Goal: Task Accomplishment & Management: Use online tool/utility

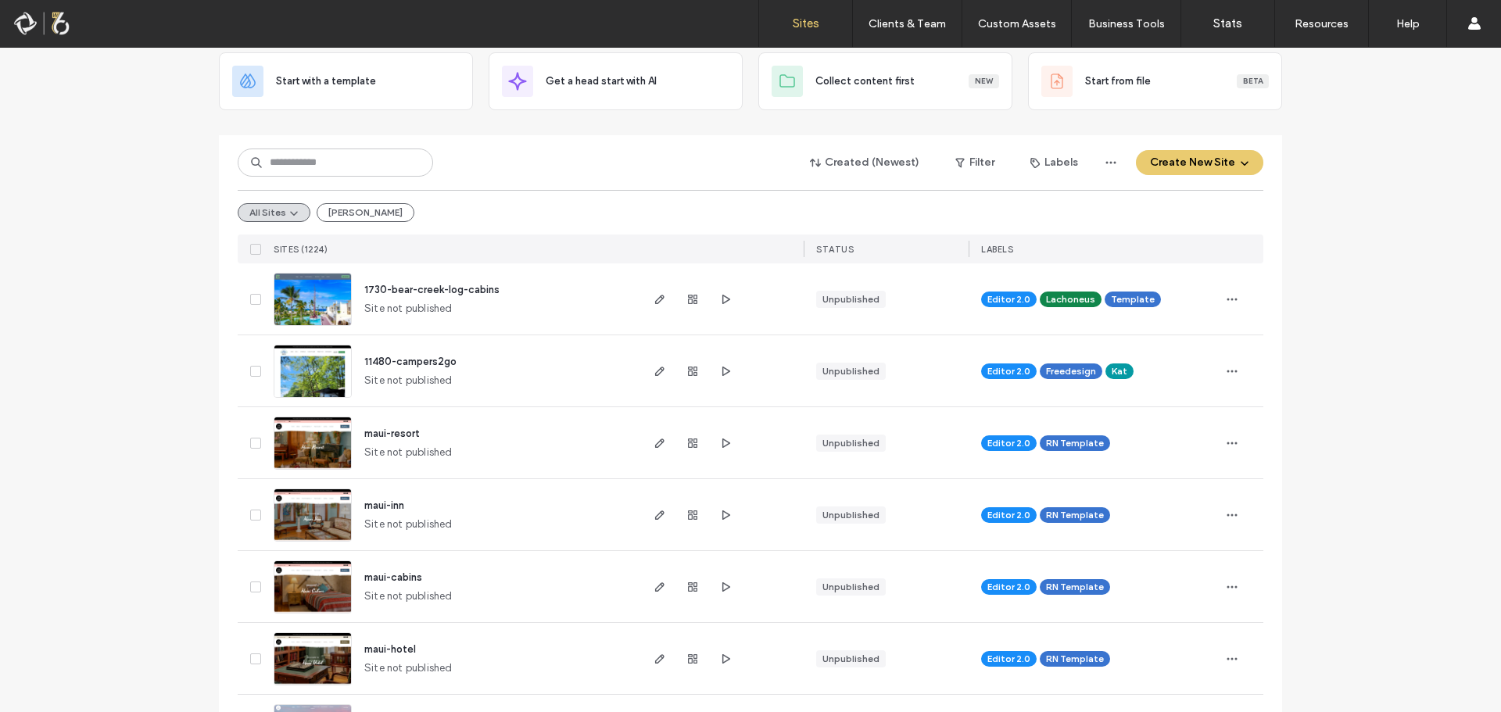
scroll to position [234, 0]
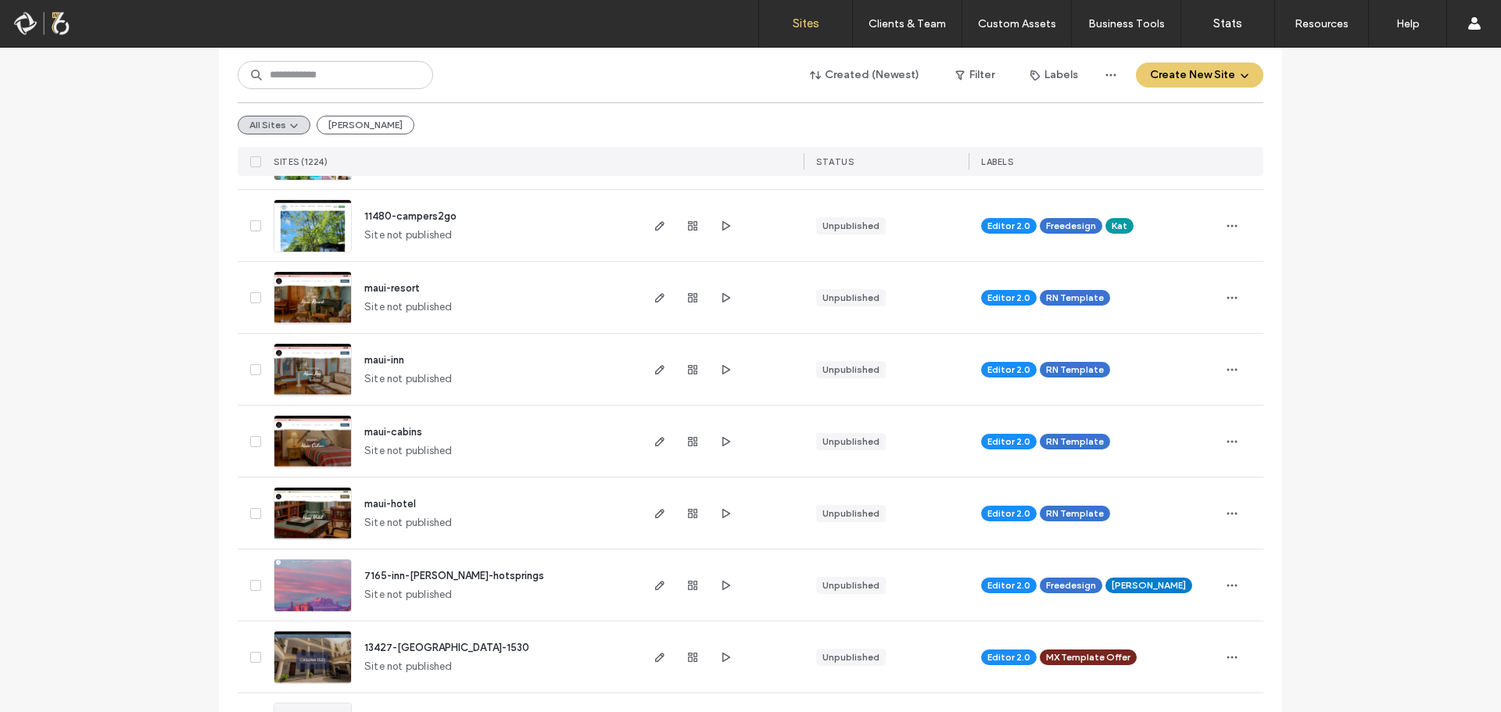
click at [386, 506] on span "maui-hotel" at bounding box center [390, 504] width 52 height 12
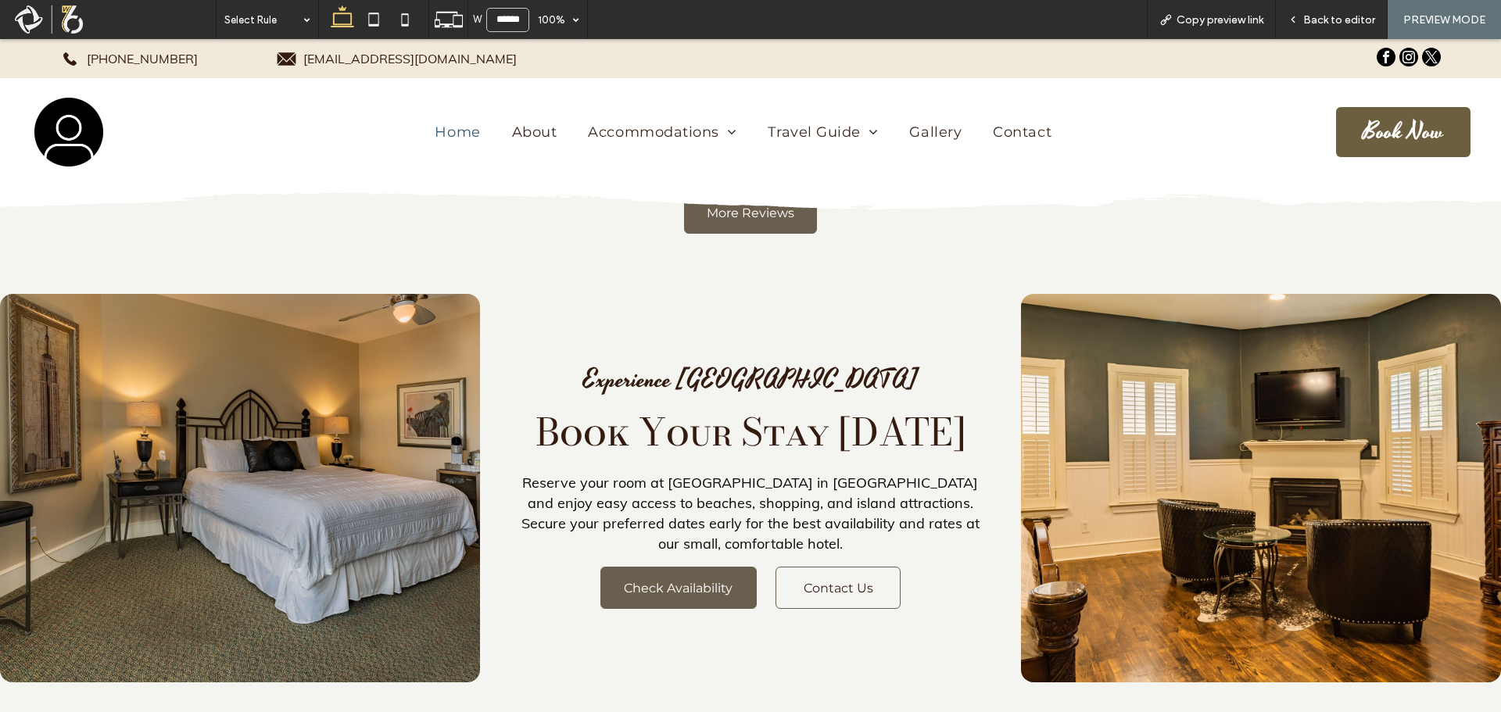
scroll to position [6550, 0]
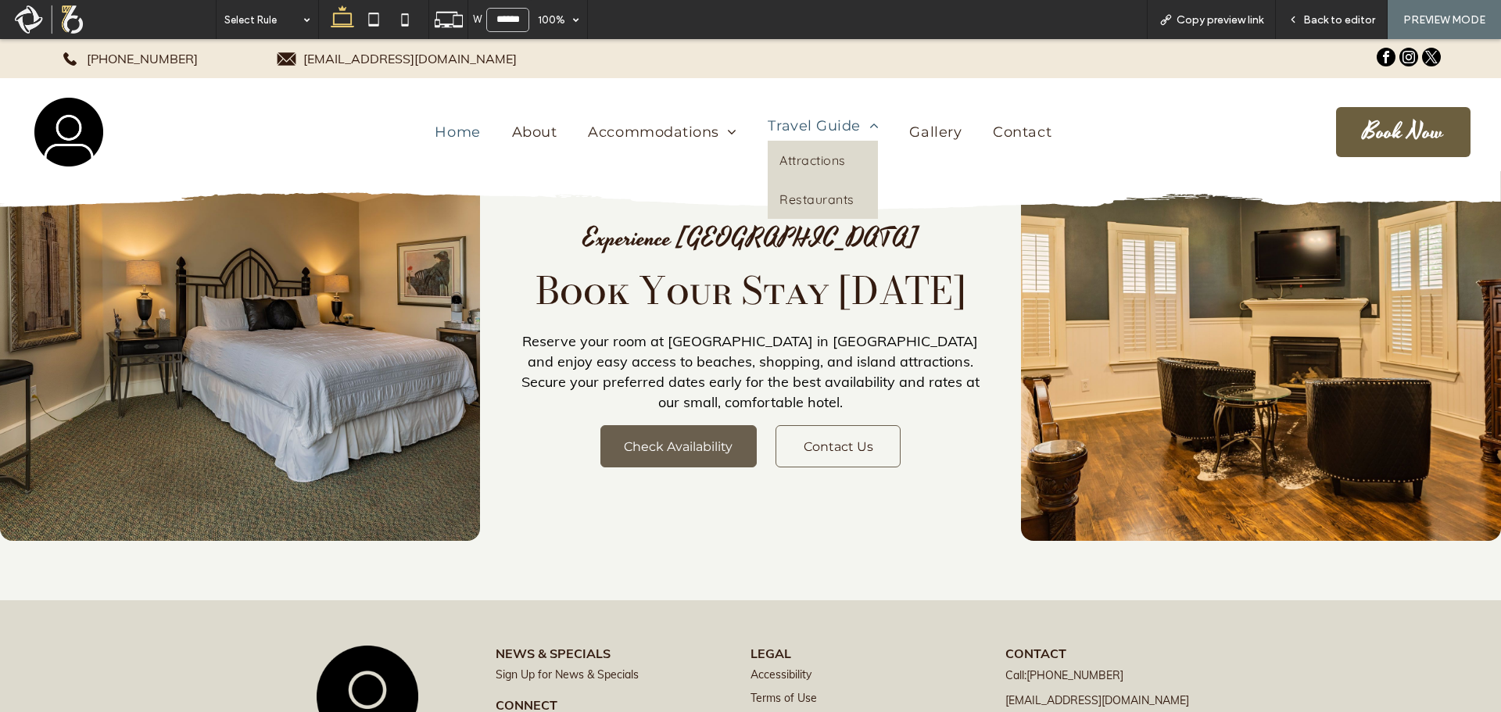
click at [798, 134] on span "Travel Guide" at bounding box center [822, 125] width 110 height 17
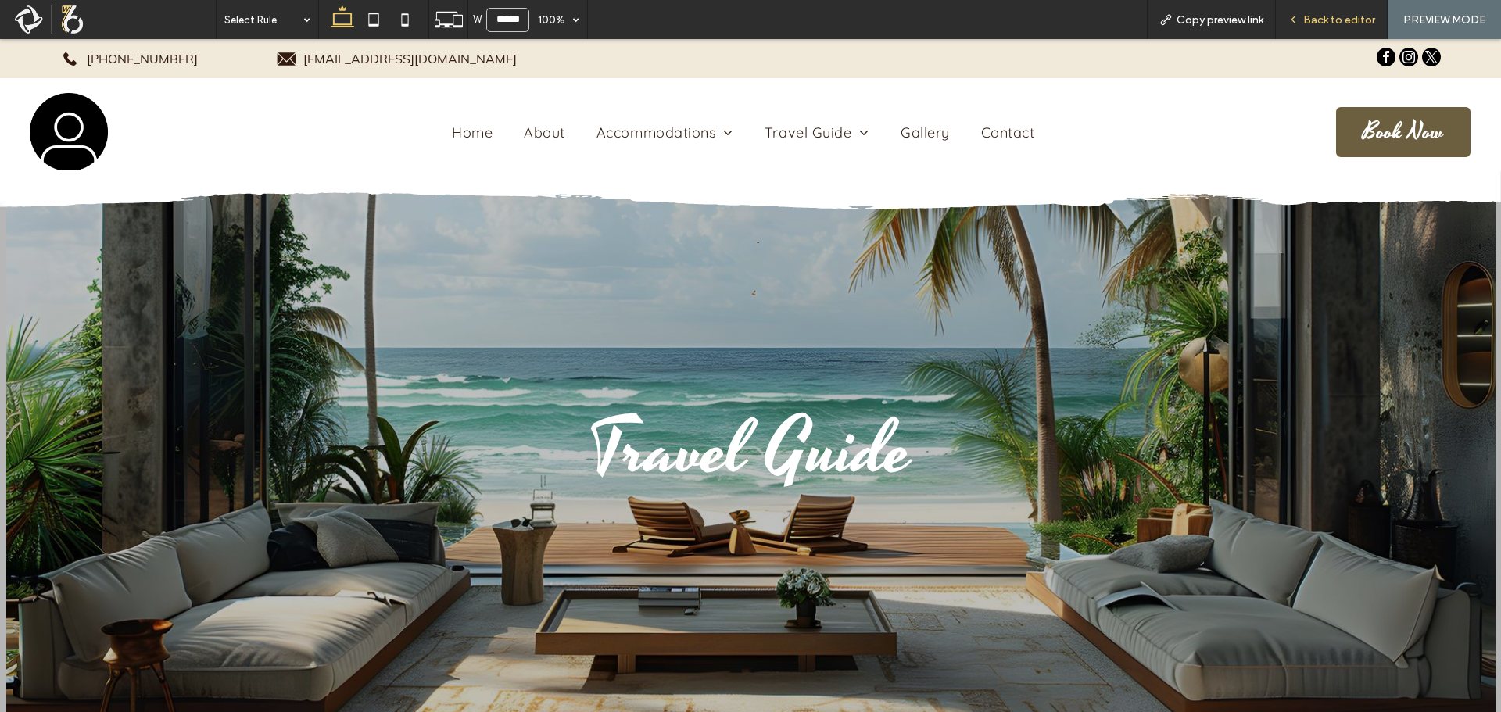
click at [1318, 17] on span "Back to editor" at bounding box center [1339, 19] width 72 height 13
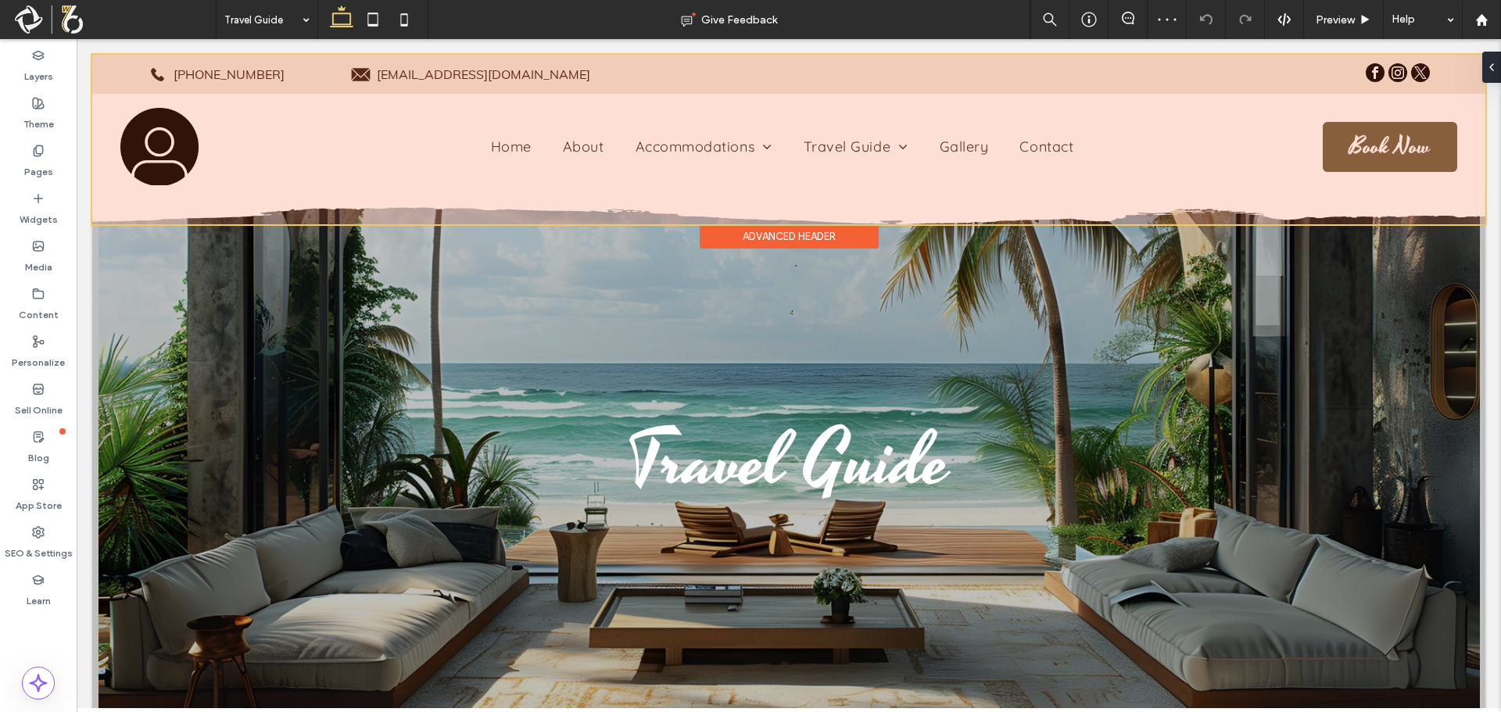
click at [883, 129] on div at bounding box center [788, 140] width 1393 height 170
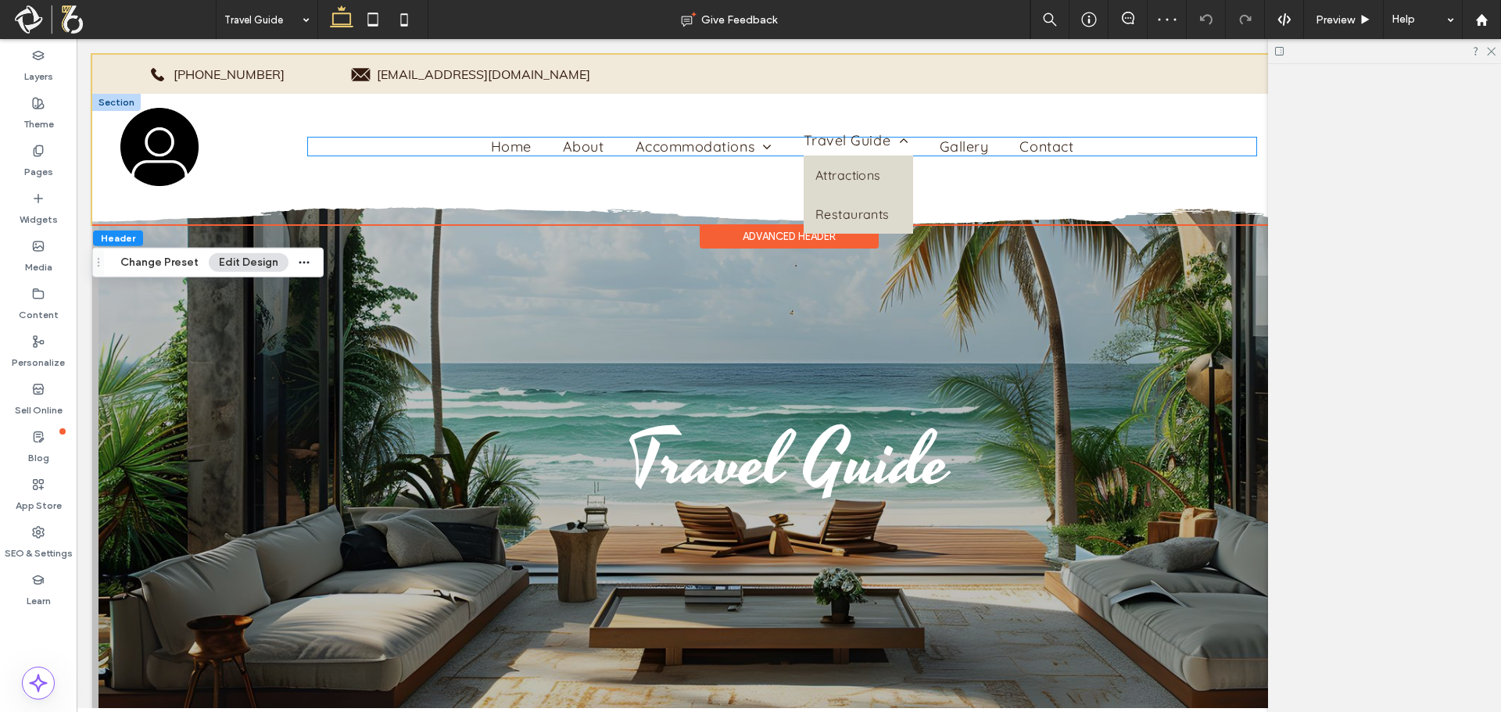
click at [864, 149] on span "Travel Guide" at bounding box center [855, 140] width 105 height 18
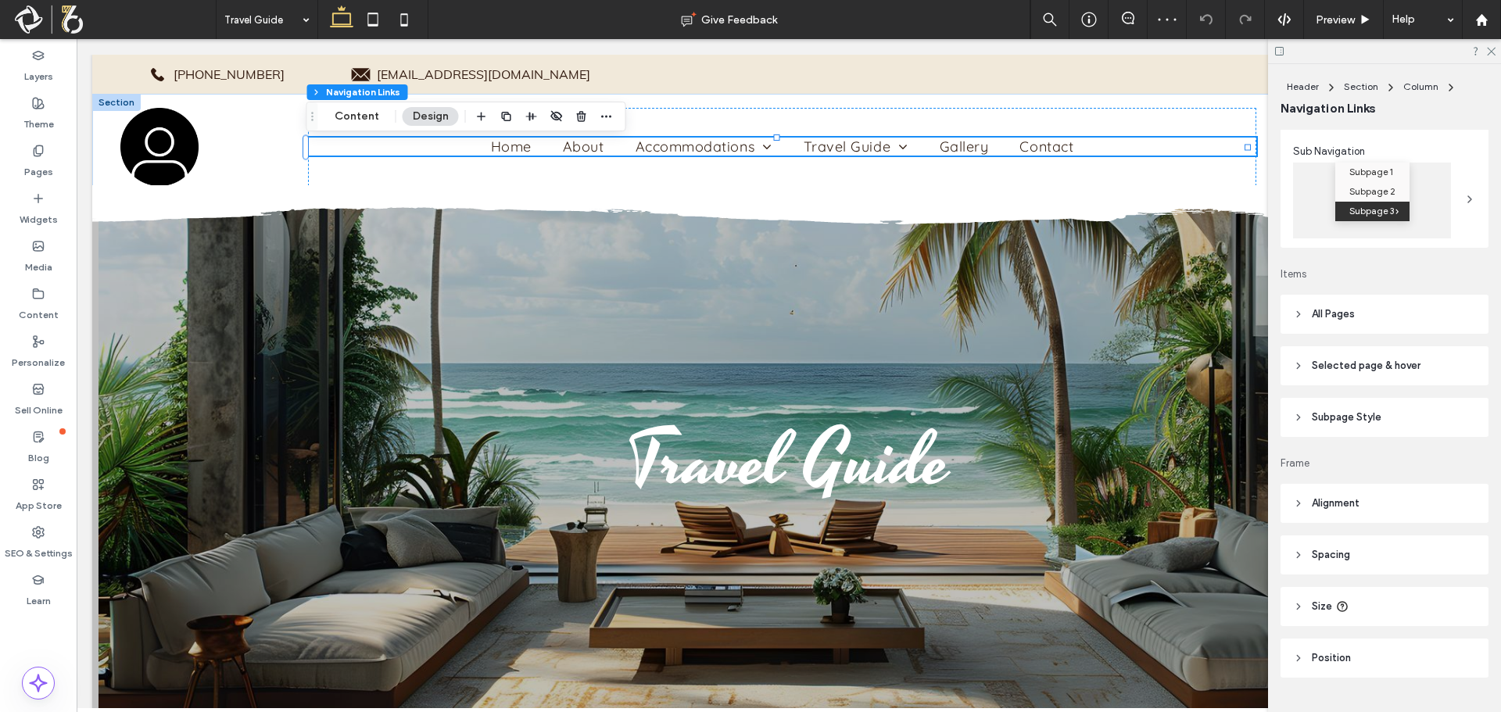
scroll to position [234, 0]
click at [1390, 353] on span "Selected page & hover" at bounding box center [1365, 358] width 109 height 16
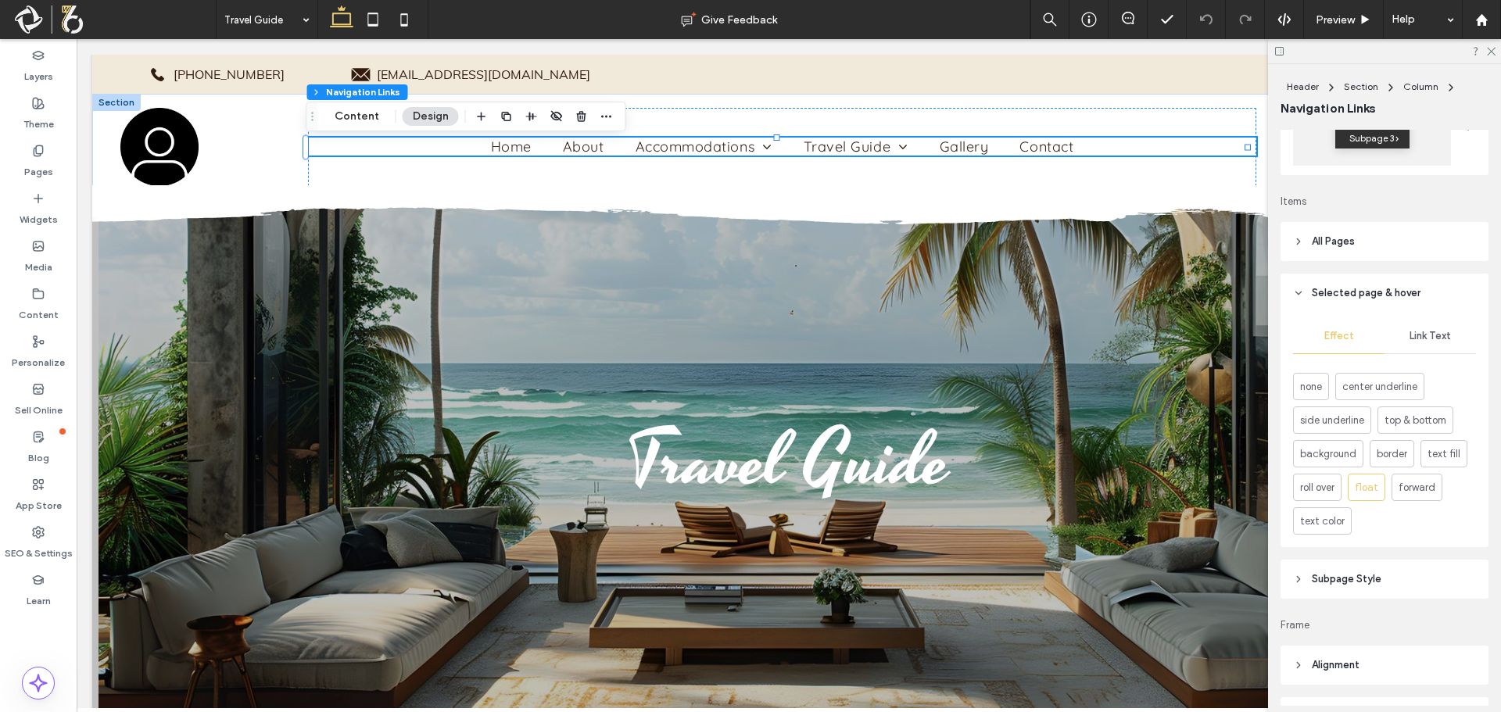
scroll to position [313, 0]
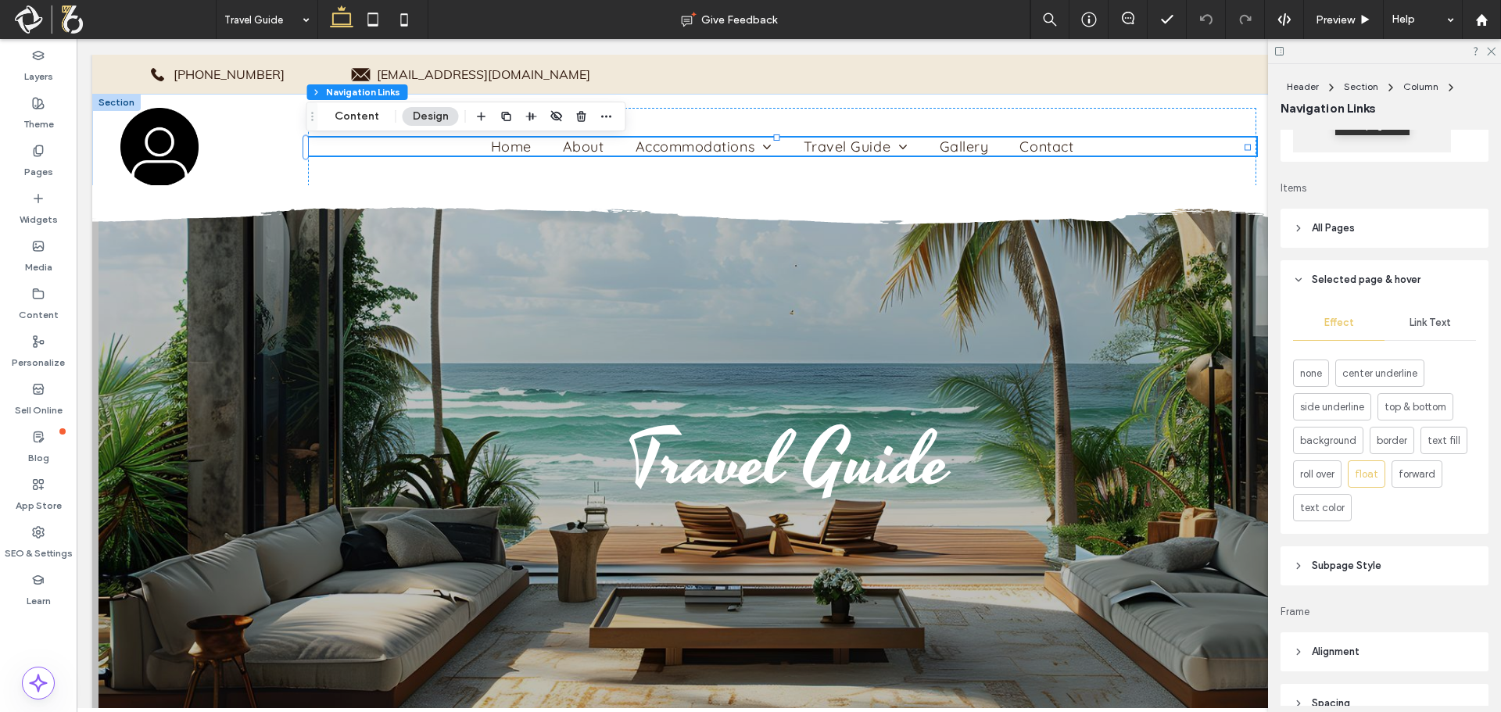
click at [1361, 568] on span "Subpage Style" at bounding box center [1346, 566] width 70 height 16
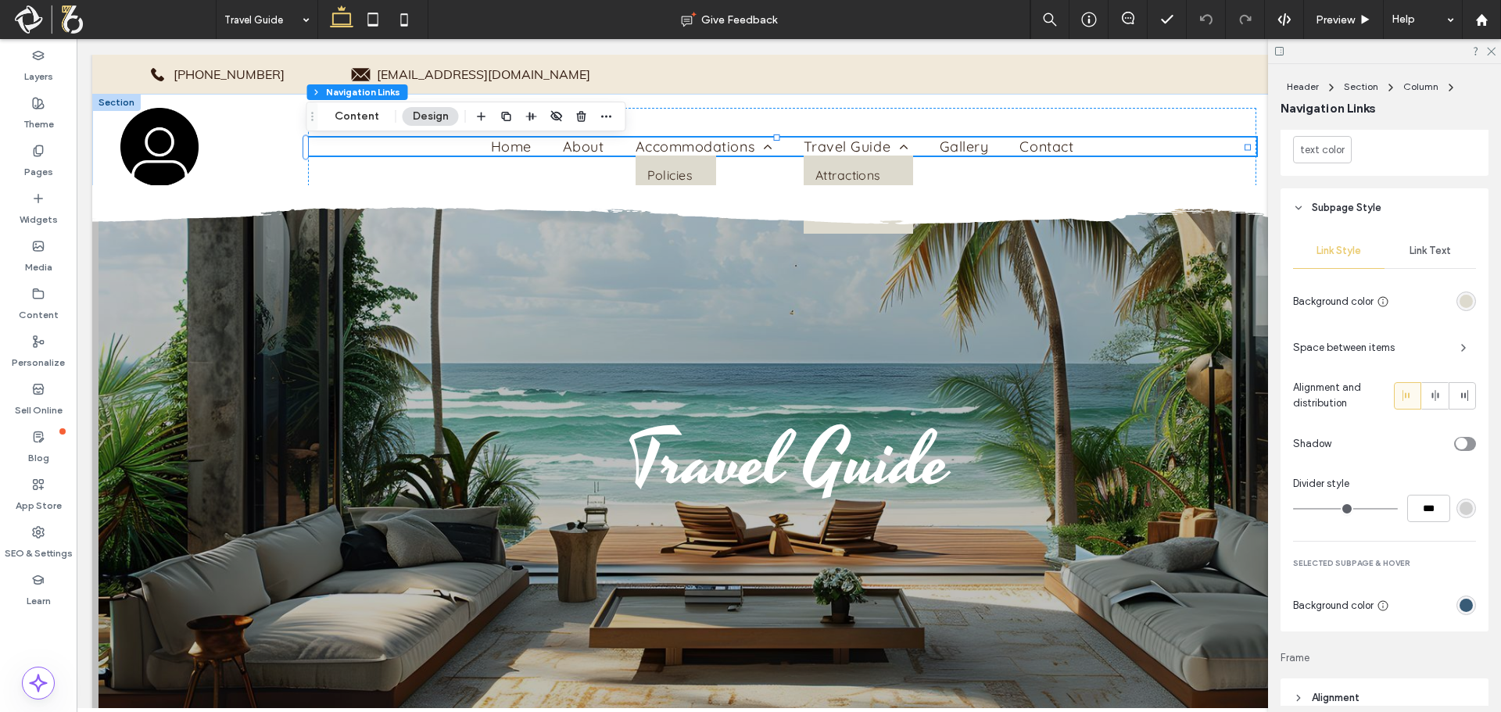
scroll to position [860, 0]
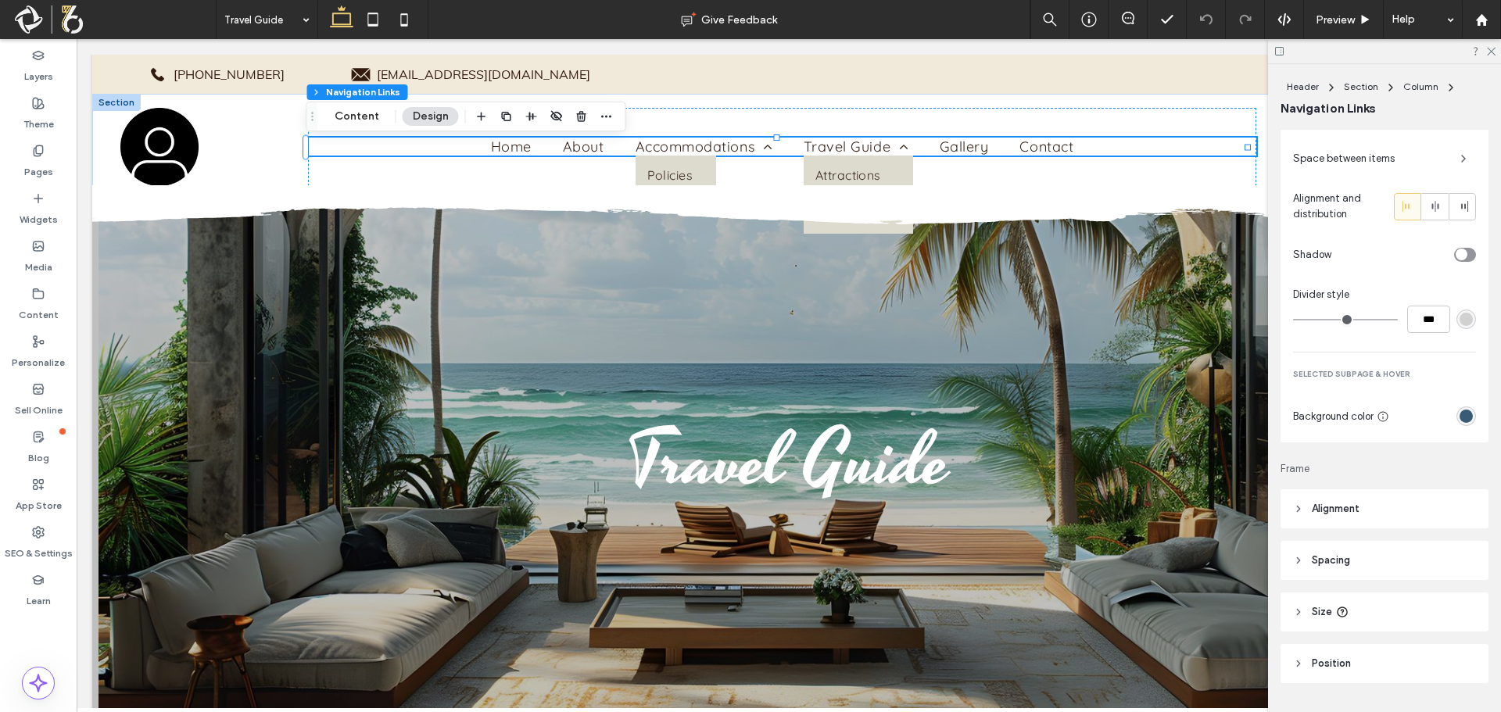
click at [1459, 416] on div "rgb(56, 91, 118)" at bounding box center [1465, 416] width 13 height 13
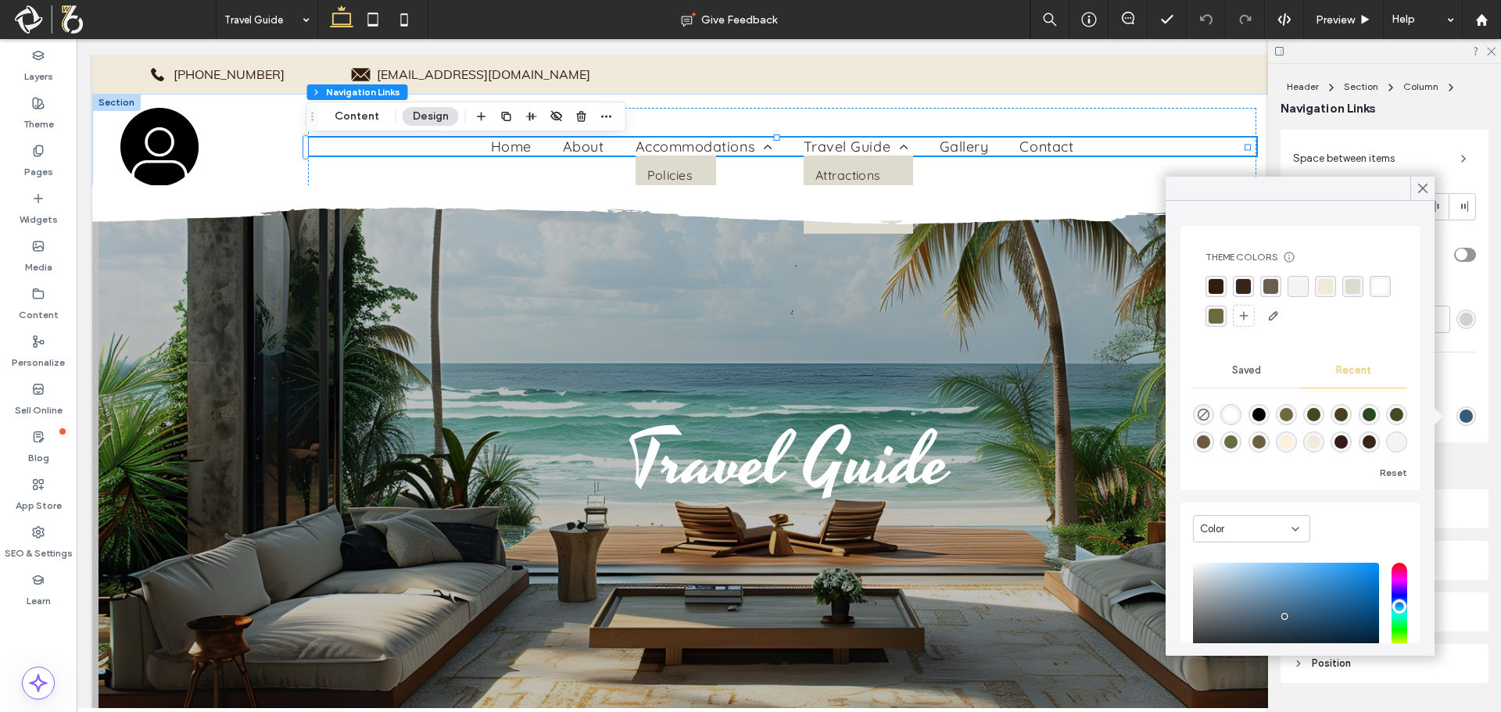
click at [1358, 286] on div "rgba(221, 218, 206, 1)" at bounding box center [1352, 286] width 15 height 15
click at [1270, 292] on div "rgba(106, 95, 78, 1)" at bounding box center [1270, 287] width 15 height 15
click at [1344, 23] on span "Preview" at bounding box center [1334, 19] width 39 height 13
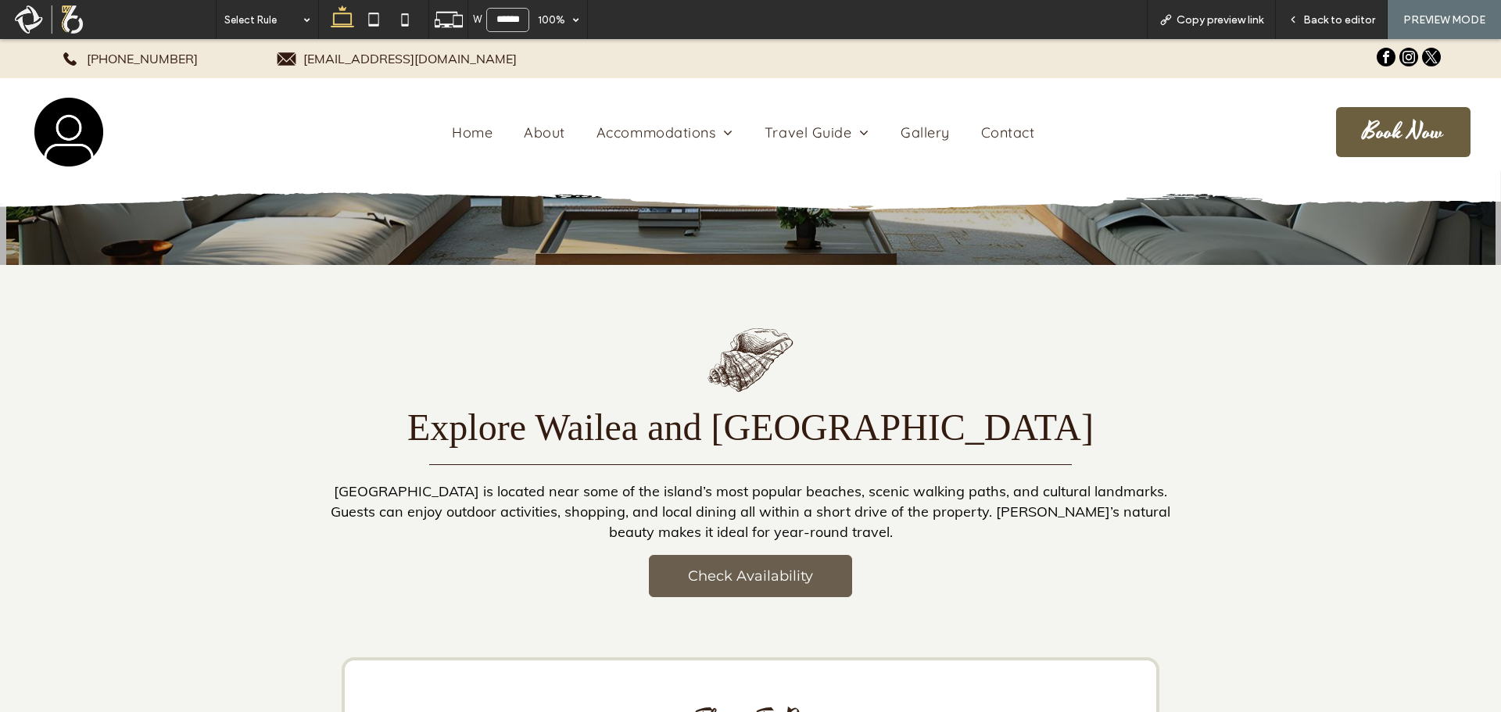
scroll to position [469, 0]
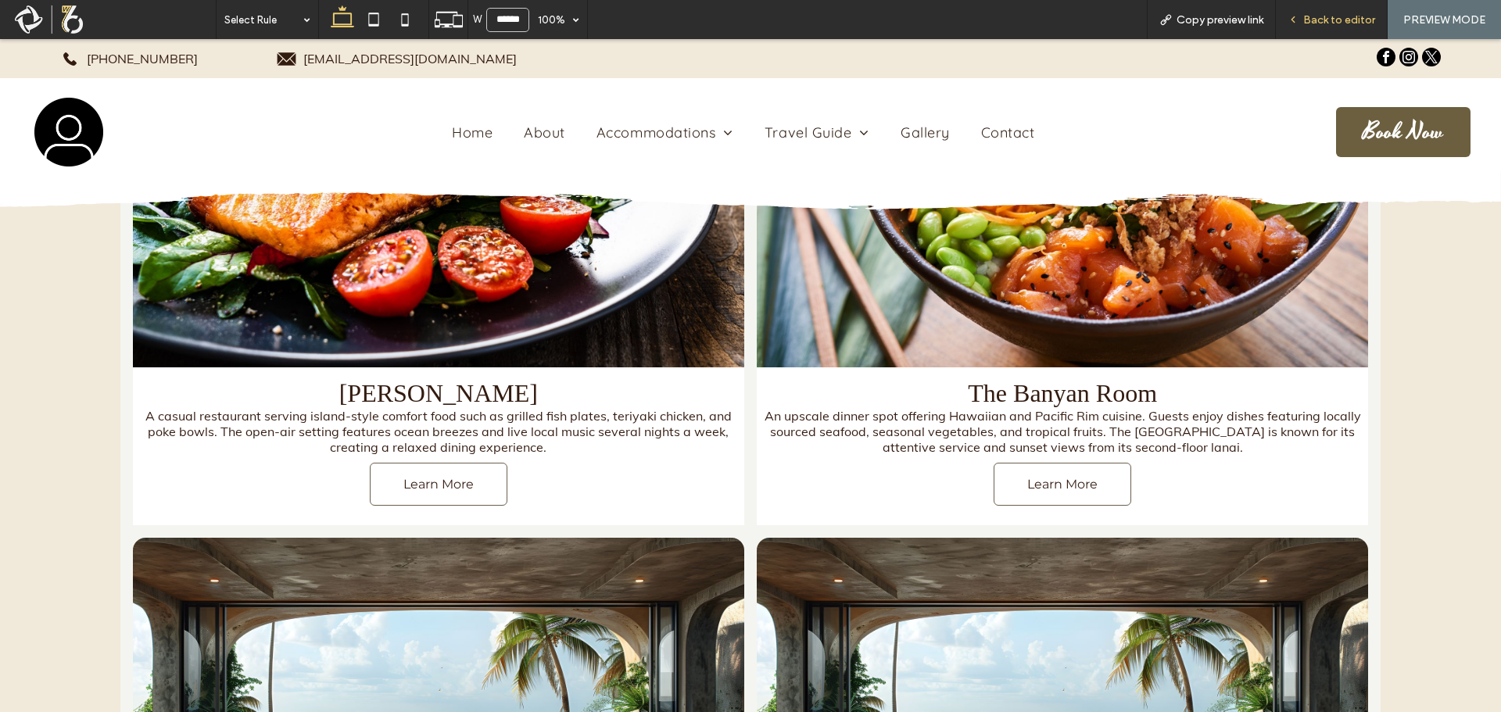
click at [1298, 21] on icon at bounding box center [1292, 19] width 11 height 11
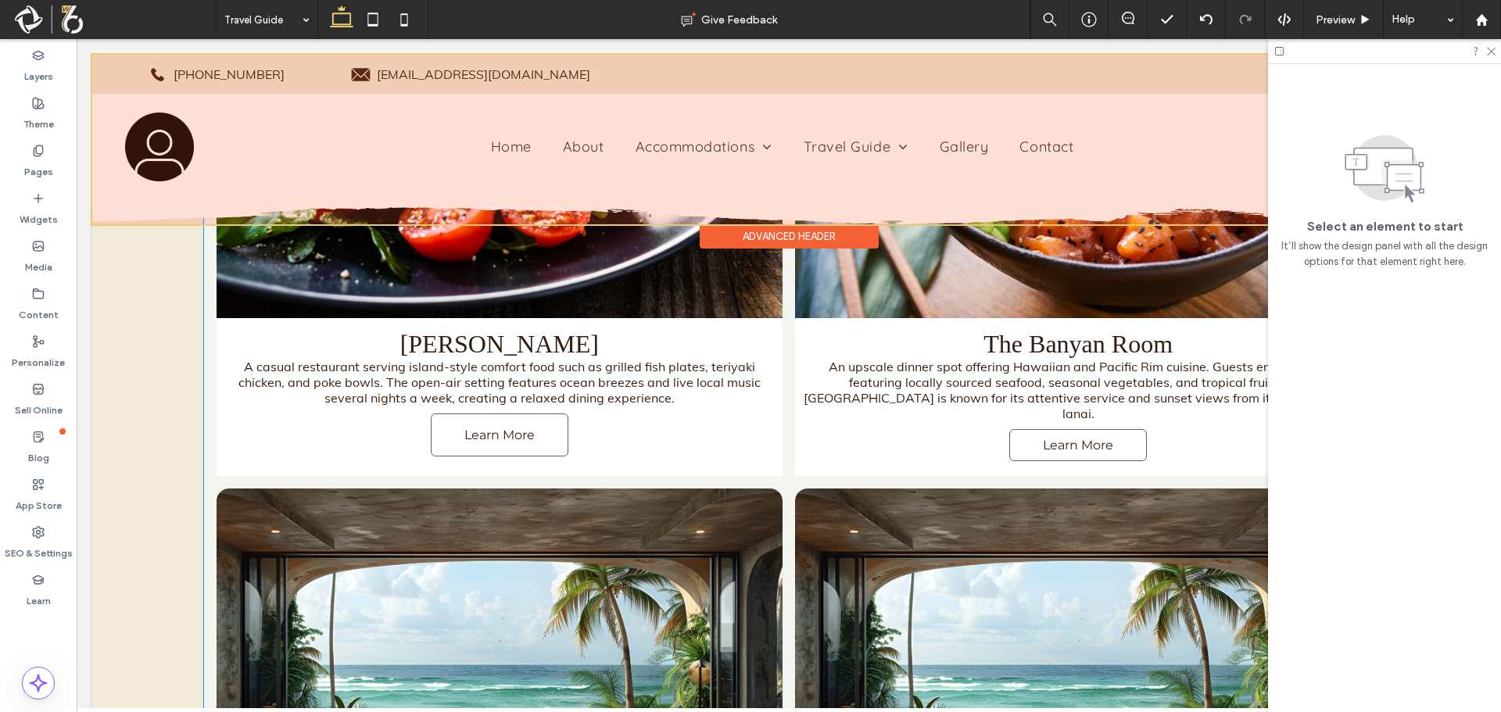
scroll to position [3740, 0]
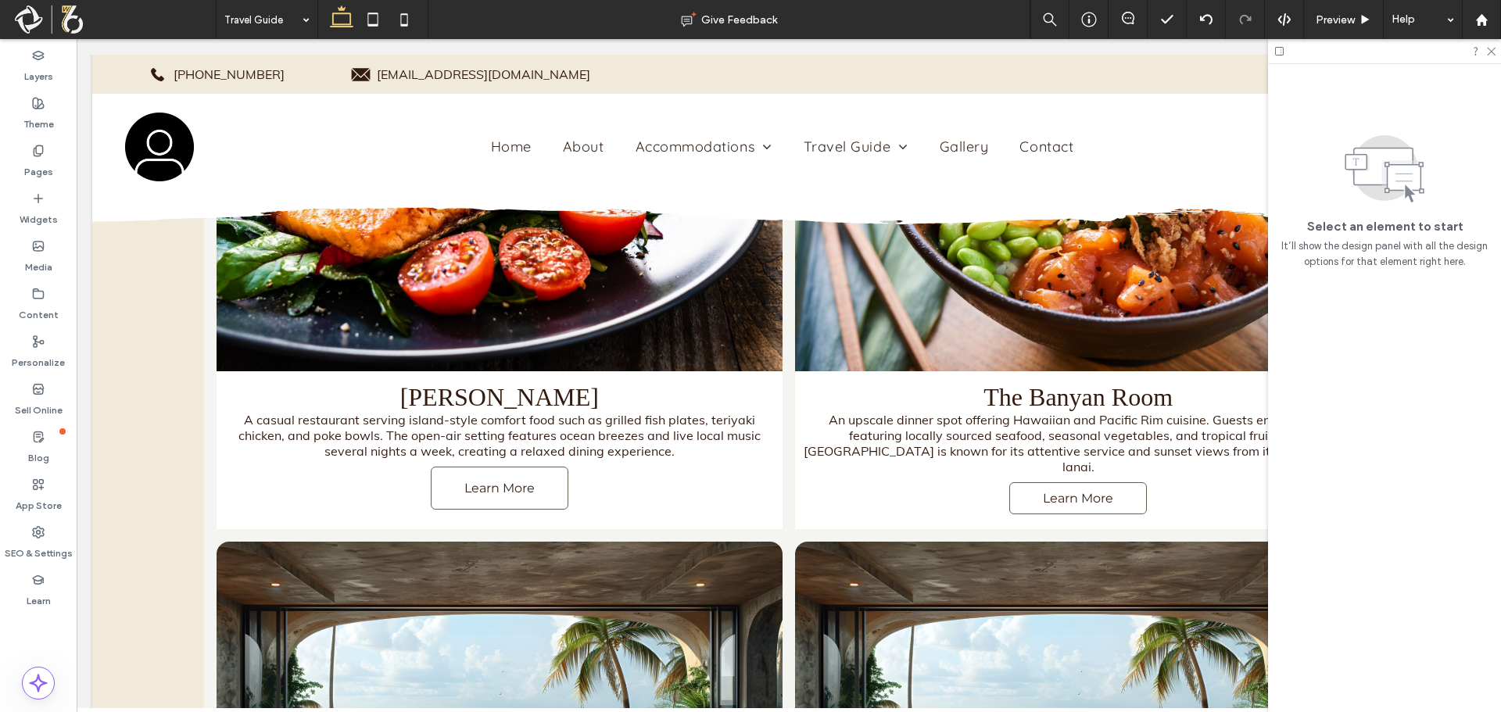
click at [1272, 52] on div at bounding box center [1384, 51] width 233 height 24
drag, startPoint x: 1283, startPoint y: 49, endPoint x: 1135, endPoint y: 89, distance: 153.0
click at [1283, 49] on icon at bounding box center [1279, 51] width 12 height 12
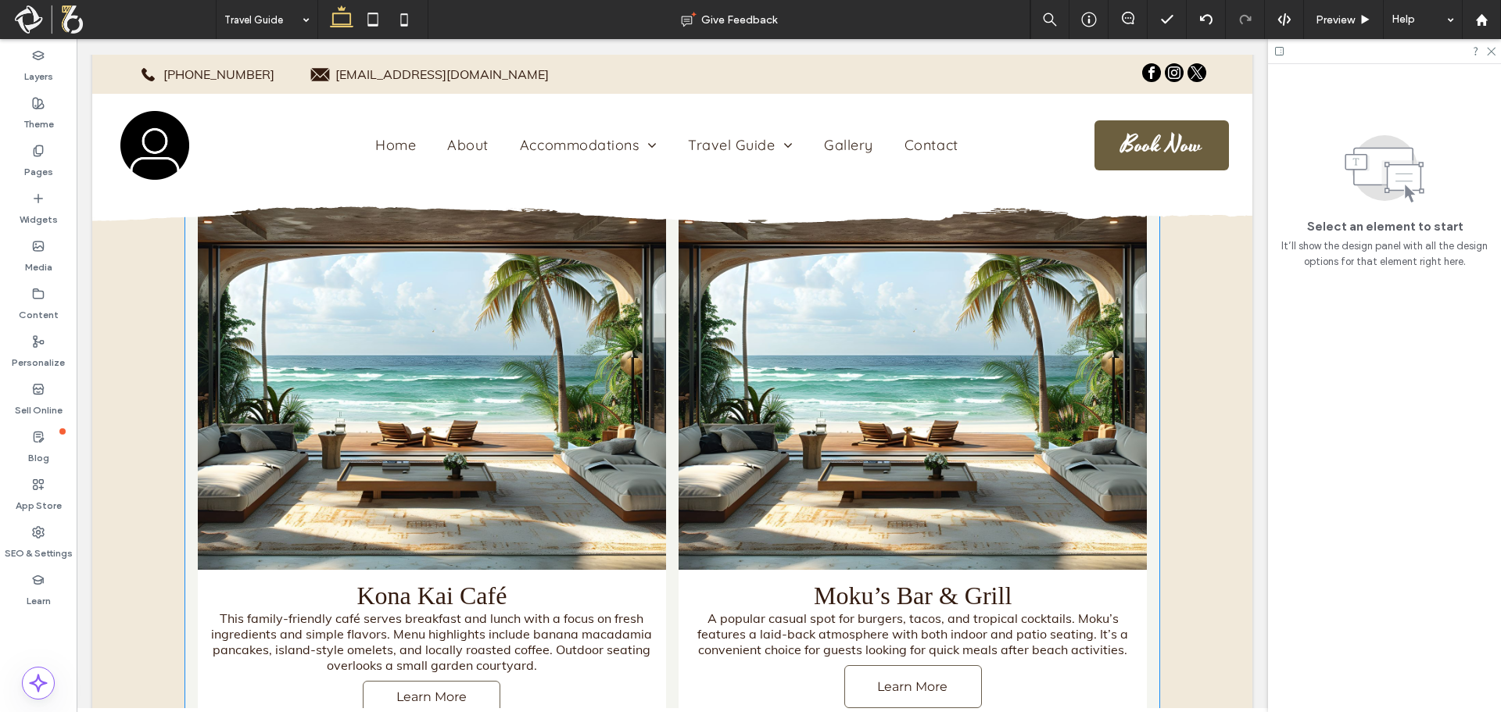
scroll to position [4209, 0]
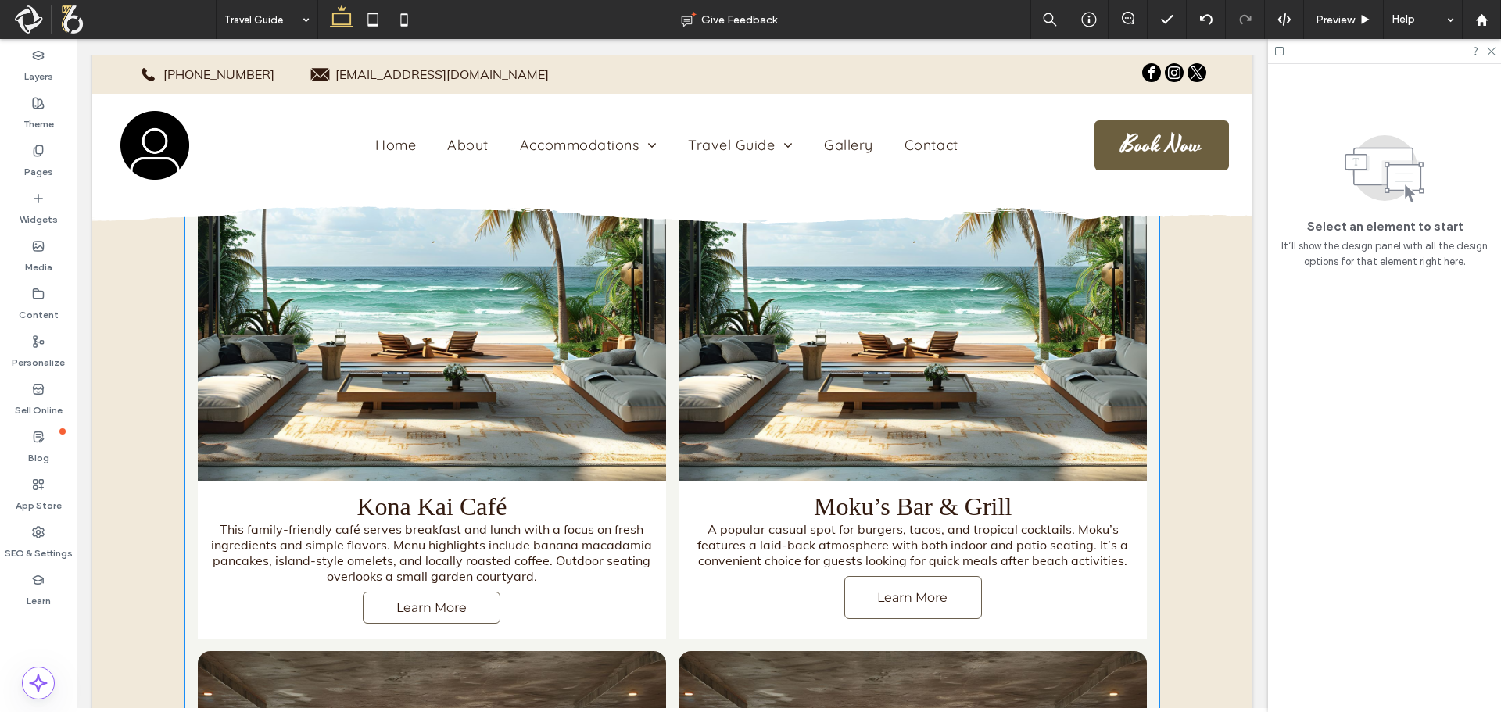
click at [707, 306] on link at bounding box center [912, 285] width 468 height 391
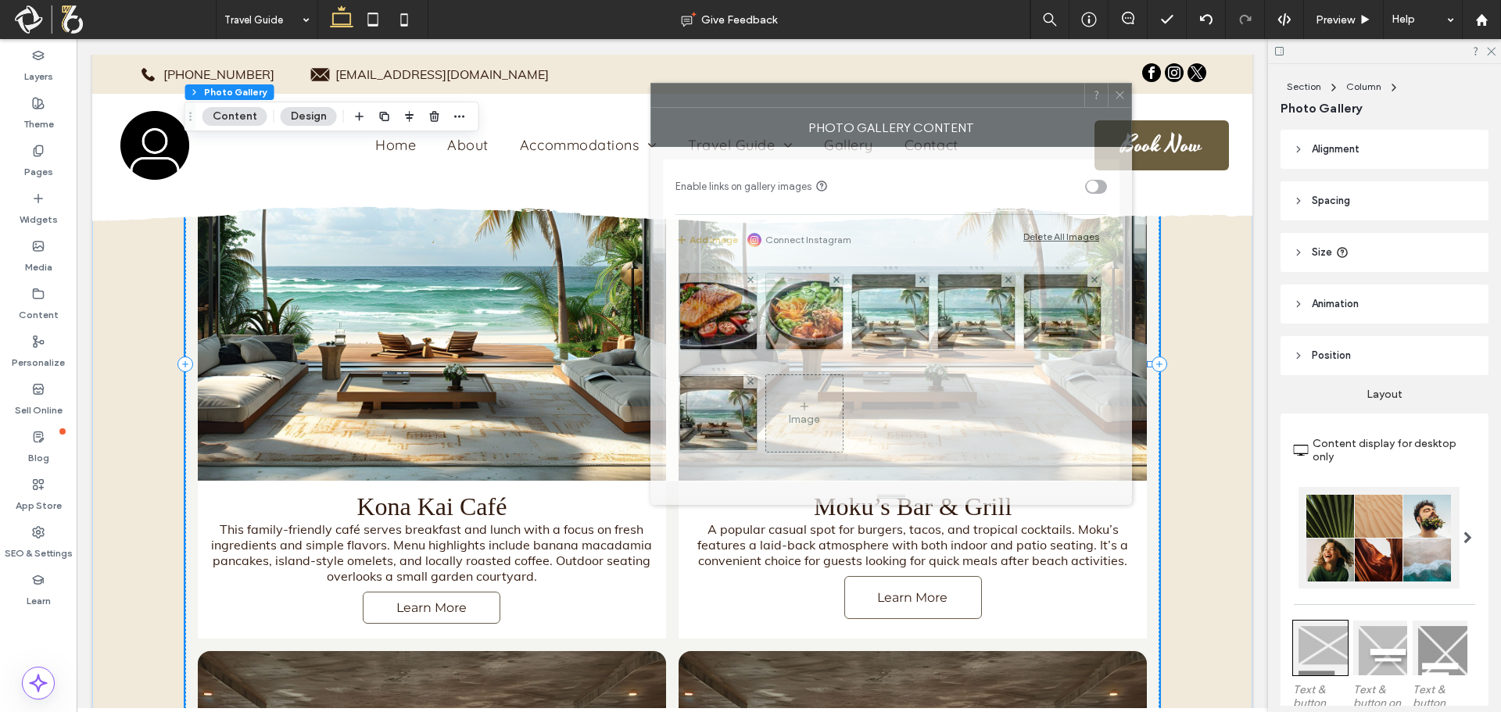
drag, startPoint x: 1199, startPoint y: 190, endPoint x: 846, endPoint y: 130, distance: 358.4
click at [846, 130] on div "Photo Gallery Content" at bounding box center [890, 127] width 481 height 39
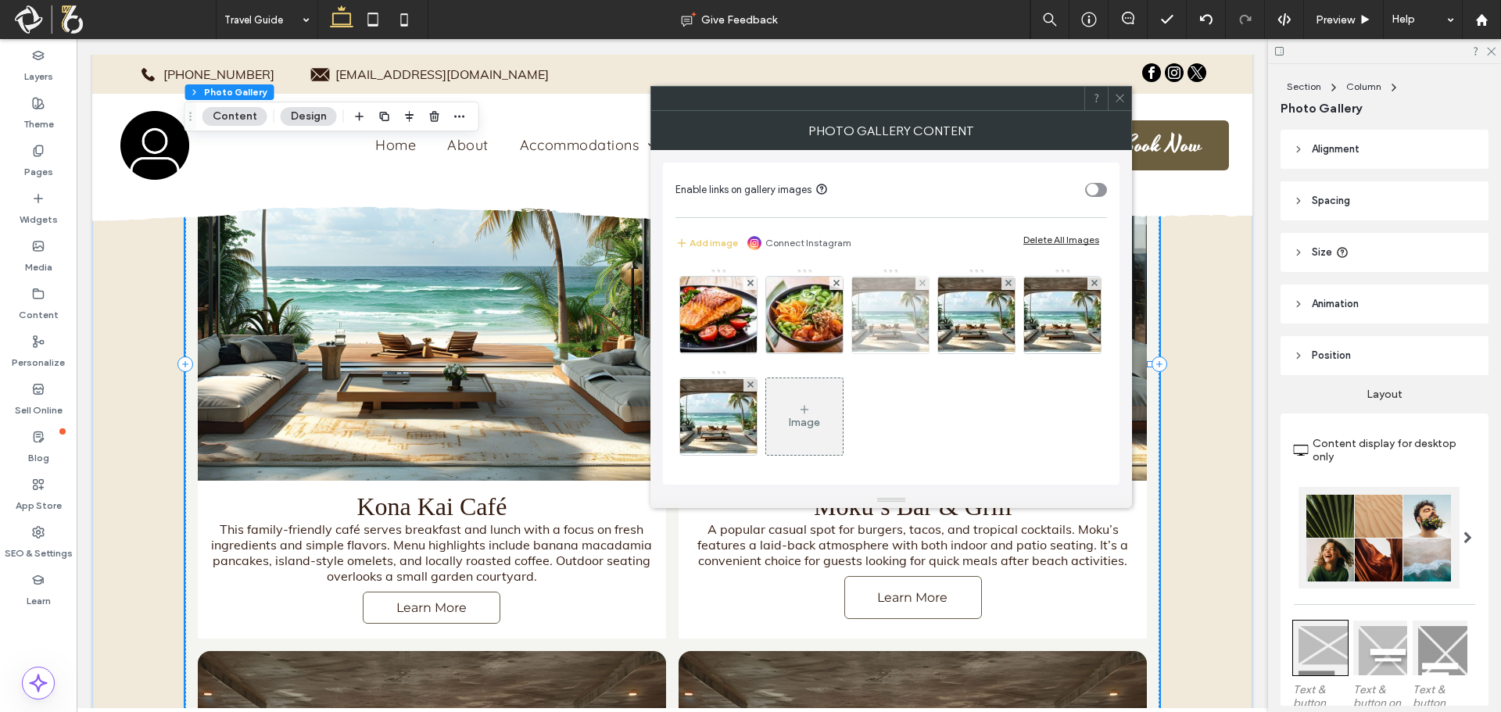
click at [895, 301] on img at bounding box center [890, 314] width 125 height 74
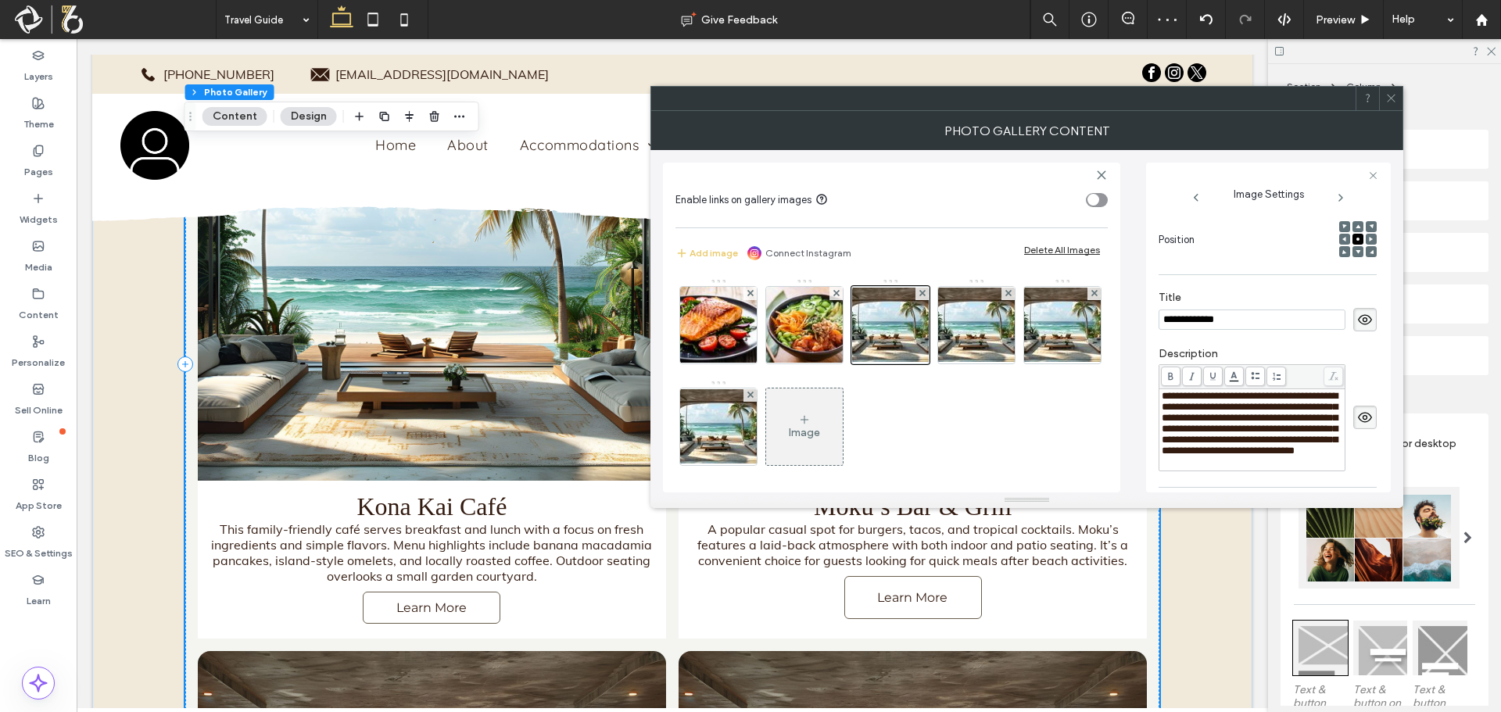
scroll to position [103, 0]
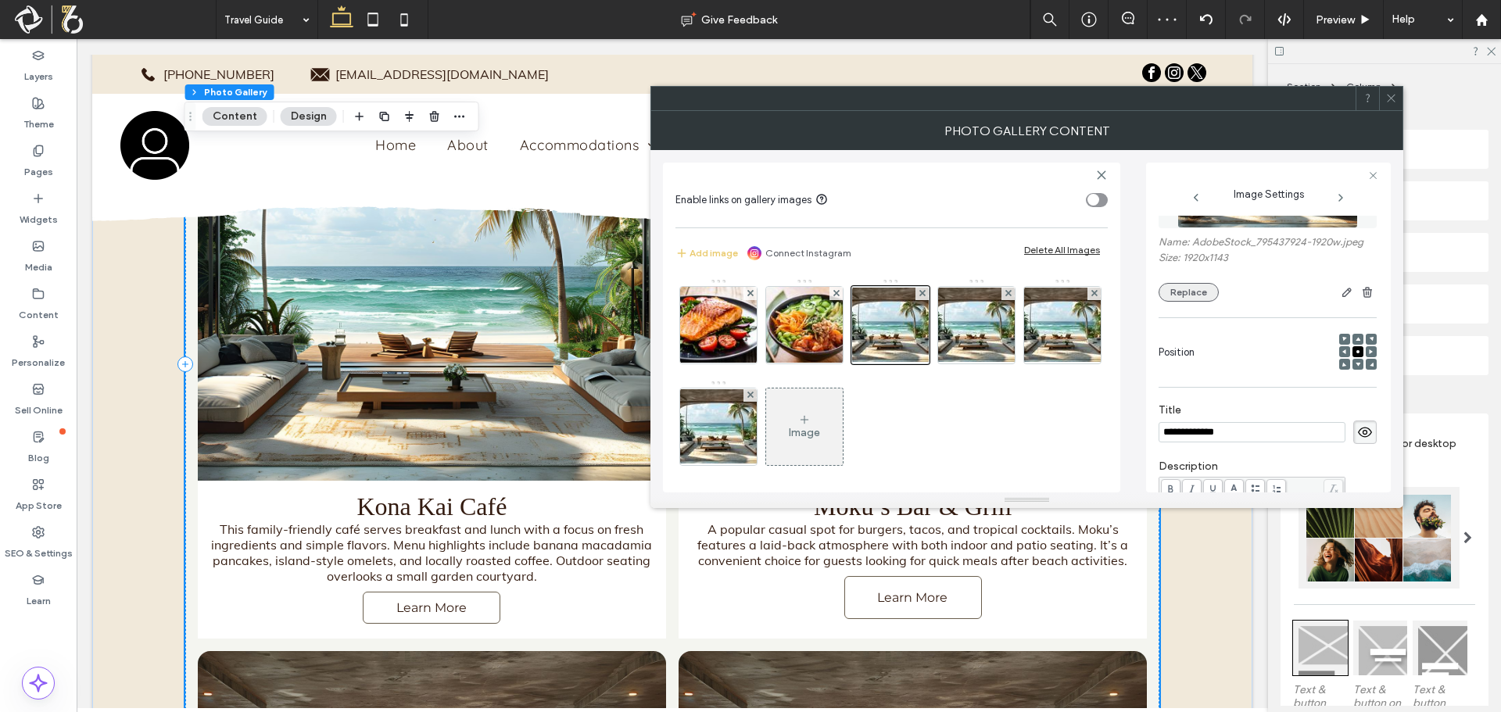
click at [1211, 292] on button "Replace" at bounding box center [1188, 292] width 60 height 19
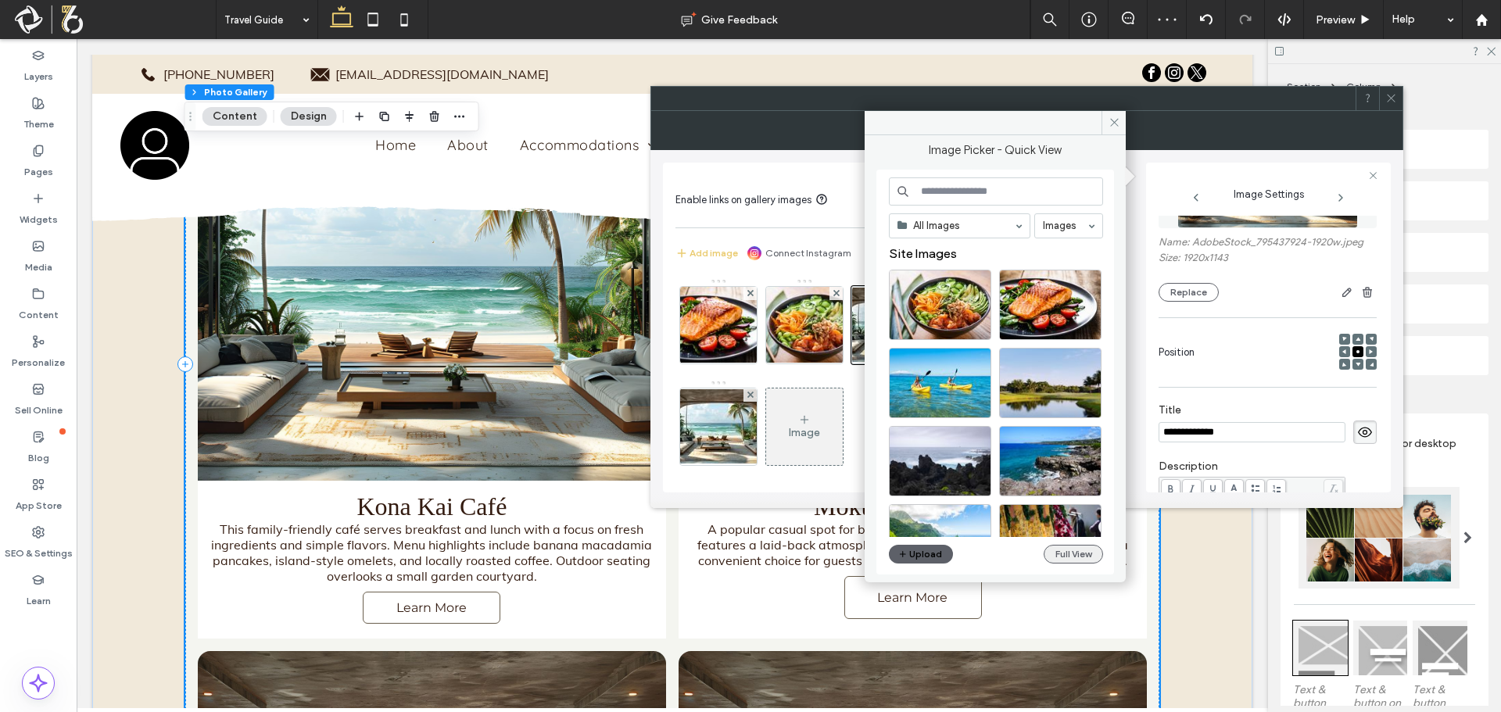
click at [1079, 553] on button "Full View" at bounding box center [1072, 554] width 59 height 19
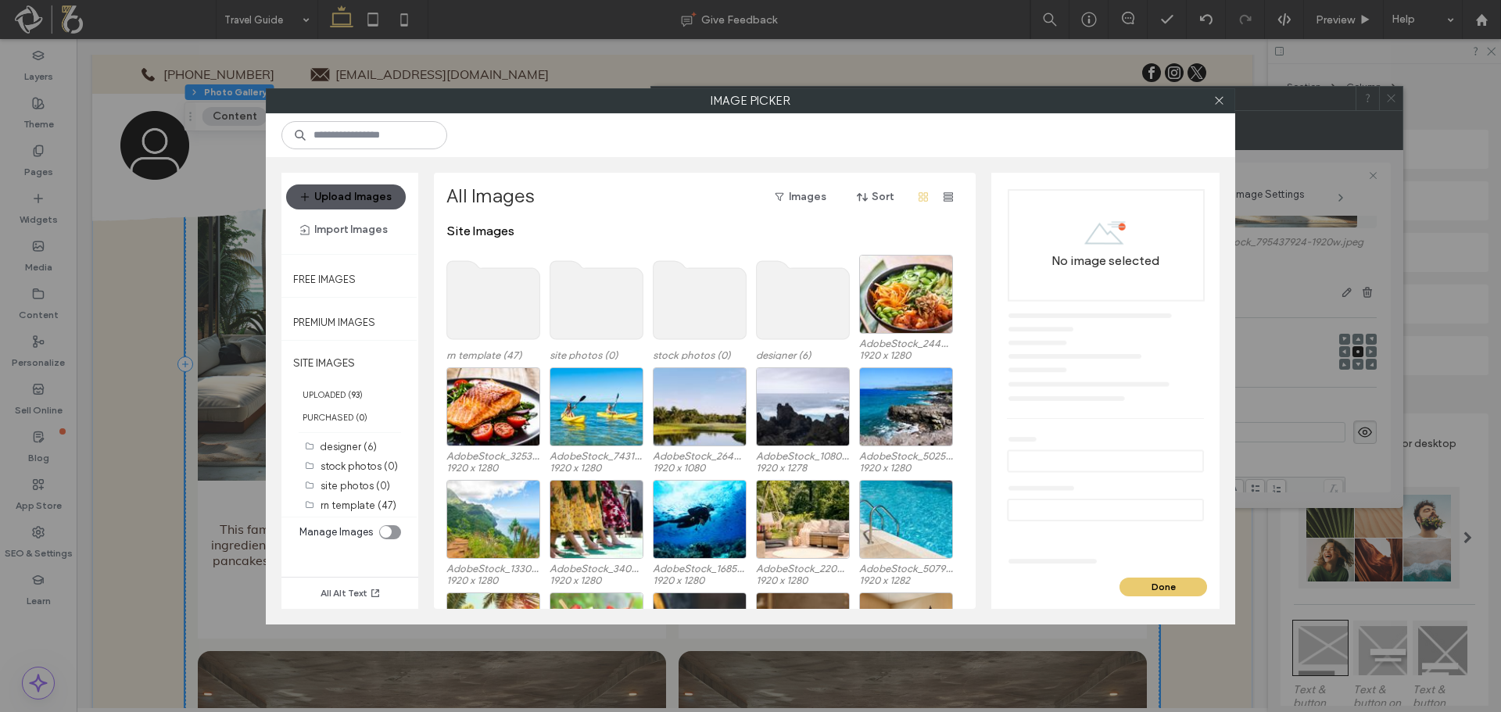
click at [309, 196] on use "button" at bounding box center [305, 196] width 8 height 8
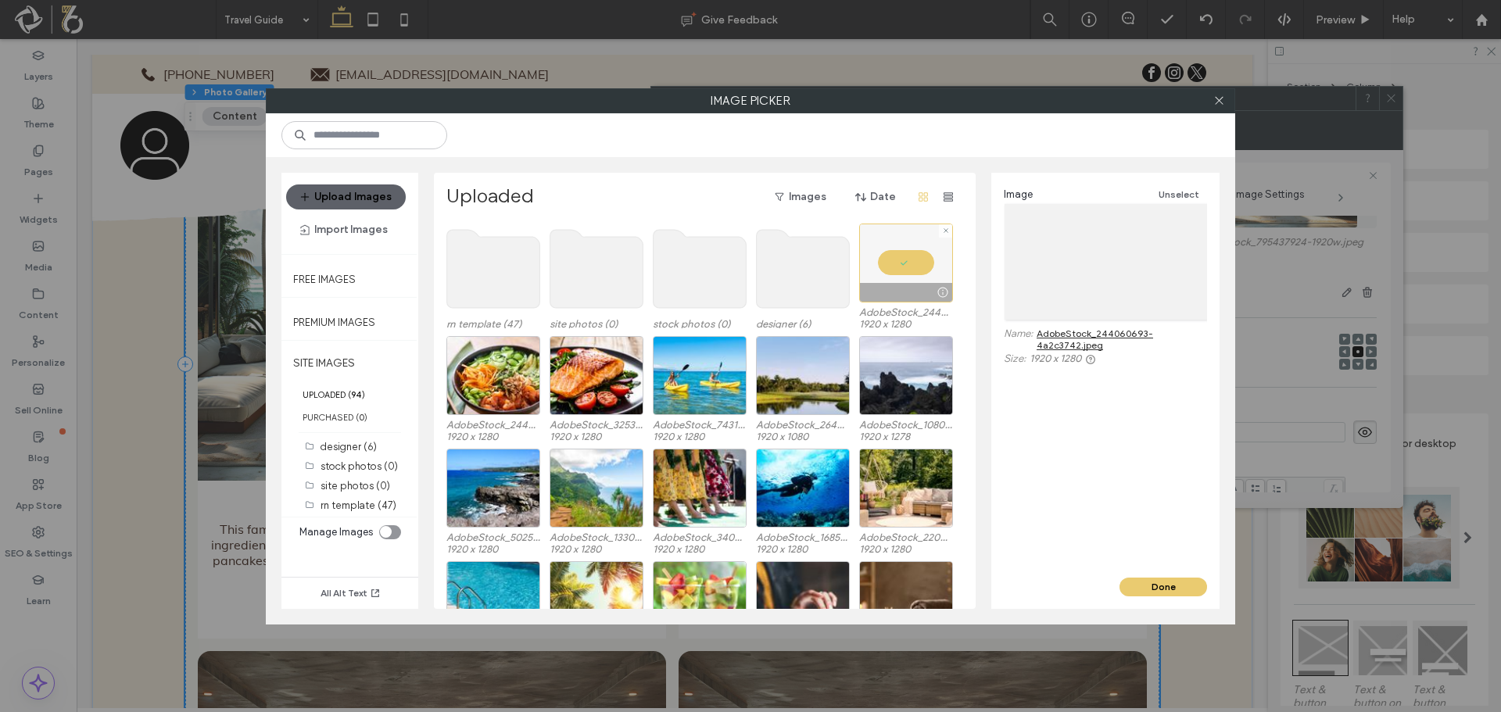
click at [938, 228] on div at bounding box center [906, 263] width 94 height 79
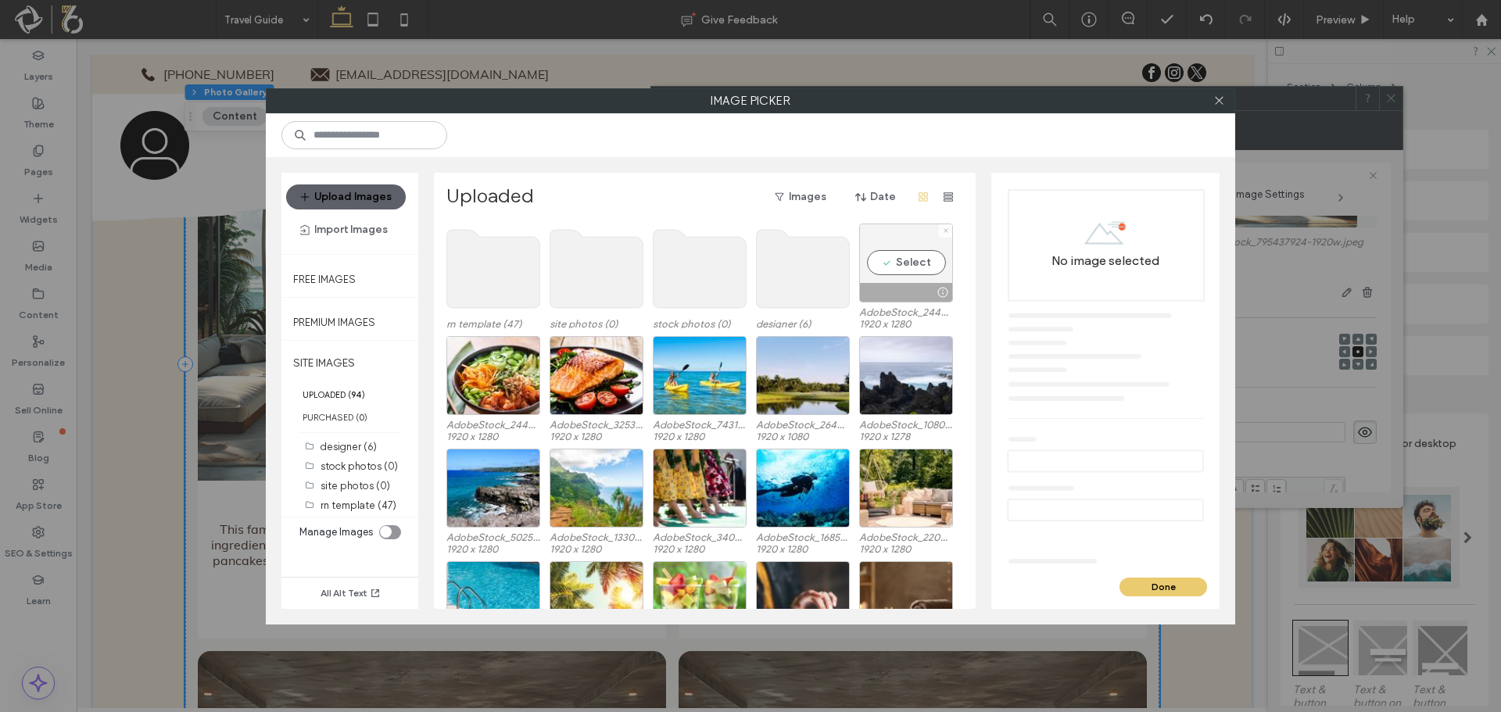
click at [945, 231] on use at bounding box center [945, 231] width 4 height 4
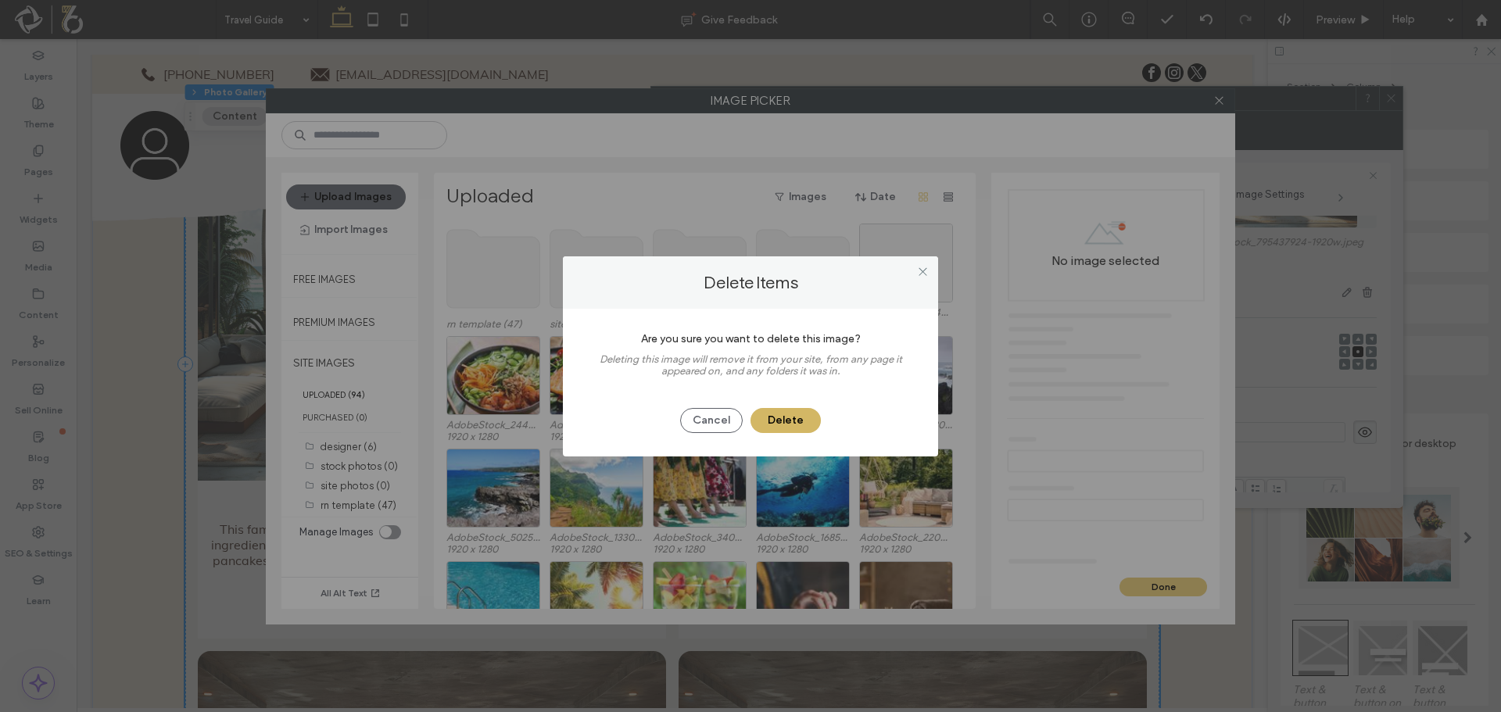
click at [804, 426] on button "Delete" at bounding box center [785, 420] width 70 height 25
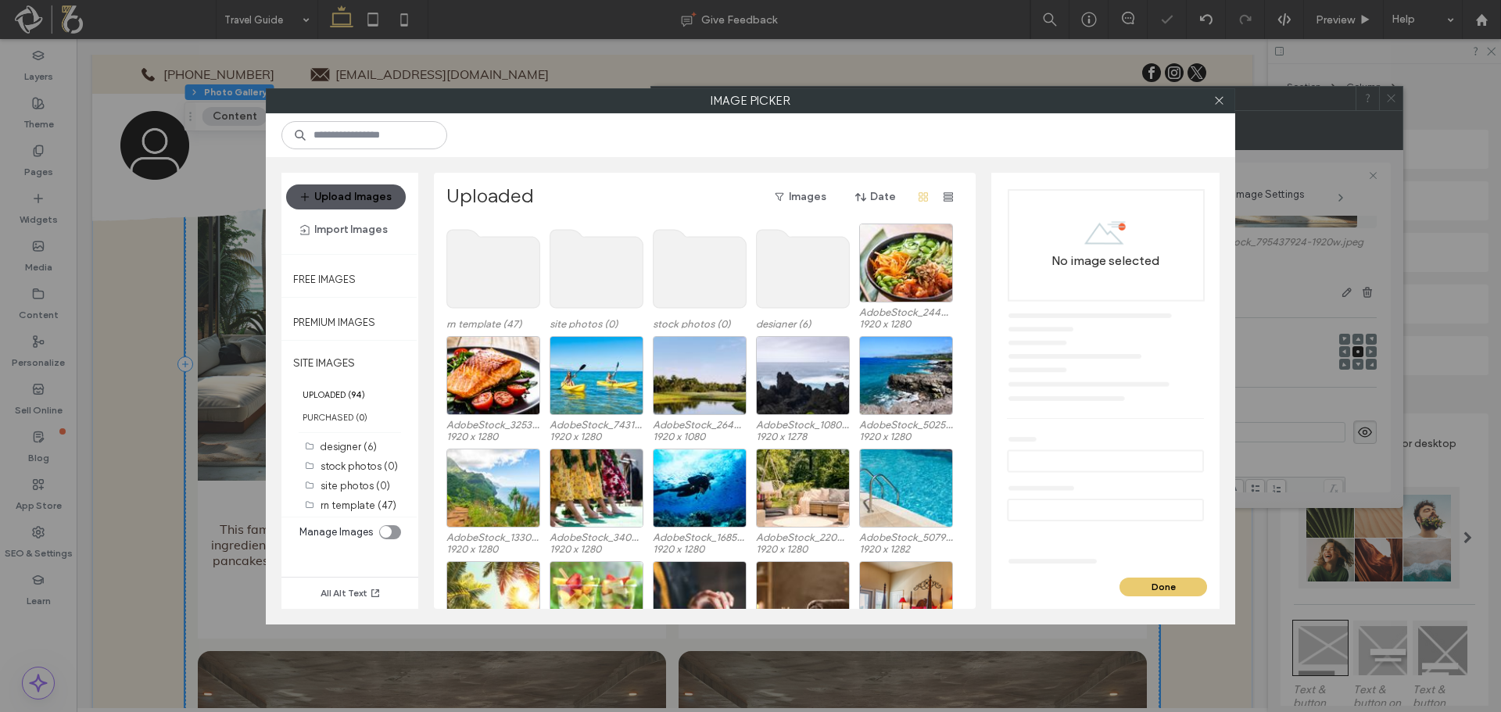
click at [330, 195] on button "Upload Images" at bounding box center [346, 196] width 120 height 25
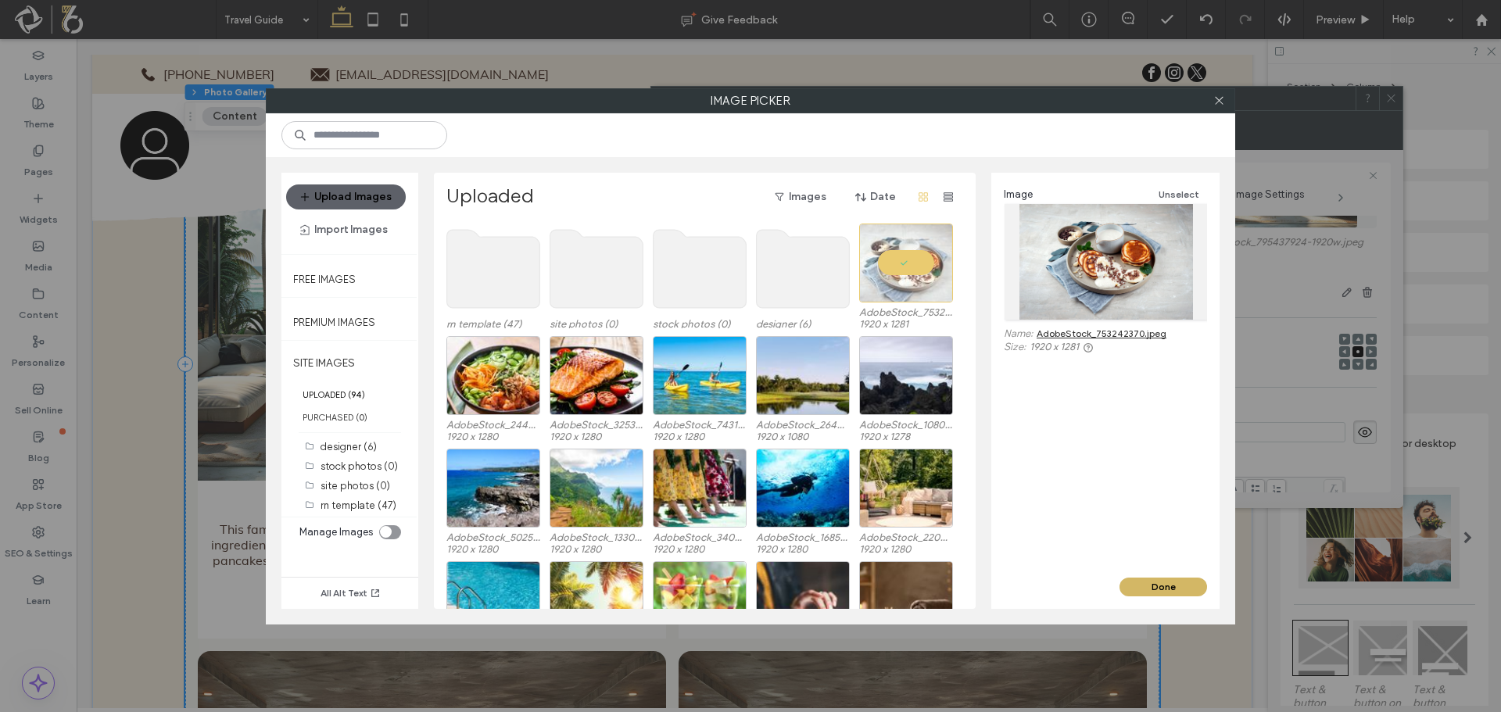
click at [1157, 584] on button "Done" at bounding box center [1163, 587] width 88 height 19
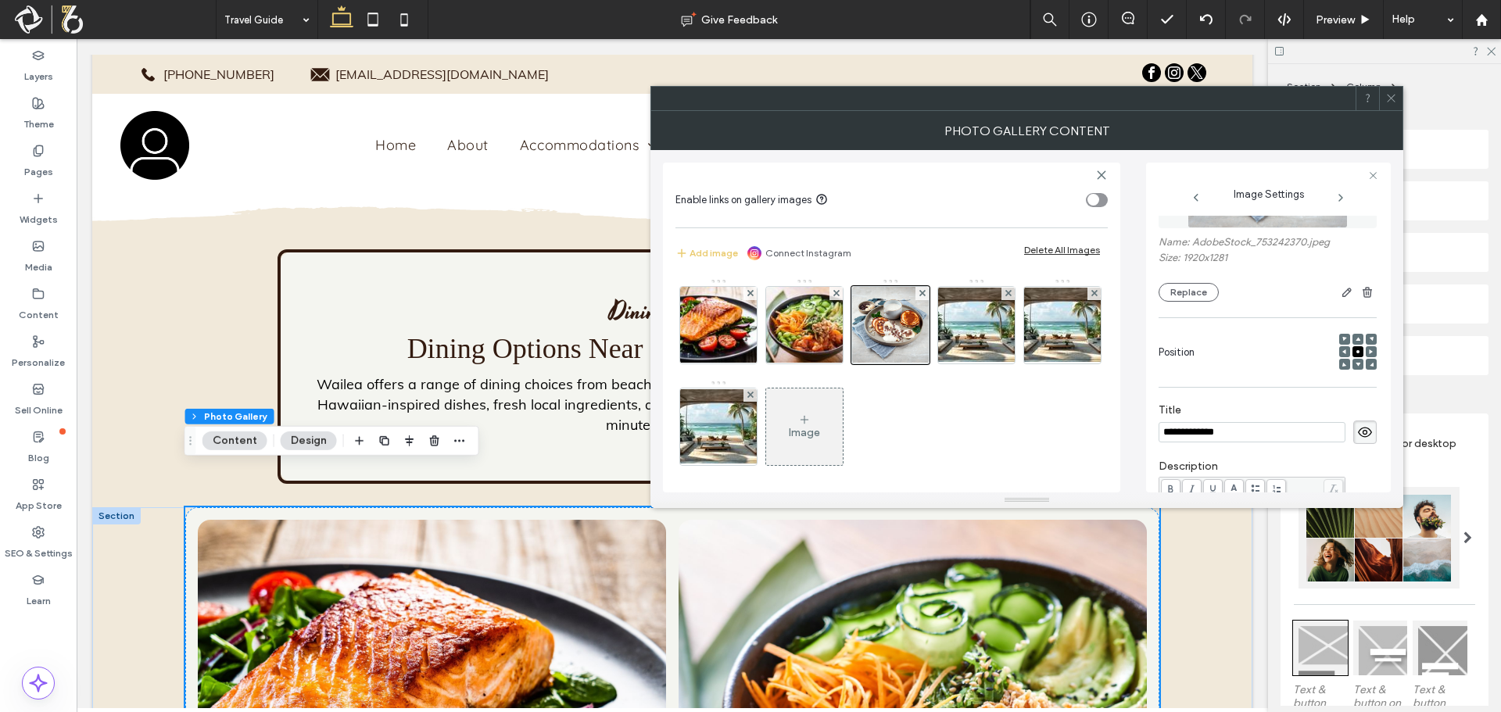
scroll to position [3193, 0]
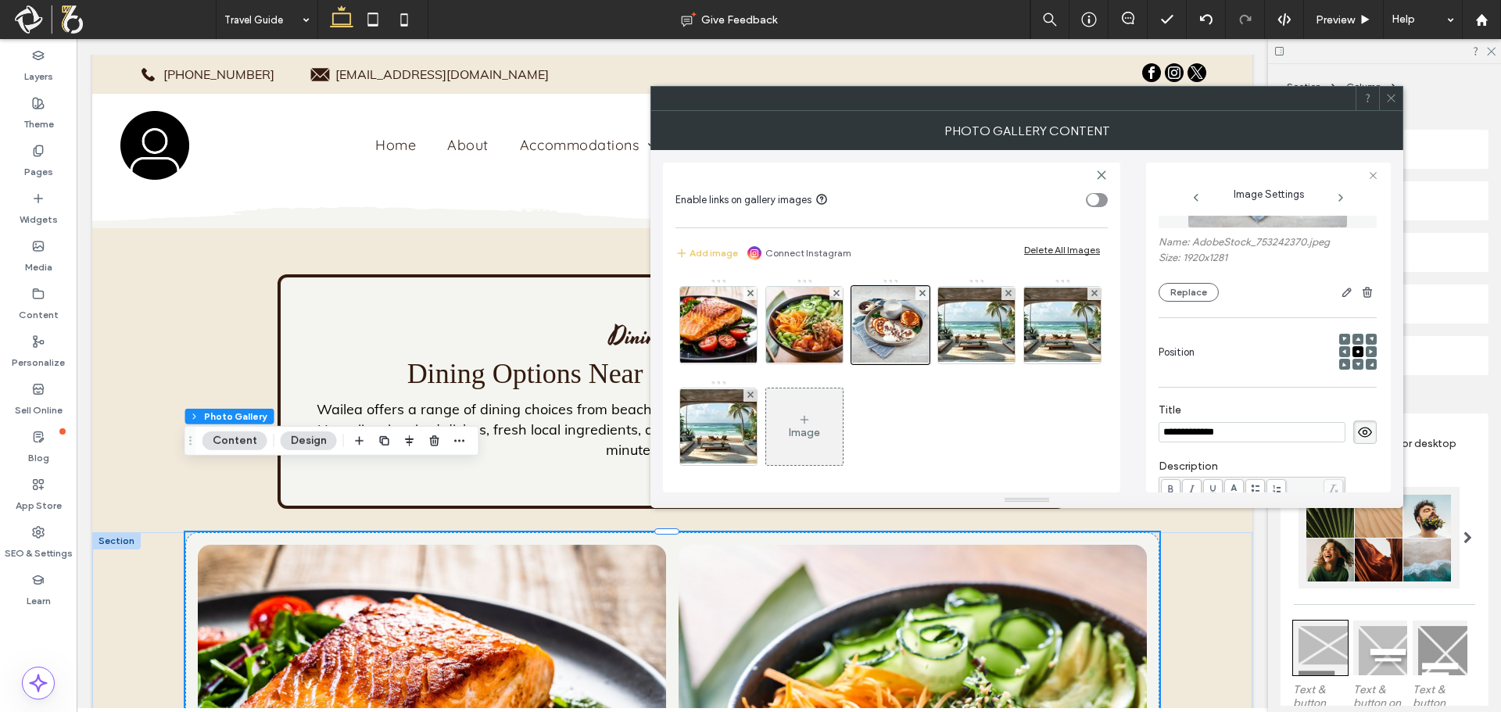
click at [1398, 102] on div at bounding box center [1390, 98] width 23 height 23
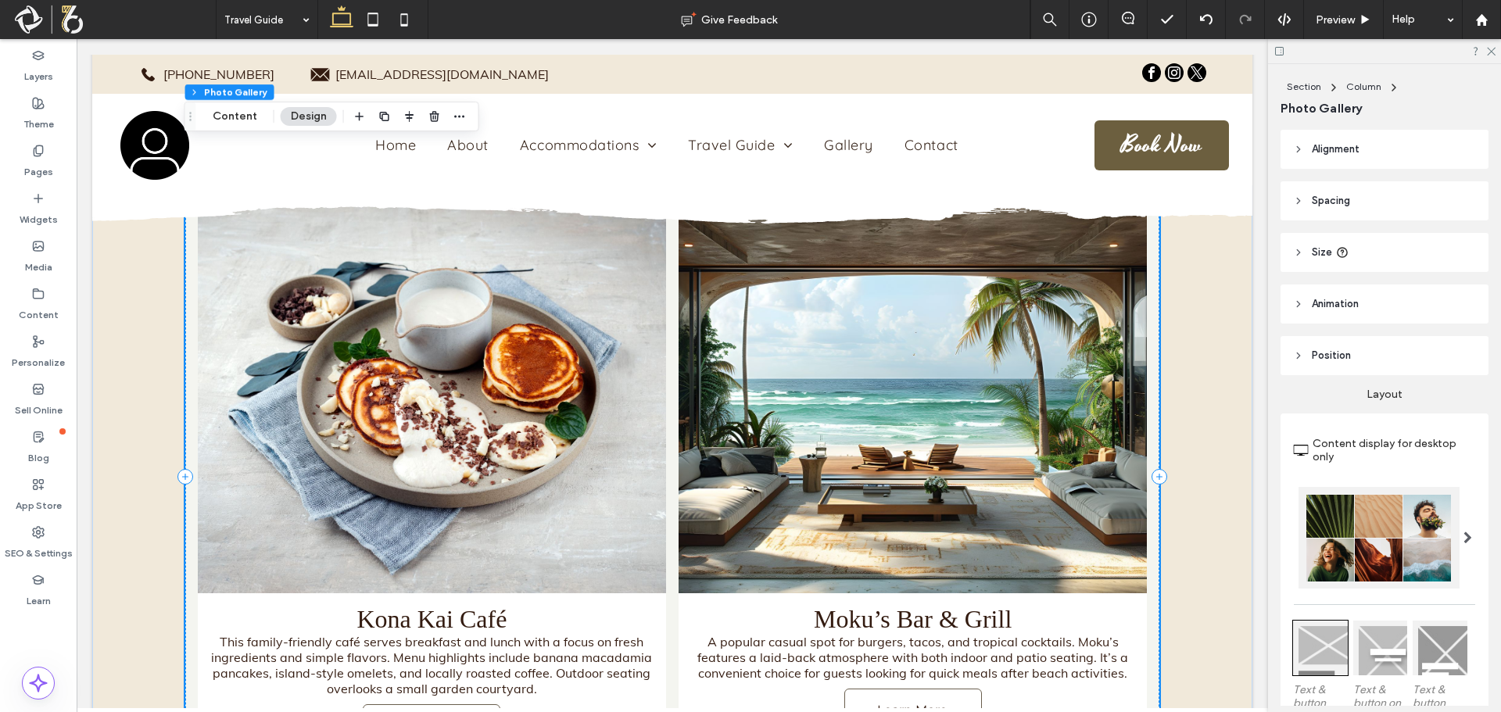
scroll to position [4131, 0]
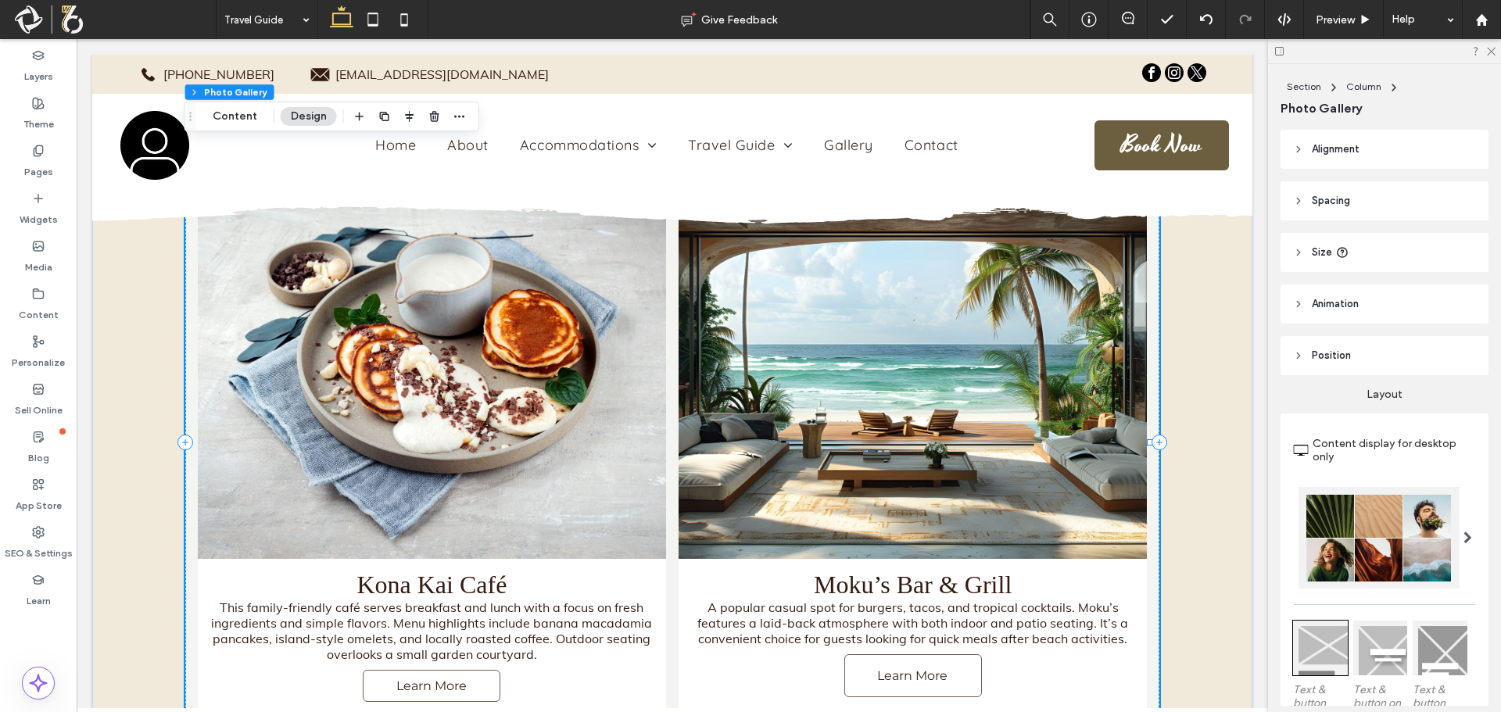
click at [796, 396] on link at bounding box center [912, 363] width 468 height 391
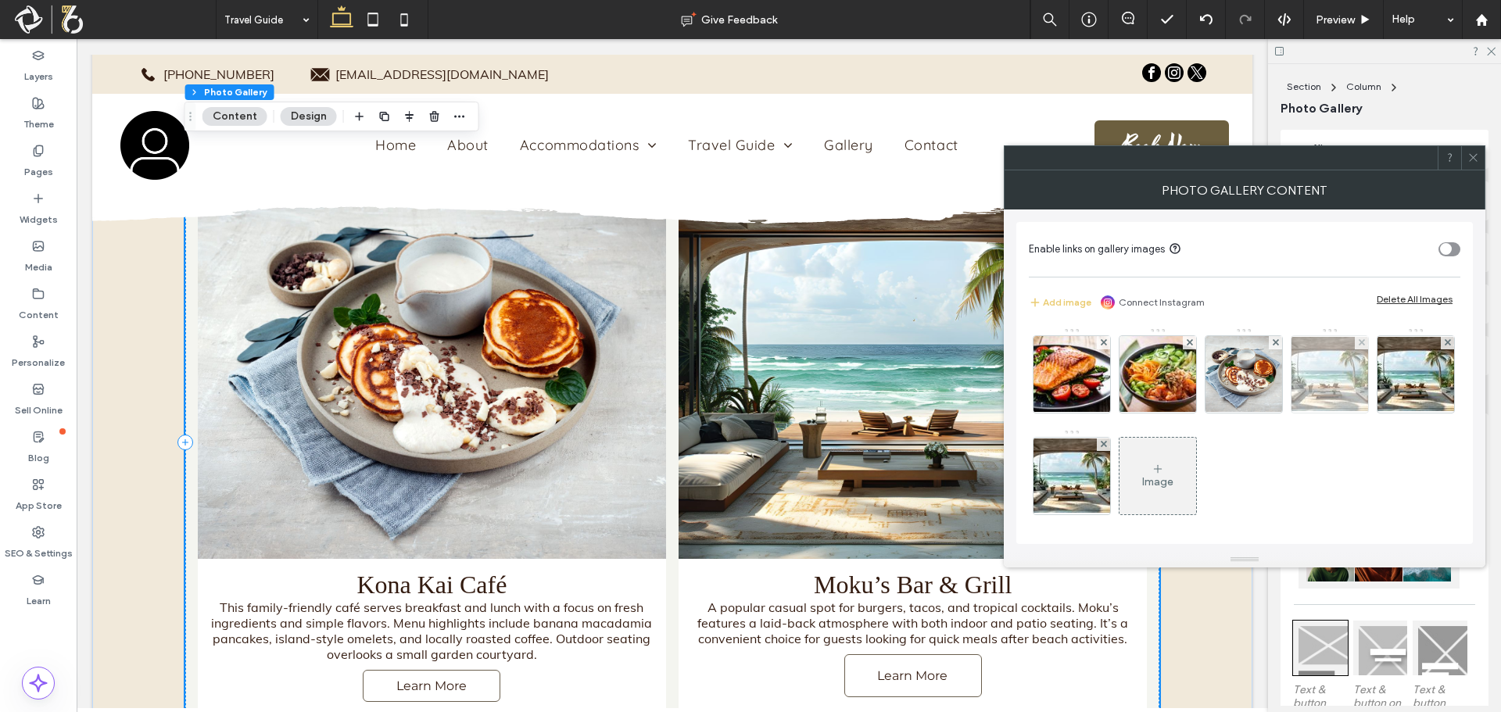
click at [1340, 388] on img at bounding box center [1329, 374] width 125 height 74
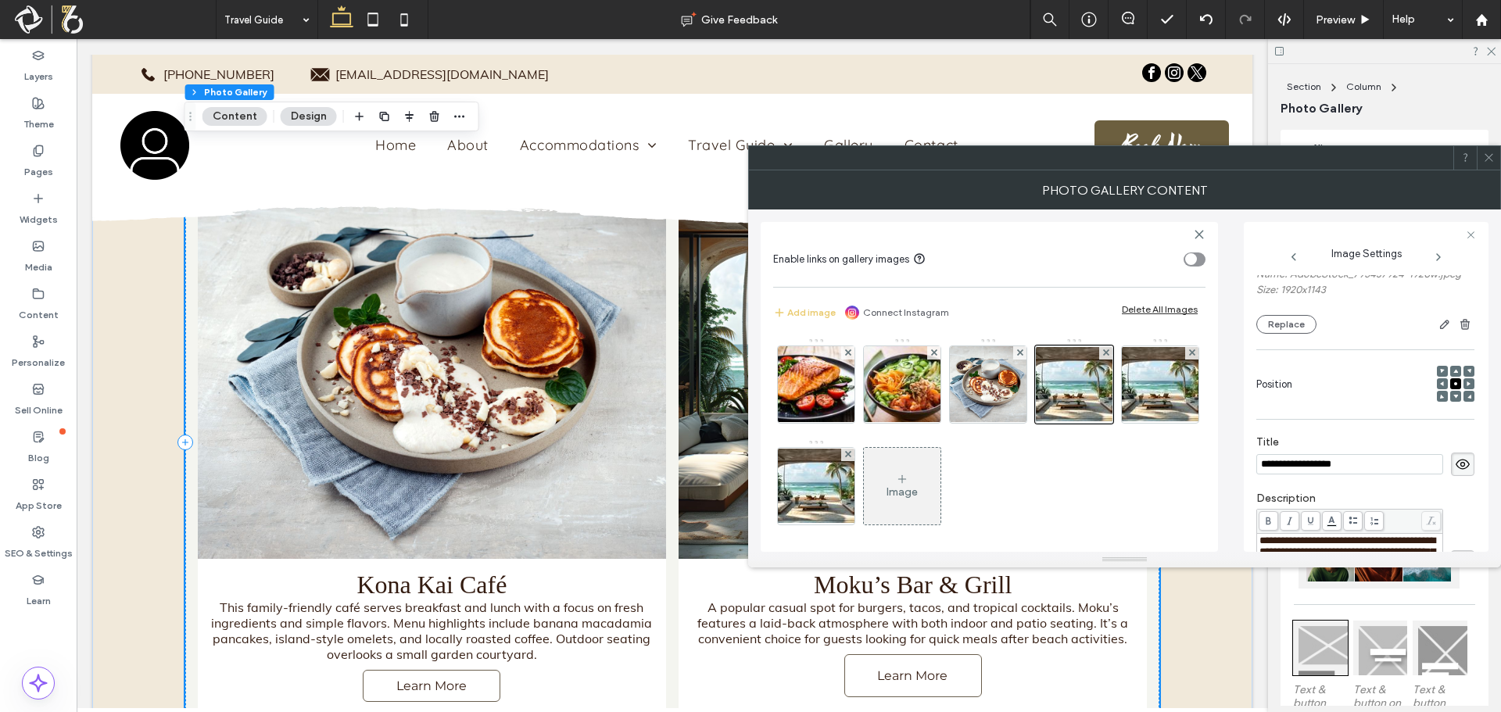
scroll to position [103, 0]
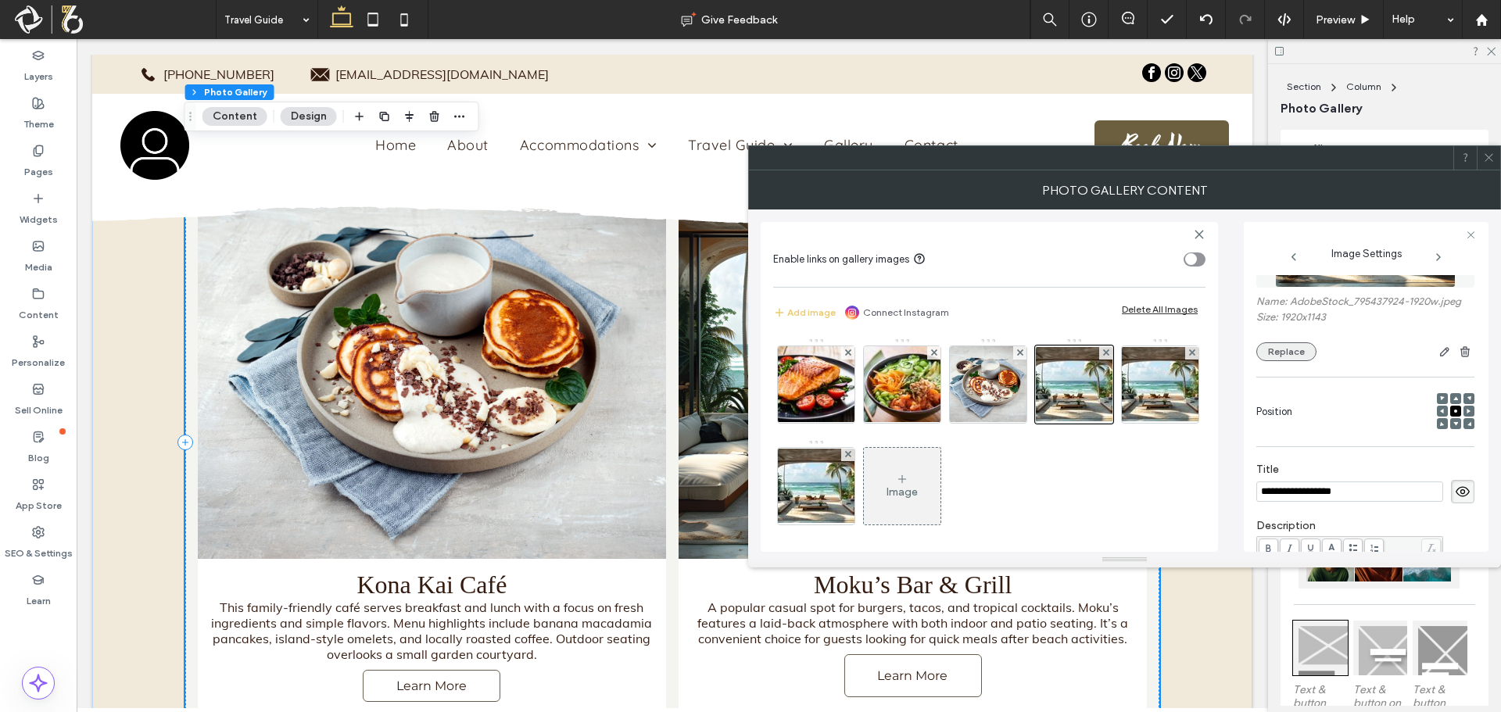
click at [1296, 352] on button "Replace" at bounding box center [1286, 351] width 60 height 19
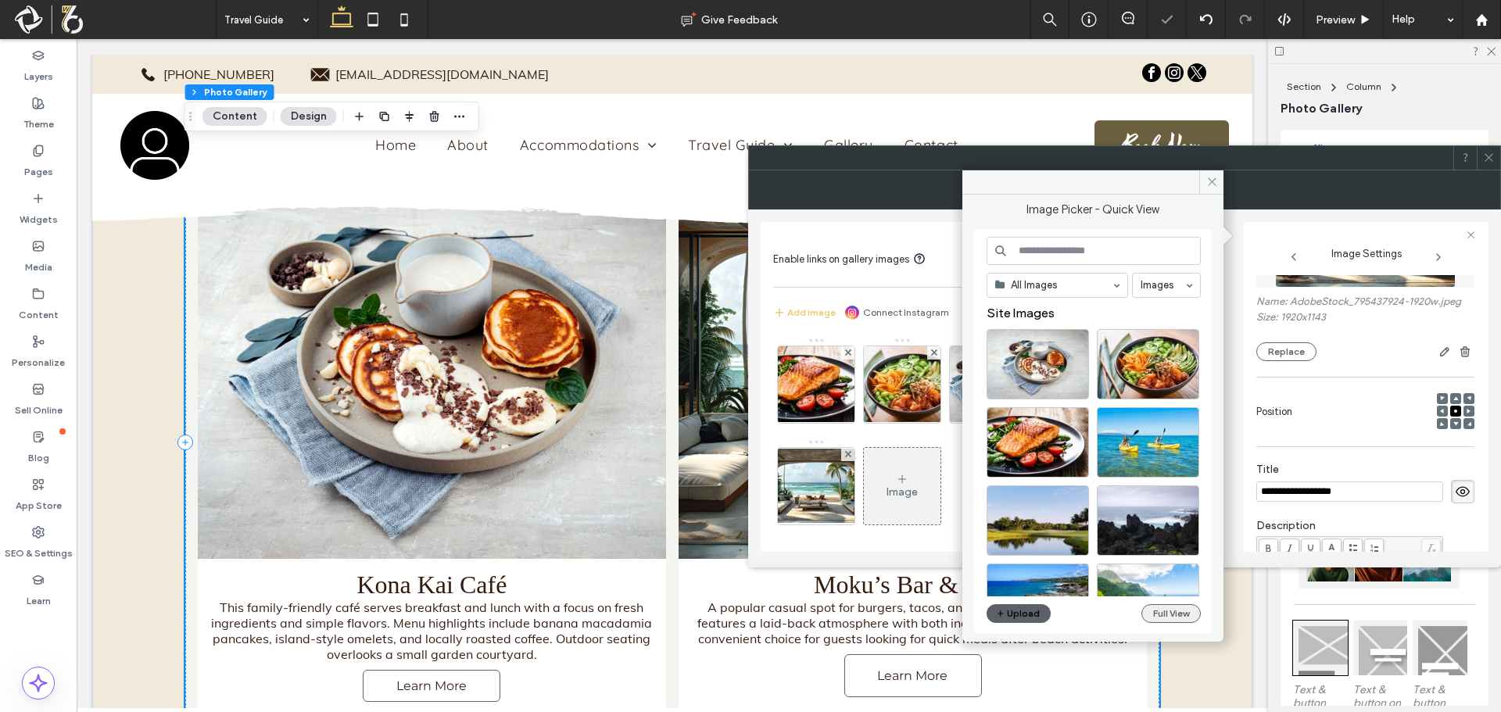
click at [1181, 614] on button "Full View" at bounding box center [1170, 613] width 59 height 19
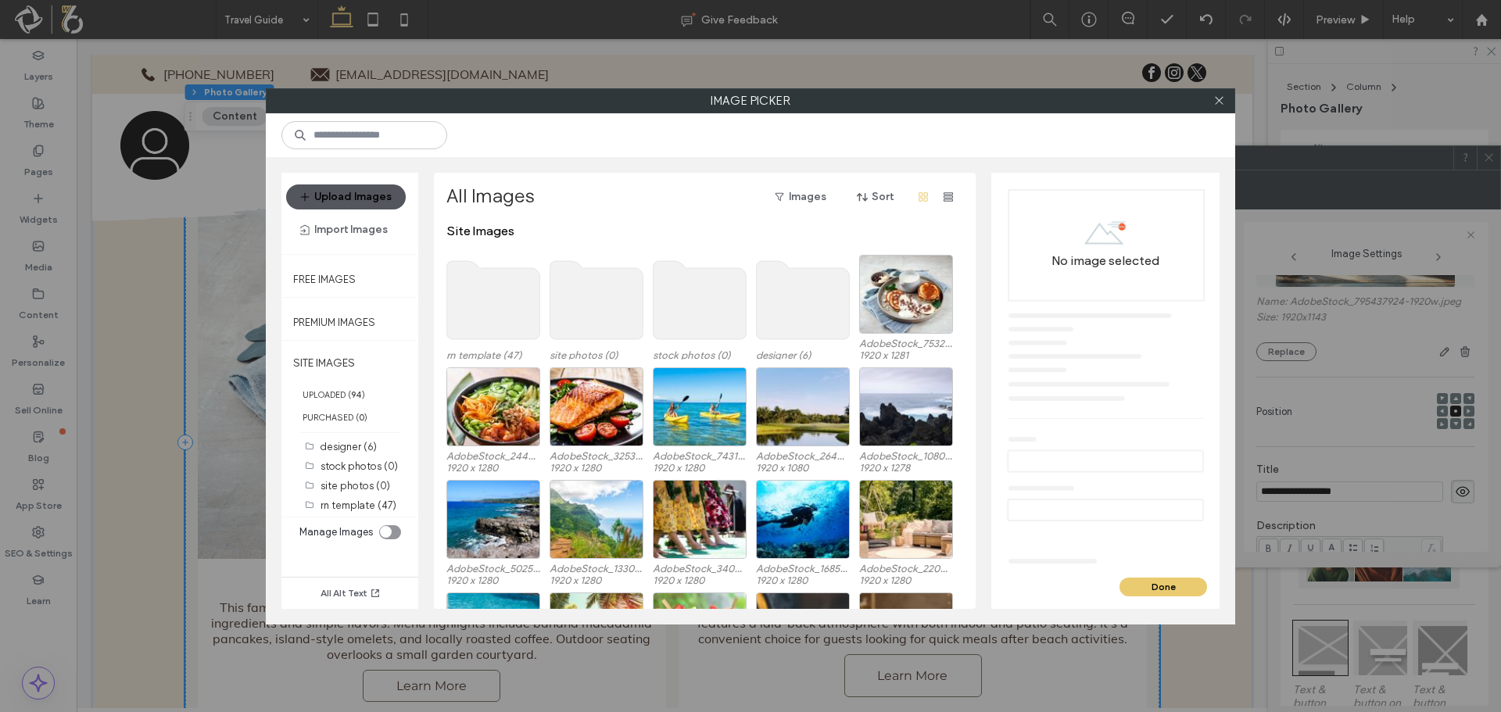
click at [369, 198] on button "Upload Images" at bounding box center [346, 196] width 120 height 25
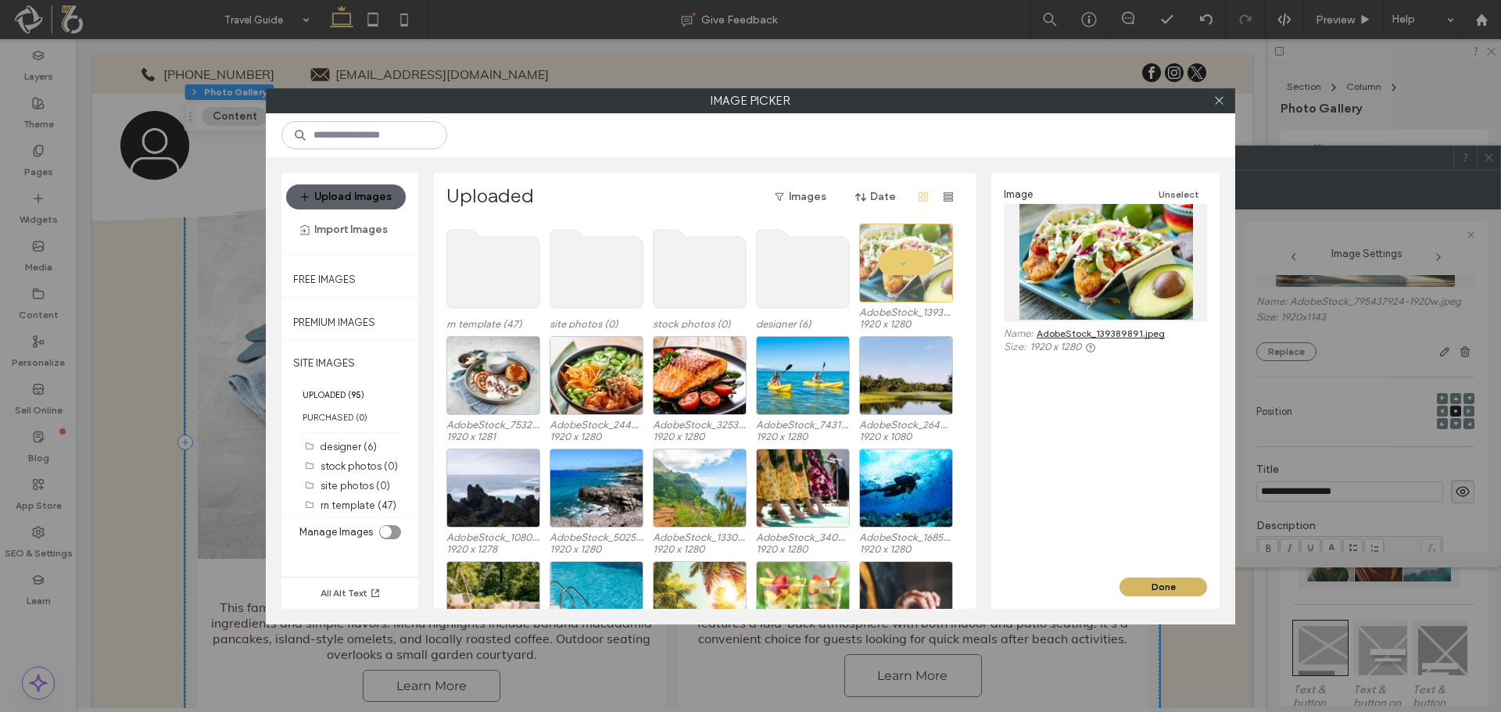
drag, startPoint x: 1170, startPoint y: 586, endPoint x: 1083, endPoint y: 543, distance: 96.8
click at [1170, 586] on button "Done" at bounding box center [1163, 587] width 88 height 19
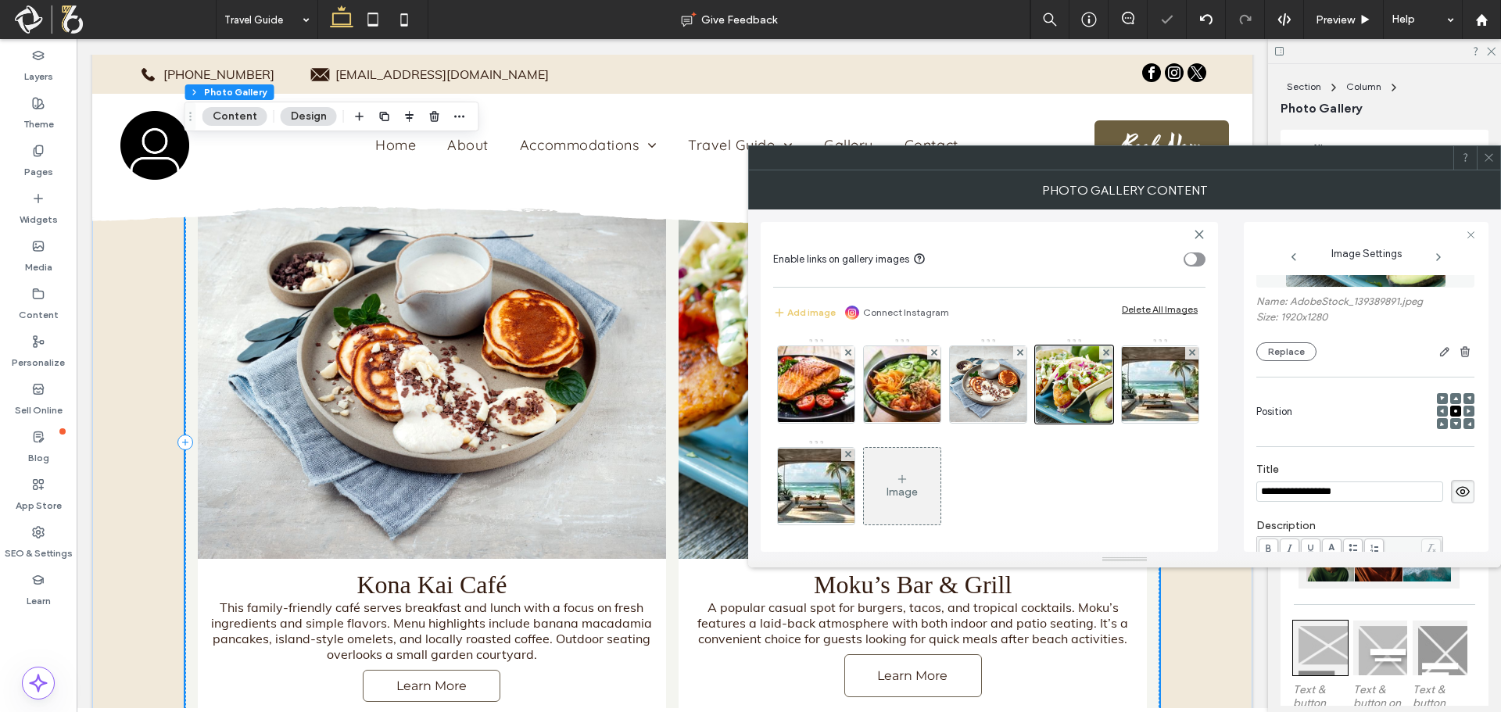
click at [1482, 164] on div at bounding box center [1487, 157] width 23 height 23
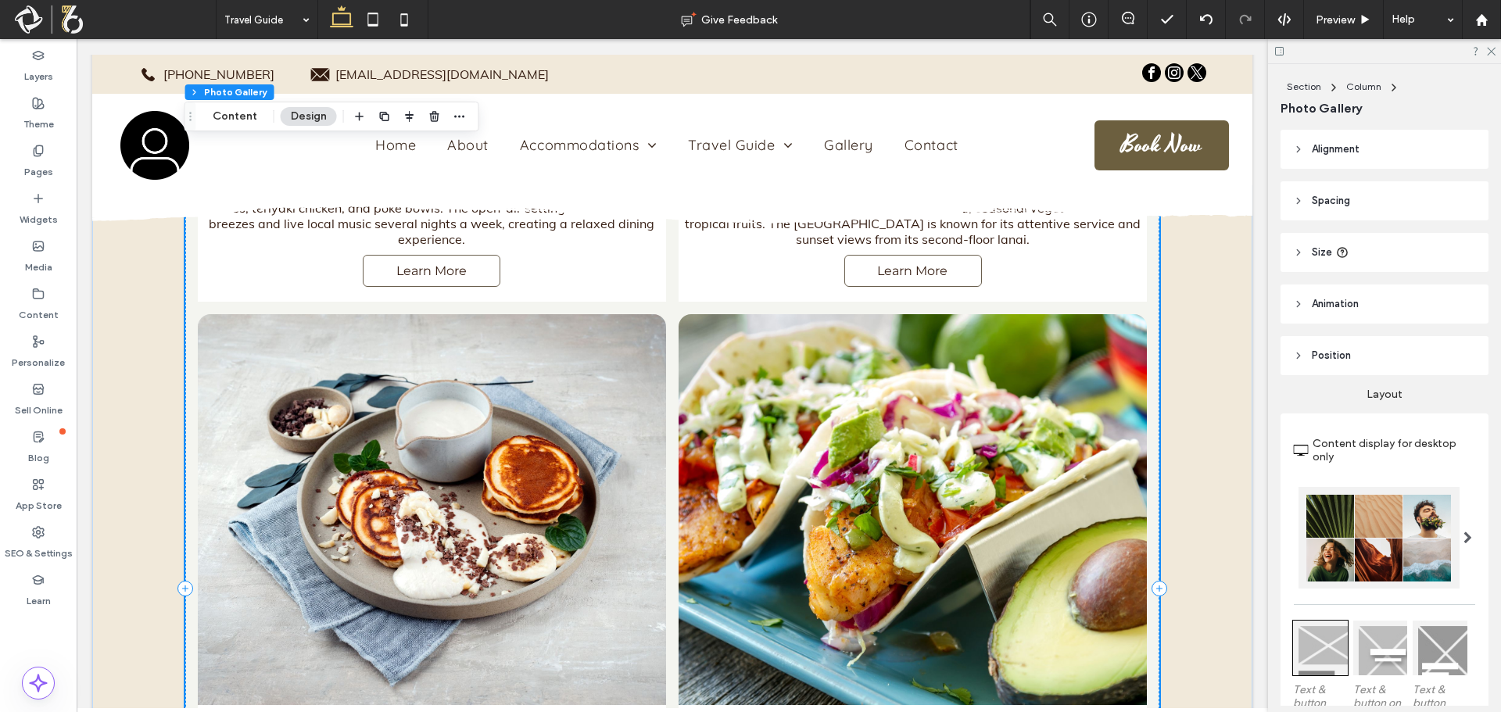
scroll to position [3974, 0]
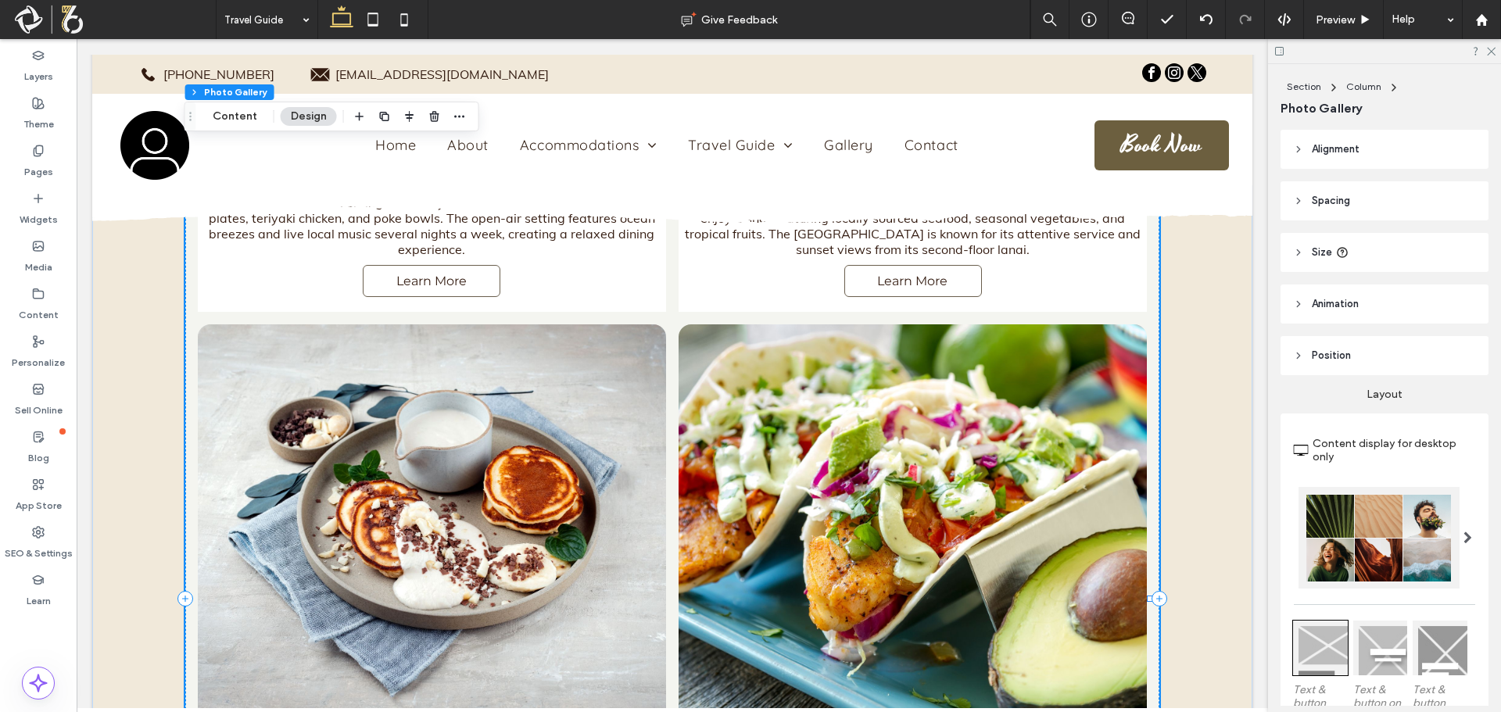
click at [637, 389] on link at bounding box center [432, 519] width 468 height 391
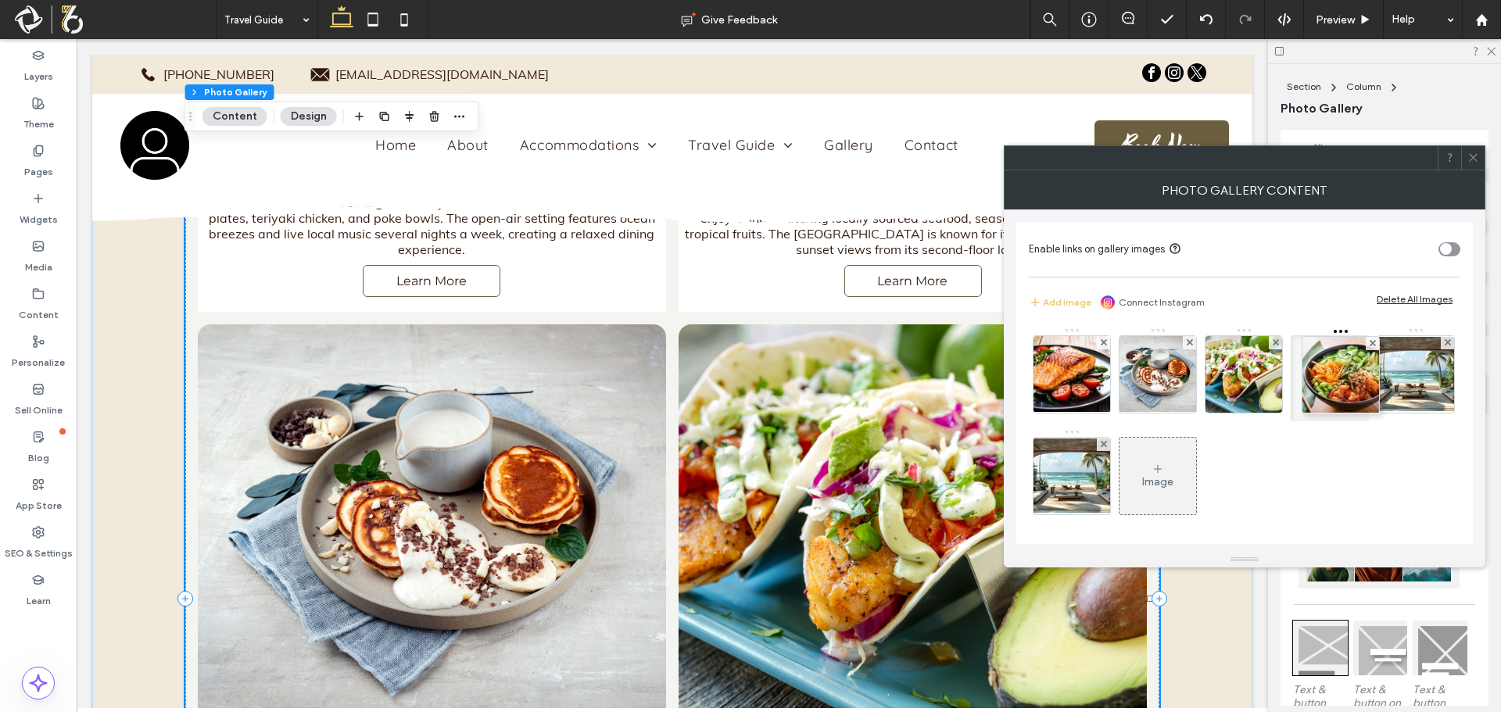
drag, startPoint x: 1160, startPoint y: 331, endPoint x: 1339, endPoint y: 332, distance: 179.0
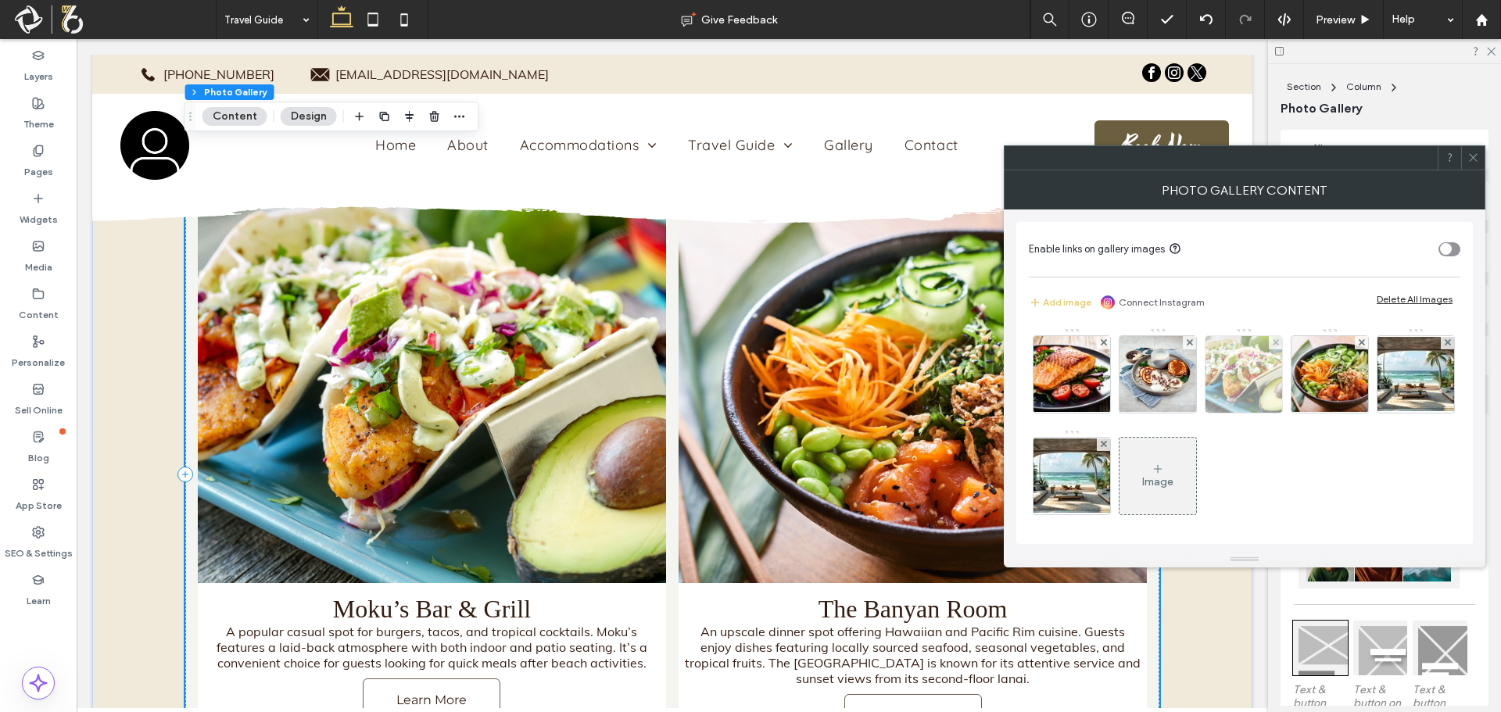
scroll to position [4131, 0]
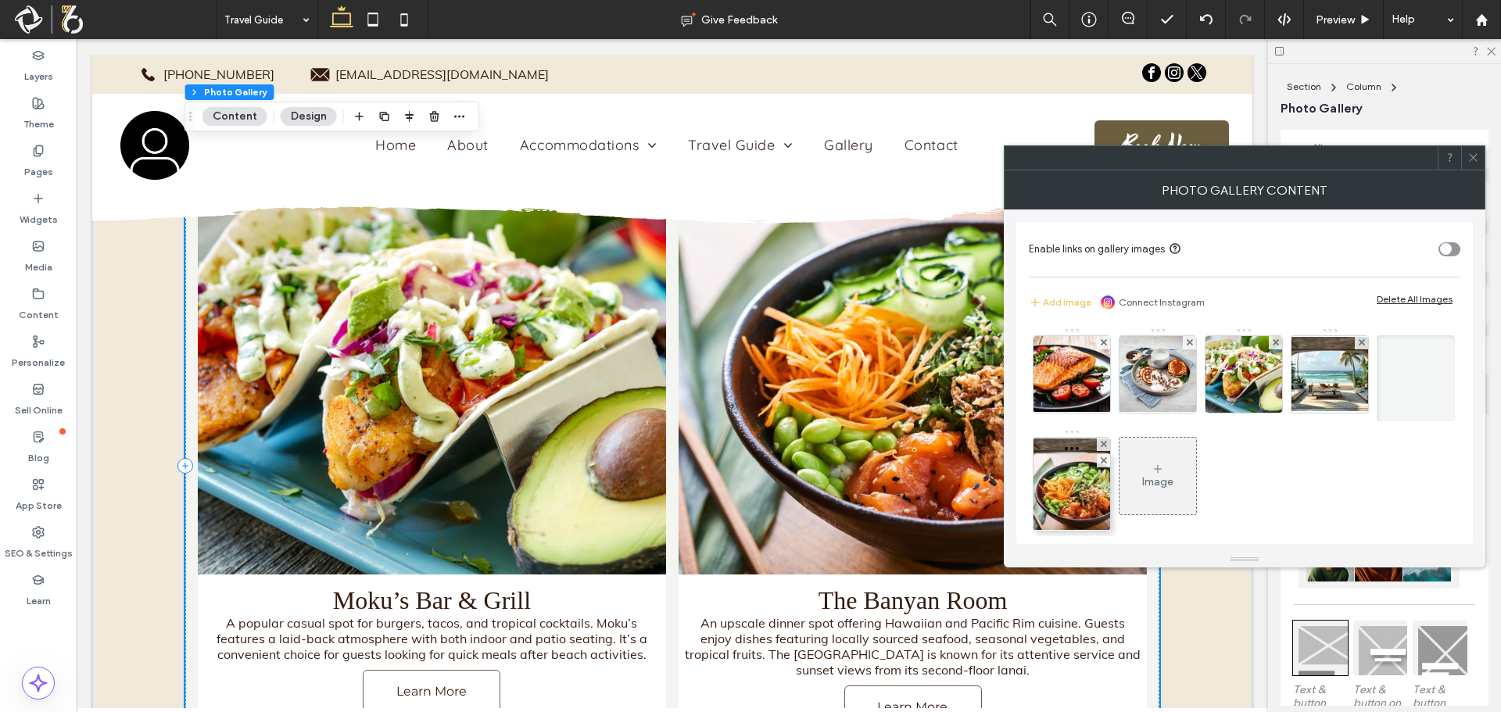
drag, startPoint x: 1333, startPoint y: 331, endPoint x: 1072, endPoint y: 449, distance: 287.2
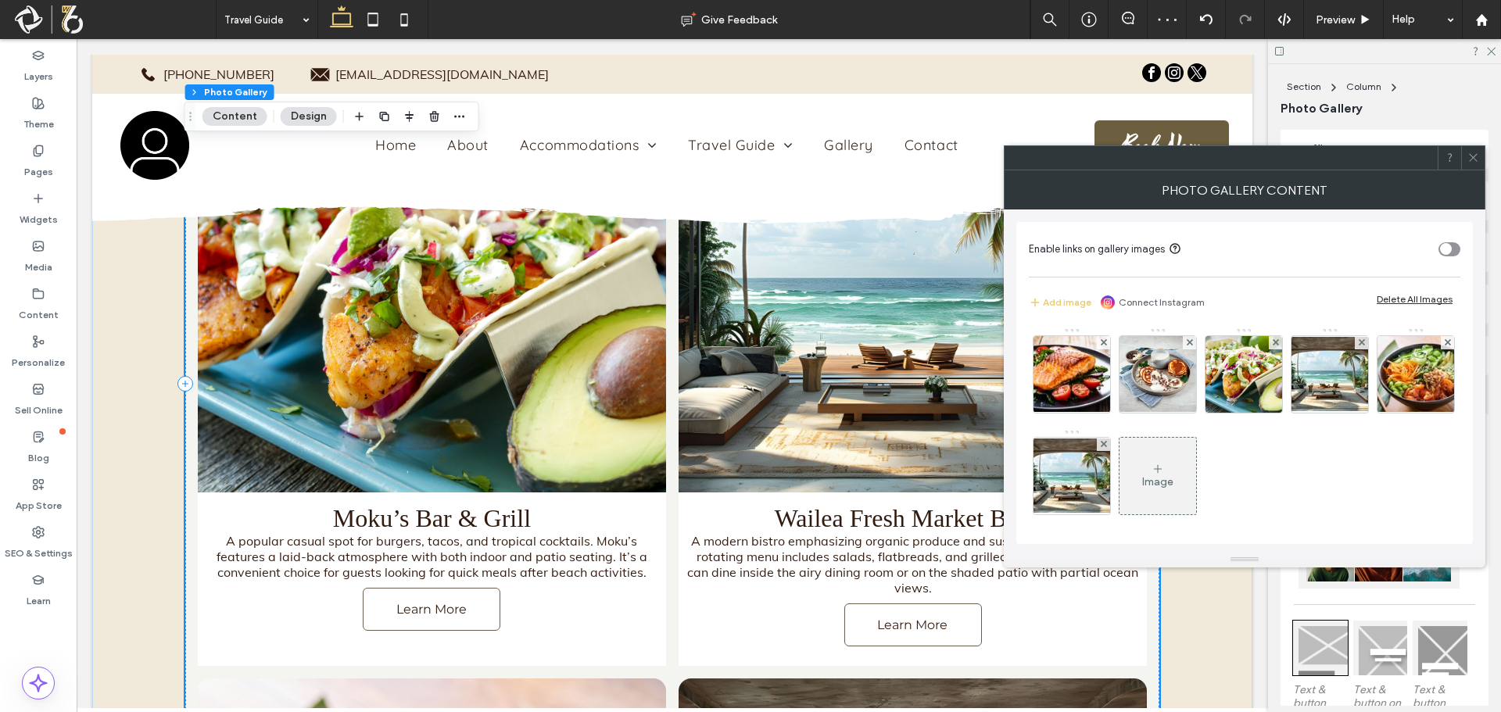
scroll to position [4209, 0]
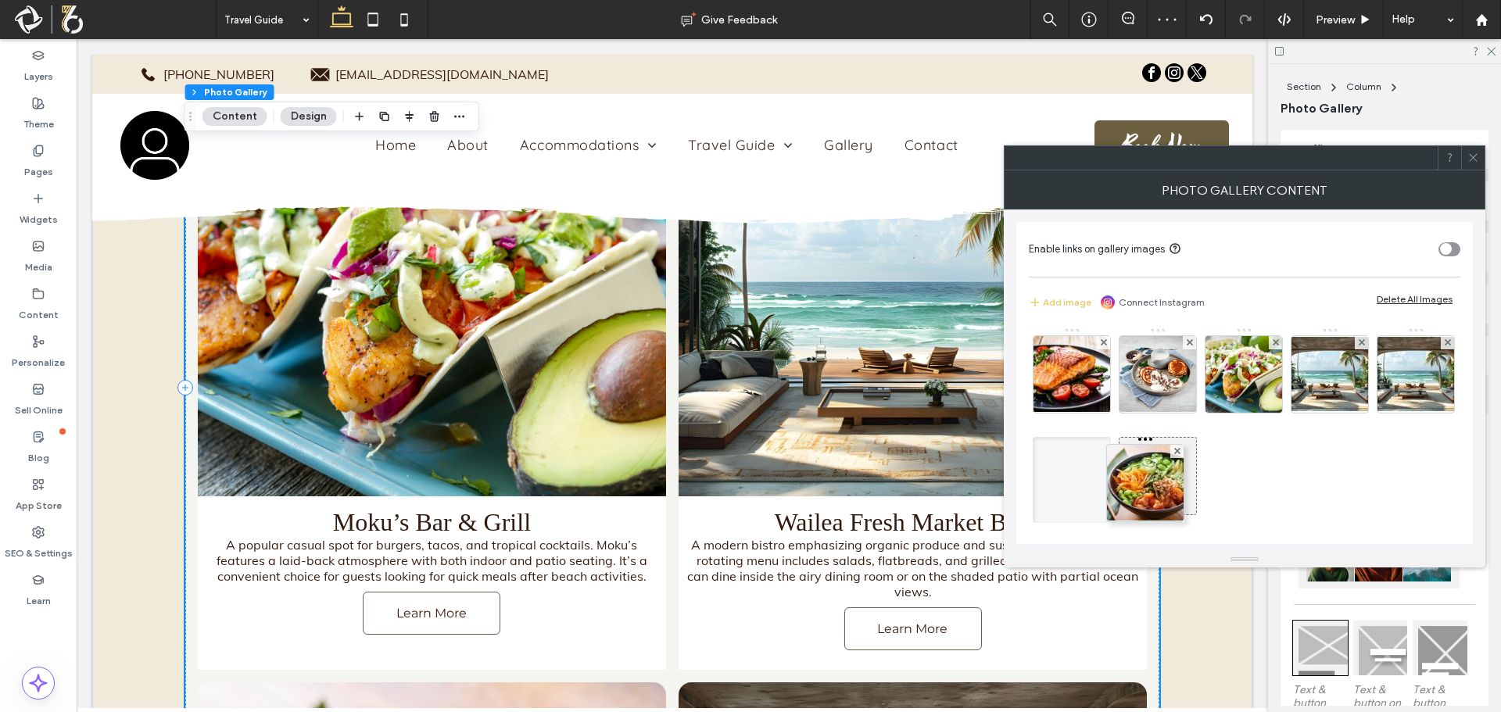
drag, startPoint x: 1075, startPoint y: 434, endPoint x: 1143, endPoint y: 442, distance: 68.4
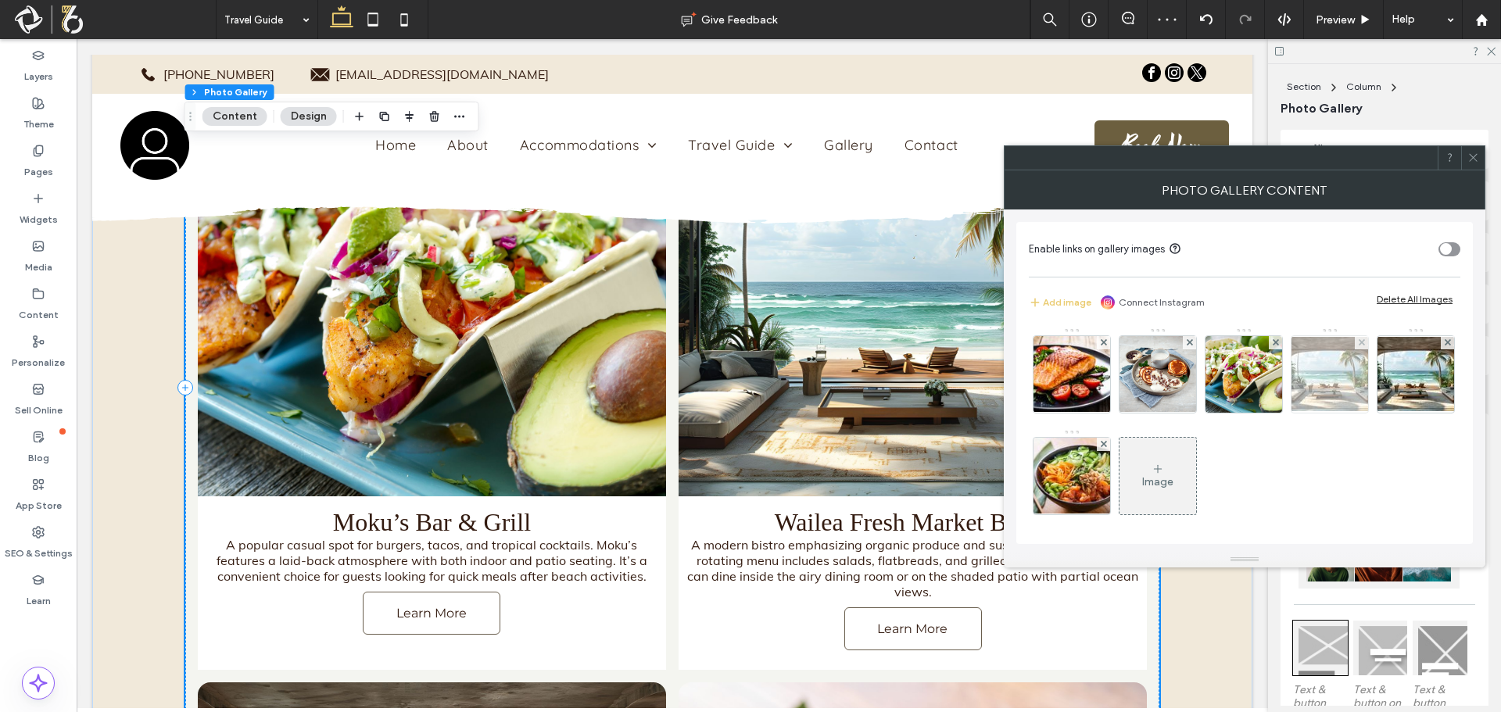
click at [1322, 367] on img at bounding box center [1329, 374] width 125 height 74
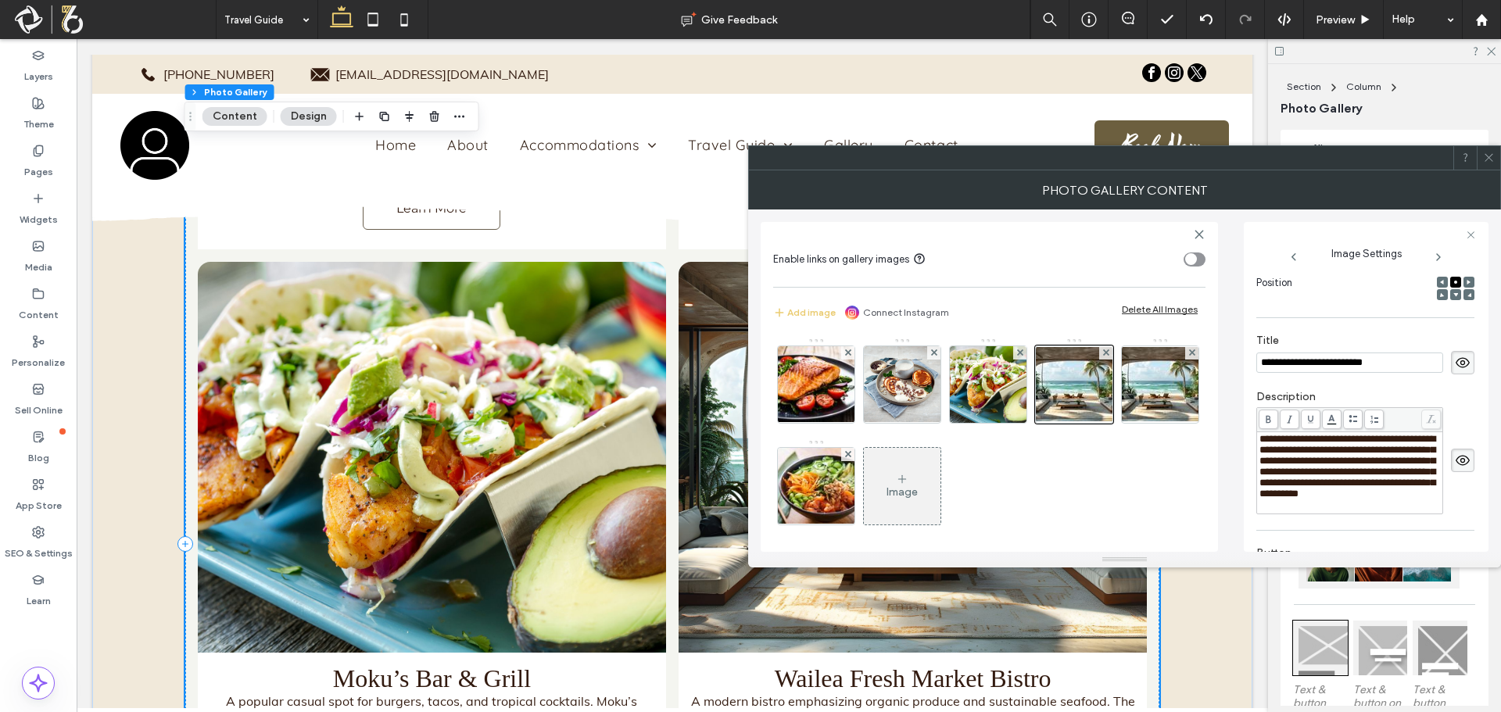
scroll to position [259, 0]
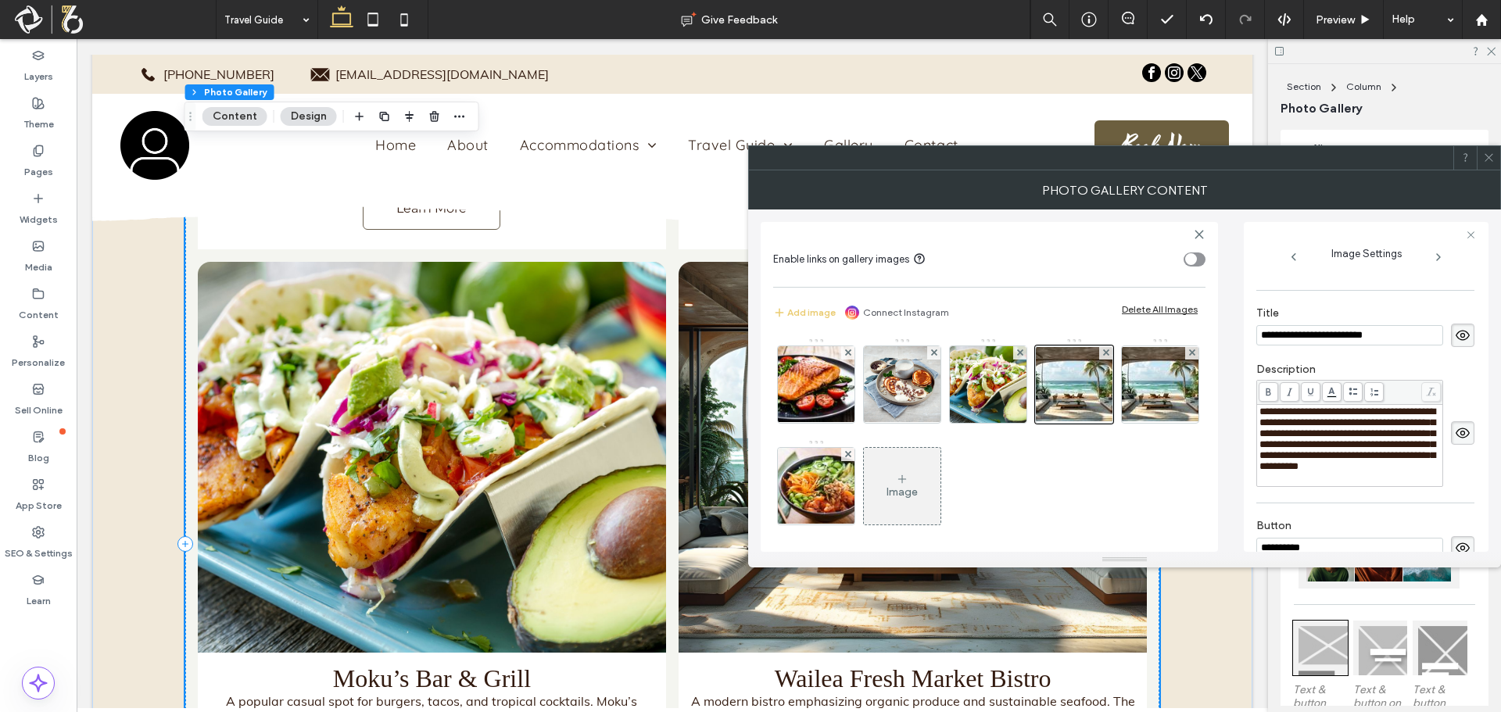
click at [1349, 495] on div "**********" at bounding box center [1365, 425] width 218 height 140
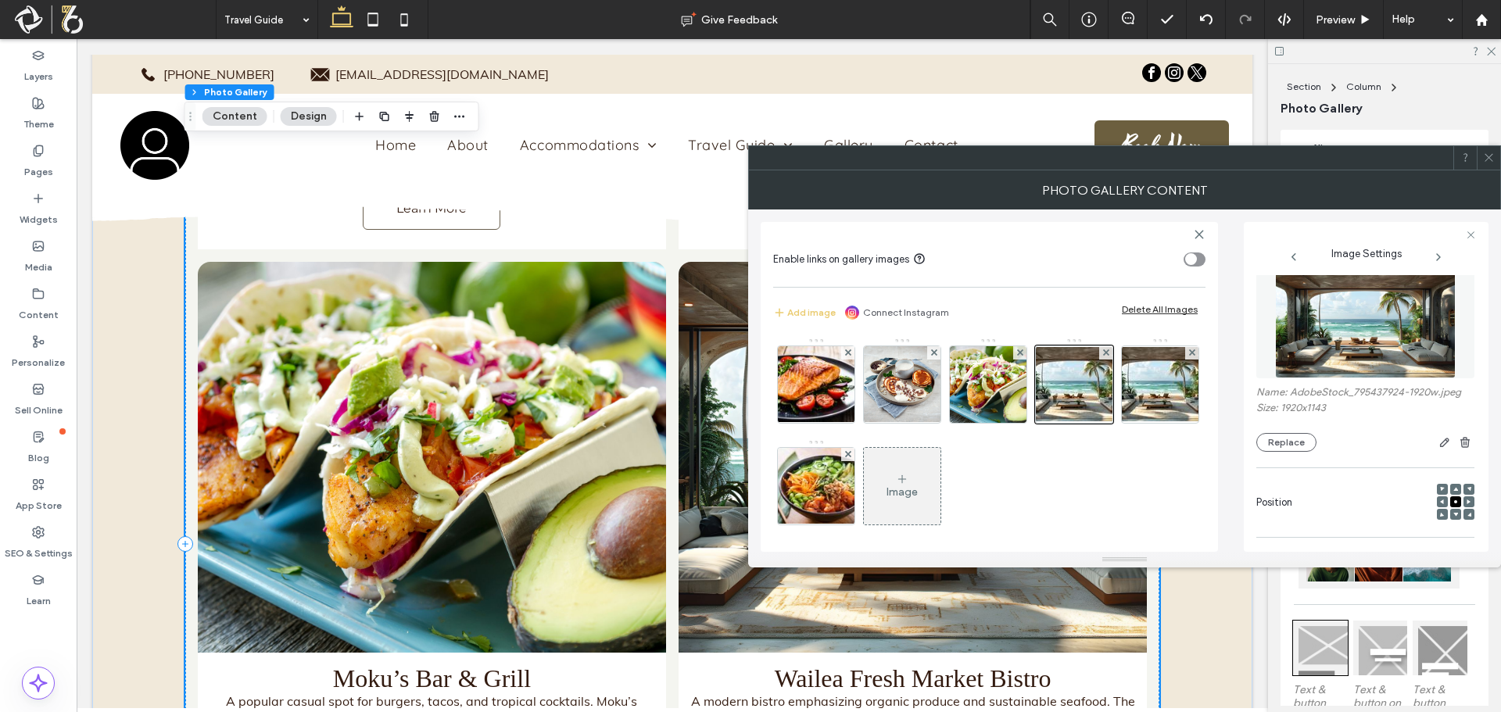
scroll to position [0, 0]
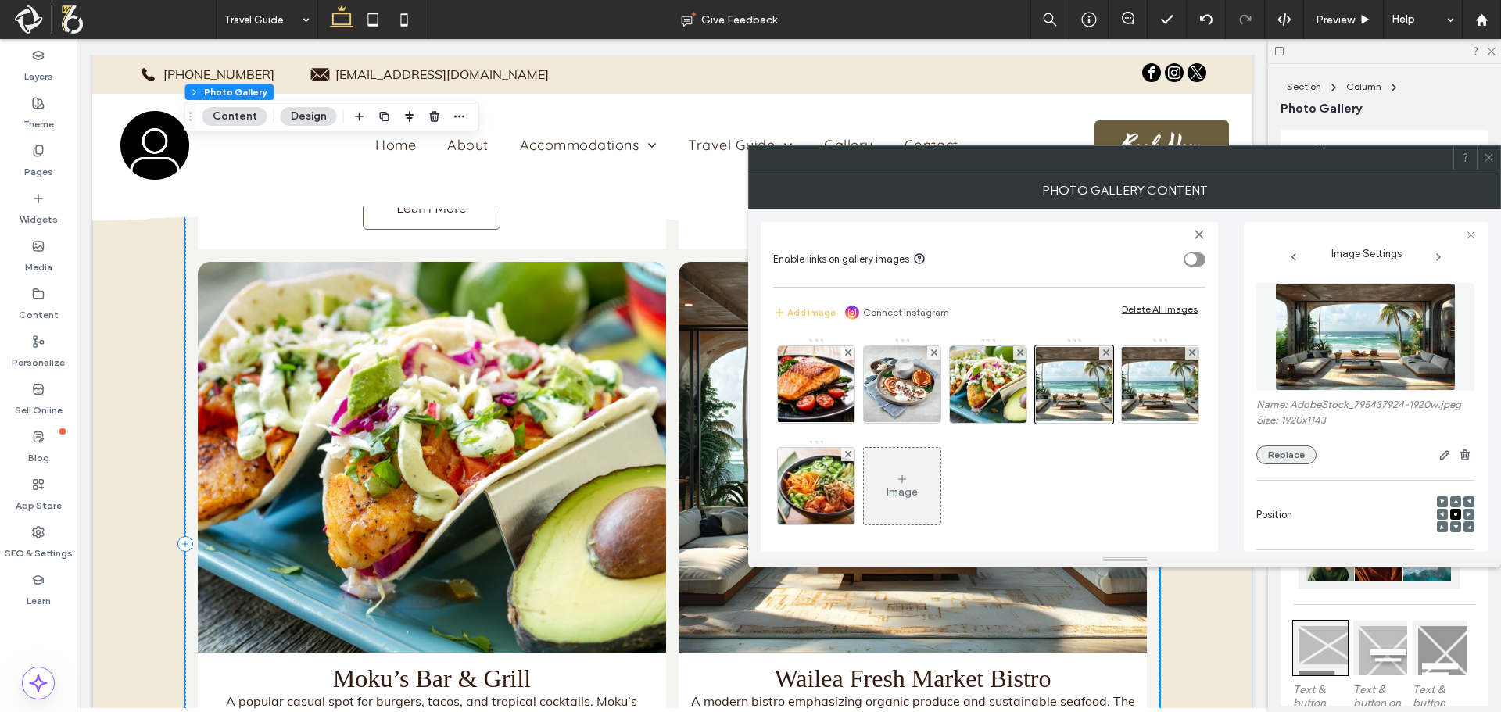
click at [1291, 449] on button "Replace" at bounding box center [1286, 454] width 60 height 19
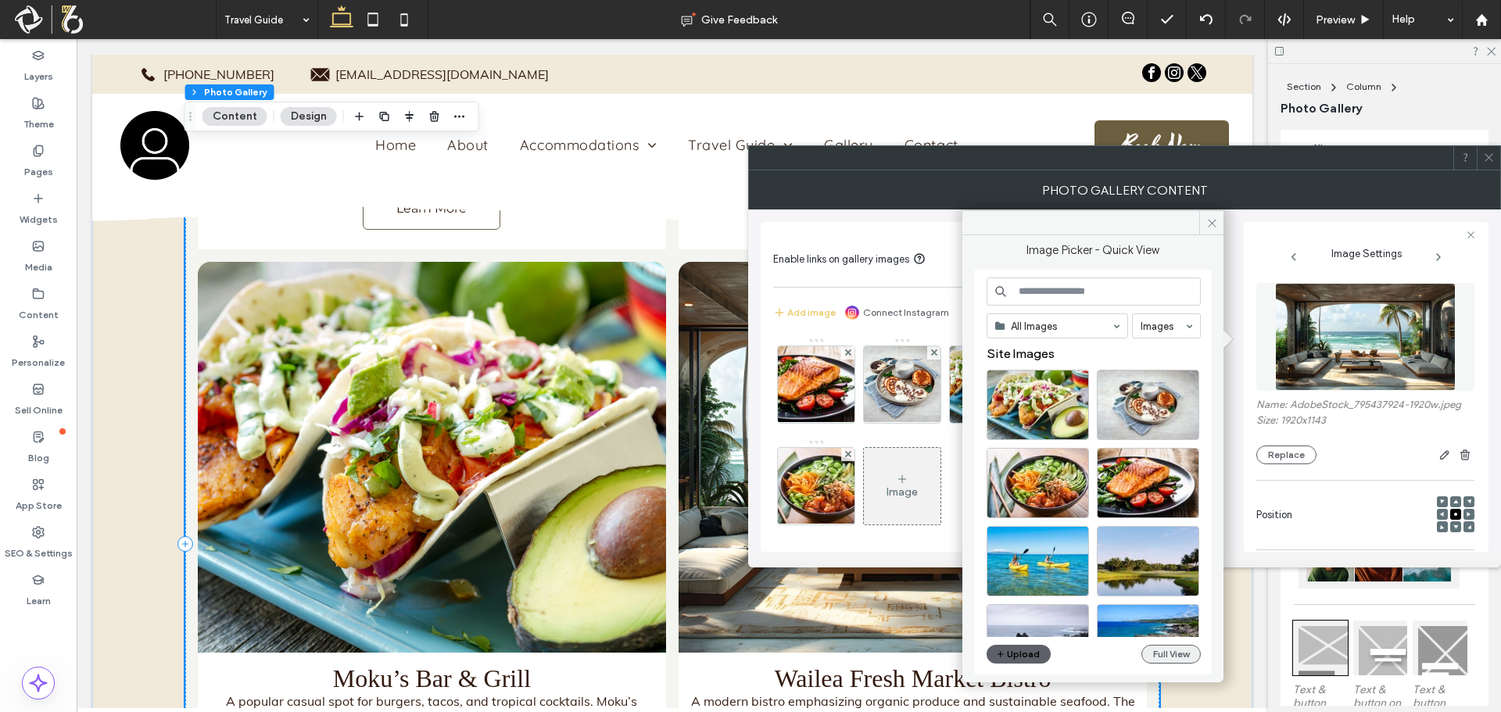
click at [1179, 653] on button "Full View" at bounding box center [1170, 654] width 59 height 19
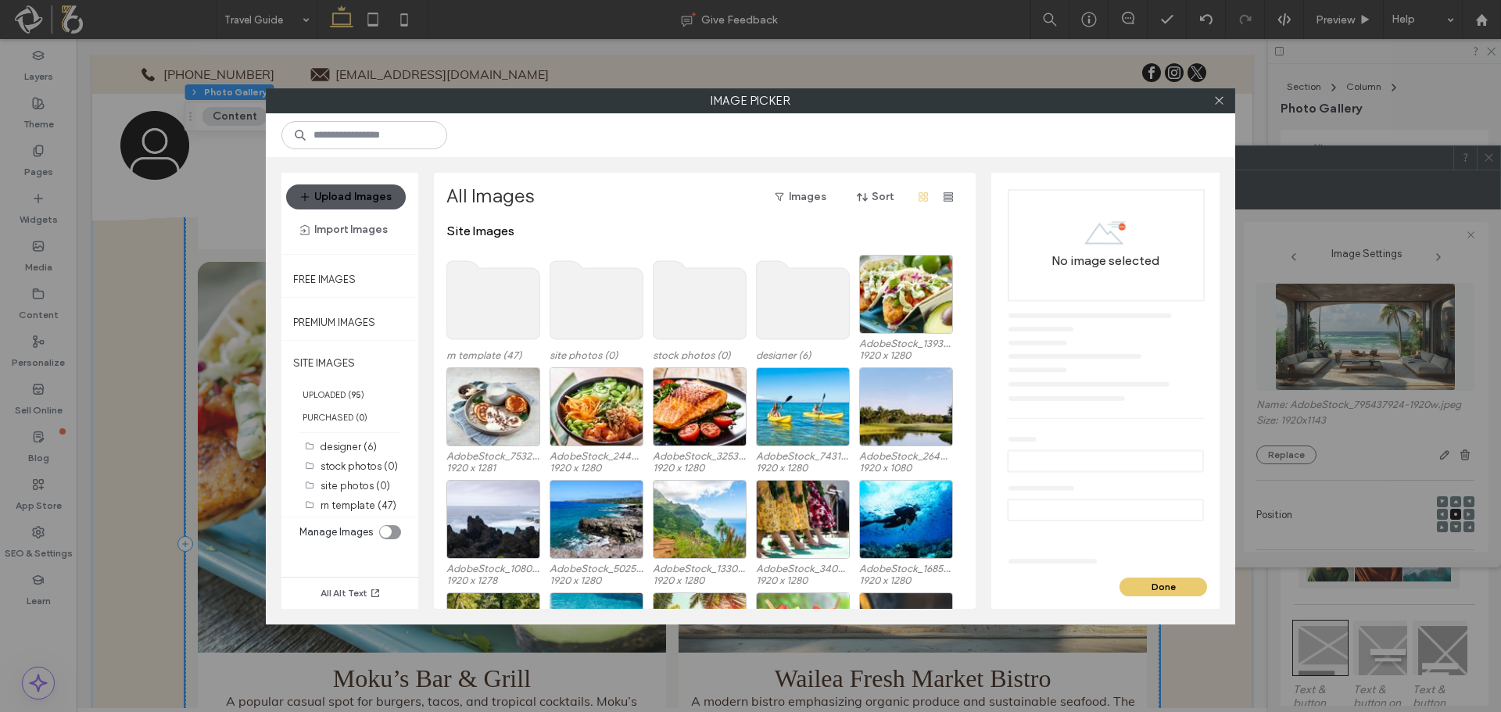
click at [355, 194] on button "Upload Images" at bounding box center [346, 196] width 120 height 25
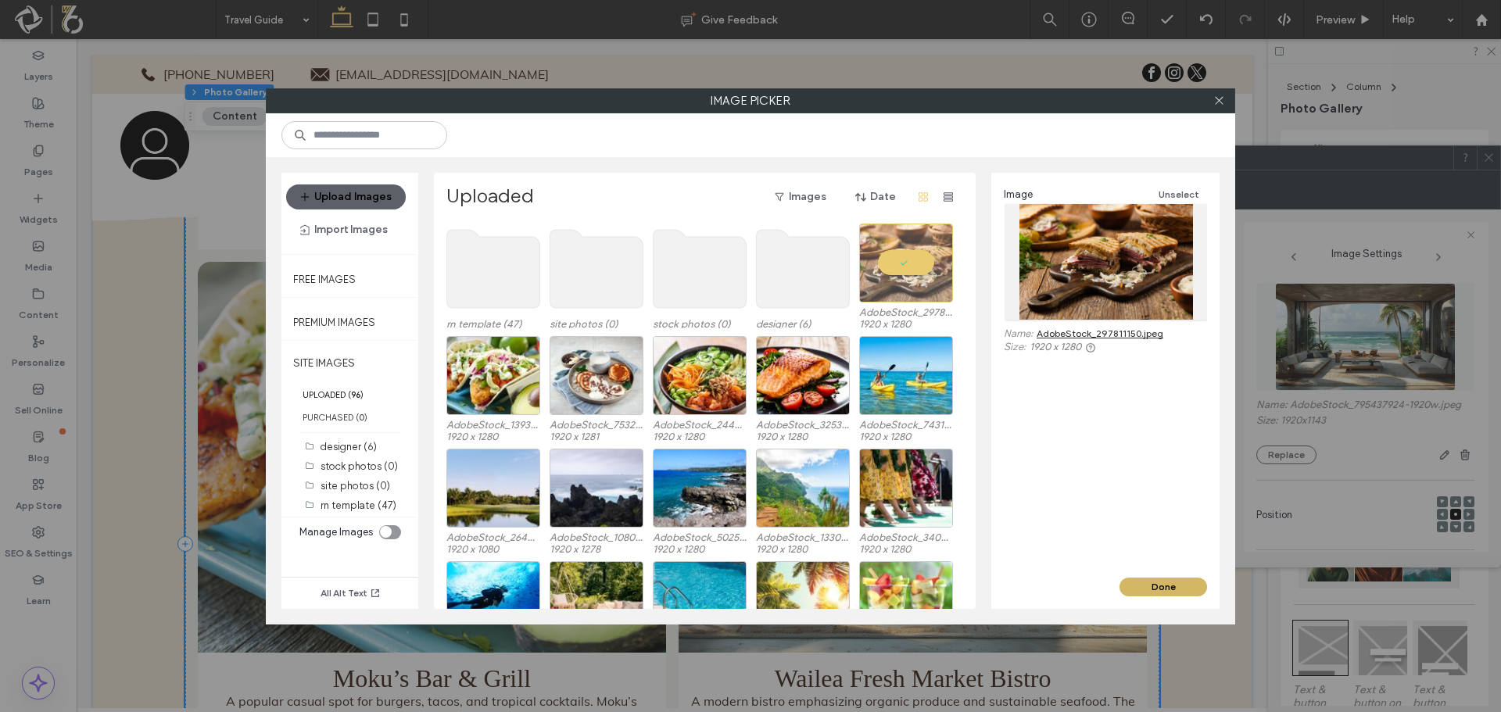
click at [1171, 589] on button "Done" at bounding box center [1163, 587] width 88 height 19
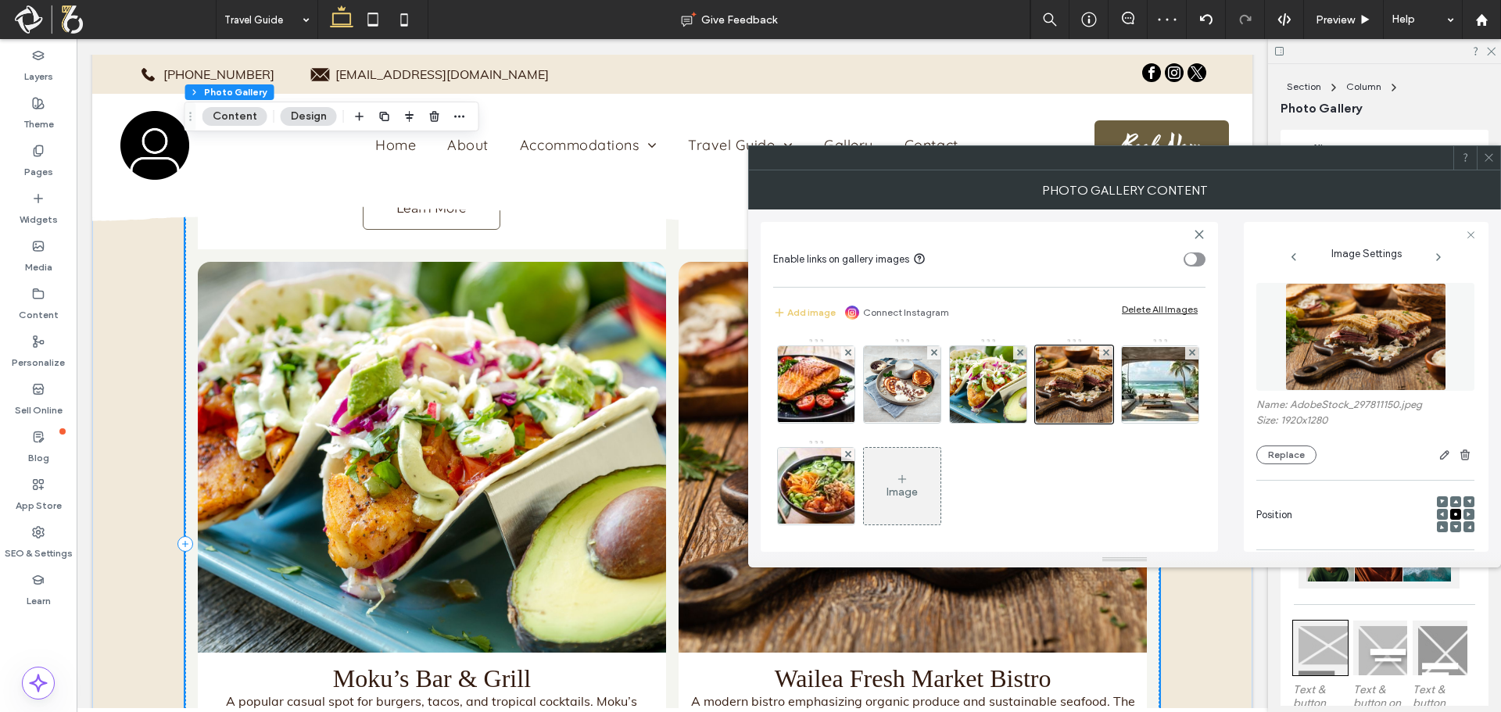
click at [1488, 151] on span at bounding box center [1489, 157] width 12 height 23
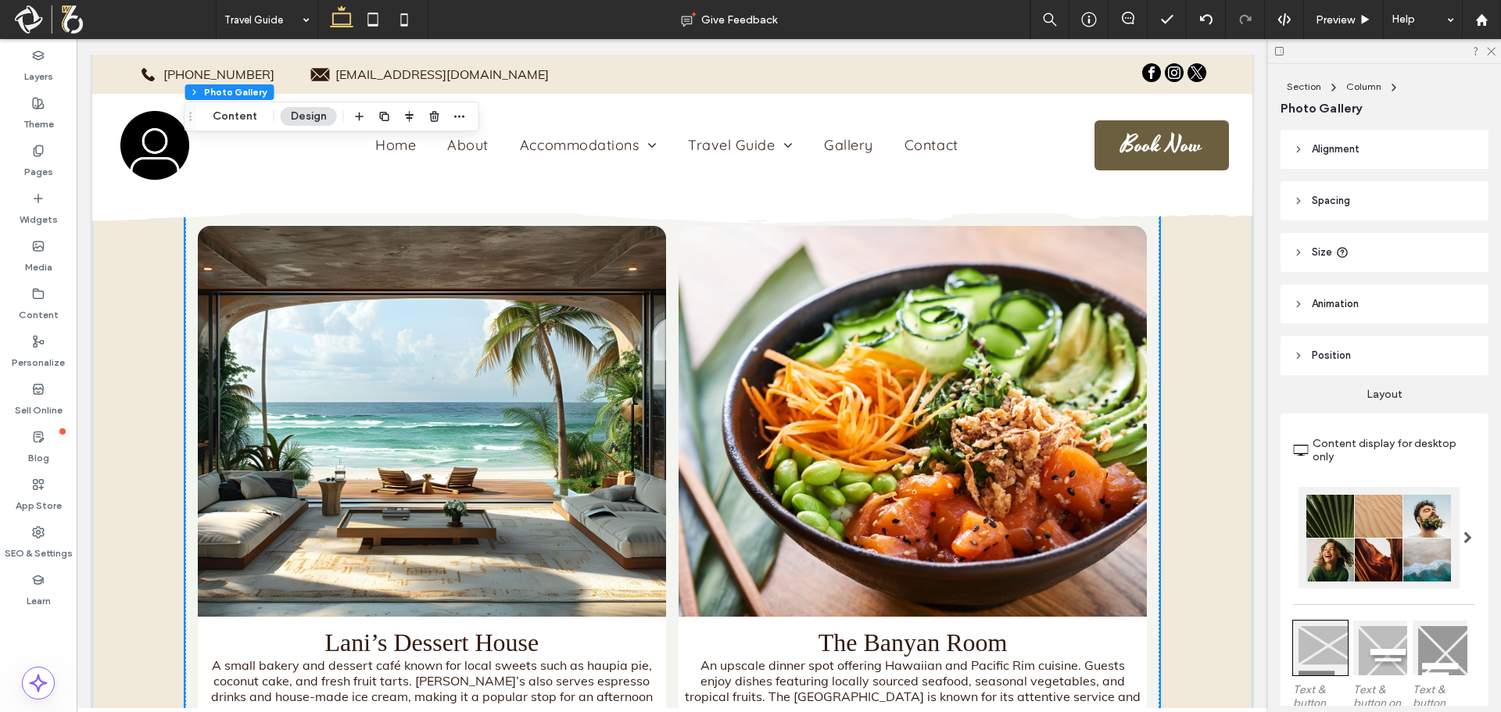
scroll to position [4678, 0]
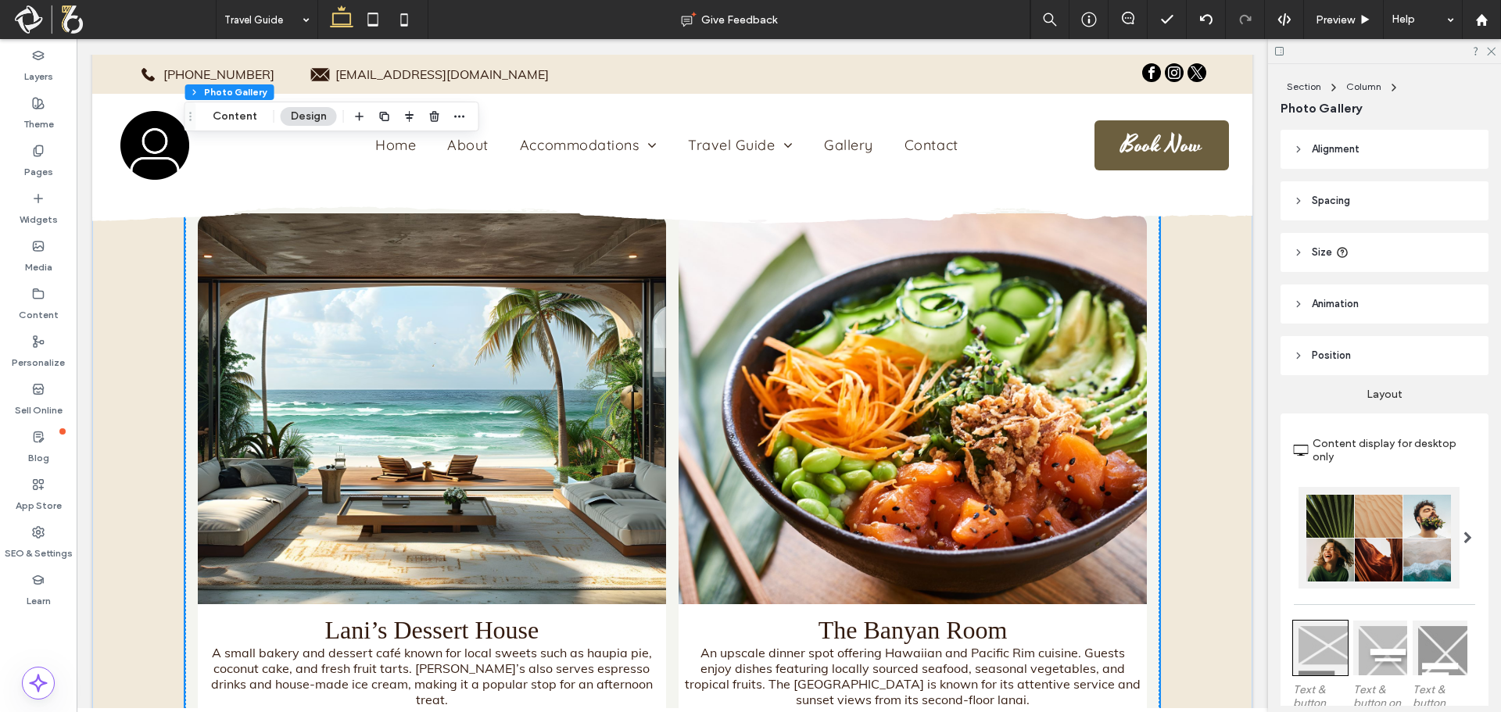
click at [589, 375] on link at bounding box center [432, 408] width 468 height 391
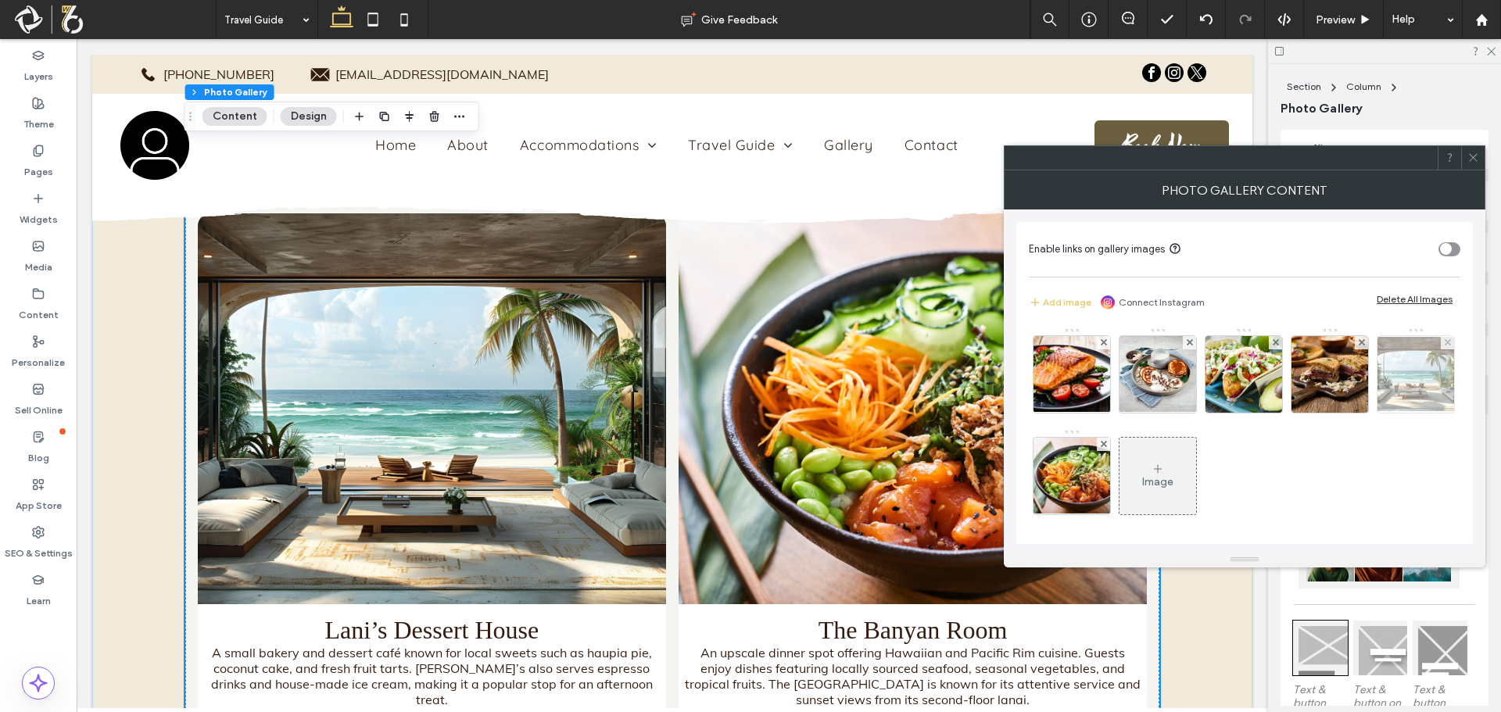
click at [1353, 411] on img at bounding box center [1415, 374] width 125 height 74
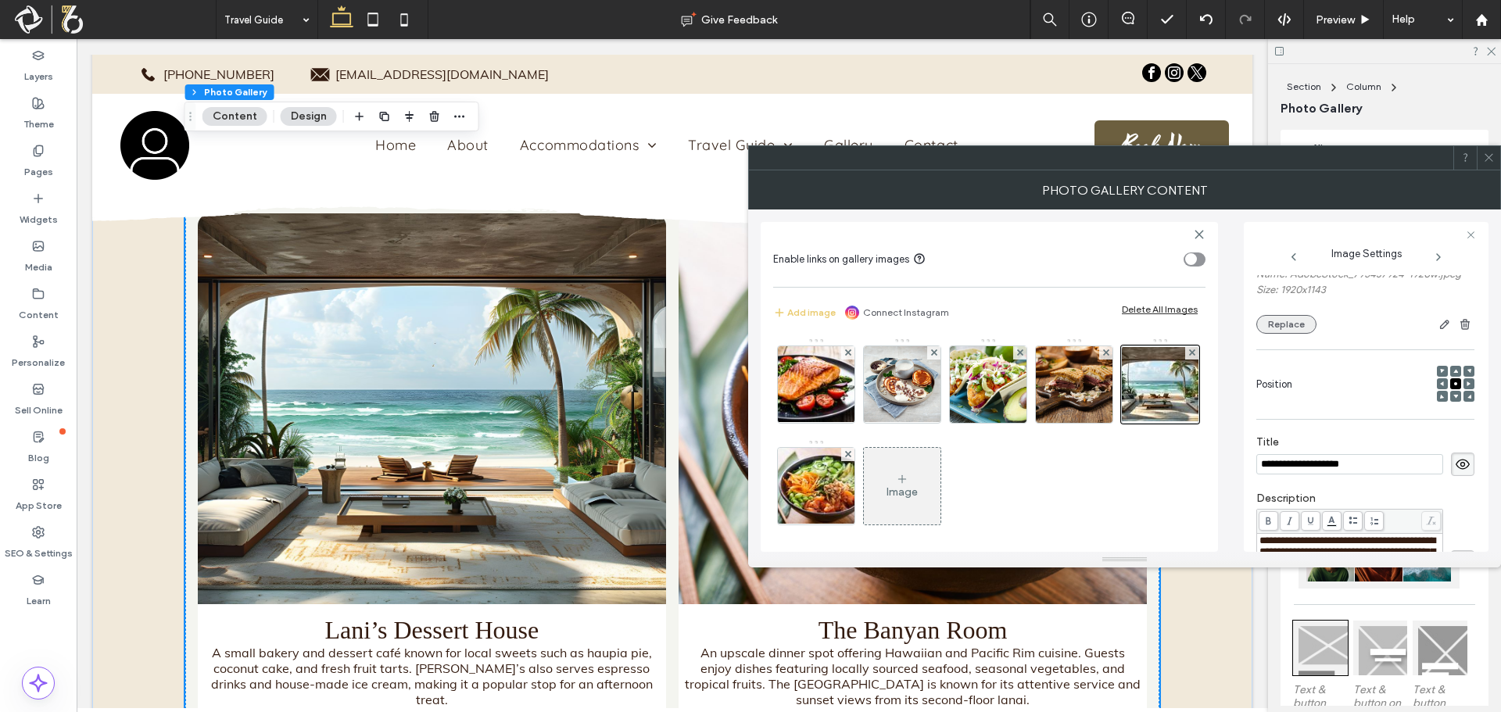
scroll to position [103, 0]
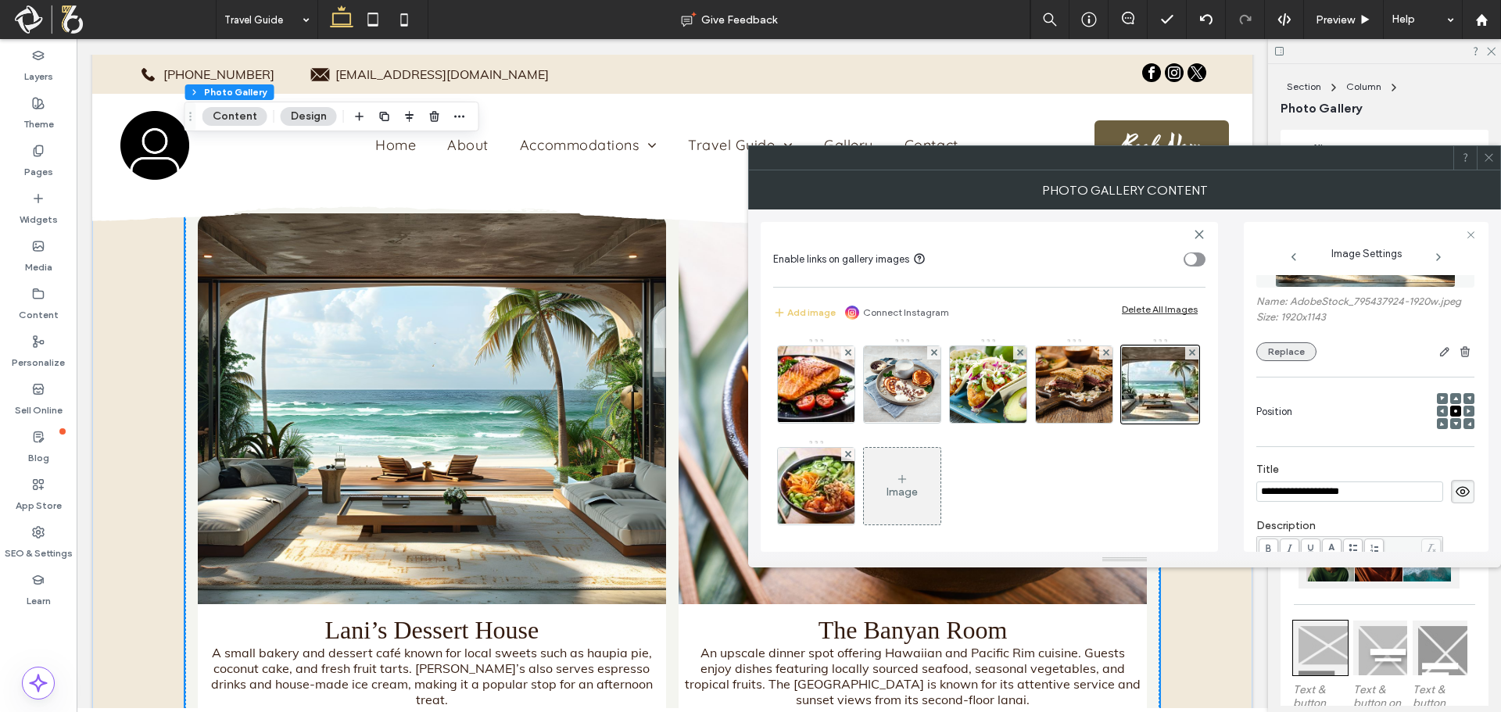
click at [1303, 342] on button "Replace" at bounding box center [1286, 351] width 60 height 19
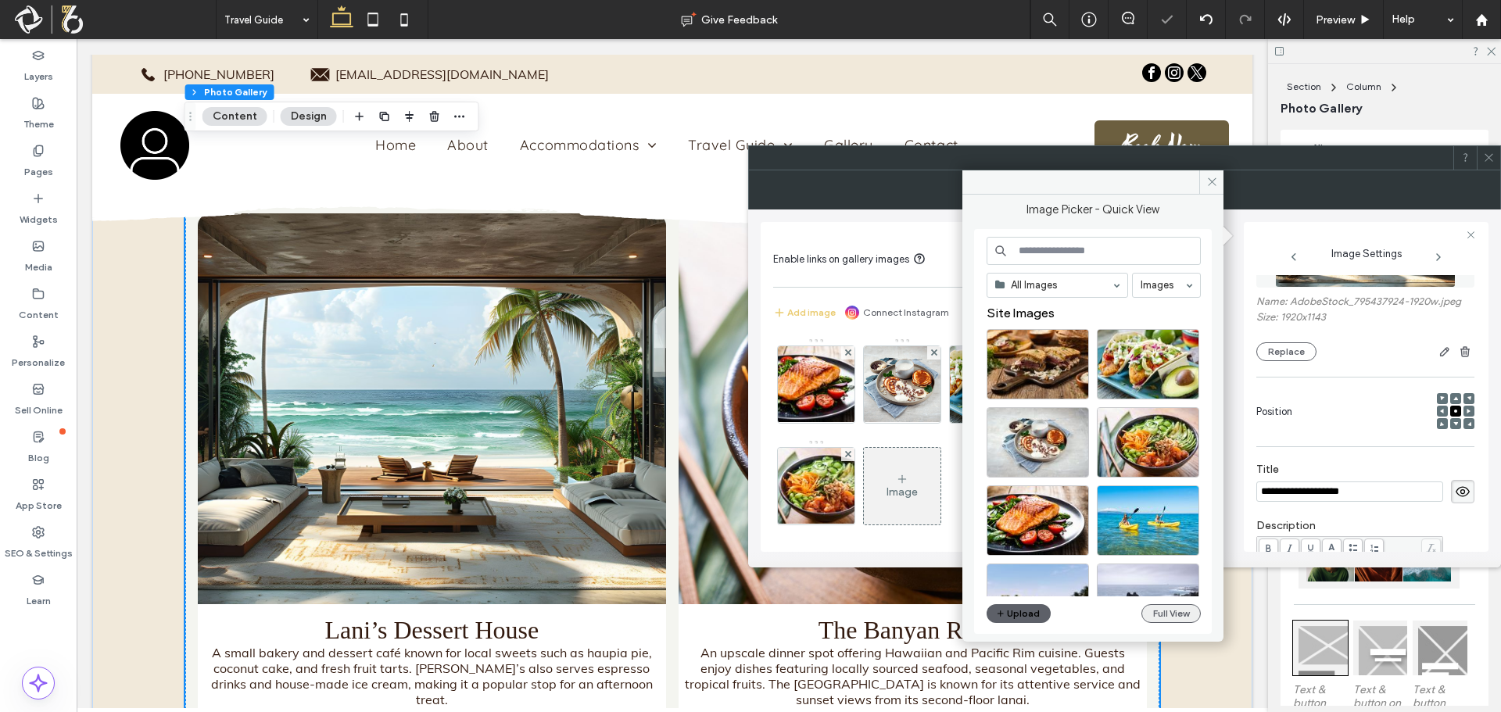
click at [1154, 610] on button "Full View" at bounding box center [1170, 613] width 59 height 19
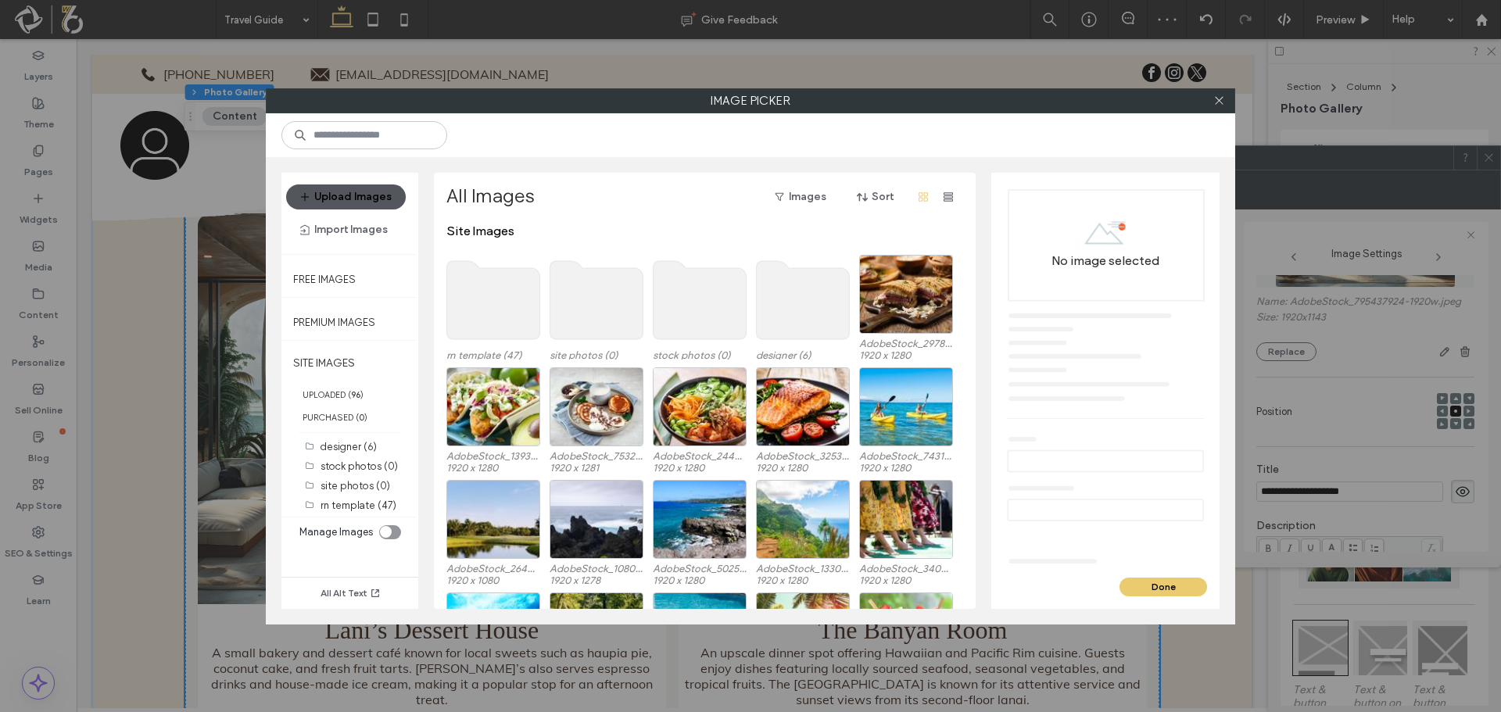
click at [371, 193] on button "Upload Images" at bounding box center [346, 196] width 120 height 25
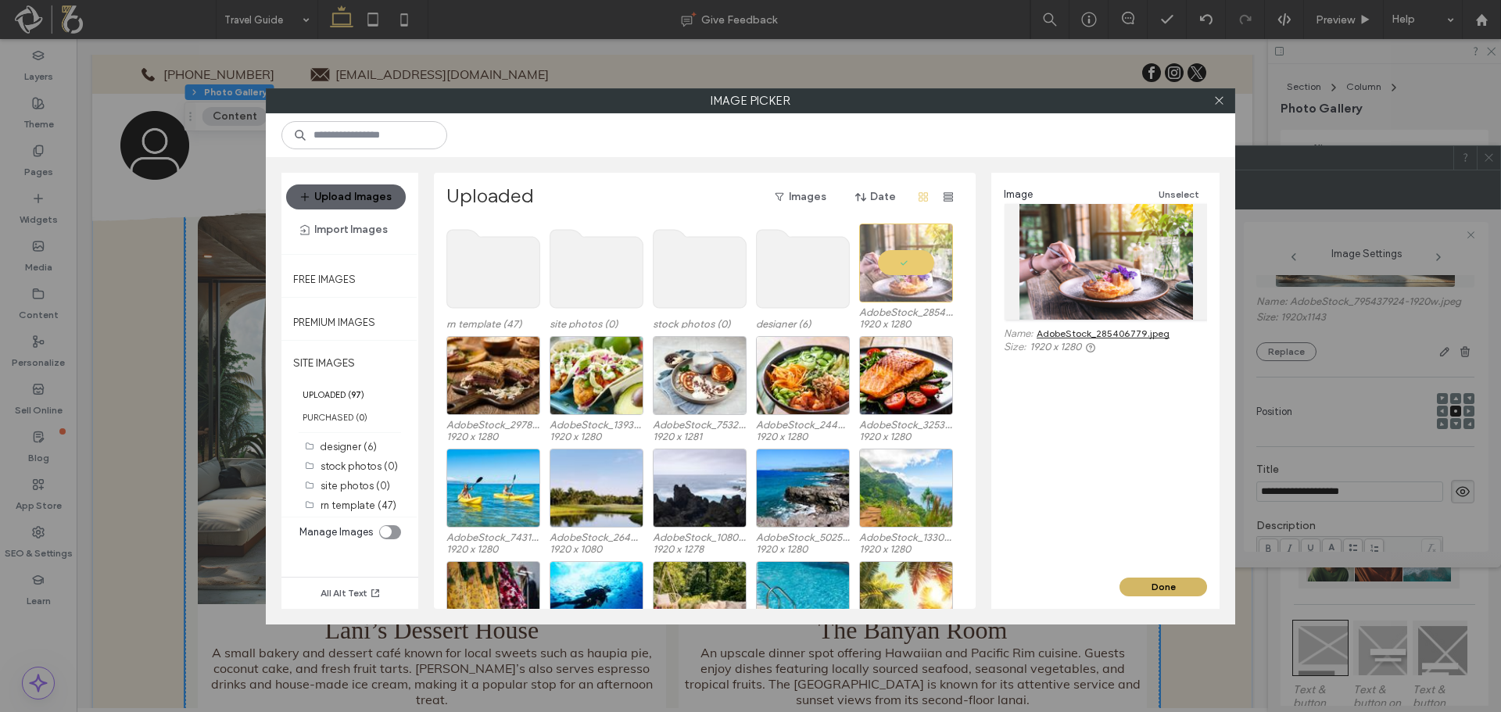
click at [1158, 587] on button "Done" at bounding box center [1163, 587] width 88 height 19
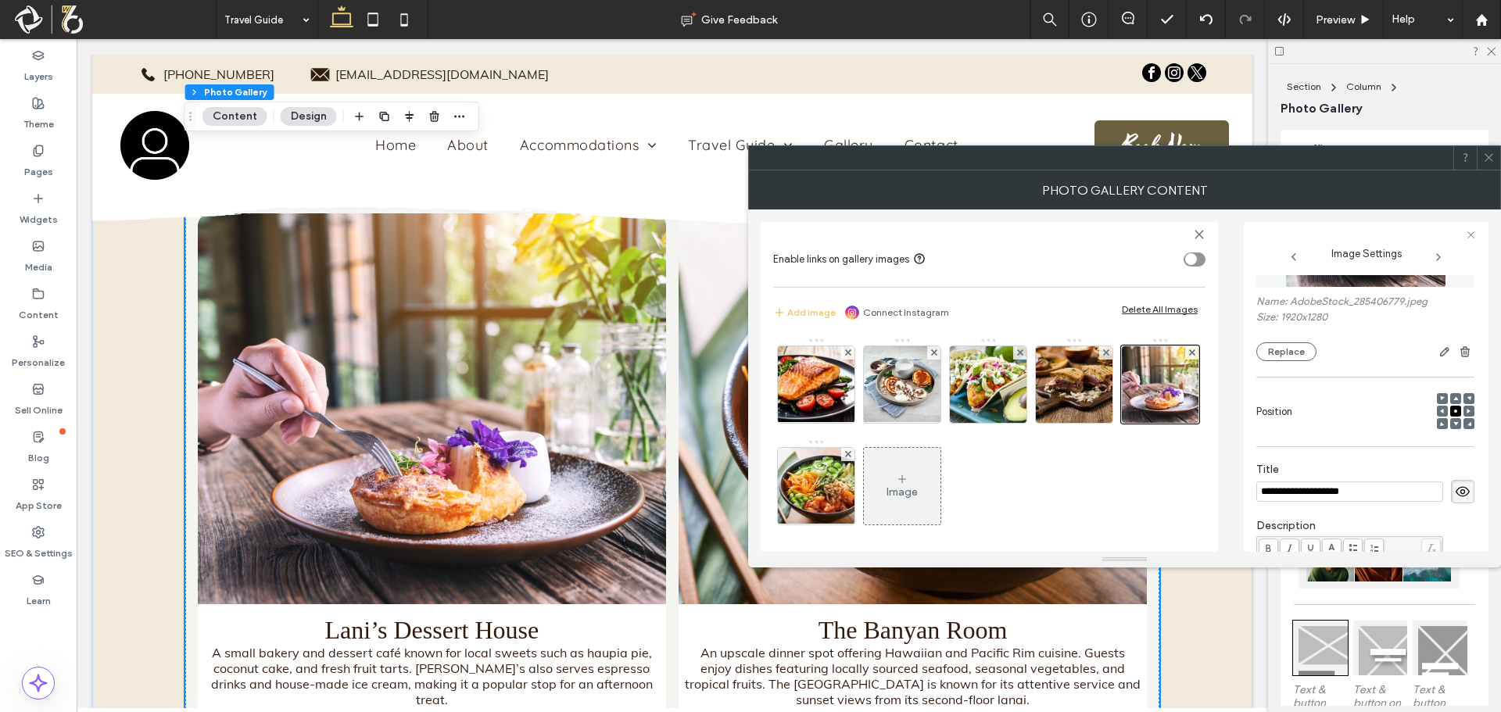
click at [1487, 148] on span at bounding box center [1489, 157] width 12 height 23
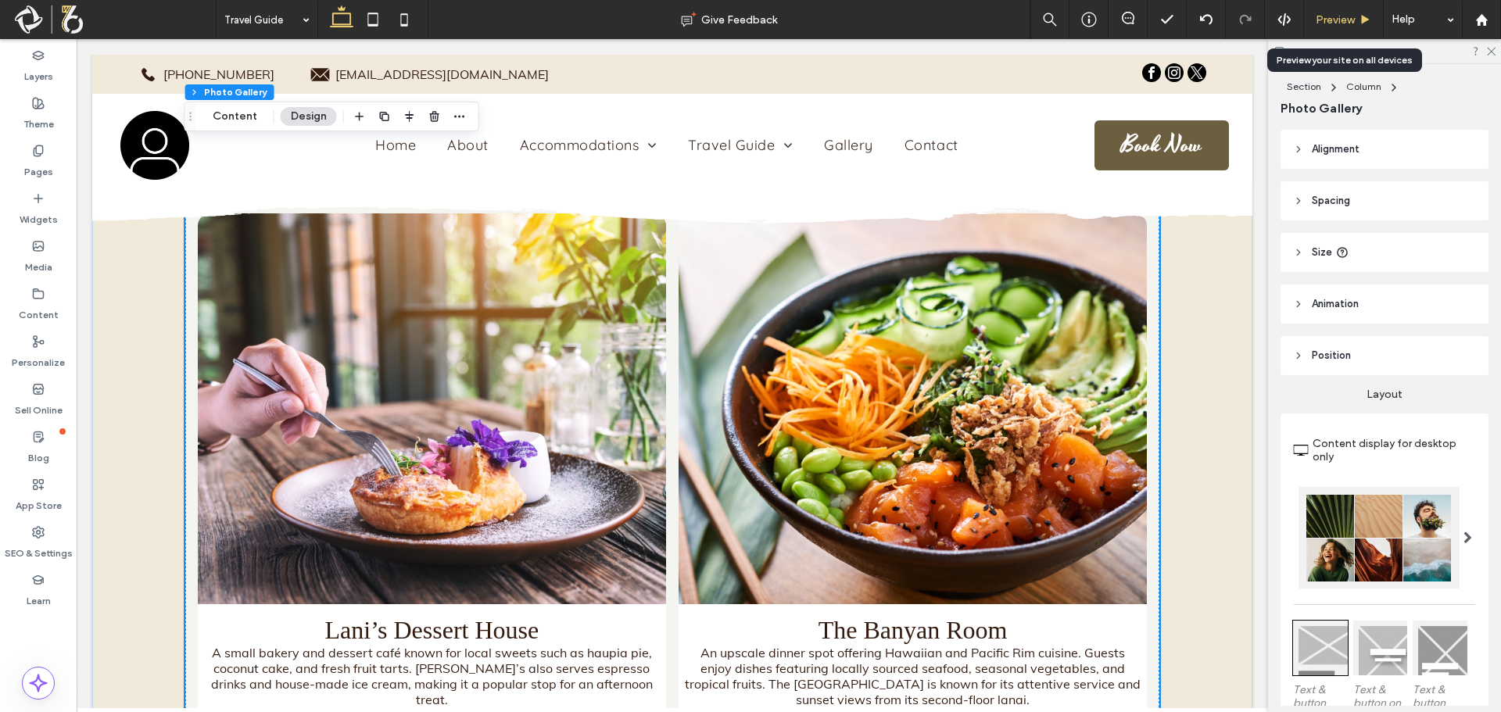
click at [1362, 20] on use at bounding box center [1365, 19] width 8 height 9
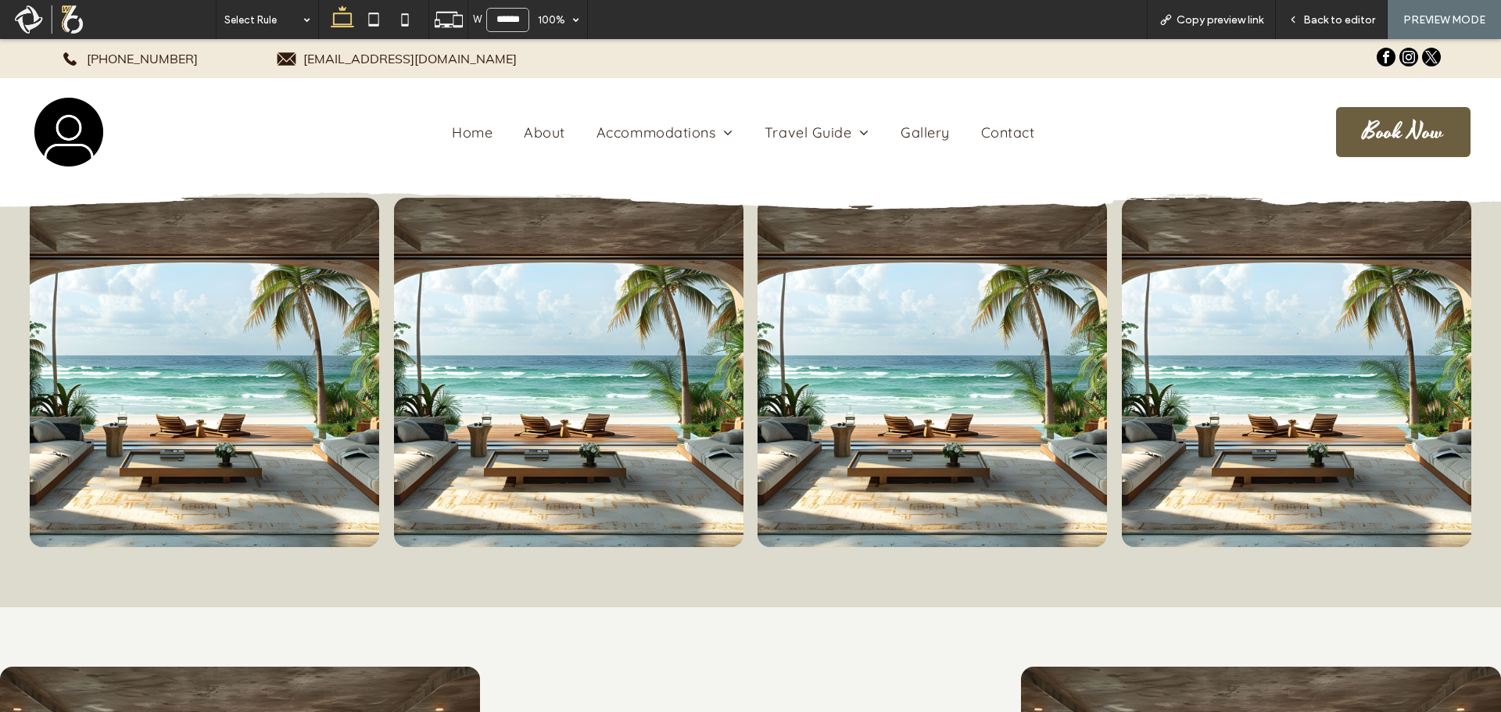
scroll to position [5332, 0]
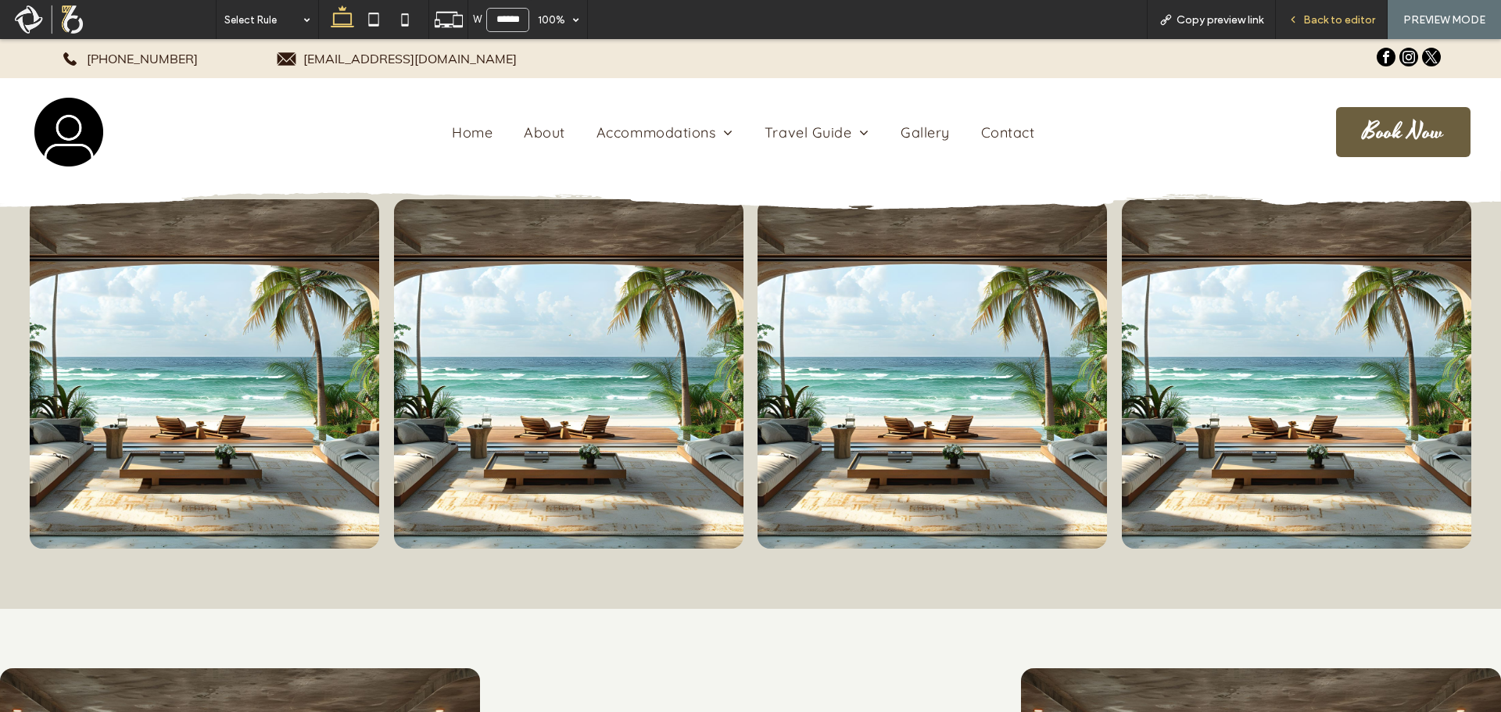
click at [1337, 16] on span "Back to editor" at bounding box center [1339, 19] width 72 height 13
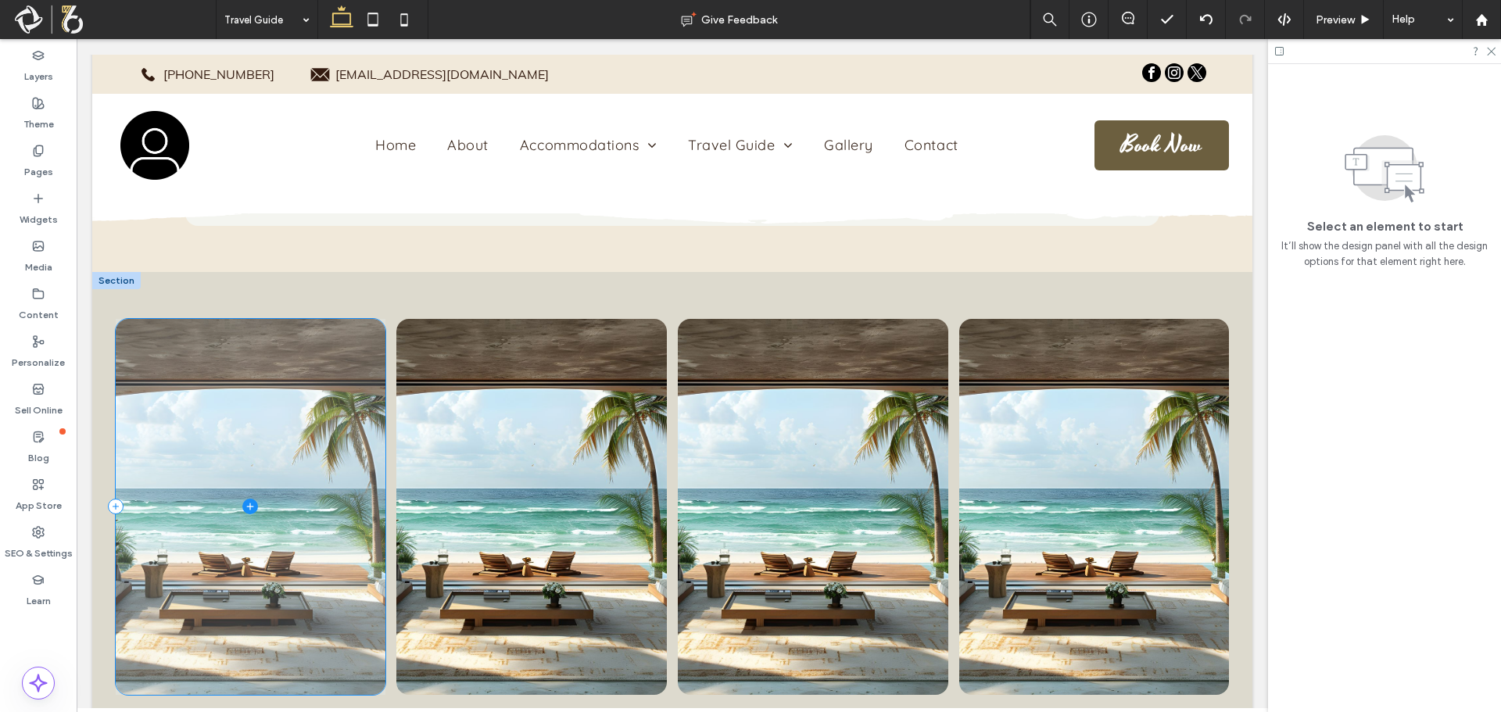
scroll to position [5200, 0]
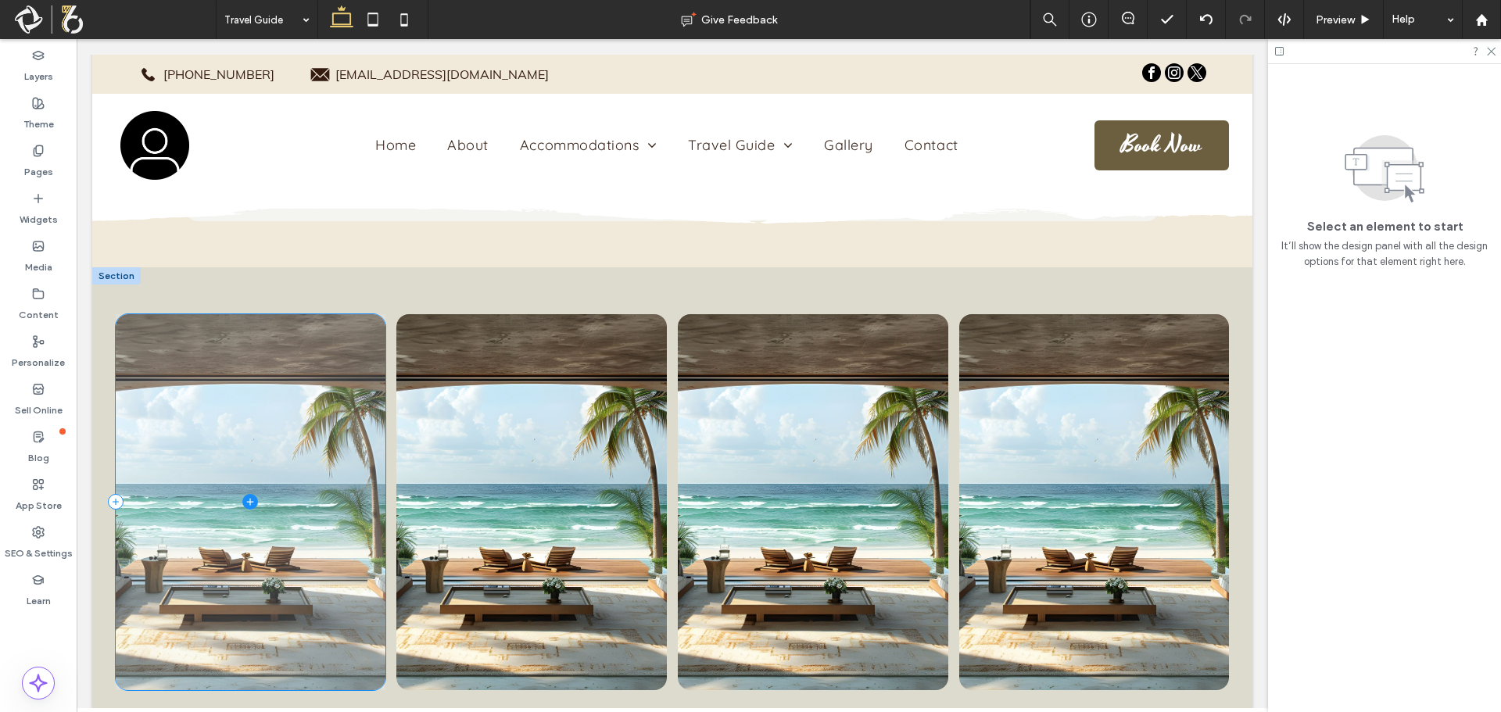
click at [321, 314] on span at bounding box center [251, 502] width 270 height 376
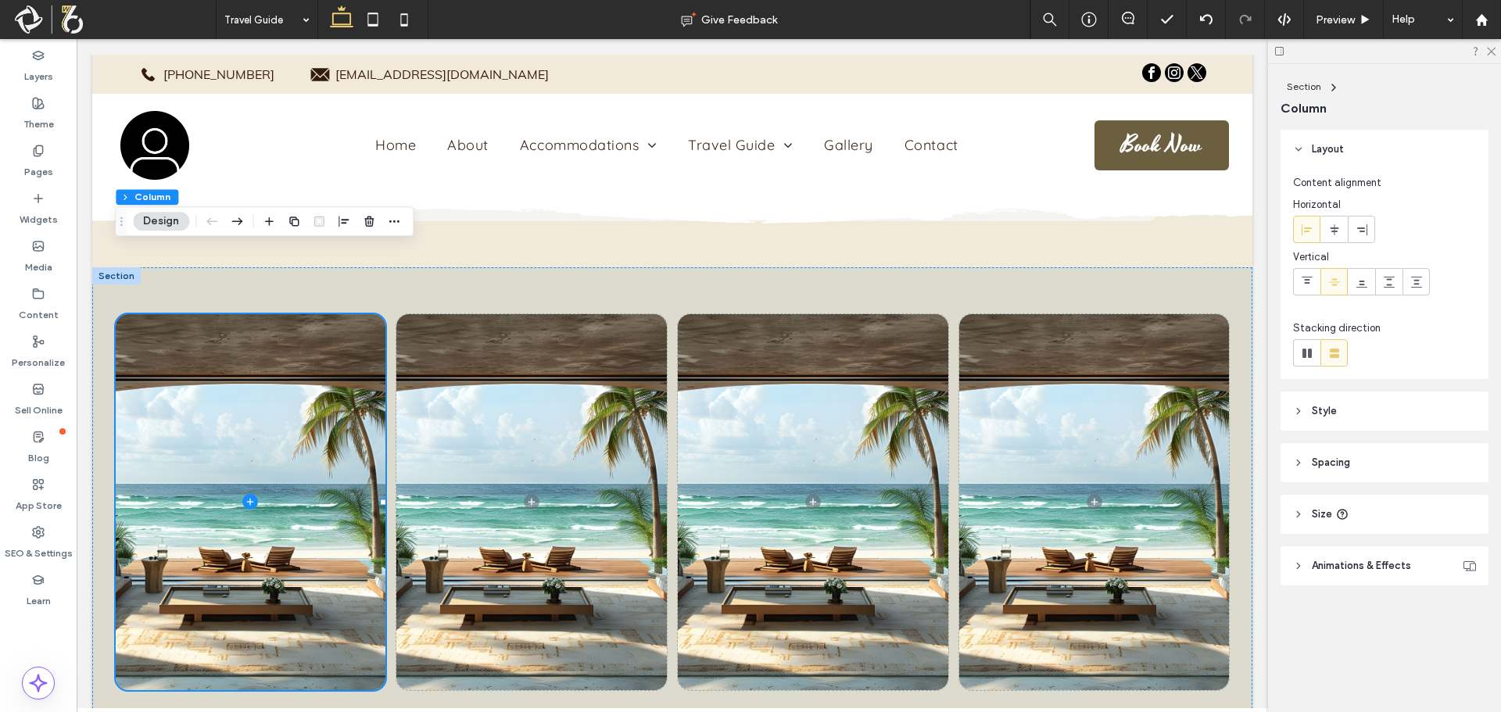
click at [1392, 414] on header "Style" at bounding box center [1384, 411] width 208 height 39
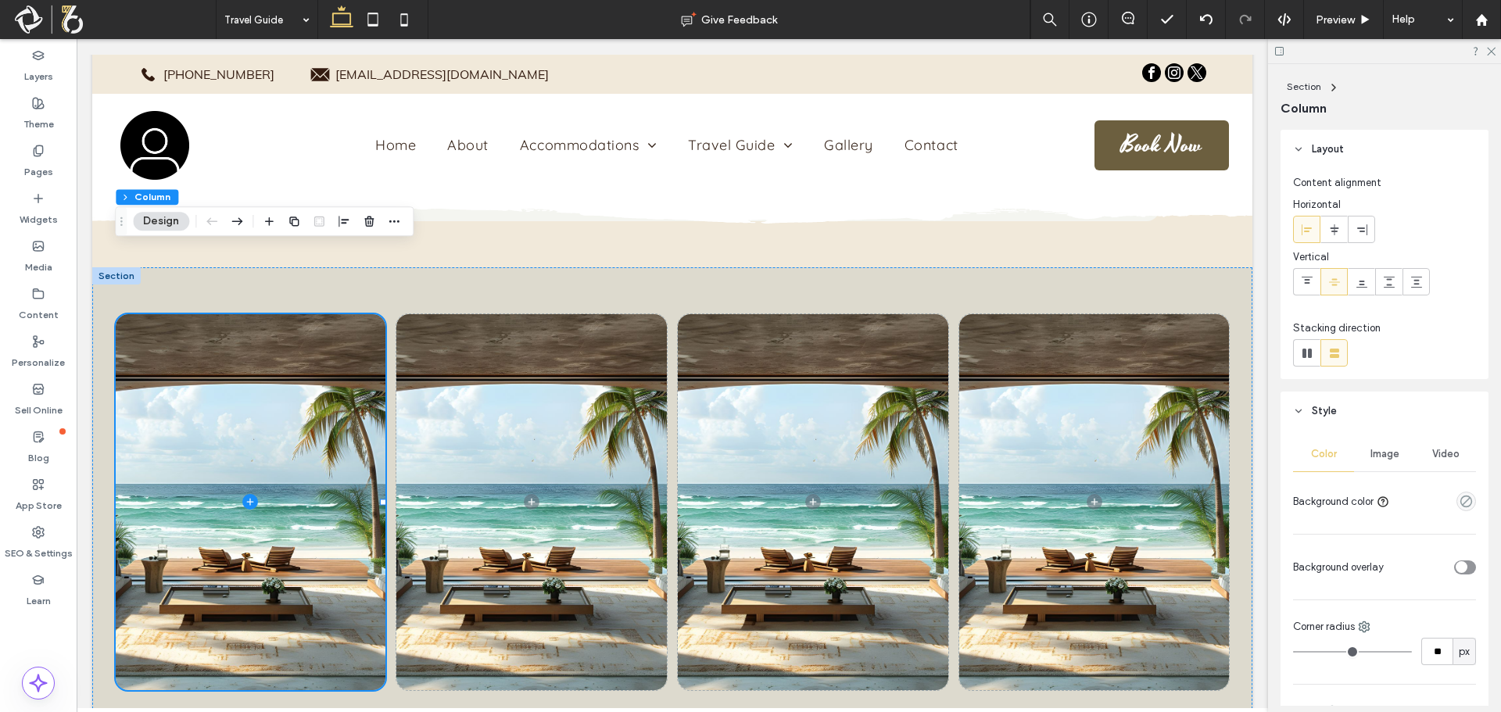
click at [1386, 456] on span "Image" at bounding box center [1384, 454] width 29 height 13
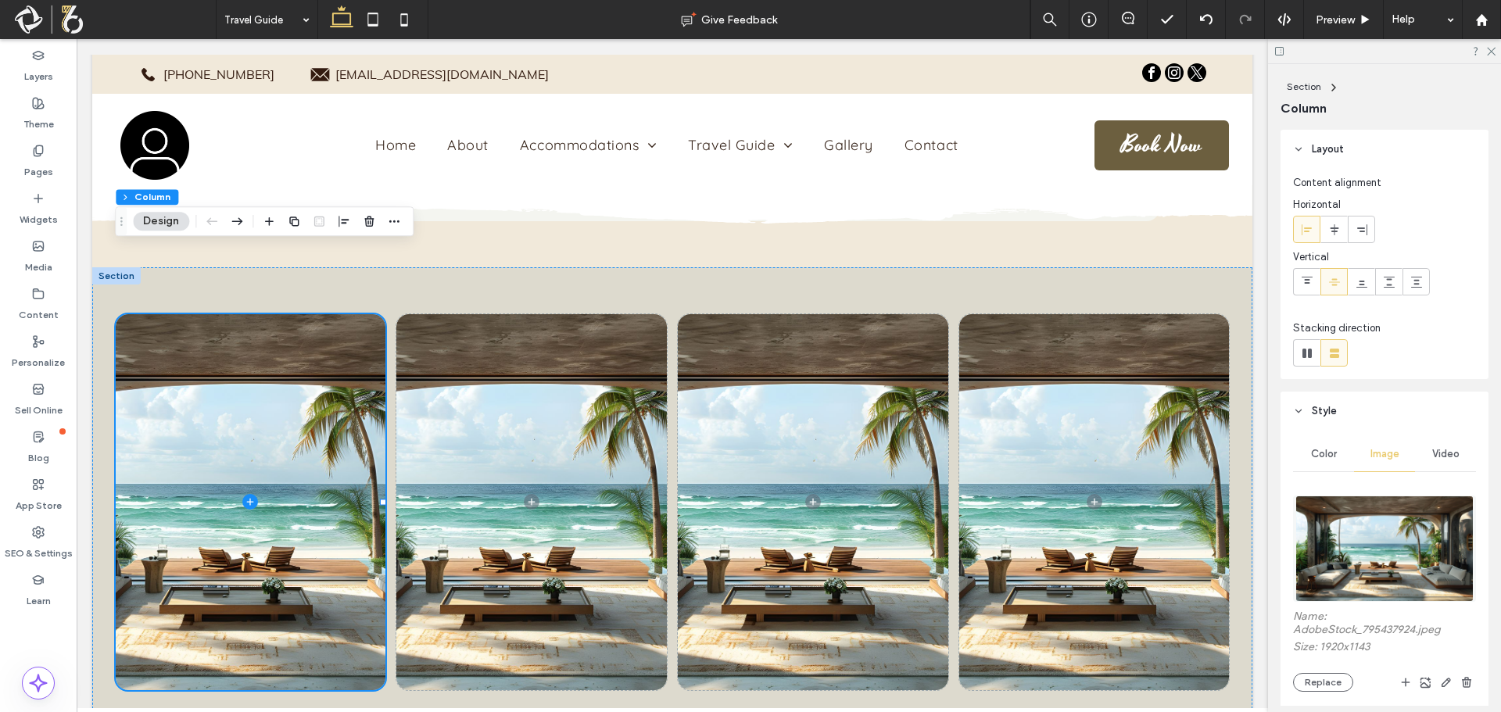
click at [1369, 513] on img at bounding box center [1383, 549] width 177 height 106
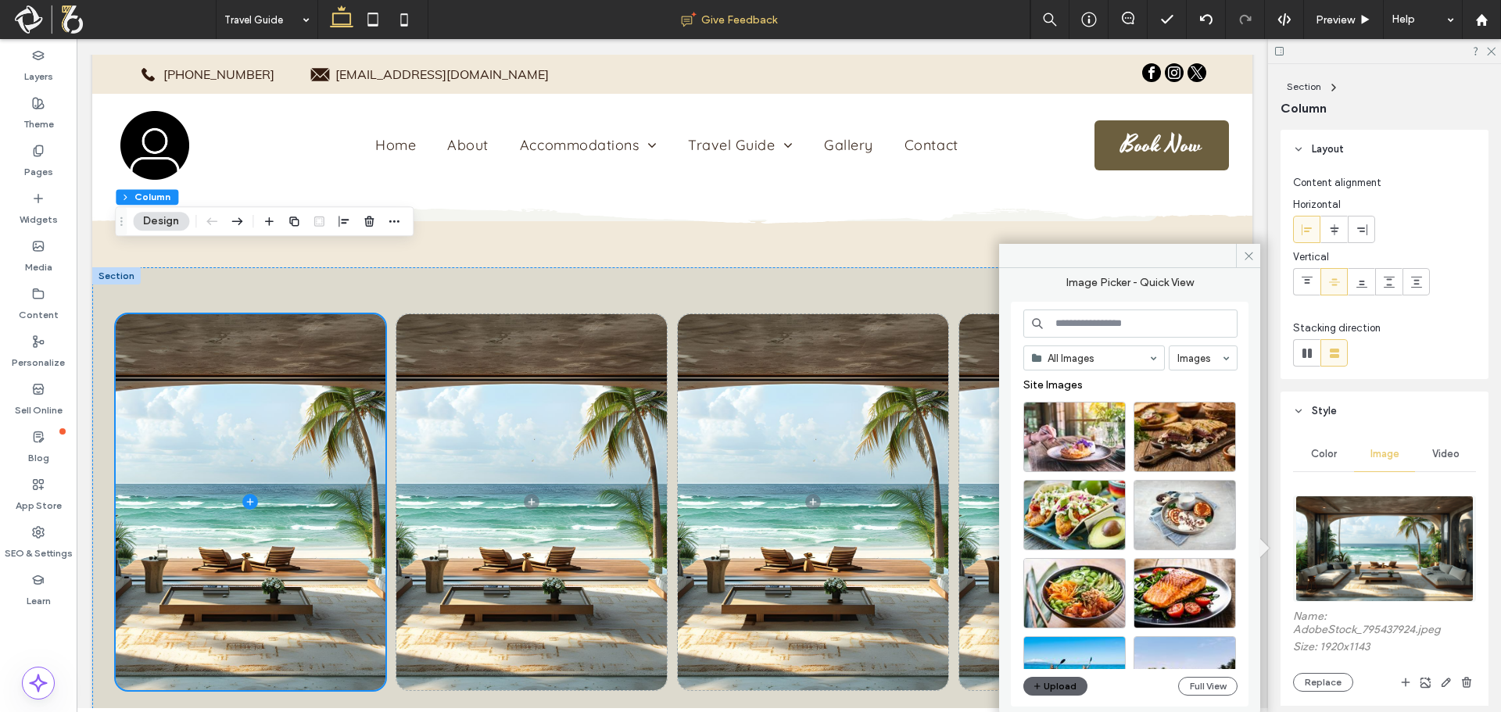
scroll to position [5278, 0]
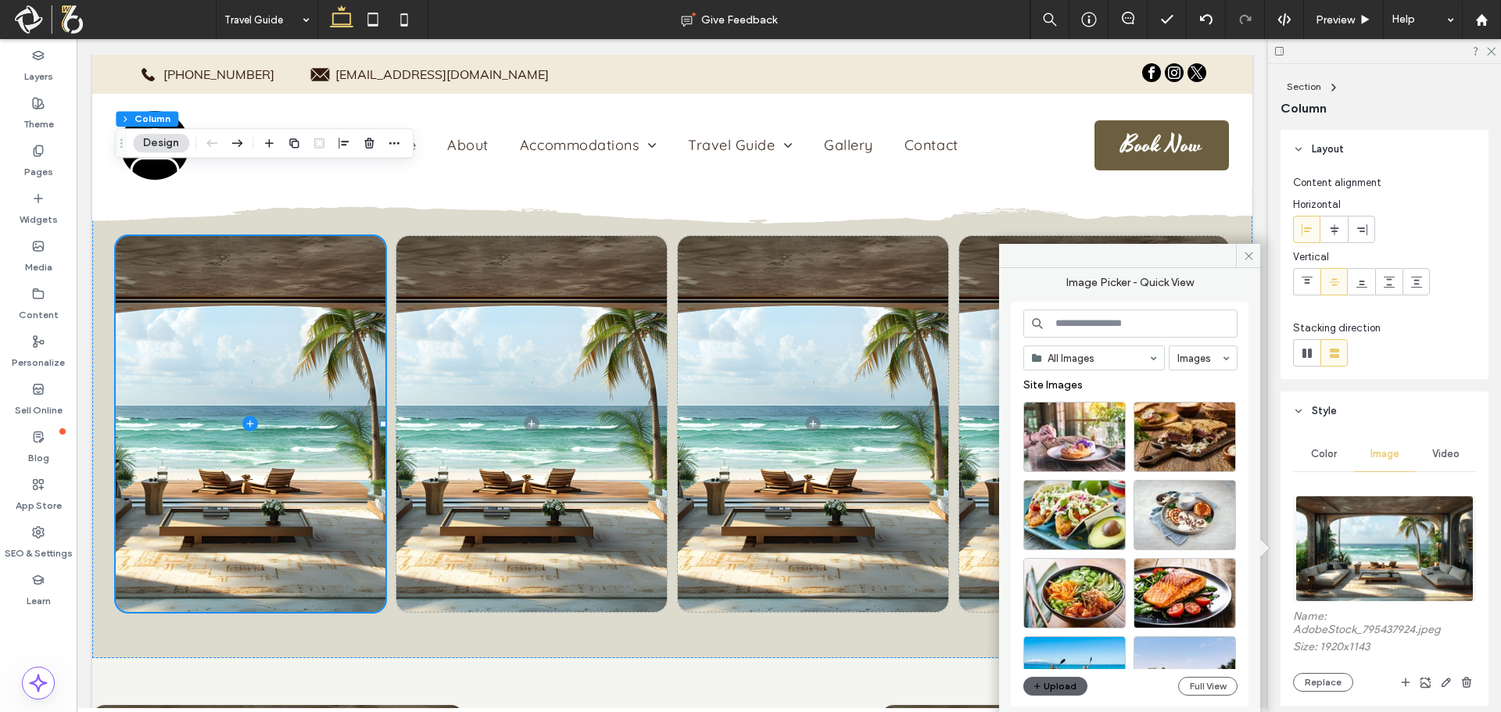
click at [1216, 696] on div "All Images Images Site Images Upload Full View" at bounding box center [1130, 504] width 214 height 390
click at [1218, 689] on button "Full View" at bounding box center [1207, 686] width 59 height 19
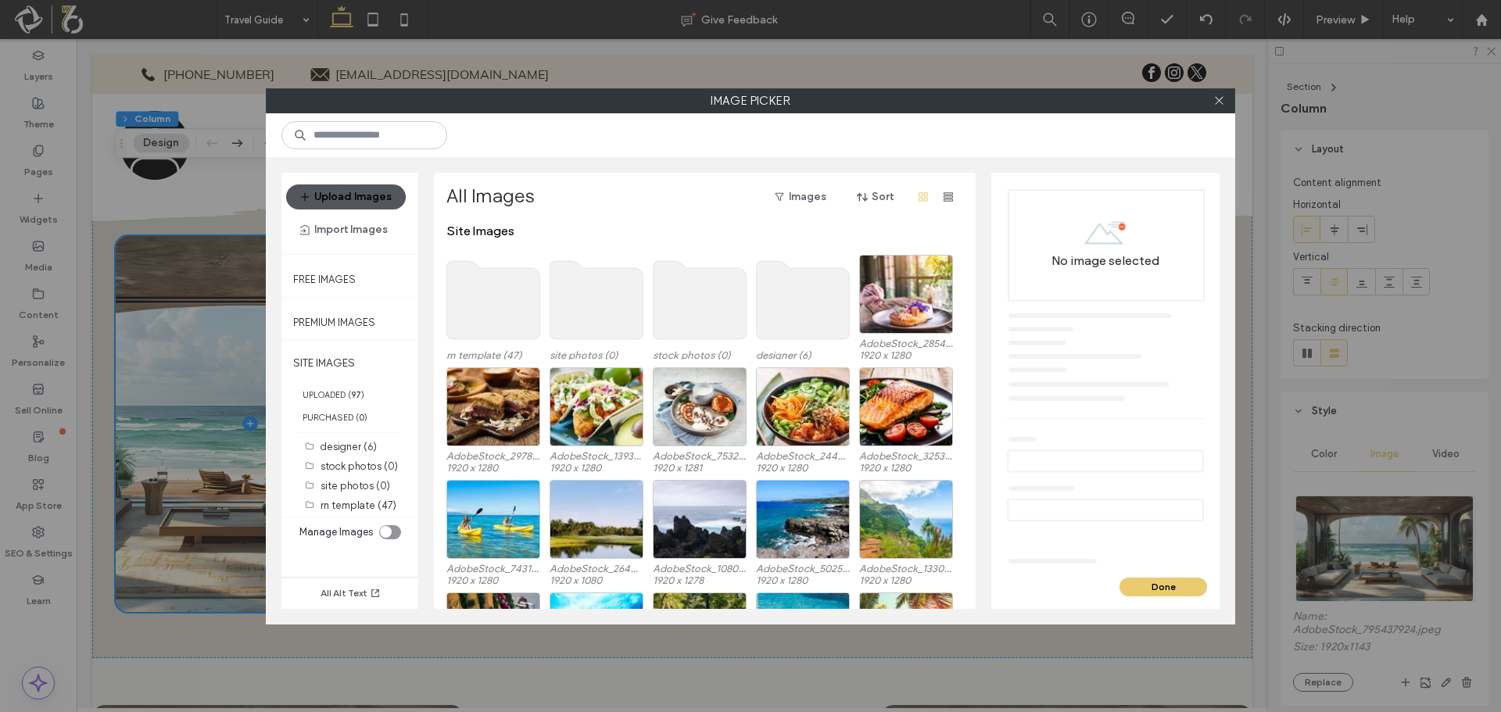
click at [329, 193] on button "Upload Images" at bounding box center [346, 196] width 120 height 25
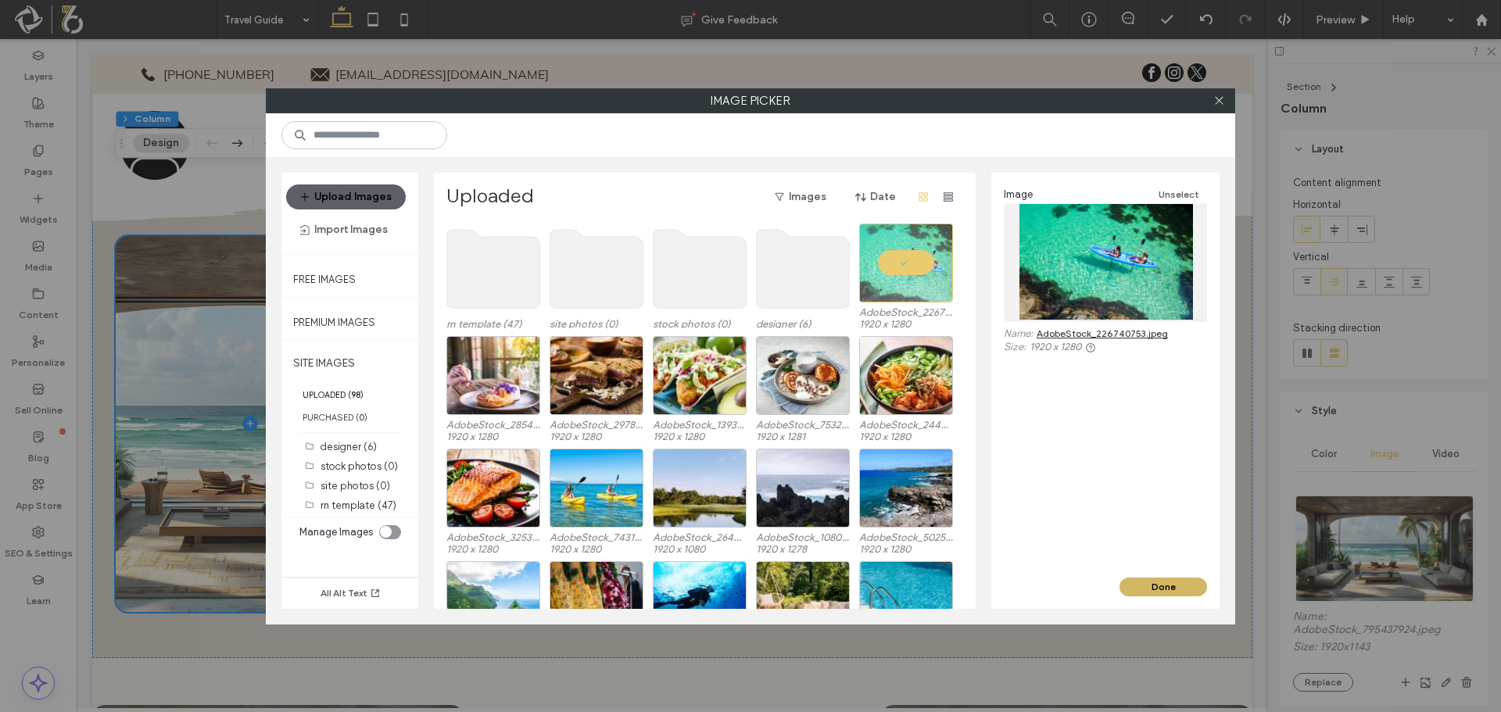
click at [1188, 584] on button "Done" at bounding box center [1163, 587] width 88 height 19
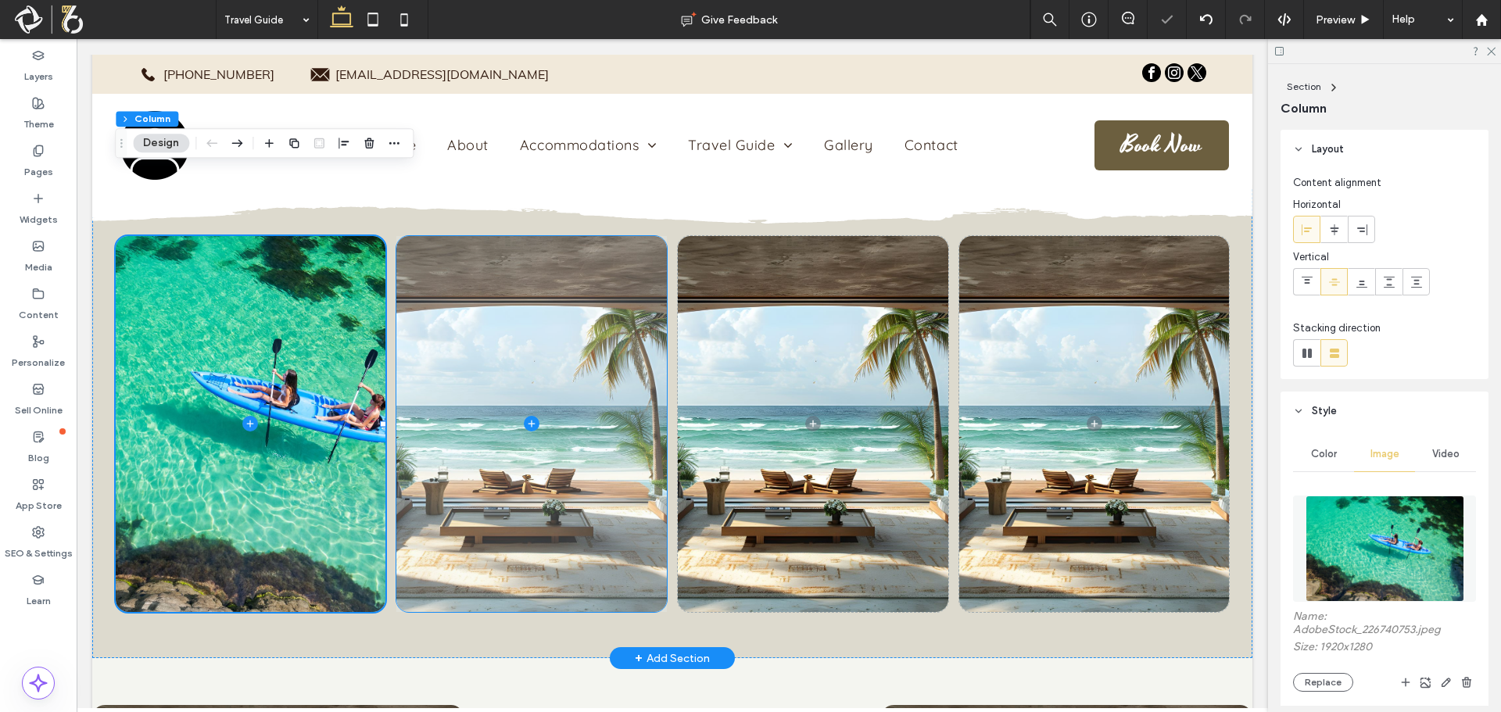
click at [564, 402] on span at bounding box center [531, 424] width 270 height 376
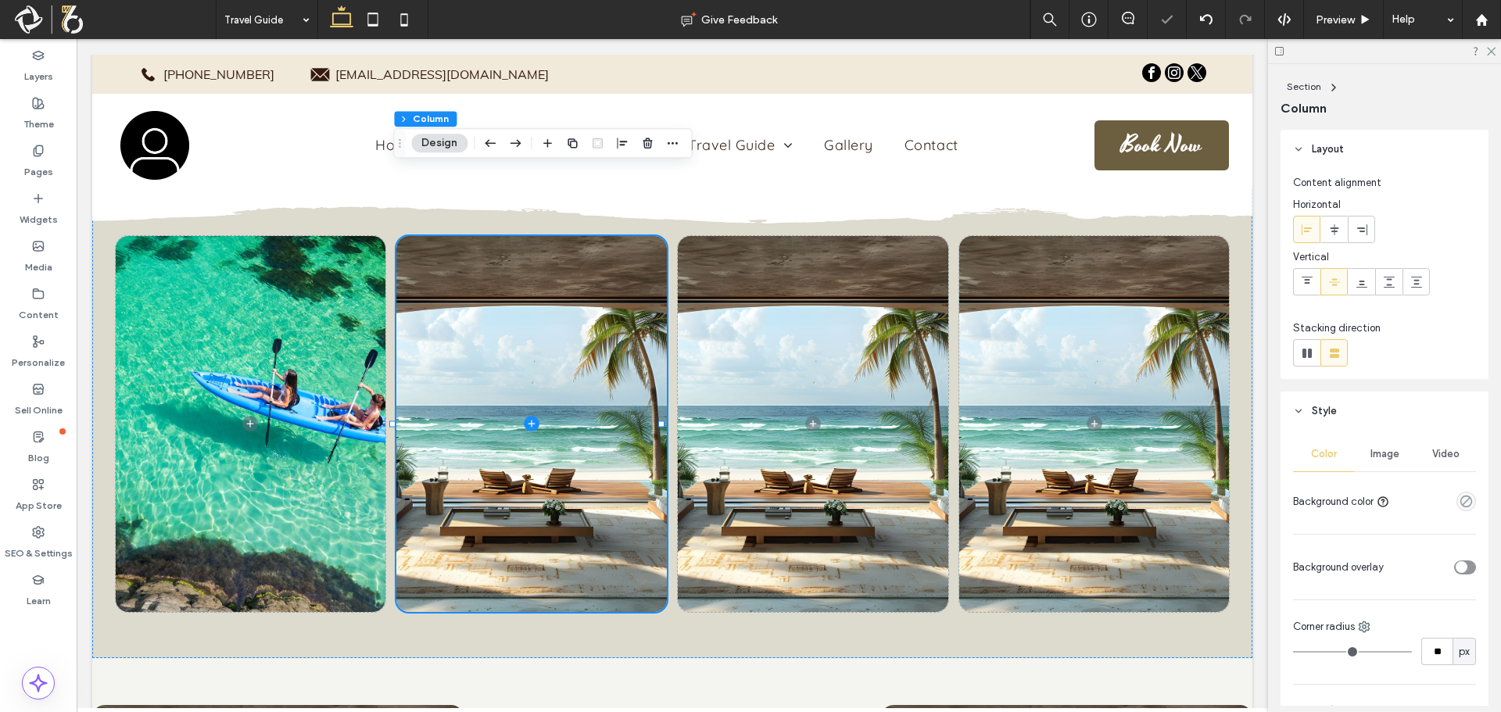
click at [1383, 452] on span "Image" at bounding box center [1384, 454] width 29 height 13
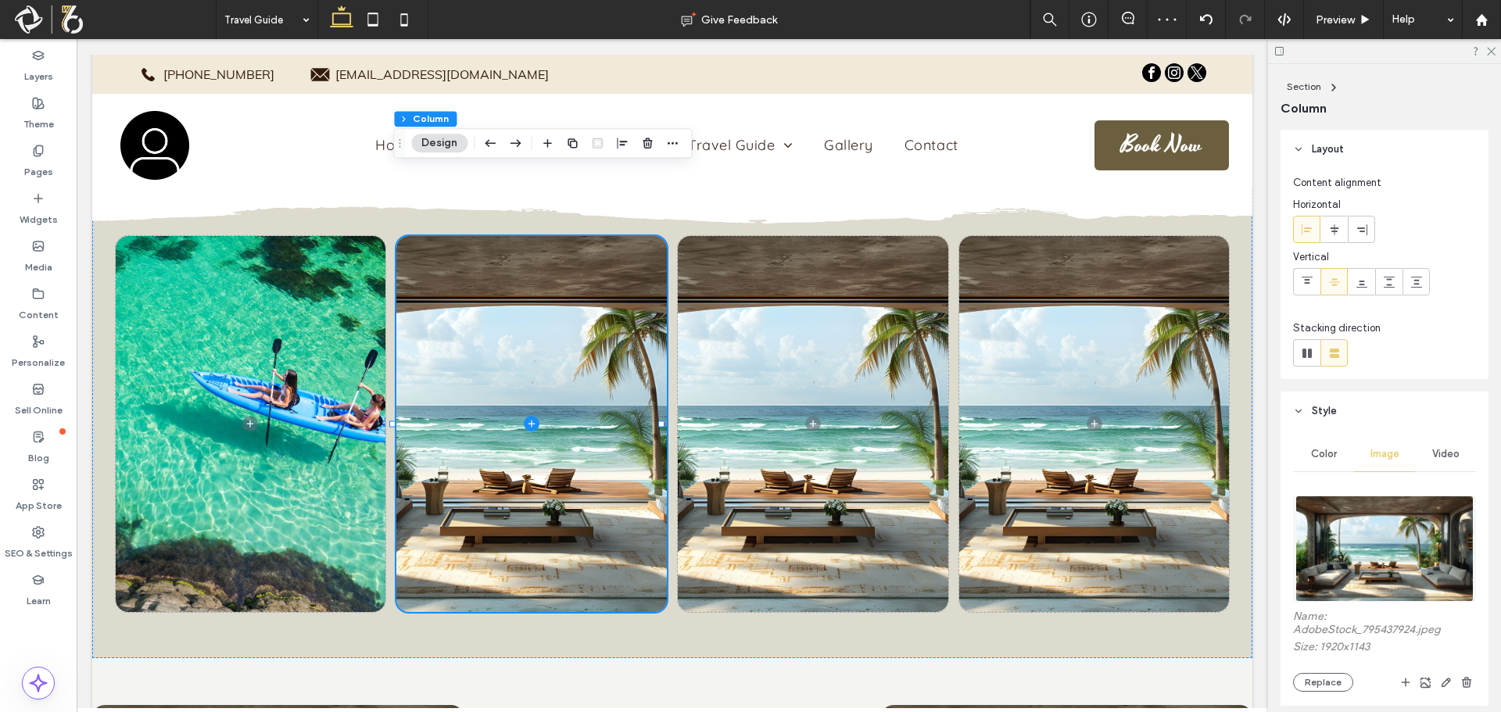
click at [1371, 529] on img at bounding box center [1383, 549] width 177 height 106
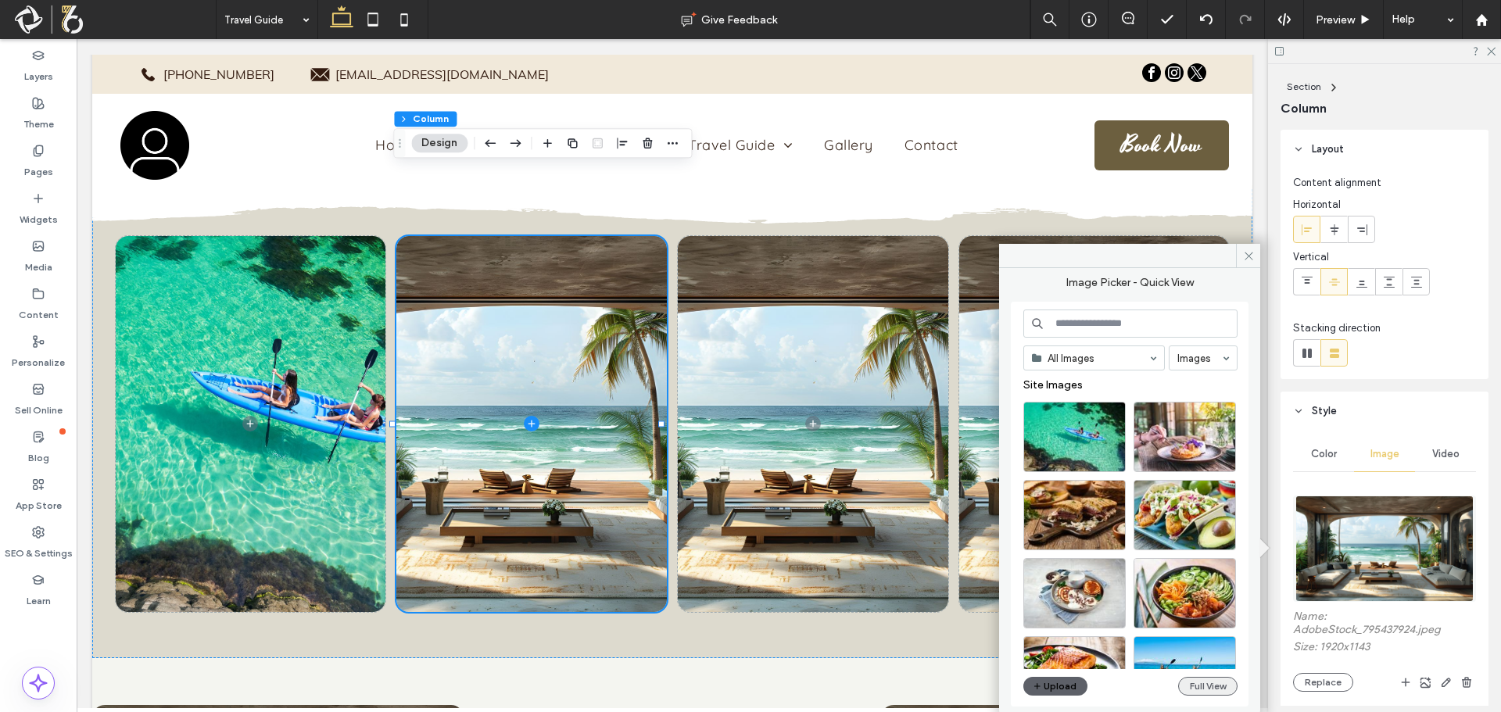
click at [1202, 685] on button "Full View" at bounding box center [1207, 686] width 59 height 19
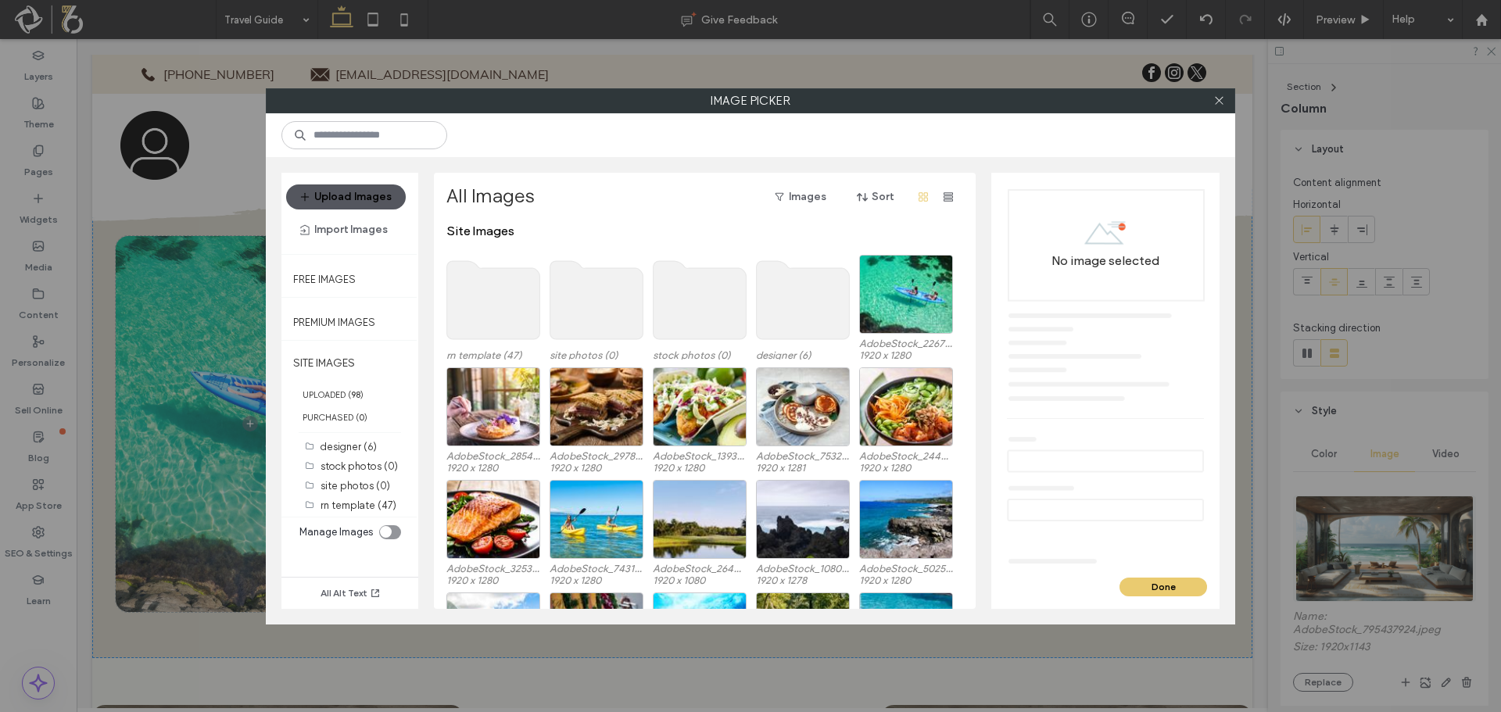
click at [336, 199] on button "Upload Images" at bounding box center [346, 196] width 120 height 25
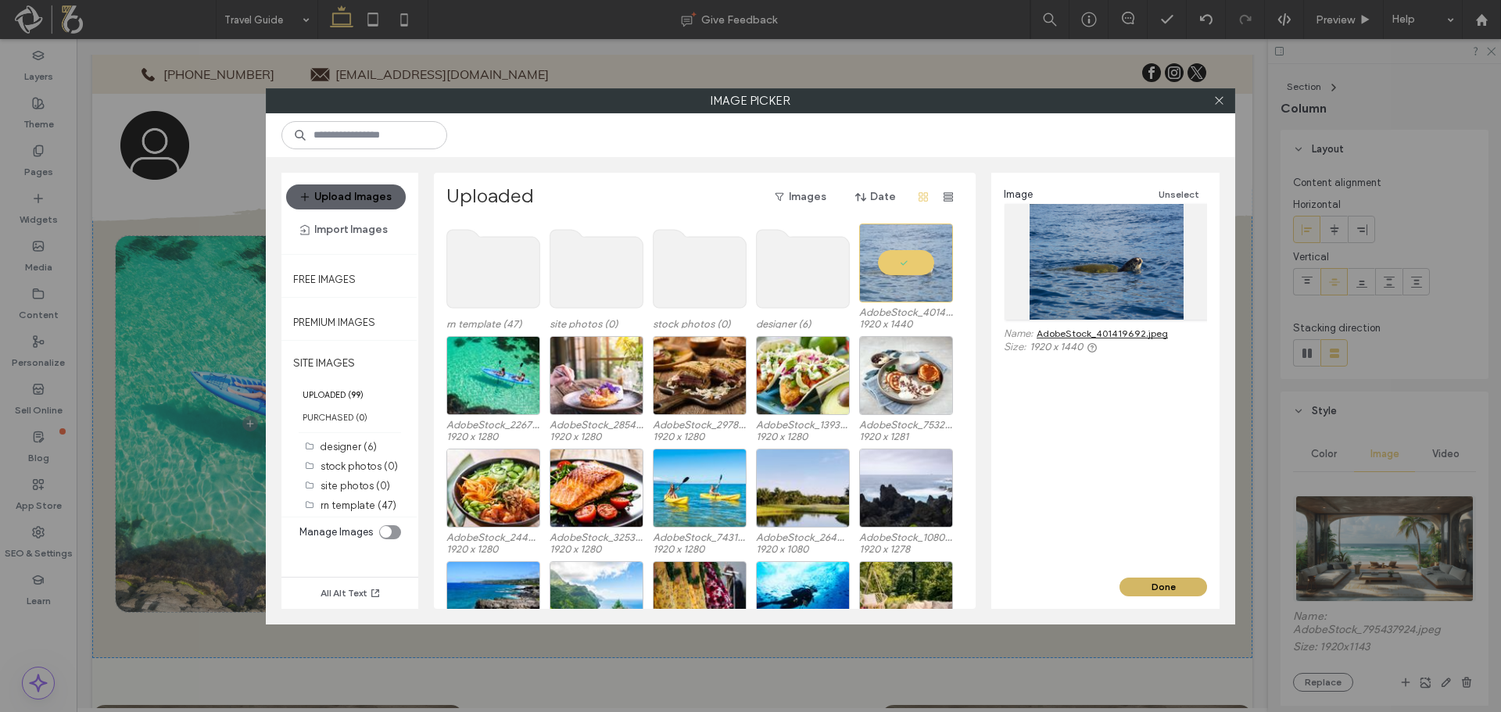
click at [1168, 585] on button "Done" at bounding box center [1163, 587] width 88 height 19
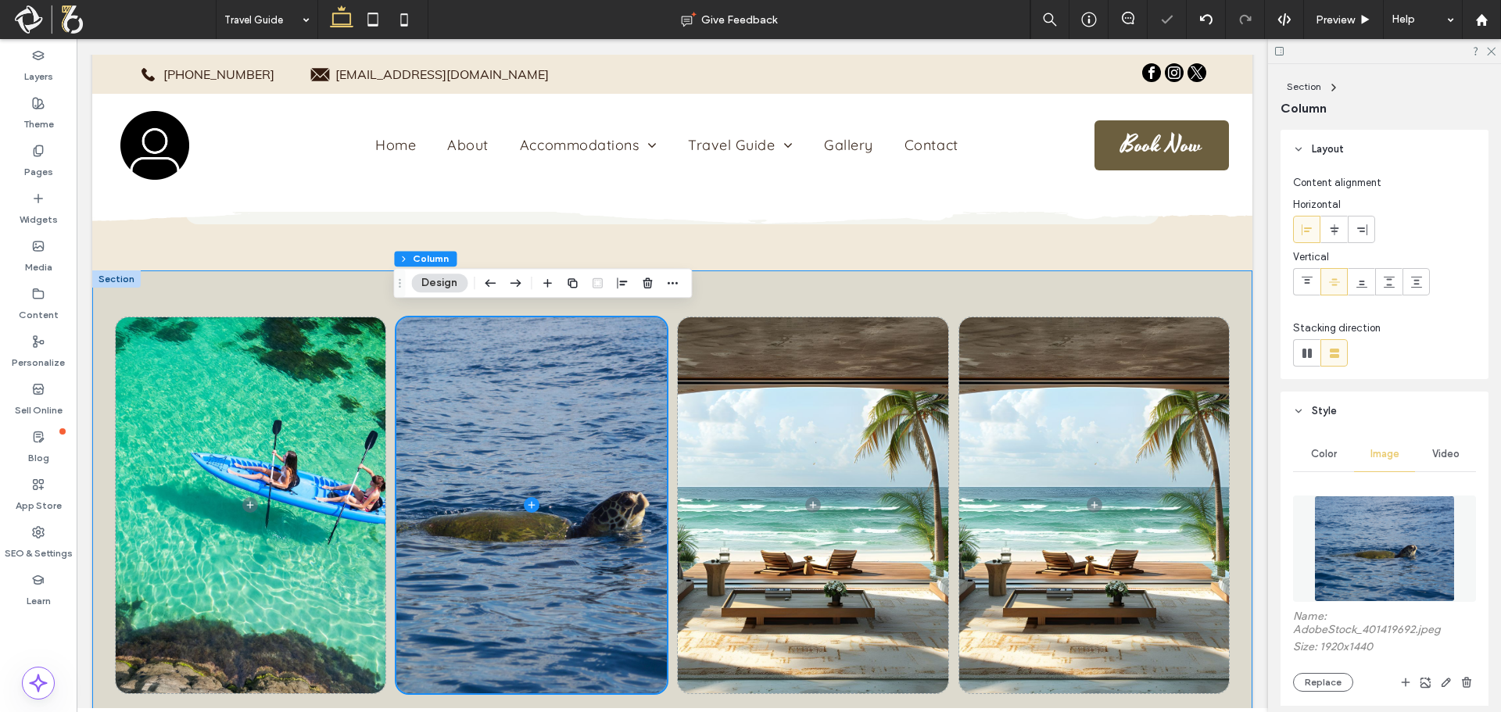
scroll to position [5122, 0]
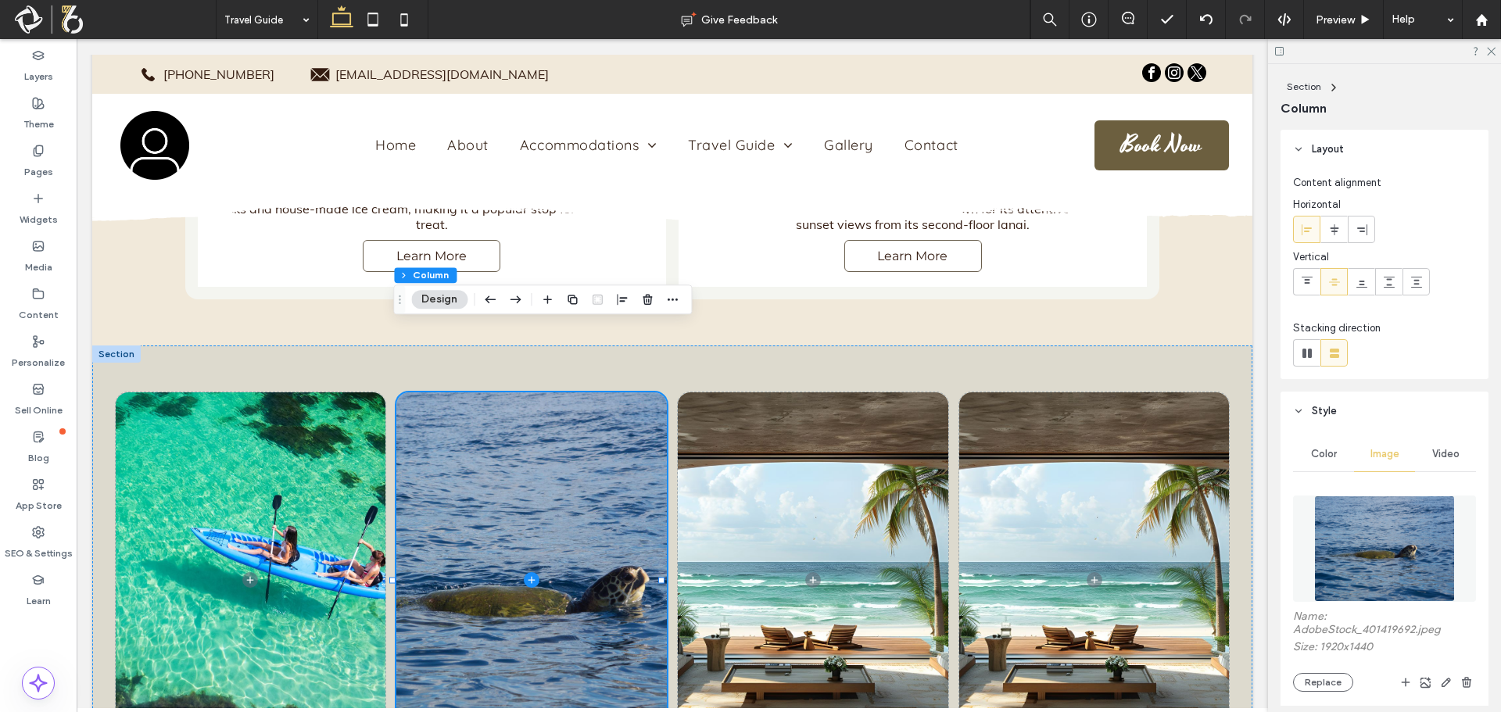
click at [1353, 549] on img at bounding box center [1384, 549] width 141 height 106
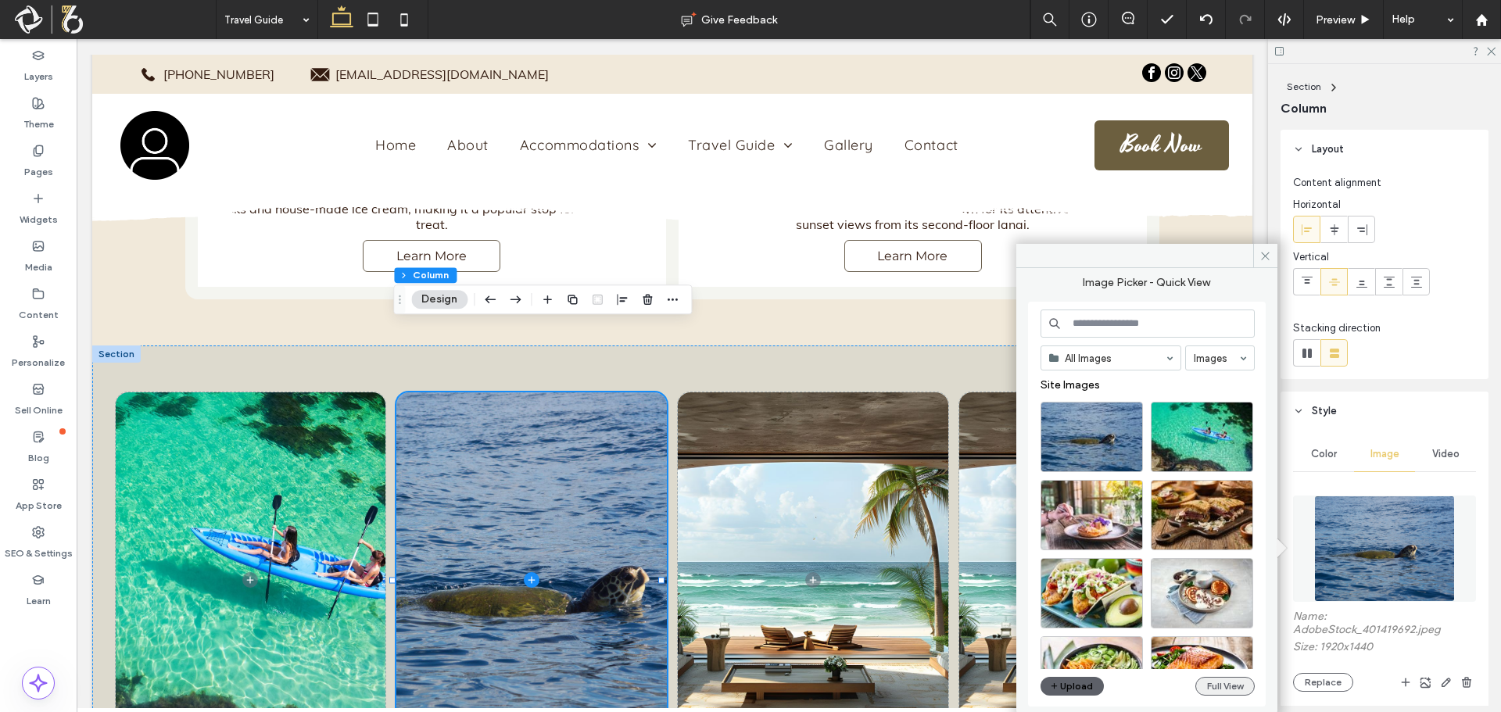
click at [1208, 689] on button "Full View" at bounding box center [1224, 686] width 59 height 19
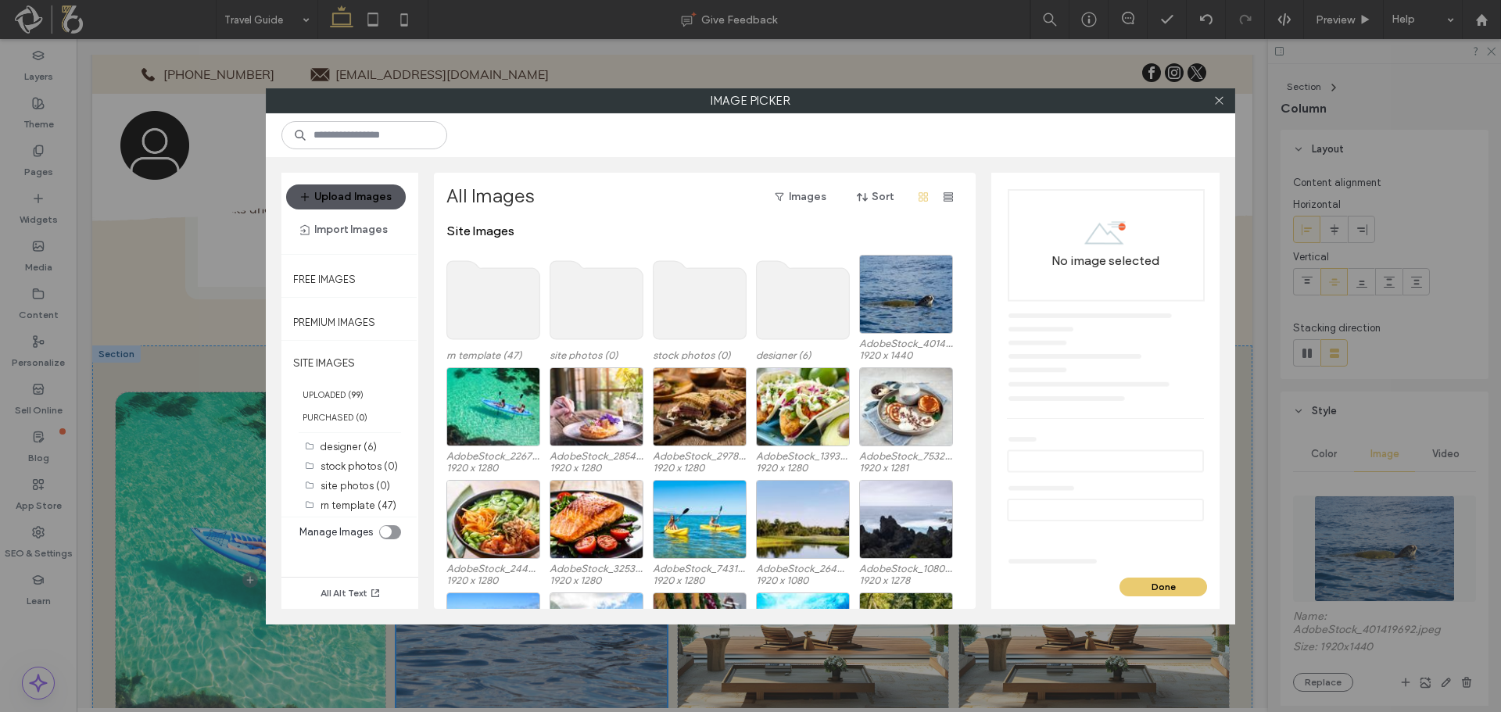
click at [353, 191] on button "Upload Images" at bounding box center [346, 196] width 120 height 25
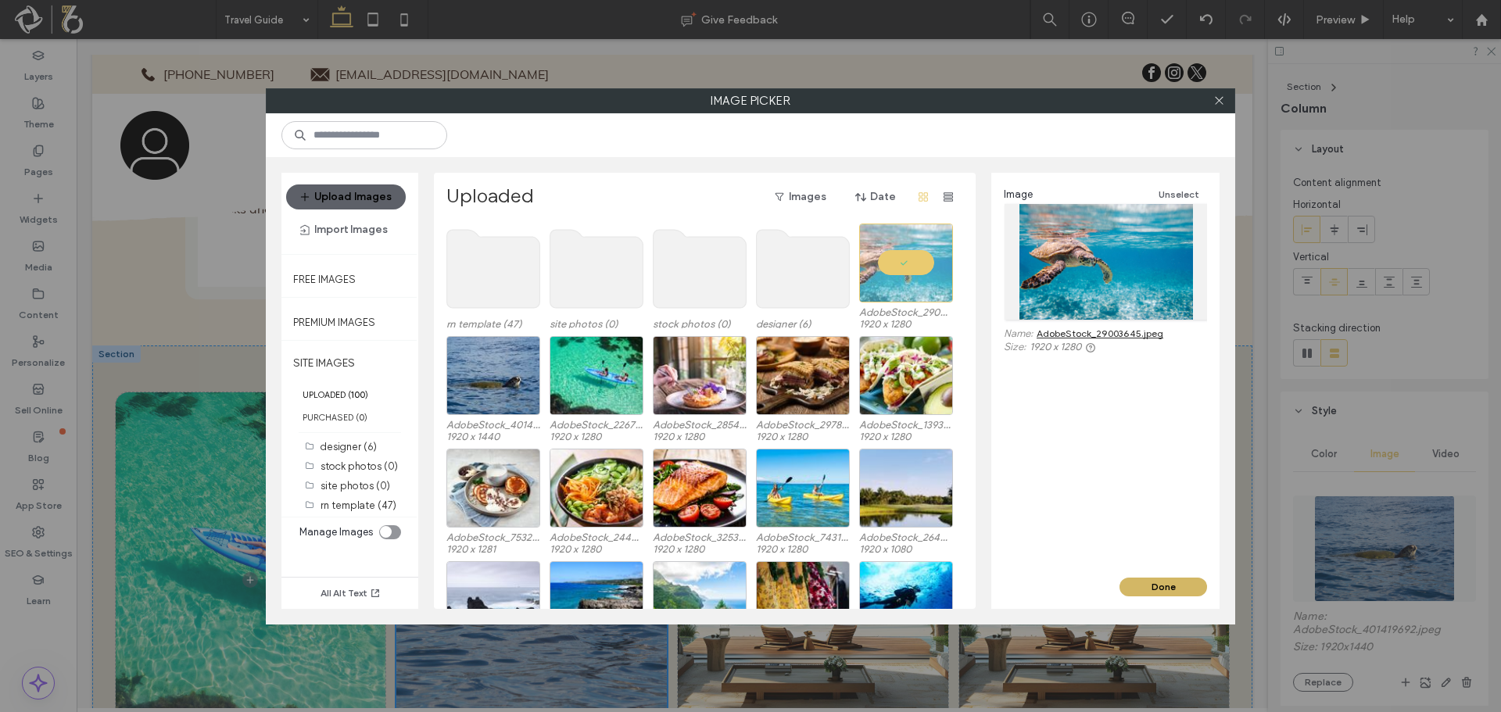
click at [1154, 585] on button "Done" at bounding box center [1163, 587] width 88 height 19
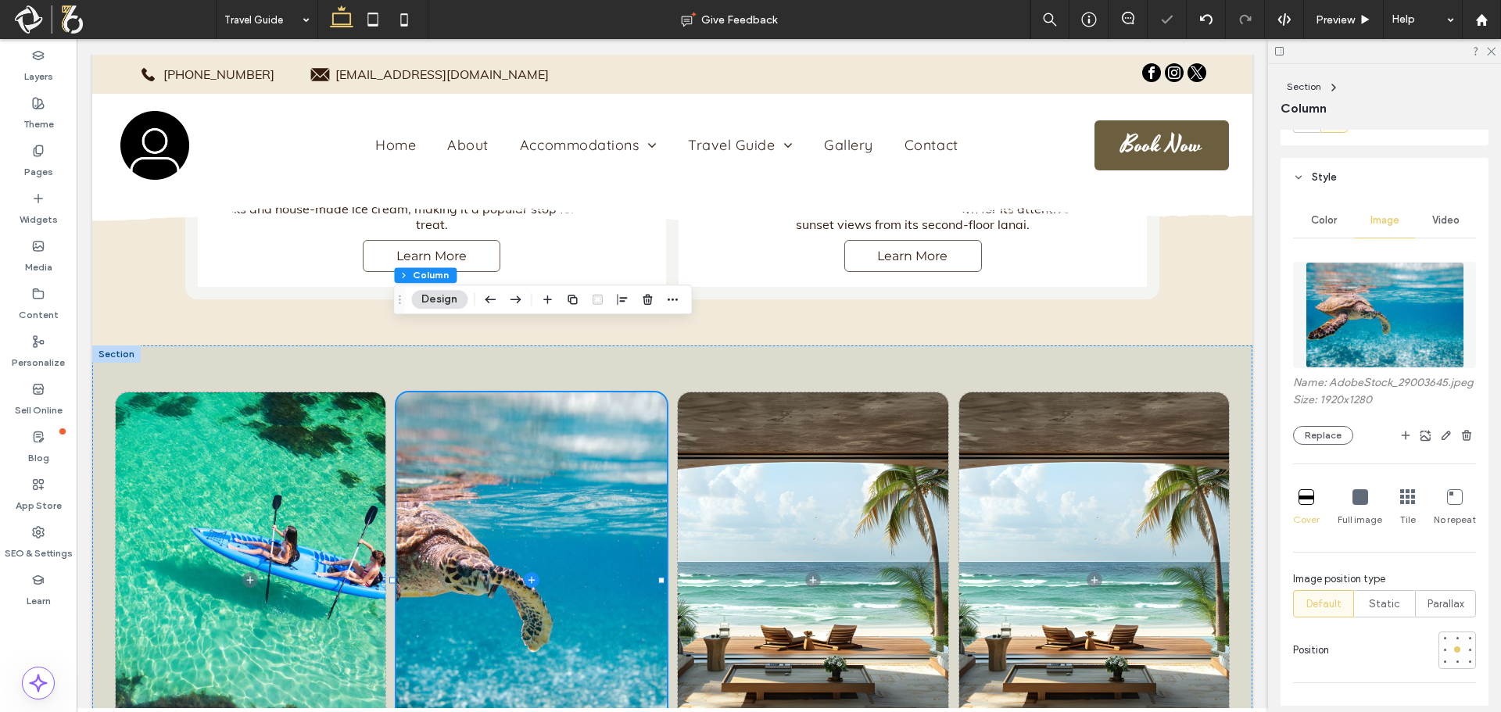
scroll to position [234, 0]
click at [1441, 652] on div at bounding box center [1444, 649] width 6 height 6
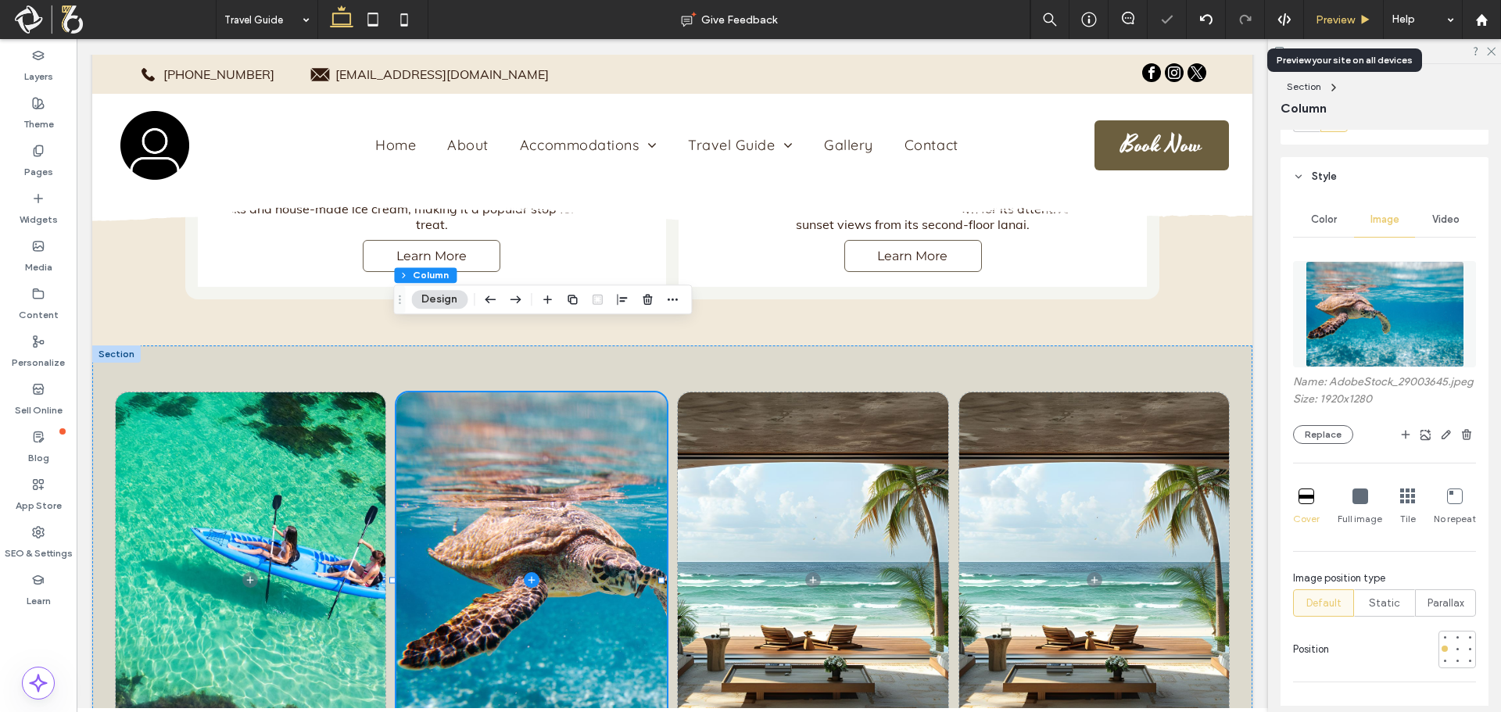
click at [1345, 18] on span "Preview" at bounding box center [1334, 19] width 39 height 13
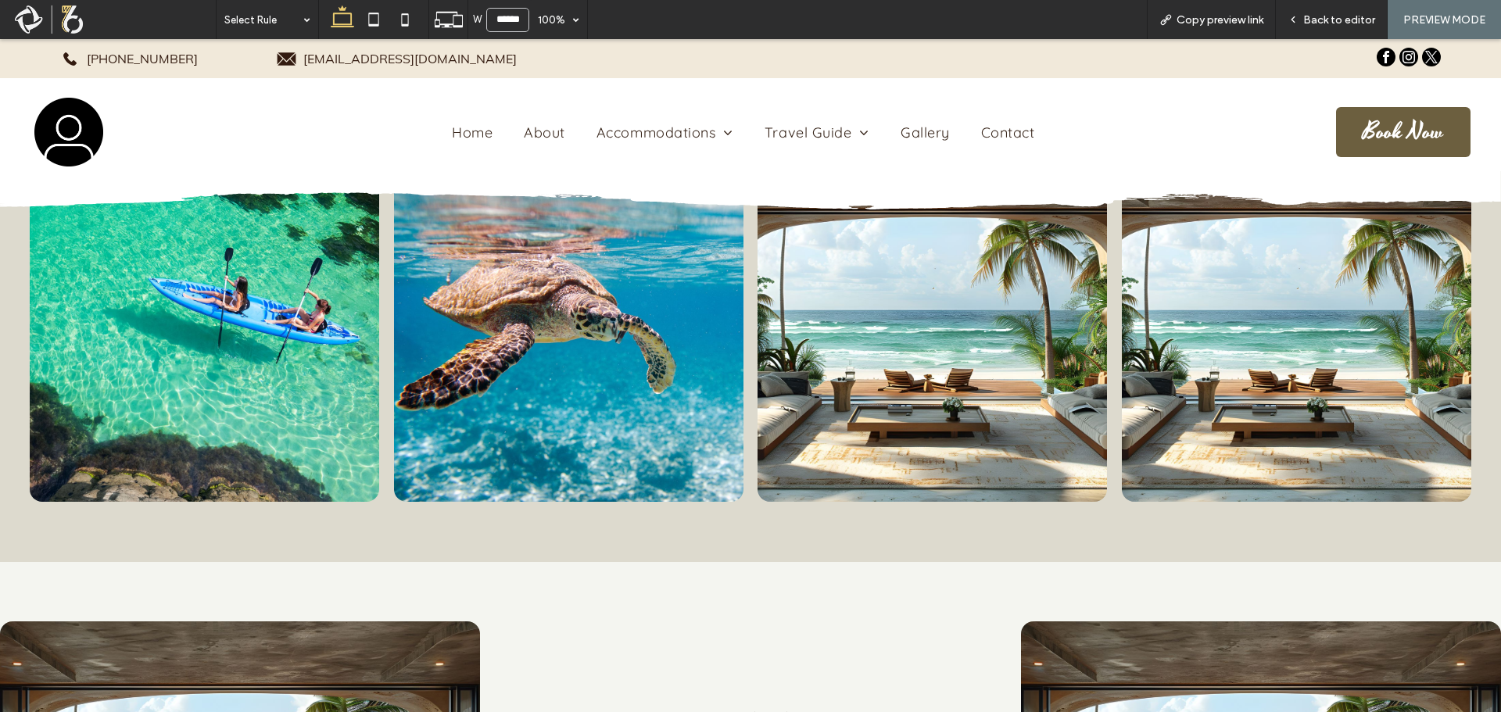
scroll to position [5332, 0]
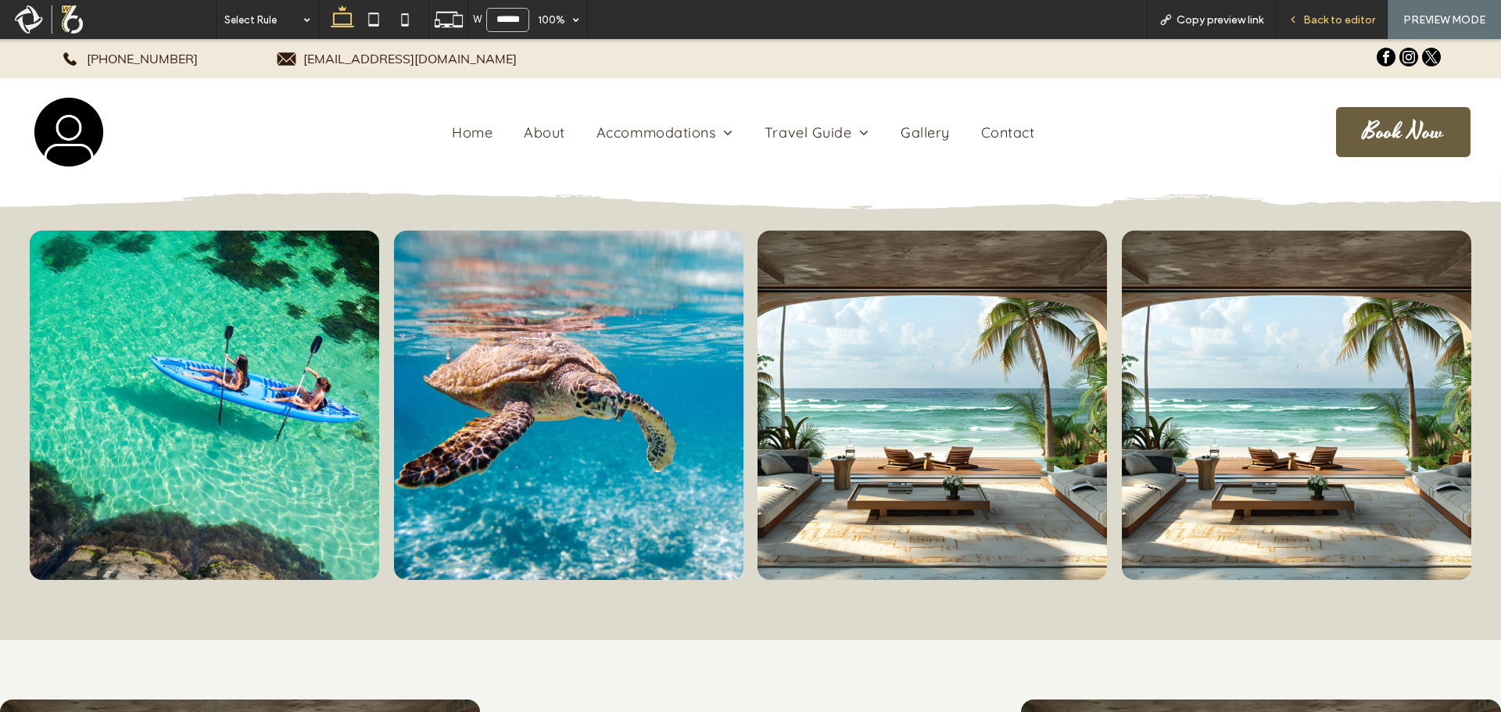
drag, startPoint x: 1322, startPoint y: 19, endPoint x: 1182, endPoint y: 98, distance: 161.0
click at [1322, 19] on span "Back to editor" at bounding box center [1339, 19] width 72 height 13
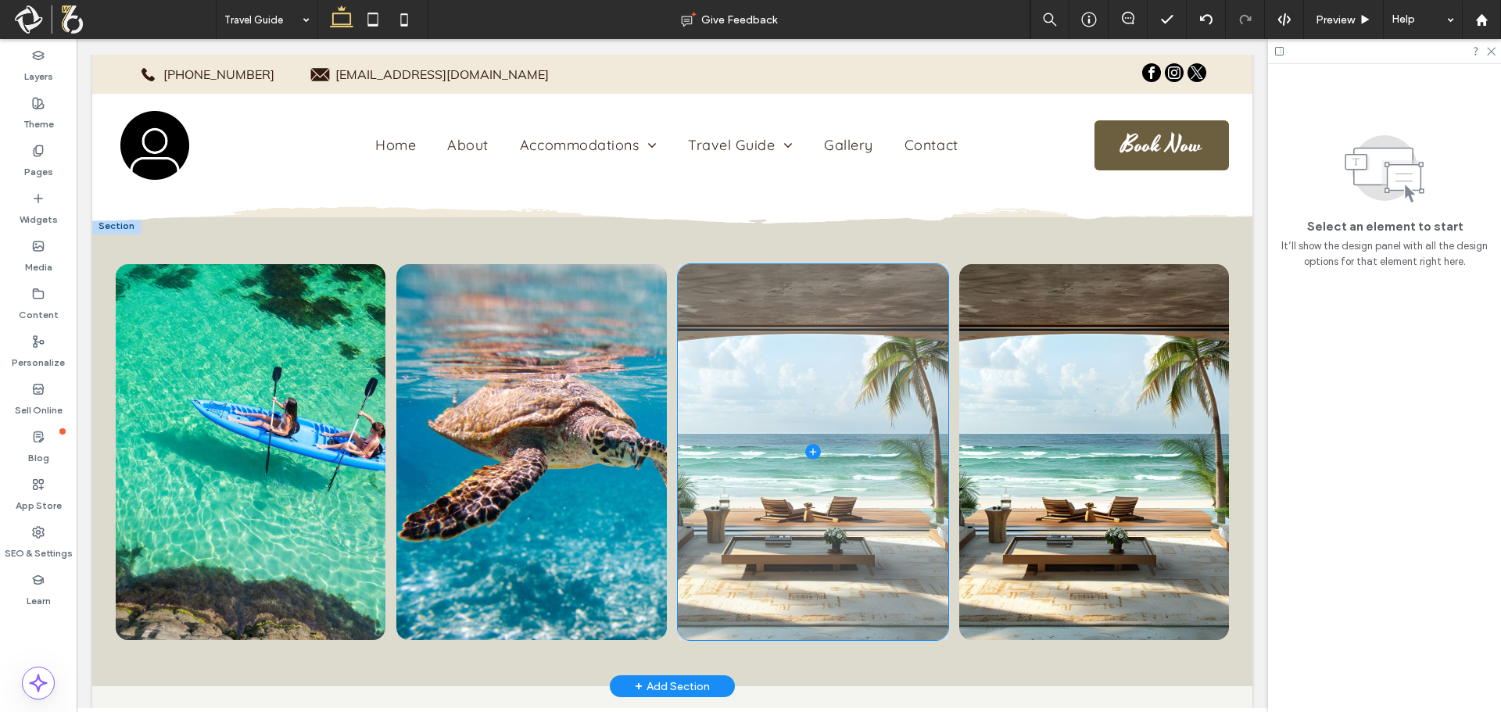
scroll to position [5278, 0]
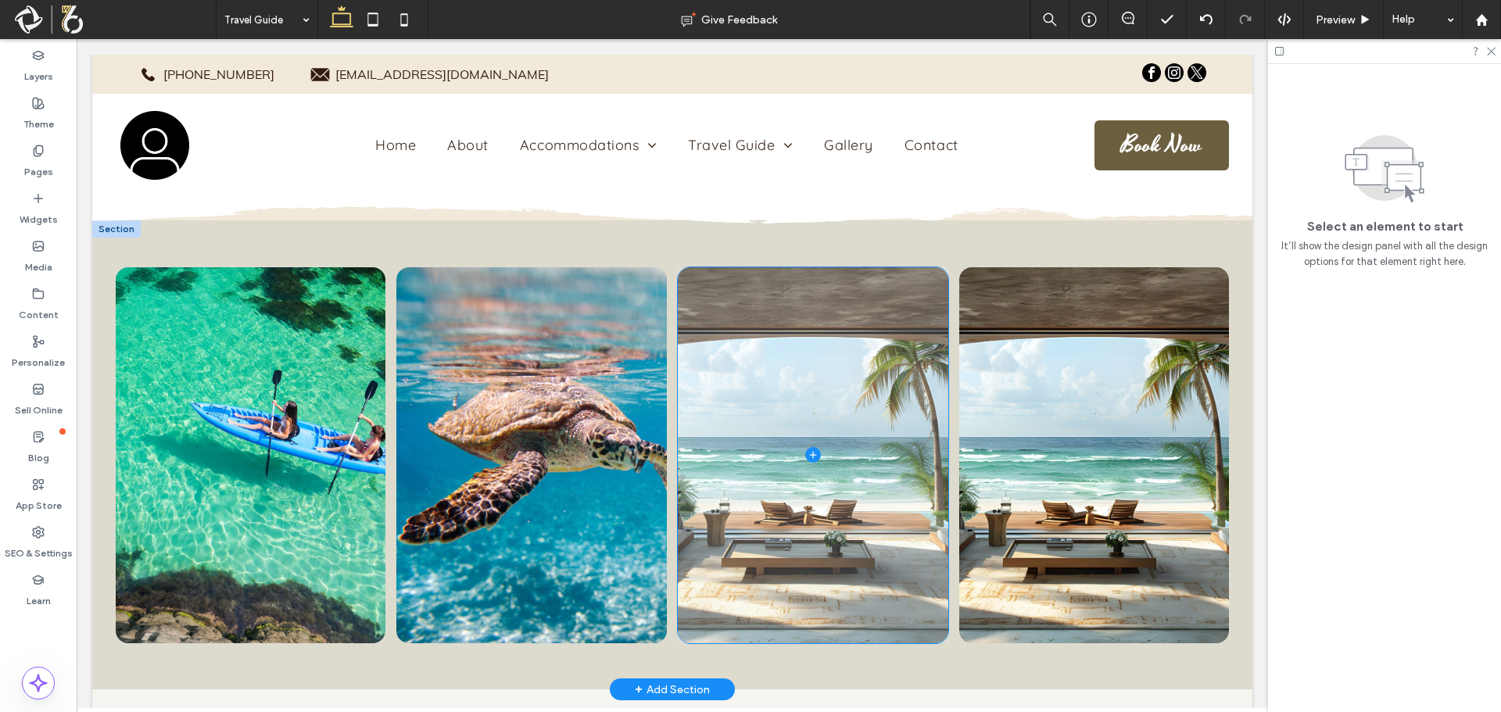
click at [871, 426] on span at bounding box center [813, 455] width 270 height 376
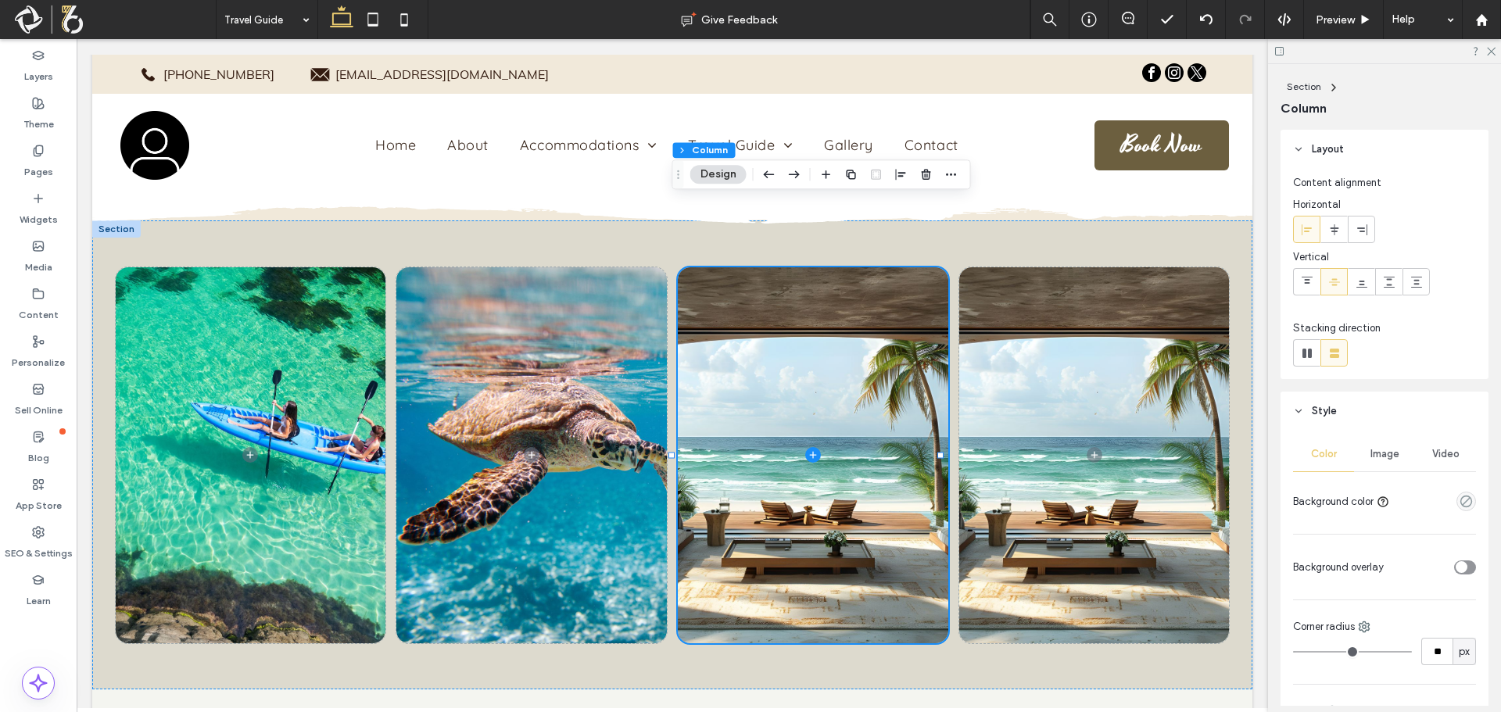
click at [1358, 442] on div "Image" at bounding box center [1384, 454] width 61 height 34
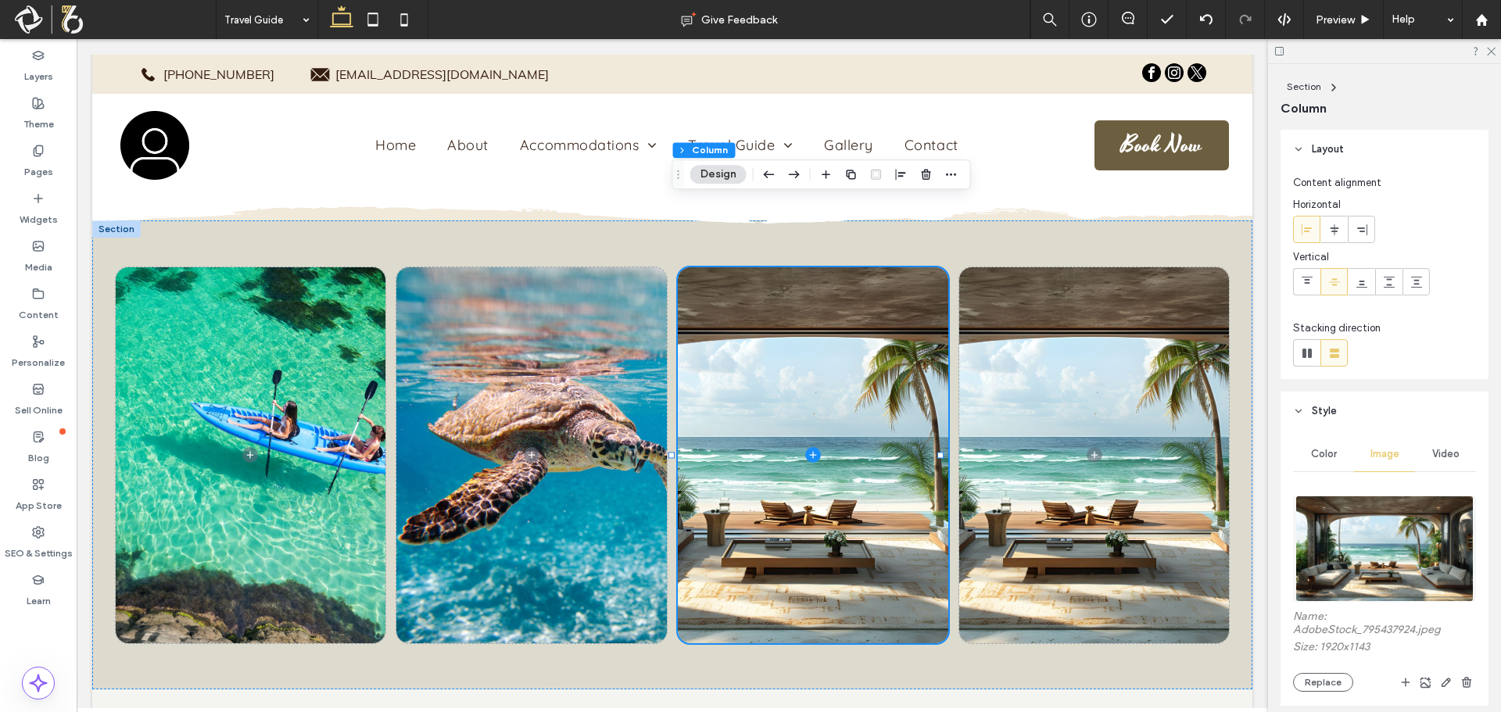
click at [1362, 549] on img at bounding box center [1383, 549] width 177 height 106
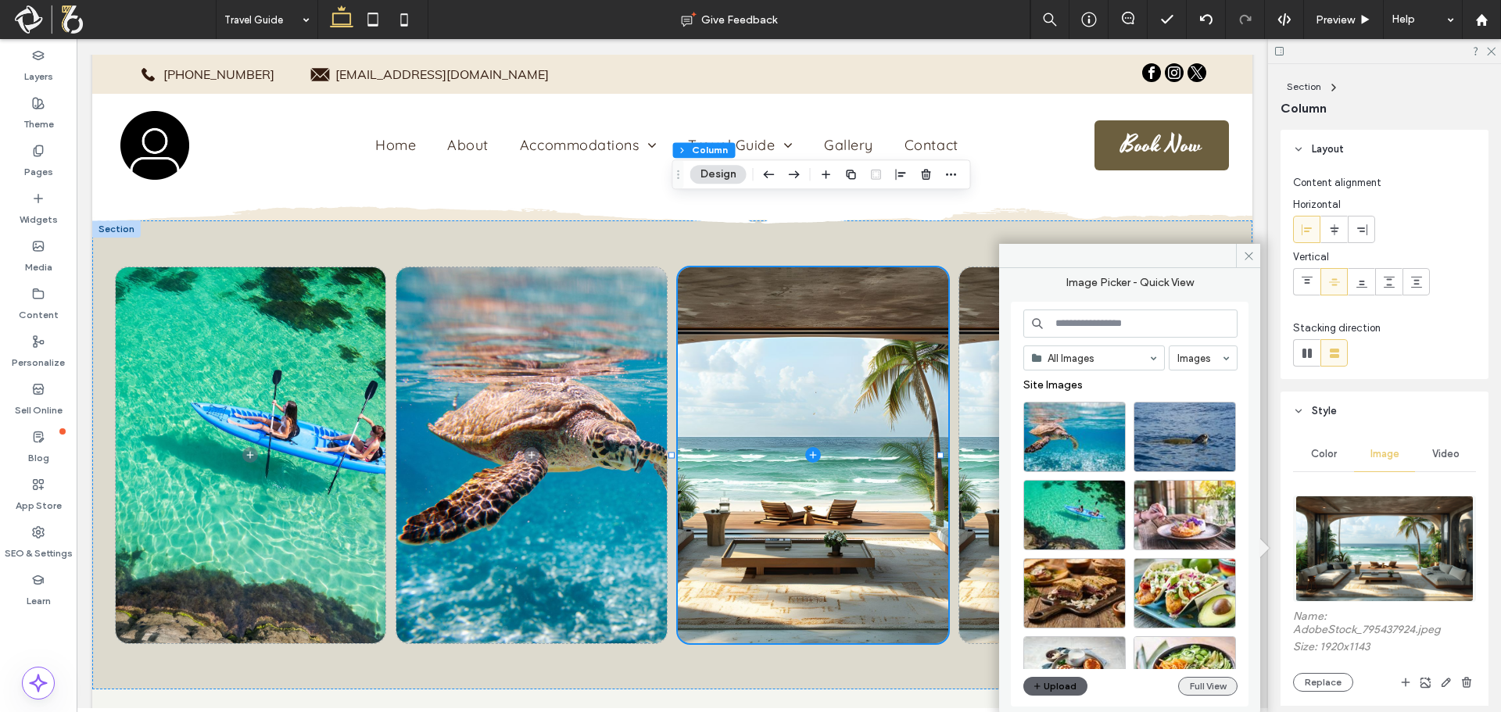
click at [1206, 688] on button "Full View" at bounding box center [1207, 686] width 59 height 19
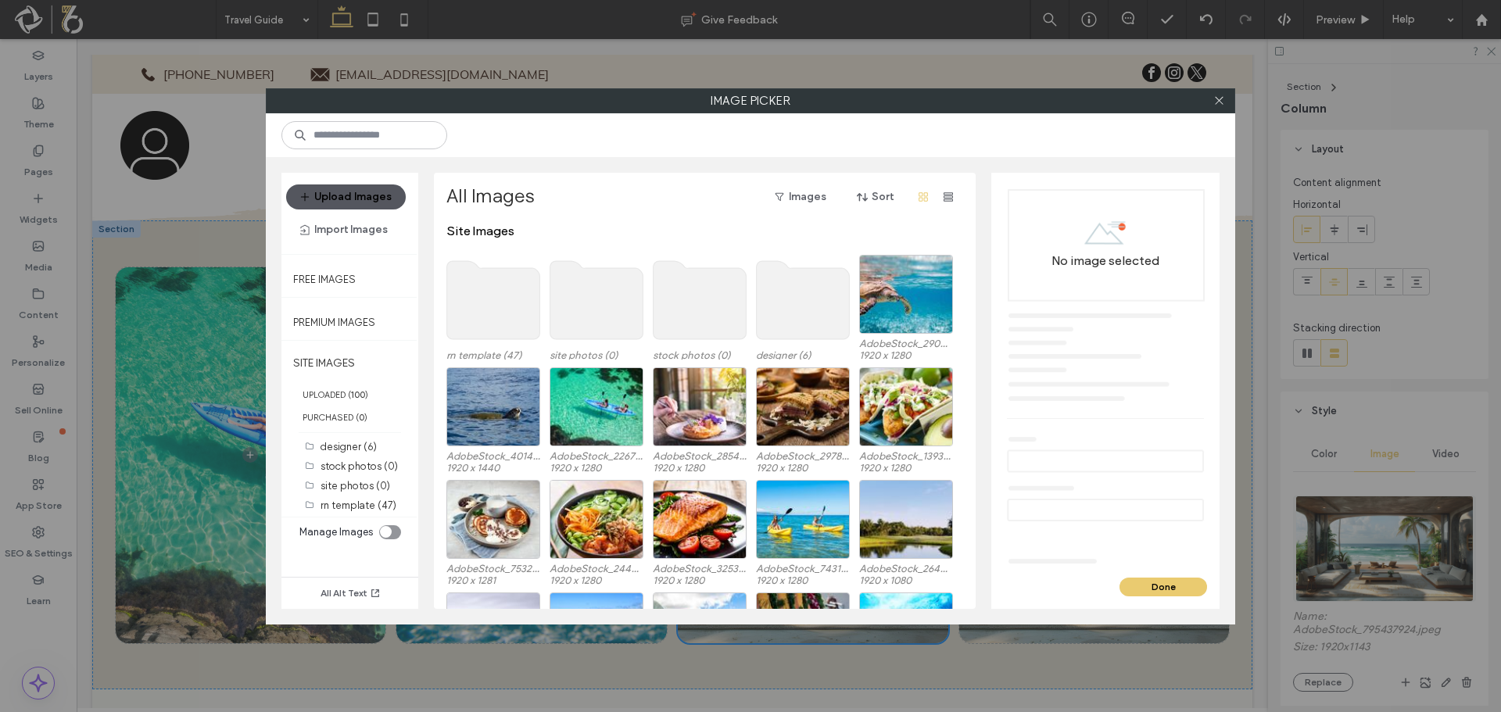
click at [323, 199] on button "Upload Images" at bounding box center [346, 196] width 120 height 25
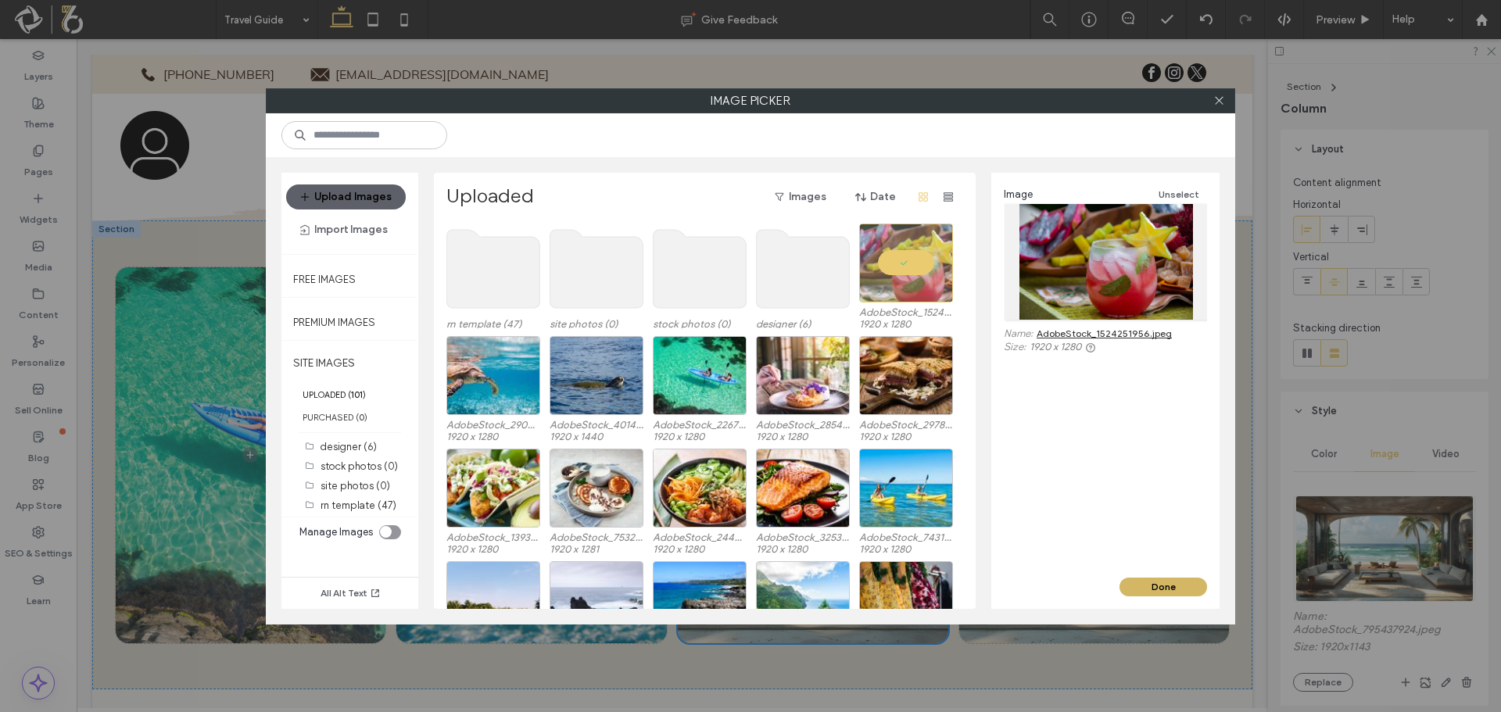
click at [1159, 581] on button "Done" at bounding box center [1163, 587] width 88 height 19
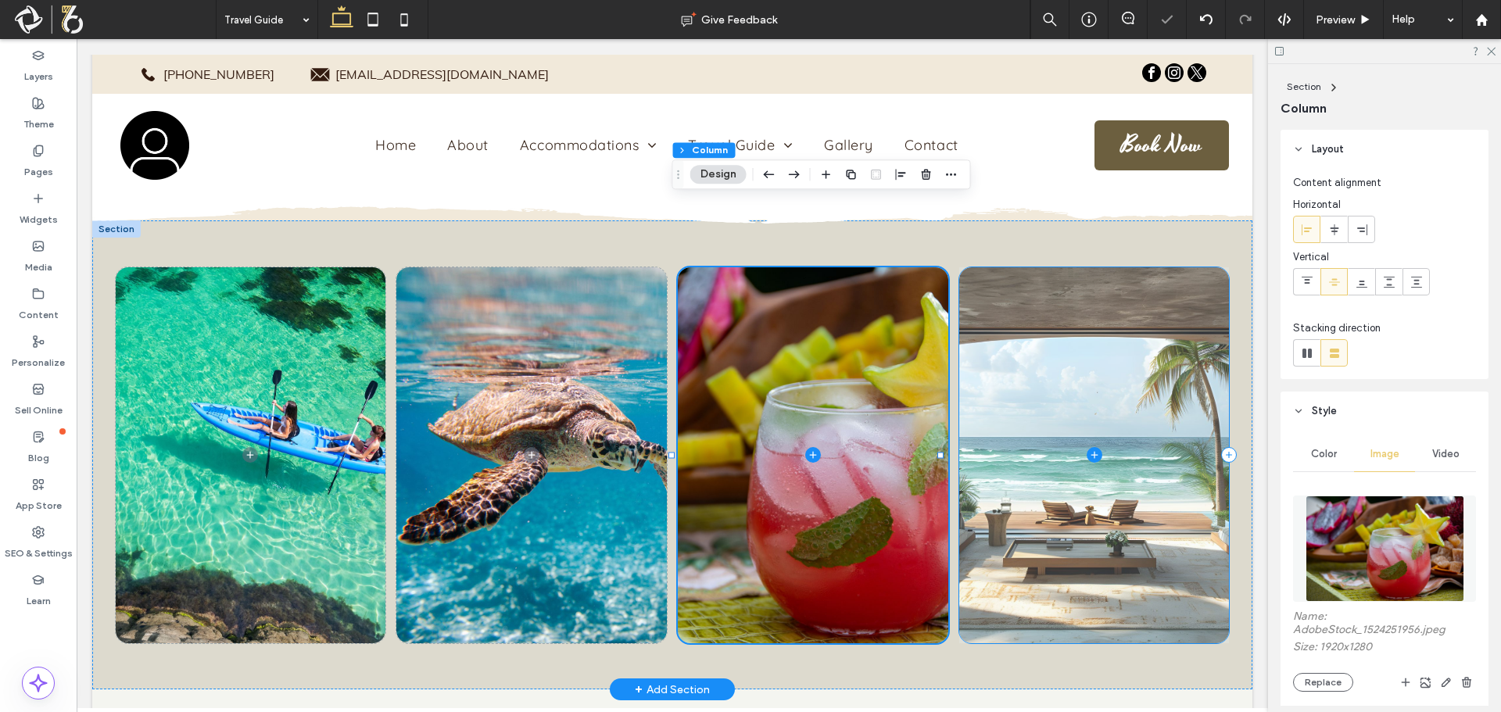
click at [1125, 411] on span at bounding box center [1094, 455] width 270 height 376
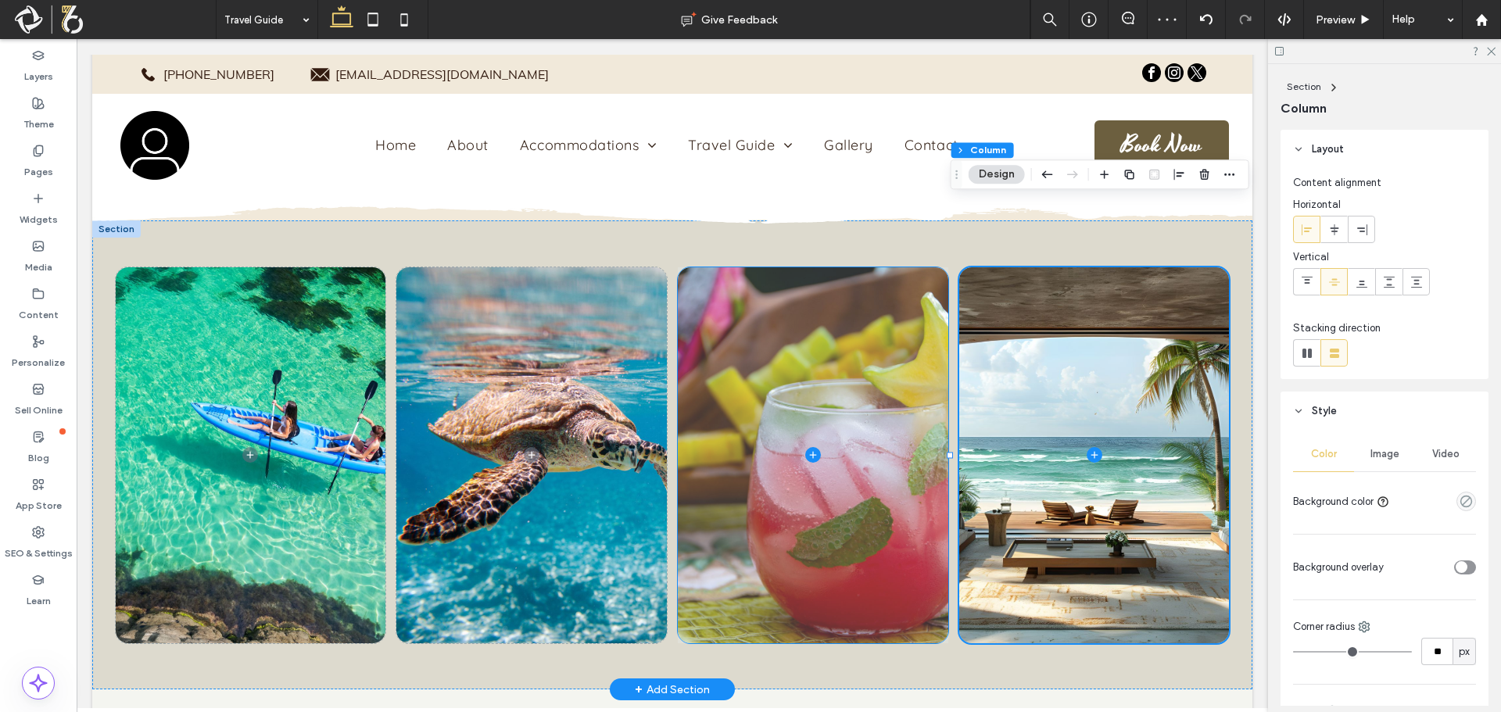
click at [828, 398] on span at bounding box center [813, 455] width 270 height 376
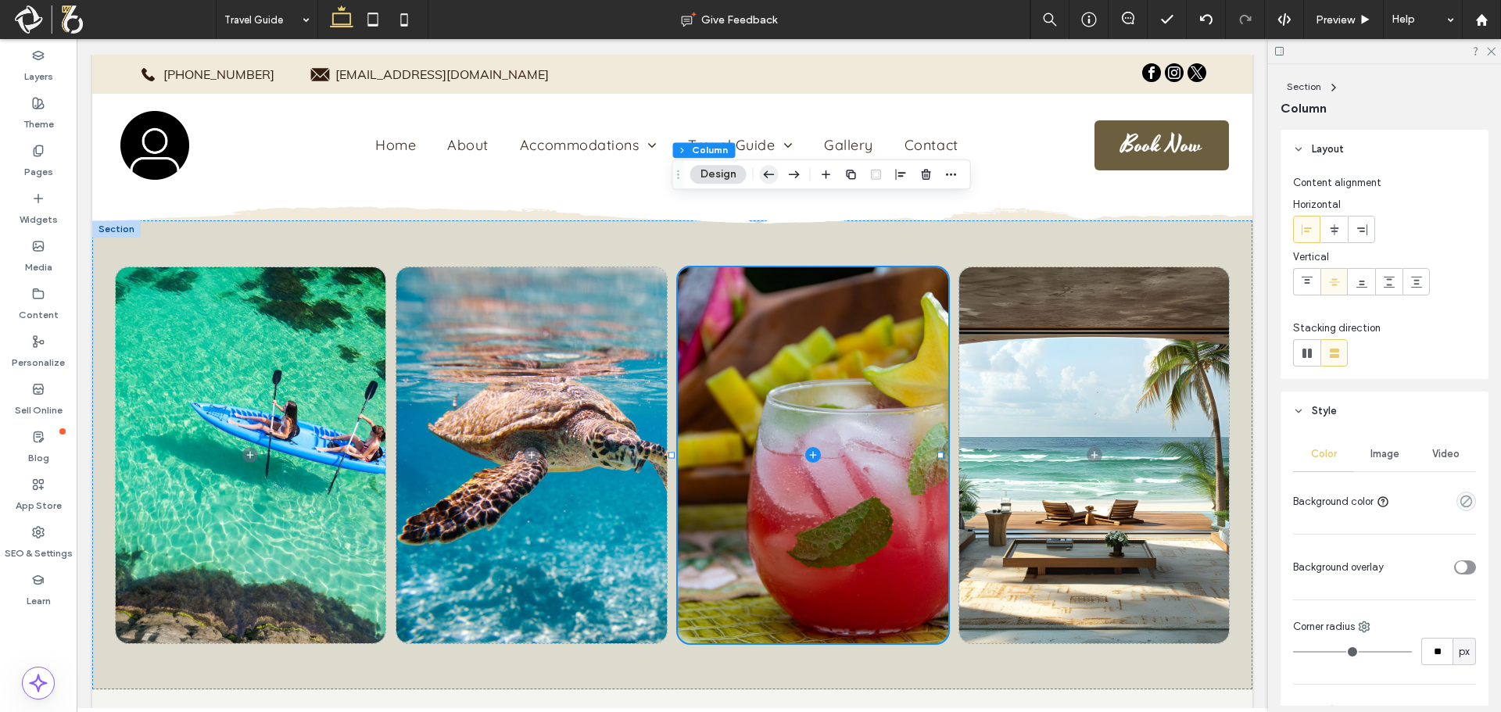
click at [764, 177] on icon "button" at bounding box center [769, 174] width 19 height 28
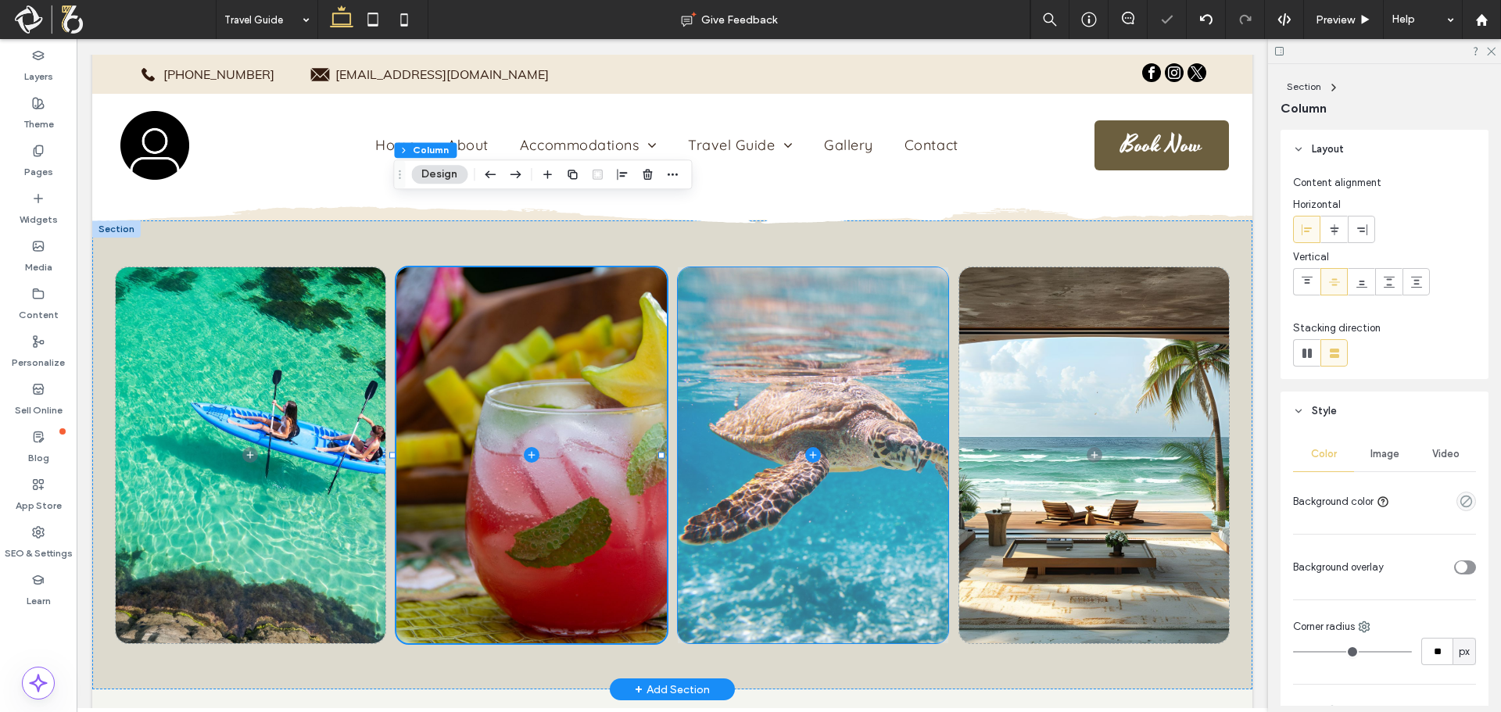
click at [780, 392] on span at bounding box center [813, 455] width 270 height 376
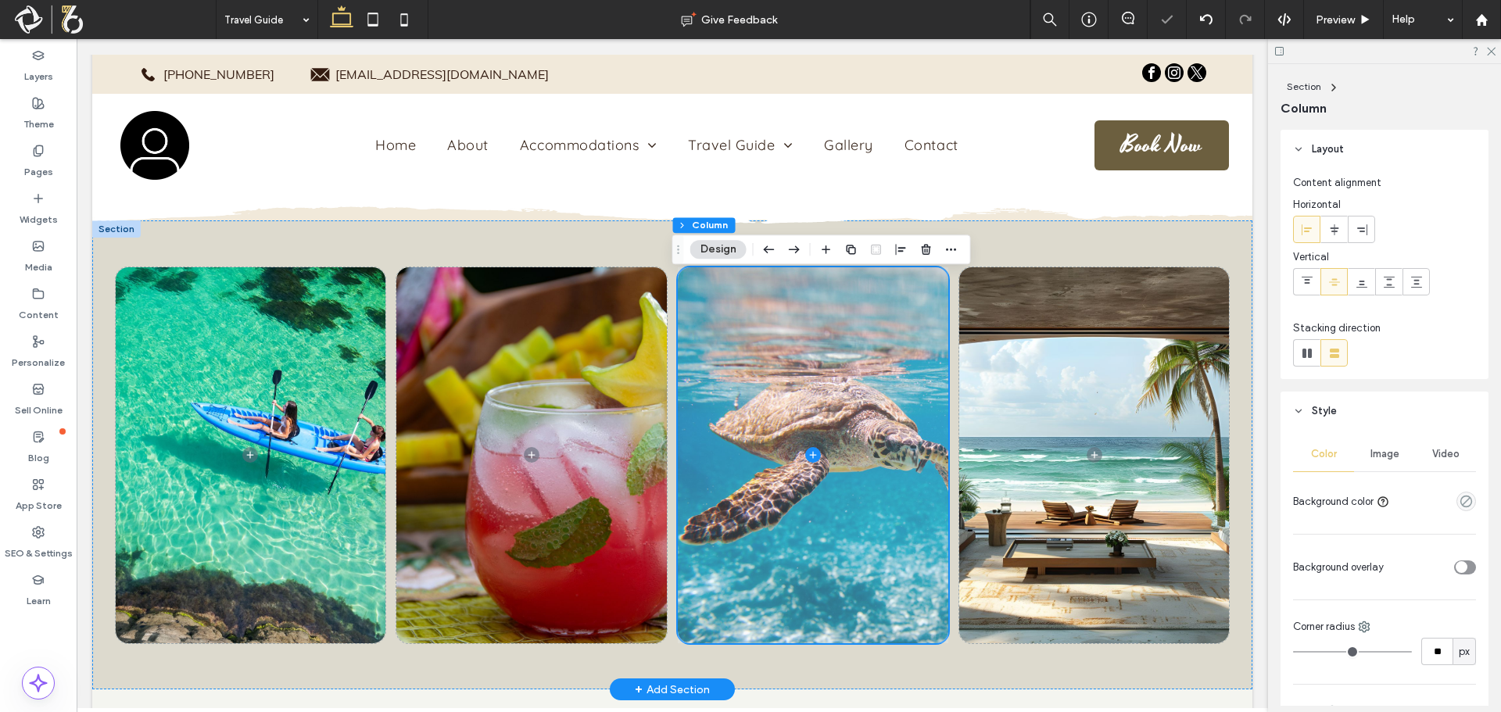
scroll to position [5122, 0]
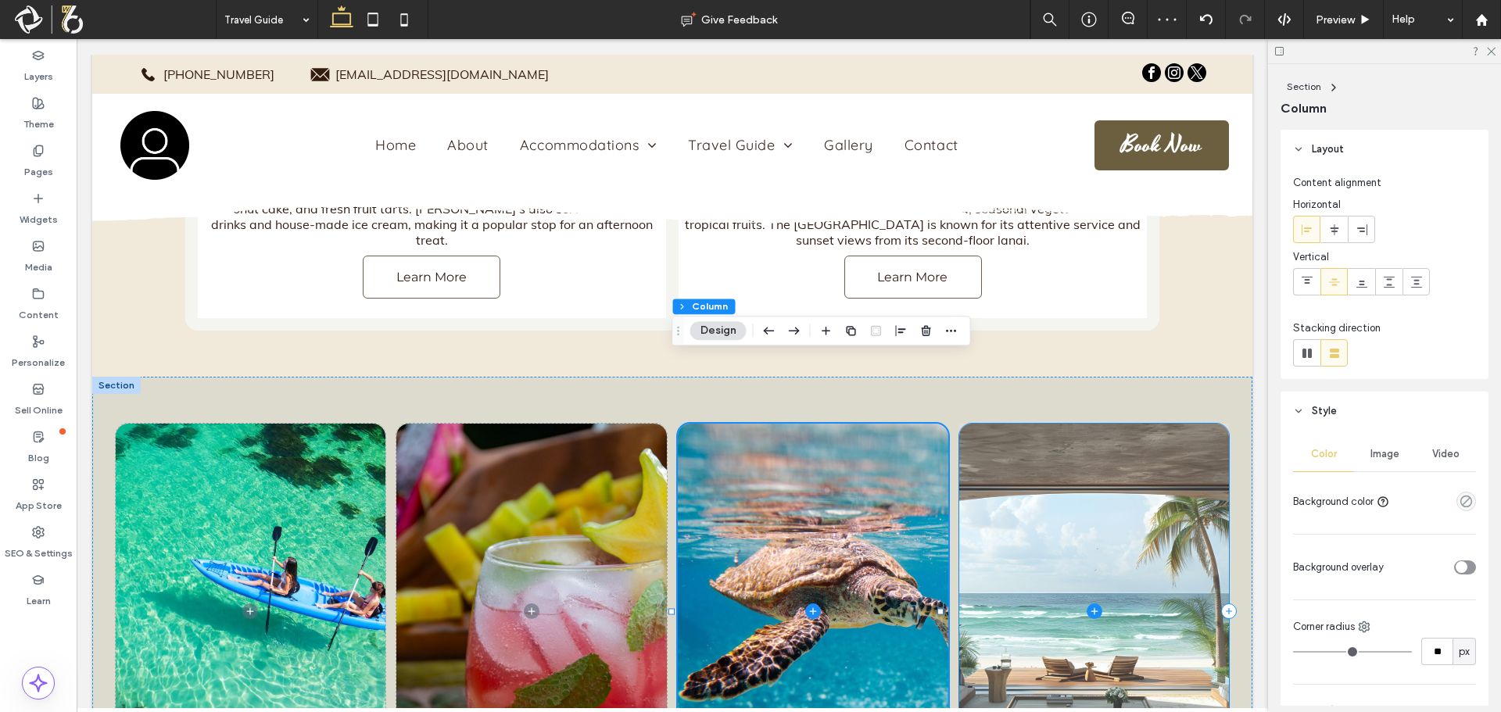
click at [1075, 494] on span at bounding box center [1094, 612] width 270 height 376
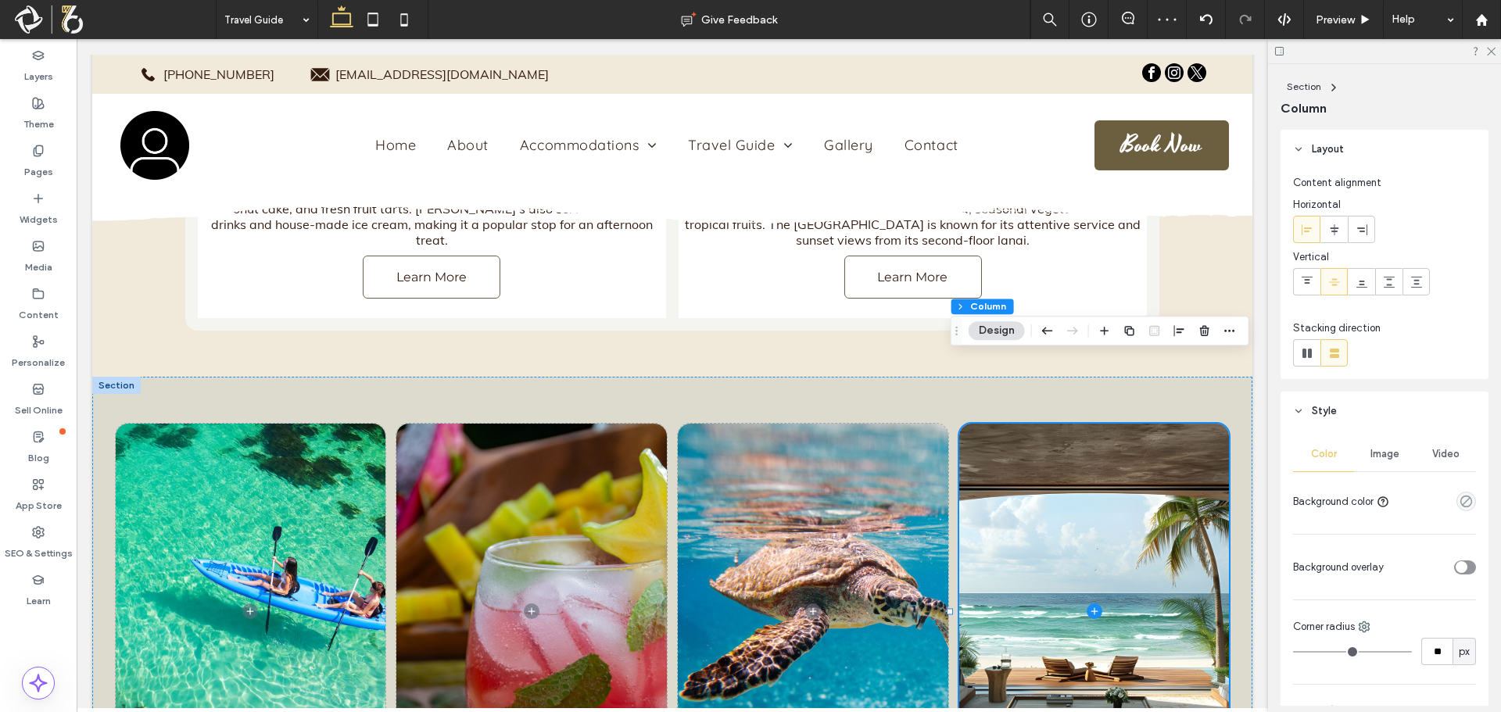
click at [1355, 449] on div "Image" at bounding box center [1384, 454] width 61 height 34
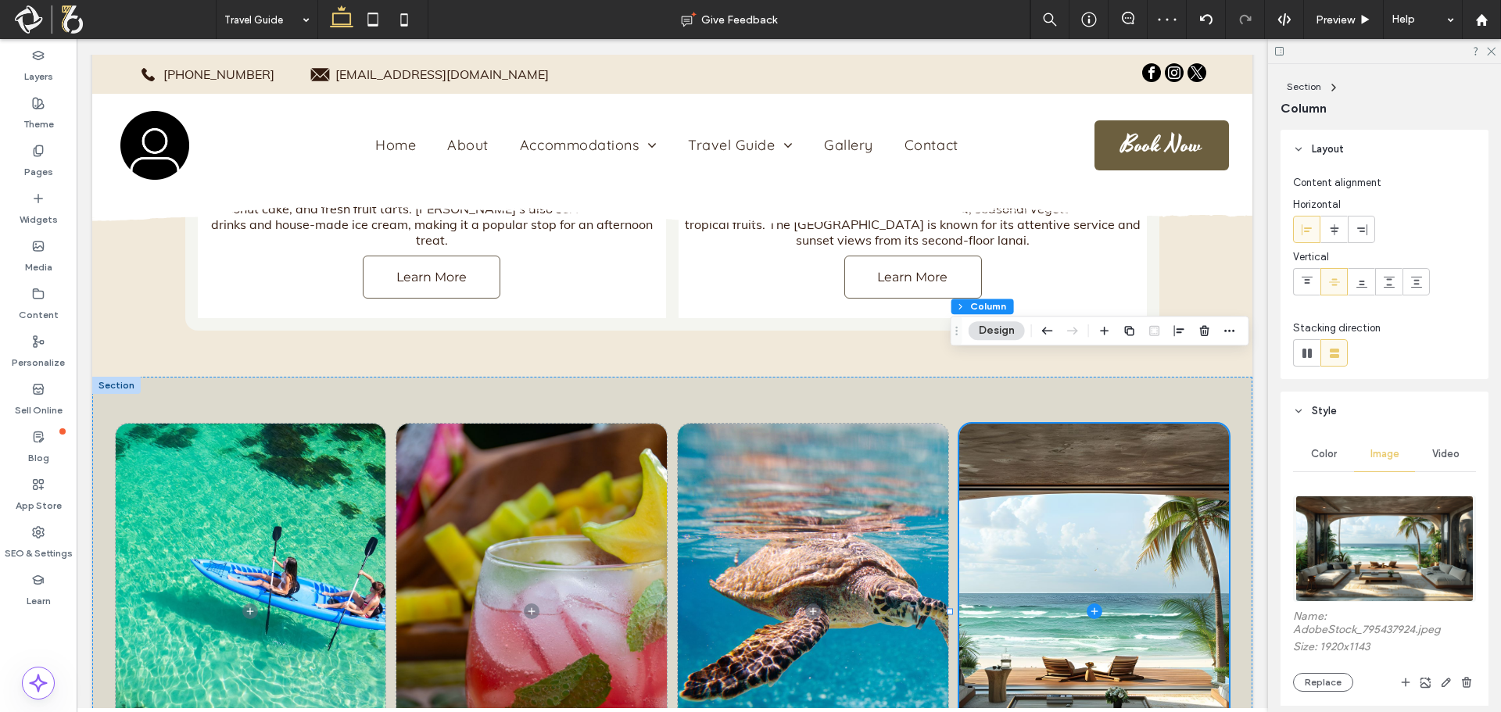
click at [1383, 556] on img at bounding box center [1383, 549] width 177 height 106
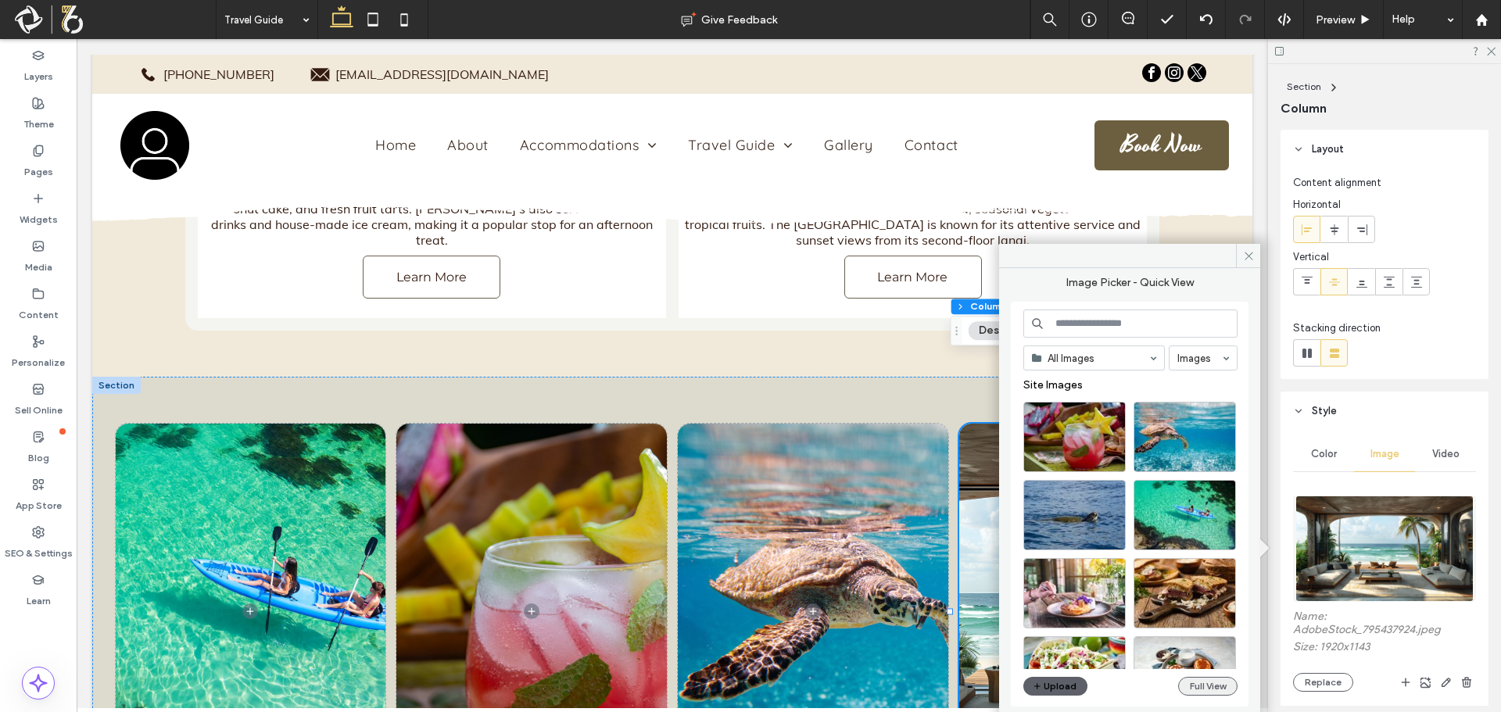
click at [1196, 691] on button "Full View" at bounding box center [1207, 686] width 59 height 19
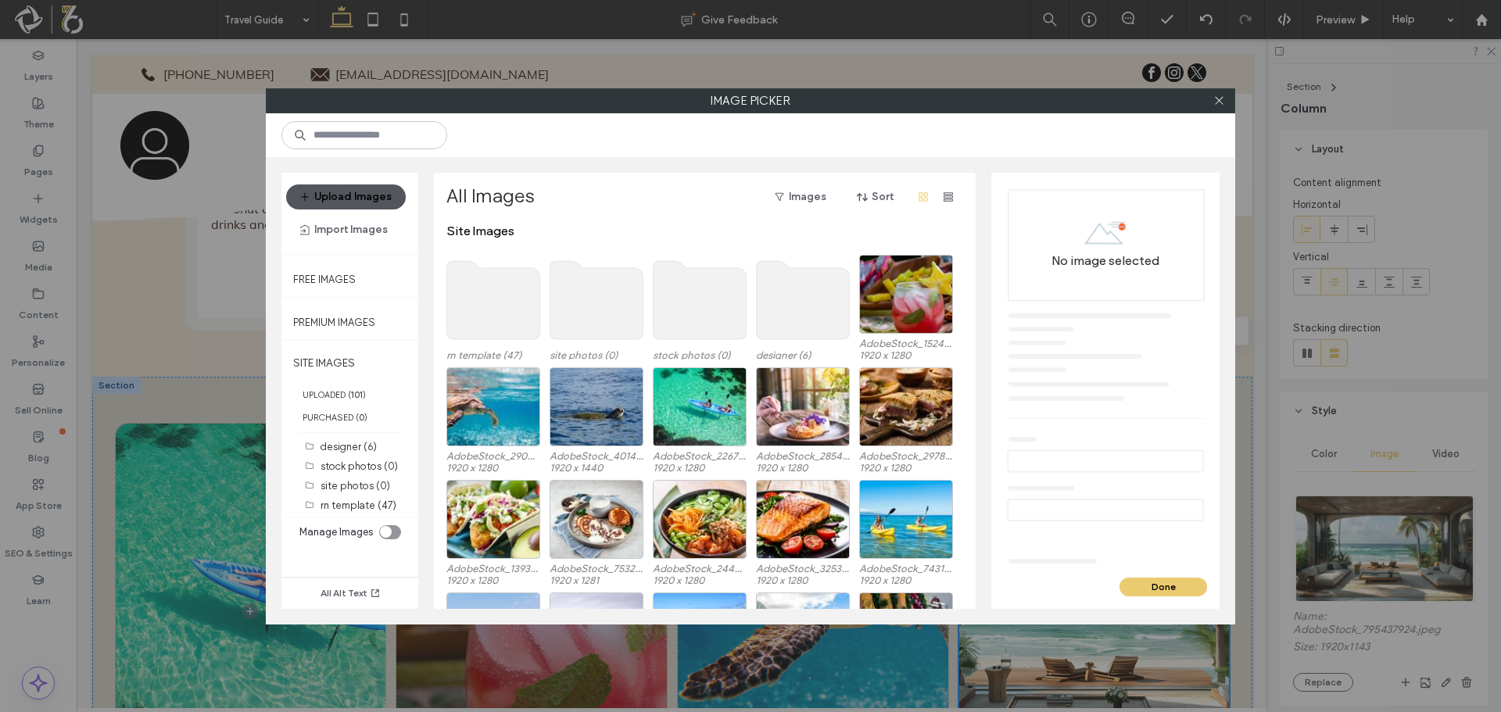
click at [361, 188] on button "Upload Images" at bounding box center [346, 196] width 120 height 25
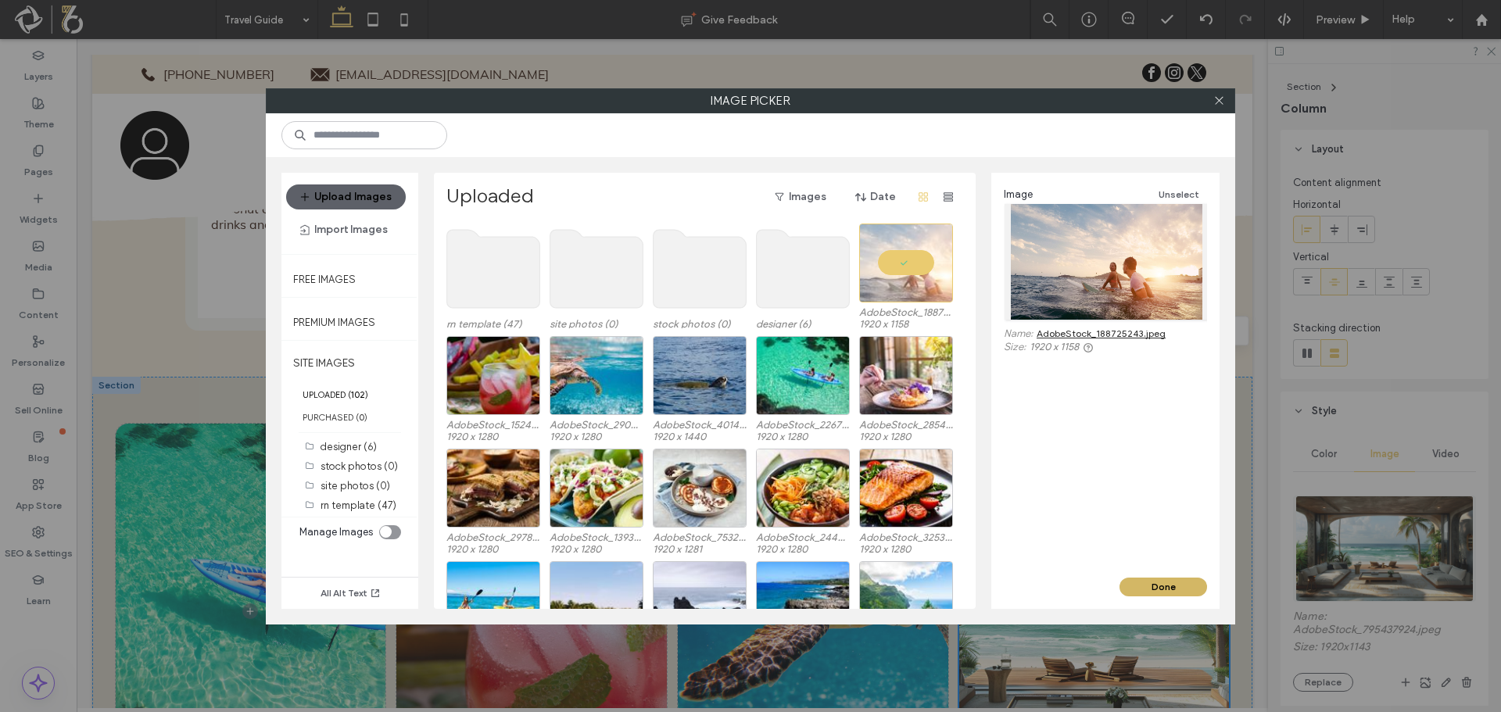
click at [1154, 581] on button "Done" at bounding box center [1163, 587] width 88 height 19
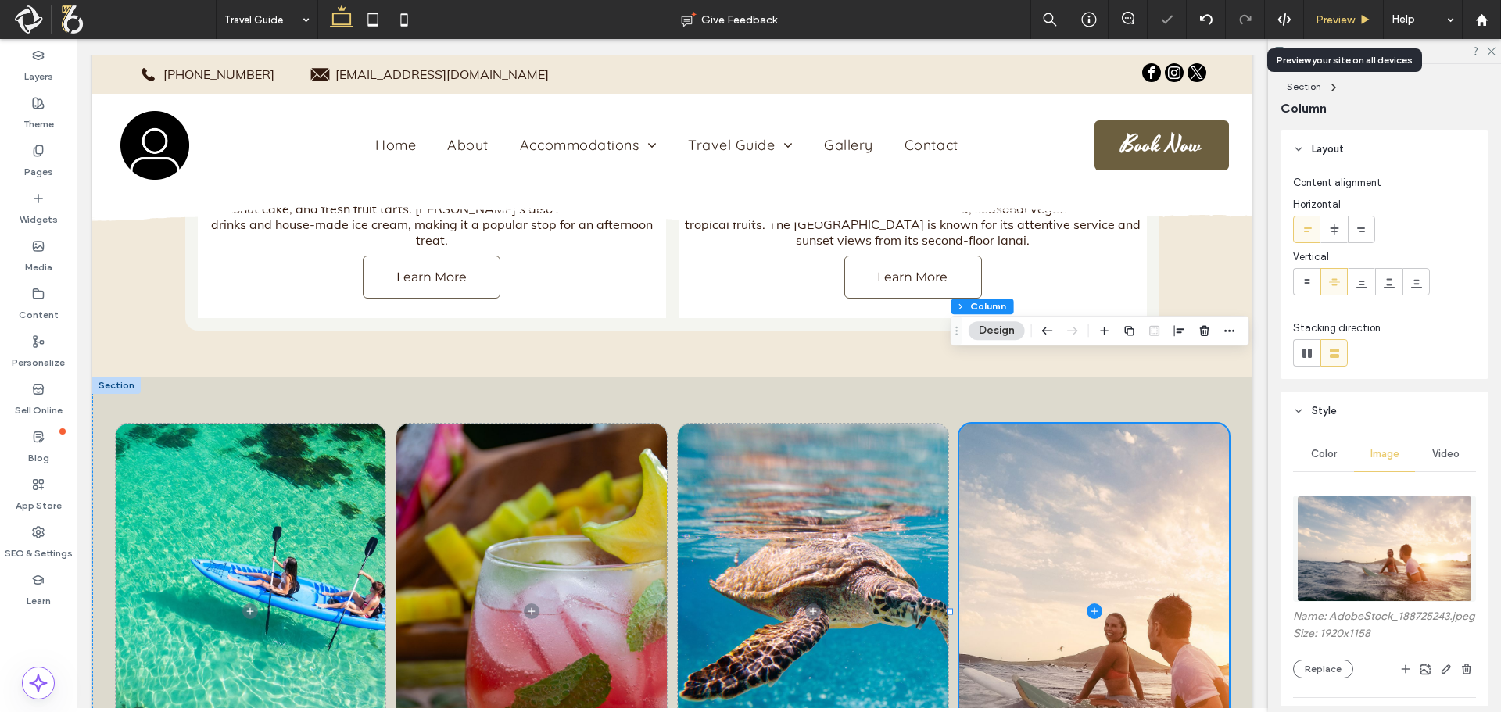
click at [1347, 14] on span "Preview" at bounding box center [1334, 19] width 39 height 13
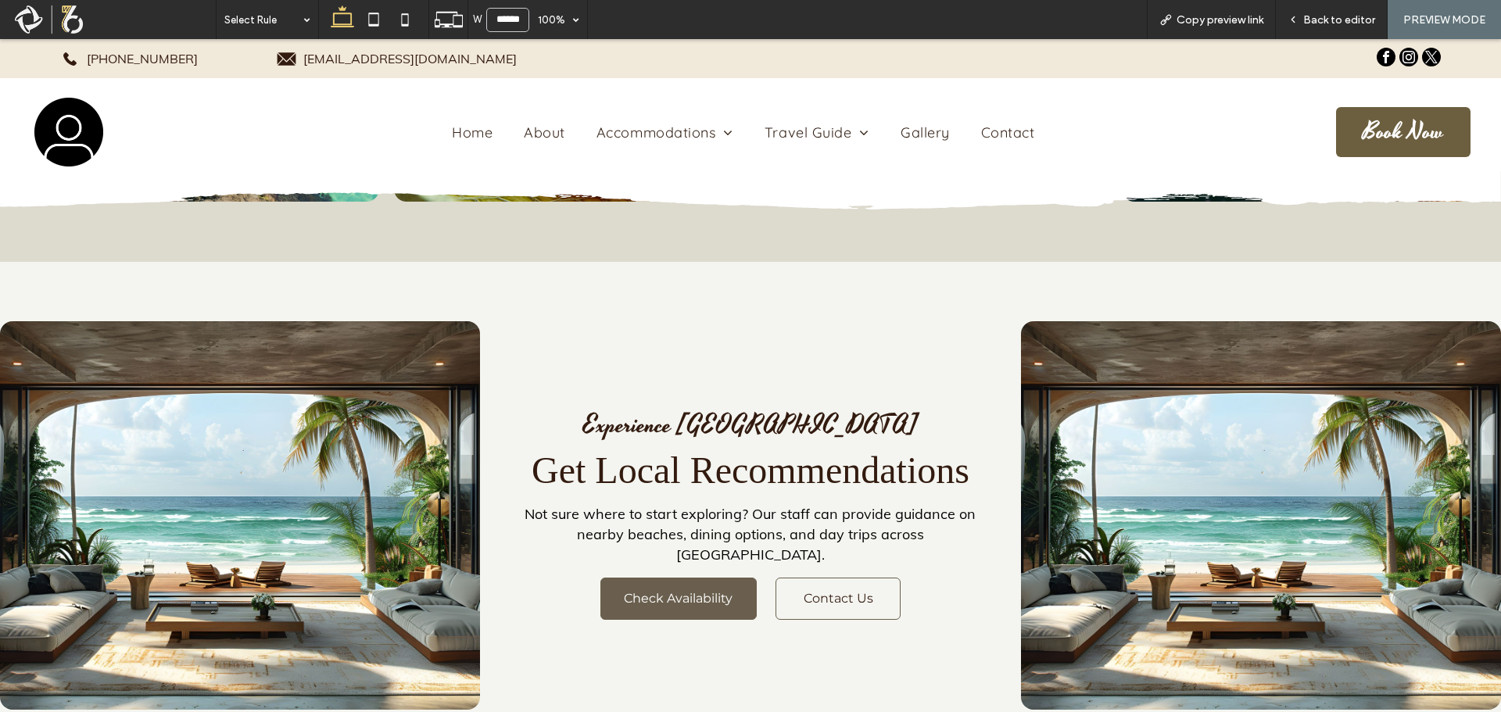
scroll to position [5723, 0]
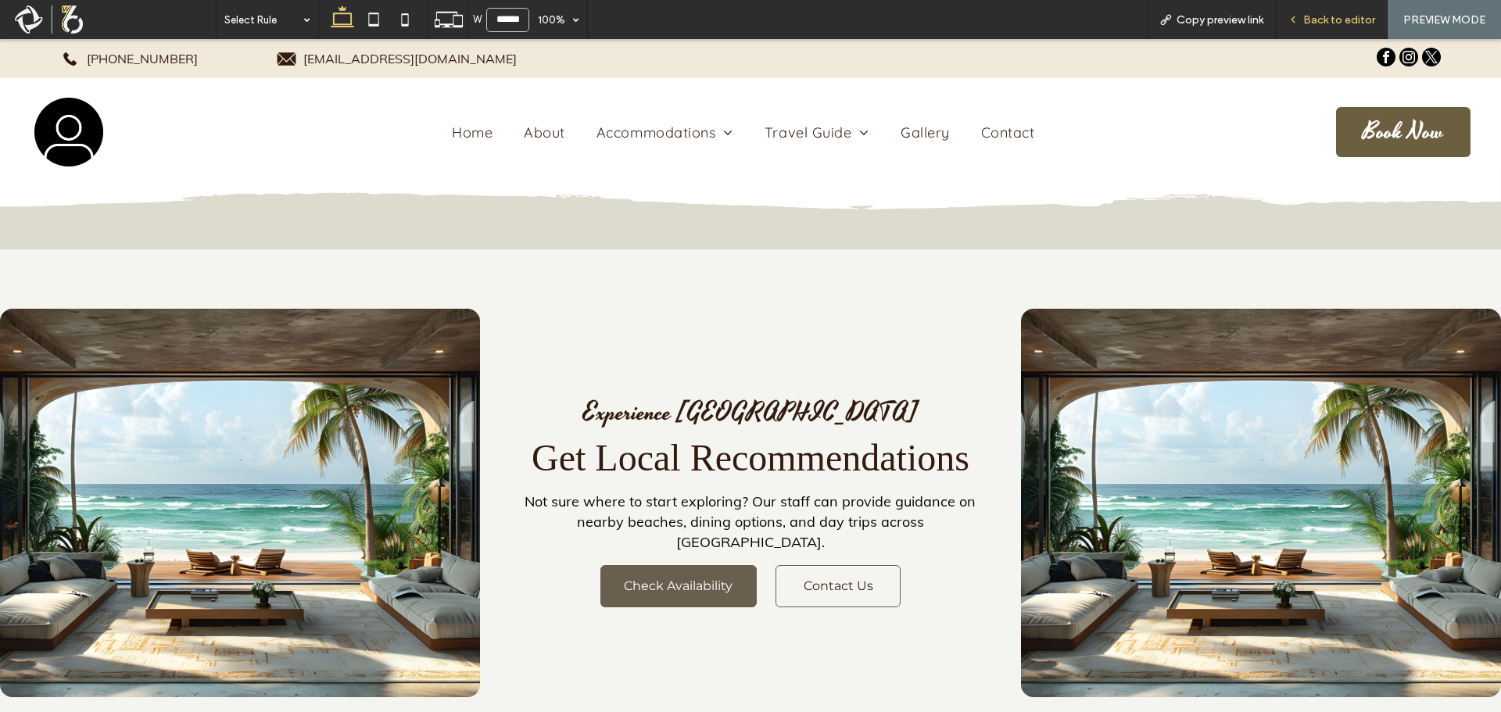
click at [1321, 20] on span "Back to editor" at bounding box center [1339, 19] width 72 height 13
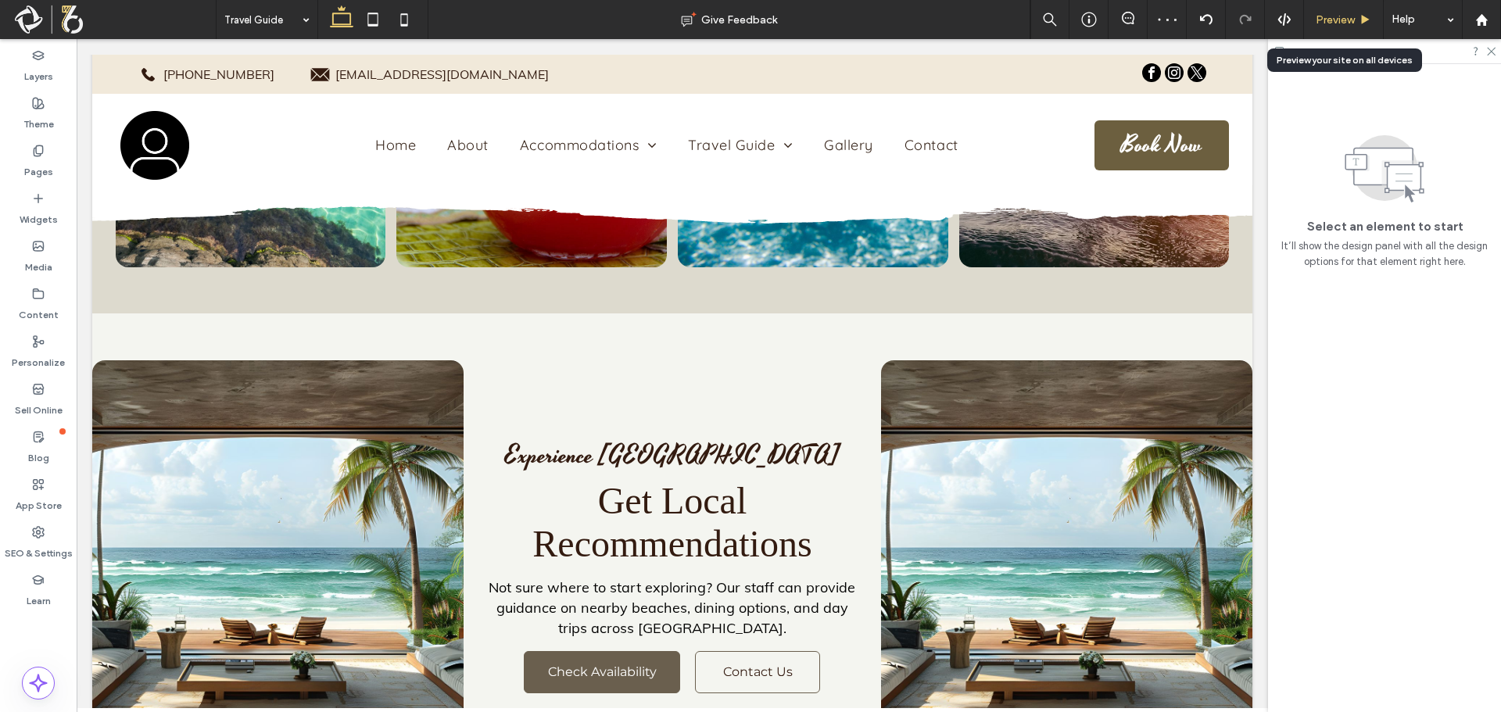
scroll to position [5641, 0]
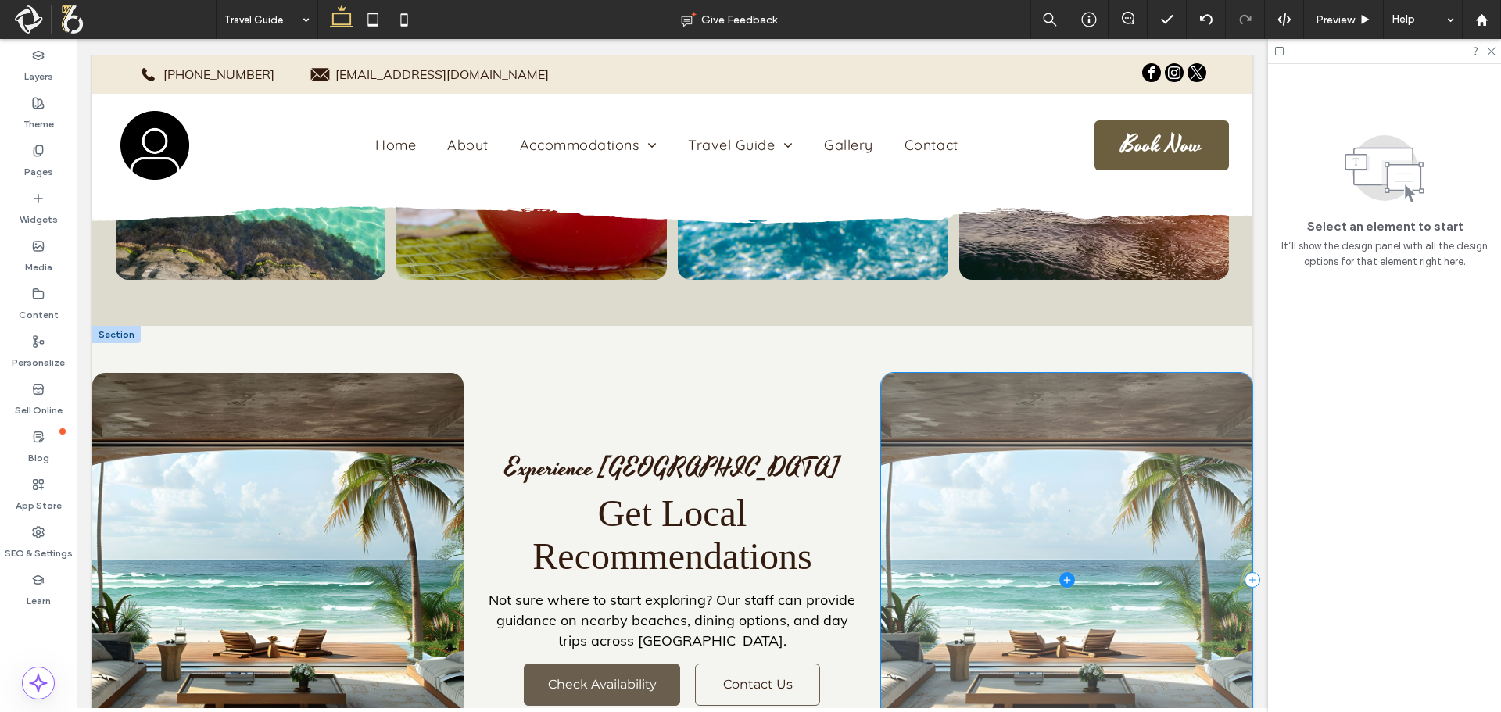
click at [1064, 373] on span at bounding box center [1066, 580] width 371 height 415
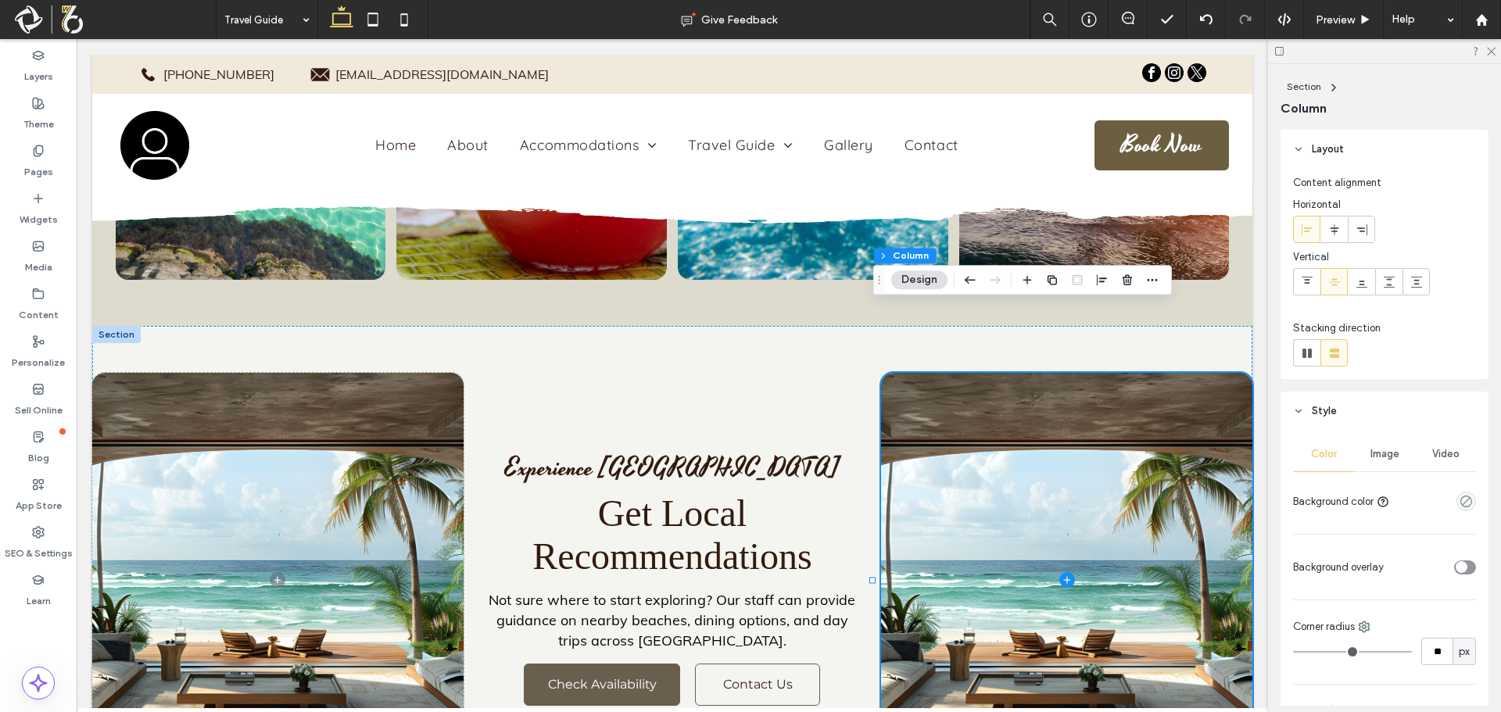
click at [1371, 462] on div "Image" at bounding box center [1384, 454] width 61 height 34
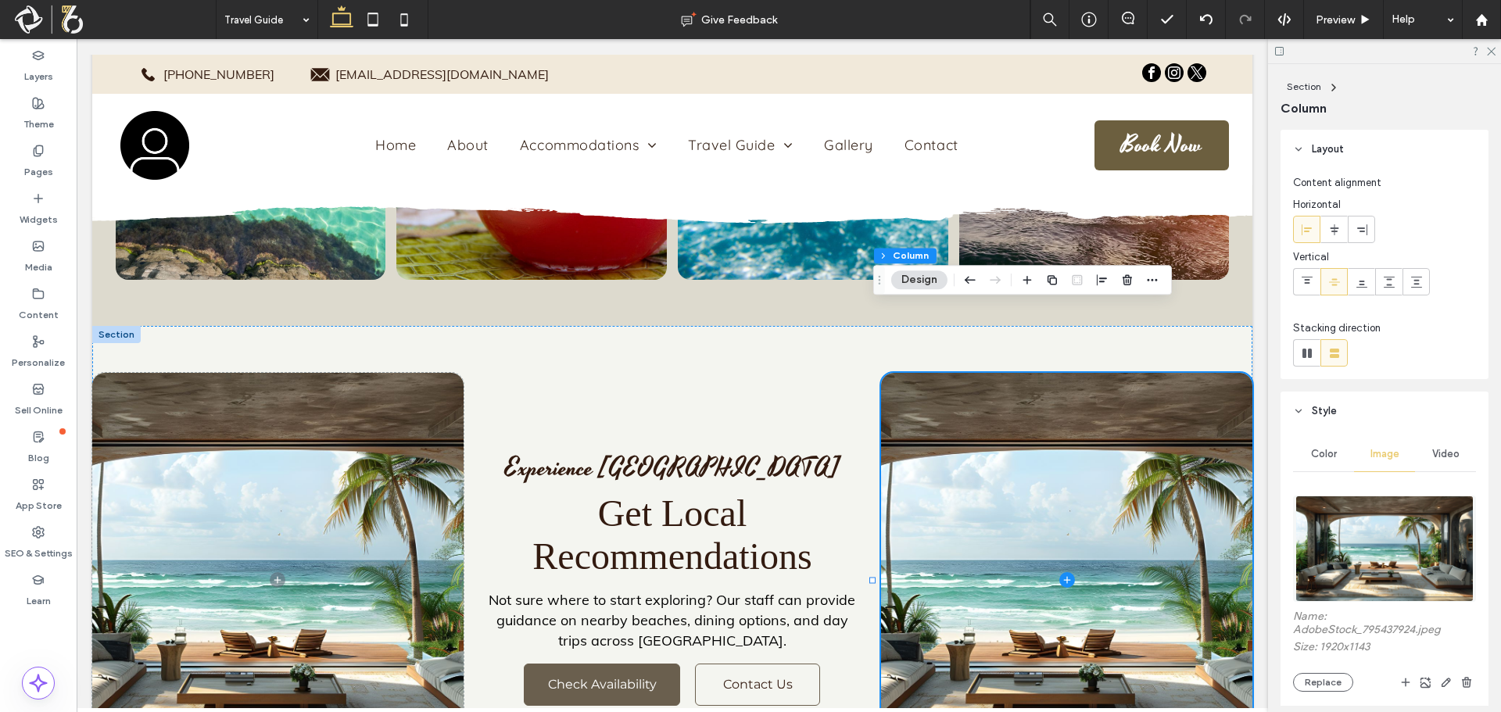
click at [1358, 533] on img at bounding box center [1383, 549] width 177 height 106
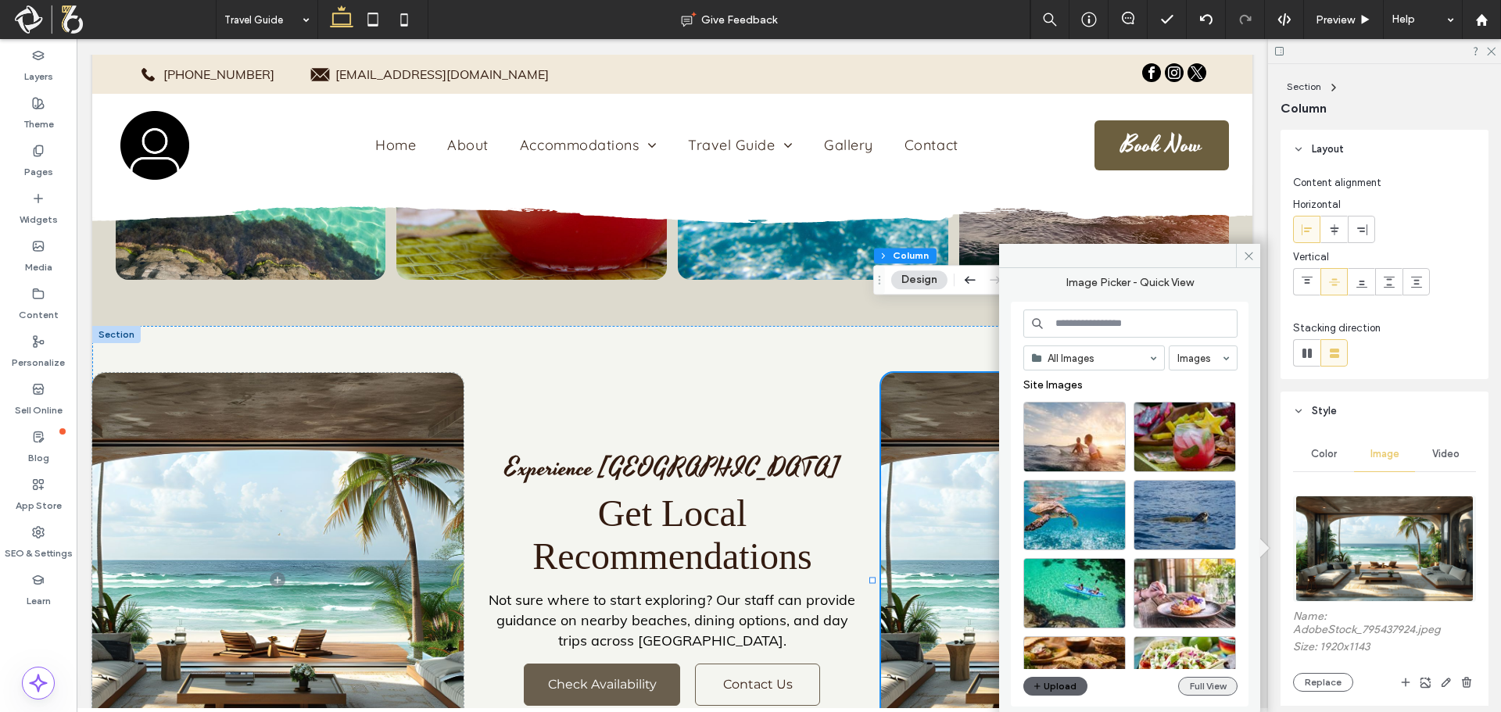
click at [1215, 683] on button "Full View" at bounding box center [1207, 686] width 59 height 19
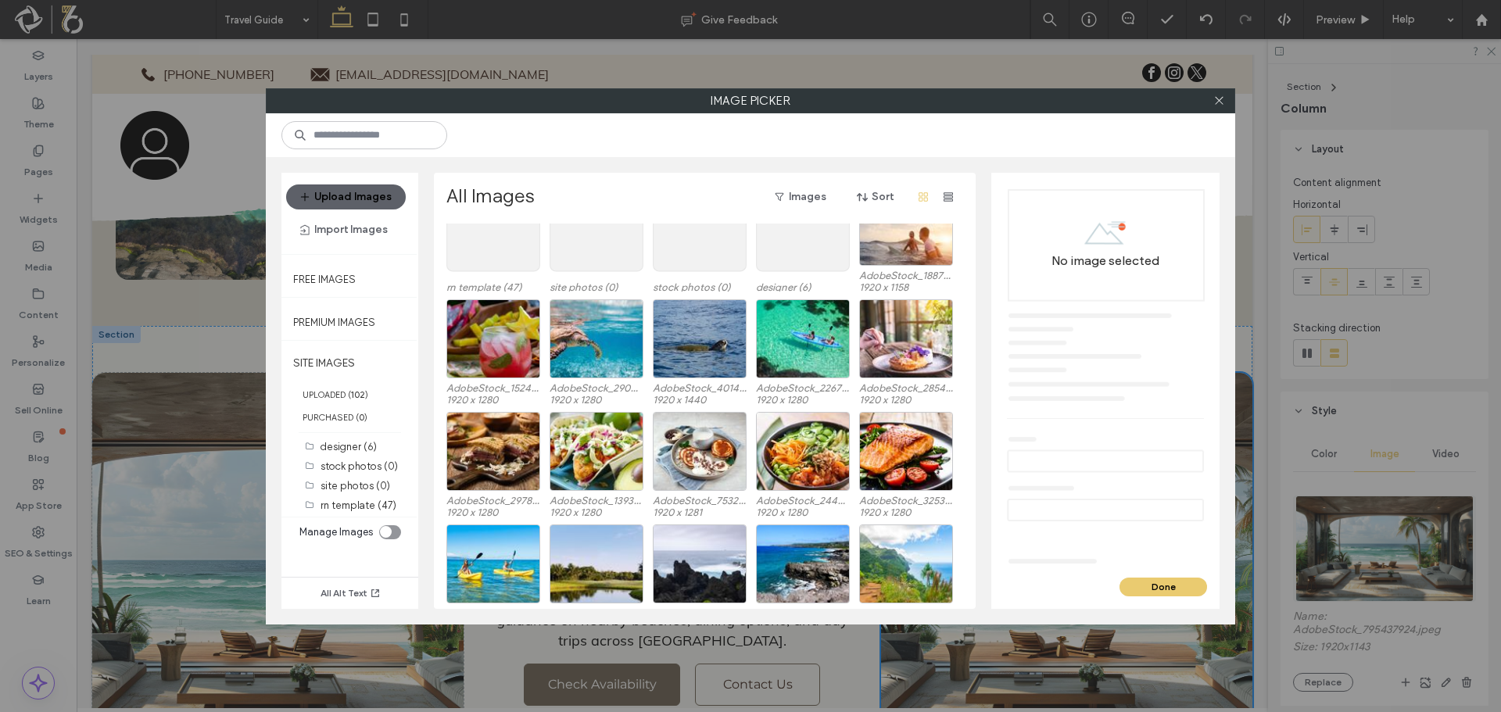
scroll to position [96, 0]
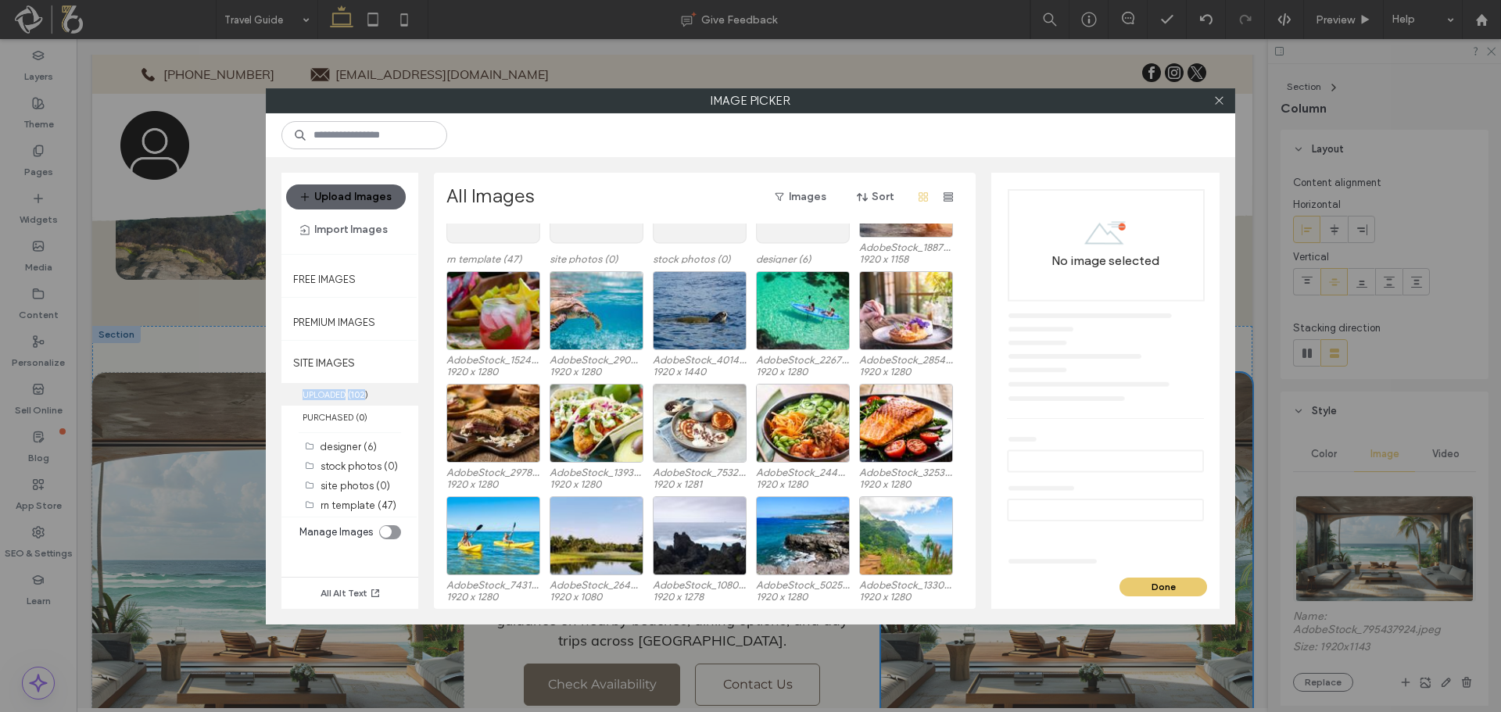
click at [366, 385] on div "SITE IMAGES UPLOADED ( 102 ) PURCHASED ( 0 ) designer (6) stock photos (0) site…" at bounding box center [349, 430] width 137 height 173
click at [365, 387] on label "UPLOADED ( 102 )" at bounding box center [349, 394] width 137 height 23
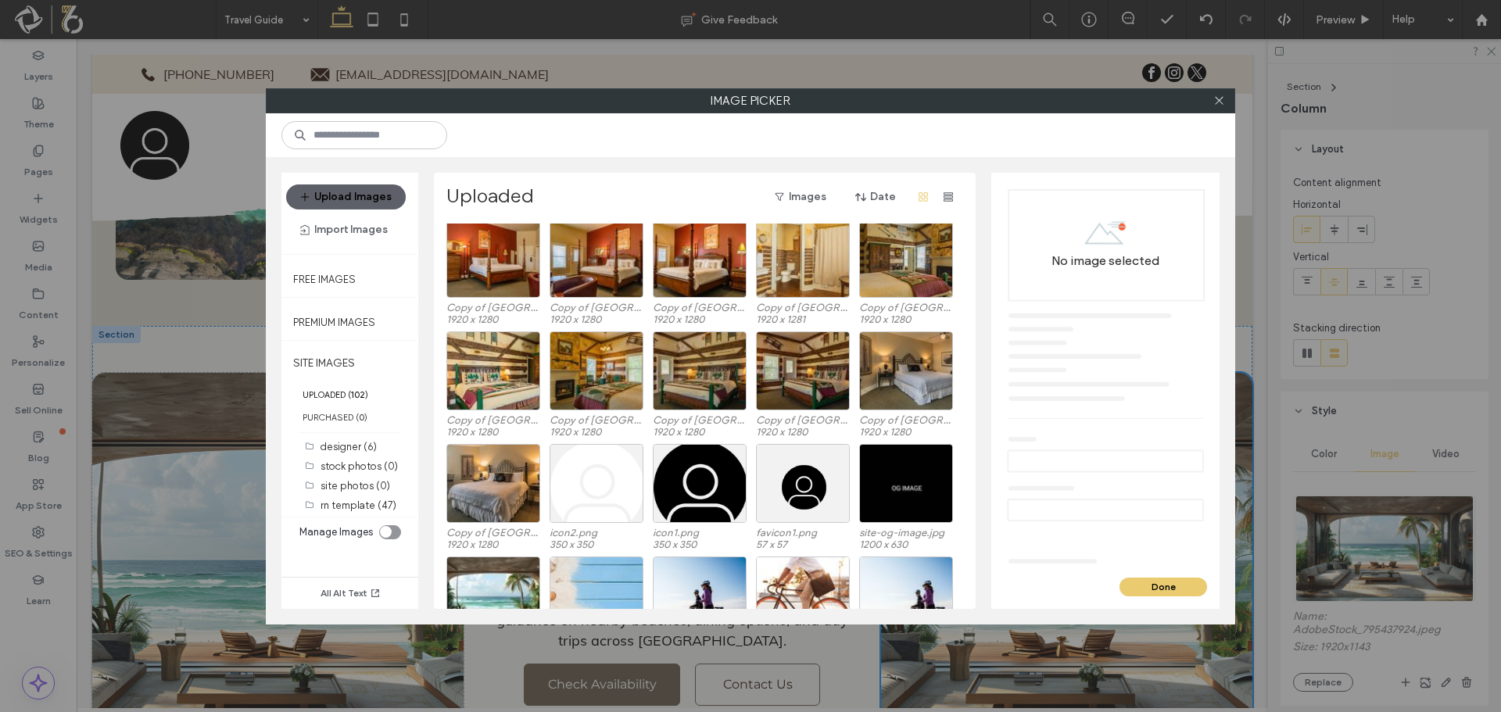
scroll to position [1440, 0]
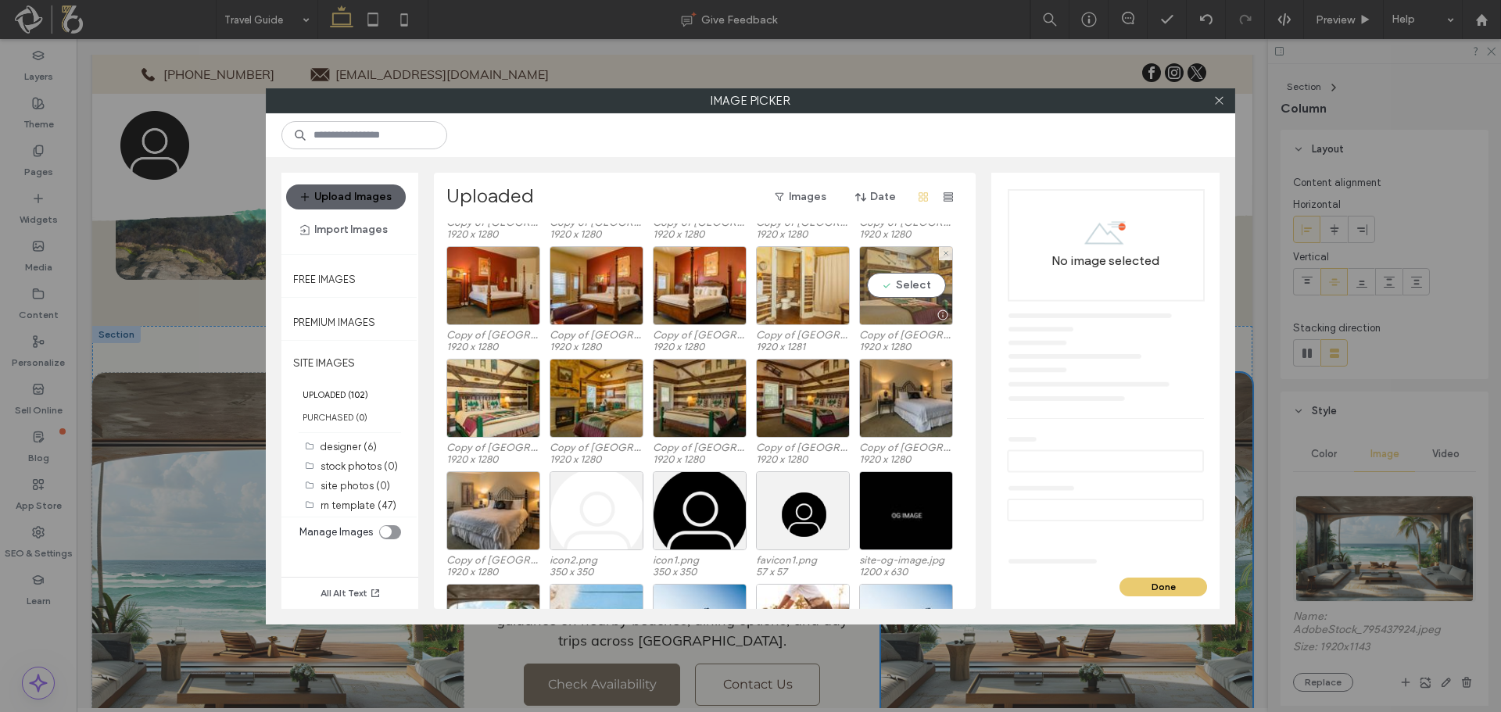
click at [884, 298] on div "Select" at bounding box center [906, 285] width 94 height 79
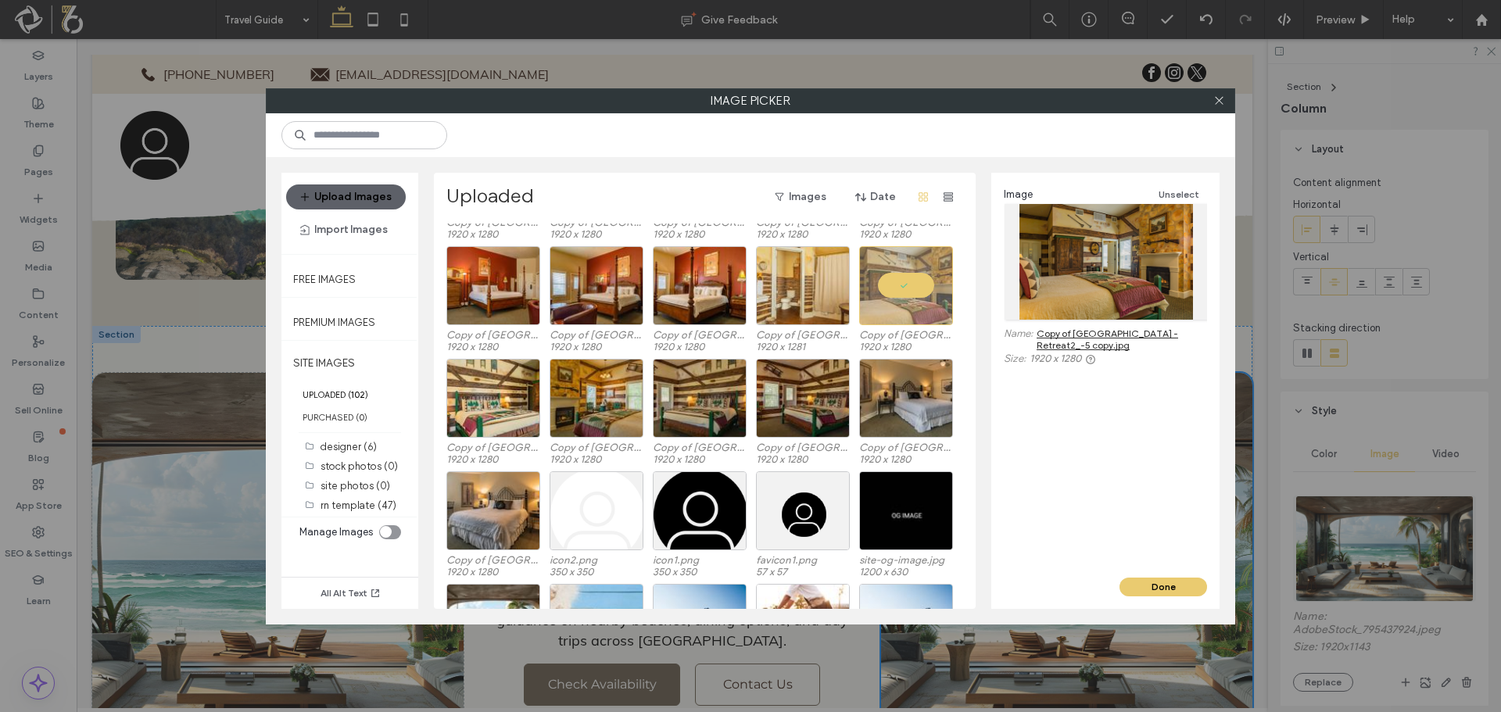
click at [1169, 576] on div "Image Unselect Name: Copy of Gruene River Hotel - Retreat2_-5 copy.jpg Size: 19…" at bounding box center [1105, 375] width 228 height 405
click at [1166, 581] on button "Done" at bounding box center [1163, 587] width 88 height 19
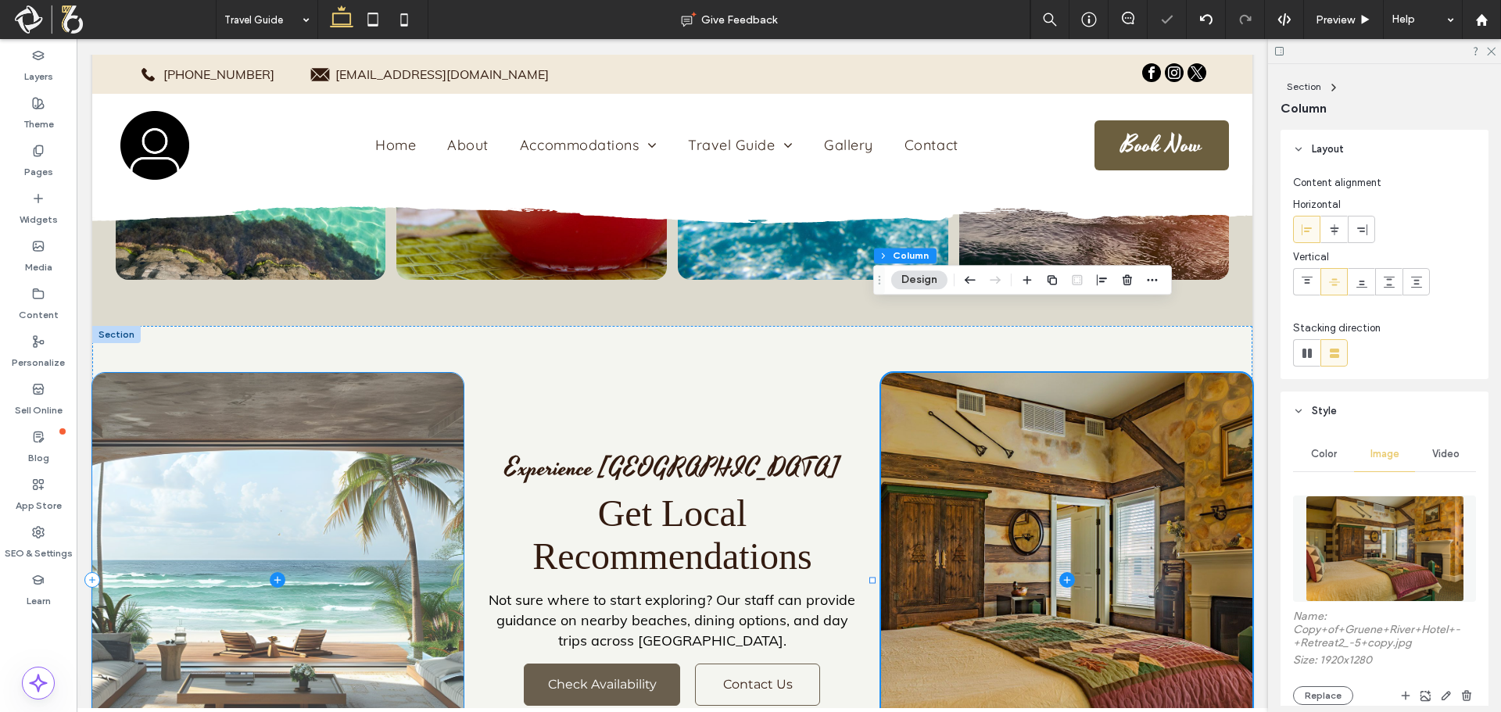
click at [363, 551] on span at bounding box center [277, 580] width 371 height 415
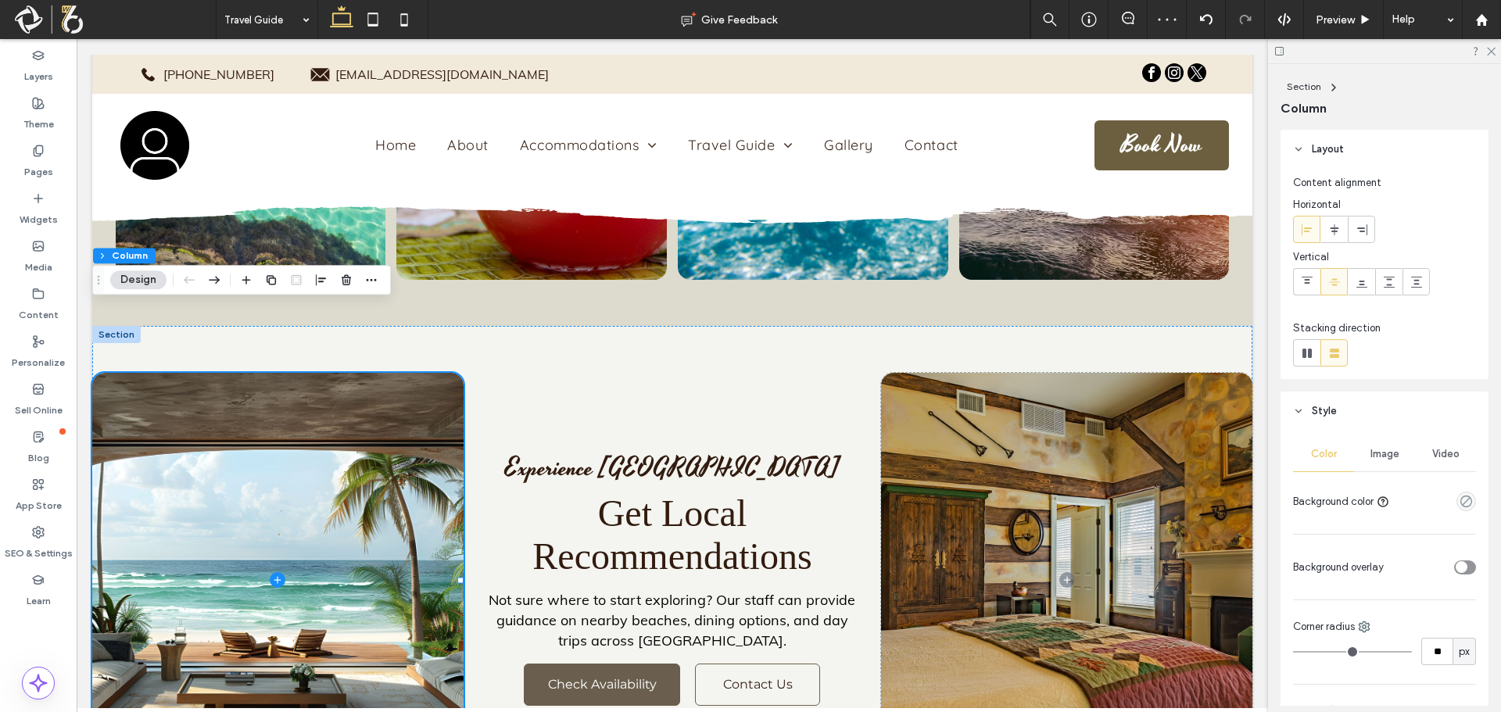
click at [1377, 459] on span "Image" at bounding box center [1384, 454] width 29 height 13
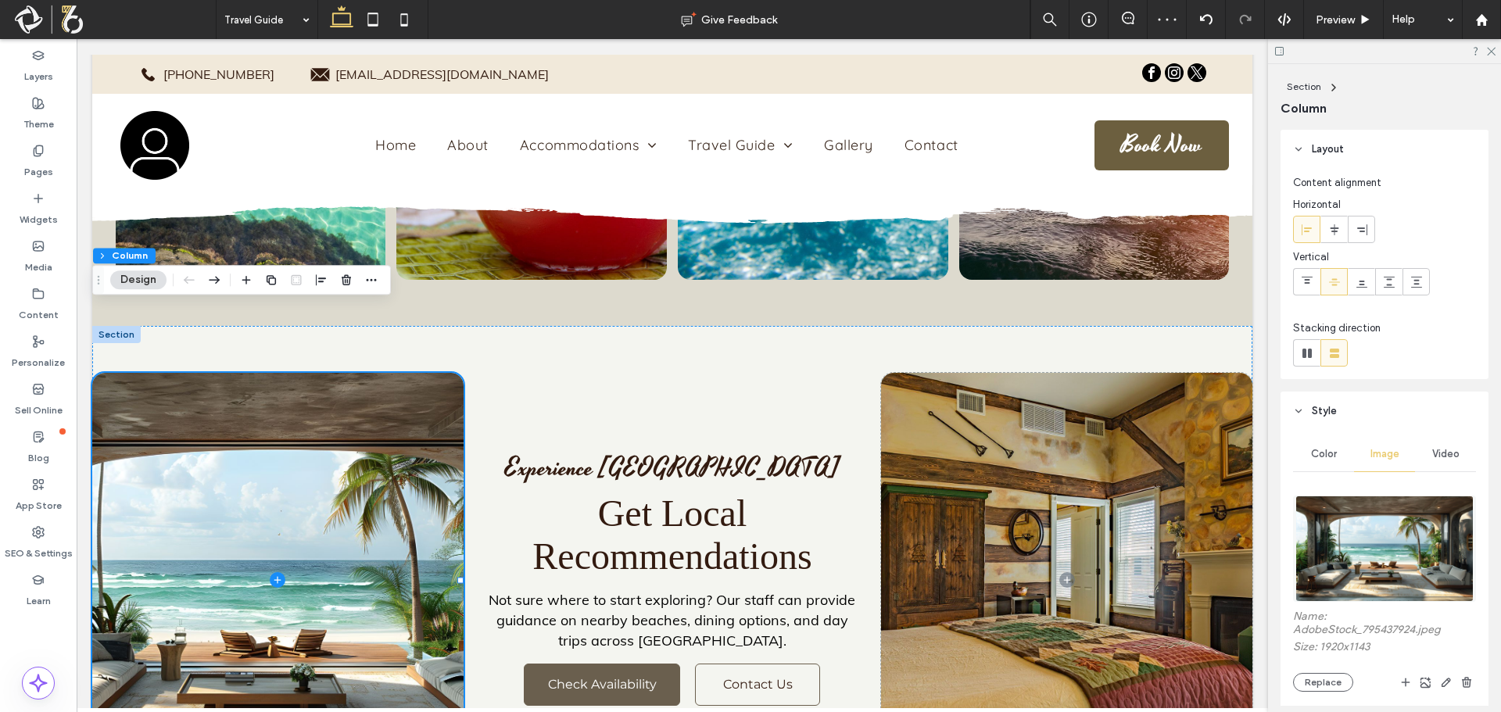
click at [1377, 527] on img at bounding box center [1383, 549] width 177 height 106
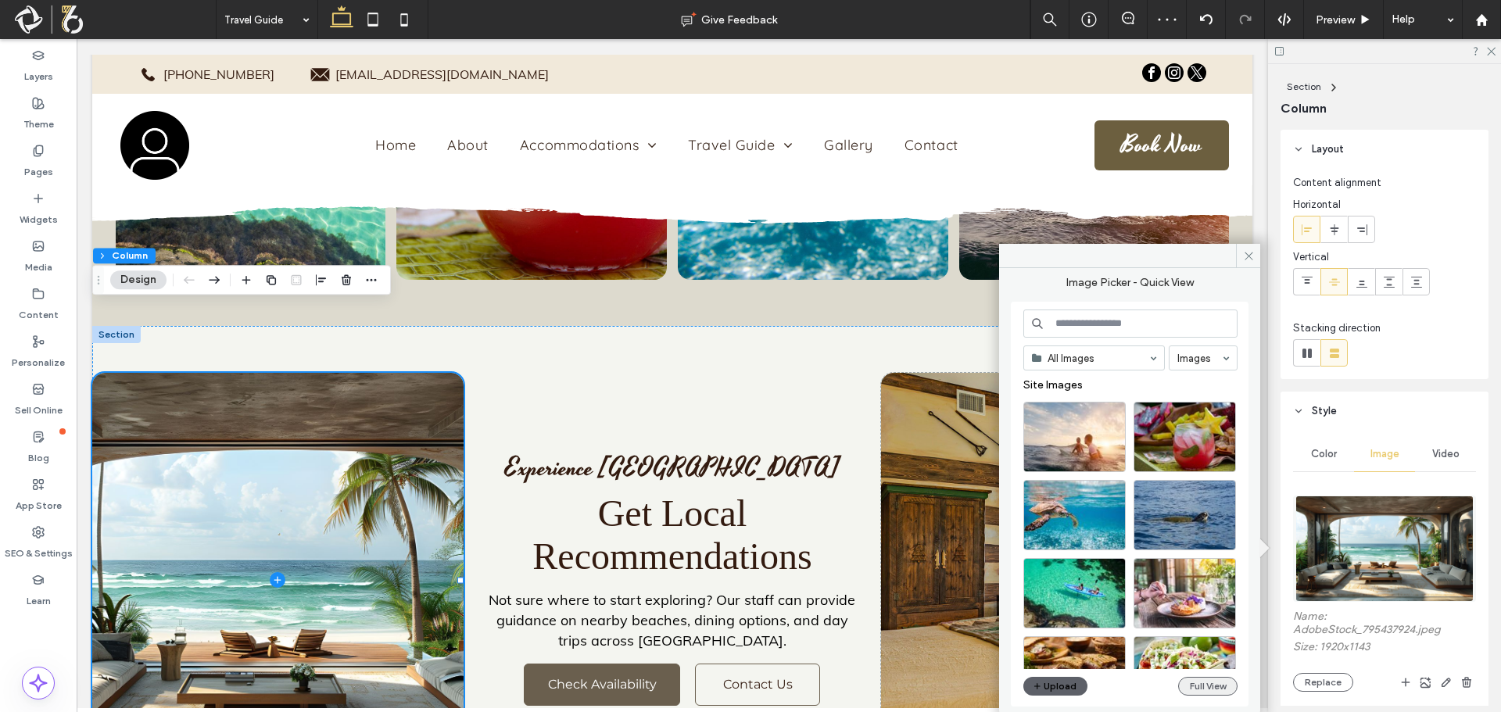
click at [1196, 688] on button "Full View" at bounding box center [1207, 686] width 59 height 19
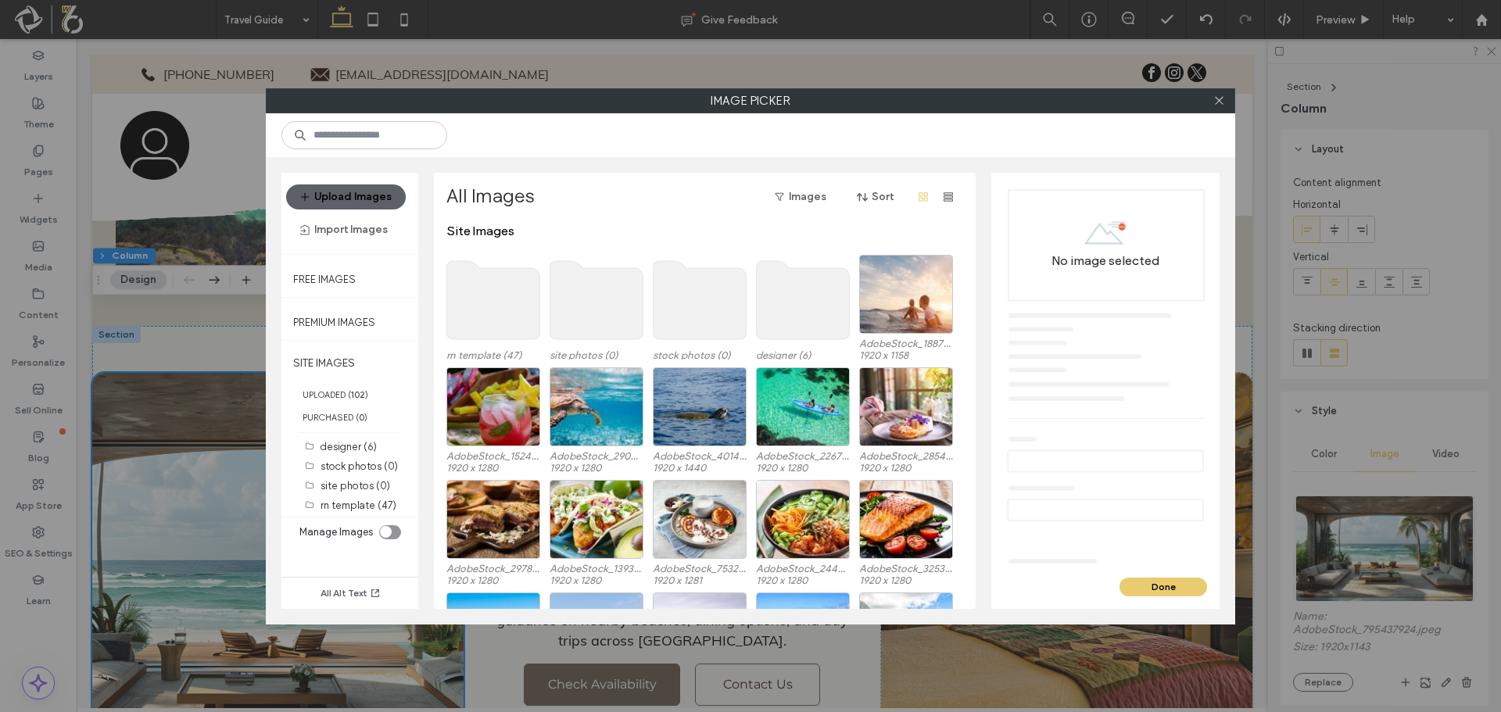
scroll to position [96, 0]
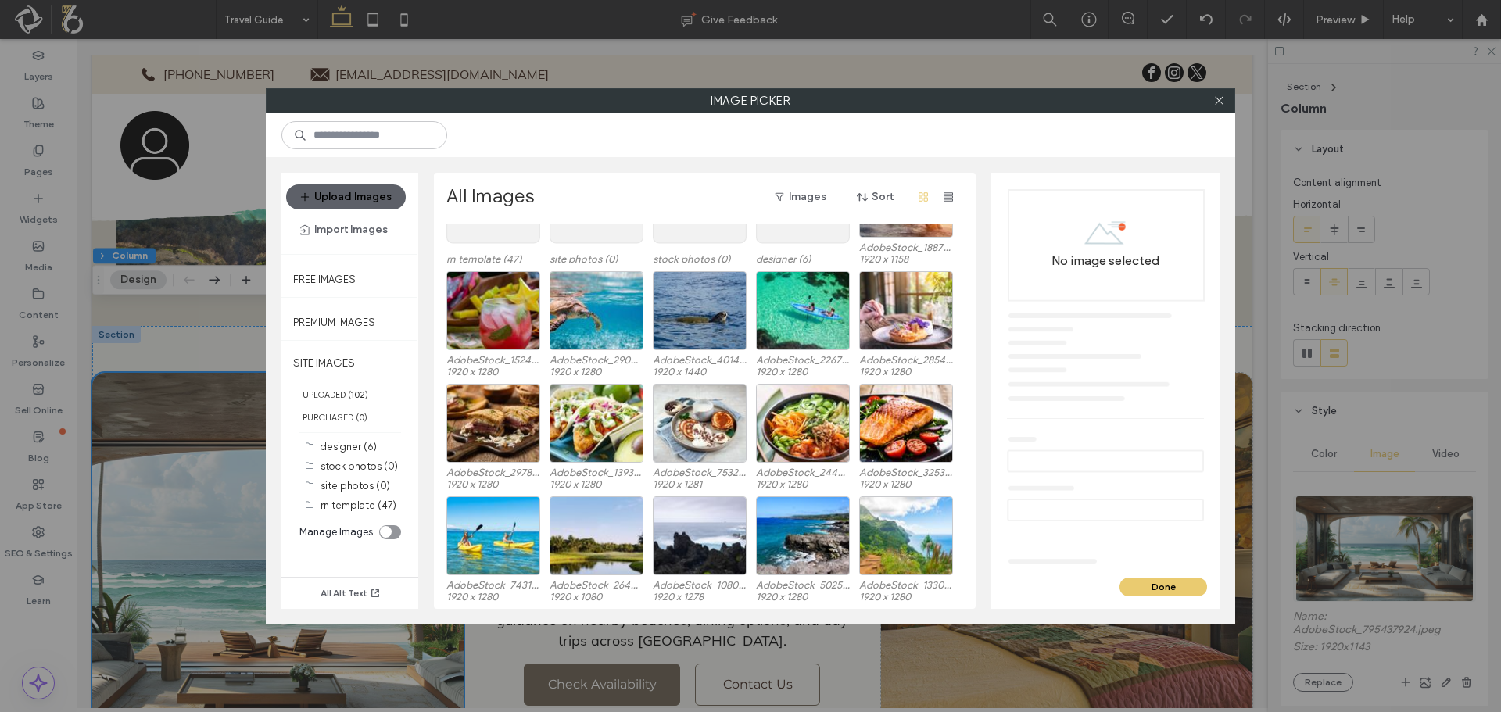
click at [506, 229] on use at bounding box center [493, 204] width 93 height 78
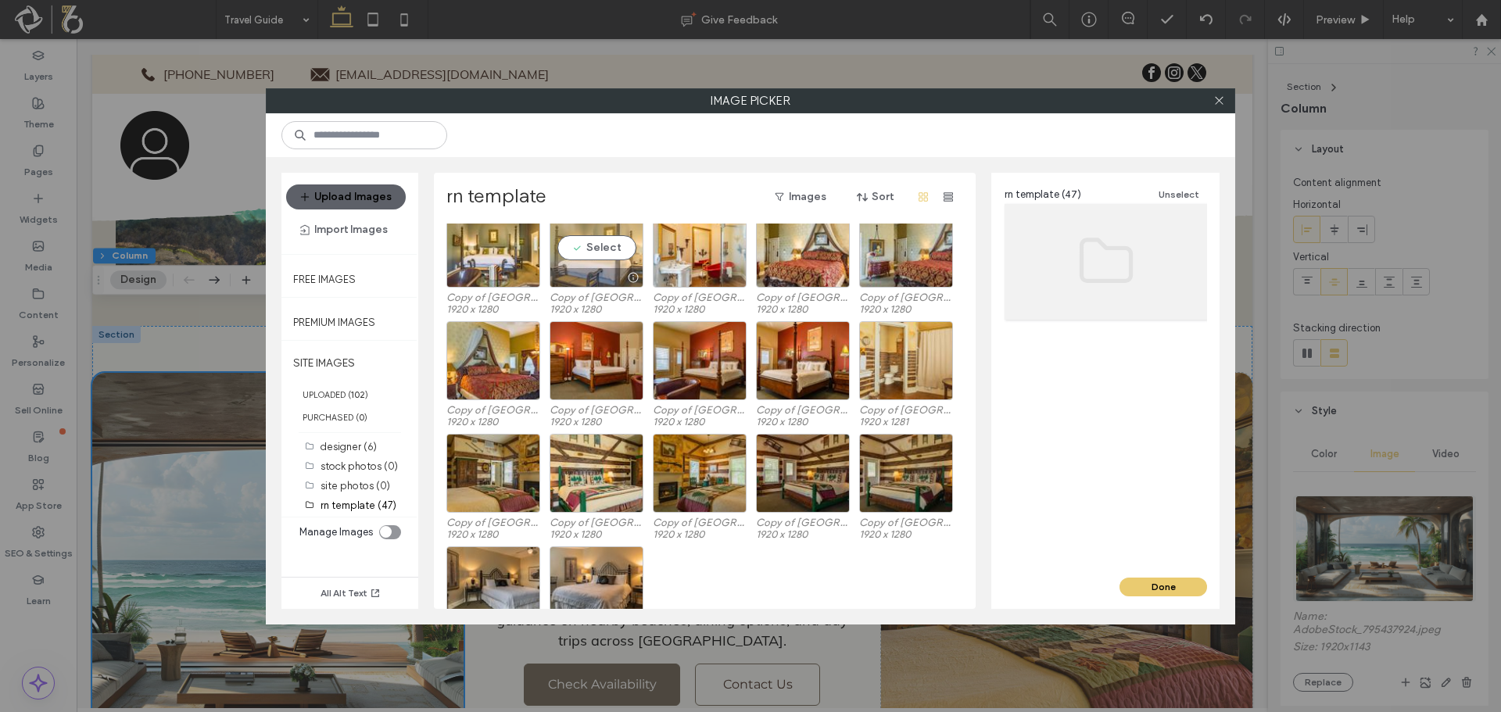
scroll to position [703, 0]
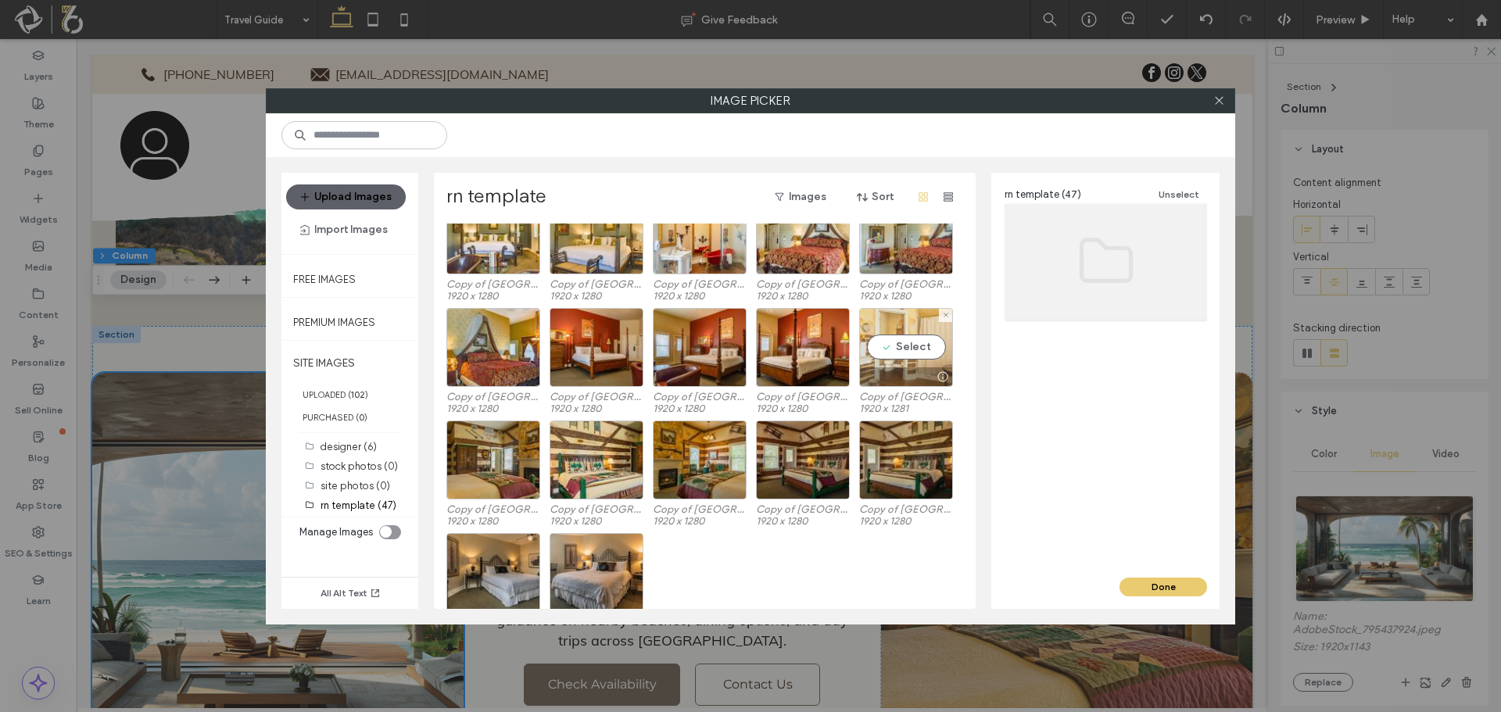
click at [894, 359] on div "Select" at bounding box center [906, 347] width 94 height 79
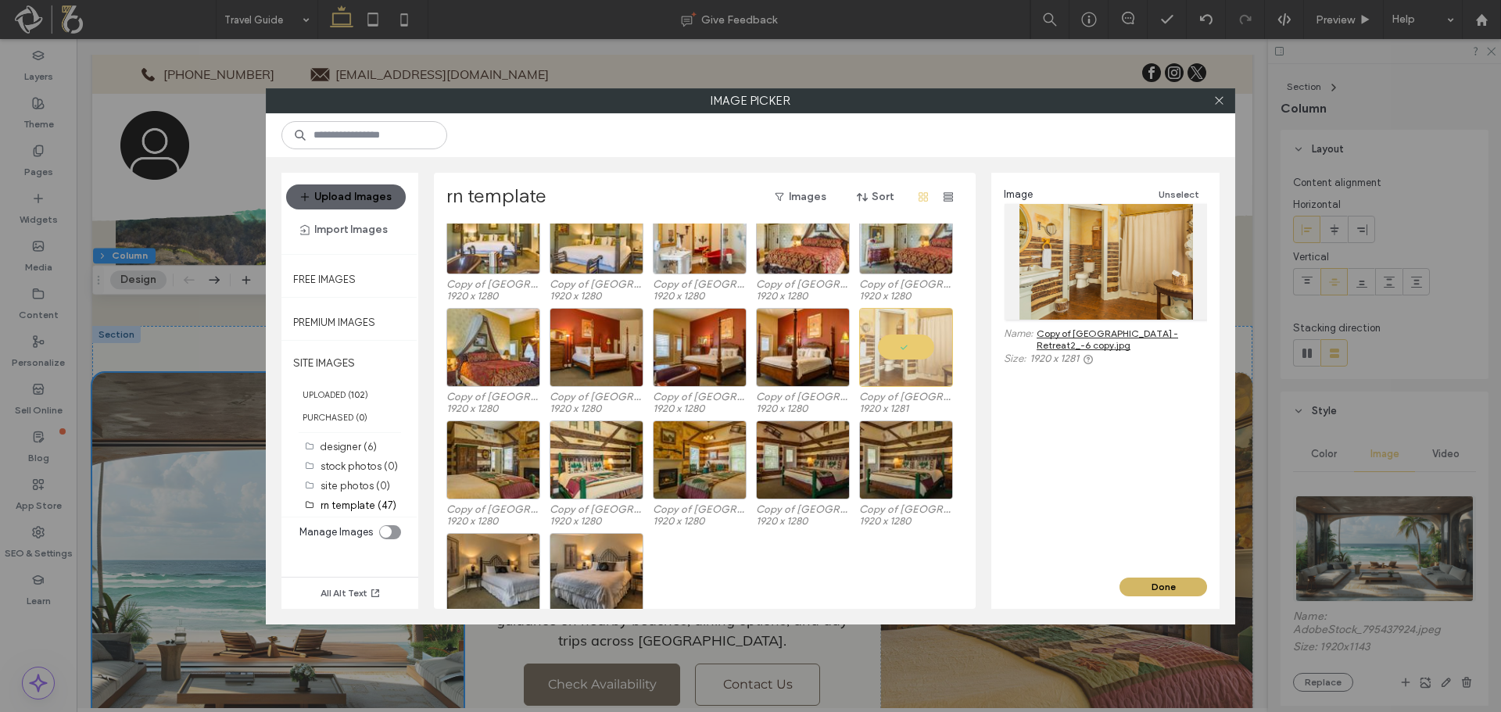
click at [1140, 585] on button "Done" at bounding box center [1163, 587] width 88 height 19
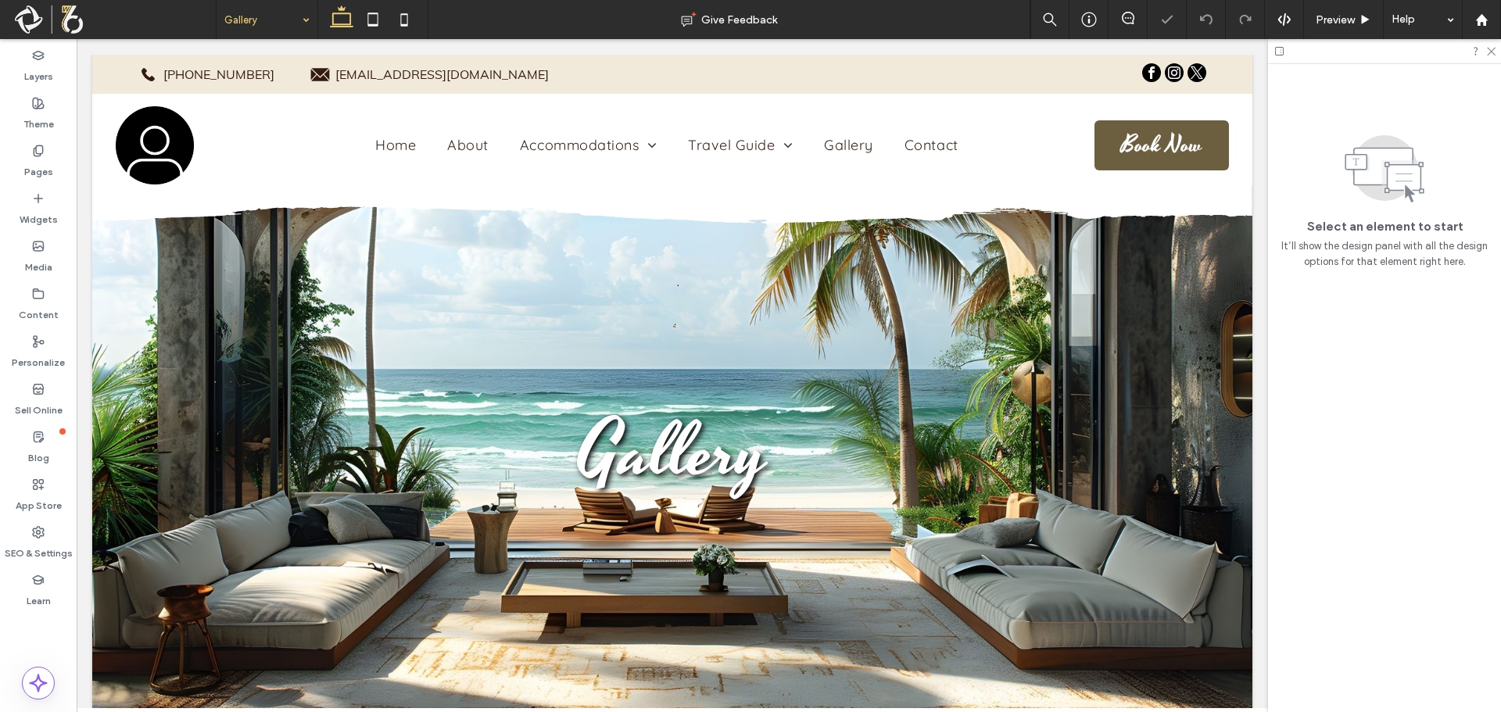
click at [191, 284] on div "Gallery" at bounding box center [672, 406] width 1160 height 703
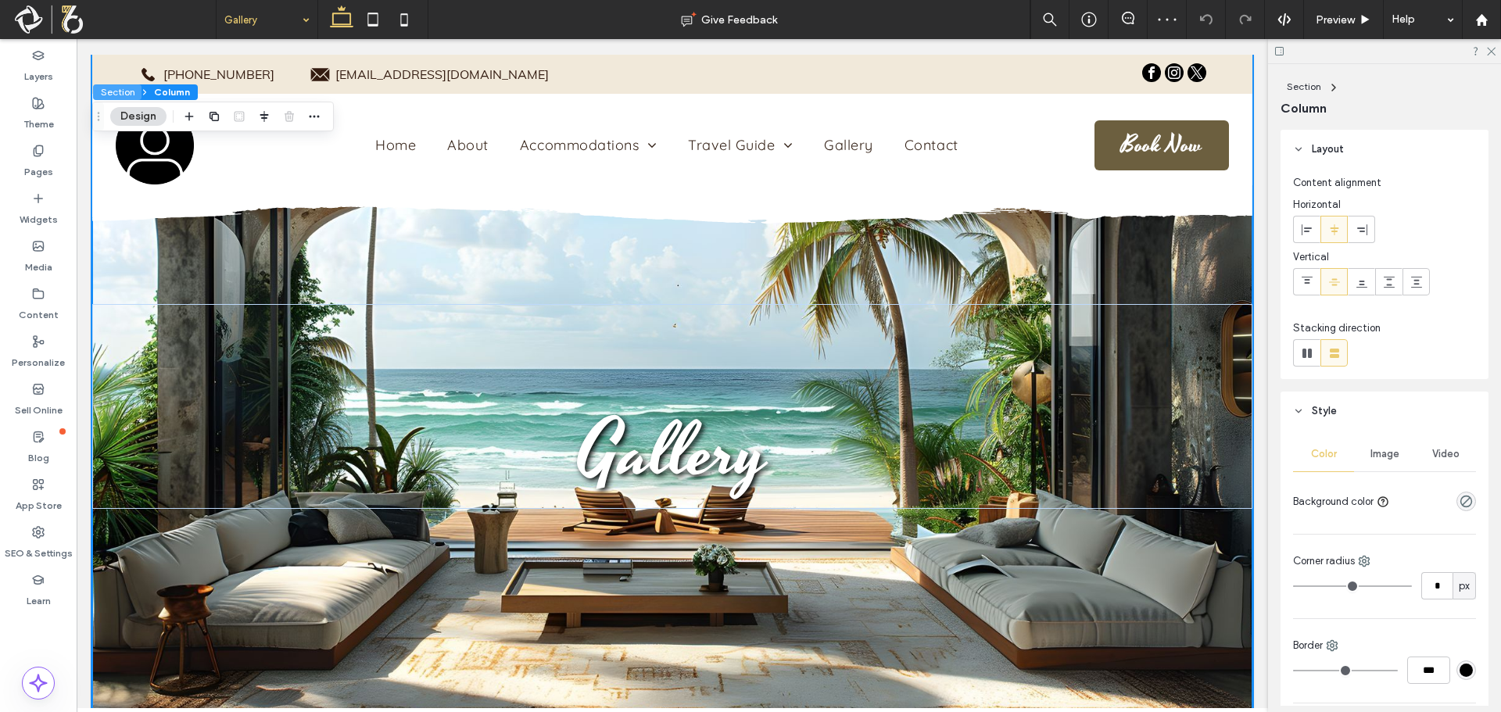
click at [119, 93] on button "Section" at bounding box center [117, 92] width 48 height 16
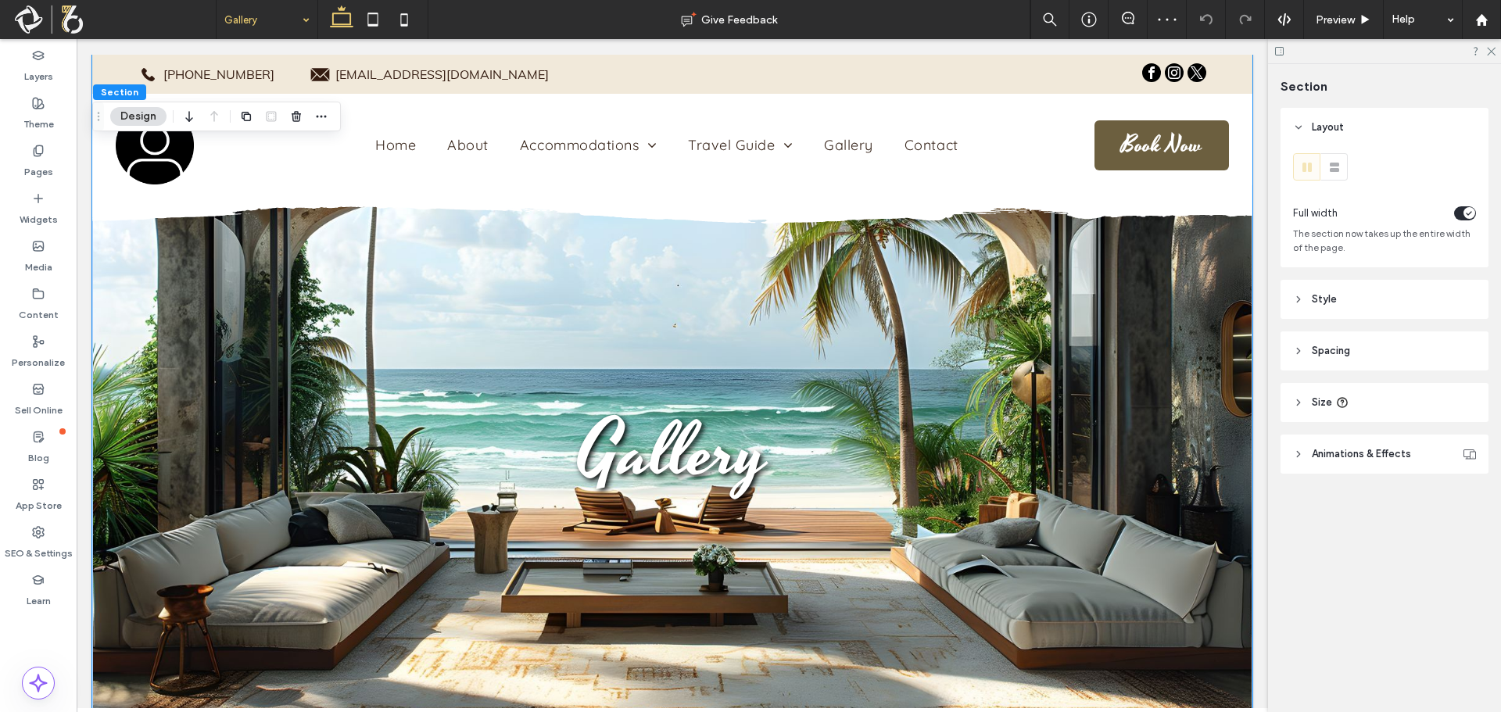
click at [1348, 316] on header "Style" at bounding box center [1384, 299] width 208 height 39
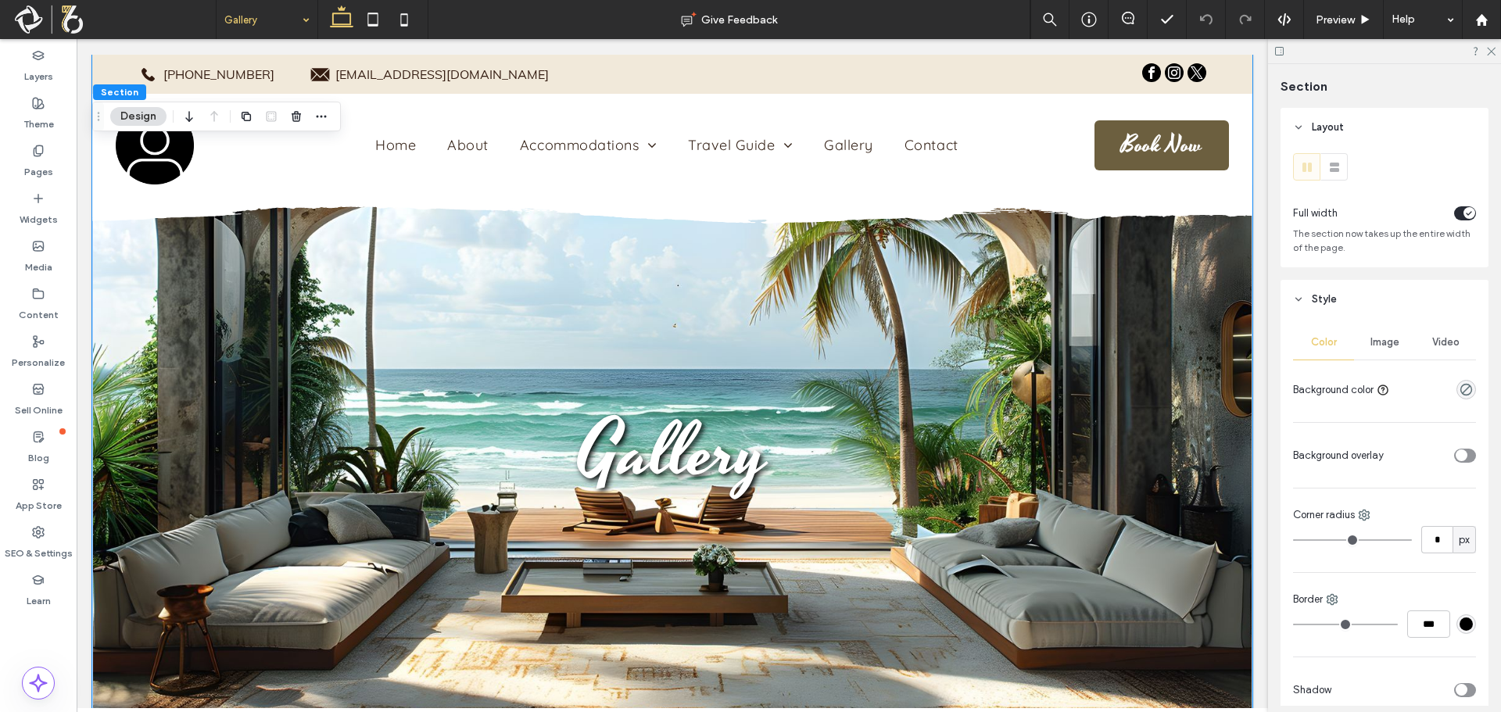
click at [1394, 340] on span "Image" at bounding box center [1384, 342] width 29 height 13
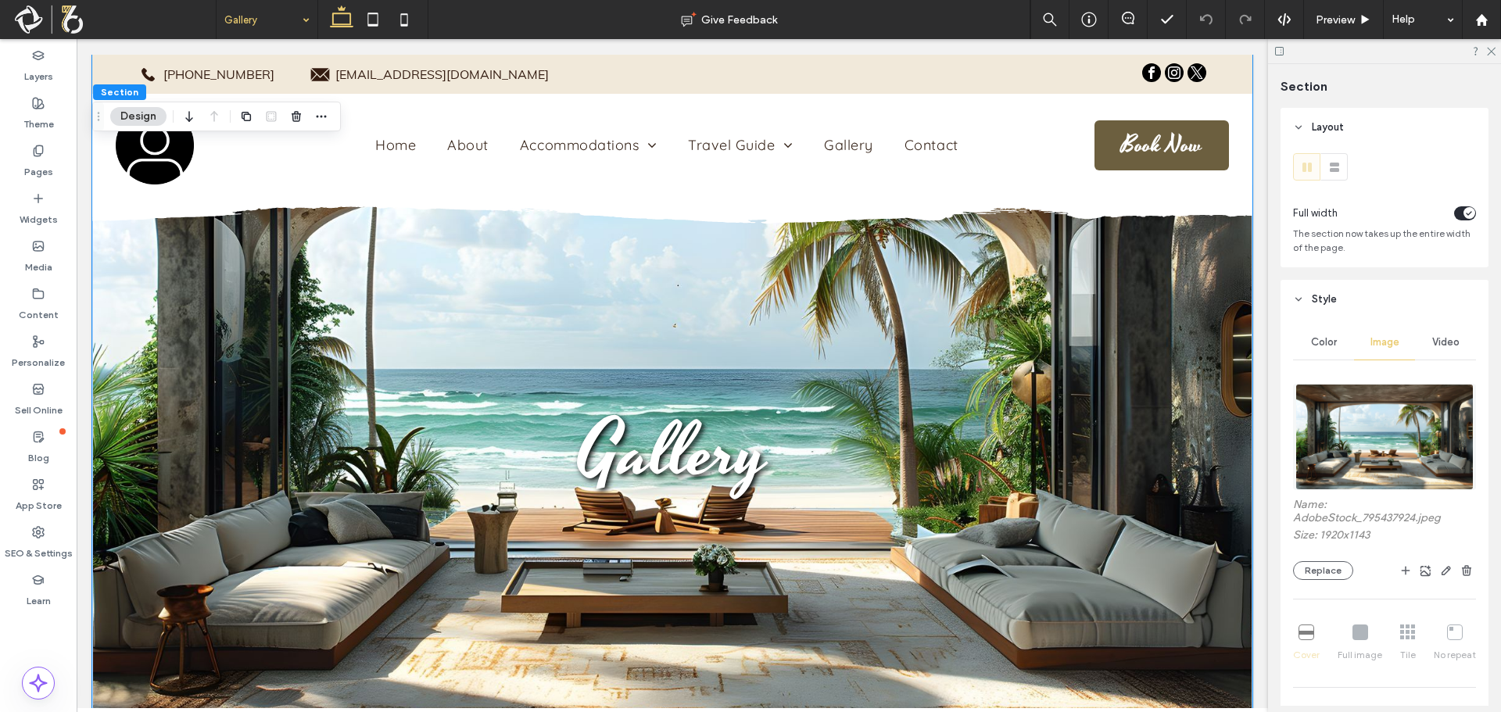
click at [1339, 431] on img at bounding box center [1383, 437] width 177 height 106
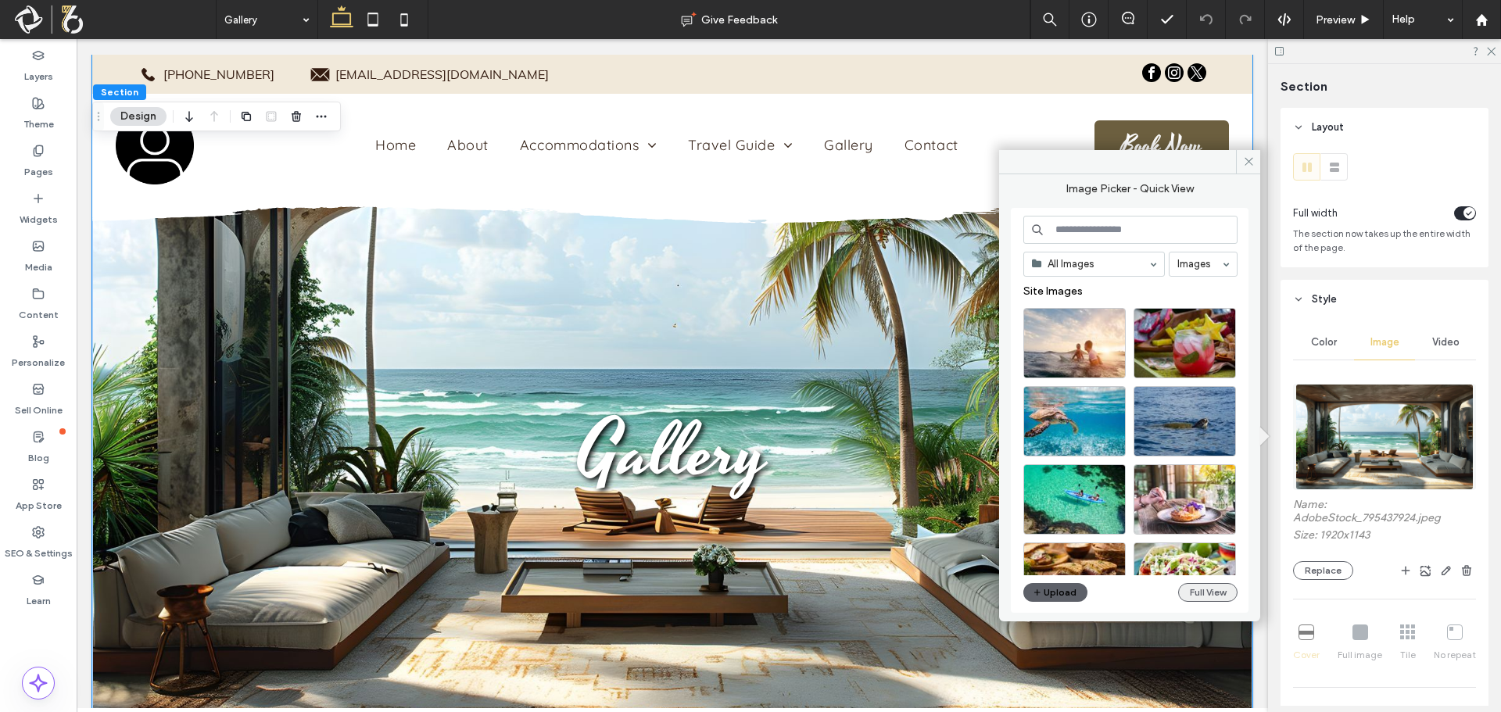
click at [1184, 597] on button "Full View" at bounding box center [1207, 592] width 59 height 19
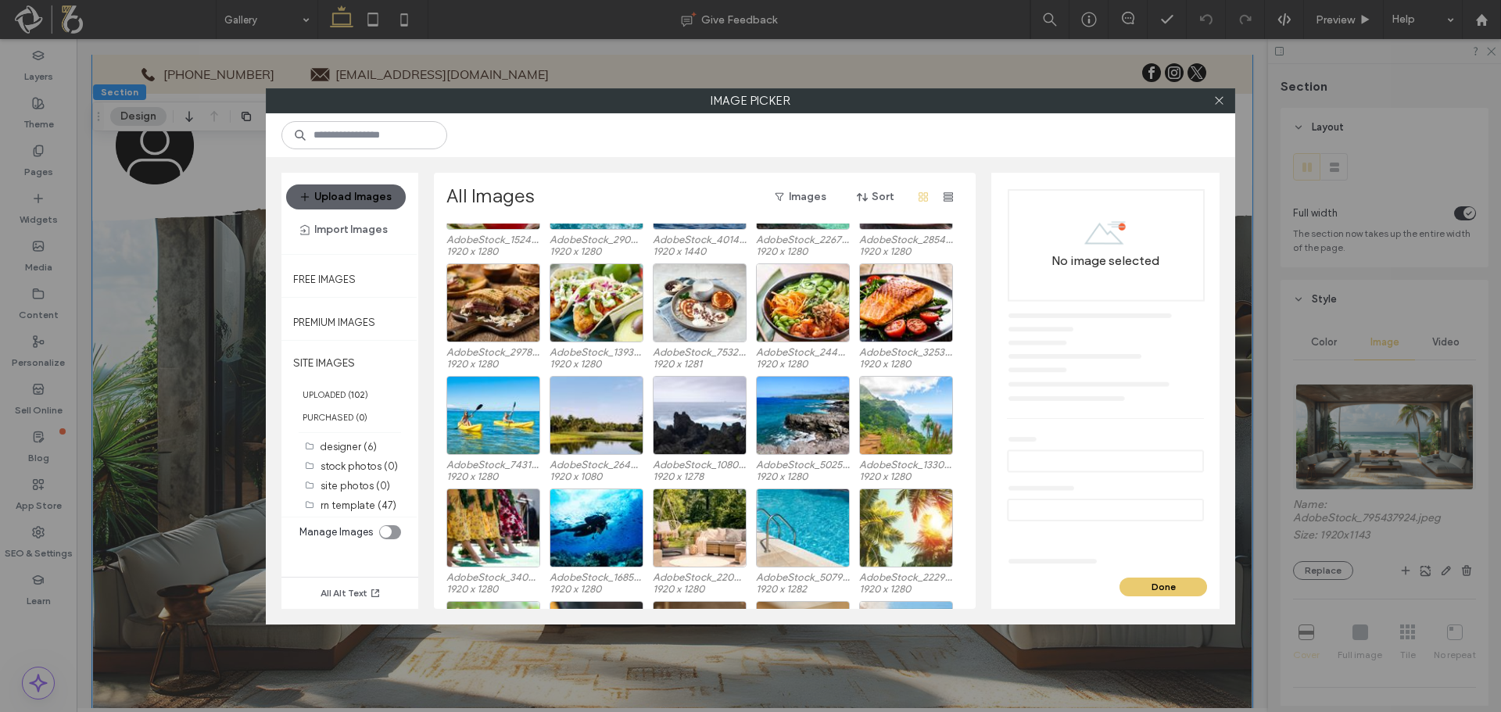
scroll to position [424, 0]
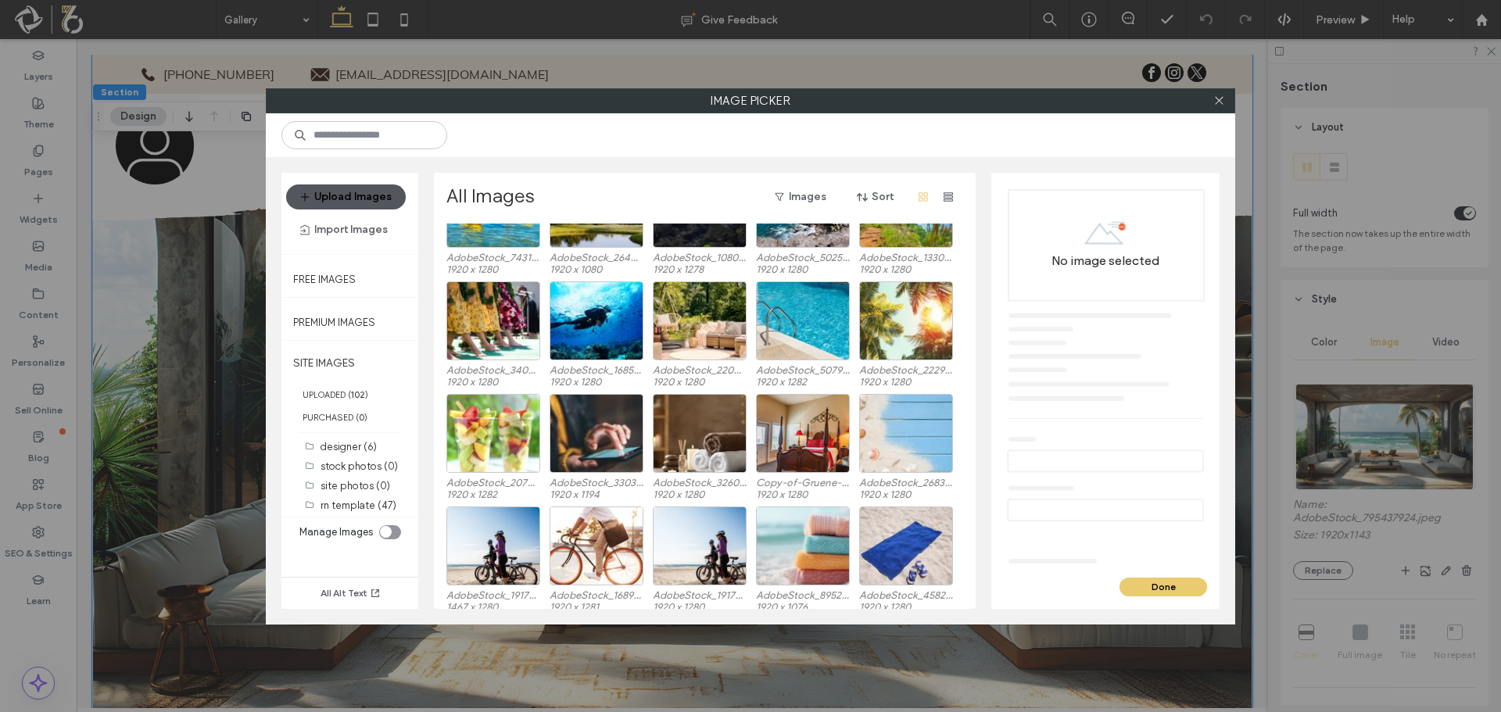
click at [344, 197] on button "Upload Images" at bounding box center [346, 196] width 120 height 25
click at [342, 190] on button "Upload Images" at bounding box center [346, 196] width 120 height 25
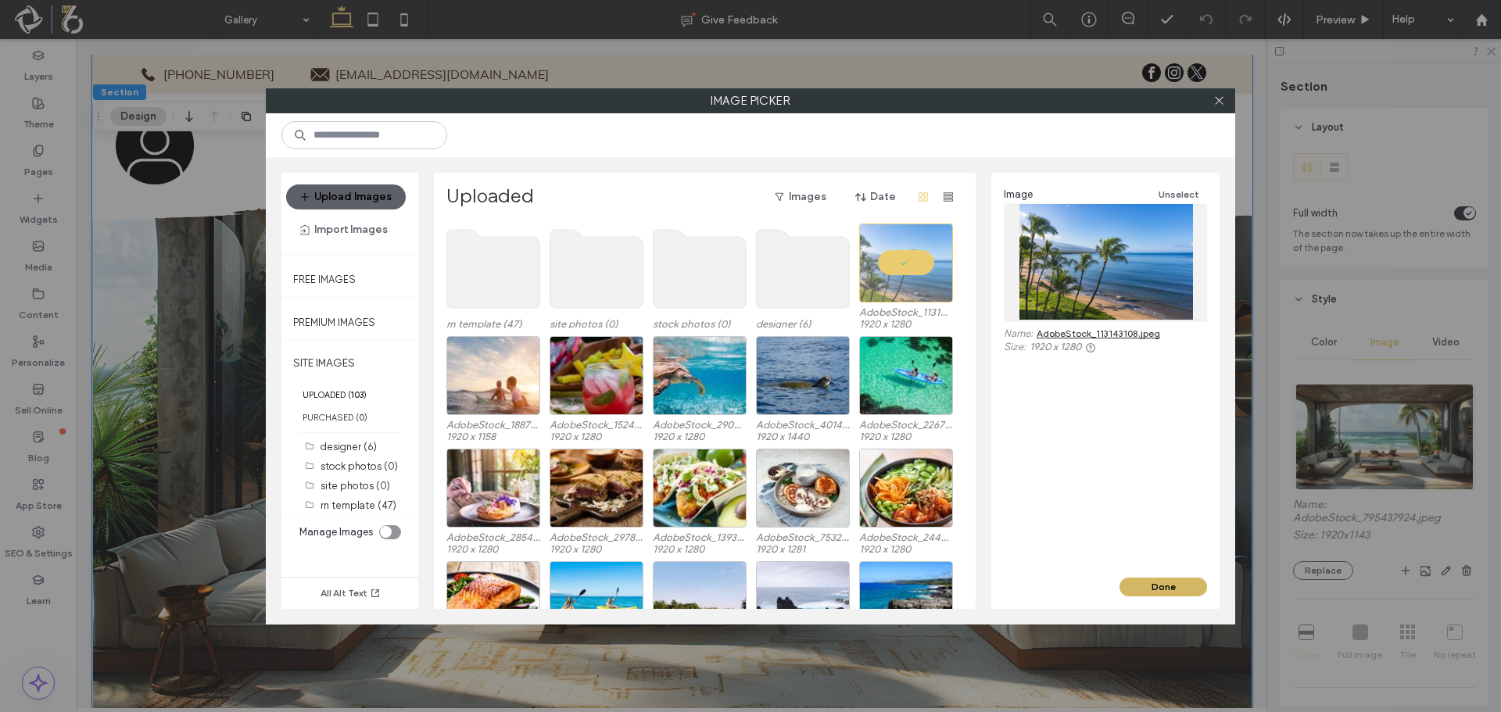
click at [1150, 585] on button "Done" at bounding box center [1163, 587] width 88 height 19
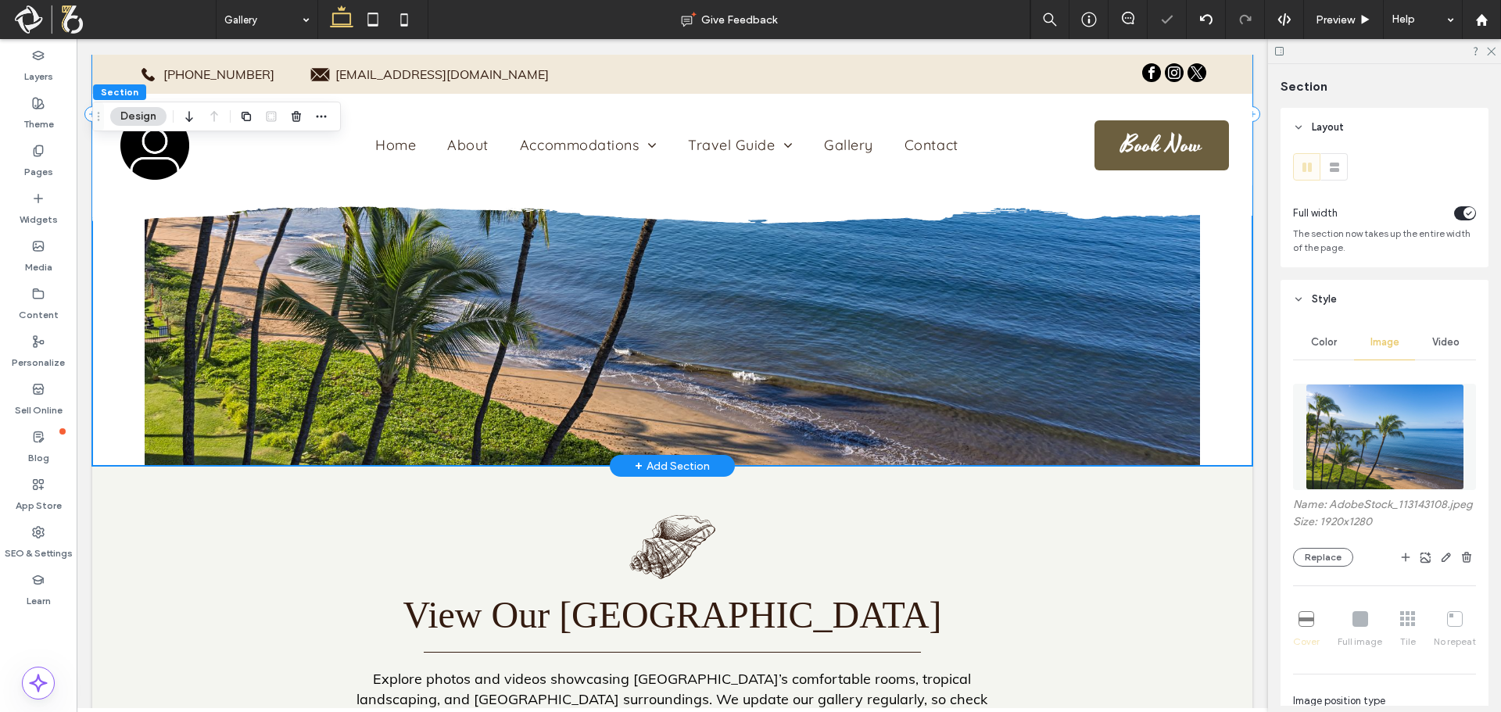
scroll to position [313, 0]
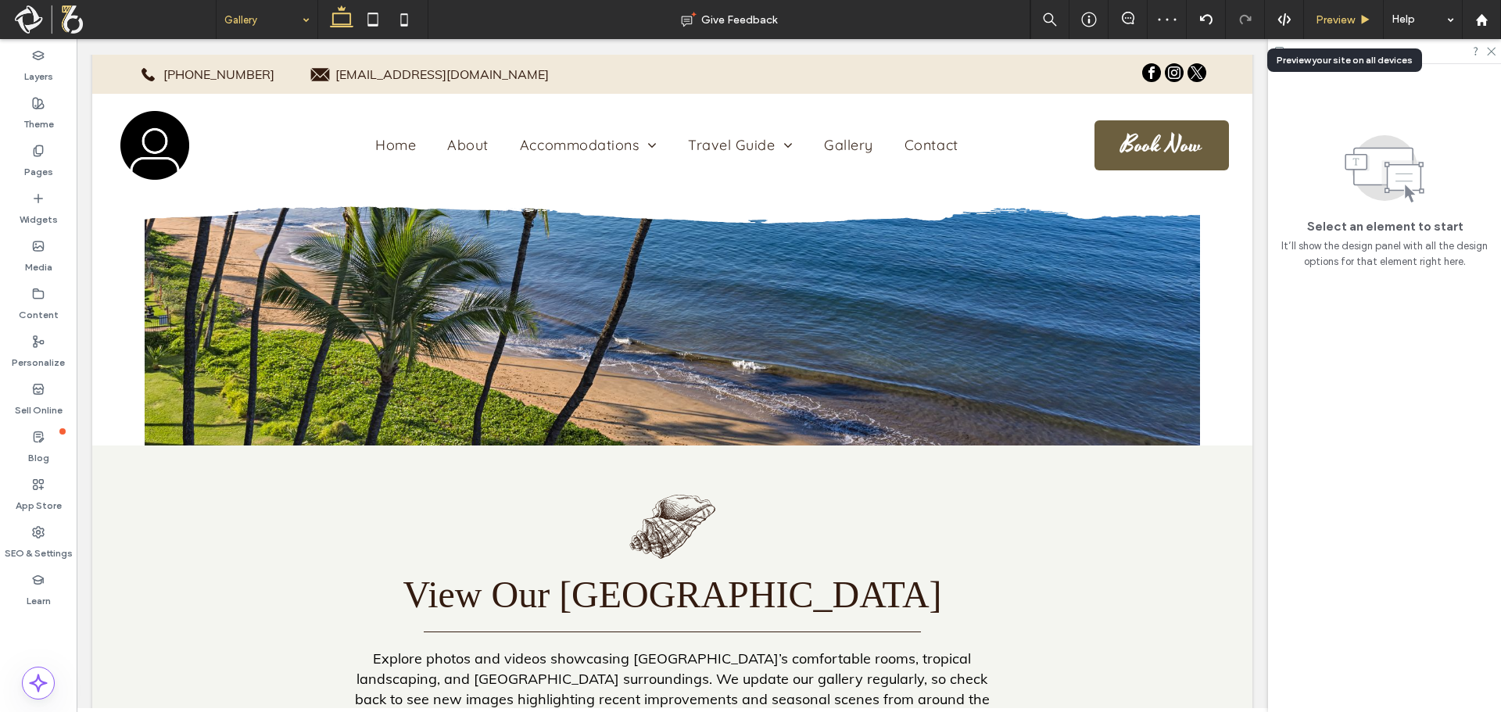
click at [1333, 27] on div "Preview" at bounding box center [1344, 19] width 80 height 39
click at [1355, 22] on div "Preview" at bounding box center [1343, 19] width 79 height 13
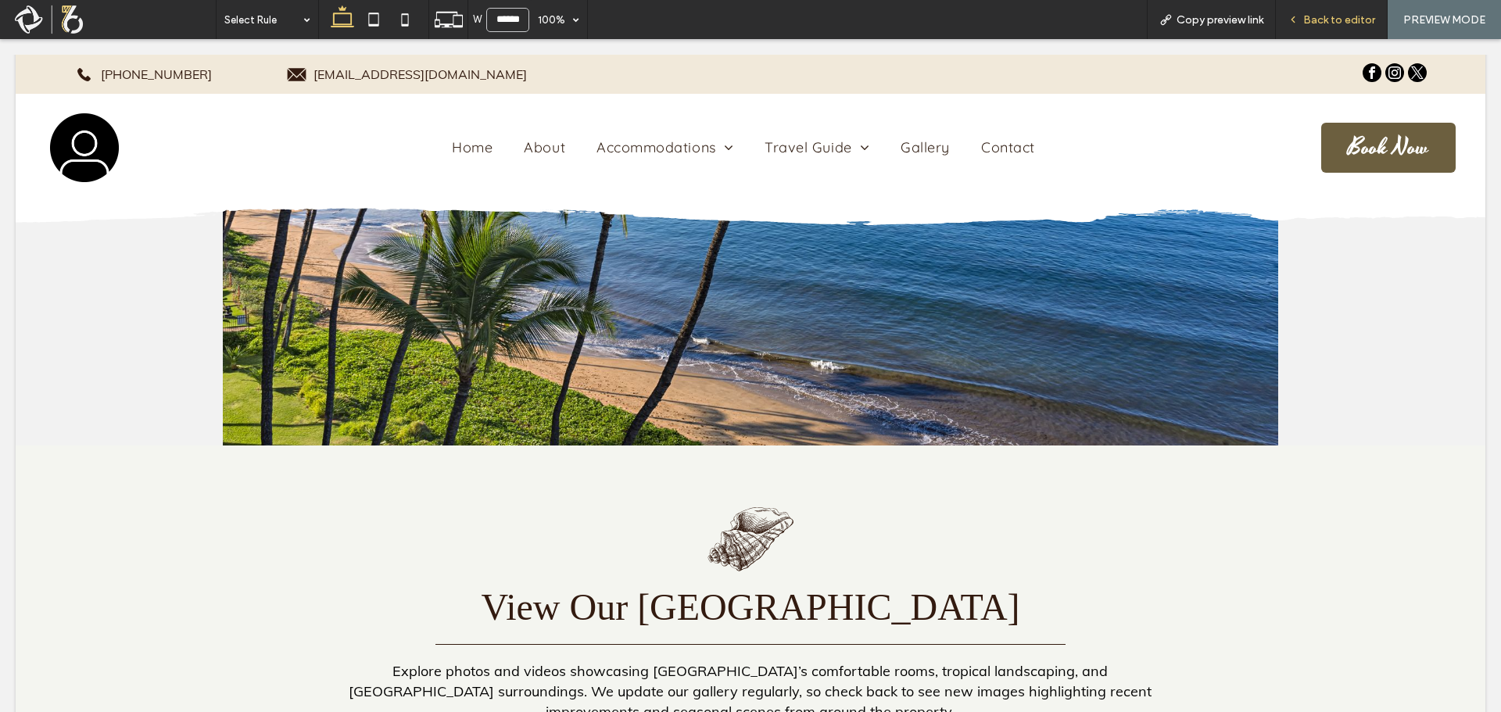
click at [1350, 16] on span "Back to editor" at bounding box center [1339, 19] width 72 height 13
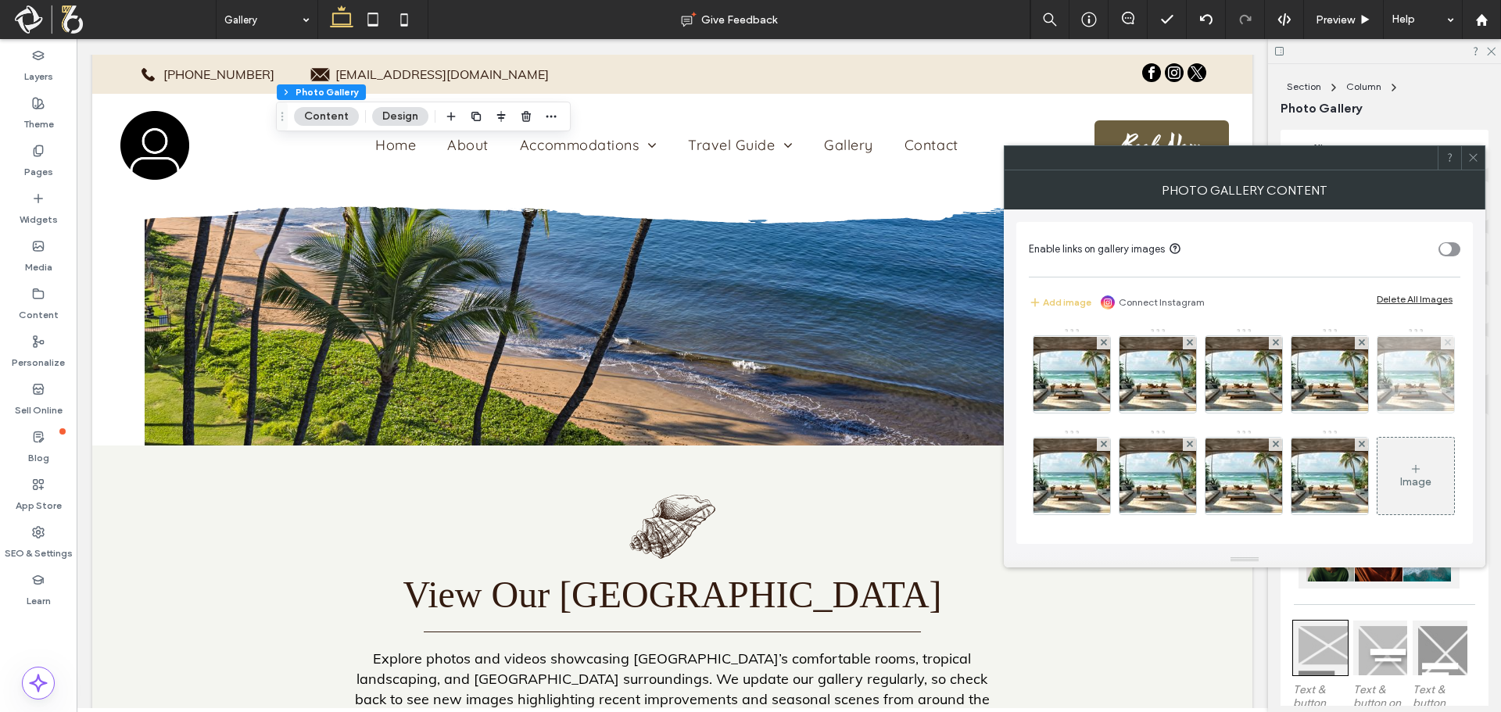
click at [1444, 345] on icon at bounding box center [1447, 342] width 6 height 6
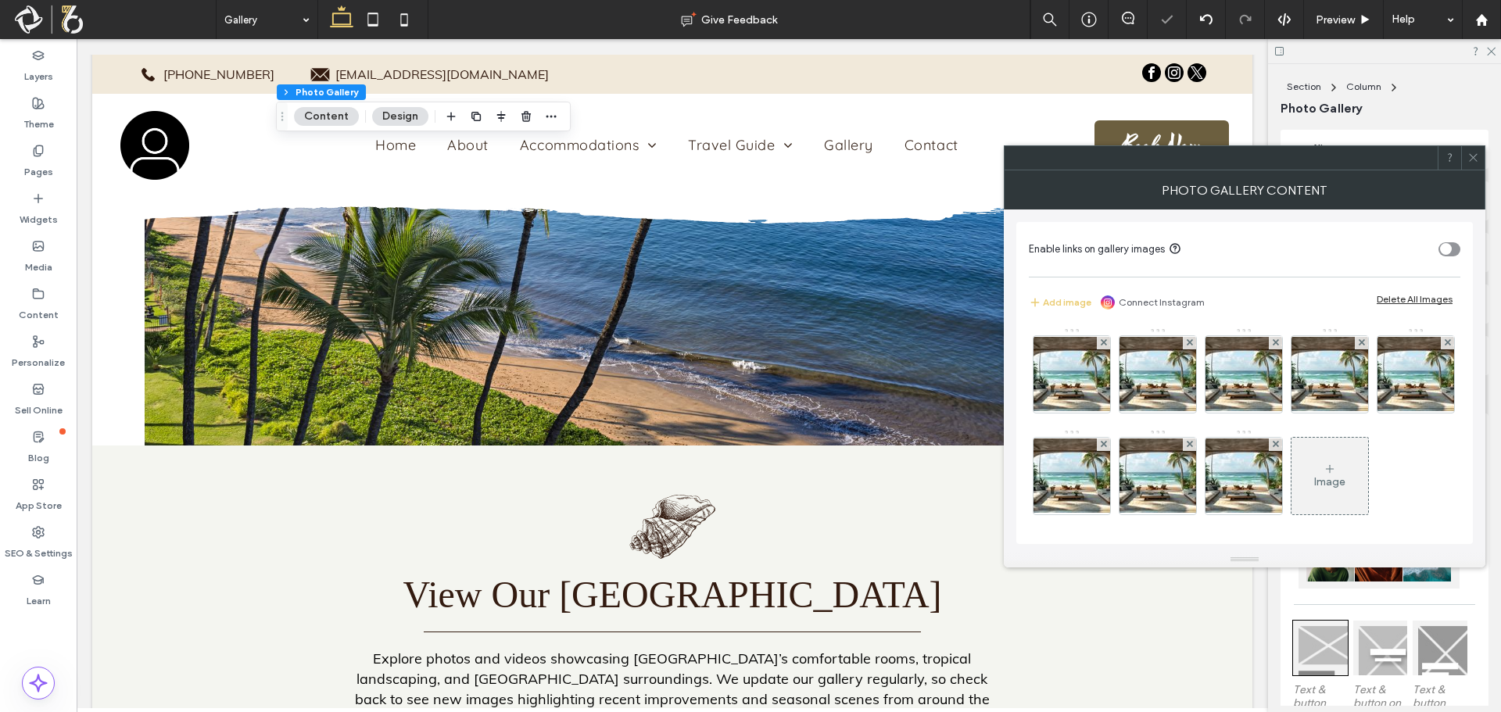
click at [1444, 345] on icon at bounding box center [1447, 342] width 6 height 6
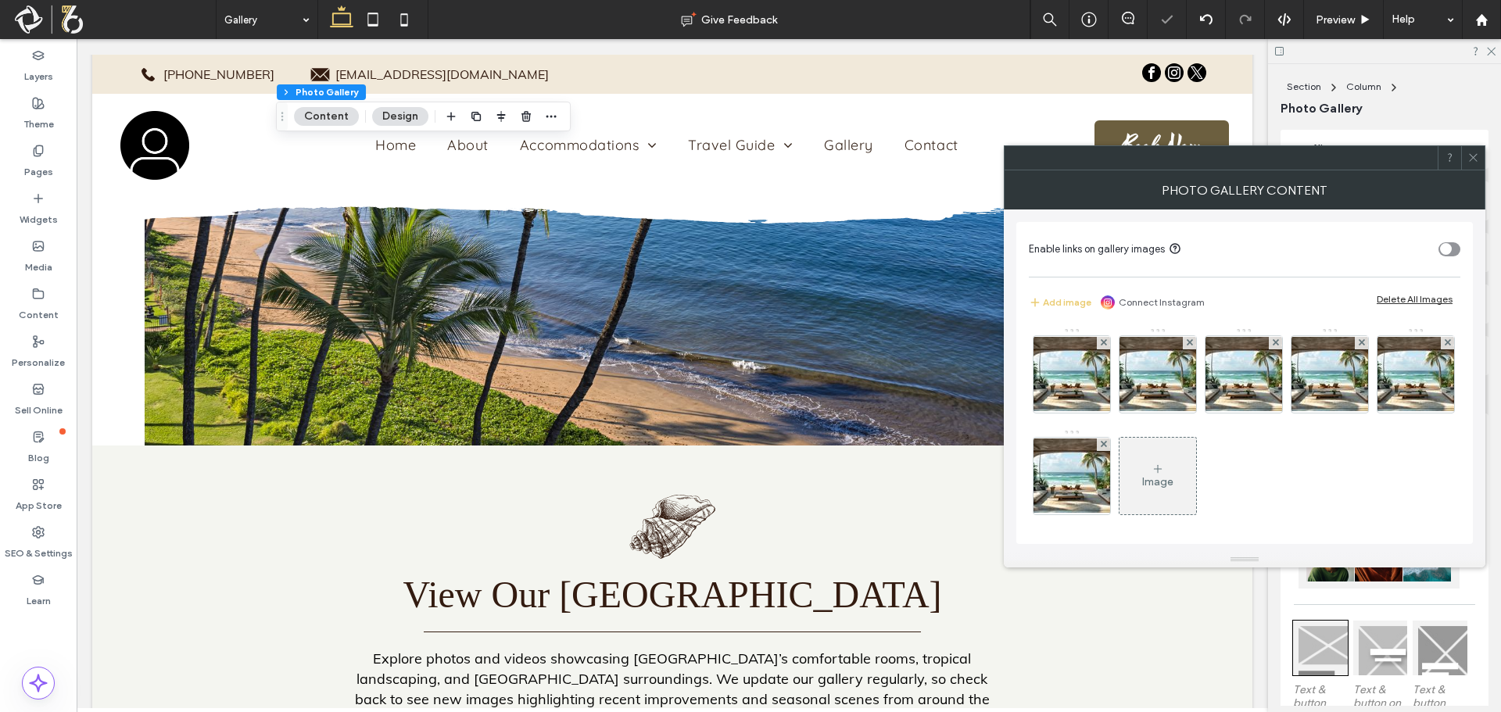
click at [1444, 345] on icon at bounding box center [1447, 342] width 6 height 6
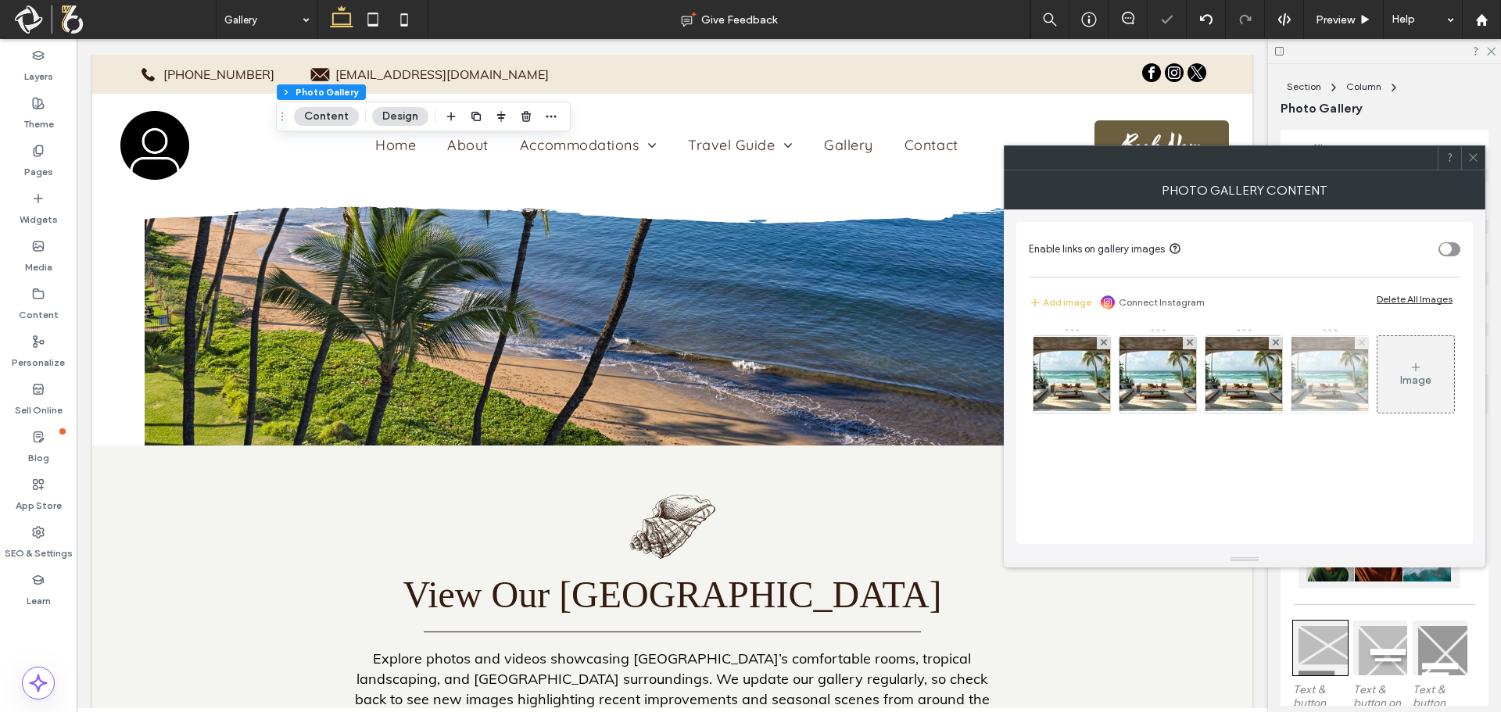
click at [1364, 342] on icon at bounding box center [1361, 342] width 6 height 6
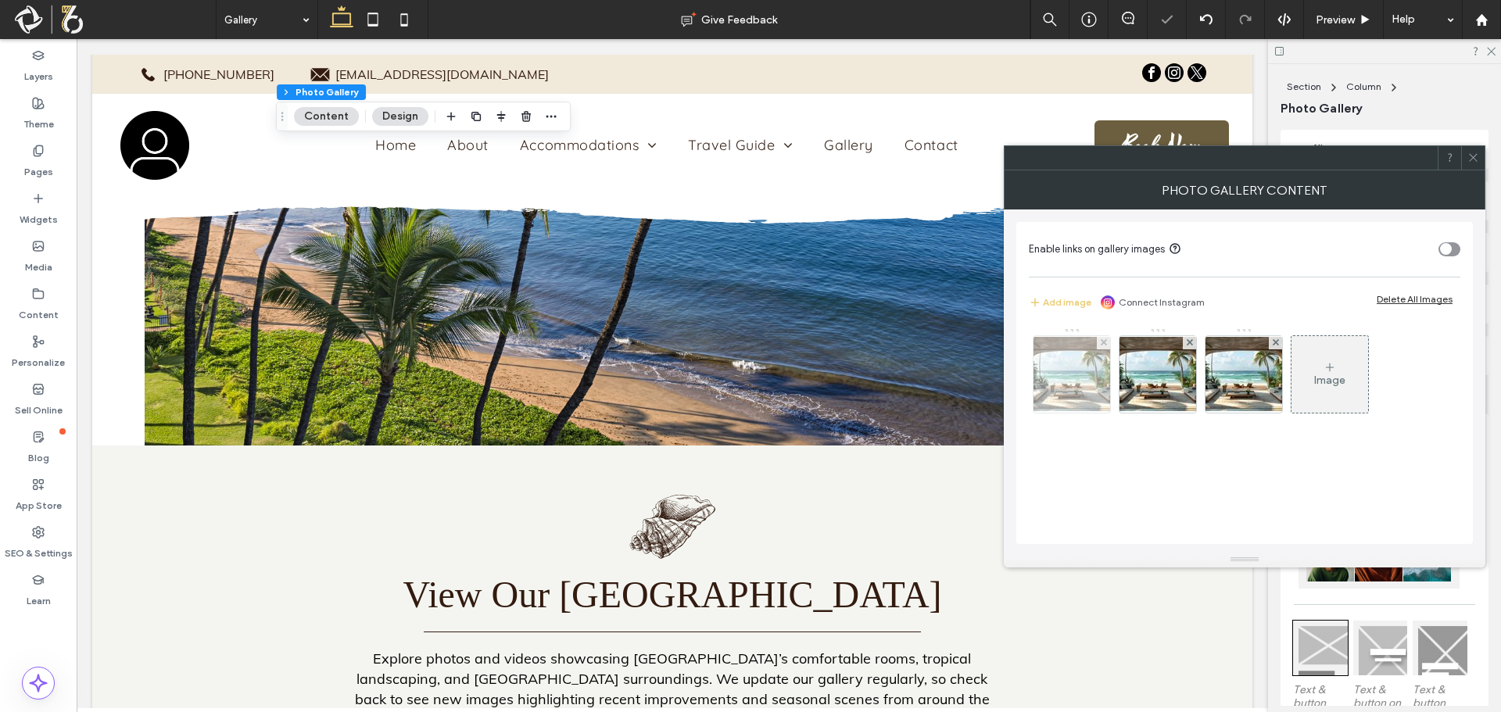
click at [1086, 374] on img at bounding box center [1071, 374] width 125 height 74
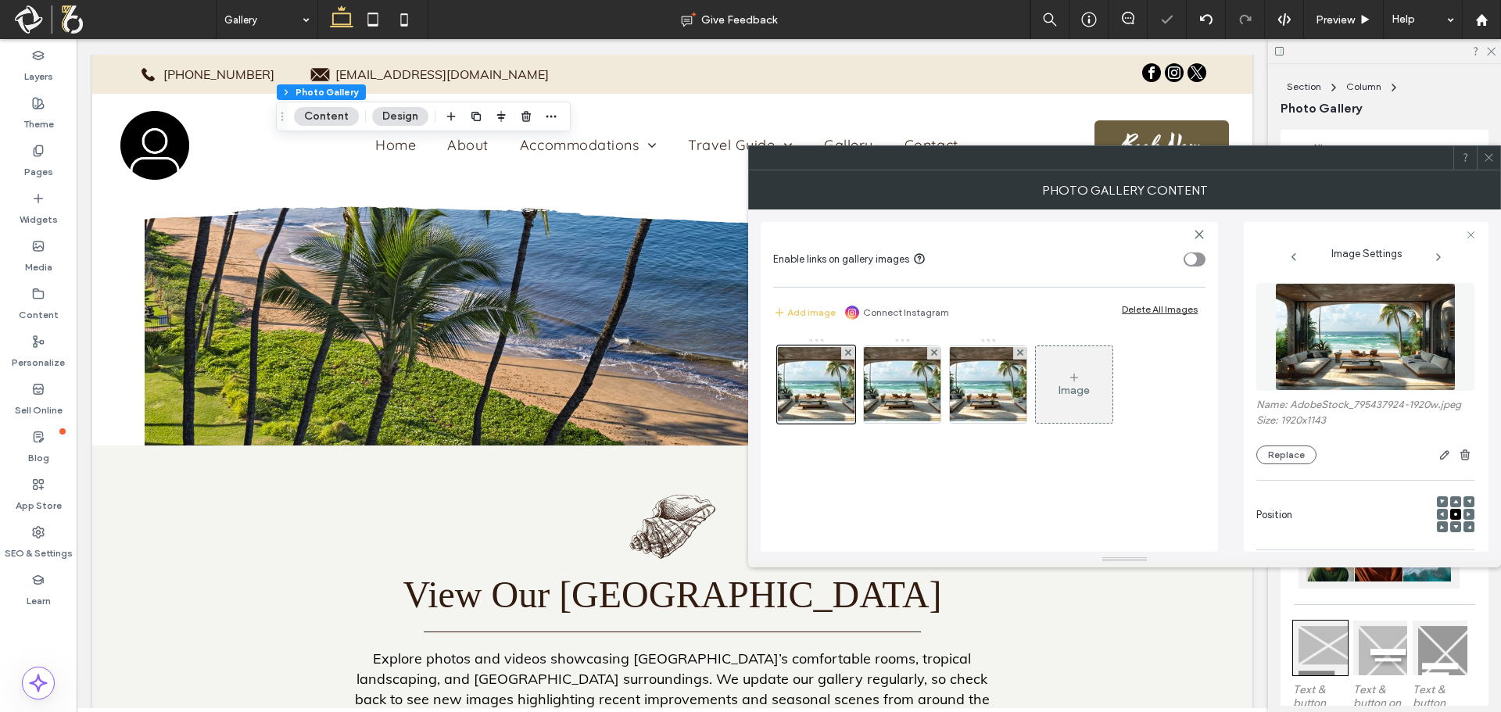
click at [1344, 367] on img at bounding box center [1365, 337] width 180 height 108
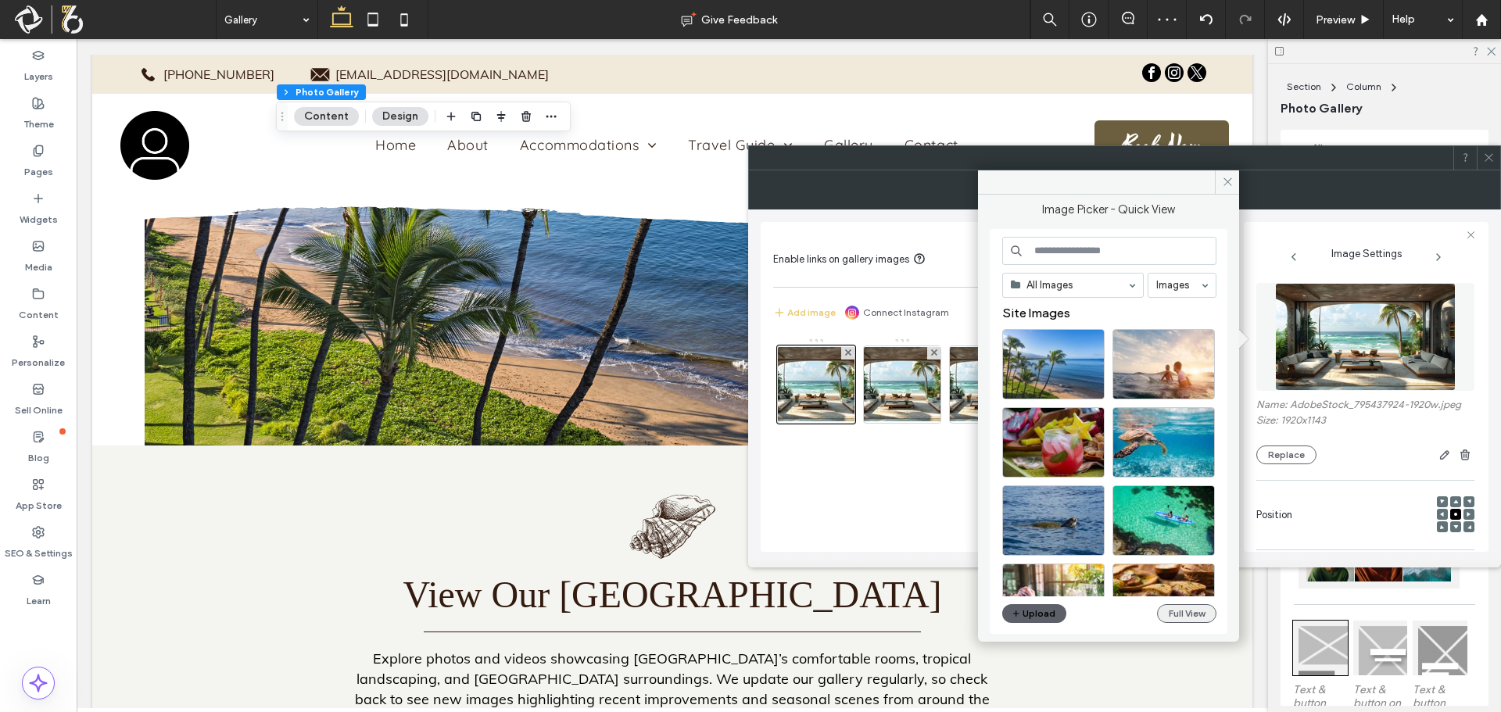
click at [1204, 614] on button "Full View" at bounding box center [1186, 613] width 59 height 19
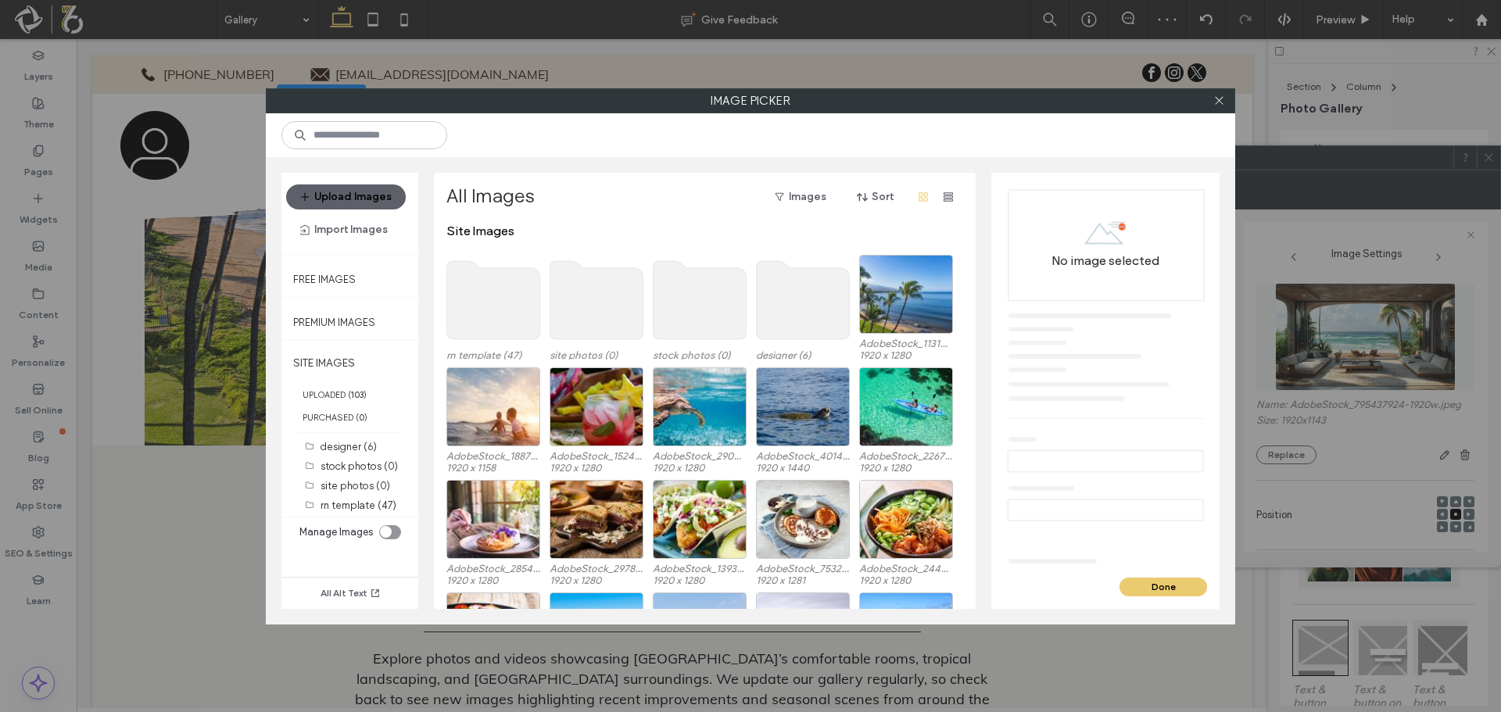
click at [486, 280] on use at bounding box center [493, 300] width 93 height 78
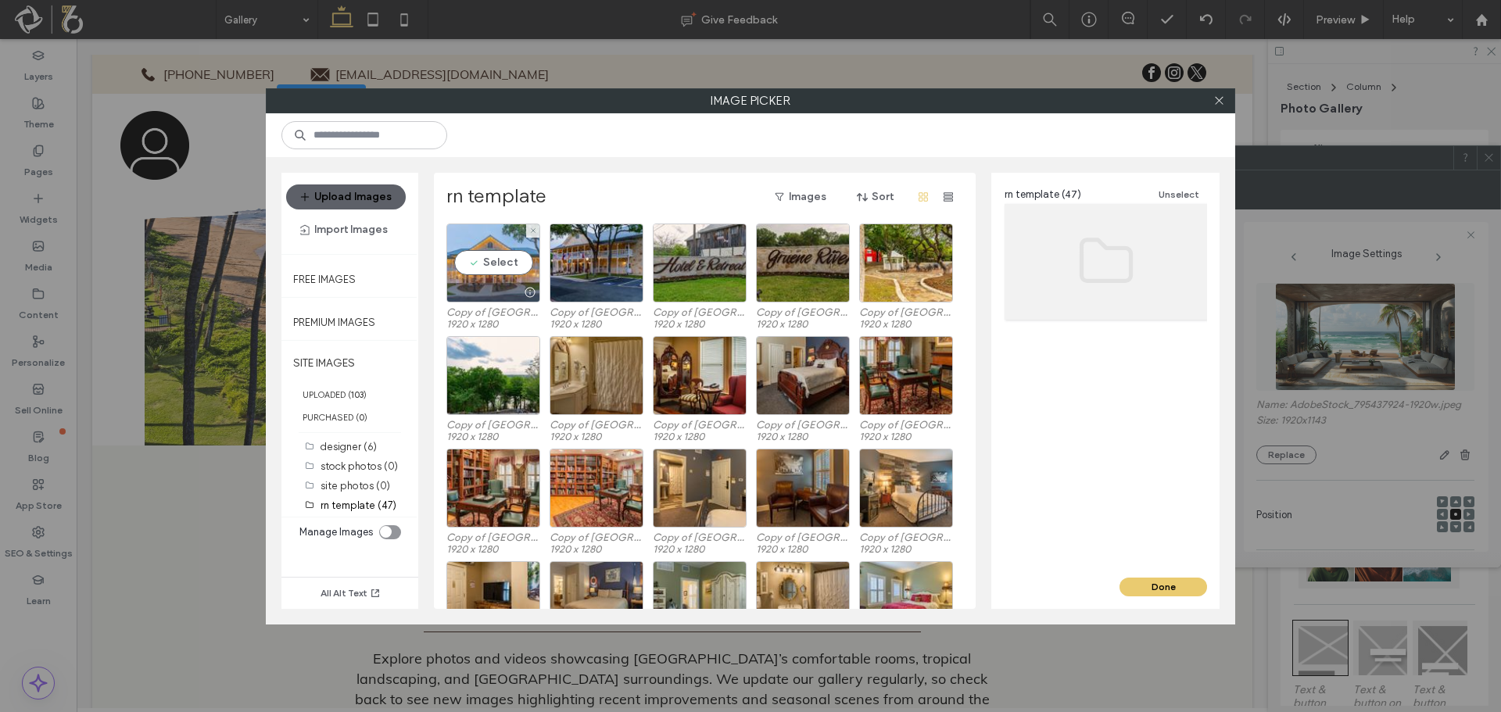
click at [485, 251] on div "Select" at bounding box center [493, 263] width 94 height 79
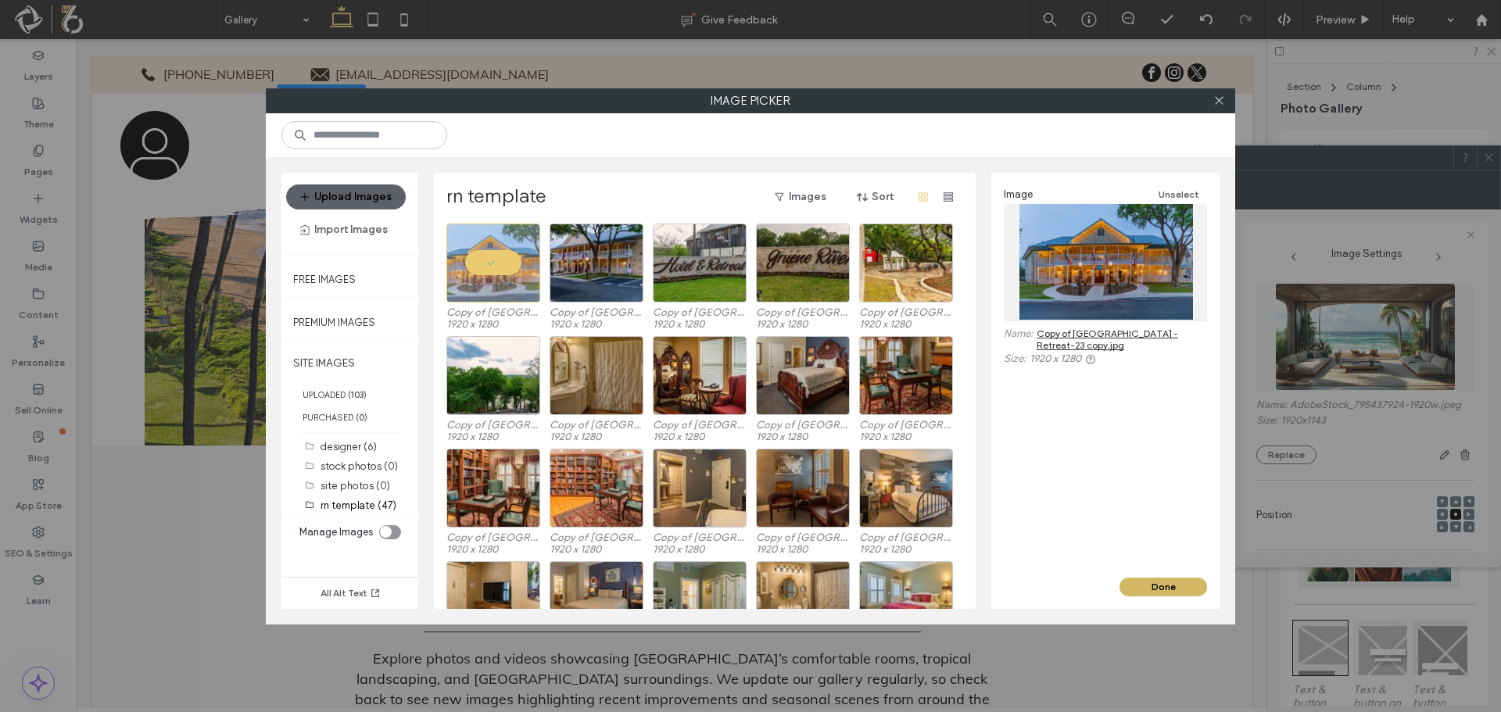
click at [1138, 581] on button "Done" at bounding box center [1163, 587] width 88 height 19
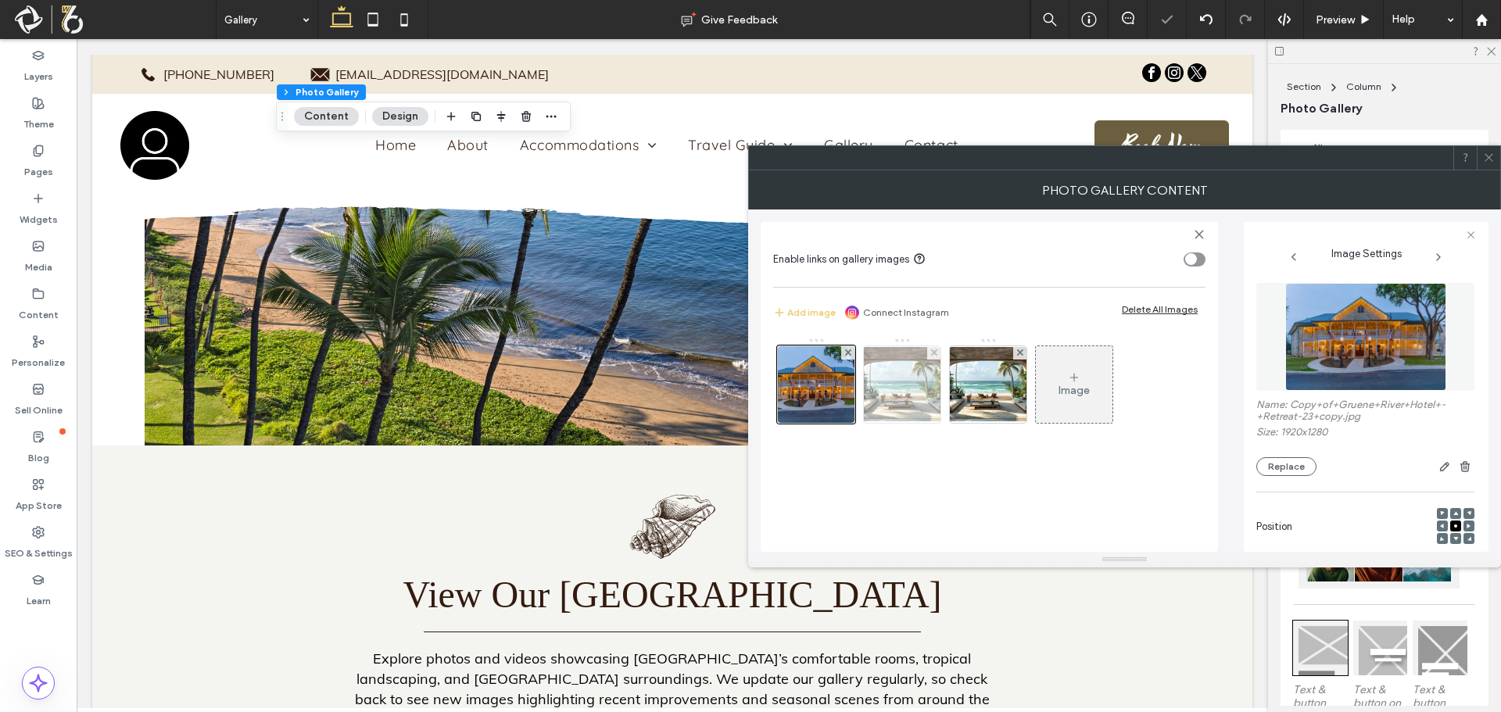
click at [888, 390] on img at bounding box center [901, 384] width 125 height 74
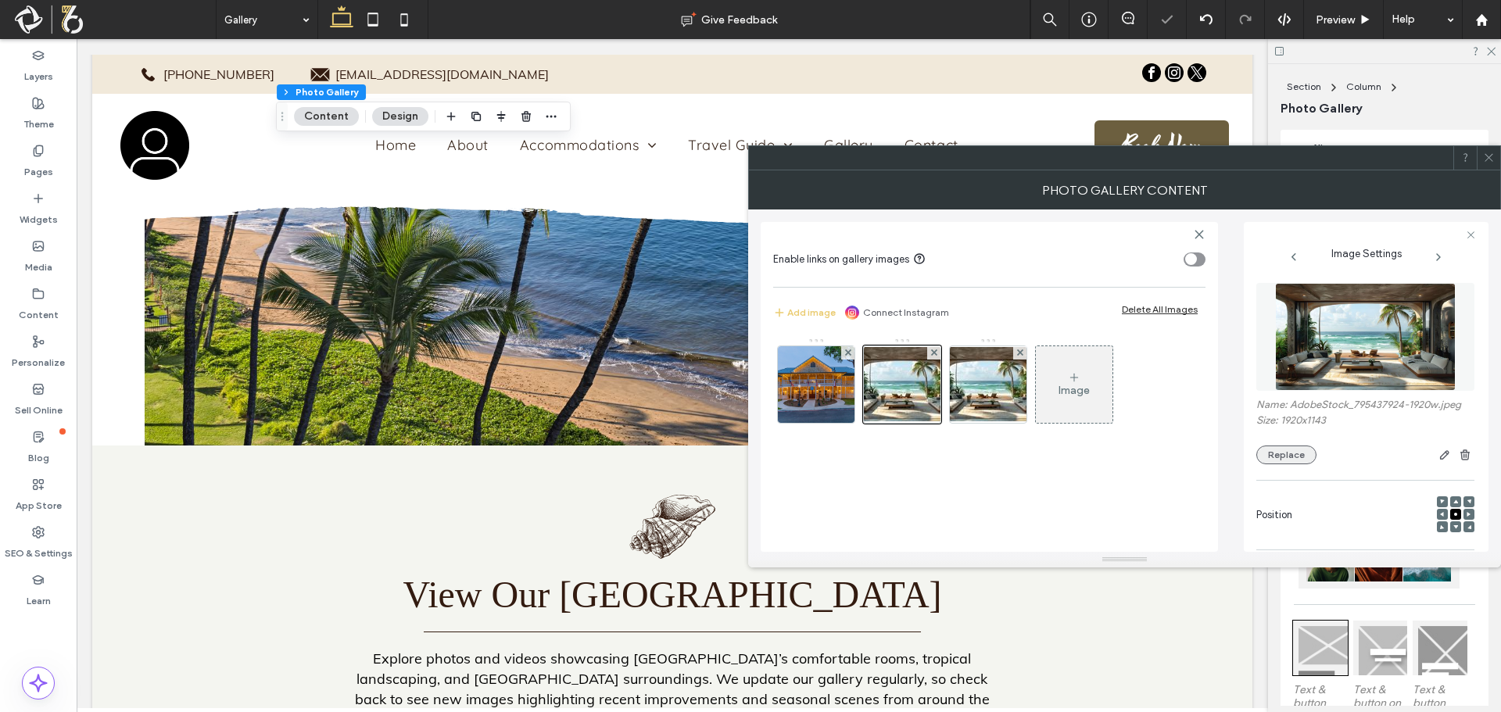
click at [1262, 453] on button "Replace" at bounding box center [1286, 454] width 60 height 19
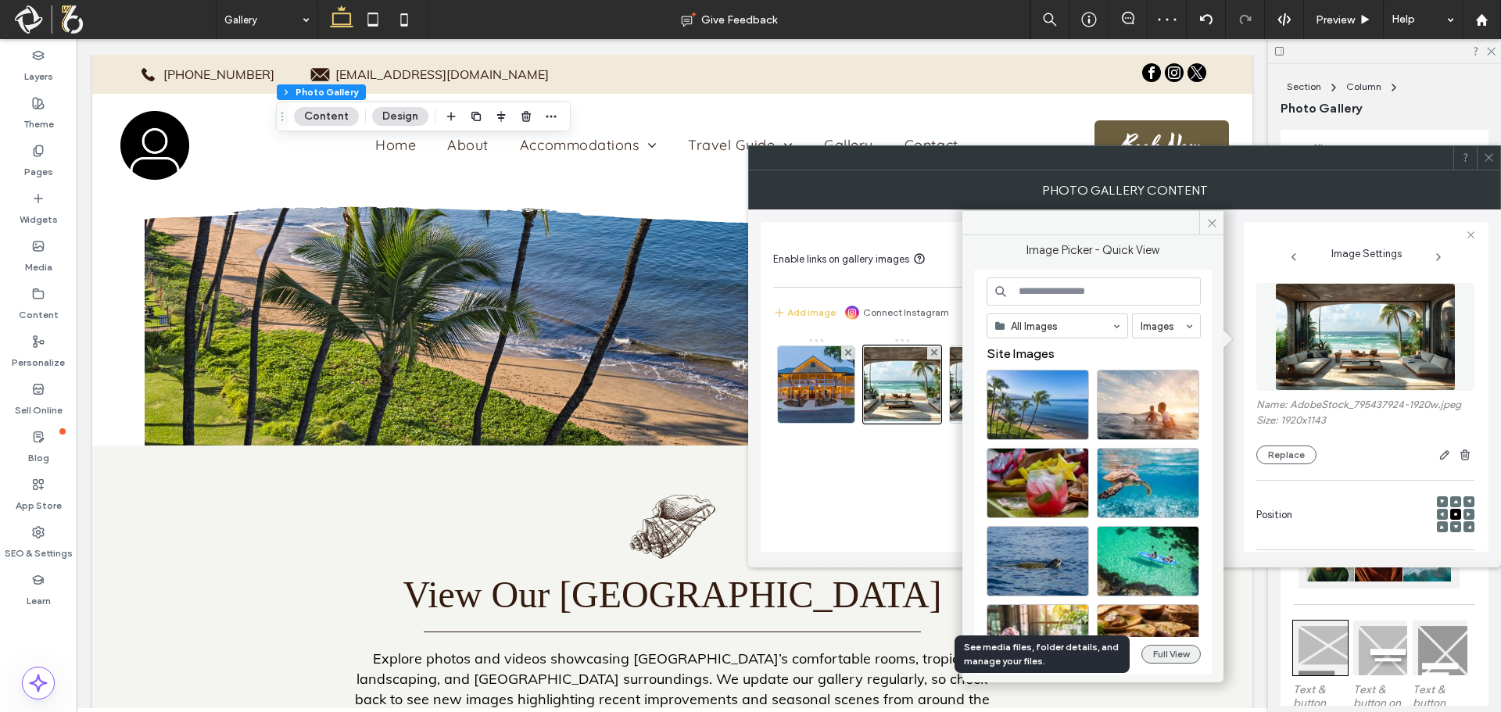
click at [1177, 652] on button "Full View" at bounding box center [1170, 654] width 59 height 19
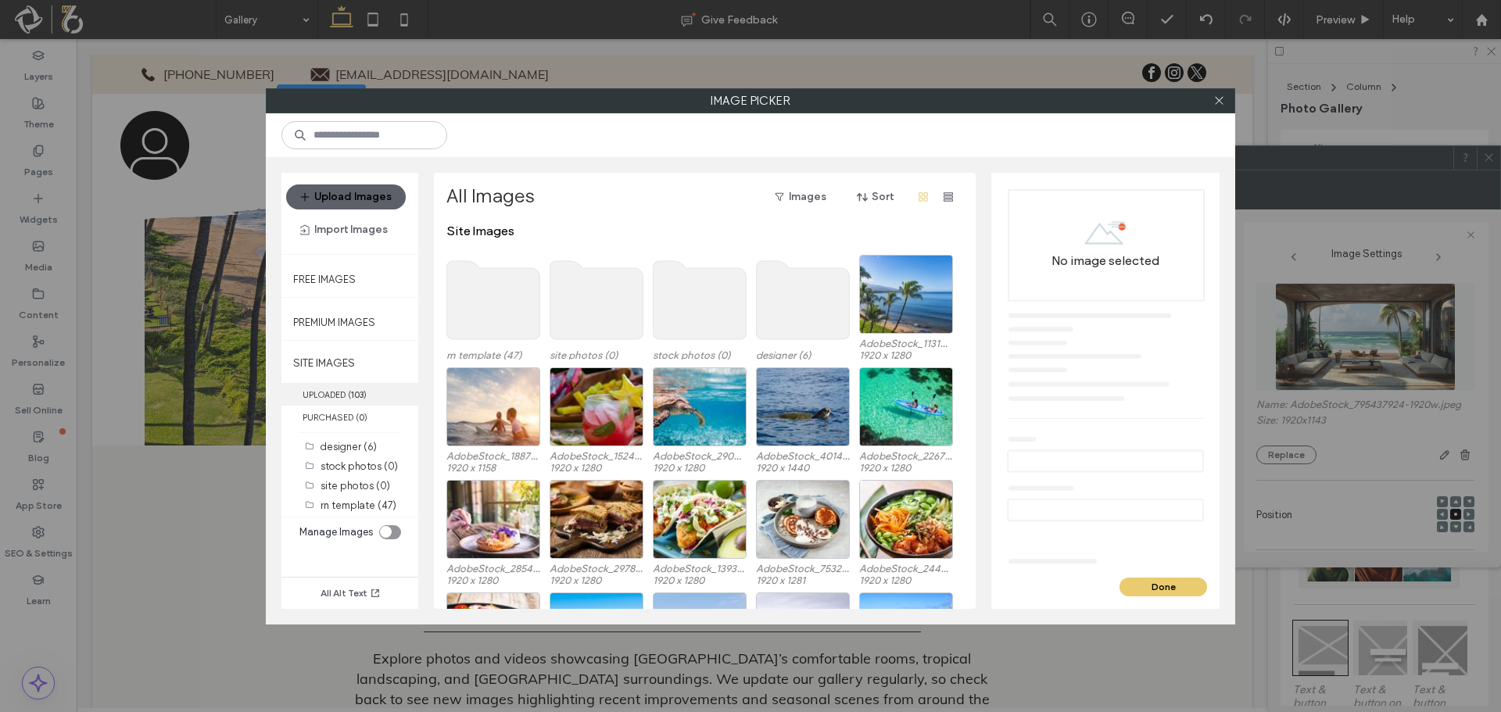
click at [363, 394] on b "103" at bounding box center [357, 394] width 13 height 11
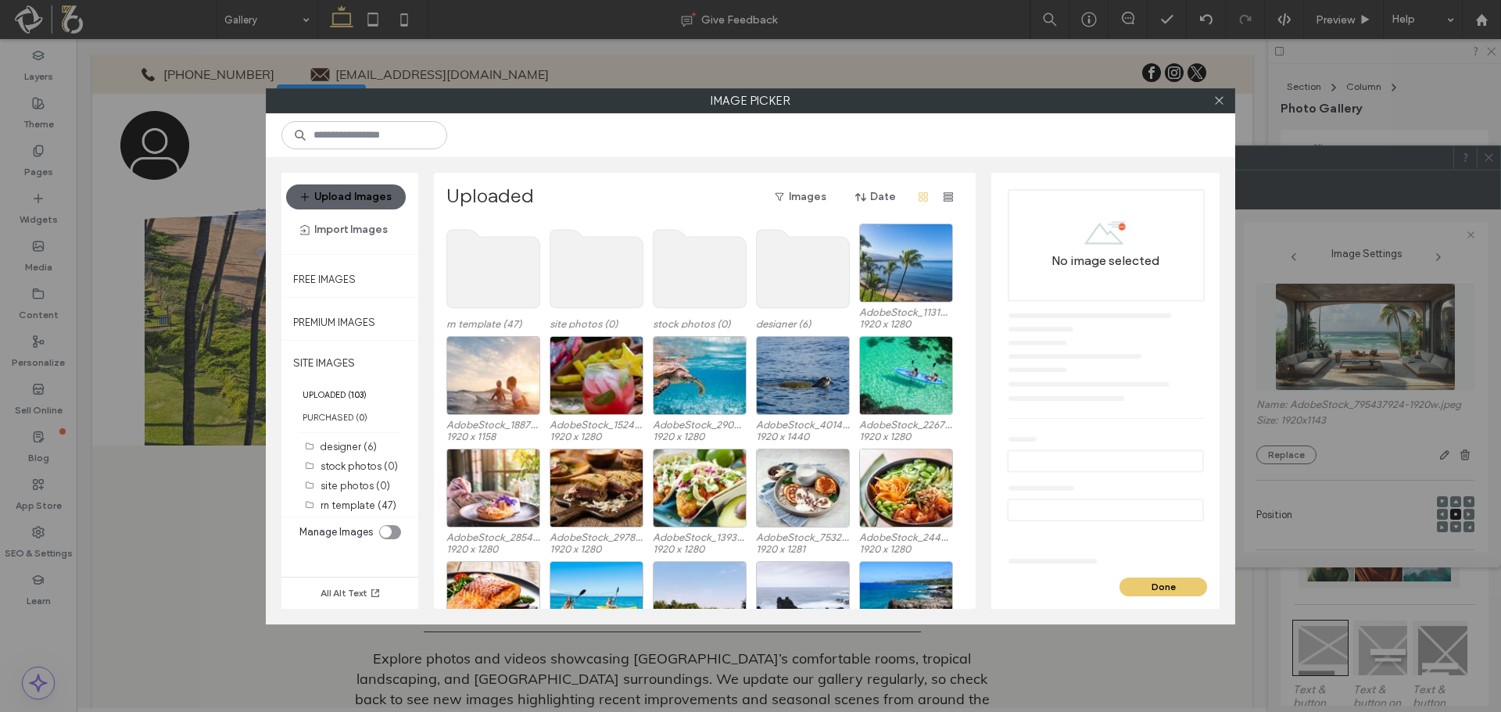
click at [503, 294] on use at bounding box center [493, 269] width 93 height 78
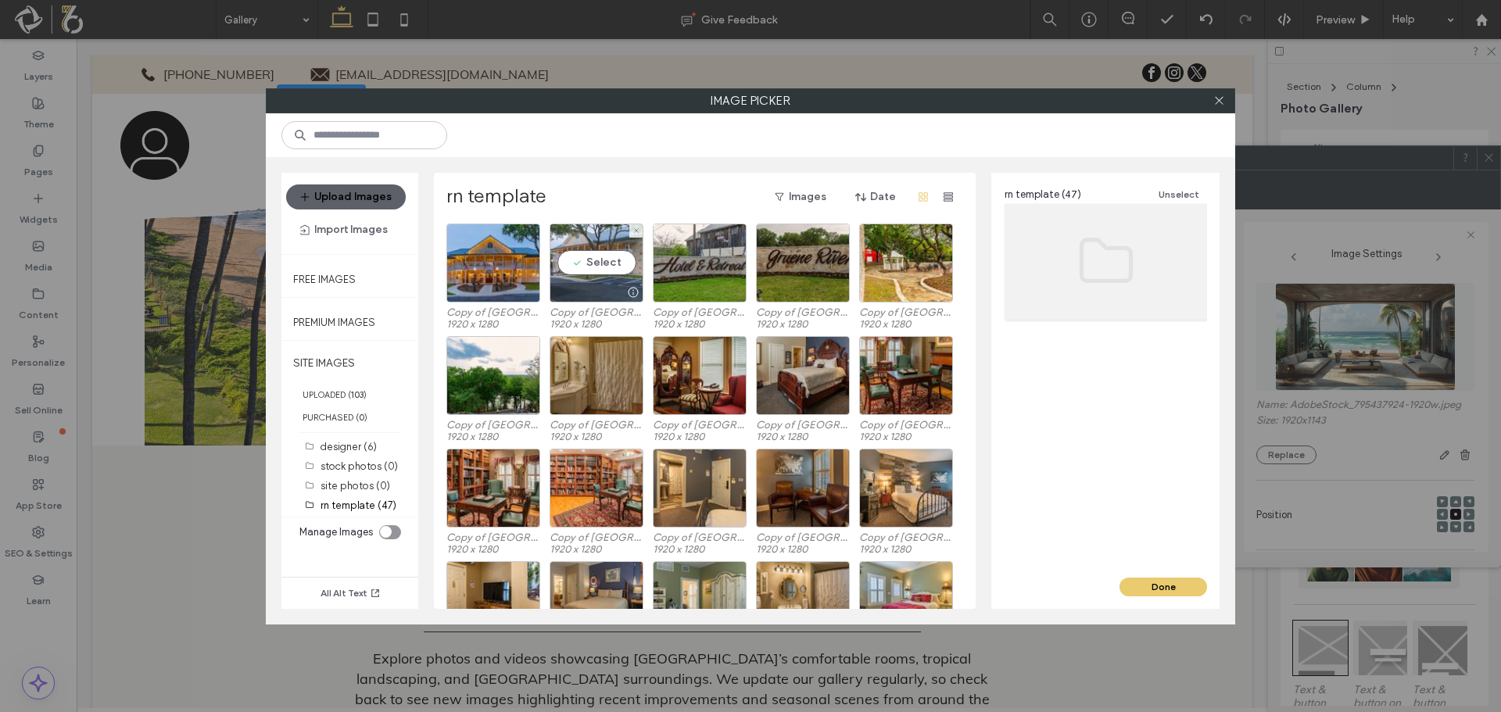
click at [589, 272] on div "Select" at bounding box center [596, 263] width 94 height 79
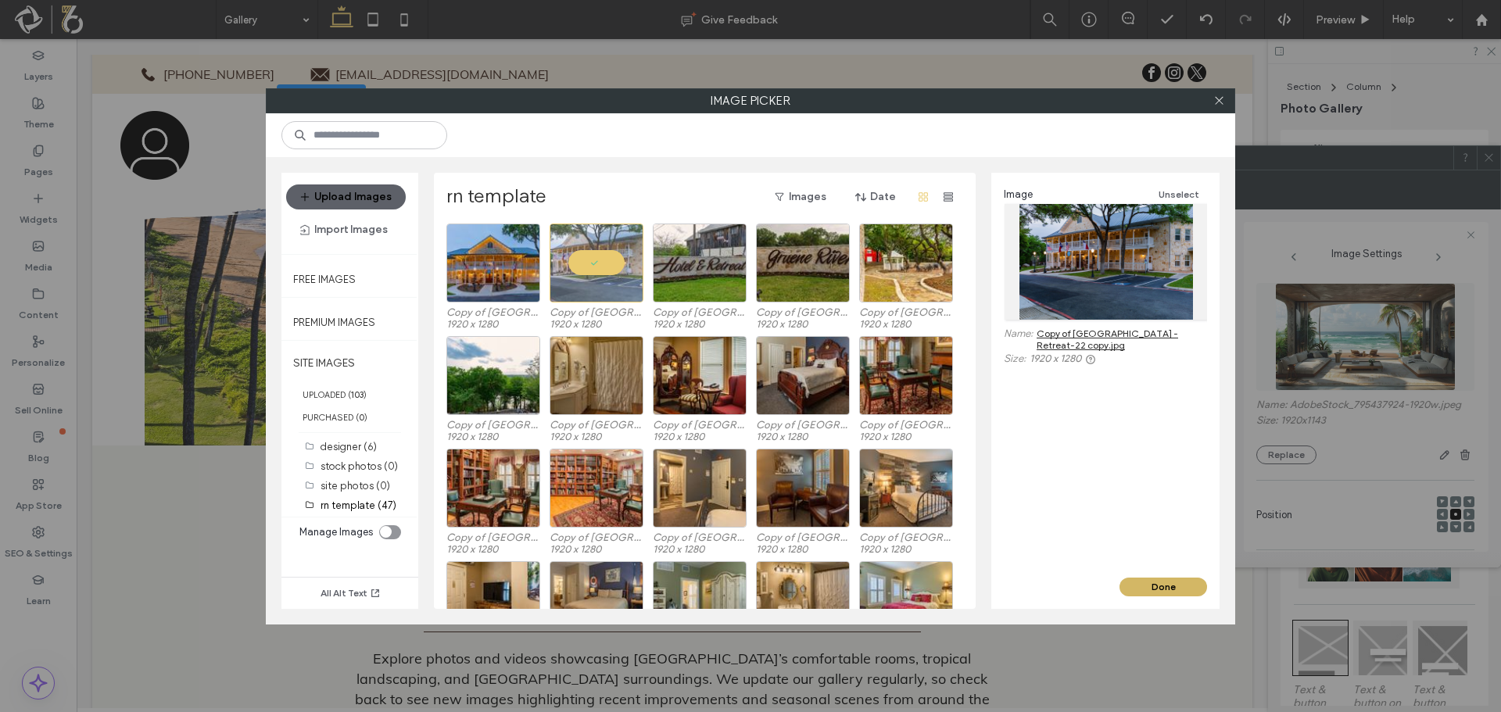
click at [1157, 587] on button "Done" at bounding box center [1163, 587] width 88 height 19
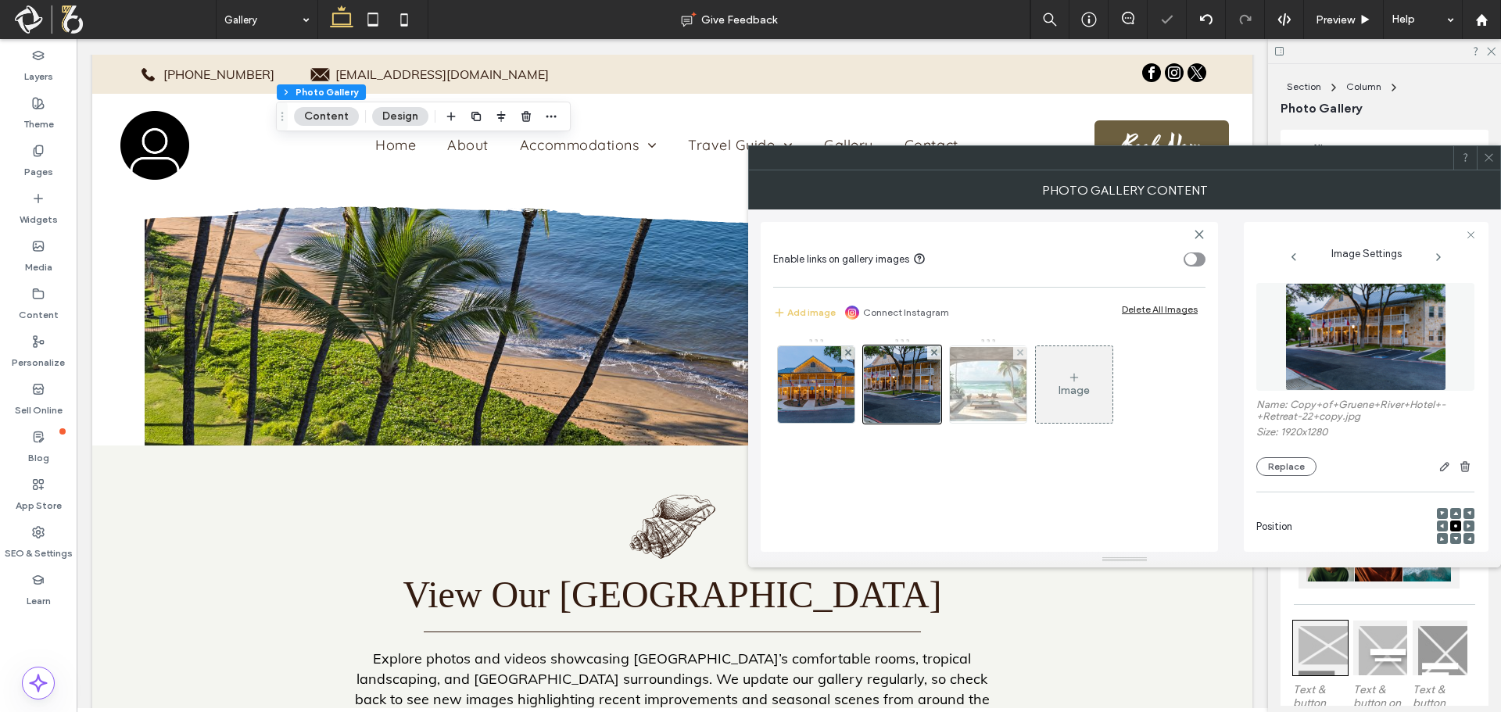
click at [976, 409] on img at bounding box center [987, 384] width 125 height 74
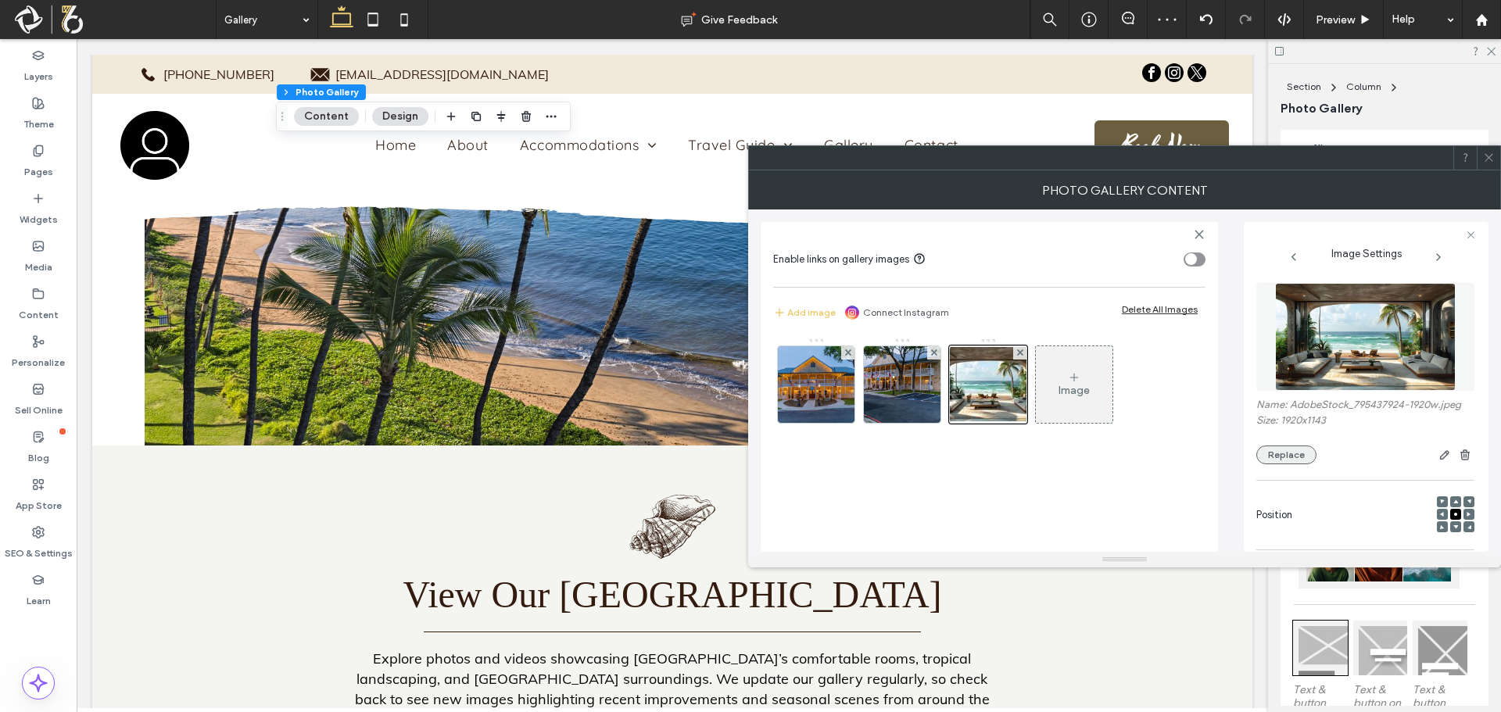
click at [1286, 453] on button "Replace" at bounding box center [1286, 454] width 60 height 19
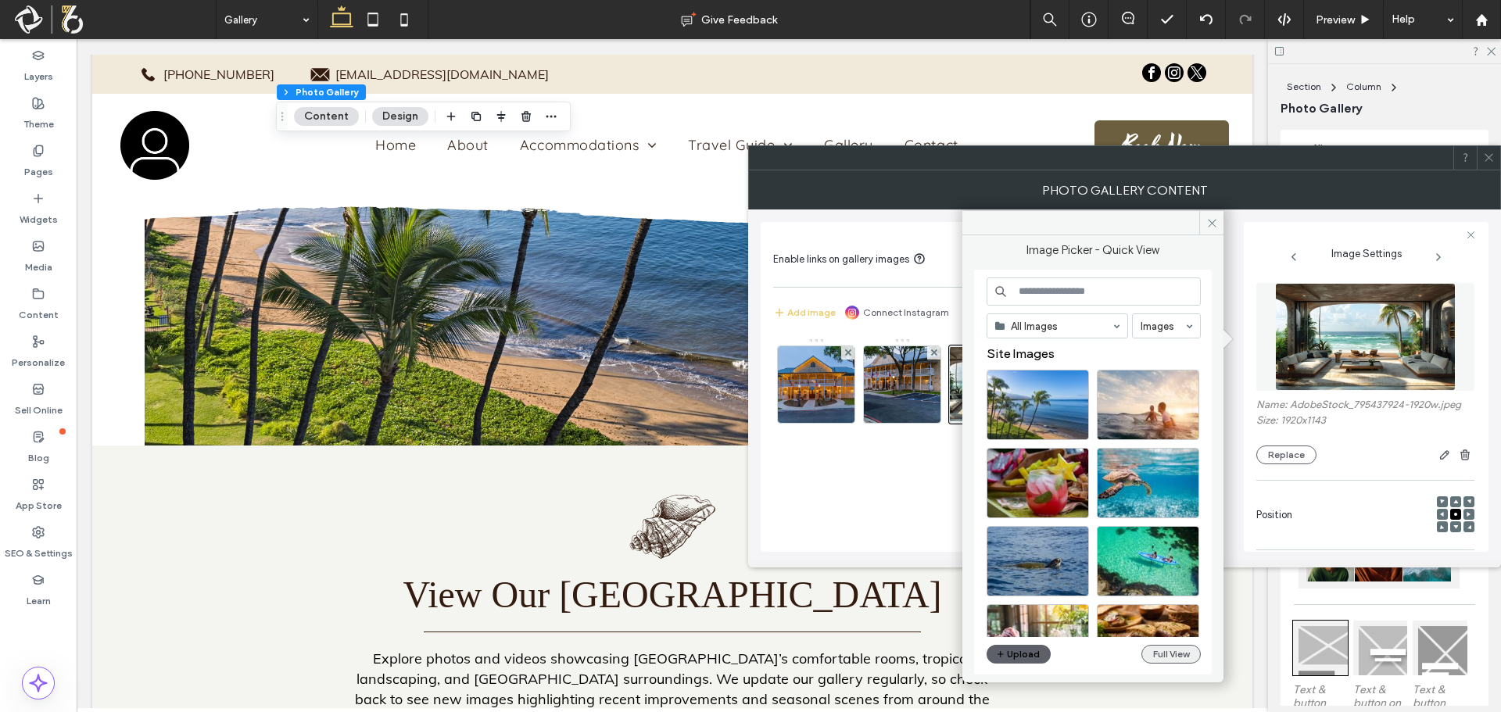
click at [1172, 656] on button "Full View" at bounding box center [1170, 654] width 59 height 19
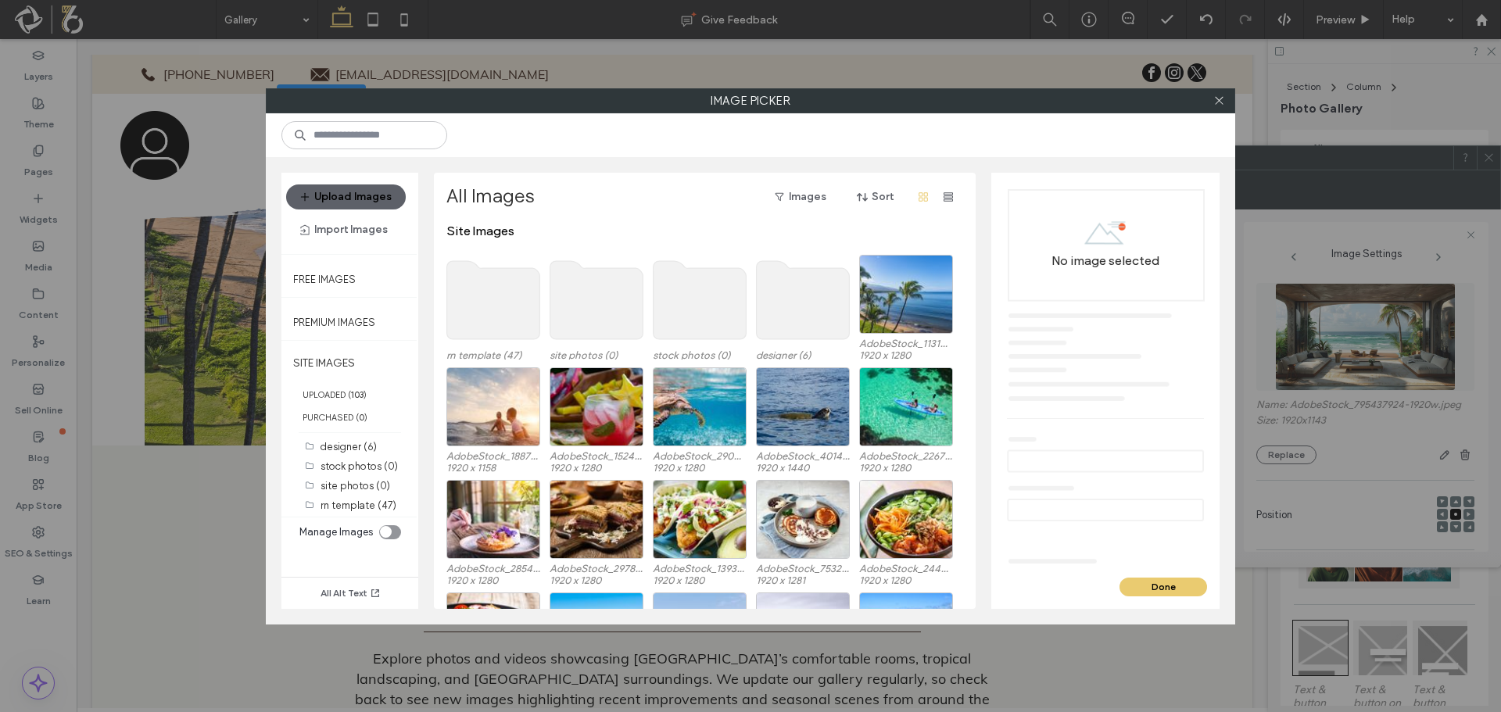
click at [495, 302] on use at bounding box center [493, 300] width 93 height 78
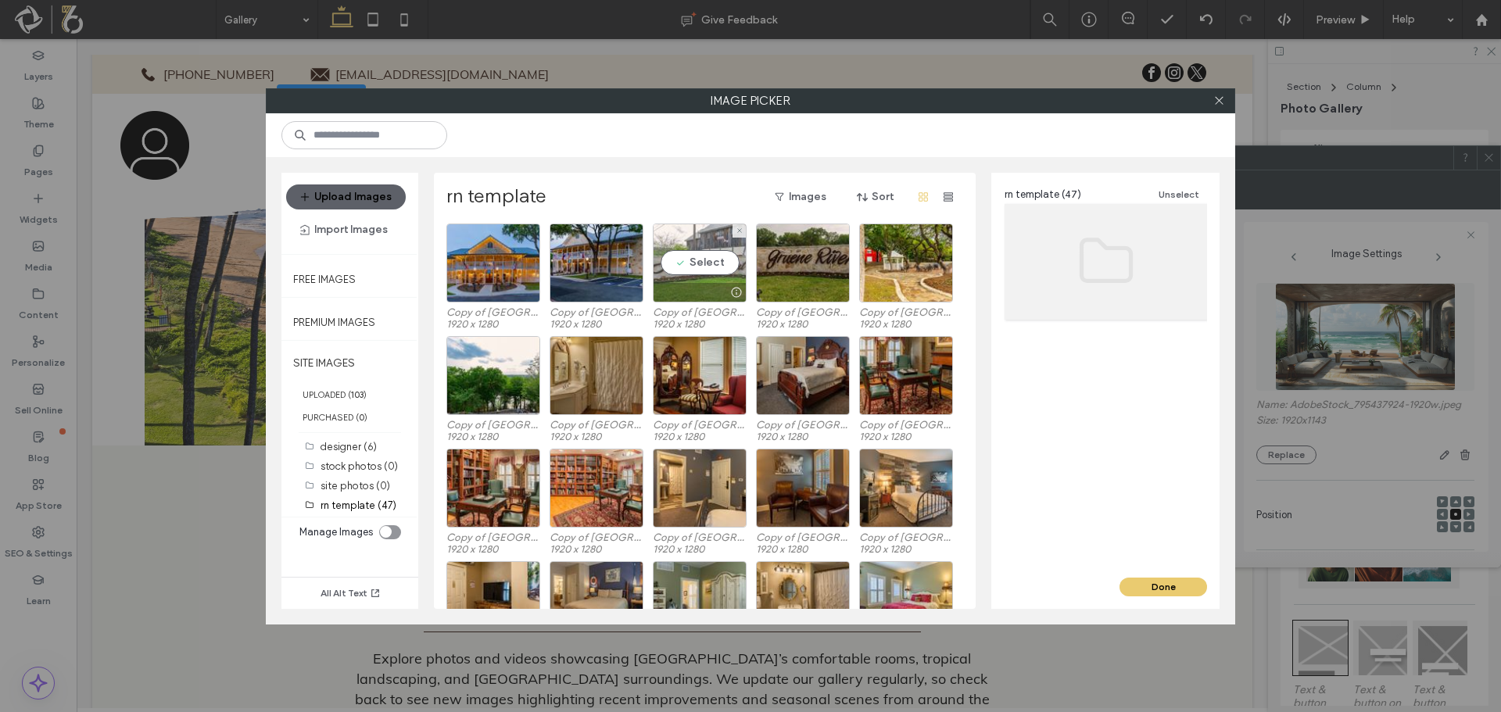
click at [710, 278] on div "Select" at bounding box center [700, 263] width 94 height 79
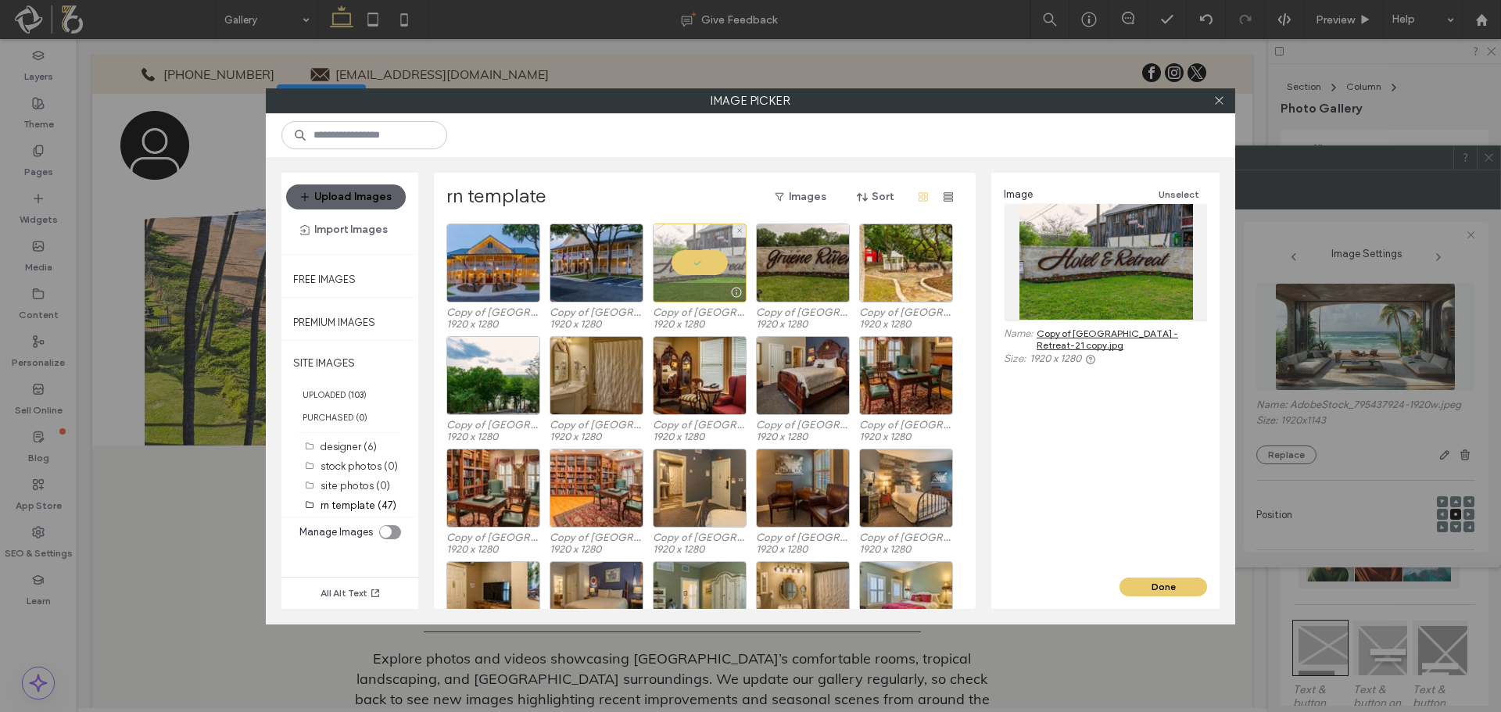
click at [692, 271] on div at bounding box center [700, 263] width 94 height 79
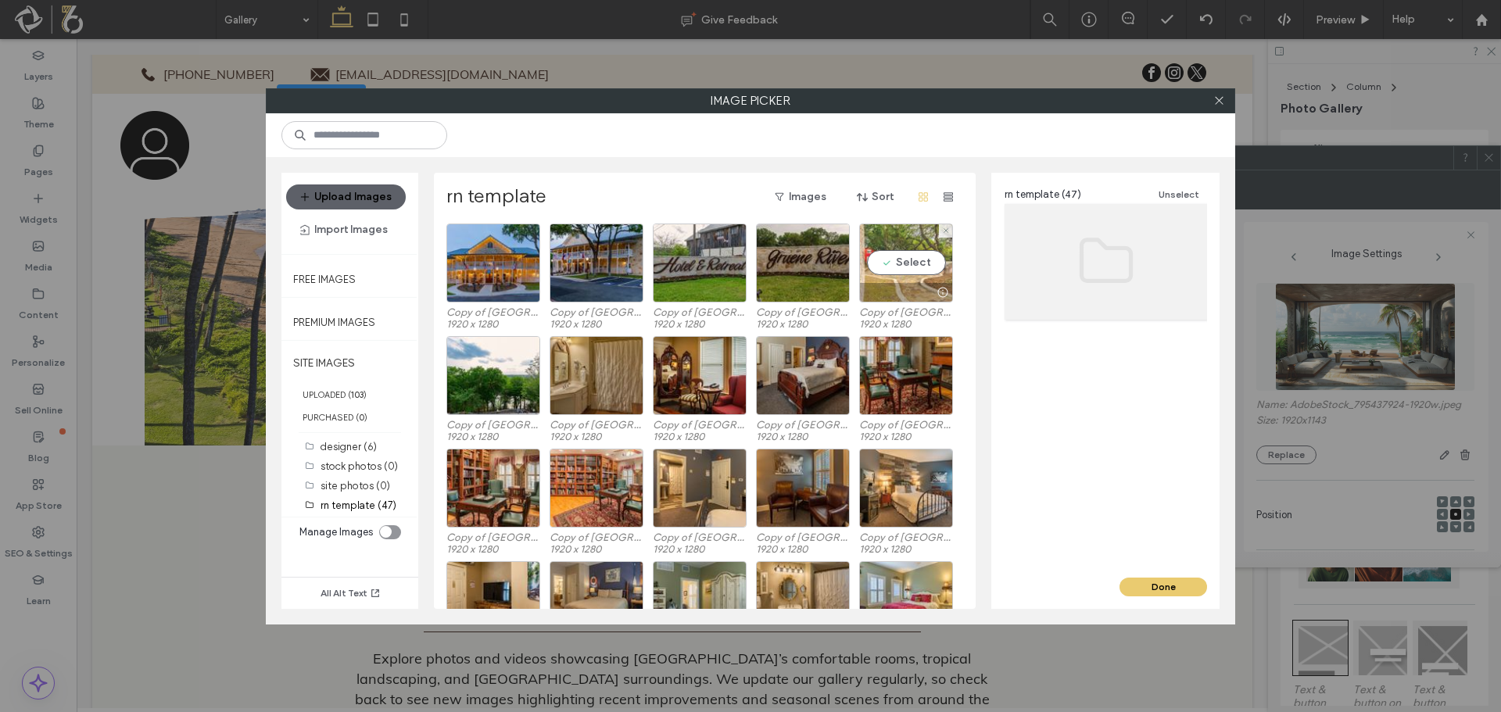
click at [911, 271] on div "Select" at bounding box center [906, 263] width 94 height 79
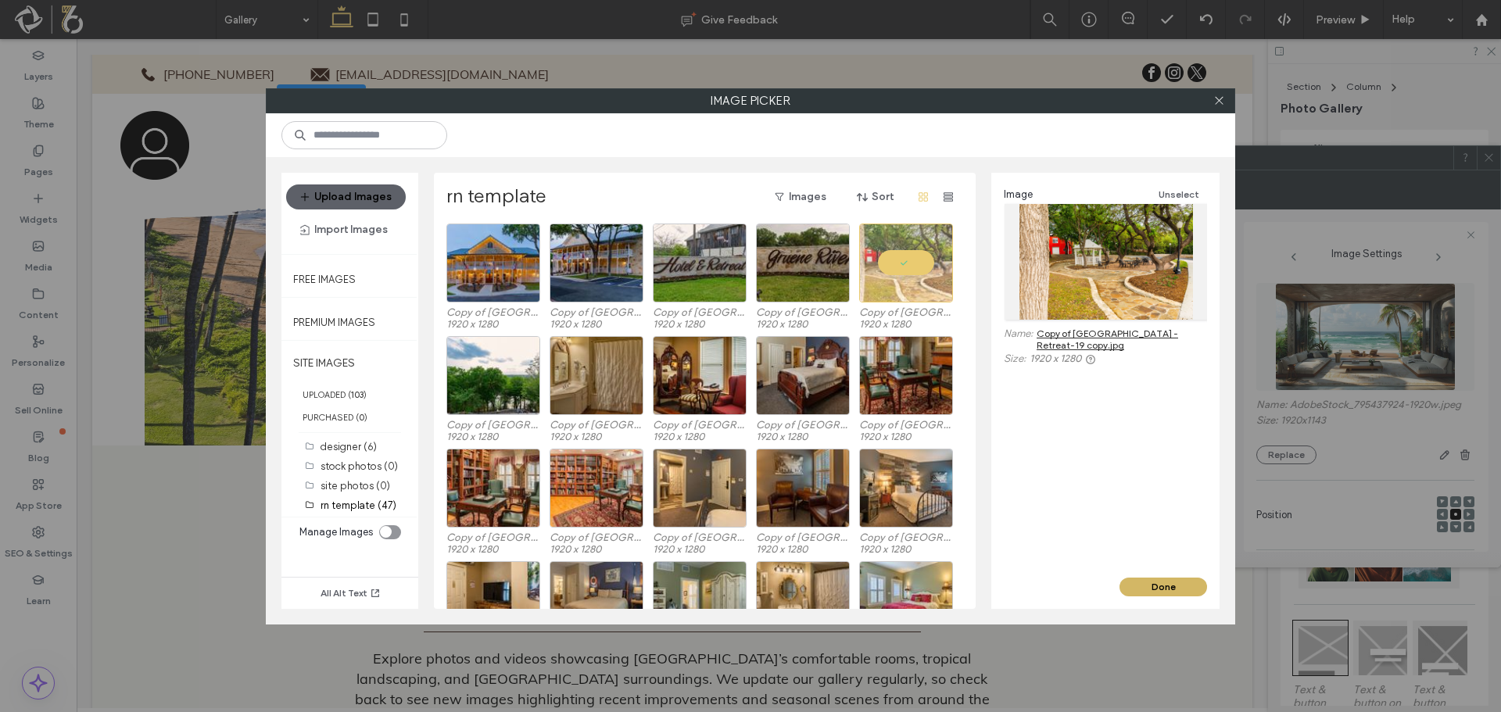
click at [1175, 583] on button "Done" at bounding box center [1163, 587] width 88 height 19
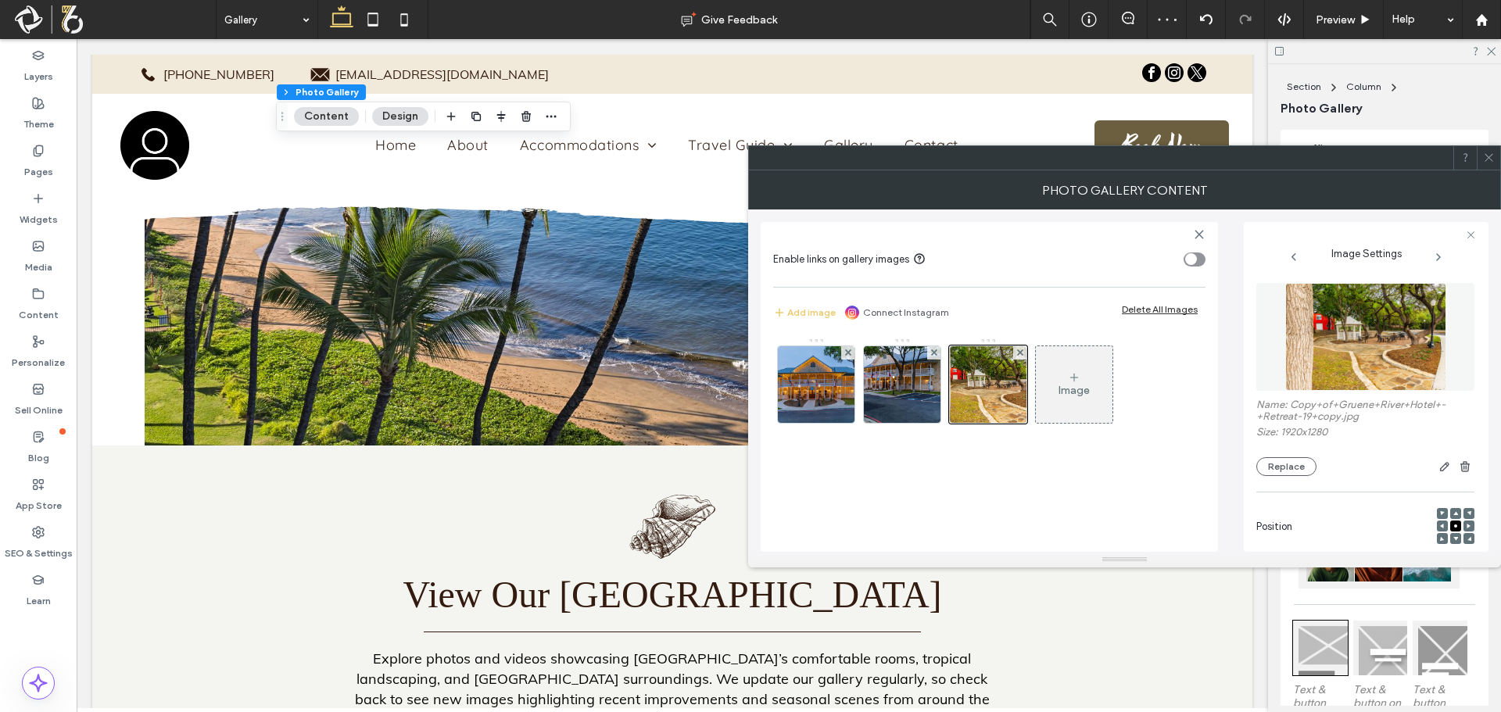
click at [1083, 390] on div "Image" at bounding box center [1073, 390] width 31 height 13
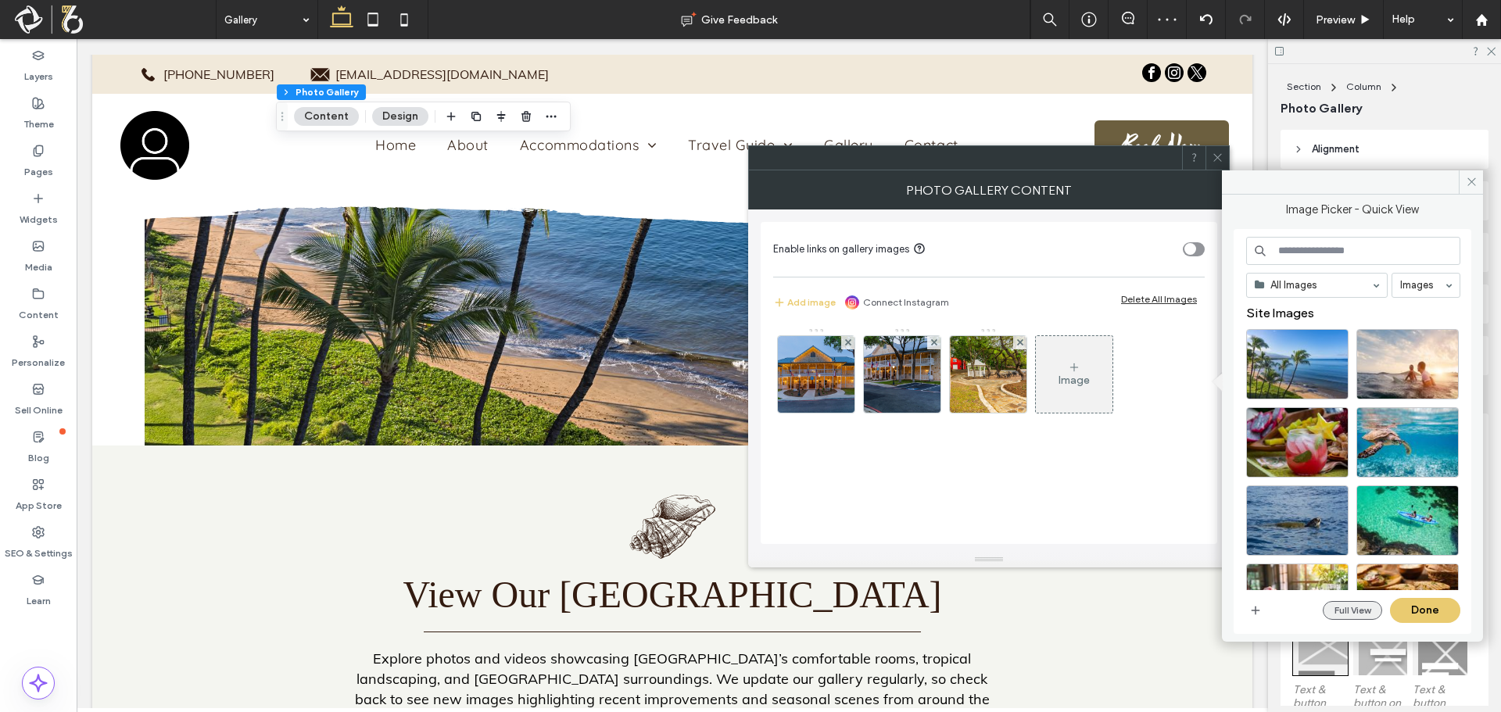
click at [1344, 617] on button "Full View" at bounding box center [1351, 610] width 59 height 19
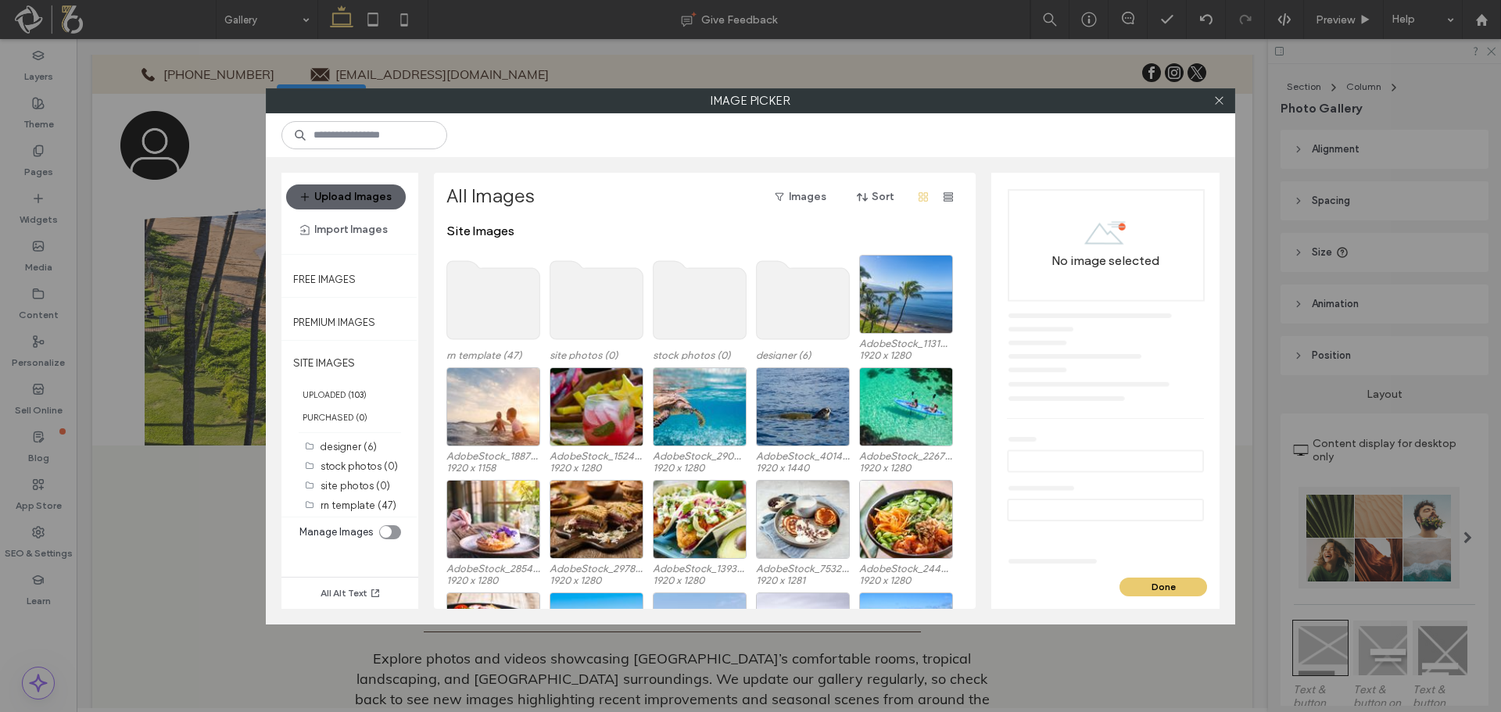
click at [502, 299] on use at bounding box center [493, 300] width 93 height 78
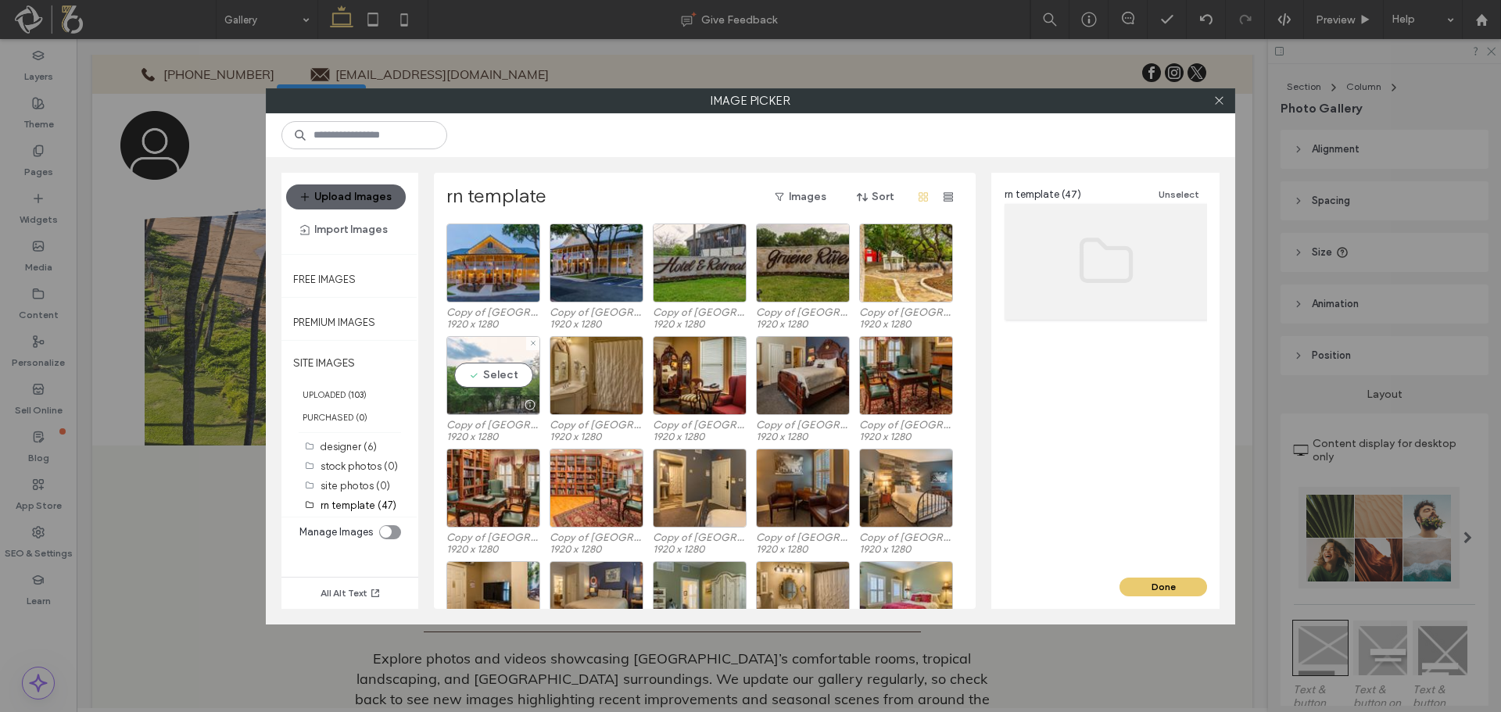
click at [515, 377] on div "Select" at bounding box center [493, 375] width 94 height 79
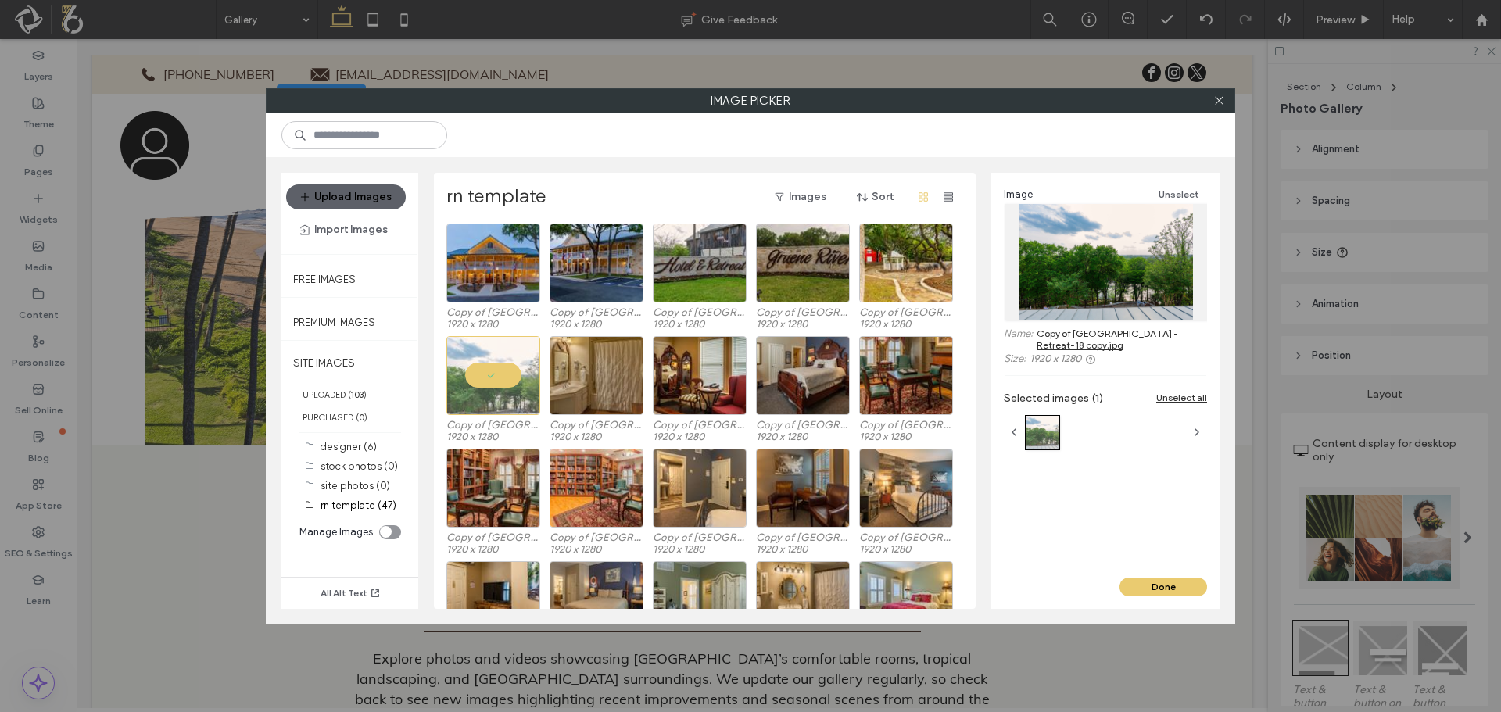
click at [509, 381] on div at bounding box center [493, 375] width 94 height 79
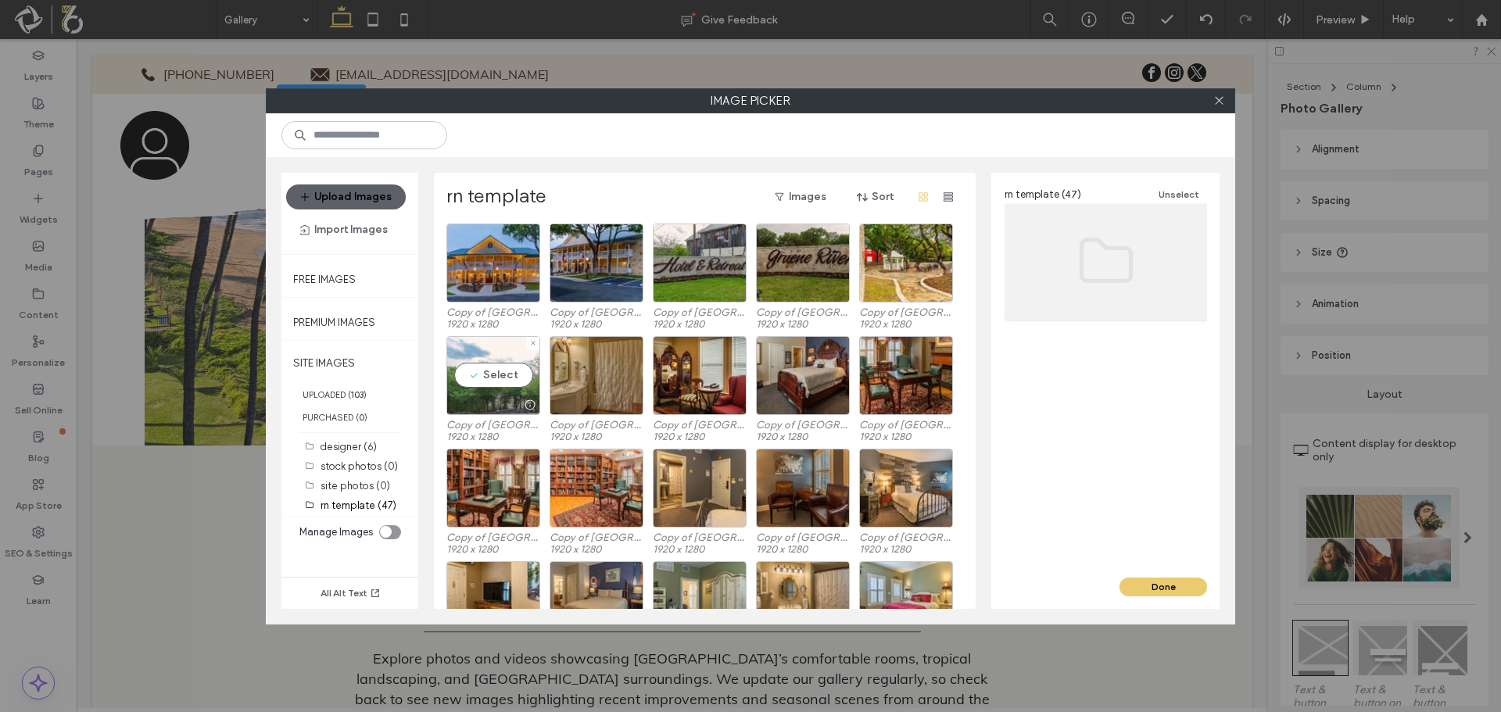
click at [520, 386] on div "Select" at bounding box center [493, 375] width 94 height 79
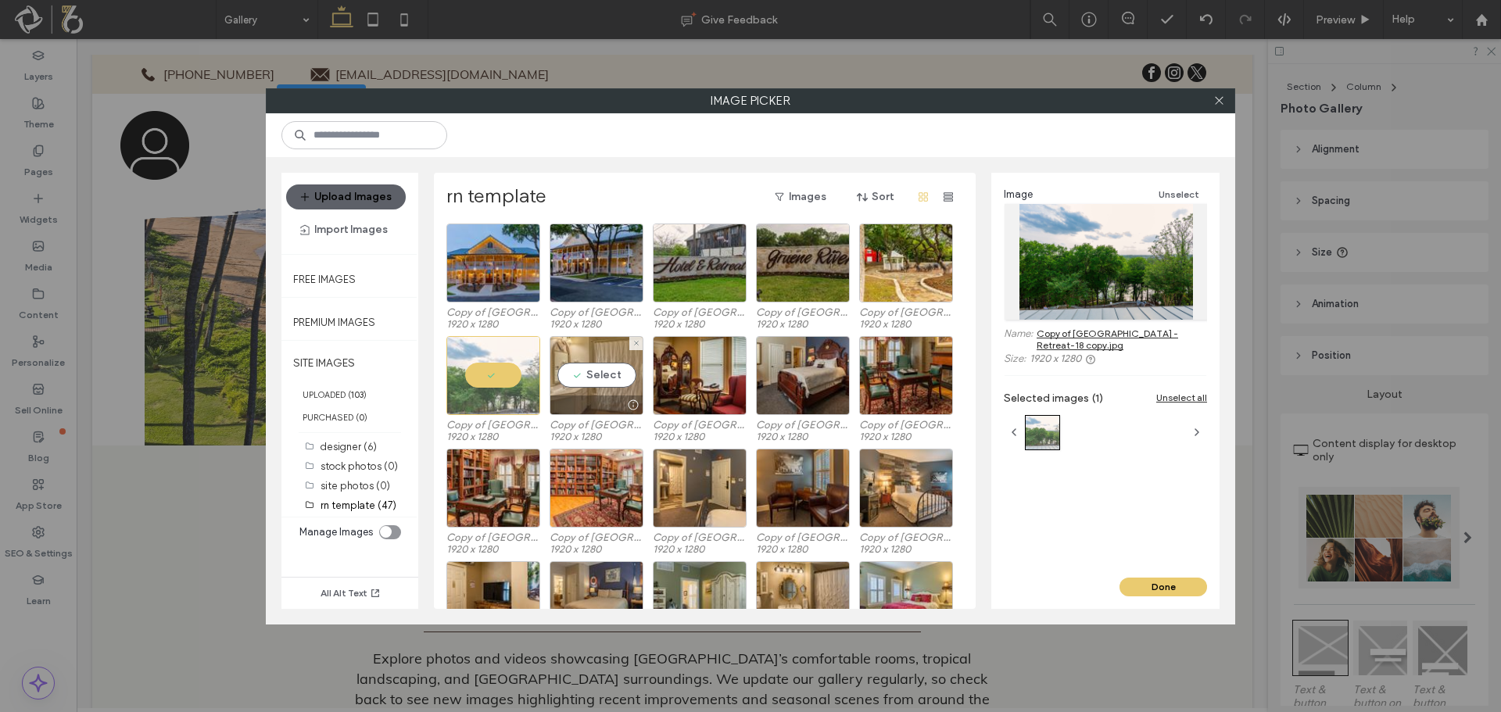
click at [617, 380] on div "Select" at bounding box center [596, 375] width 94 height 79
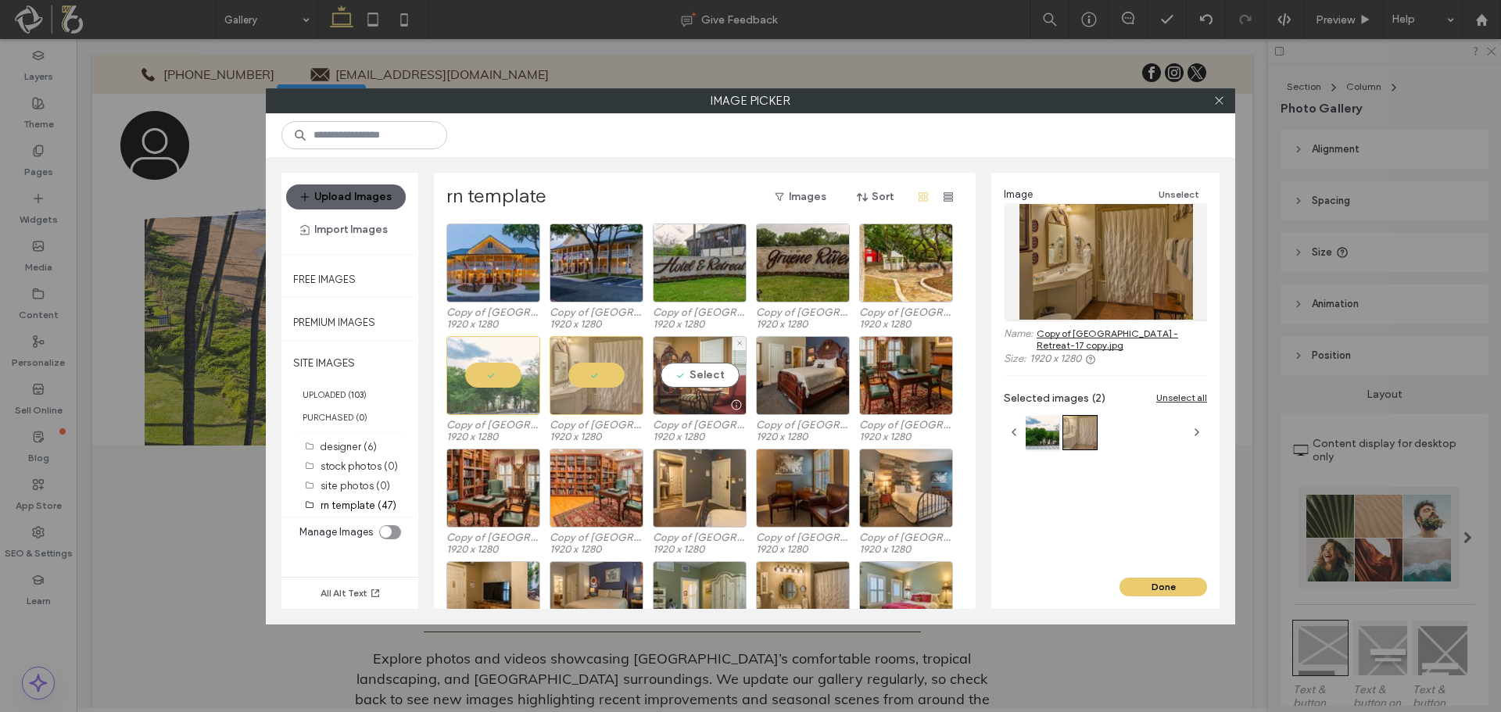
click at [707, 378] on div "Select" at bounding box center [700, 375] width 94 height 79
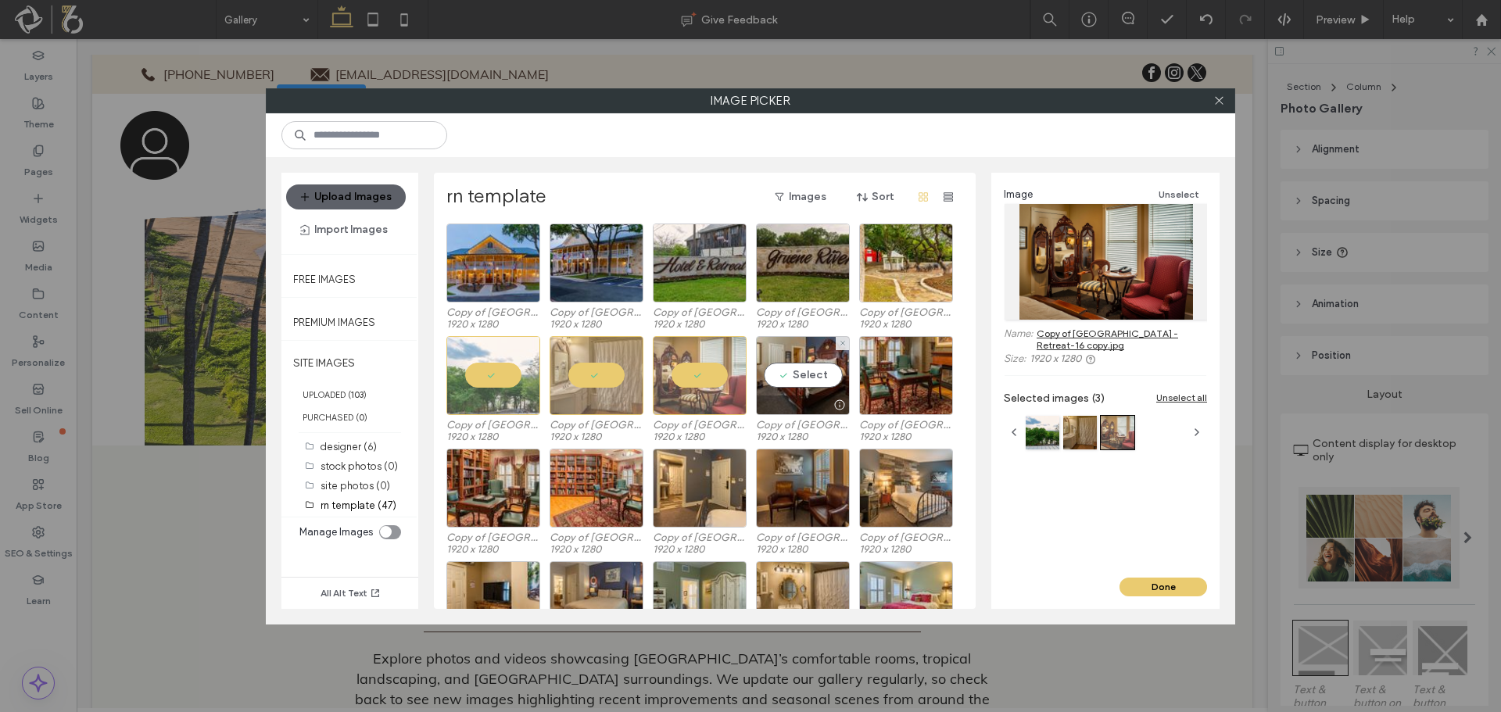
drag, startPoint x: 795, startPoint y: 384, endPoint x: 855, endPoint y: 388, distance: 60.4
click at [795, 385] on div "Select" at bounding box center [803, 375] width 94 height 79
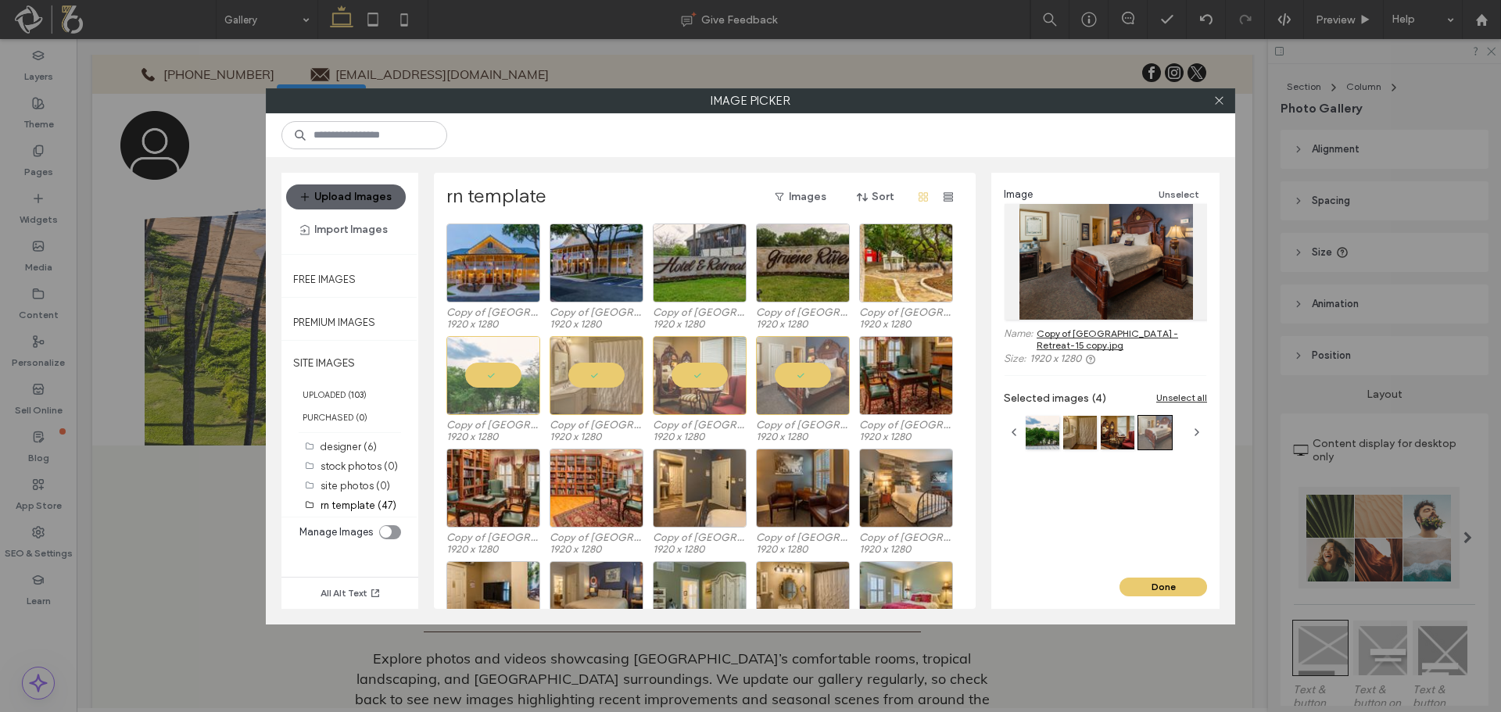
click at [857, 389] on div "Copy of Gruene River Hotel - Retreat-18 copy.jpg 1920 x 1280 Copy of Gruene Riv…" at bounding box center [708, 392] width 525 height 113
click at [908, 385] on div "Select" at bounding box center [906, 375] width 94 height 79
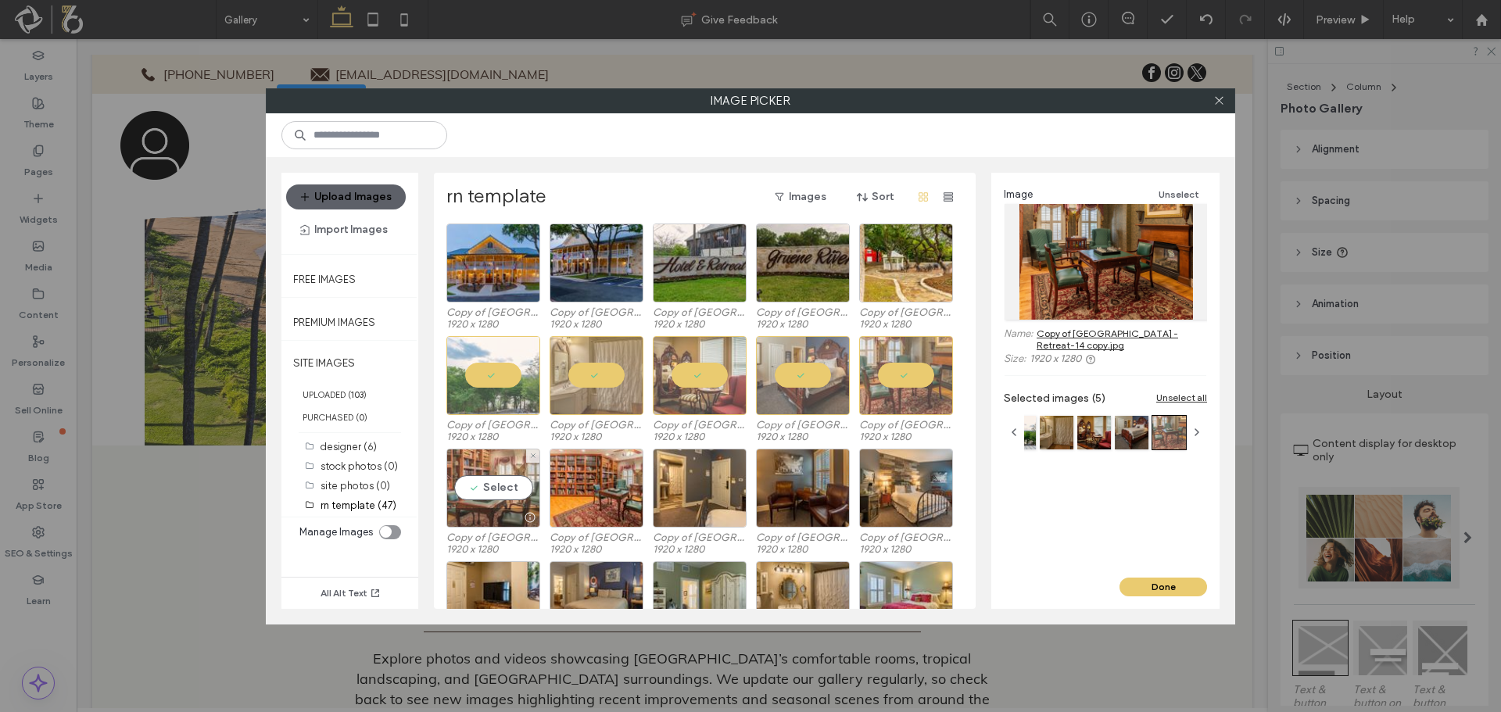
click at [517, 455] on div "Select" at bounding box center [493, 488] width 94 height 79
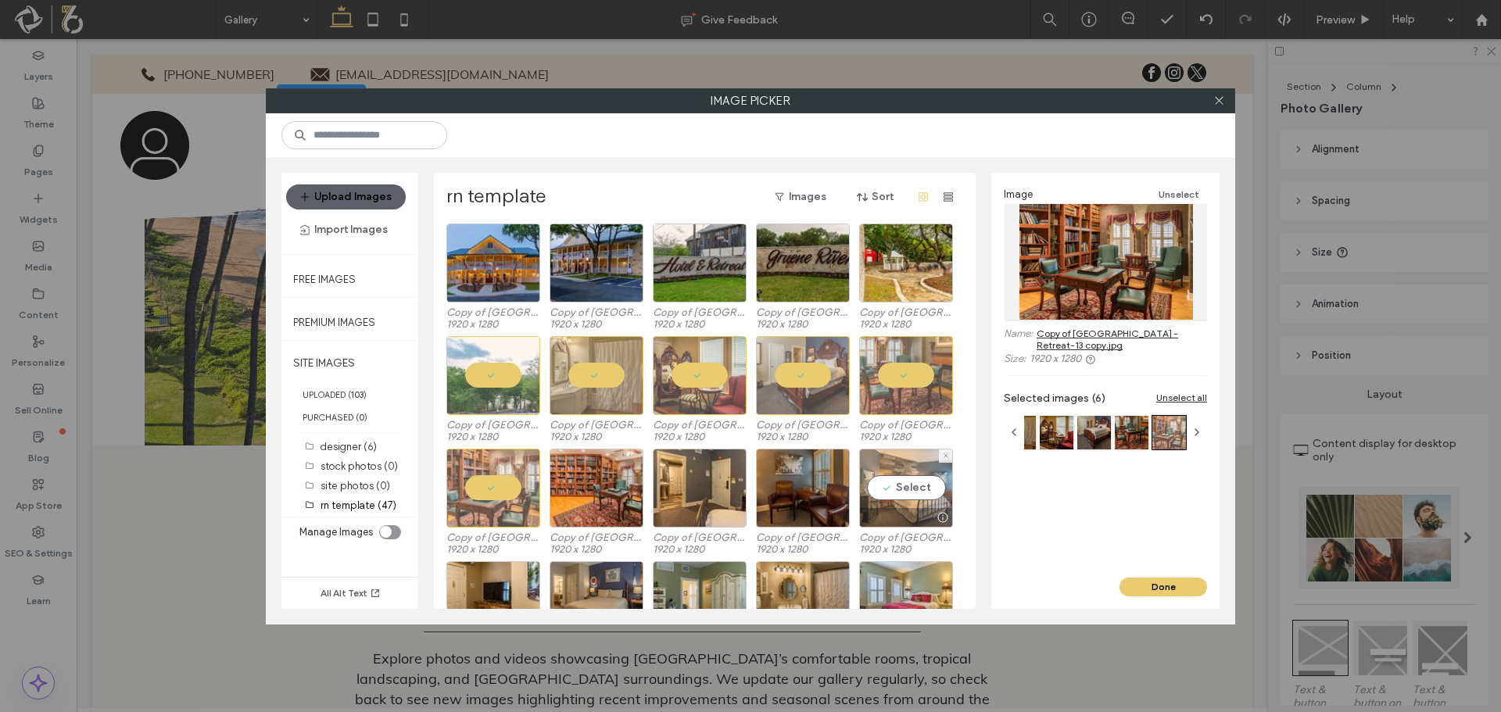
click at [891, 494] on div "Select" at bounding box center [906, 488] width 94 height 79
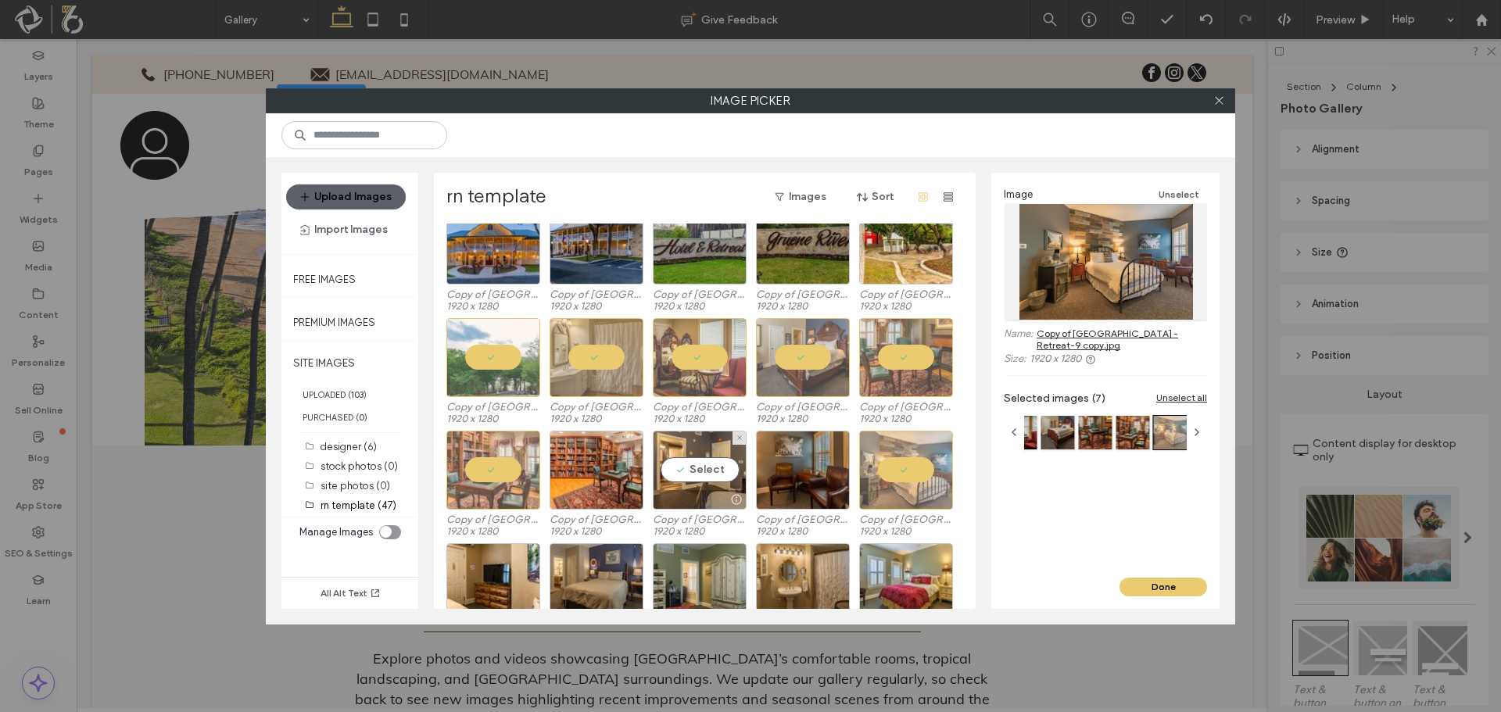
scroll to position [65, 0]
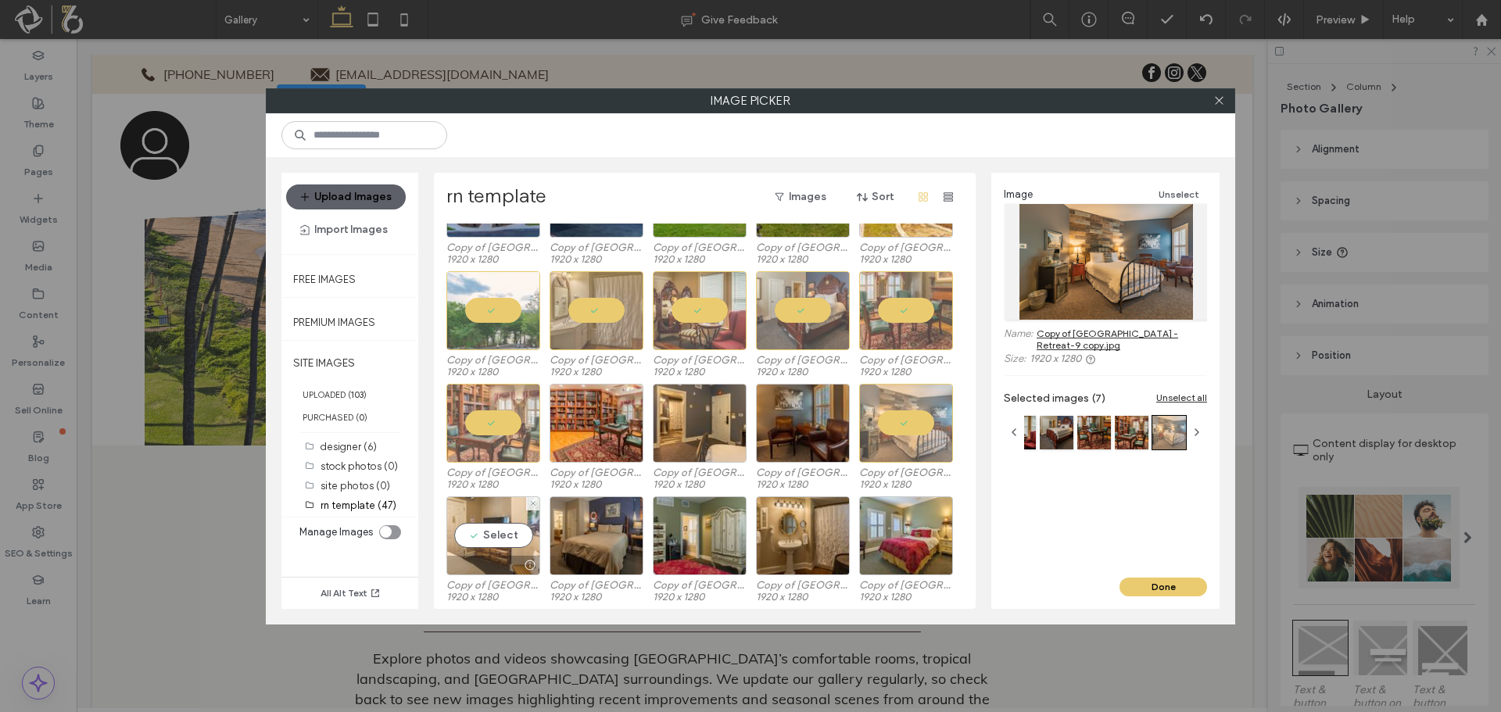
click at [492, 556] on div at bounding box center [493, 565] width 92 height 19
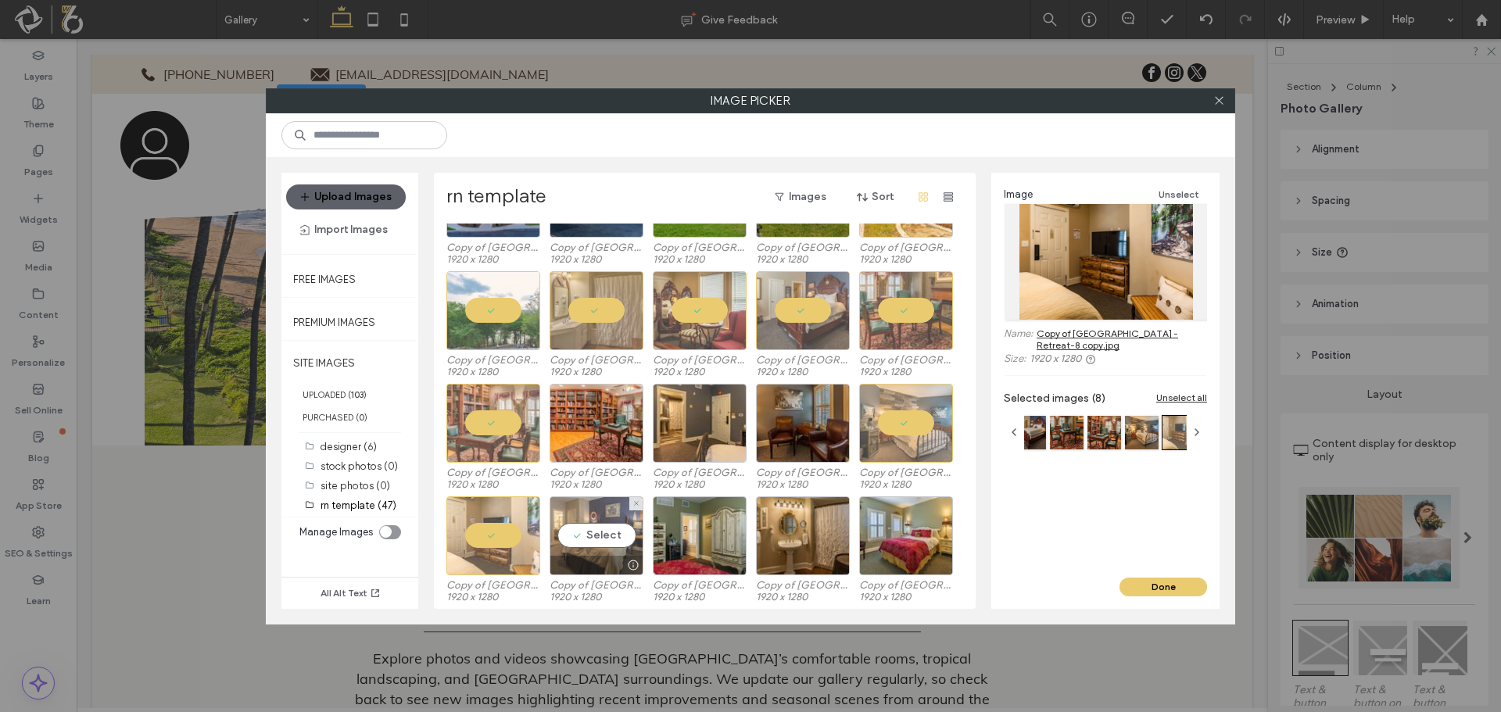
click at [595, 544] on div "Select" at bounding box center [596, 535] width 94 height 79
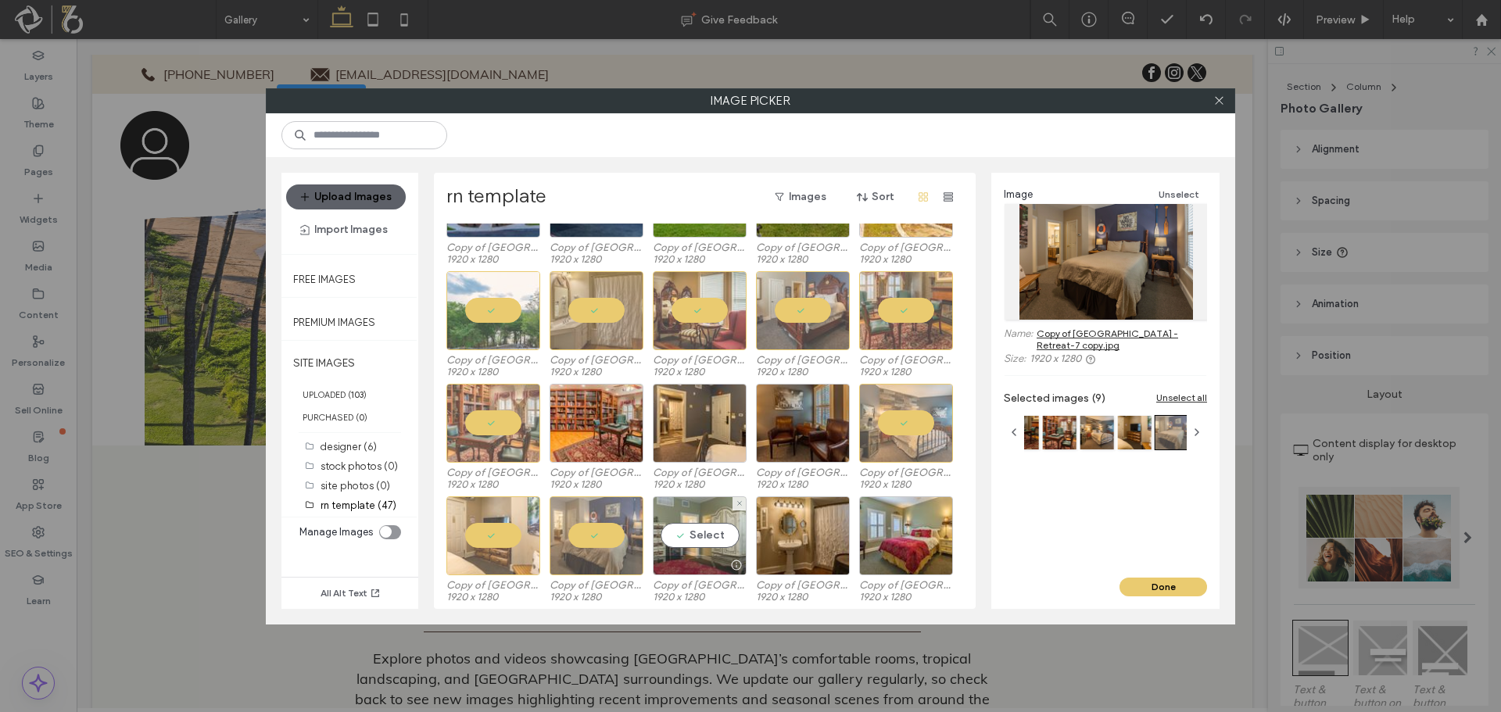
click at [698, 539] on div "Select" at bounding box center [700, 535] width 94 height 79
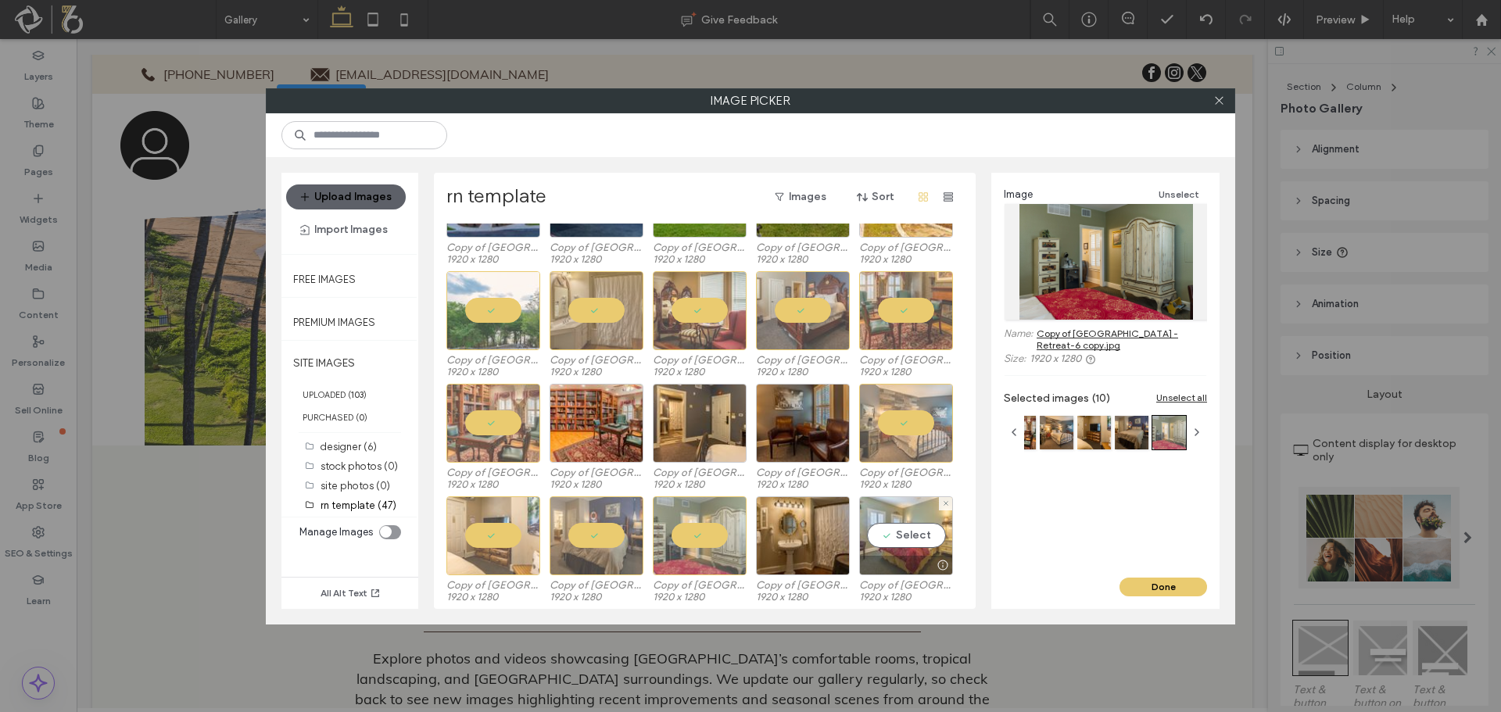
click at [904, 549] on div "Select" at bounding box center [906, 535] width 94 height 79
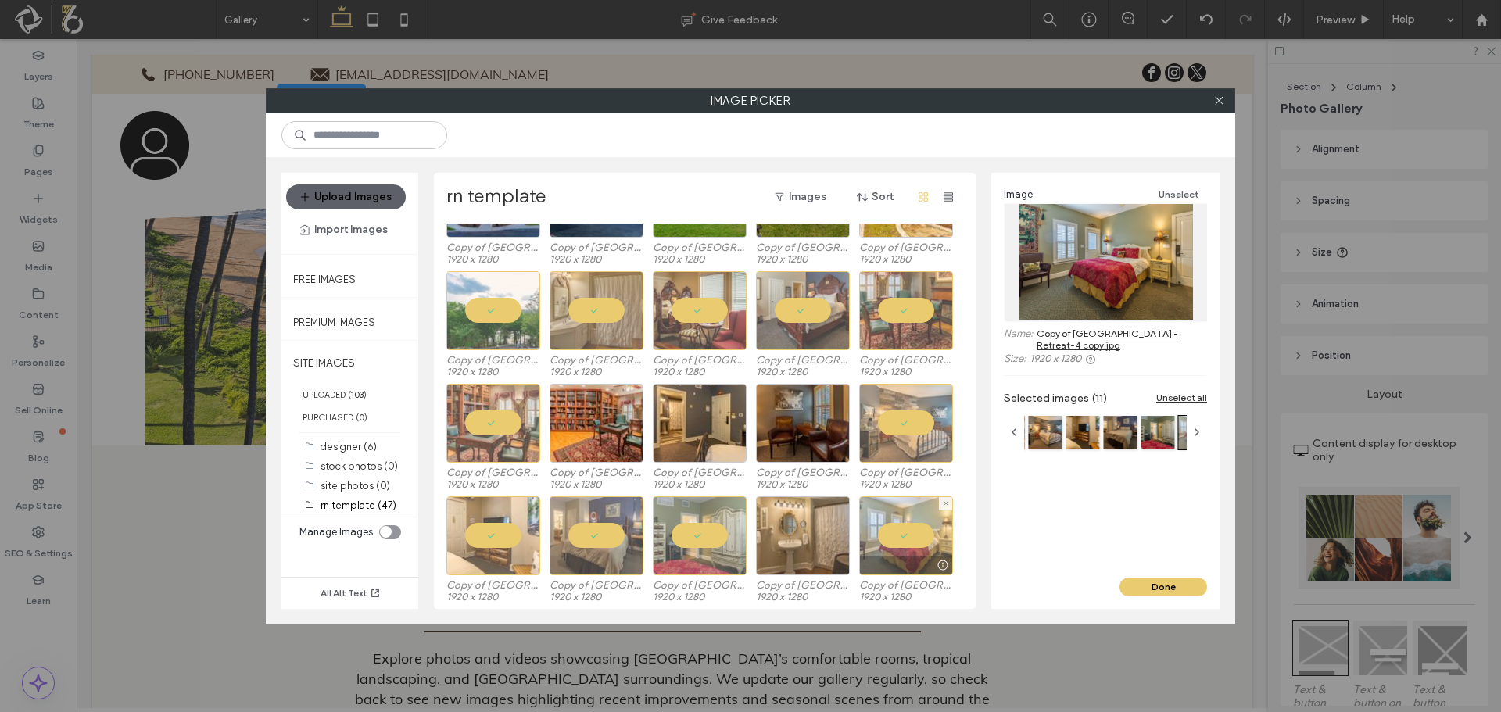
click at [797, 545] on div at bounding box center [803, 535] width 94 height 79
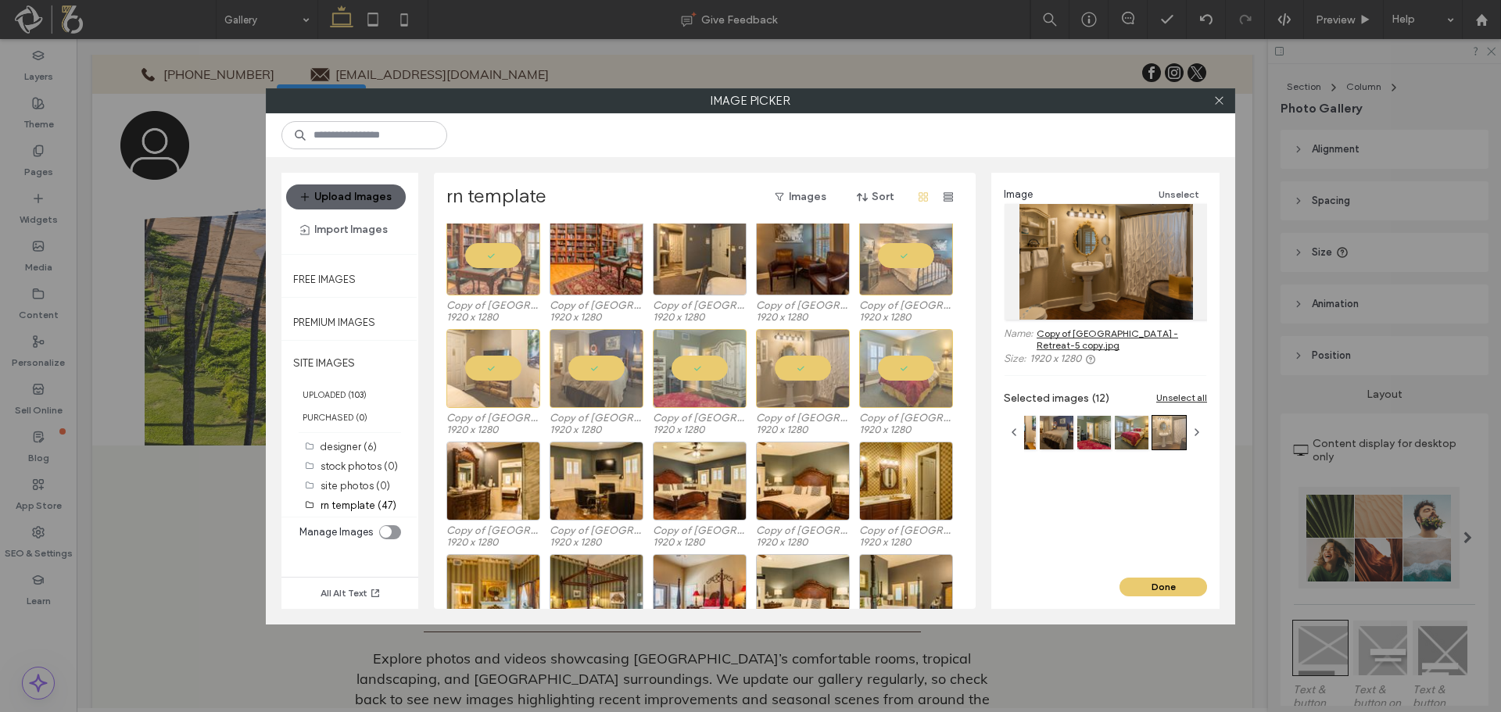
scroll to position [234, 0]
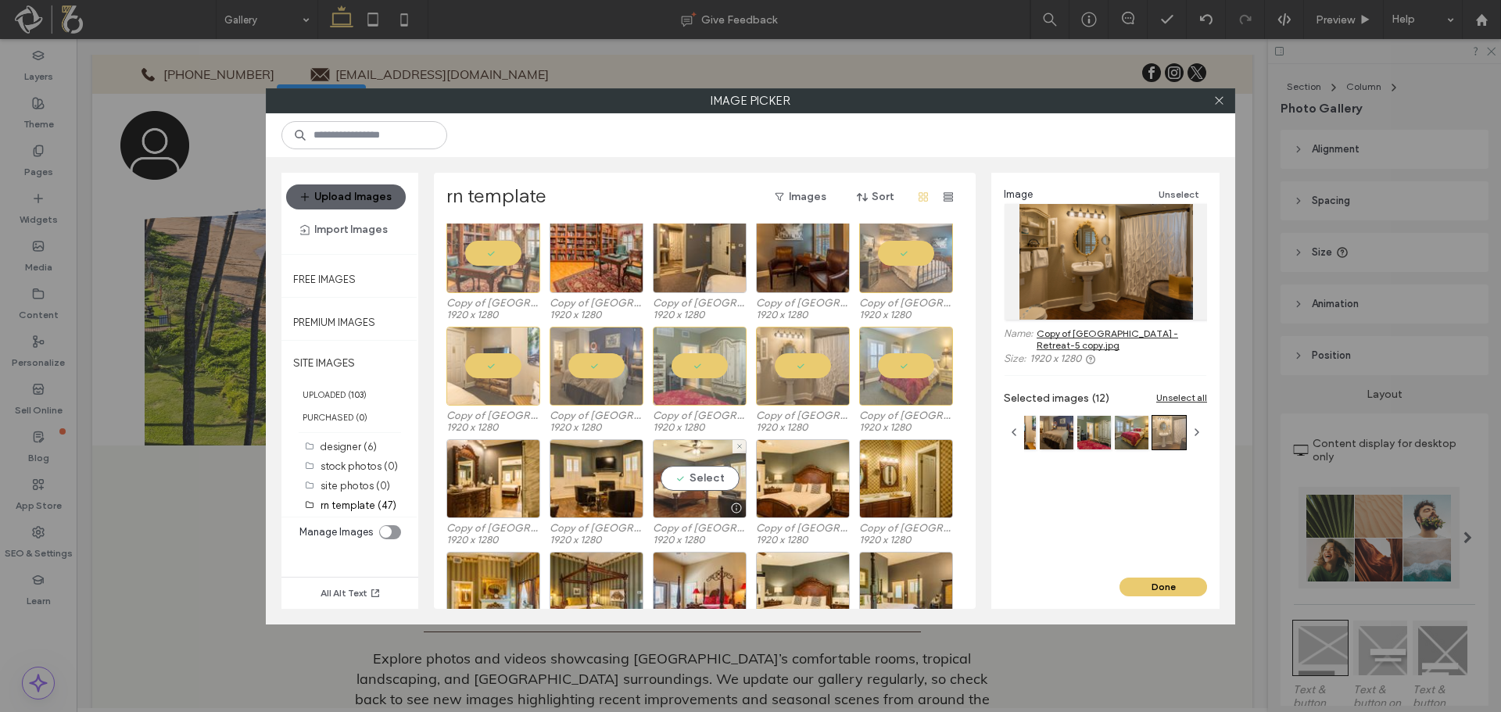
click at [718, 473] on div "Select" at bounding box center [700, 478] width 94 height 79
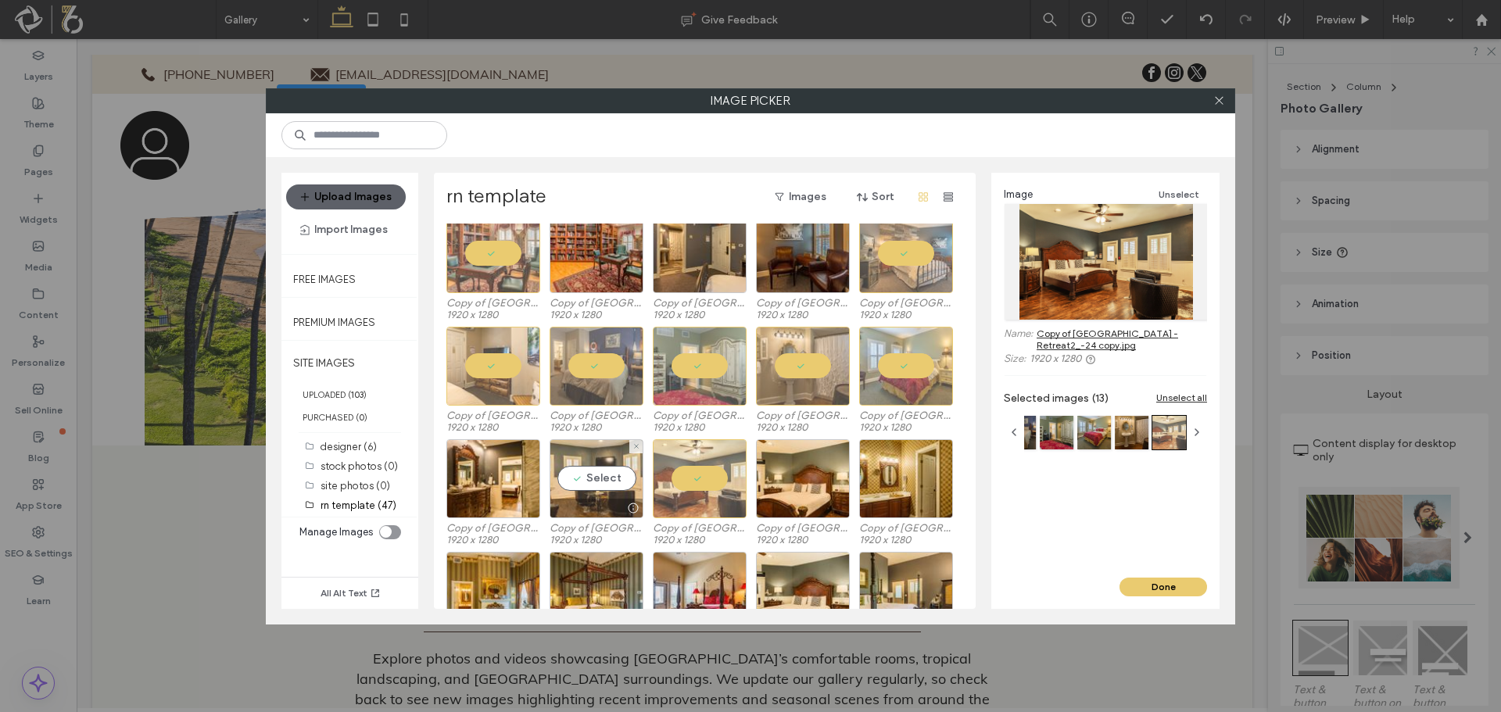
click at [606, 473] on div "Select" at bounding box center [596, 478] width 94 height 79
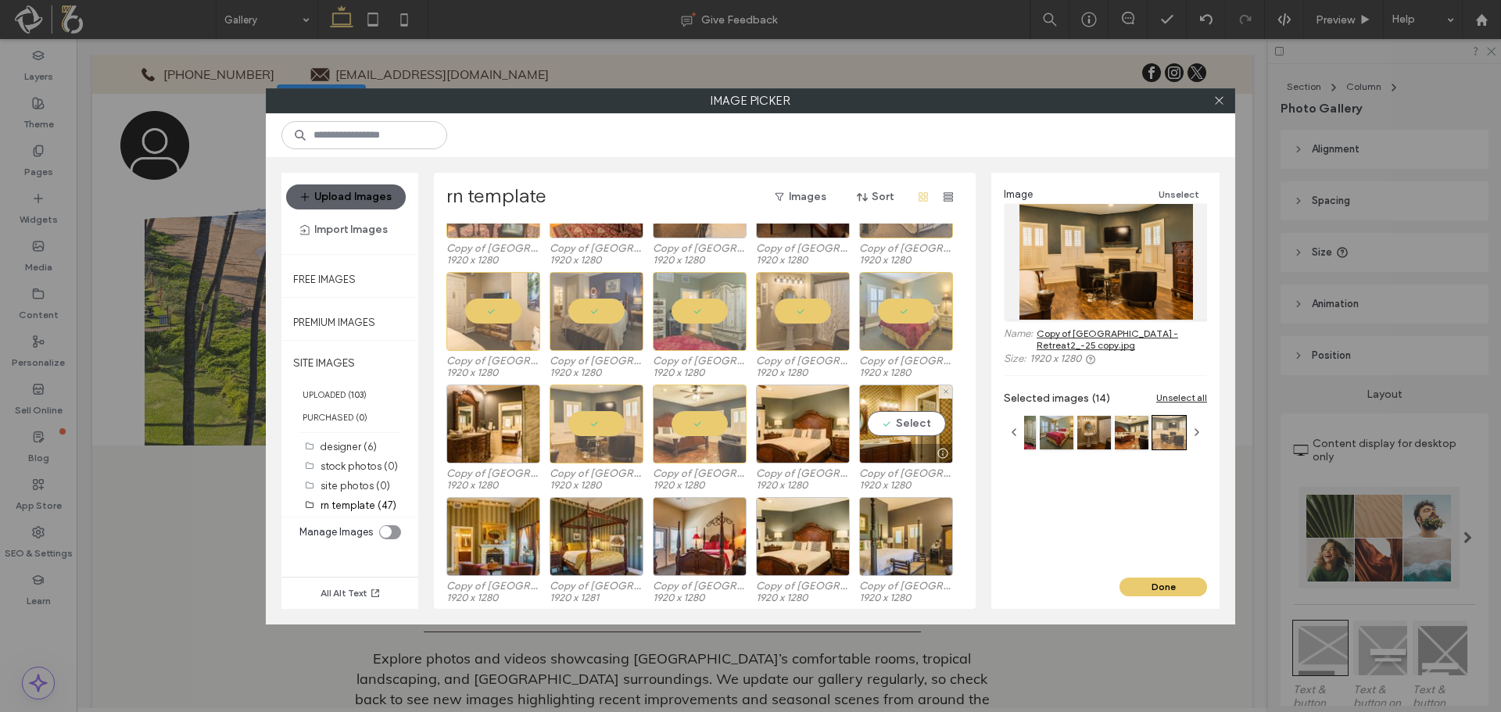
scroll to position [313, 0]
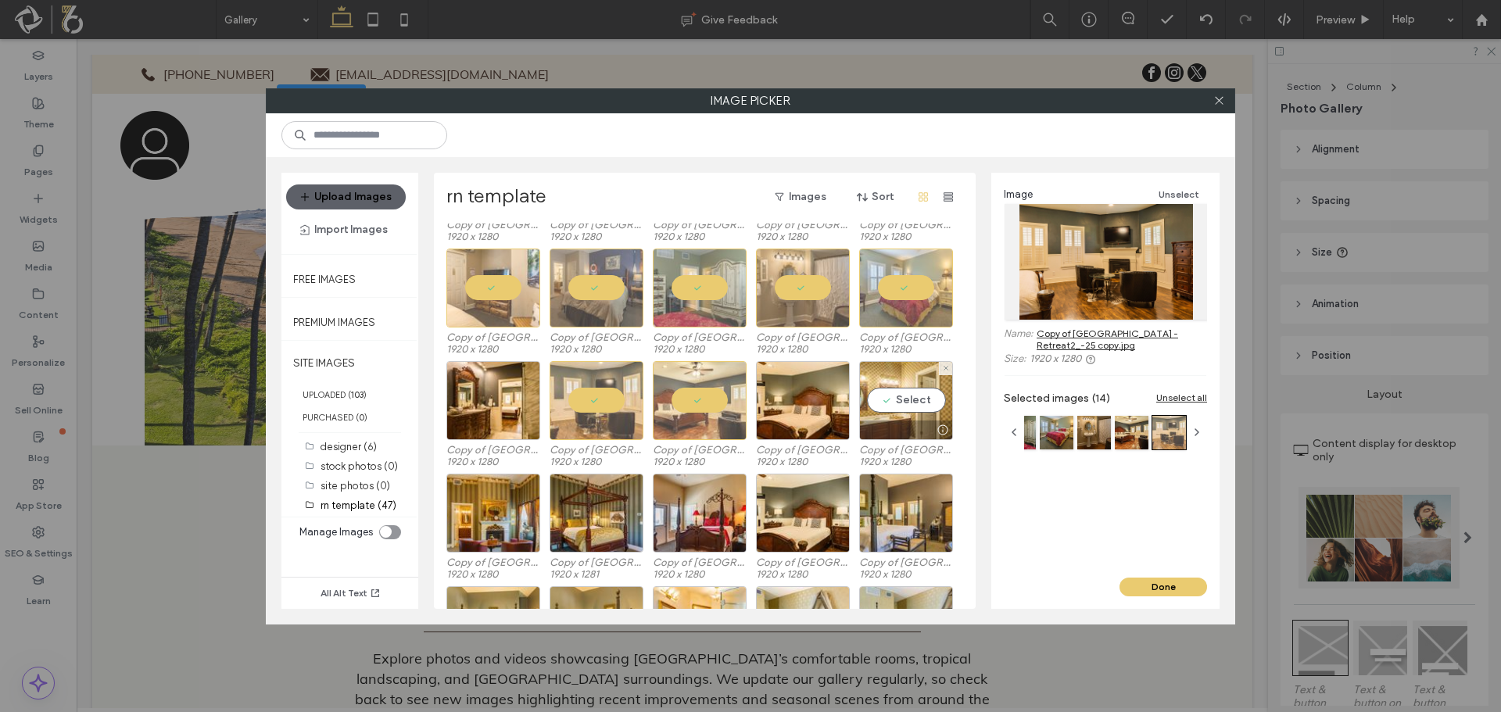
click at [911, 399] on div "Select" at bounding box center [906, 400] width 94 height 79
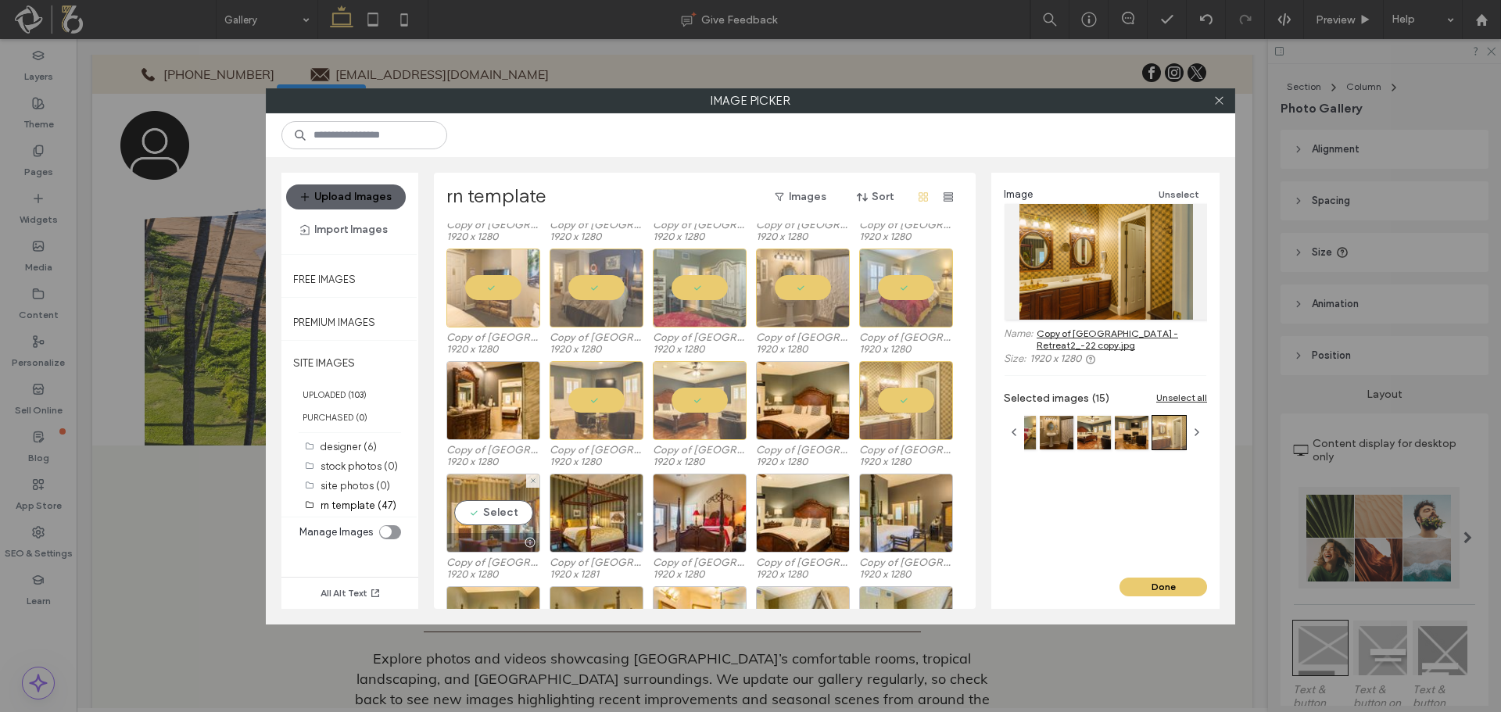
click at [486, 517] on div "Select" at bounding box center [493, 513] width 94 height 79
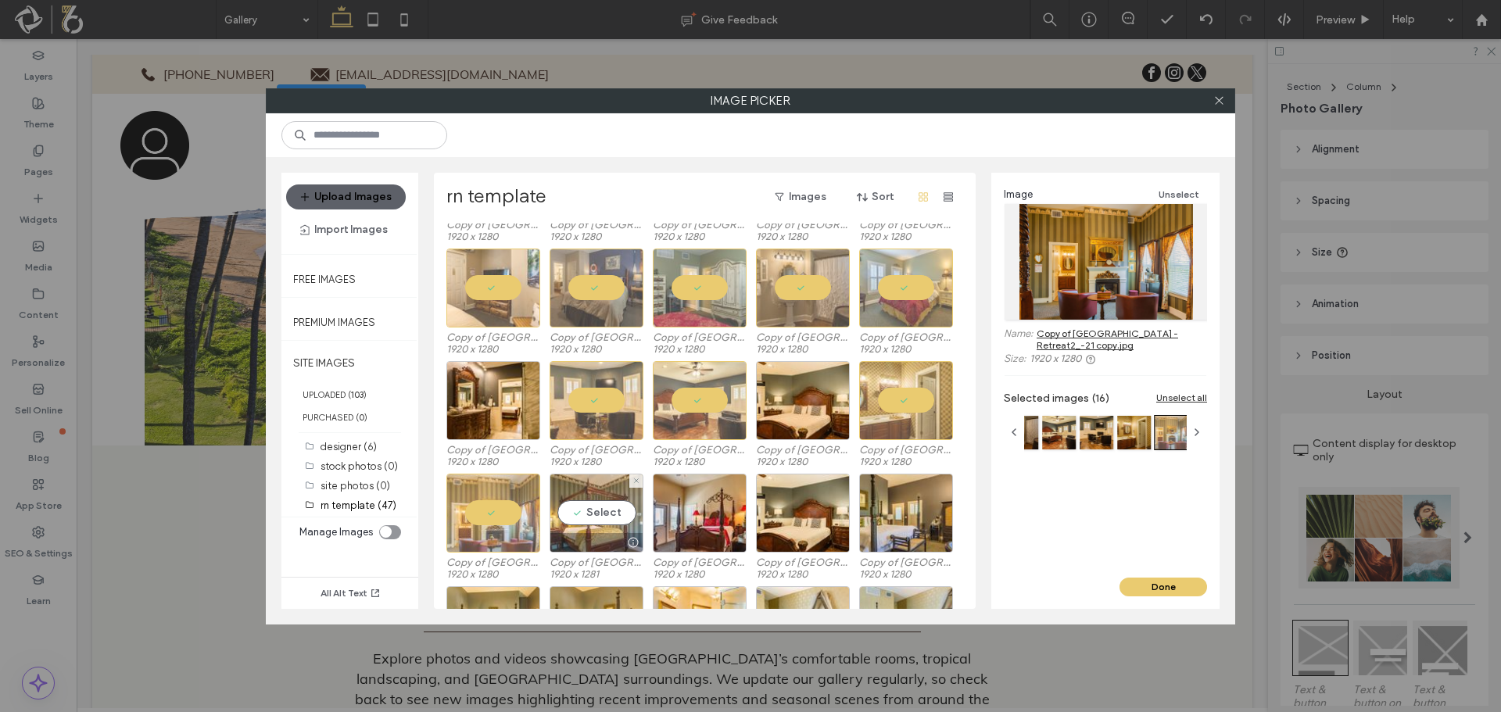
click at [608, 530] on div "Select" at bounding box center [596, 513] width 94 height 79
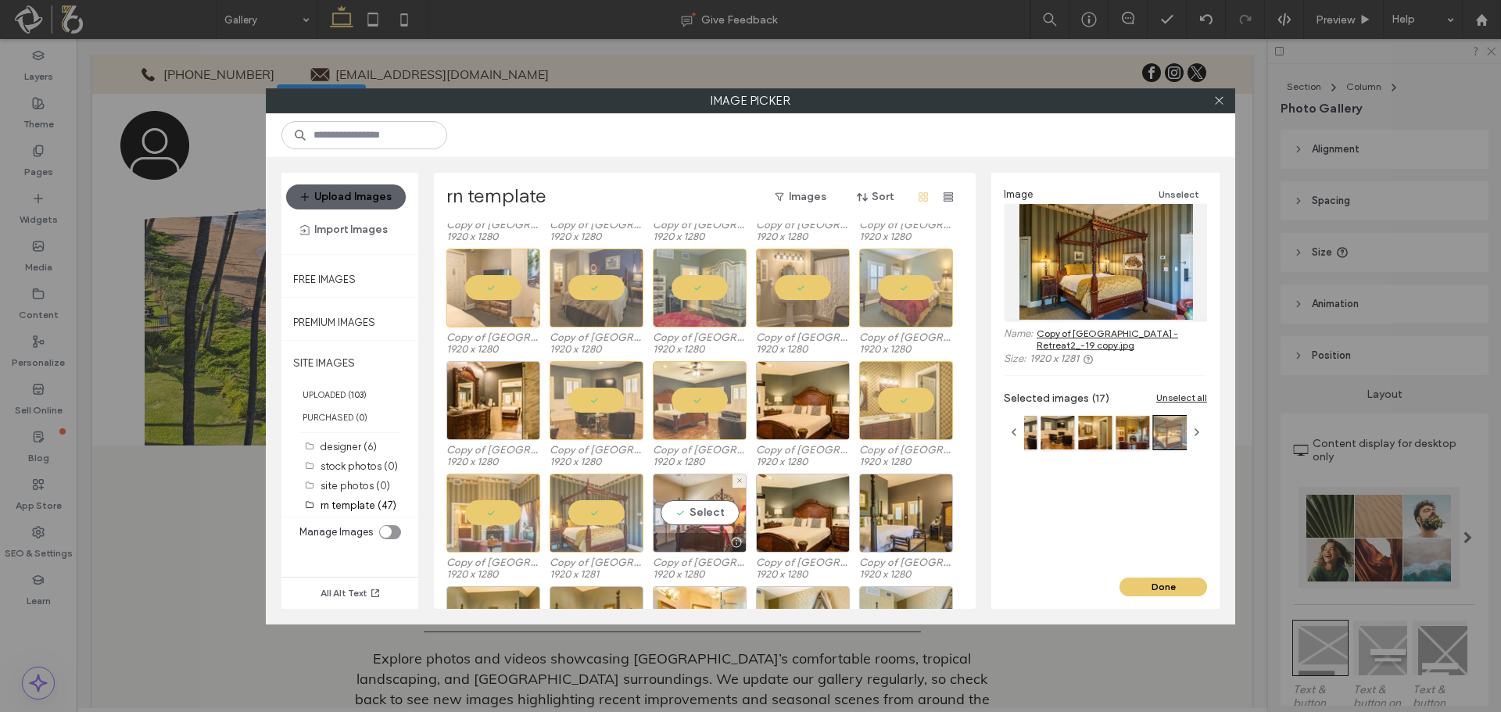
click at [692, 533] on div at bounding box center [699, 542] width 92 height 19
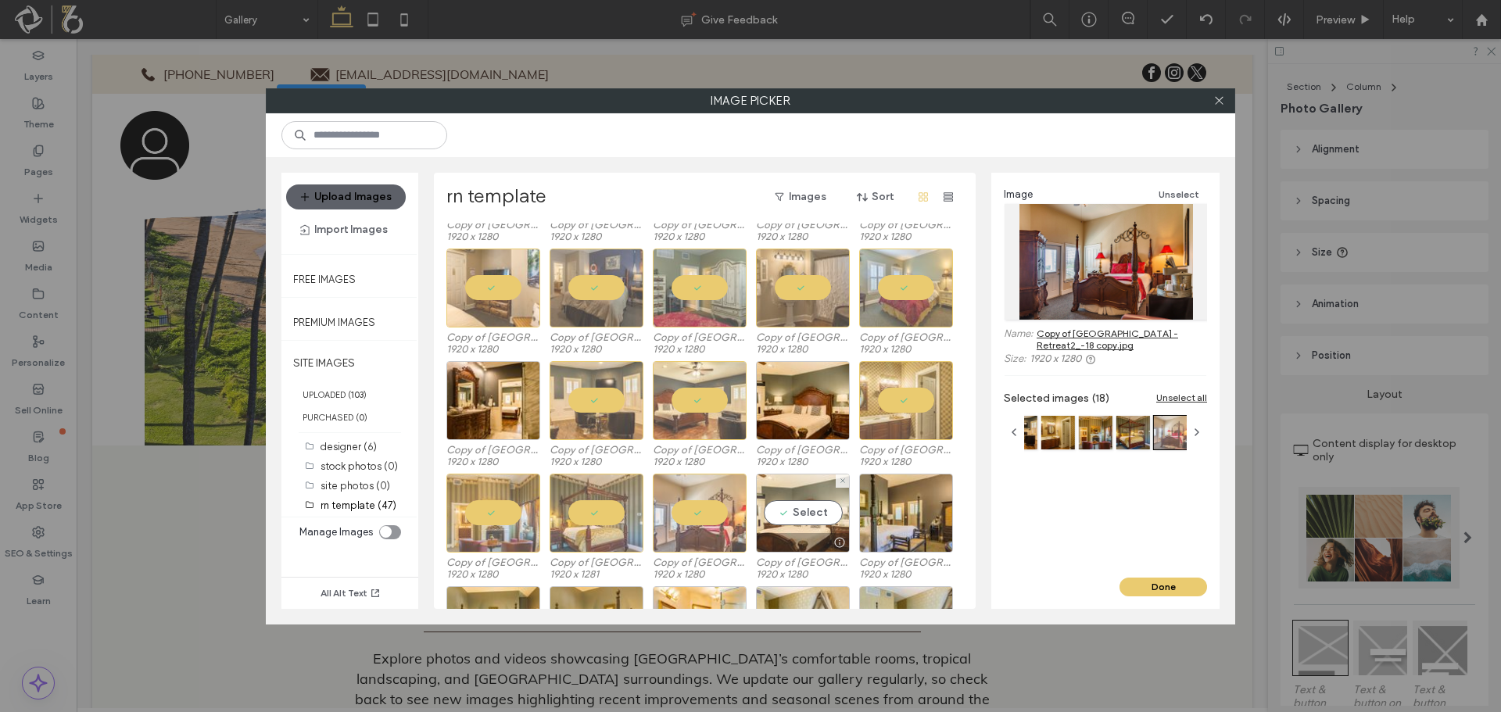
click at [784, 521] on div "Select" at bounding box center [803, 513] width 94 height 79
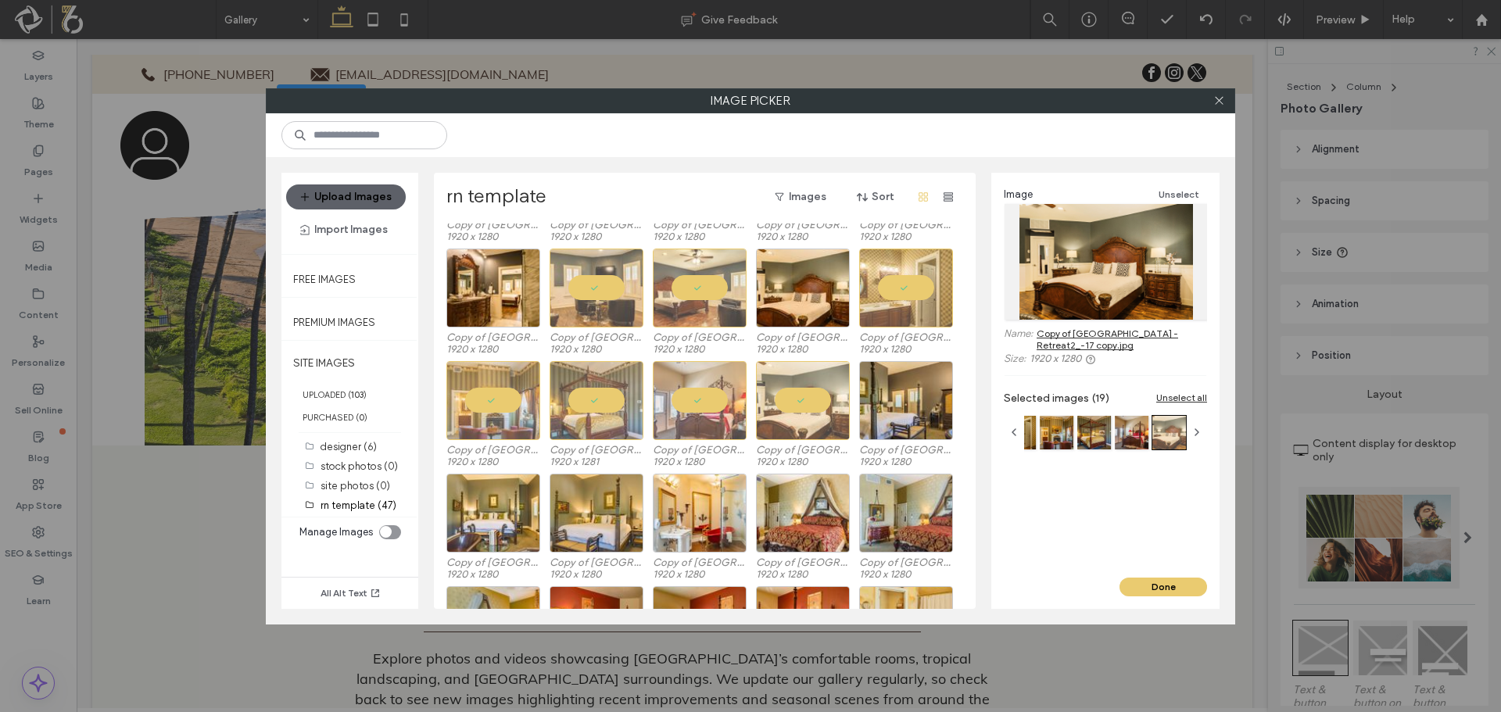
scroll to position [547, 0]
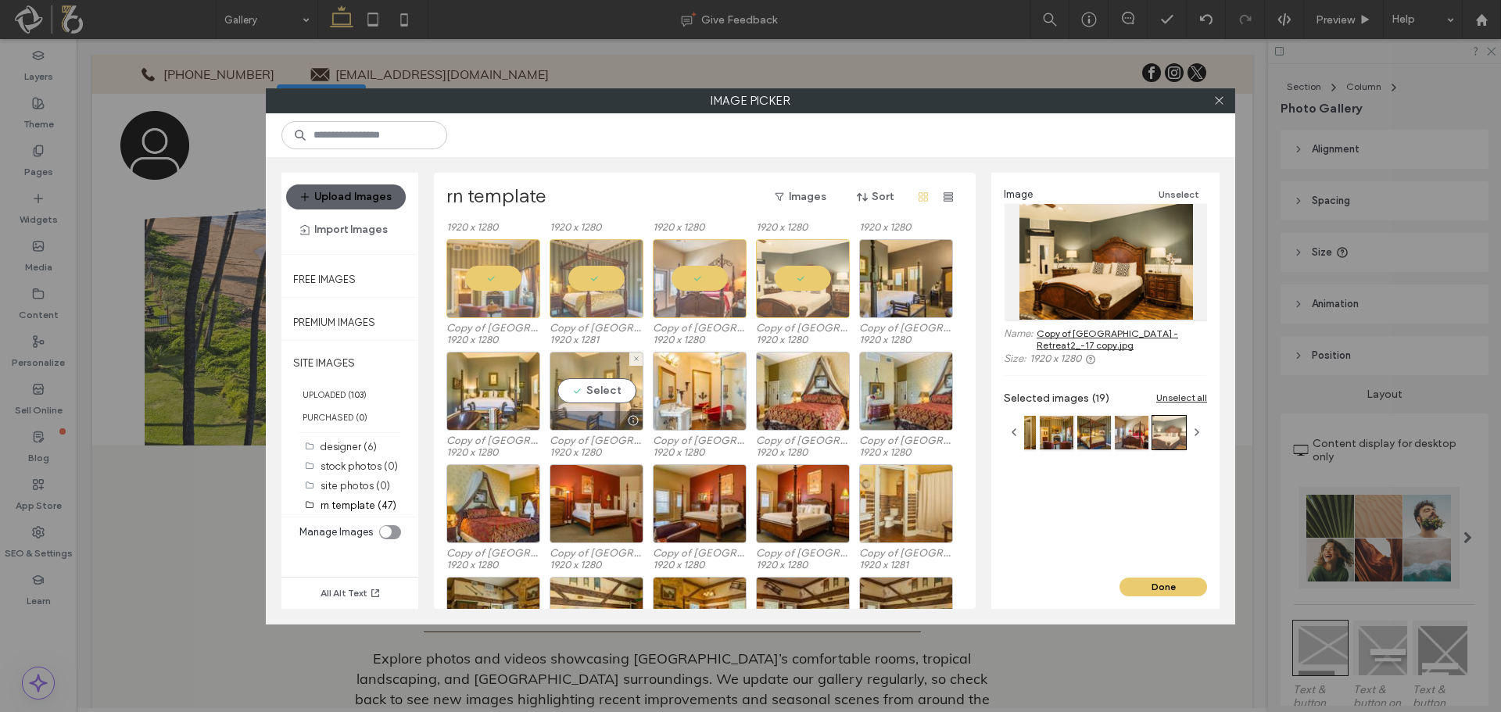
click at [638, 405] on div "Select" at bounding box center [596, 391] width 94 height 79
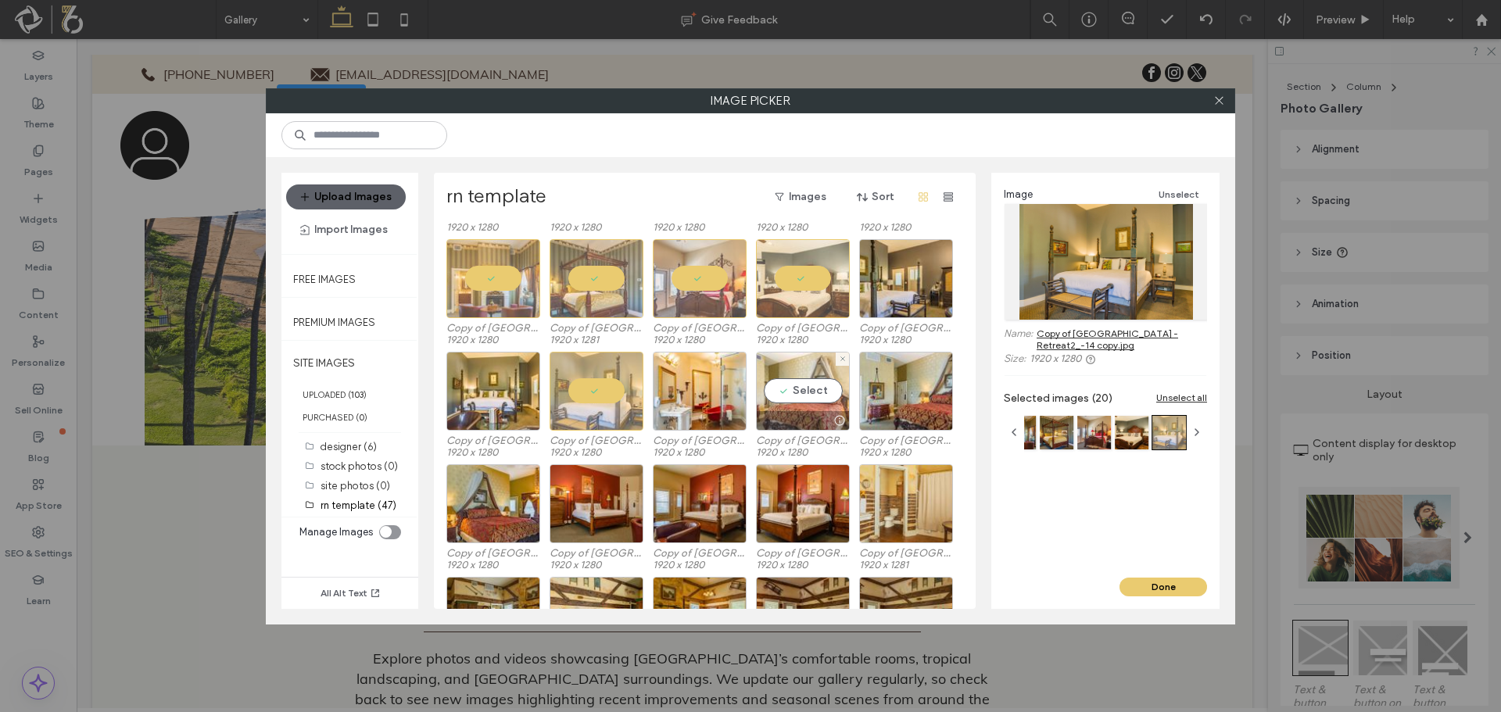
click at [810, 399] on div "Select" at bounding box center [803, 391] width 94 height 79
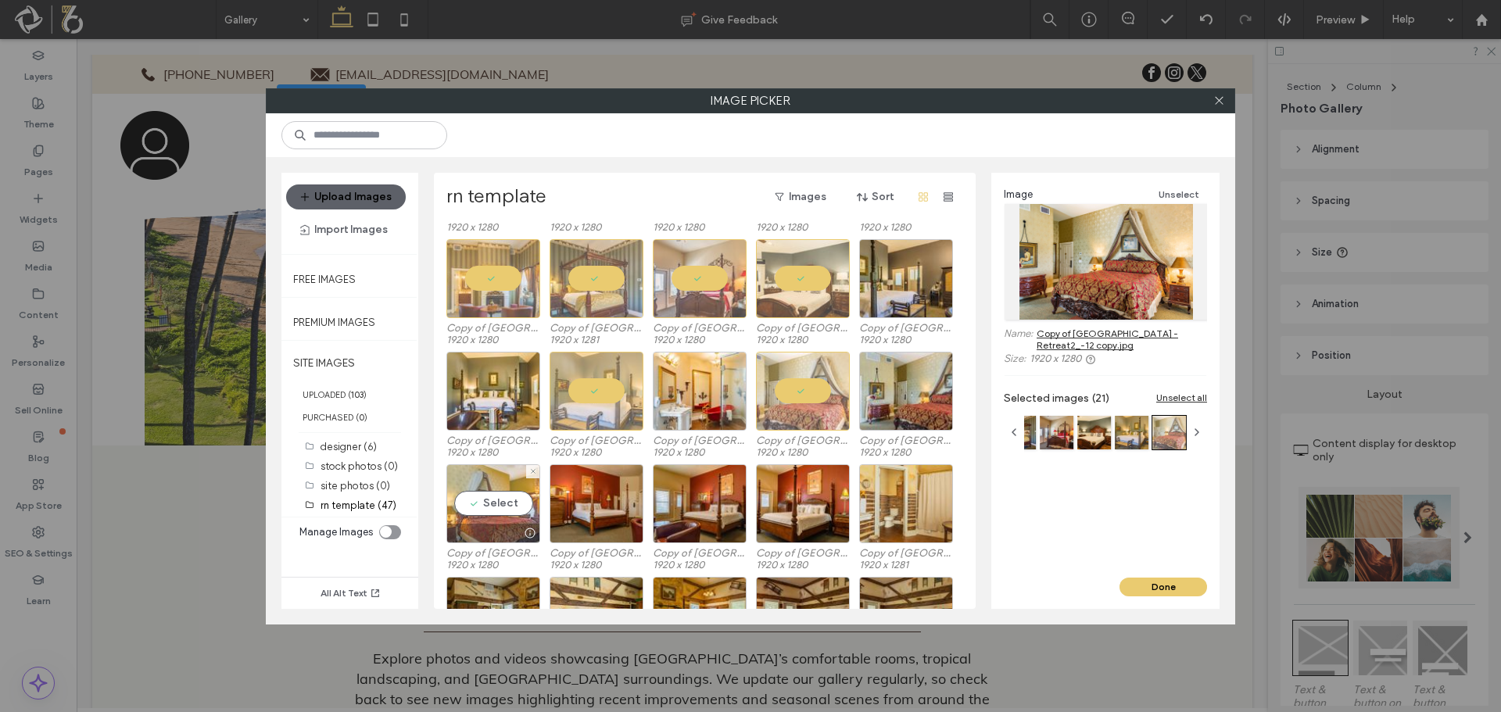
click at [499, 499] on div "Select" at bounding box center [493, 503] width 94 height 79
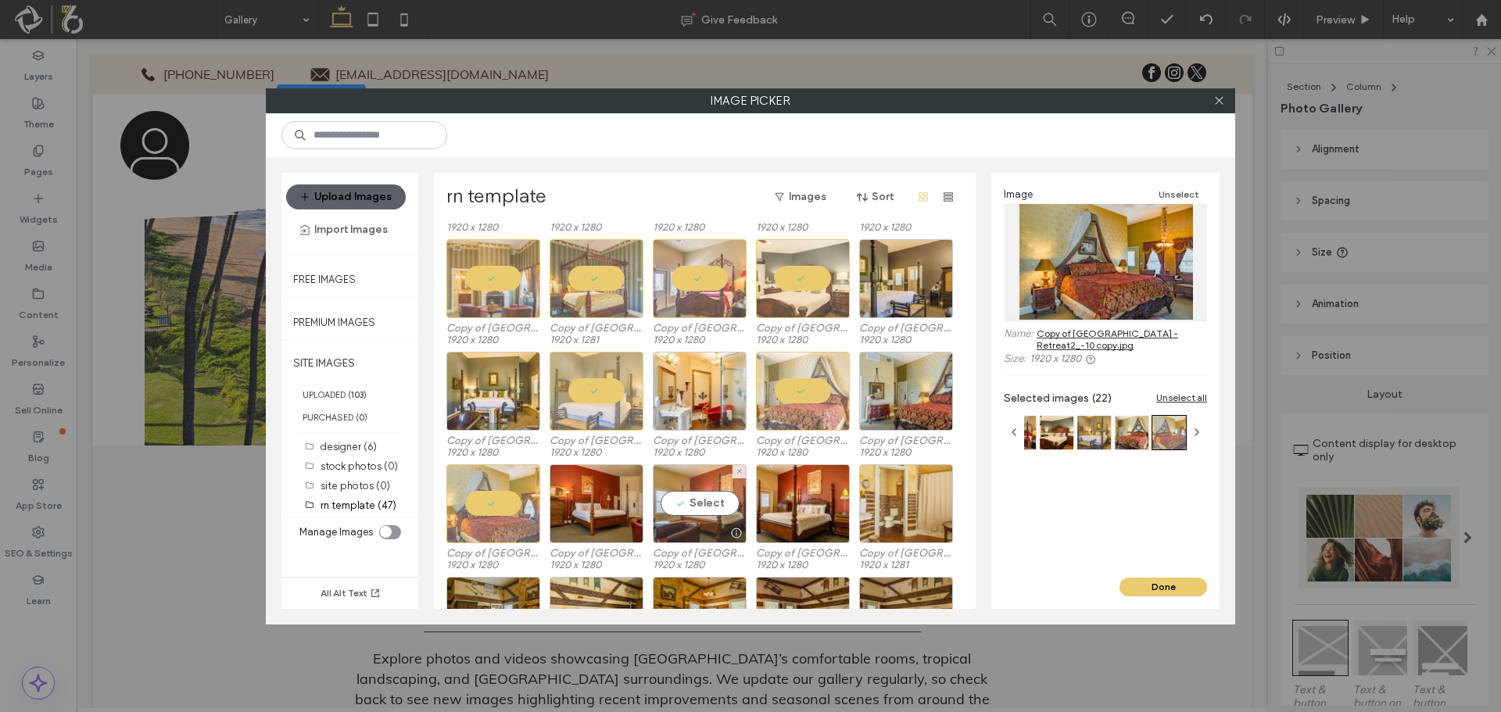
click at [737, 512] on div "Select" at bounding box center [700, 503] width 94 height 79
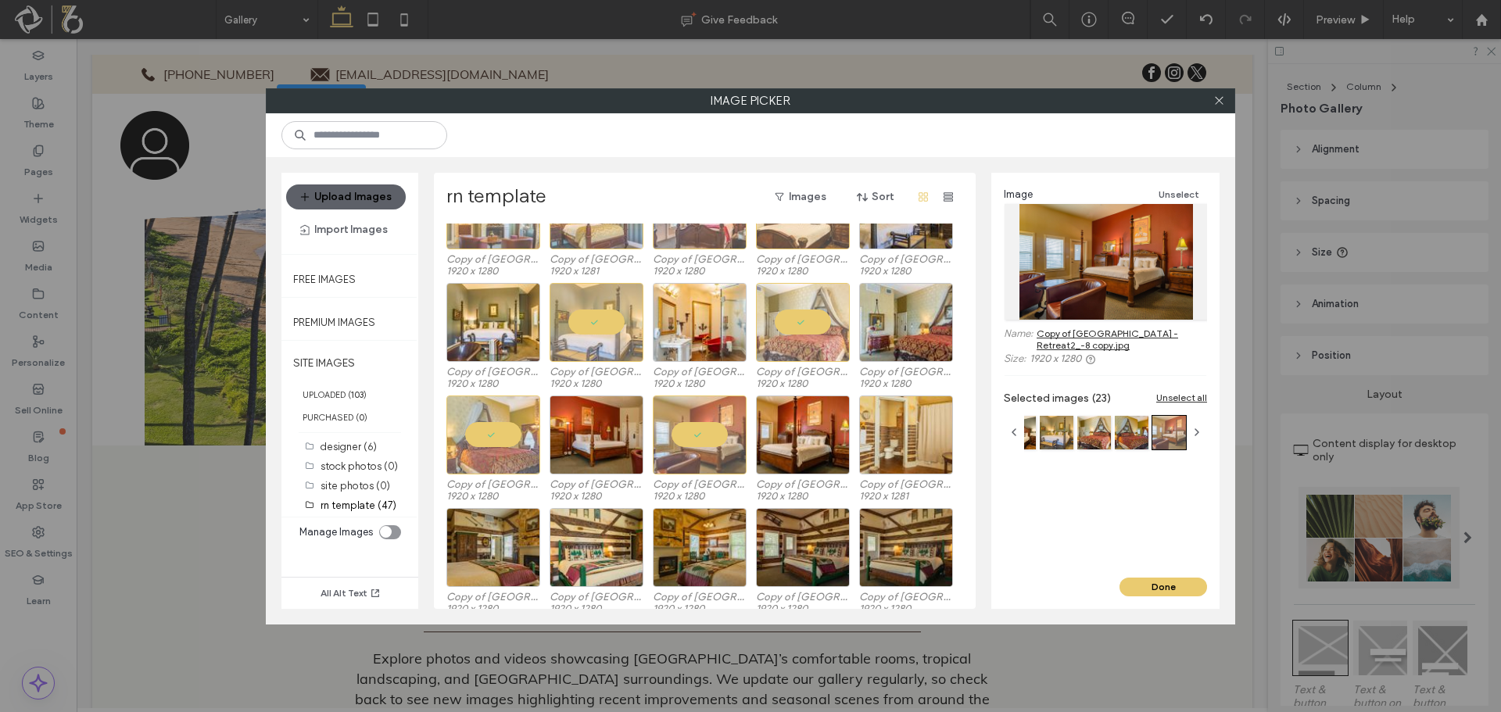
scroll to position [703, 0]
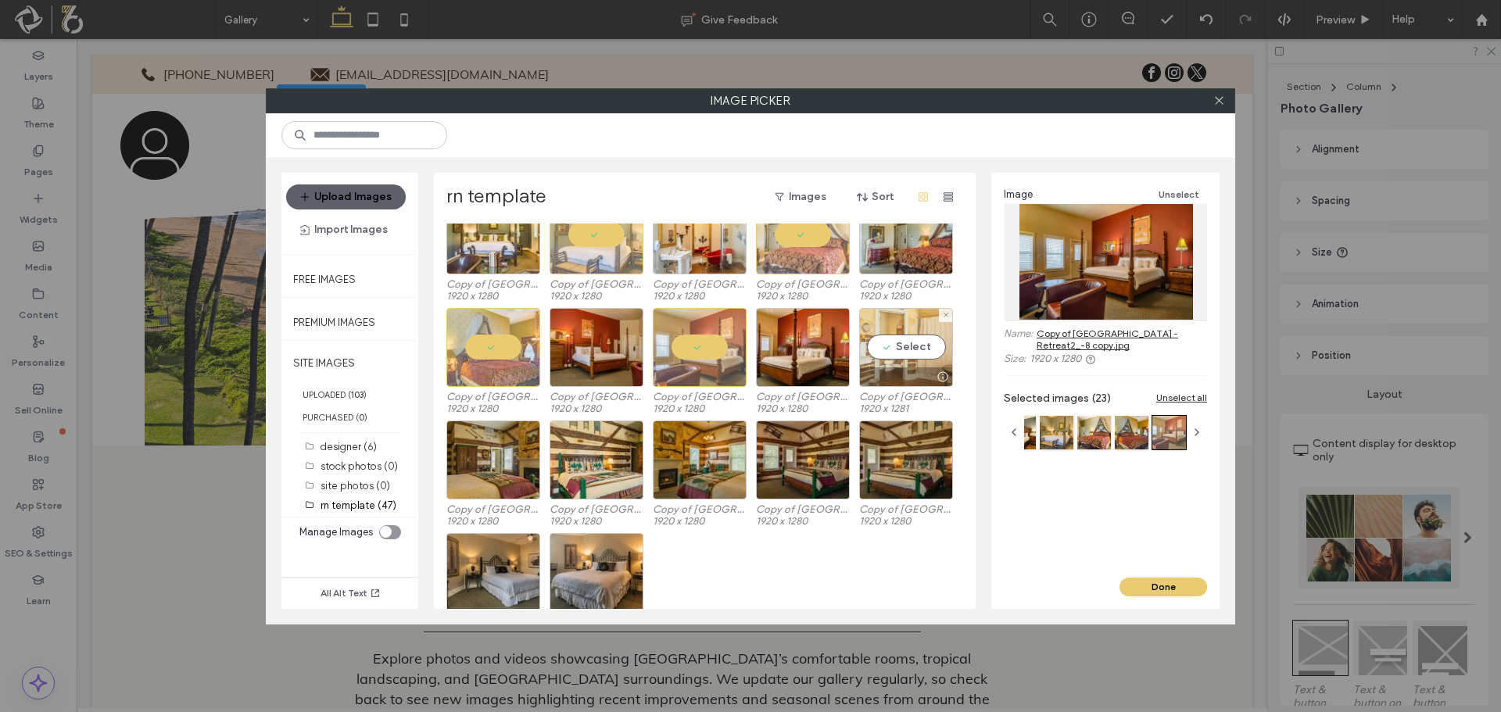
click at [903, 356] on div "Select" at bounding box center [906, 347] width 94 height 79
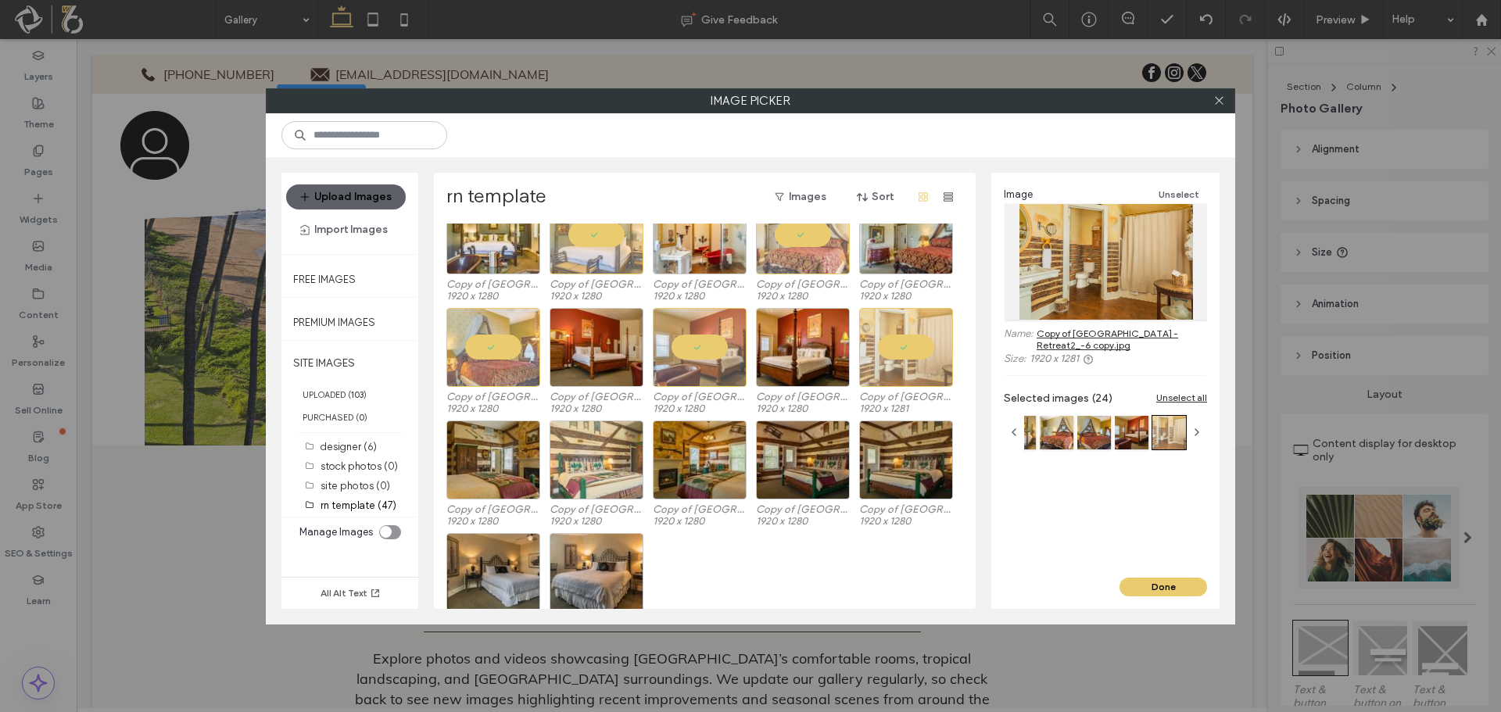
click at [582, 461] on div at bounding box center [596, 459] width 94 height 79
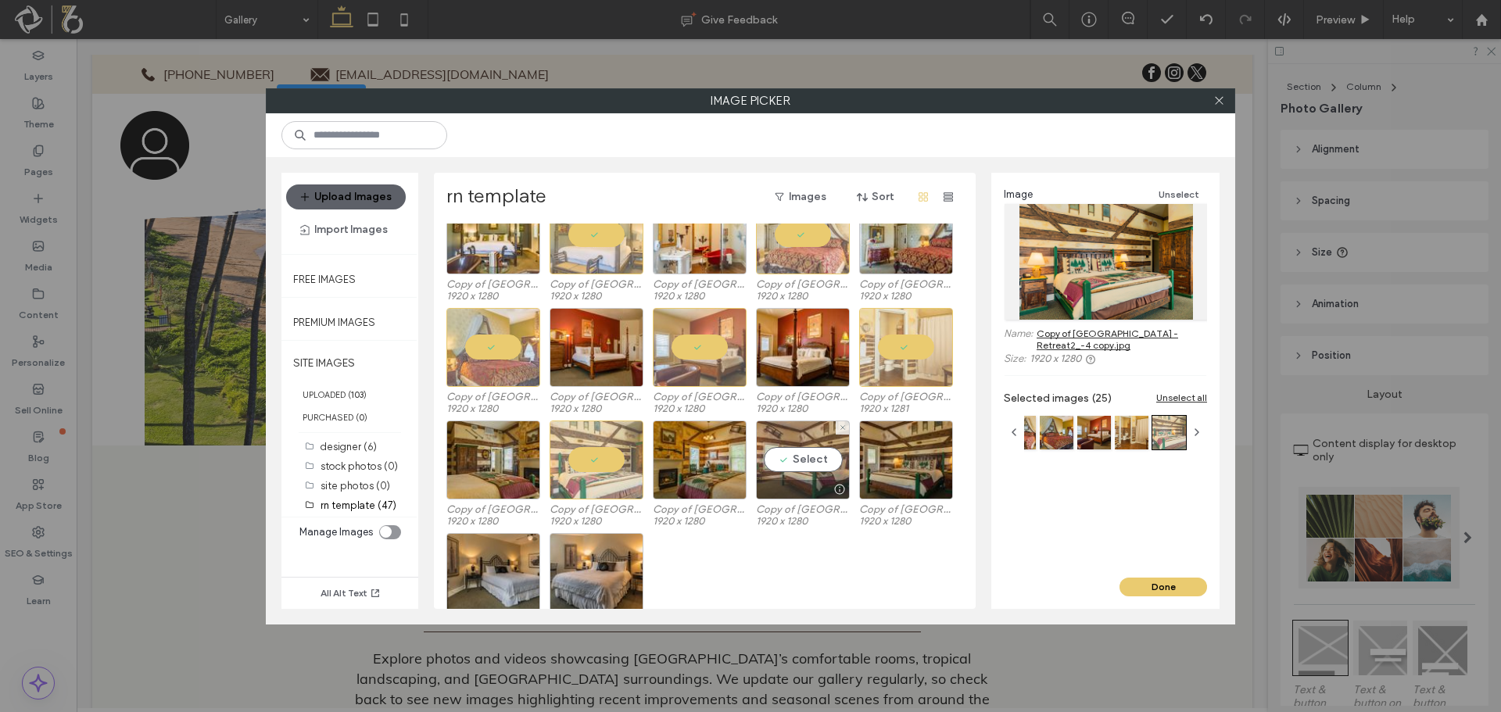
click at [805, 452] on div "Select" at bounding box center [803, 459] width 94 height 79
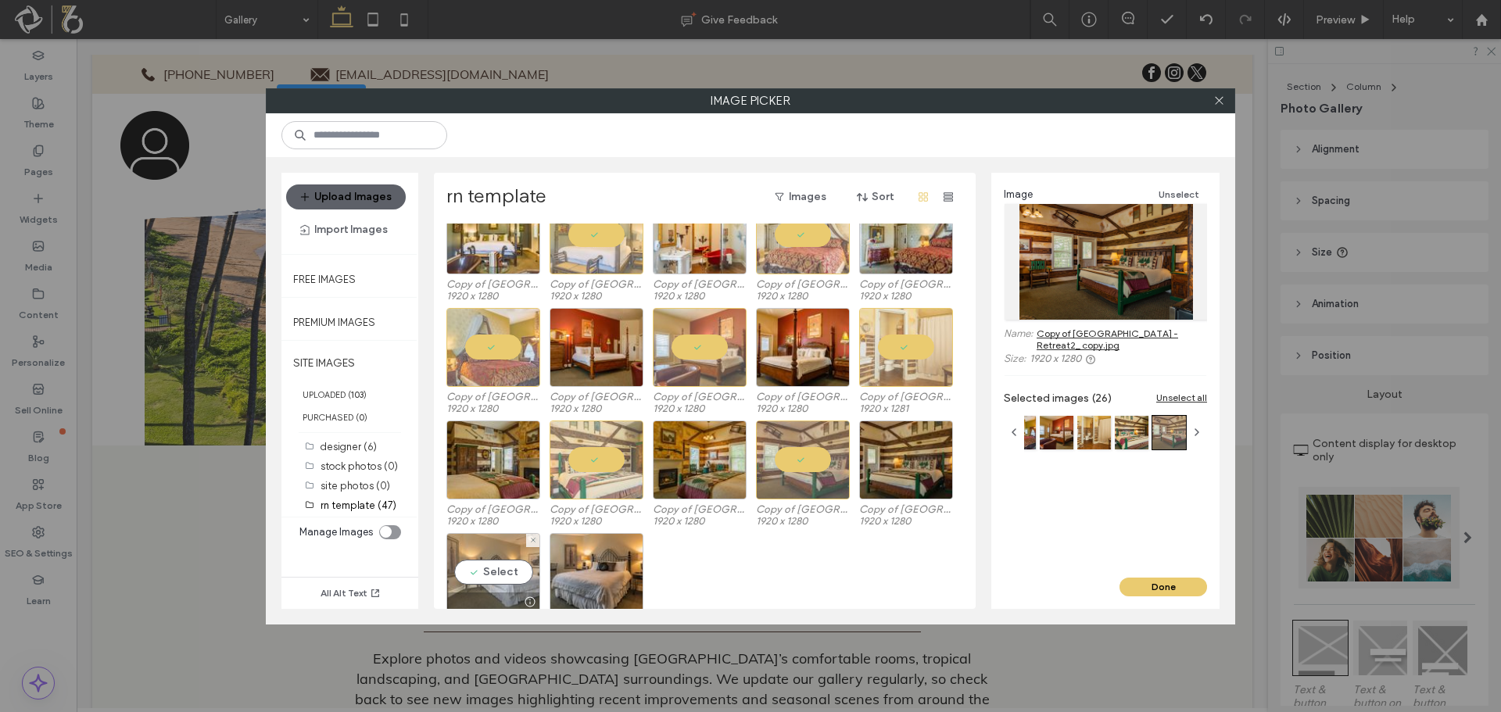
click at [493, 574] on div "Select" at bounding box center [493, 572] width 94 height 79
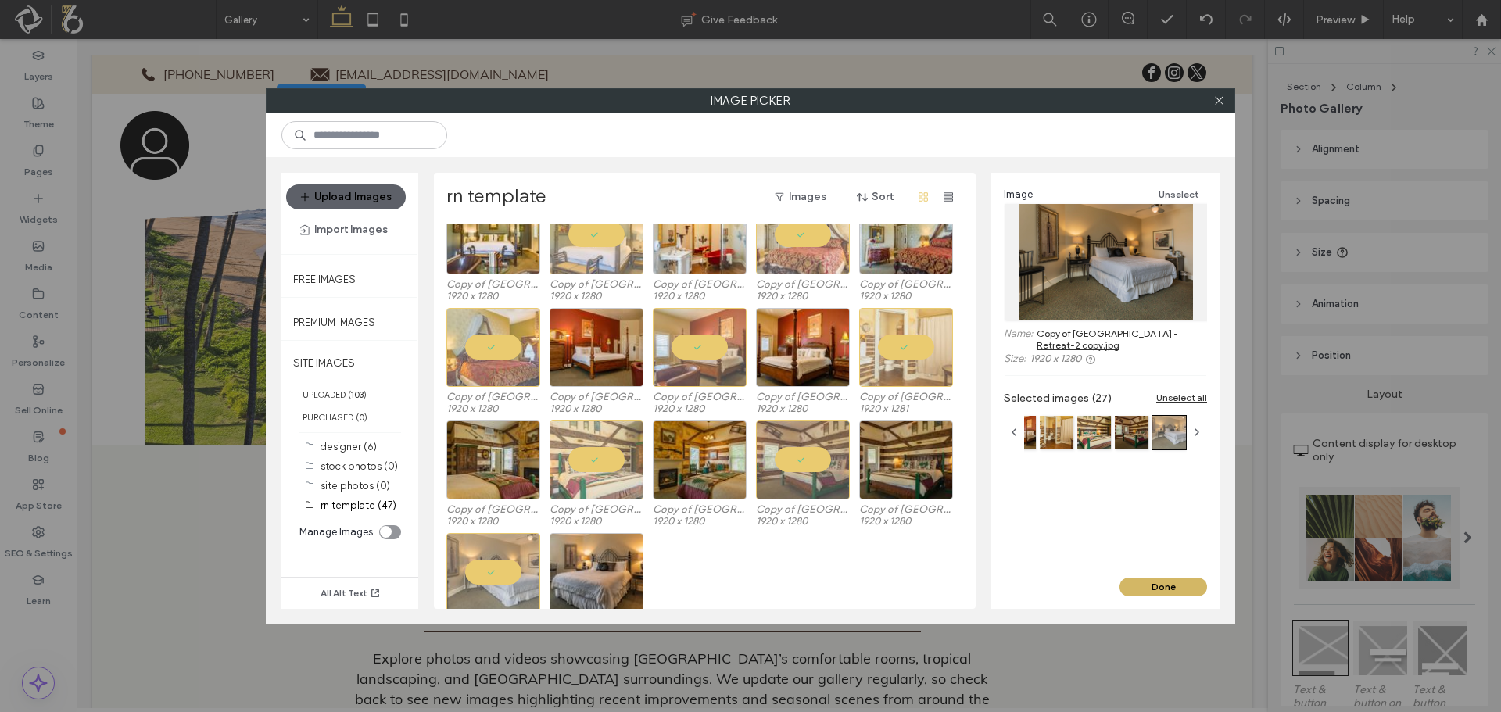
click at [1172, 584] on button "Done" at bounding box center [1163, 587] width 88 height 19
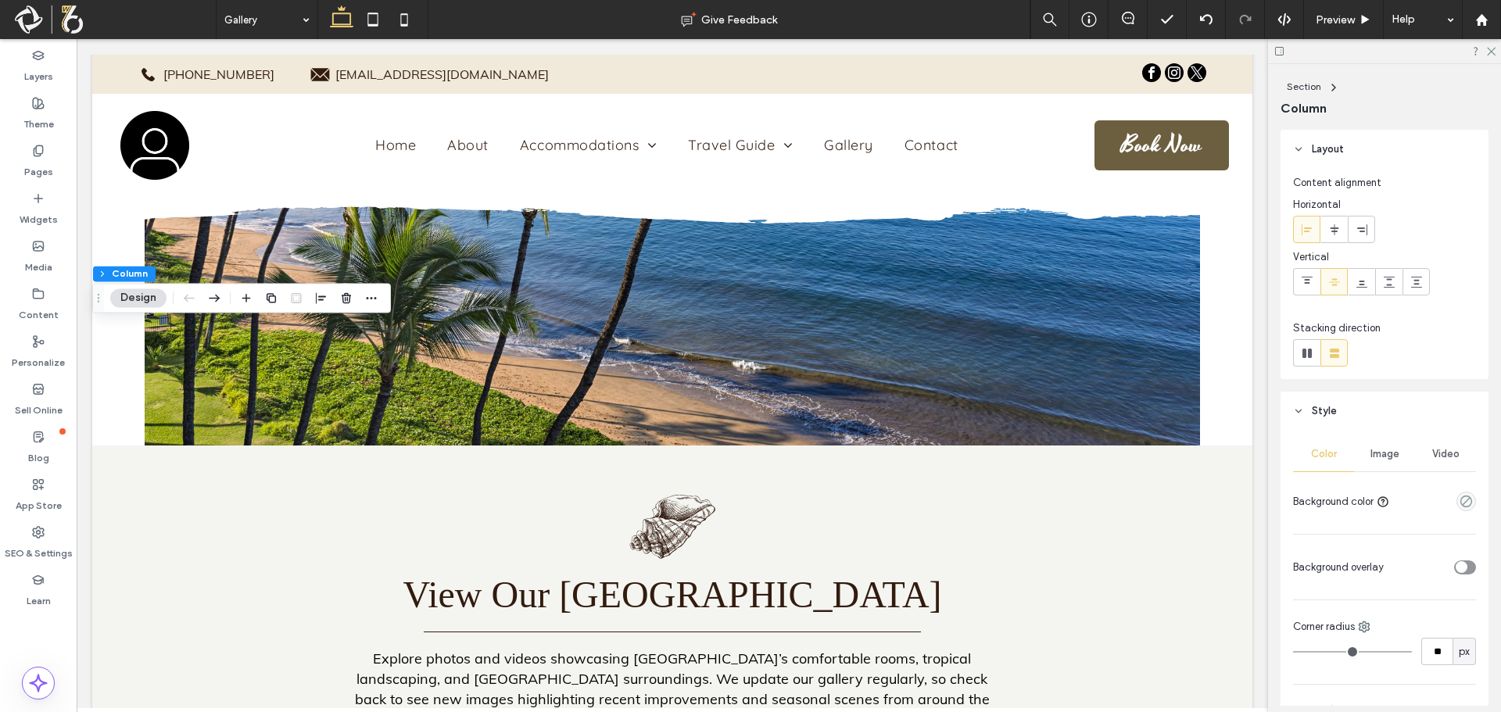
click at [1374, 458] on span "Image" at bounding box center [1384, 454] width 29 height 13
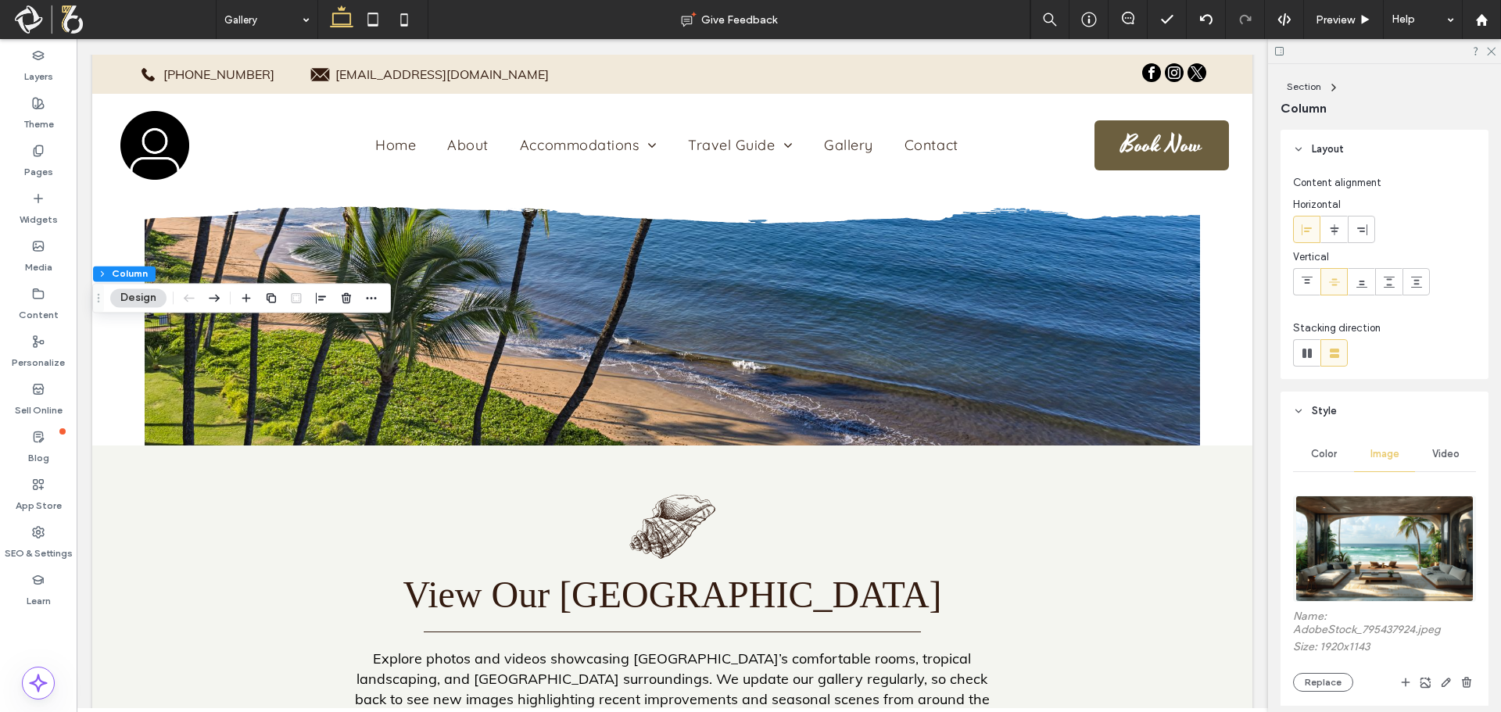
click at [1379, 558] on img at bounding box center [1383, 549] width 177 height 106
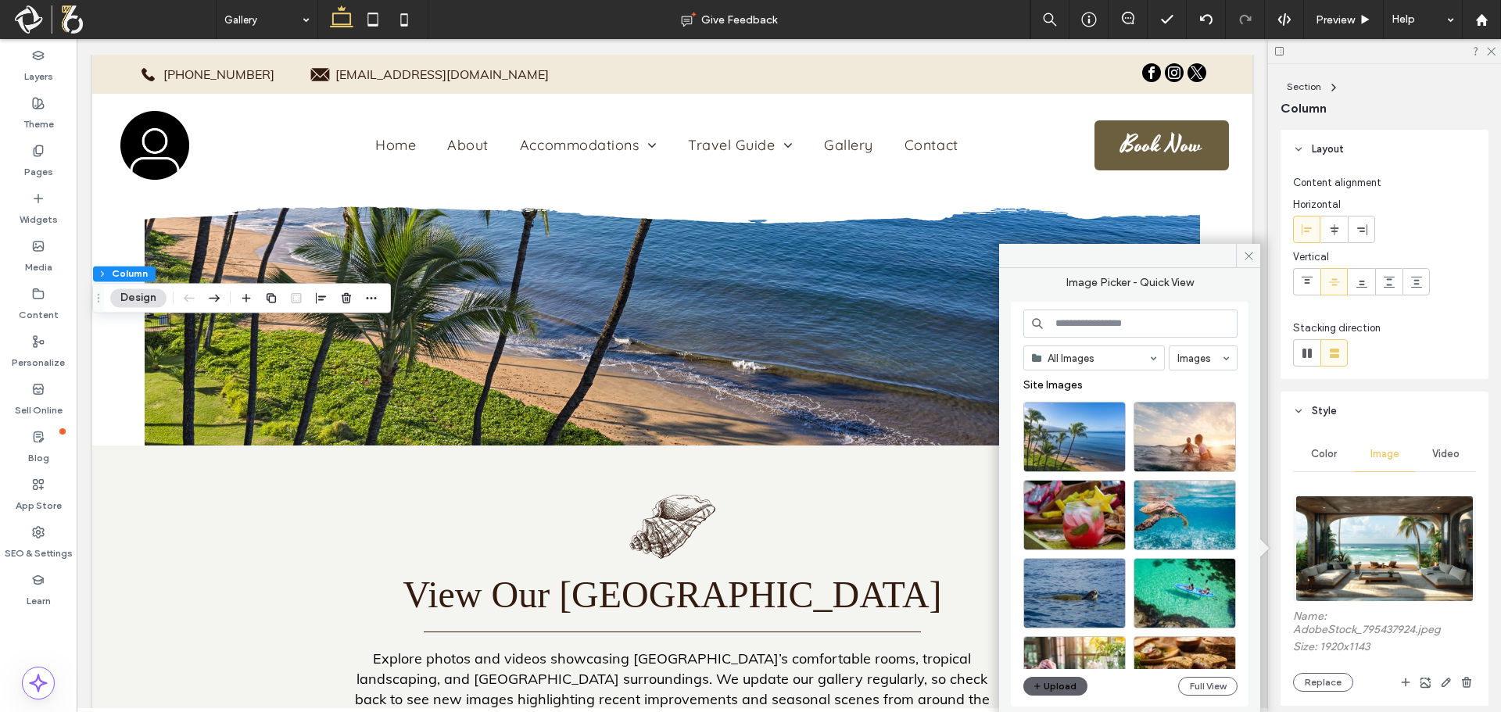
click at [1215, 674] on div "All Images Images Site Images Upload Full View" at bounding box center [1130, 504] width 214 height 390
click at [1209, 678] on button "Full View" at bounding box center [1207, 686] width 59 height 19
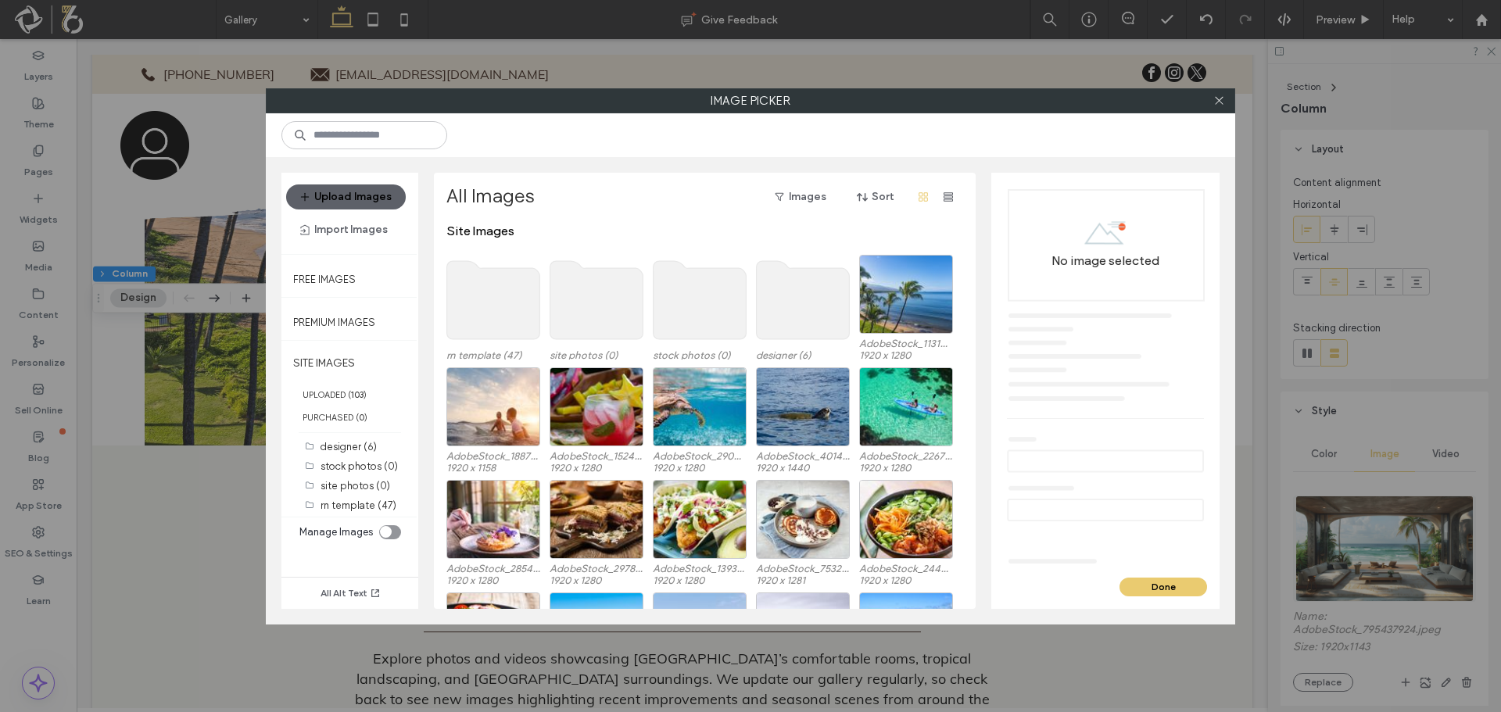
click at [499, 305] on use at bounding box center [493, 300] width 93 height 78
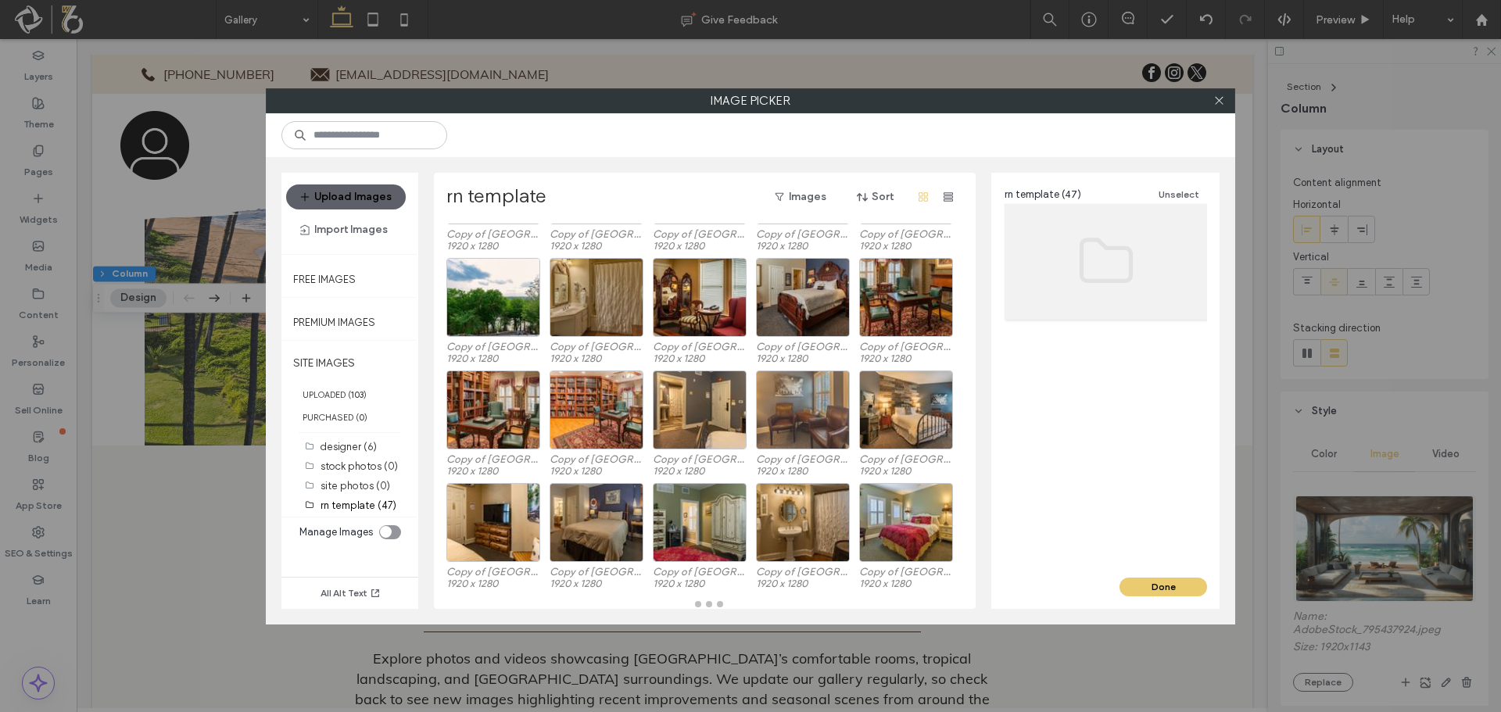
scroll to position [80, 0]
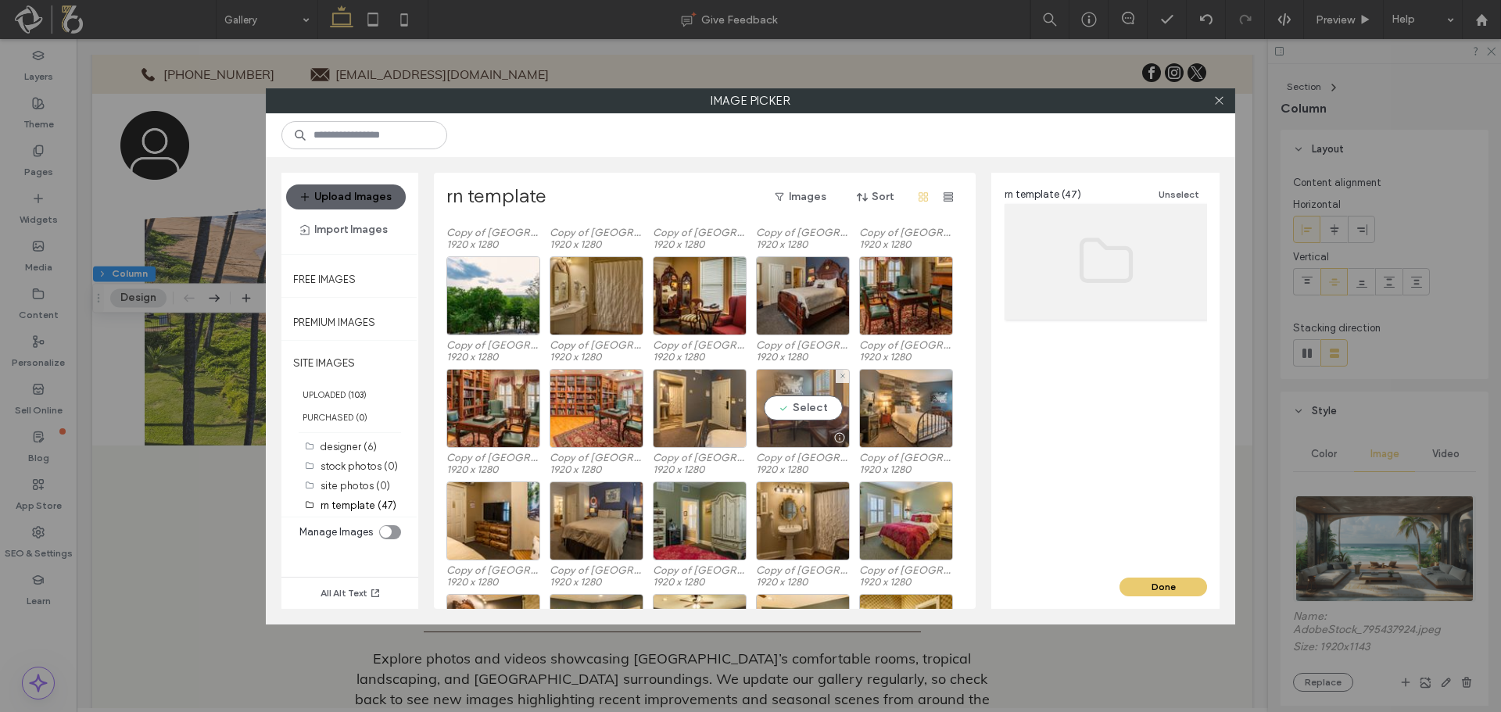
click at [803, 412] on div "Select" at bounding box center [803, 408] width 94 height 79
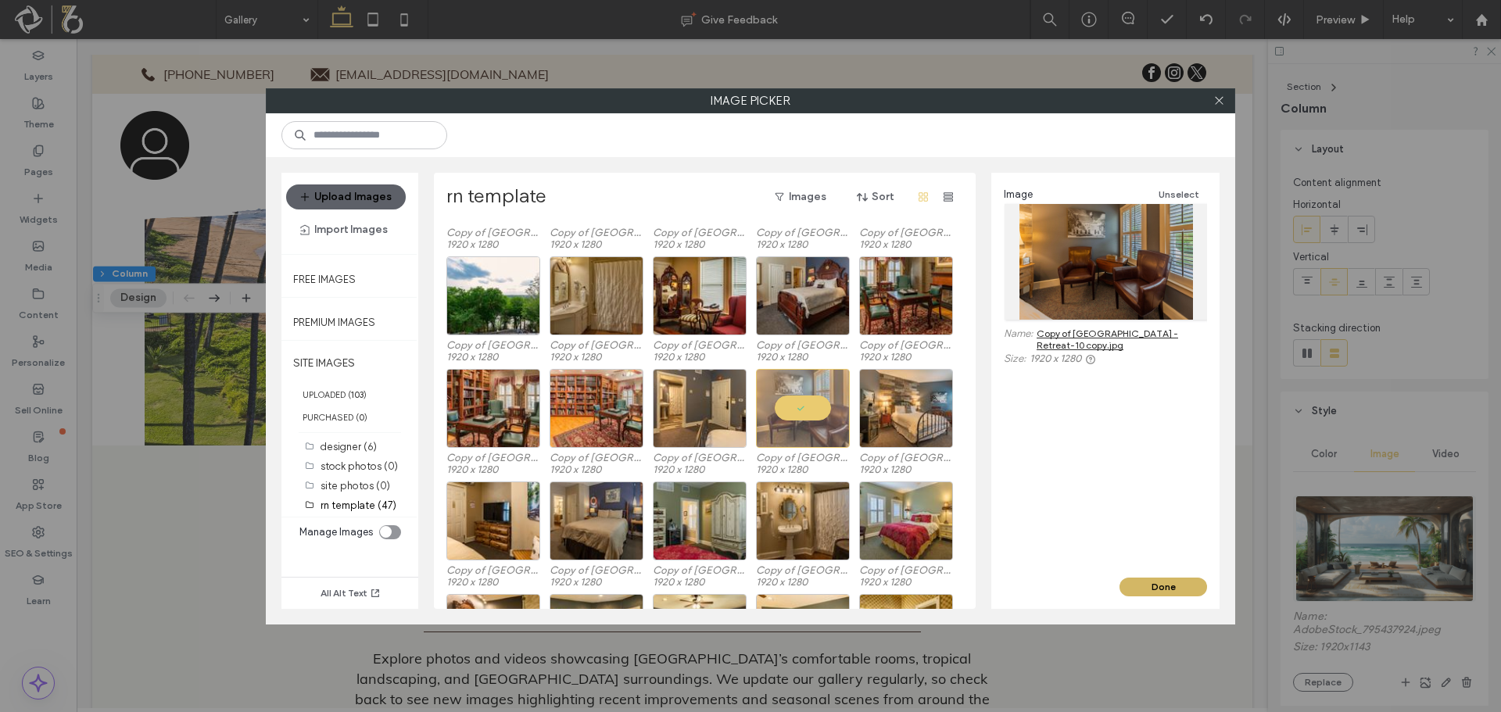
click at [1159, 583] on button "Done" at bounding box center [1163, 587] width 88 height 19
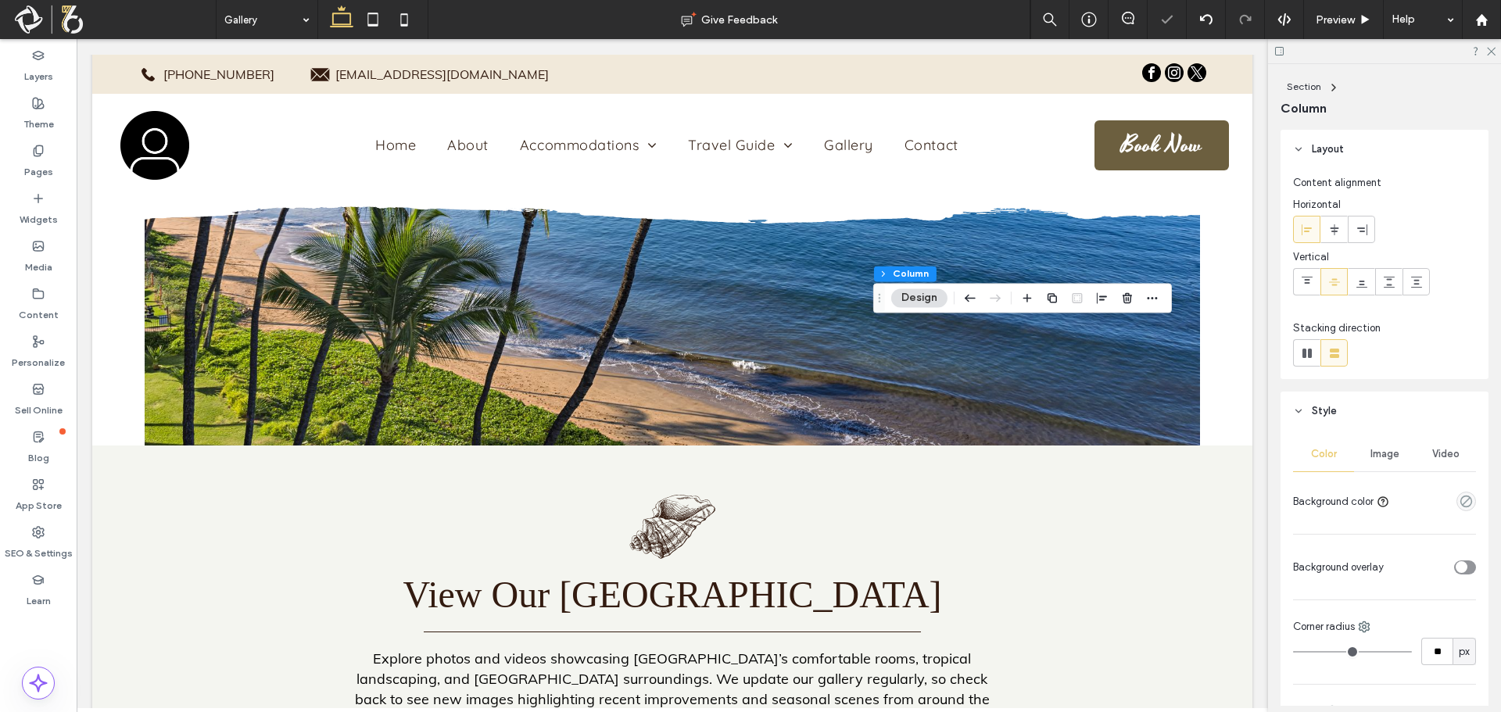
click at [1376, 463] on div "Image" at bounding box center [1384, 454] width 61 height 34
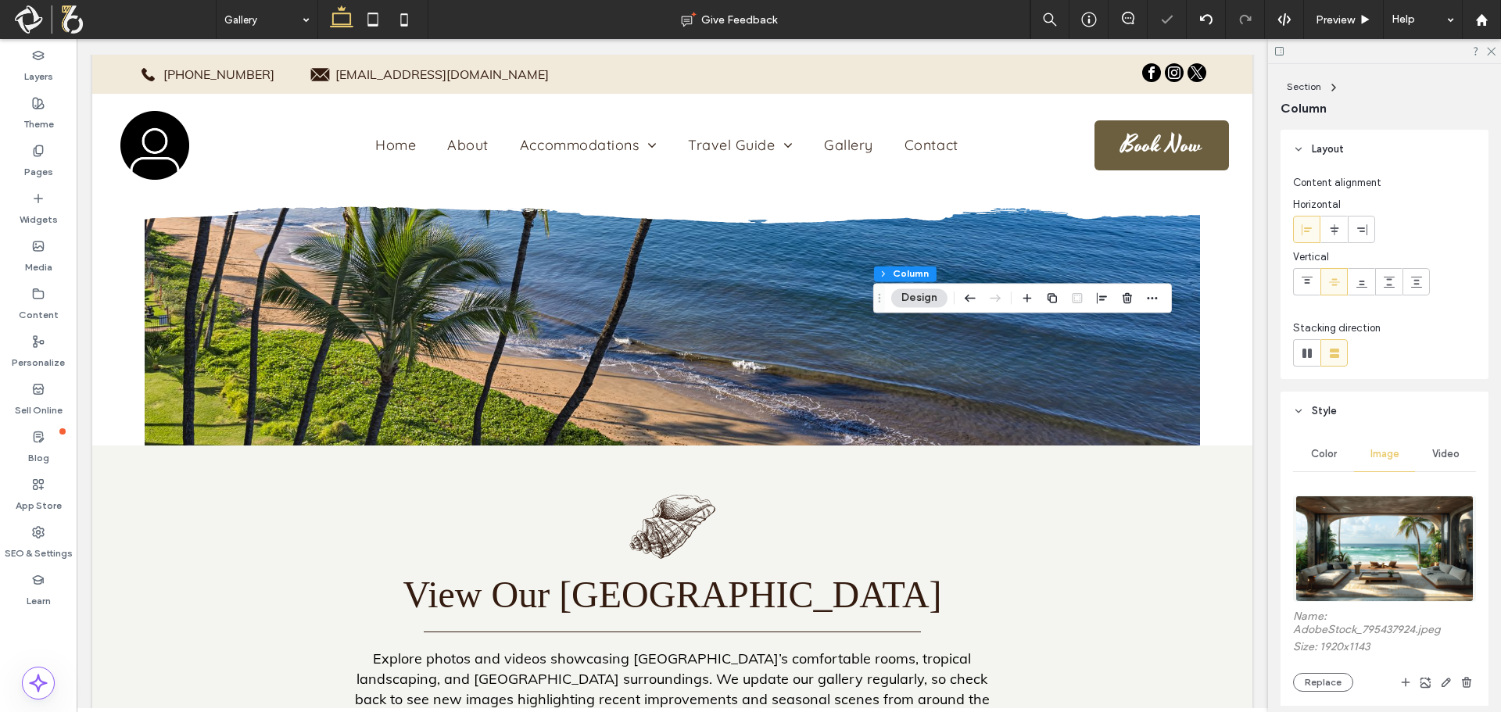
click at [1386, 523] on img at bounding box center [1383, 549] width 177 height 106
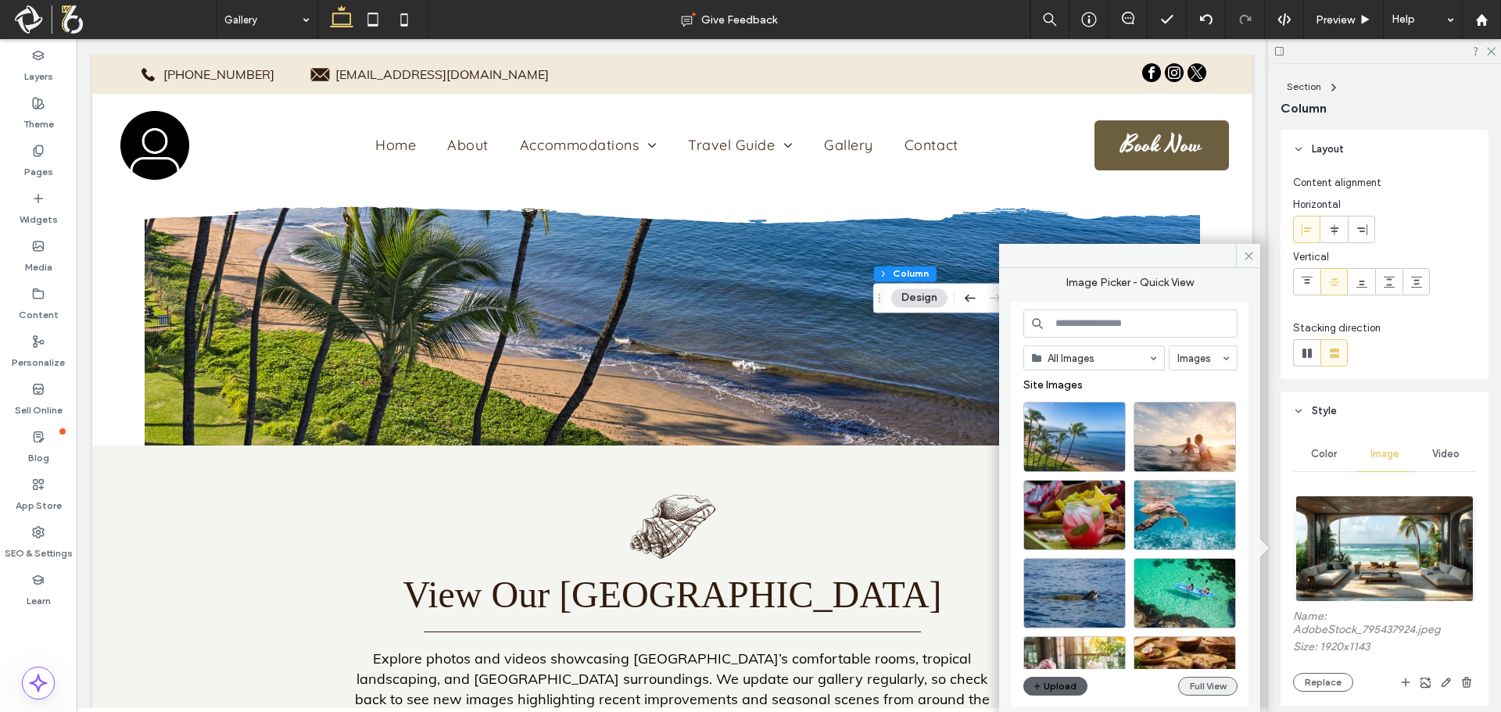
click at [1211, 689] on button "Full View" at bounding box center [1207, 686] width 59 height 19
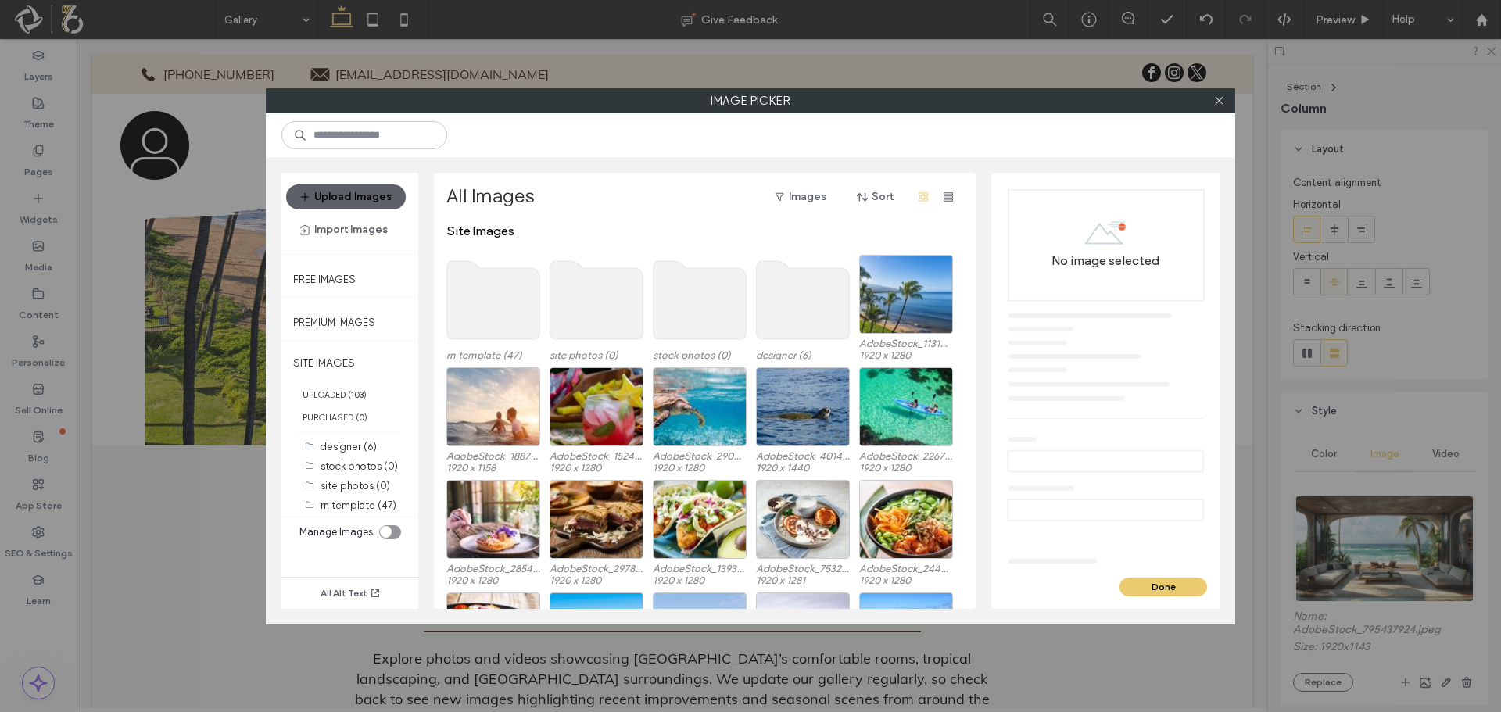
click at [480, 321] on use at bounding box center [493, 300] width 93 height 78
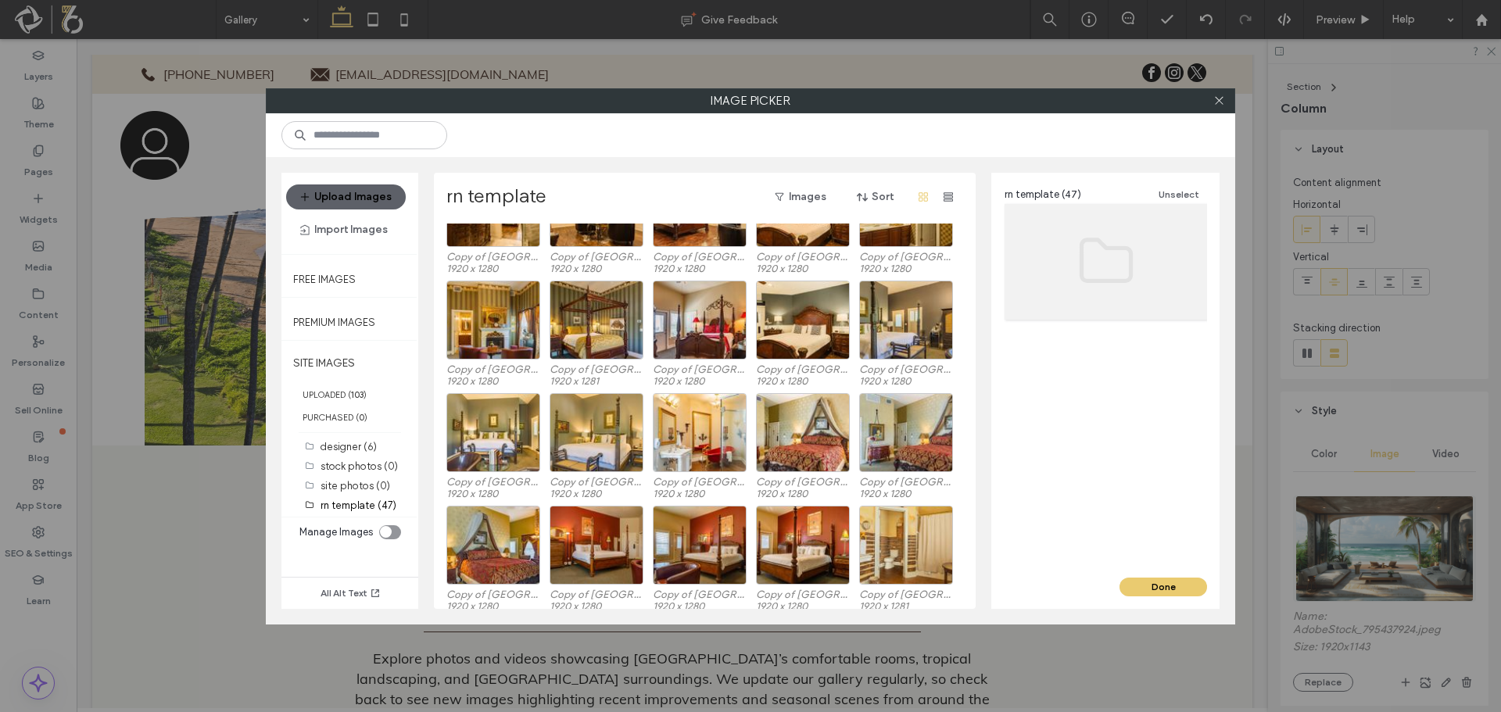
scroll to position [349, 0]
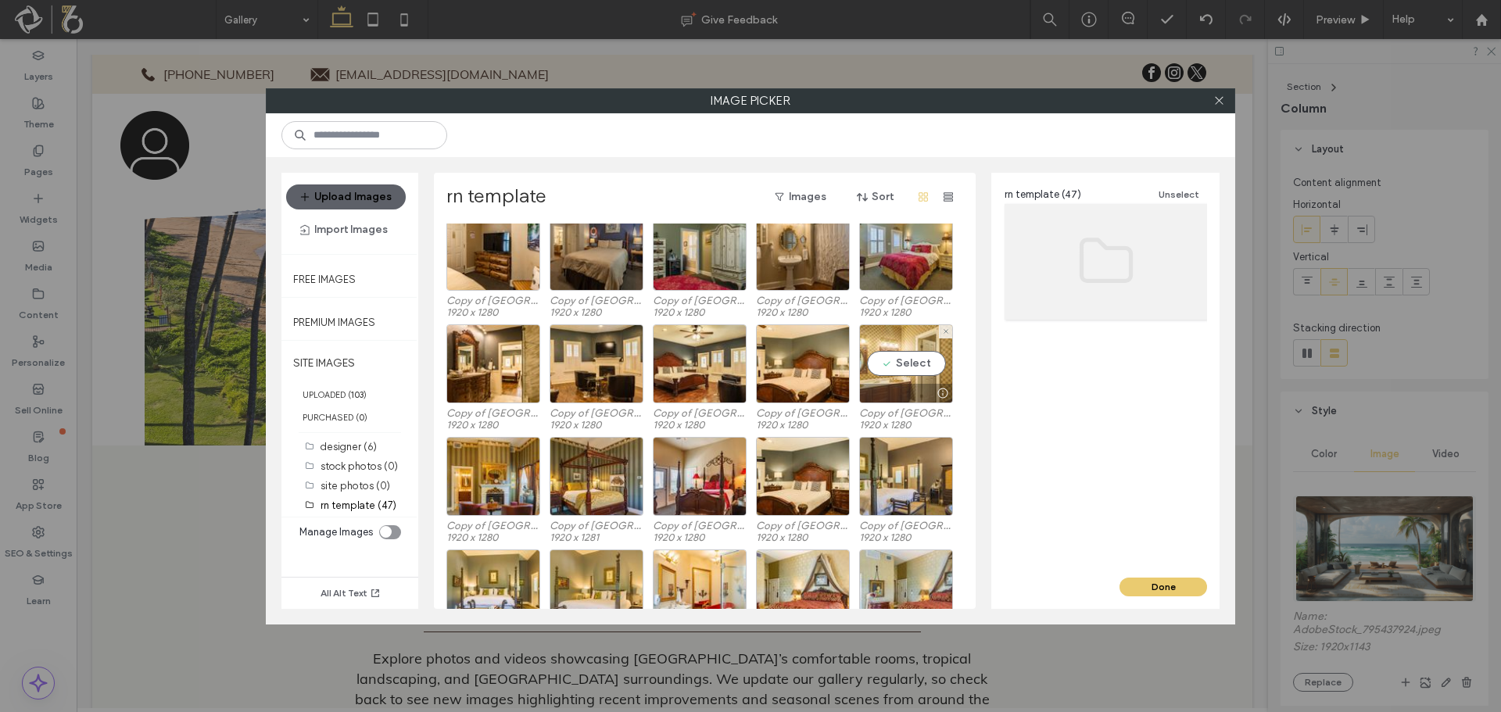
click at [903, 364] on div "Select" at bounding box center [906, 363] width 94 height 79
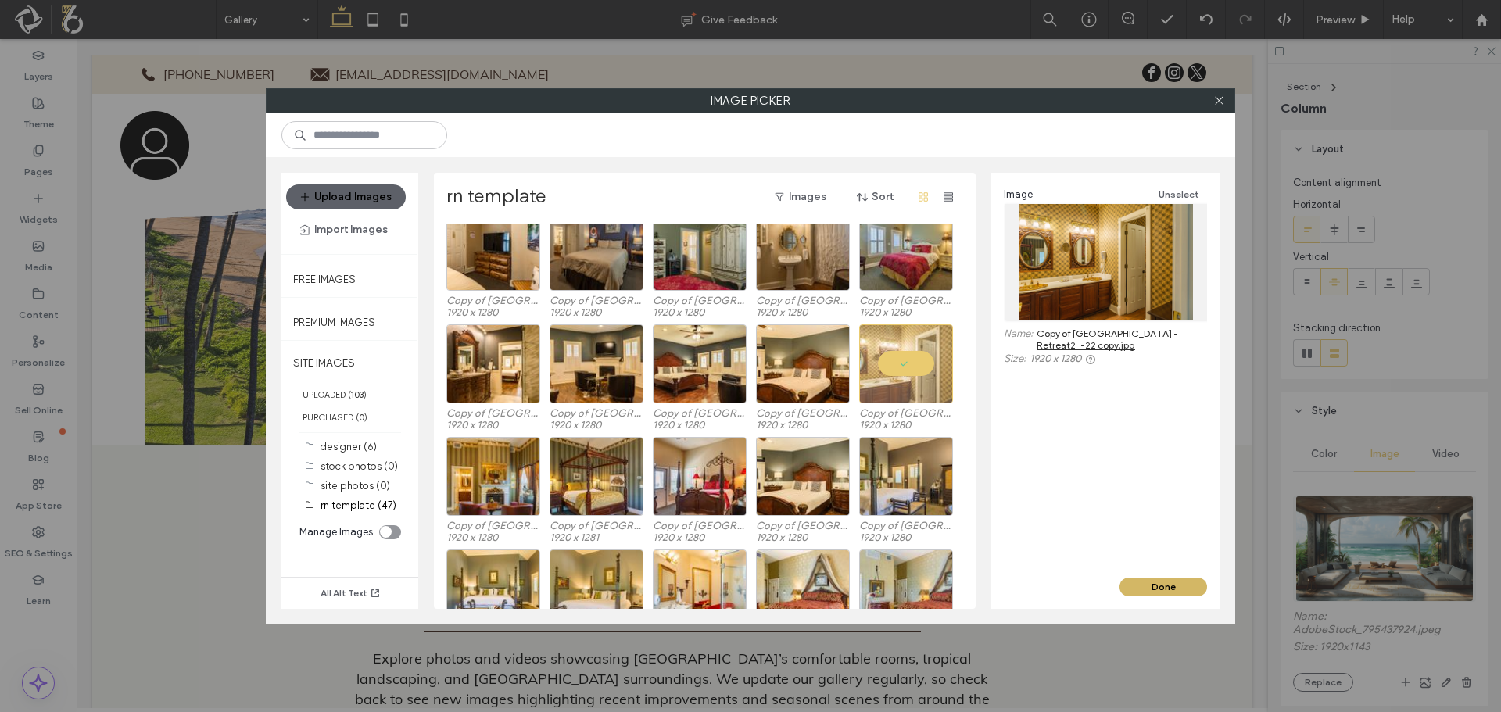
click at [1150, 582] on button "Done" at bounding box center [1163, 587] width 88 height 19
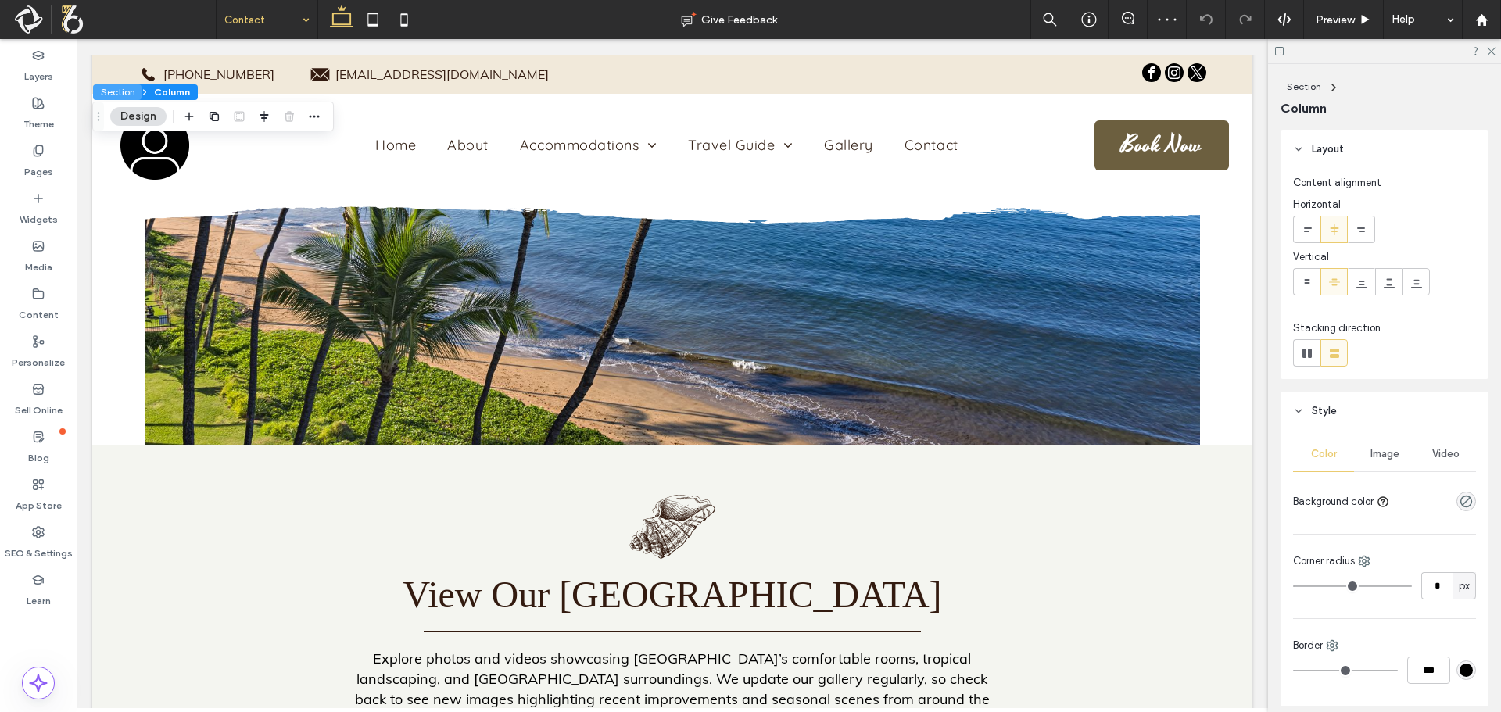
click at [109, 94] on button "Section" at bounding box center [117, 92] width 48 height 16
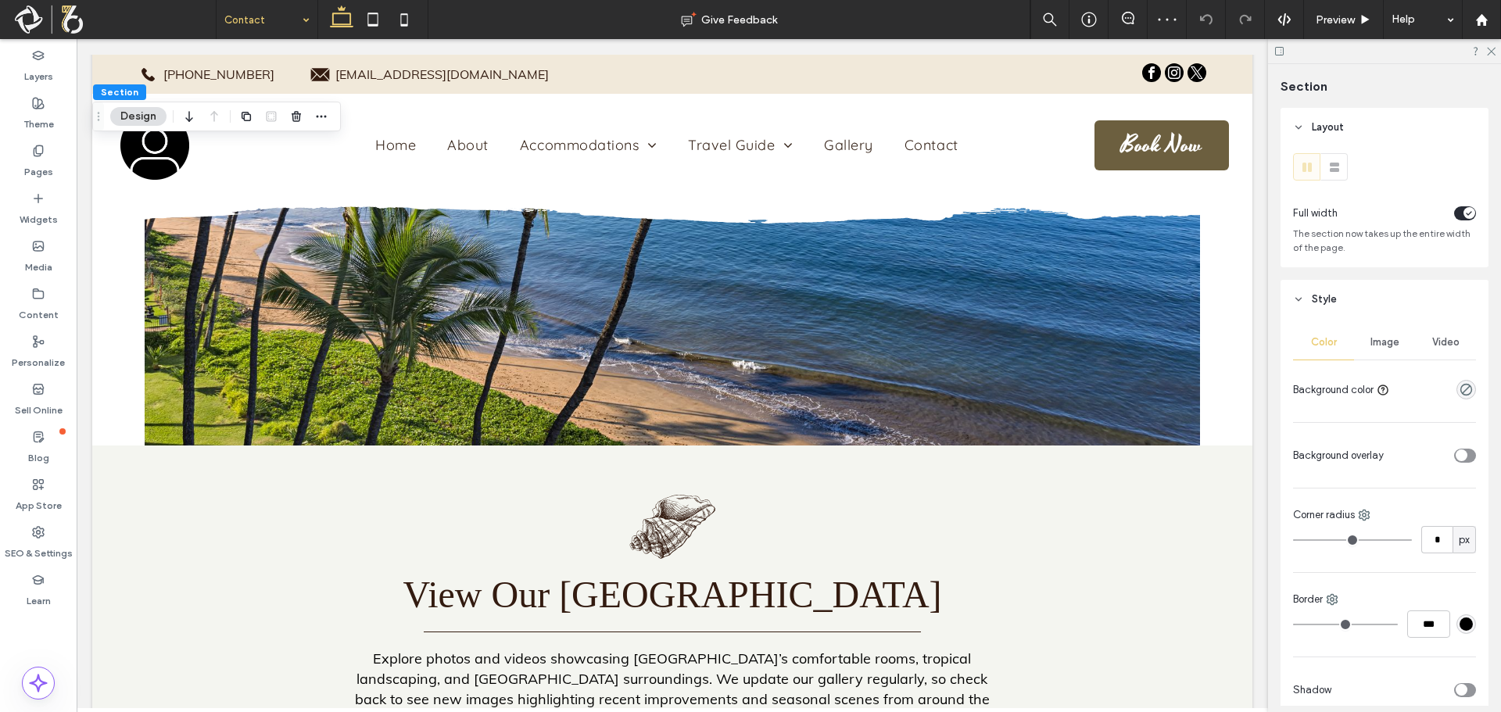
click at [1370, 339] on span "Image" at bounding box center [1384, 342] width 29 height 13
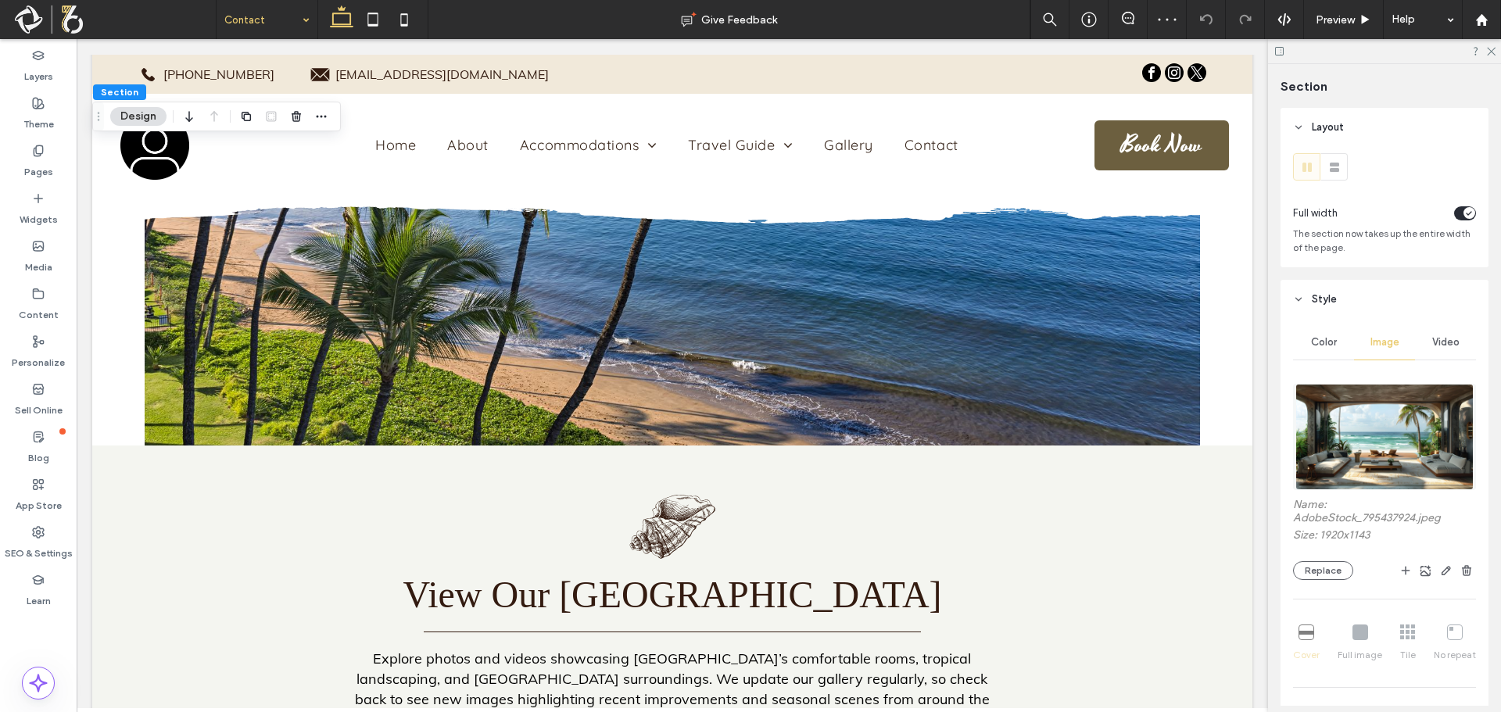
click at [1380, 431] on img at bounding box center [1383, 437] width 177 height 106
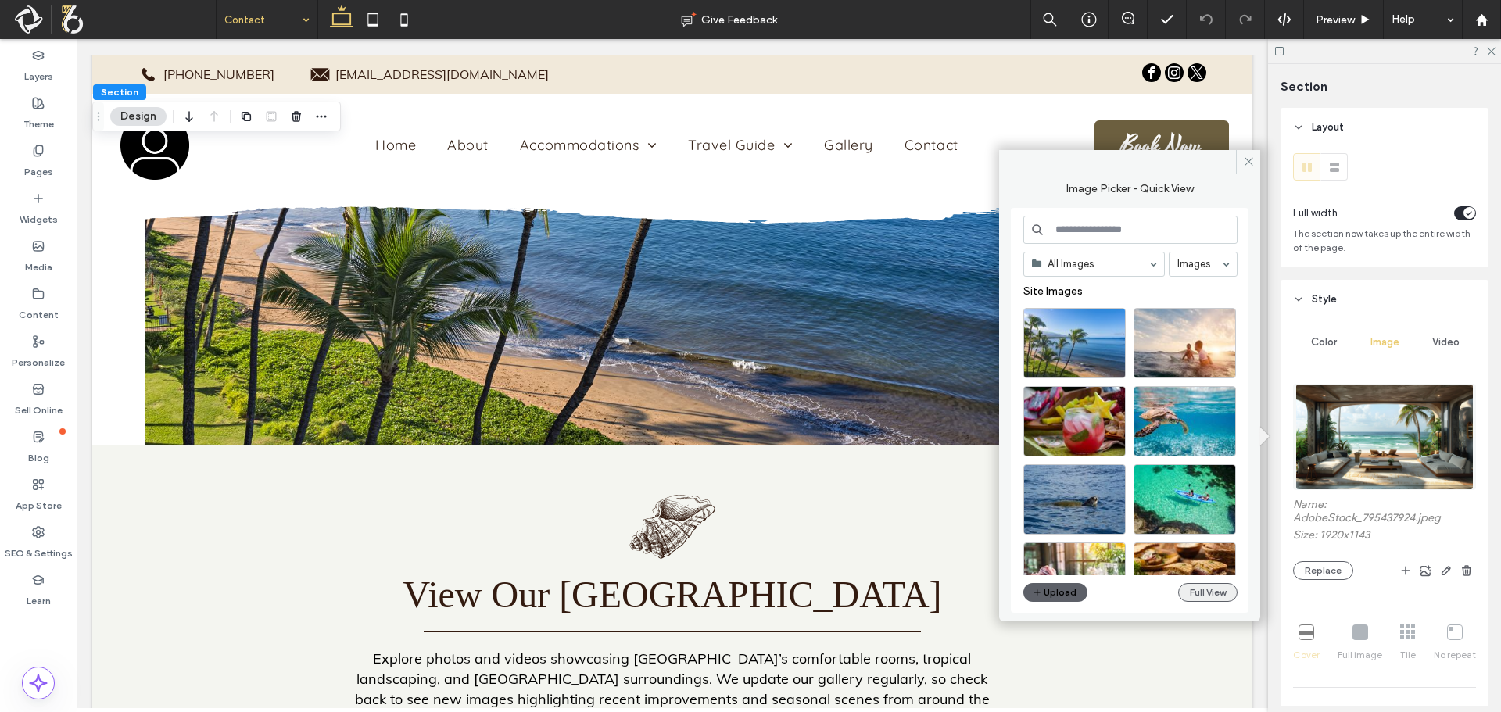
click at [1190, 590] on button "Full View" at bounding box center [1207, 592] width 59 height 19
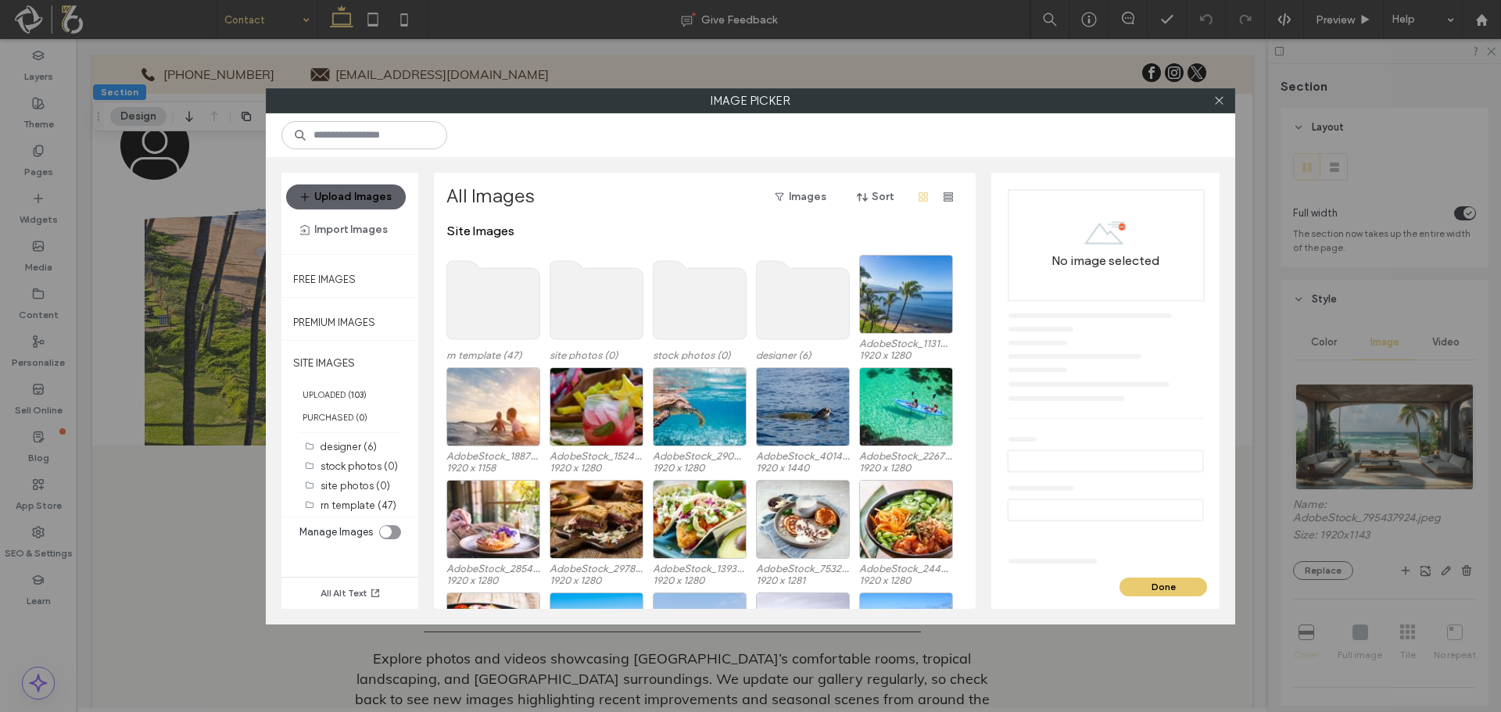
click at [471, 320] on use at bounding box center [493, 300] width 93 height 78
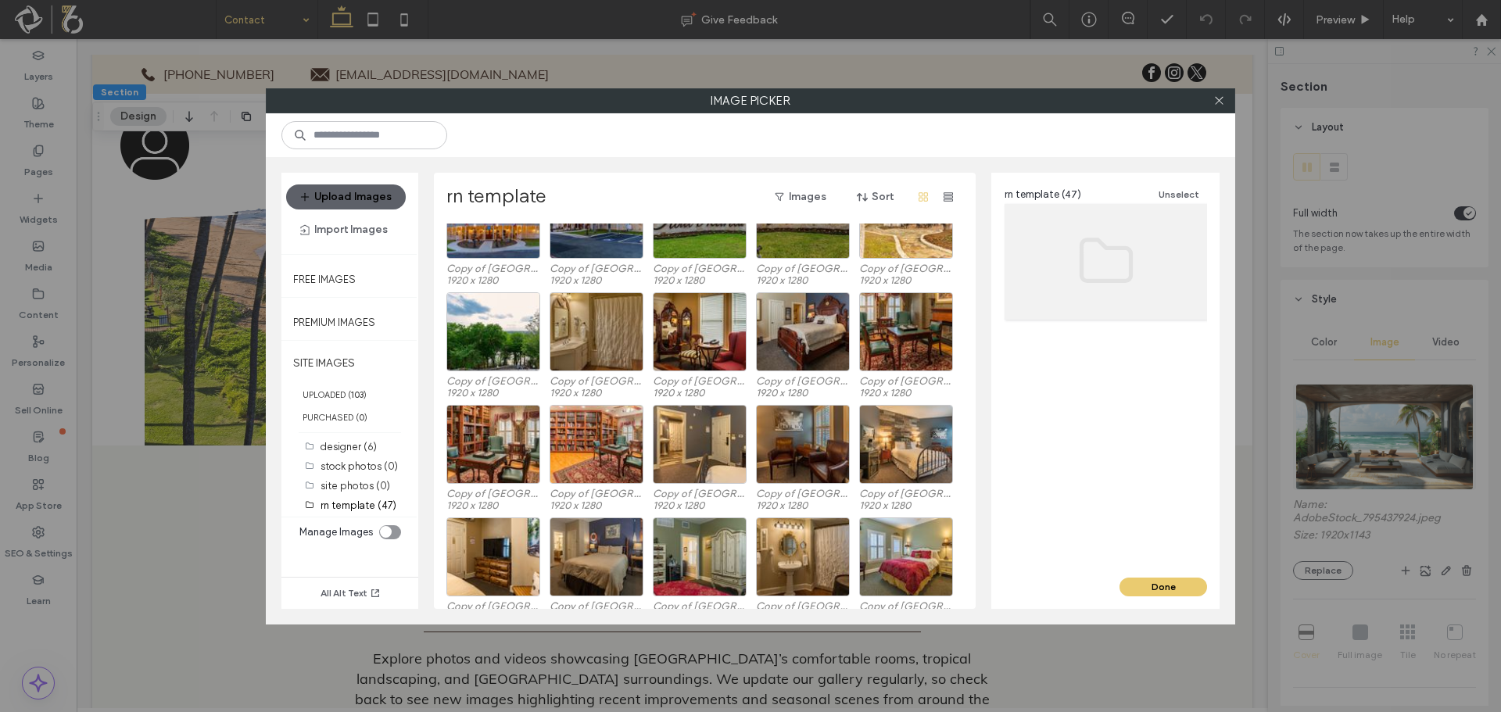
scroll to position [65, 0]
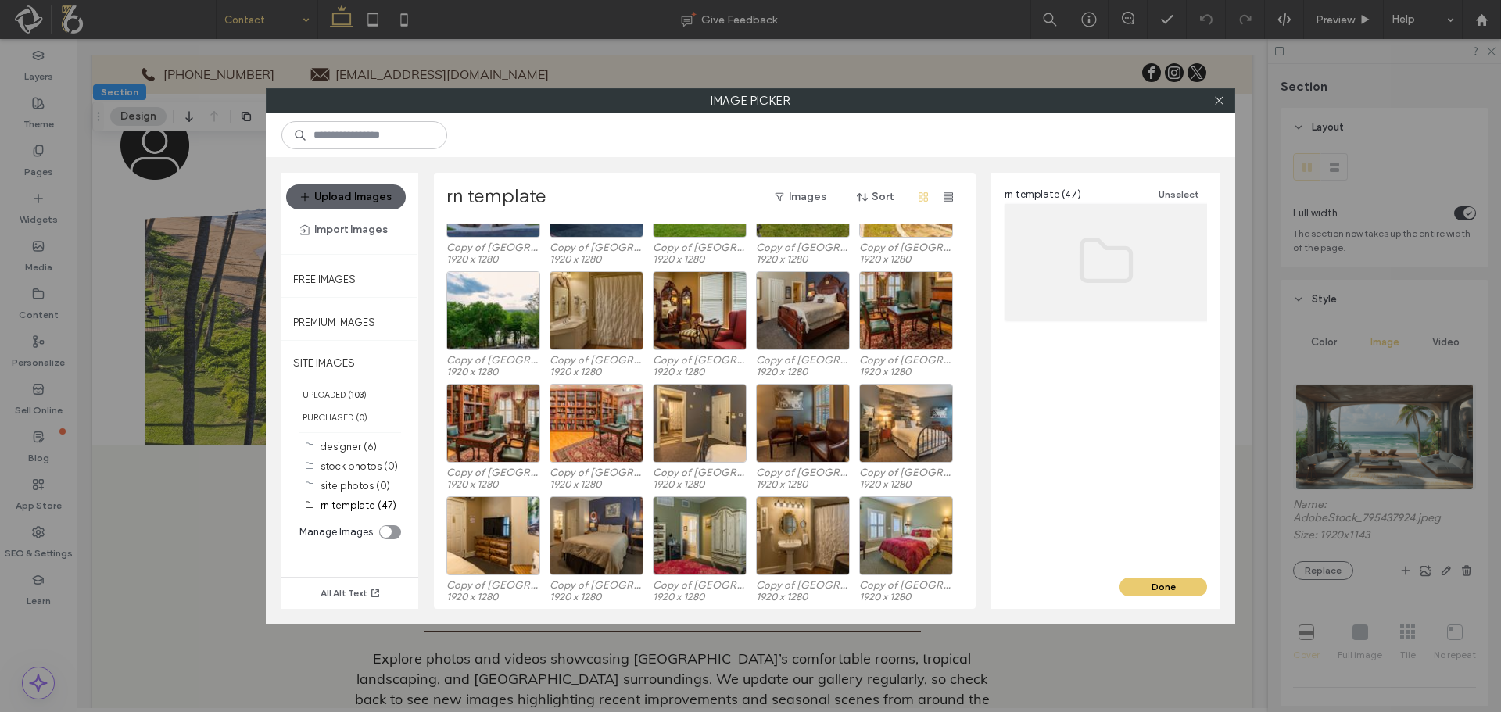
click at [355, 182] on div "Upload Images Import Images" at bounding box center [349, 213] width 137 height 81
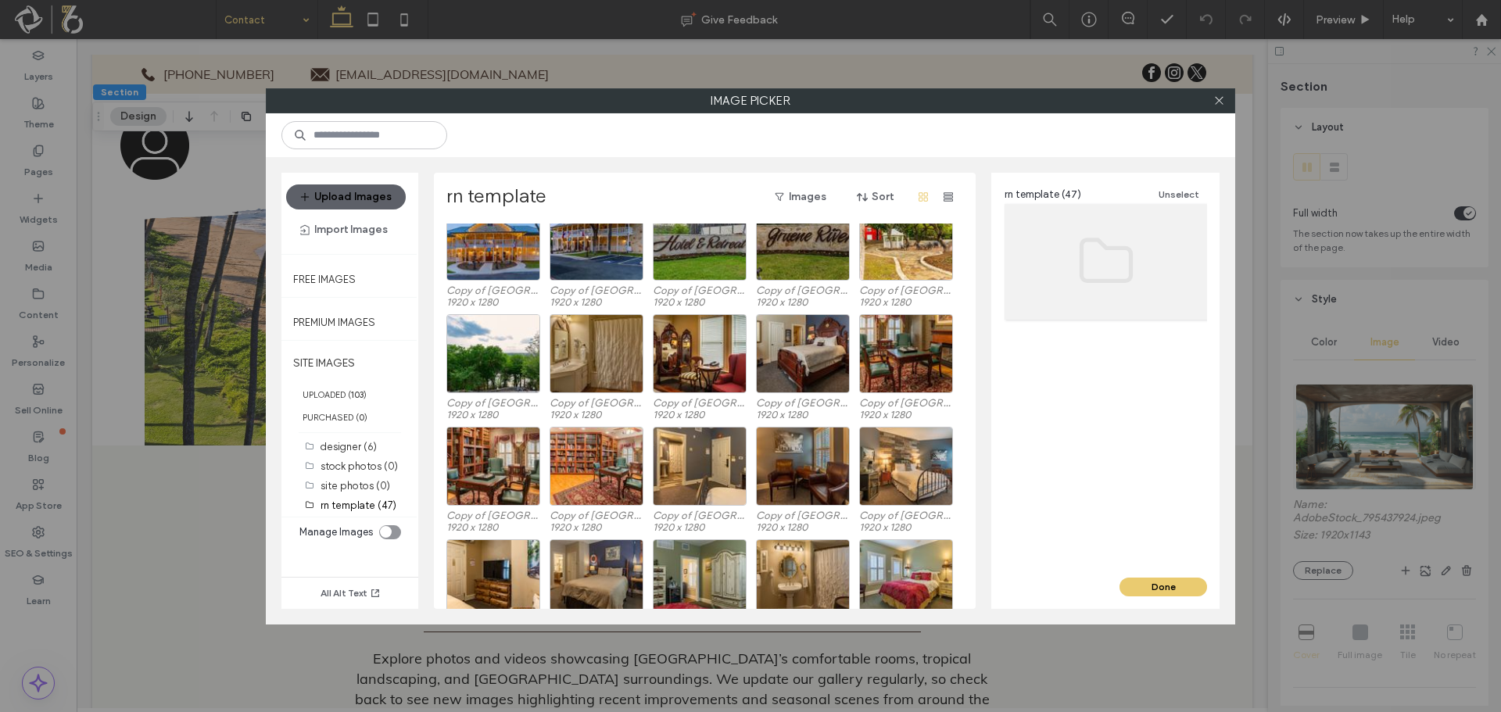
scroll to position [0, 0]
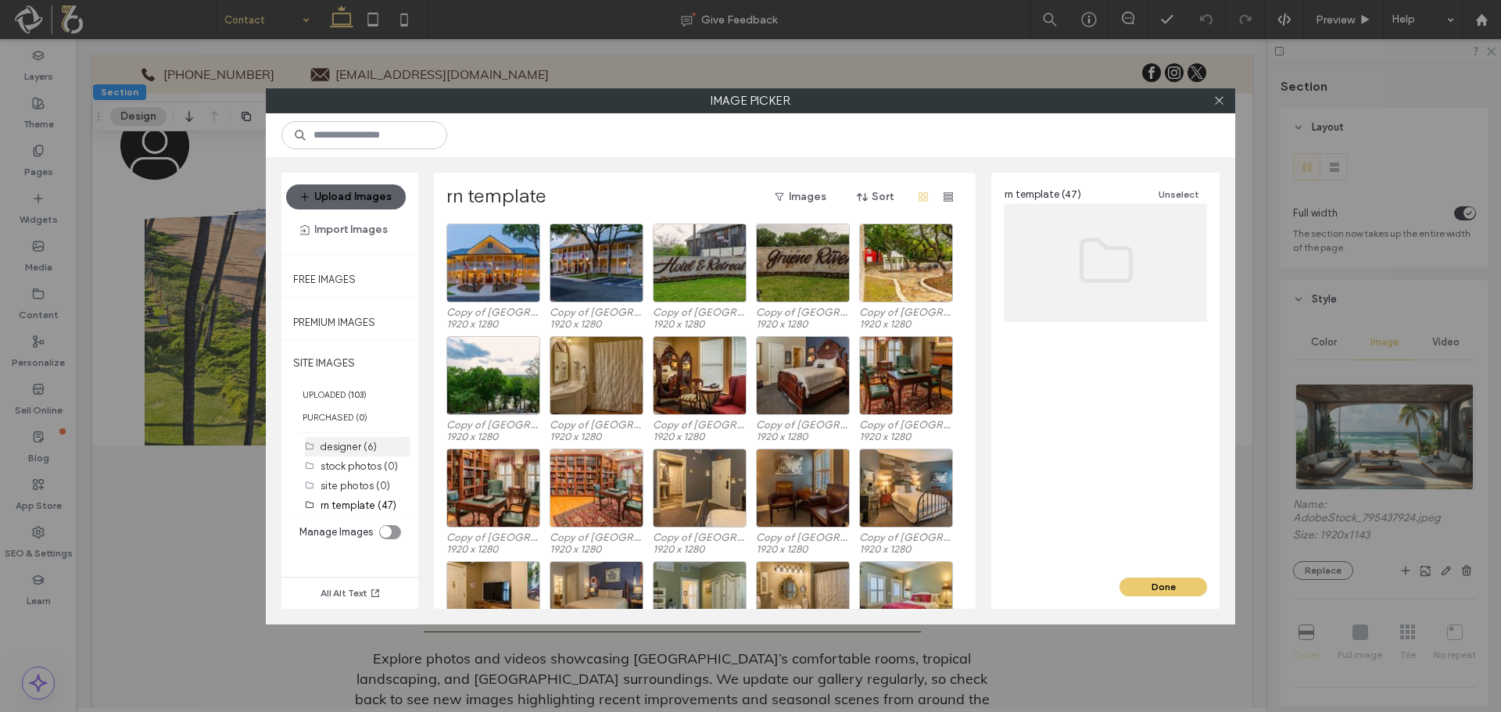
click at [348, 449] on label "designer (6)" at bounding box center [348, 447] width 56 height 12
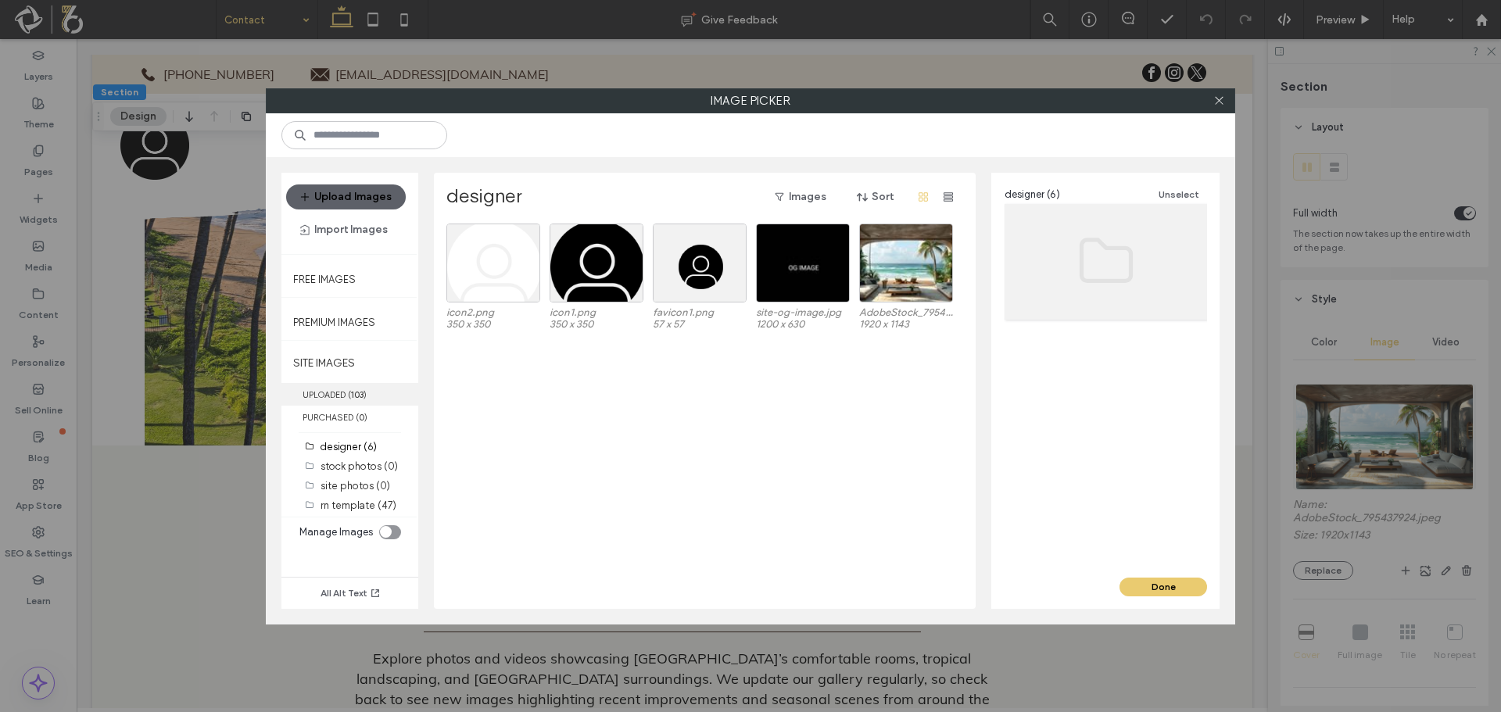
click at [339, 391] on label "UPLOADED ( 103 )" at bounding box center [349, 394] width 137 height 23
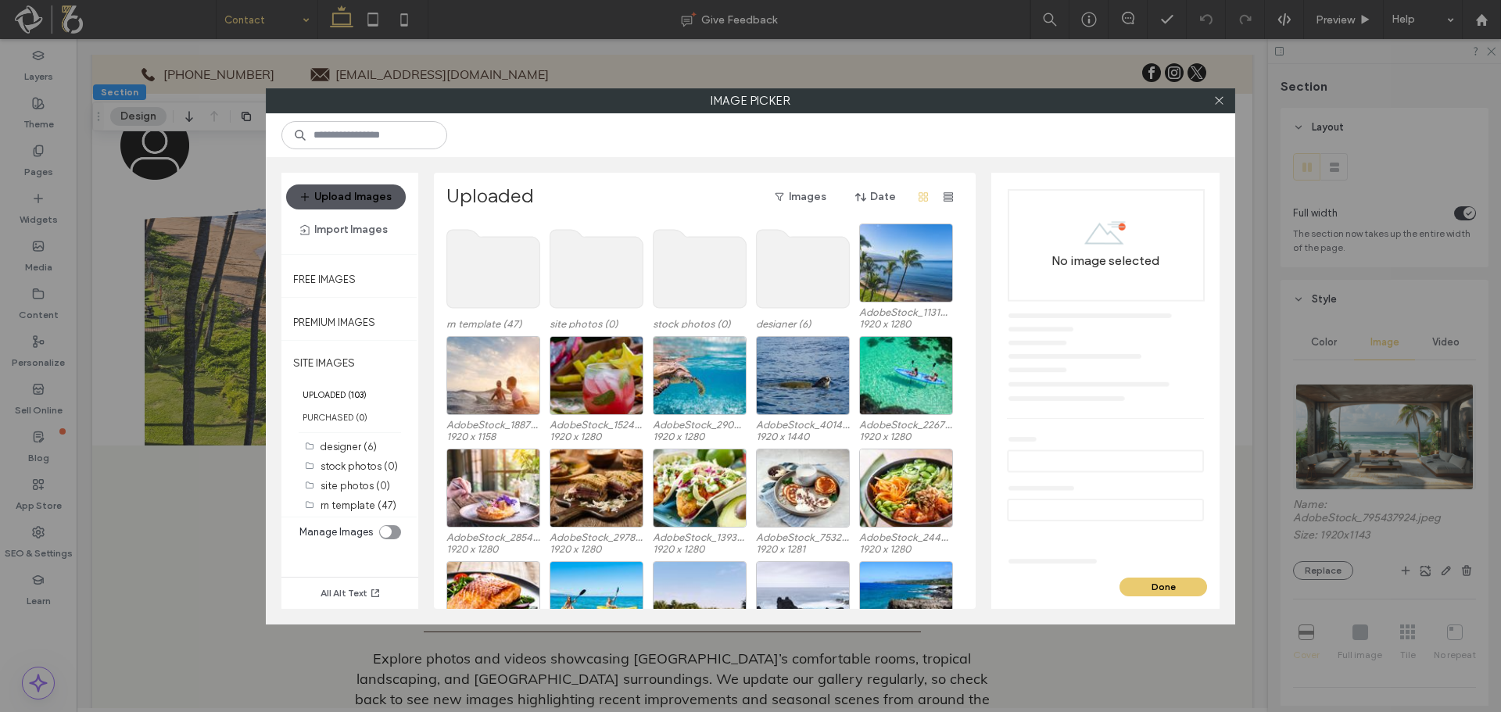
click at [373, 190] on button "Upload Images" at bounding box center [346, 196] width 120 height 25
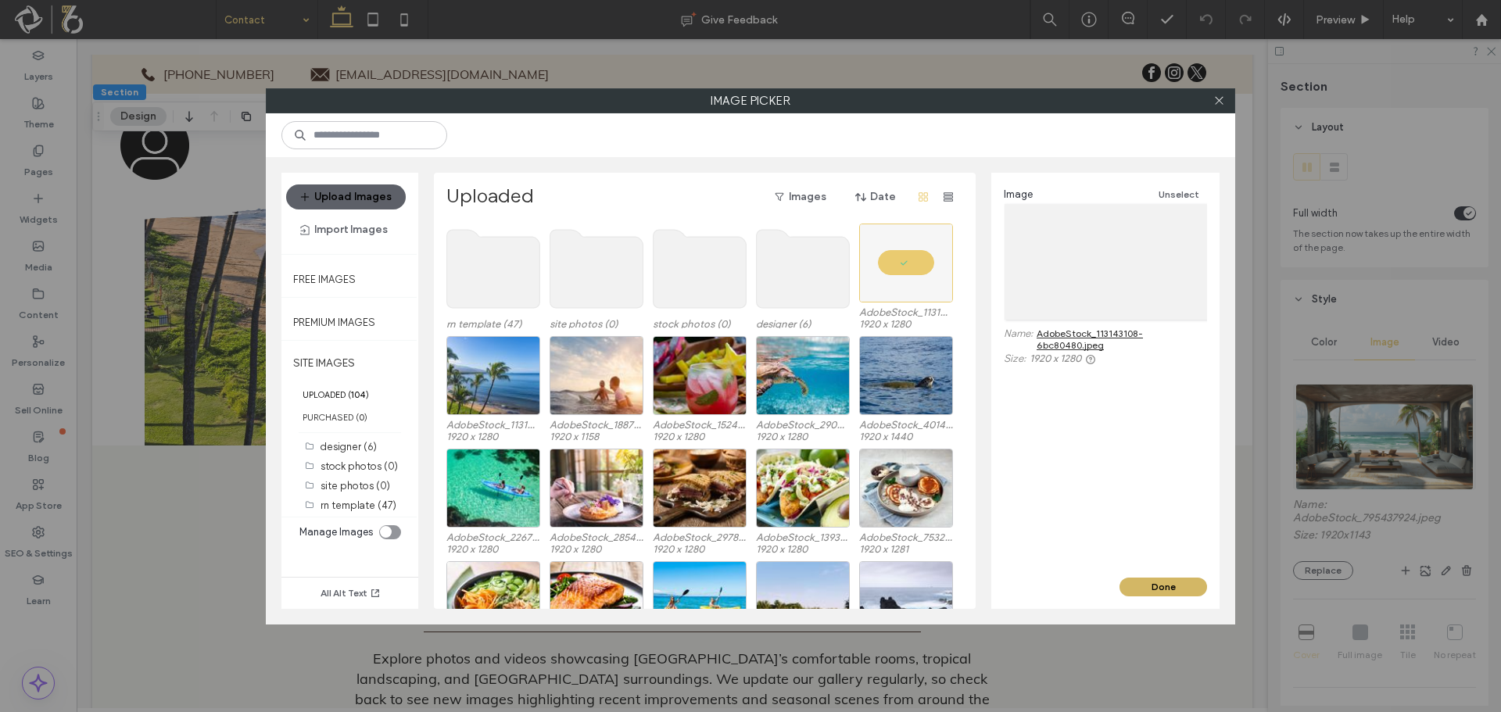
click at [1137, 583] on button "Done" at bounding box center [1163, 587] width 88 height 19
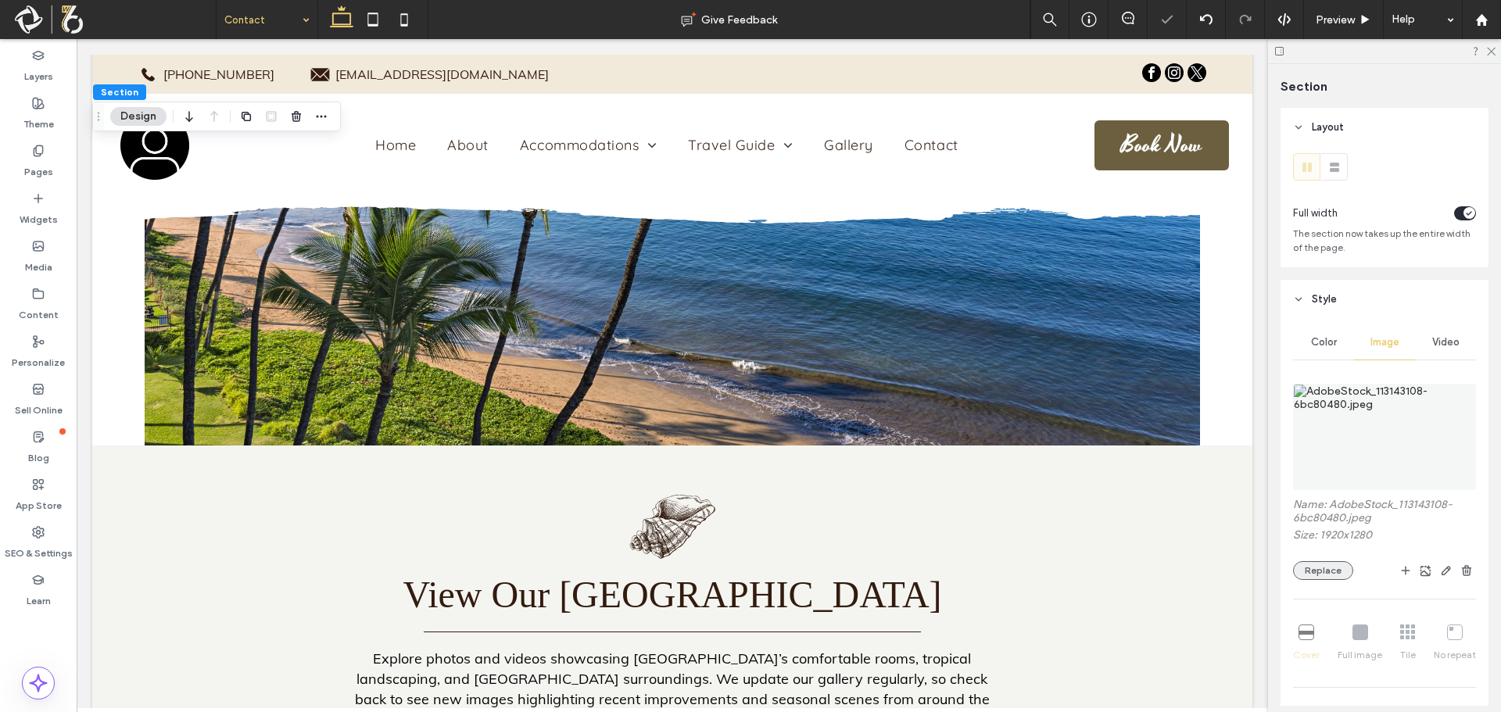
click at [1329, 572] on button "Replace" at bounding box center [1323, 570] width 60 height 19
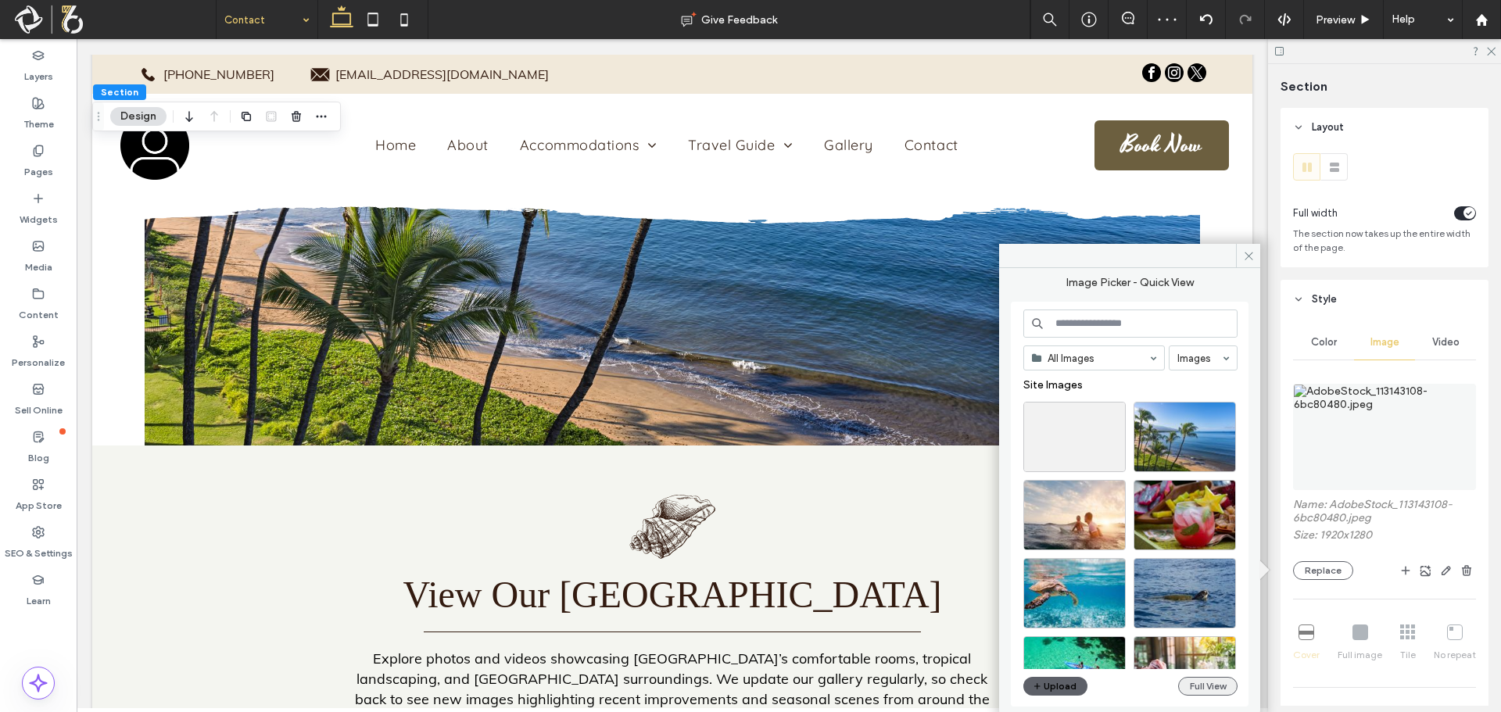
click at [1213, 689] on button "Full View" at bounding box center [1207, 686] width 59 height 19
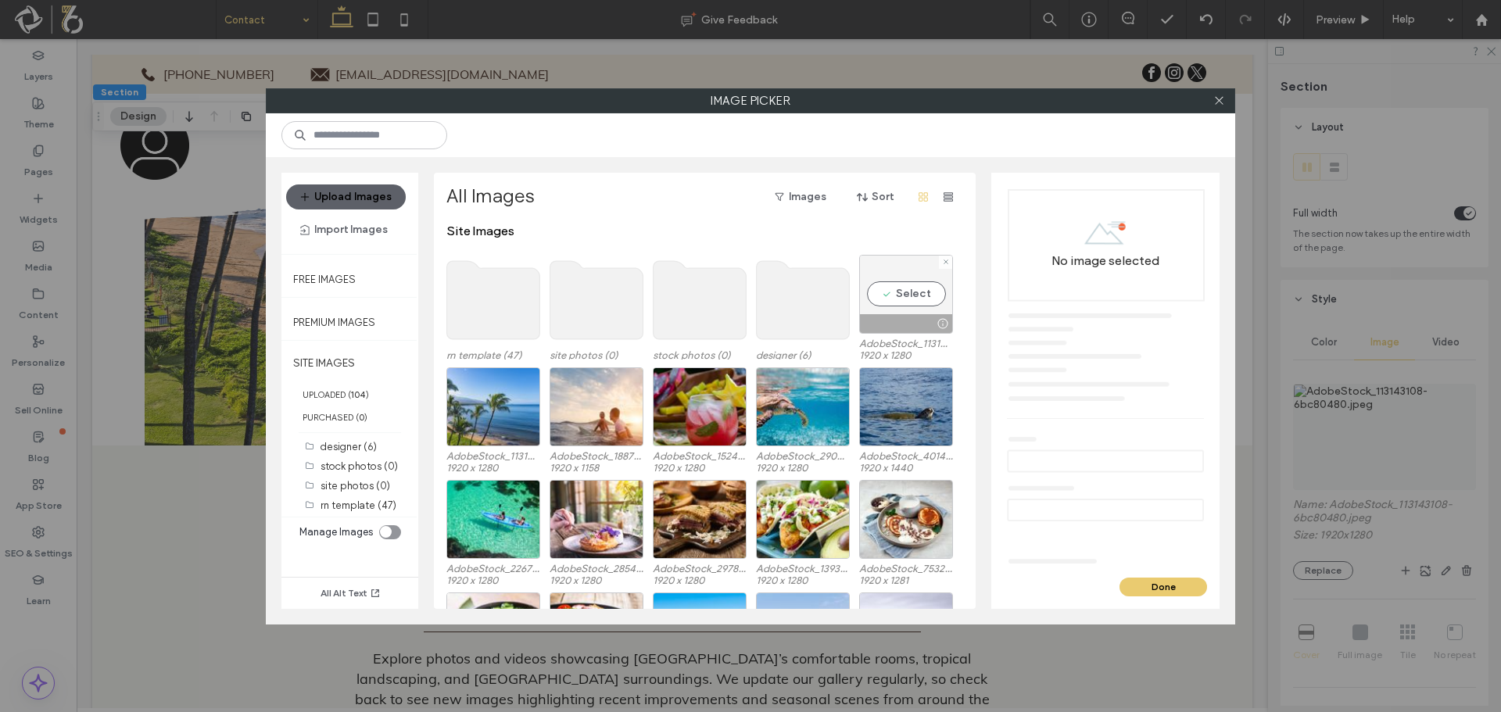
click at [950, 258] on div at bounding box center [945, 262] width 13 height 13
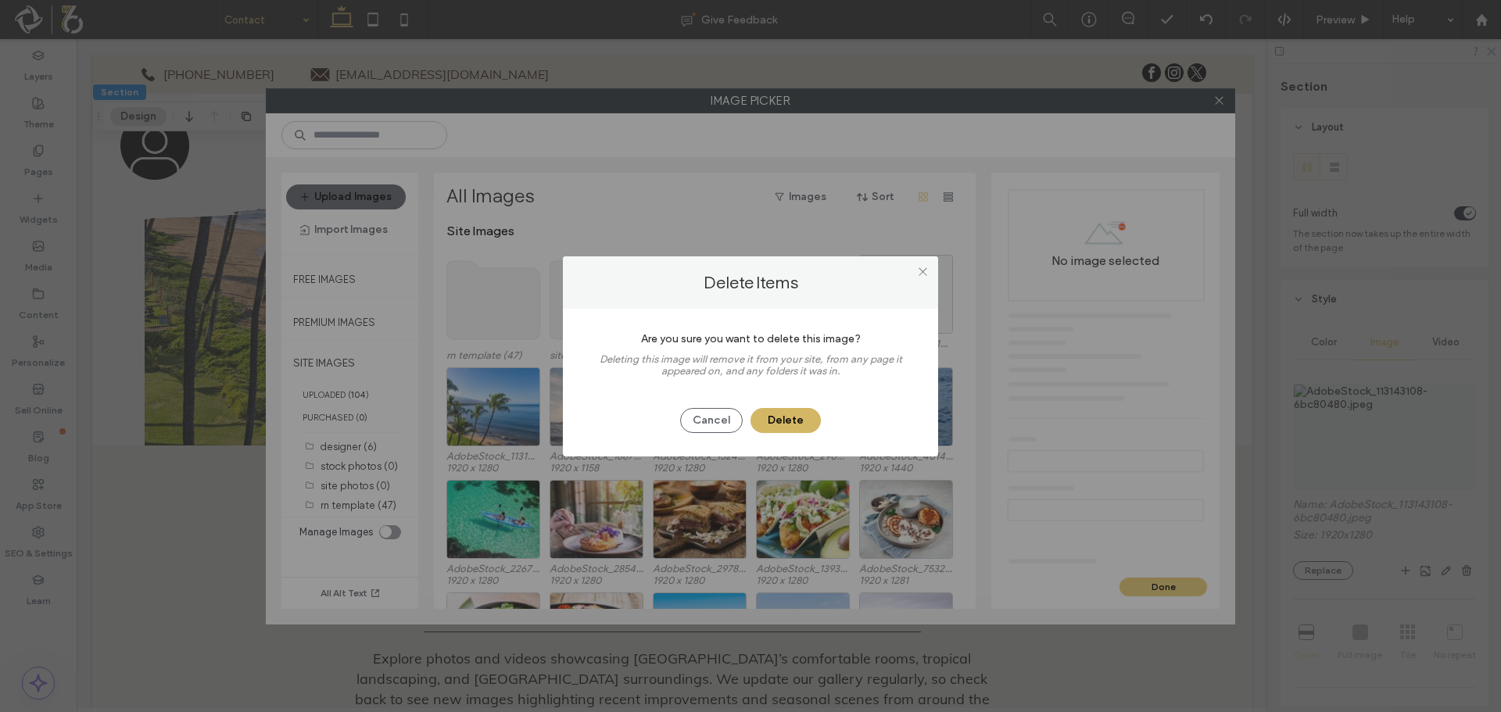
click at [774, 413] on button "Delete" at bounding box center [785, 420] width 70 height 25
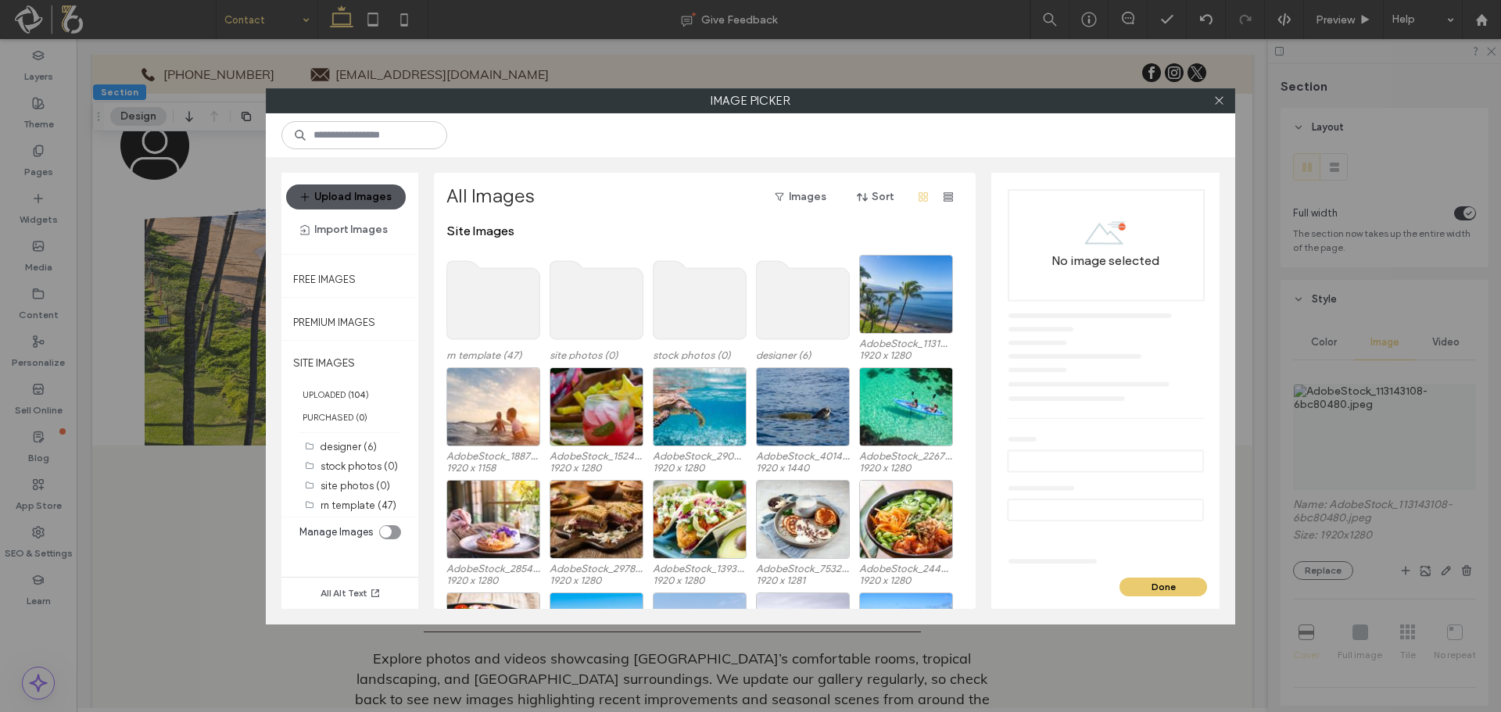
click at [363, 195] on button "Upload Images" at bounding box center [346, 196] width 120 height 25
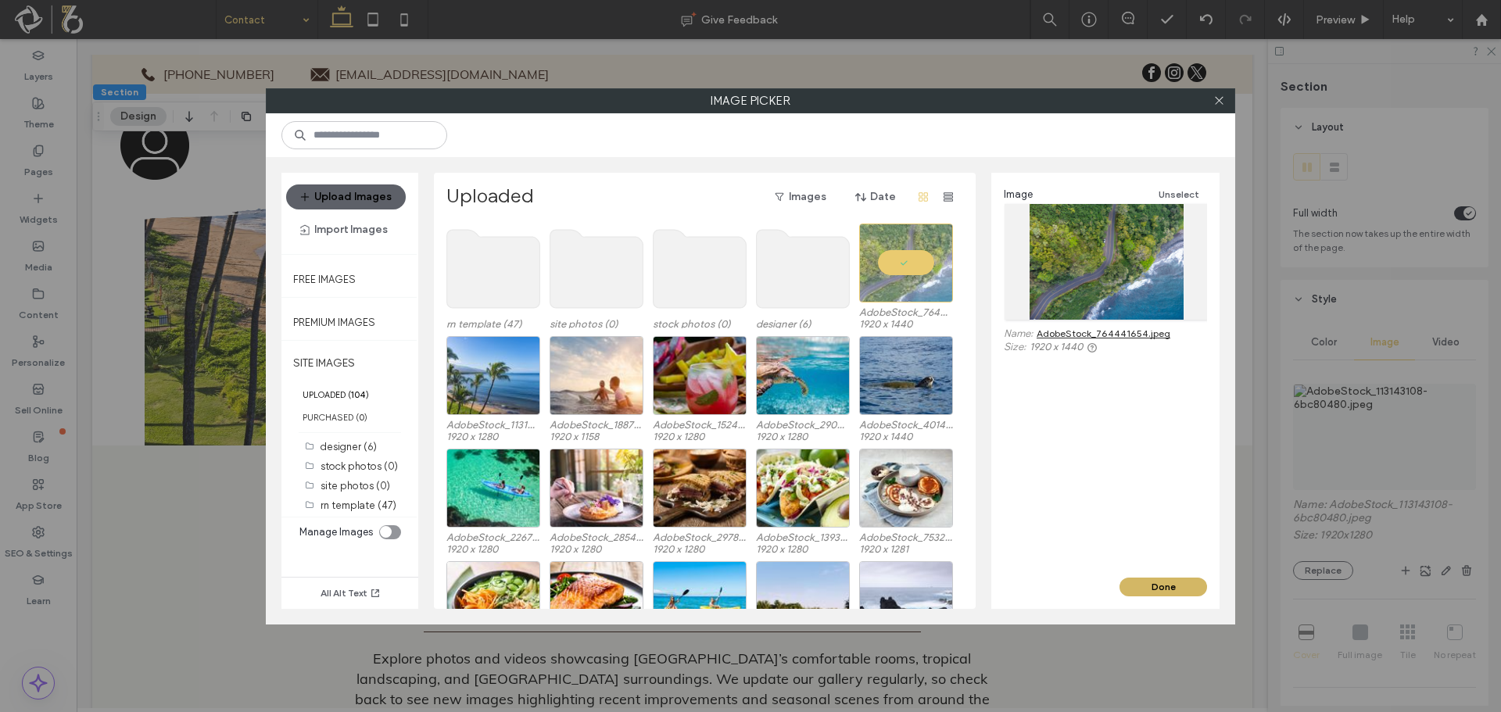
click at [1138, 583] on button "Done" at bounding box center [1163, 587] width 88 height 19
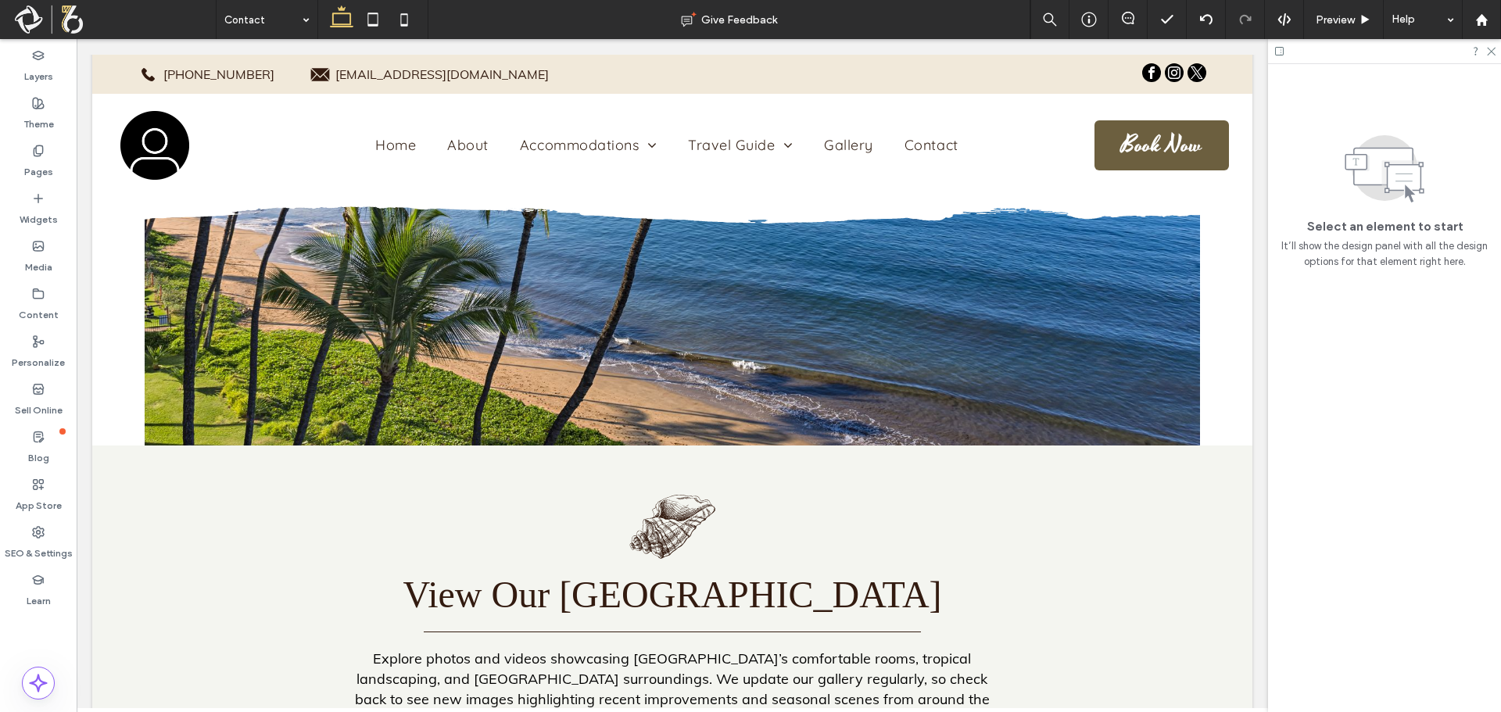
click at [257, 28] on input at bounding box center [262, 19] width 77 height 39
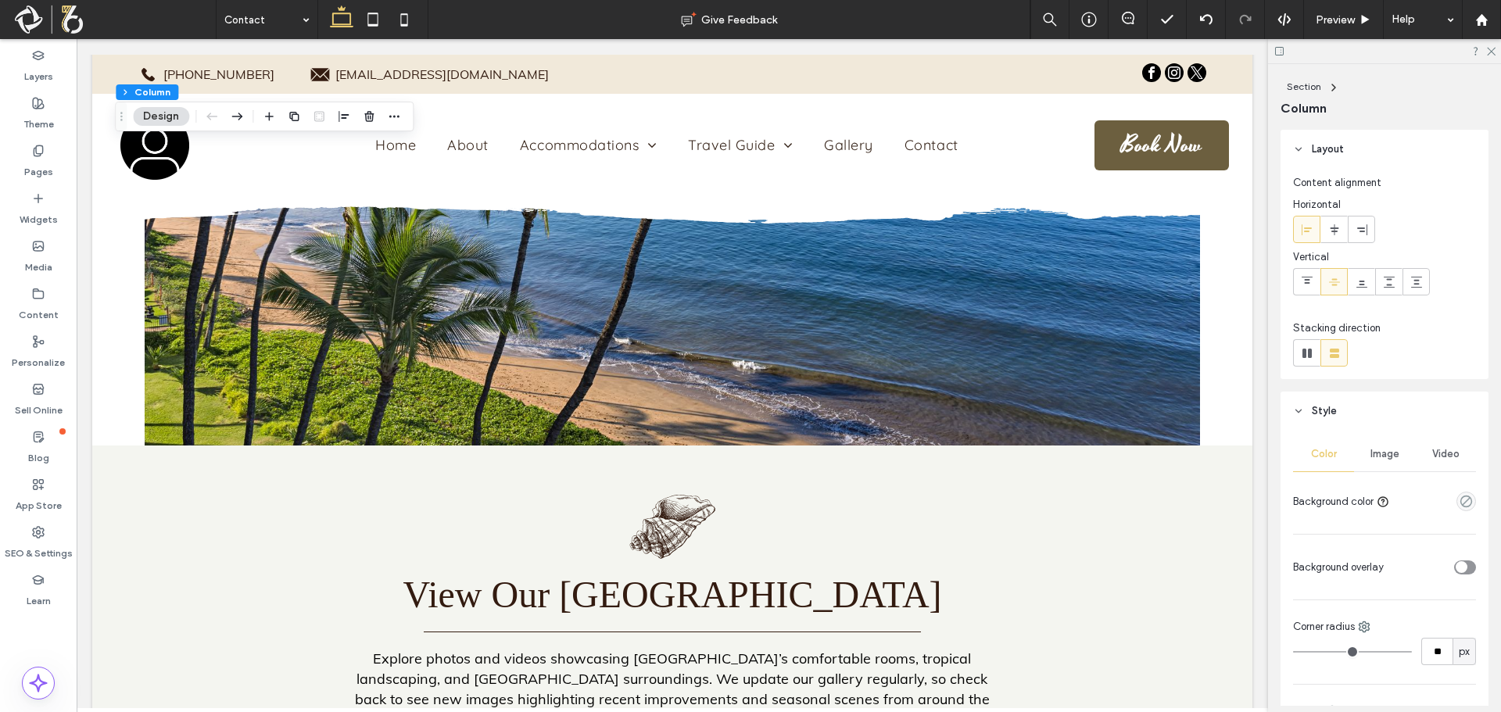
click at [1393, 453] on span "Image" at bounding box center [1384, 454] width 29 height 13
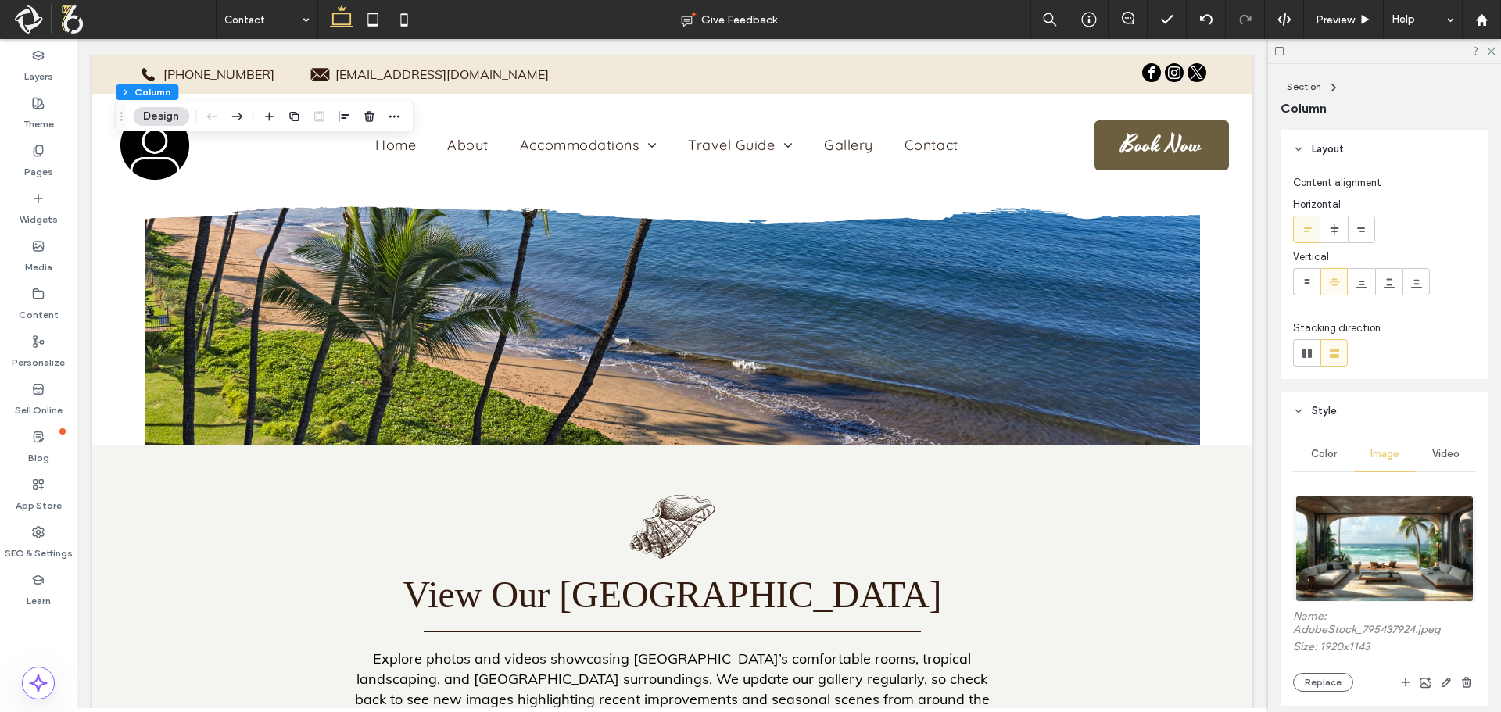
click at [1362, 535] on img at bounding box center [1383, 549] width 177 height 106
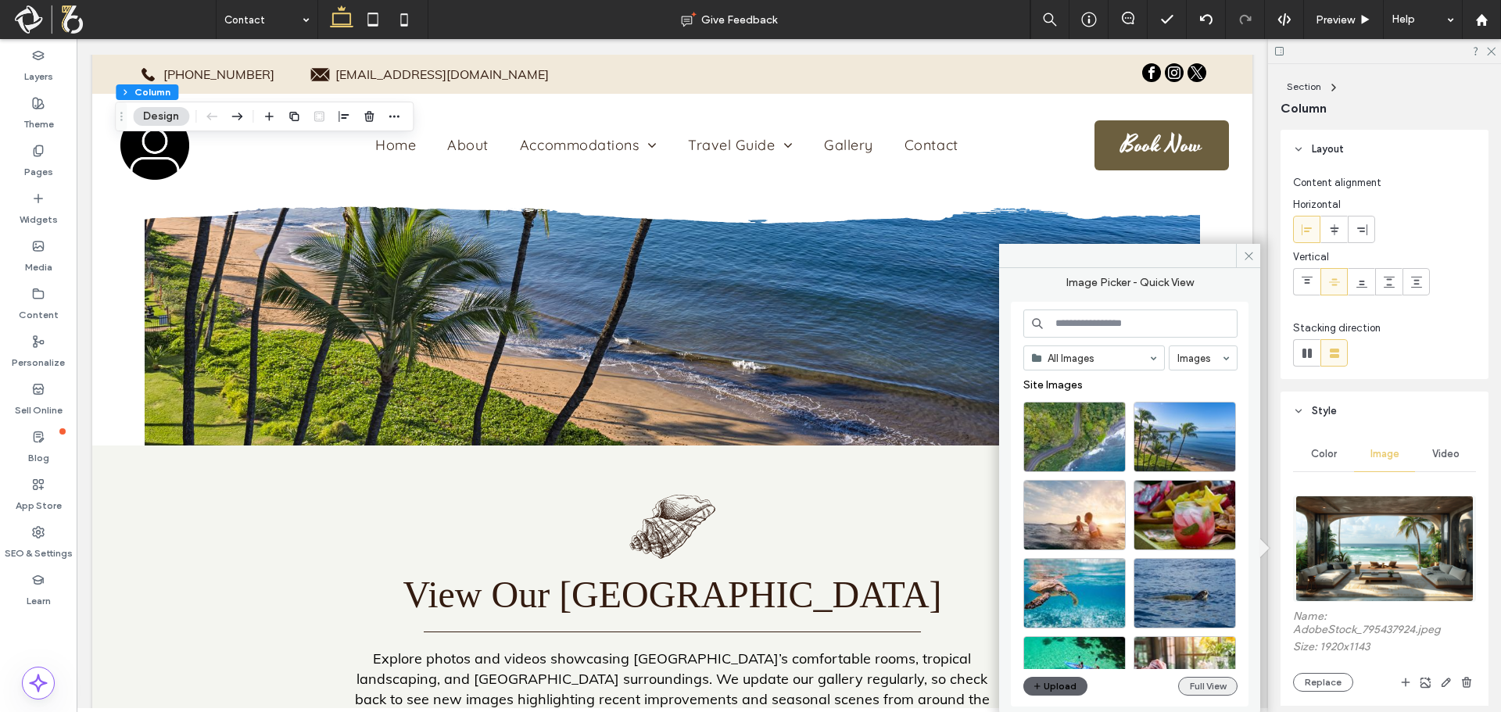
click at [1200, 689] on button "Full View" at bounding box center [1207, 686] width 59 height 19
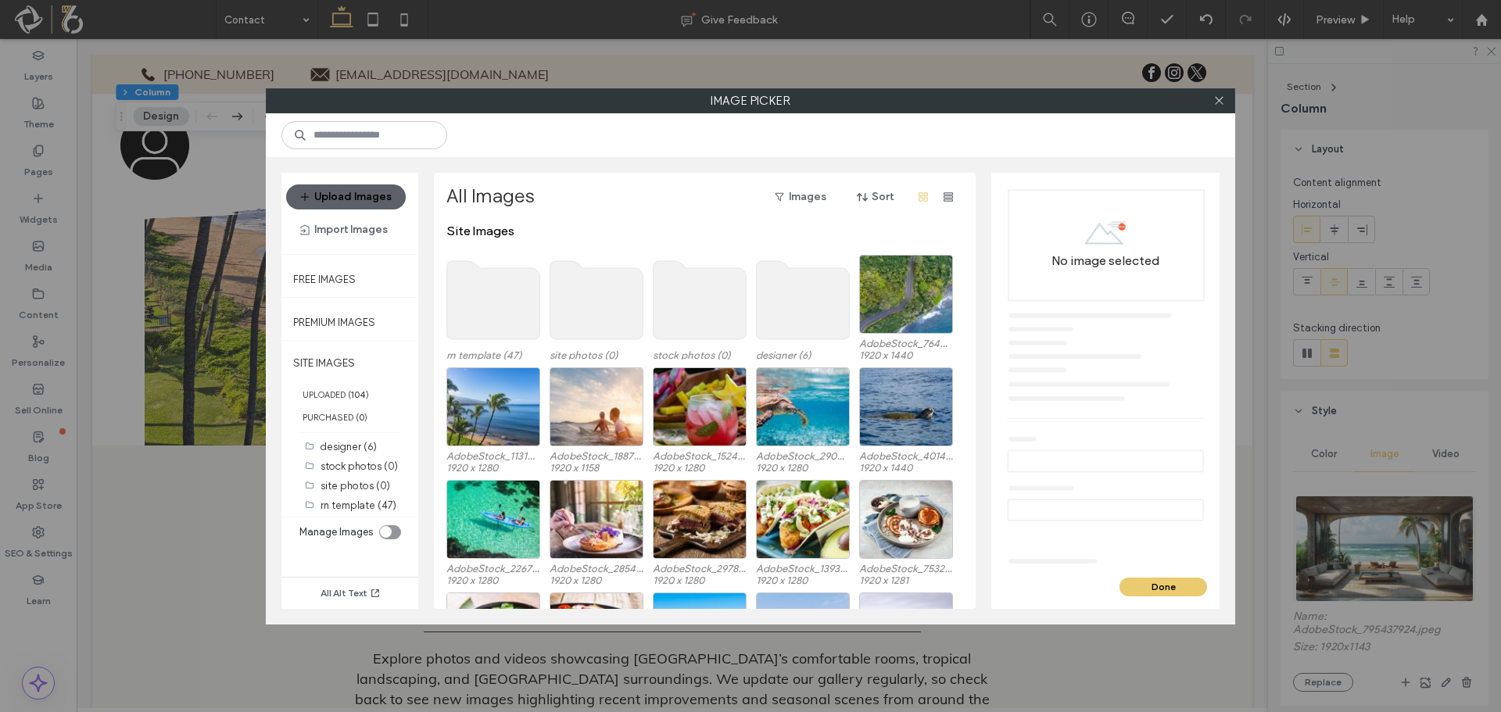
click at [484, 301] on use at bounding box center [493, 300] width 93 height 78
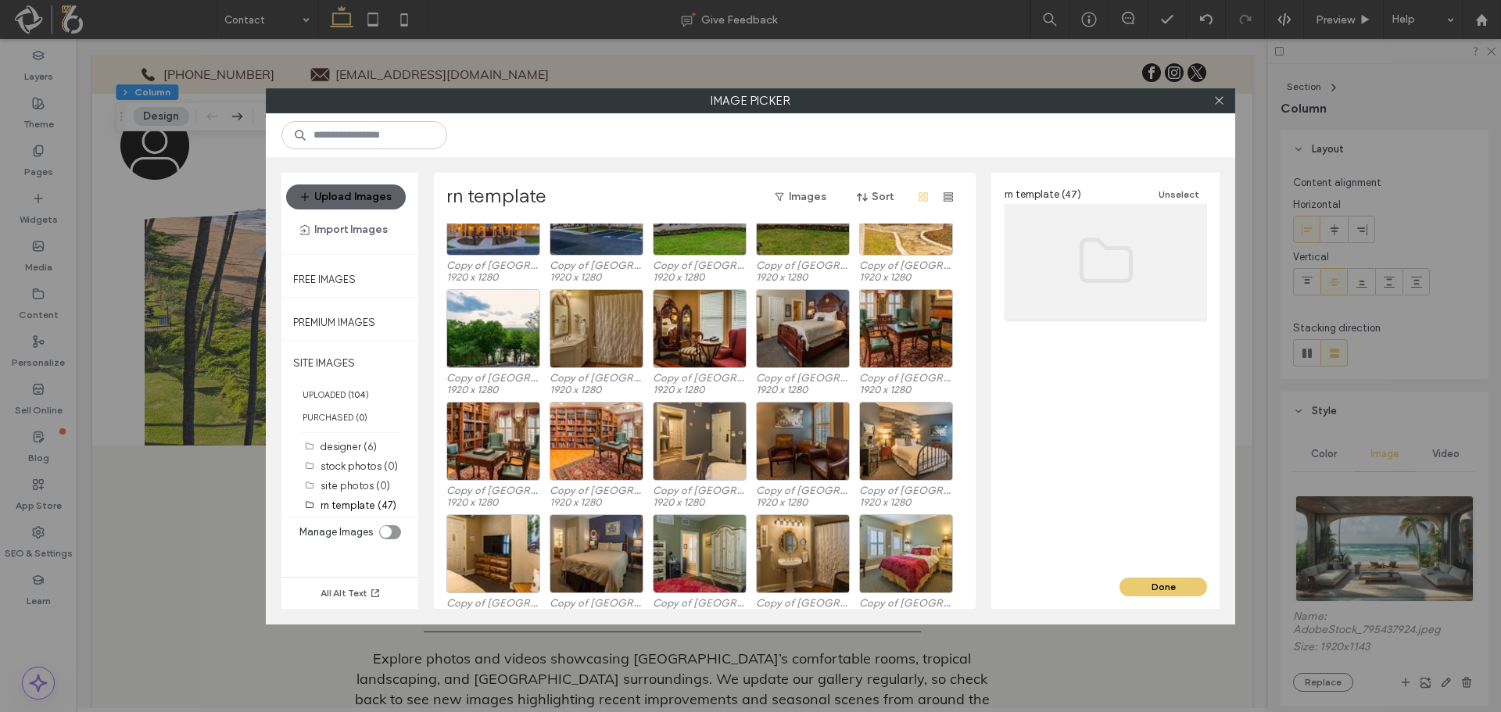
scroll to position [65, 0]
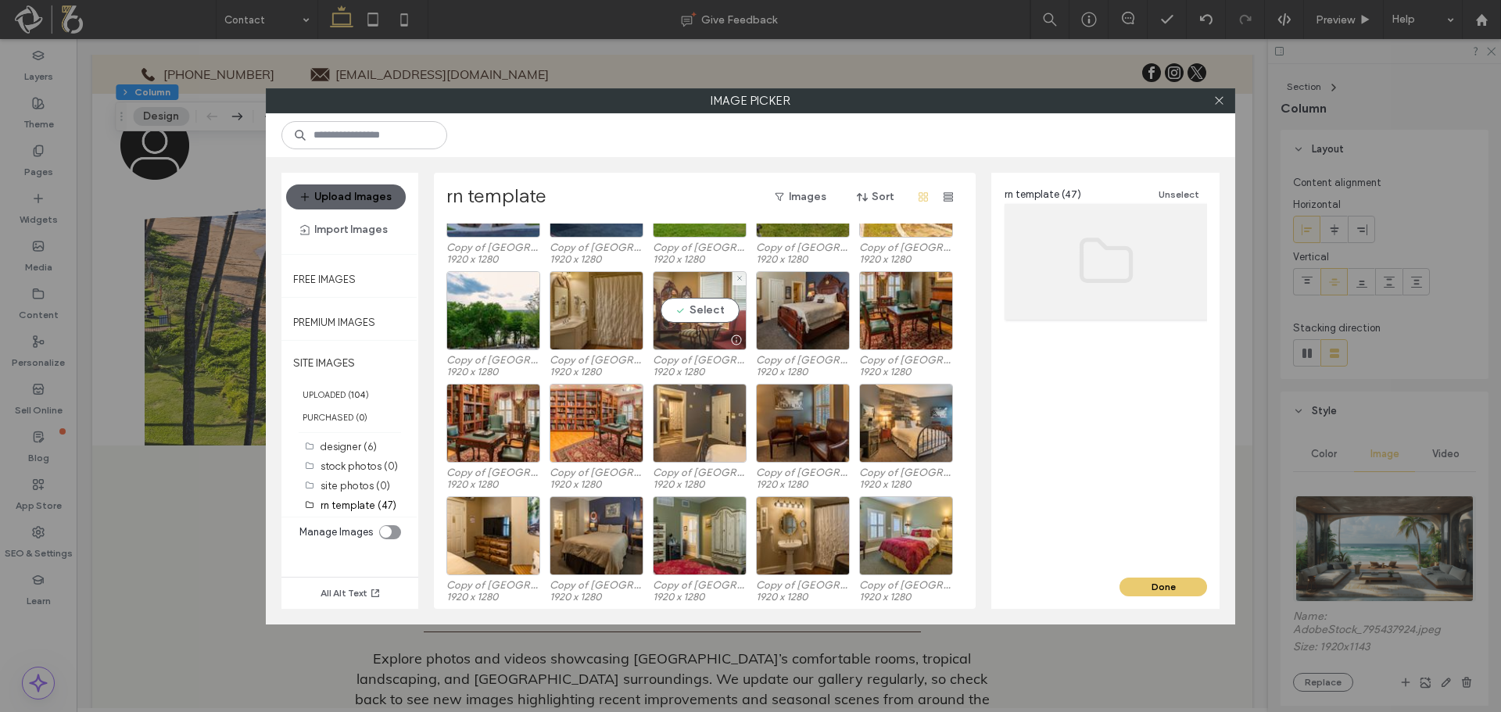
click at [703, 309] on div "Select" at bounding box center [700, 310] width 94 height 79
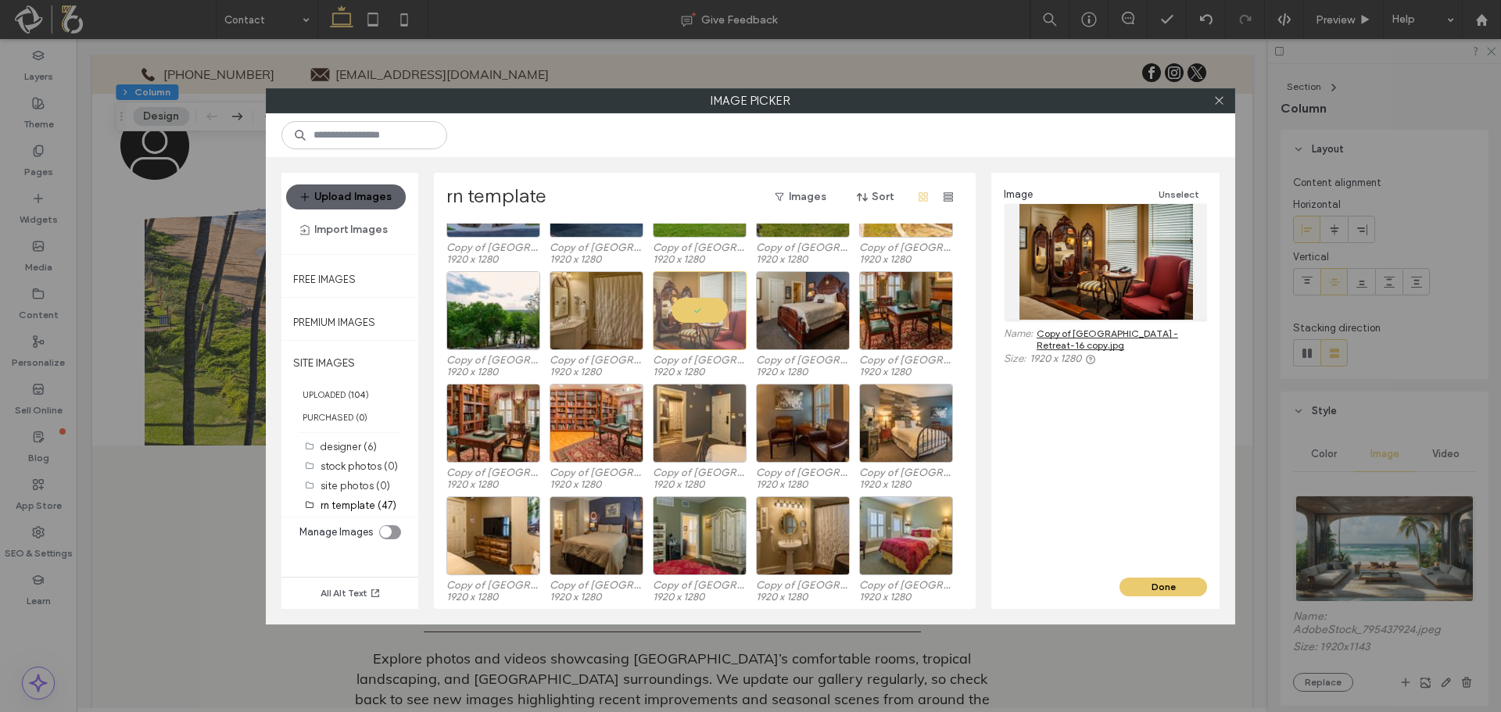
click at [1190, 597] on div "Done" at bounding box center [1105, 593] width 228 height 31
click at [1180, 591] on button "Done" at bounding box center [1163, 587] width 88 height 19
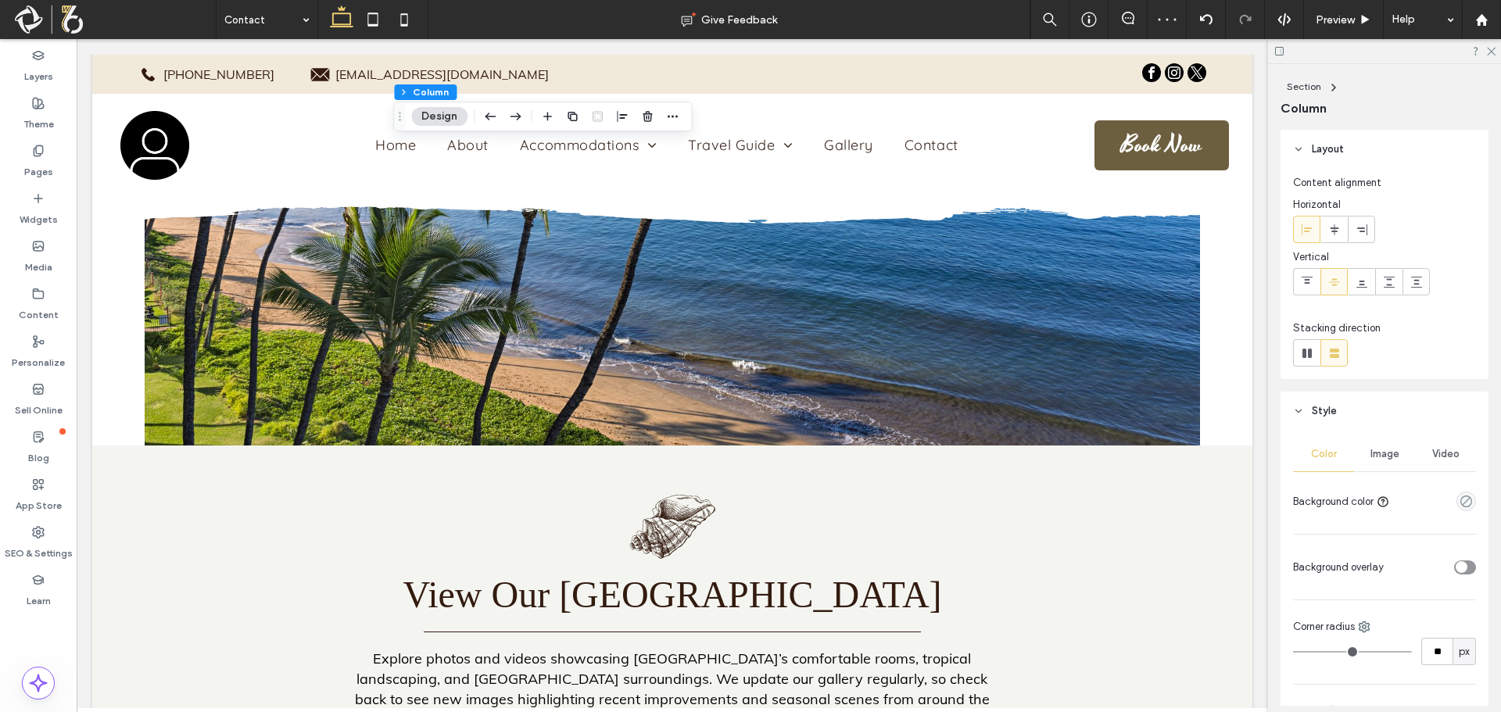
click at [1381, 458] on span "Image" at bounding box center [1384, 454] width 29 height 13
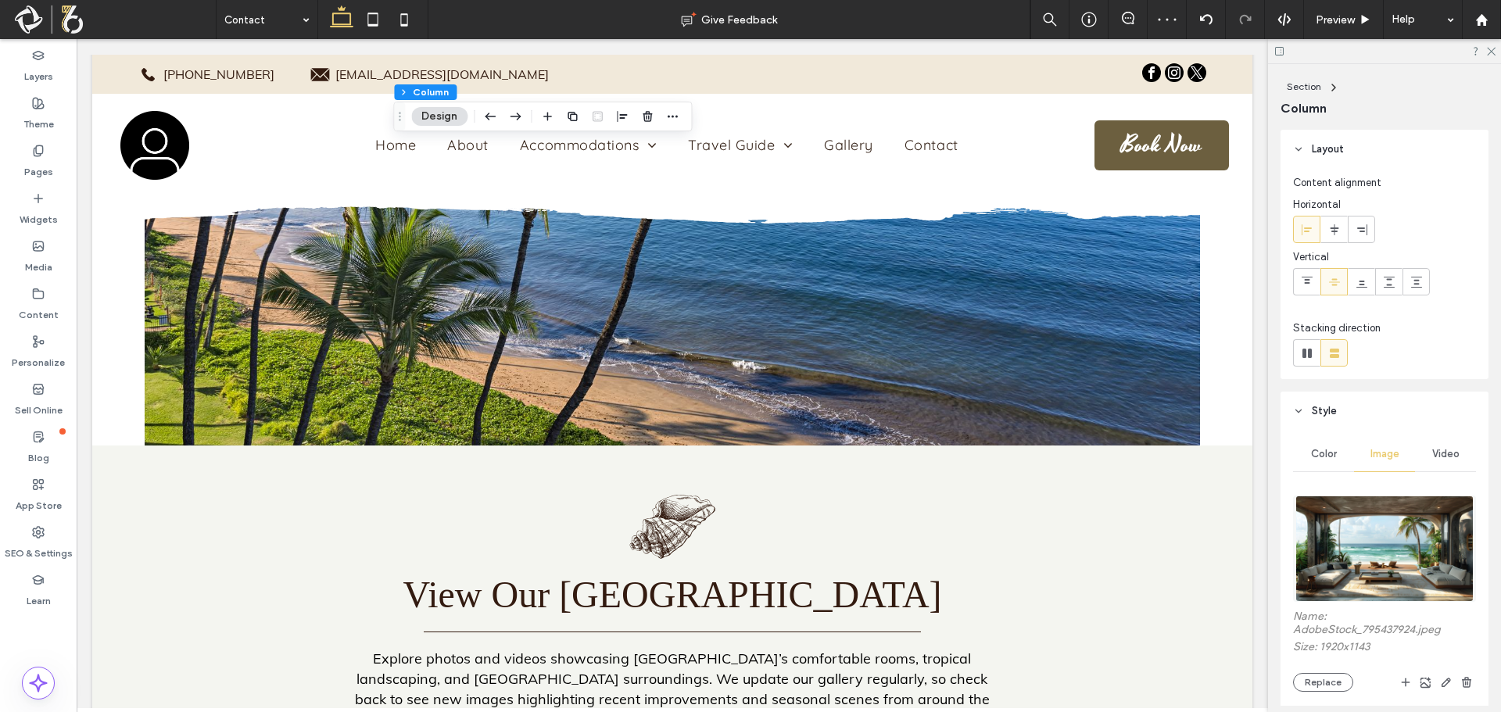
click at [1375, 523] on img at bounding box center [1383, 549] width 177 height 106
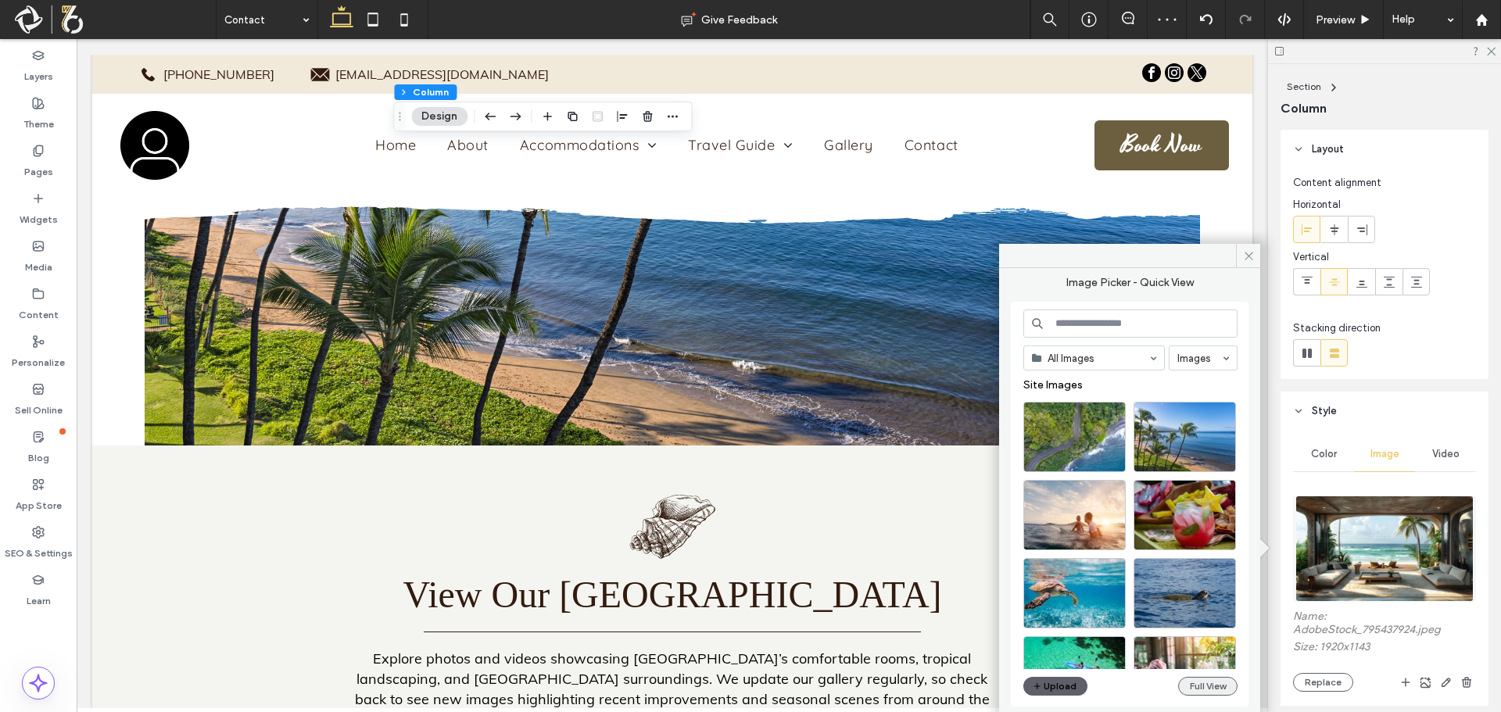
click at [1227, 691] on button "Full View" at bounding box center [1207, 686] width 59 height 19
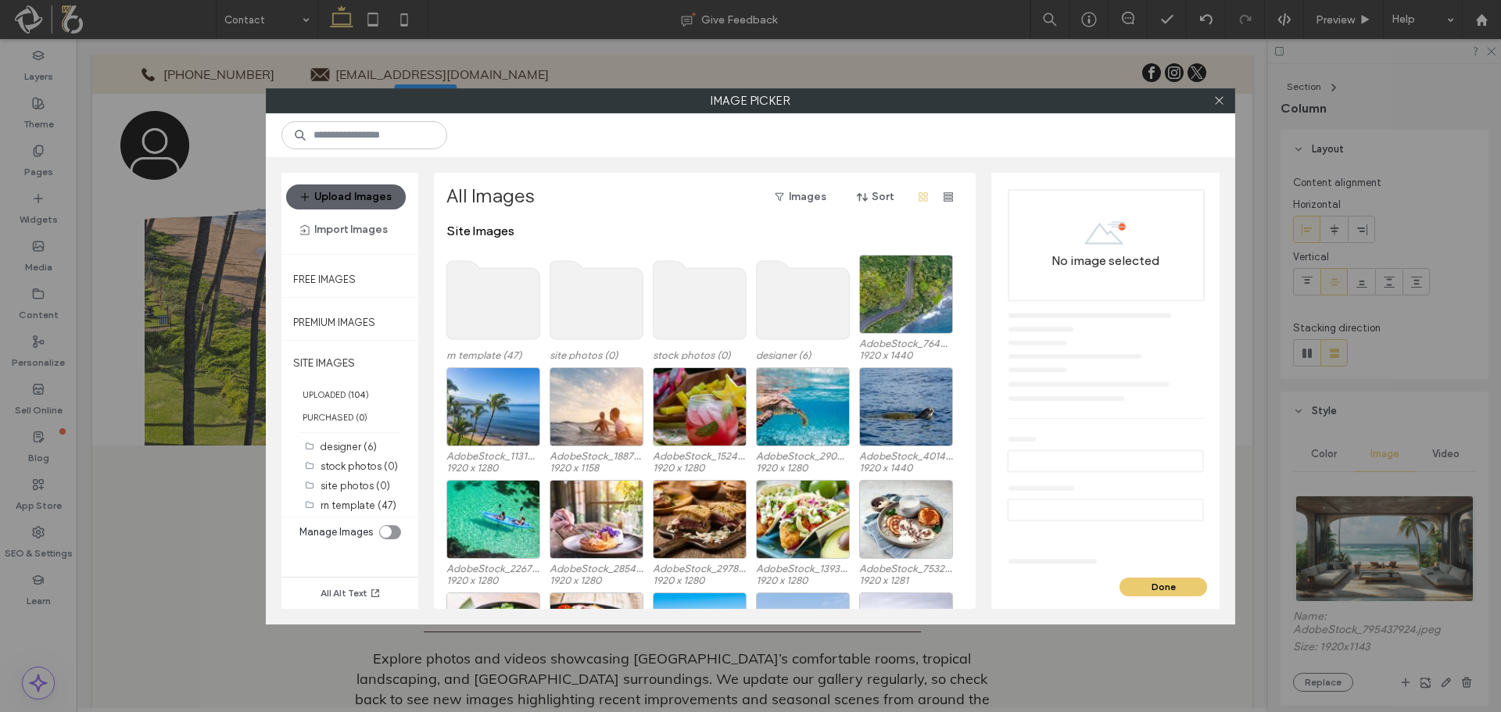
click at [520, 301] on use at bounding box center [493, 300] width 93 height 78
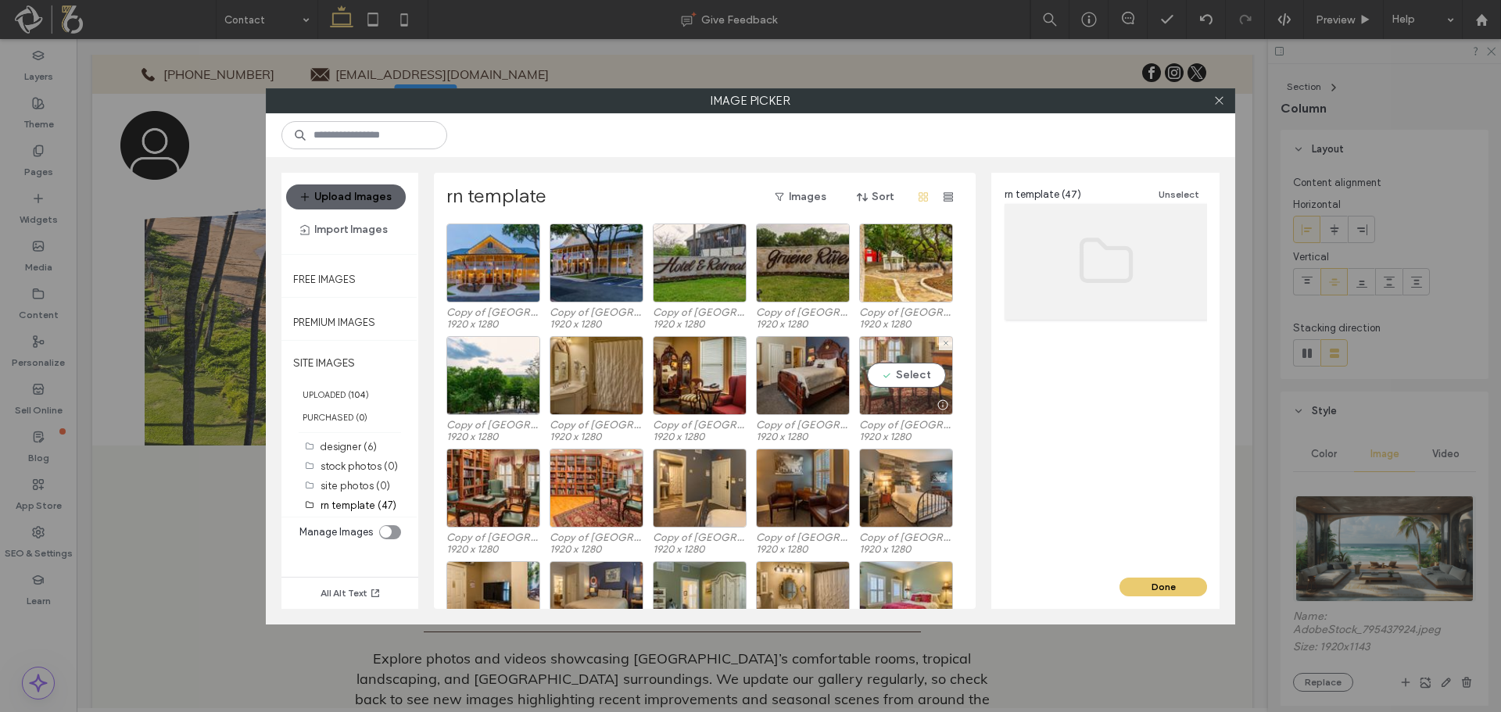
click at [887, 395] on div at bounding box center [906, 404] width 92 height 19
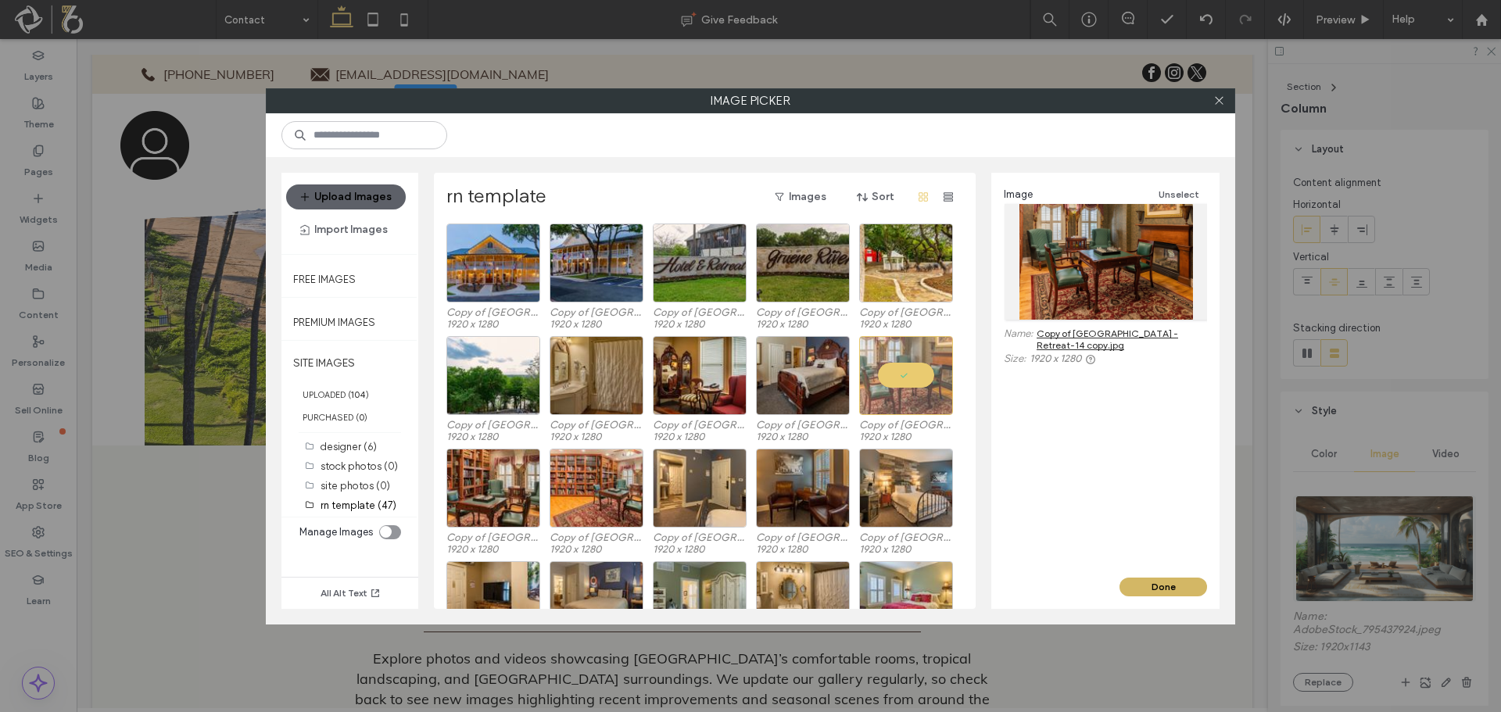
click at [1154, 585] on button "Done" at bounding box center [1163, 587] width 88 height 19
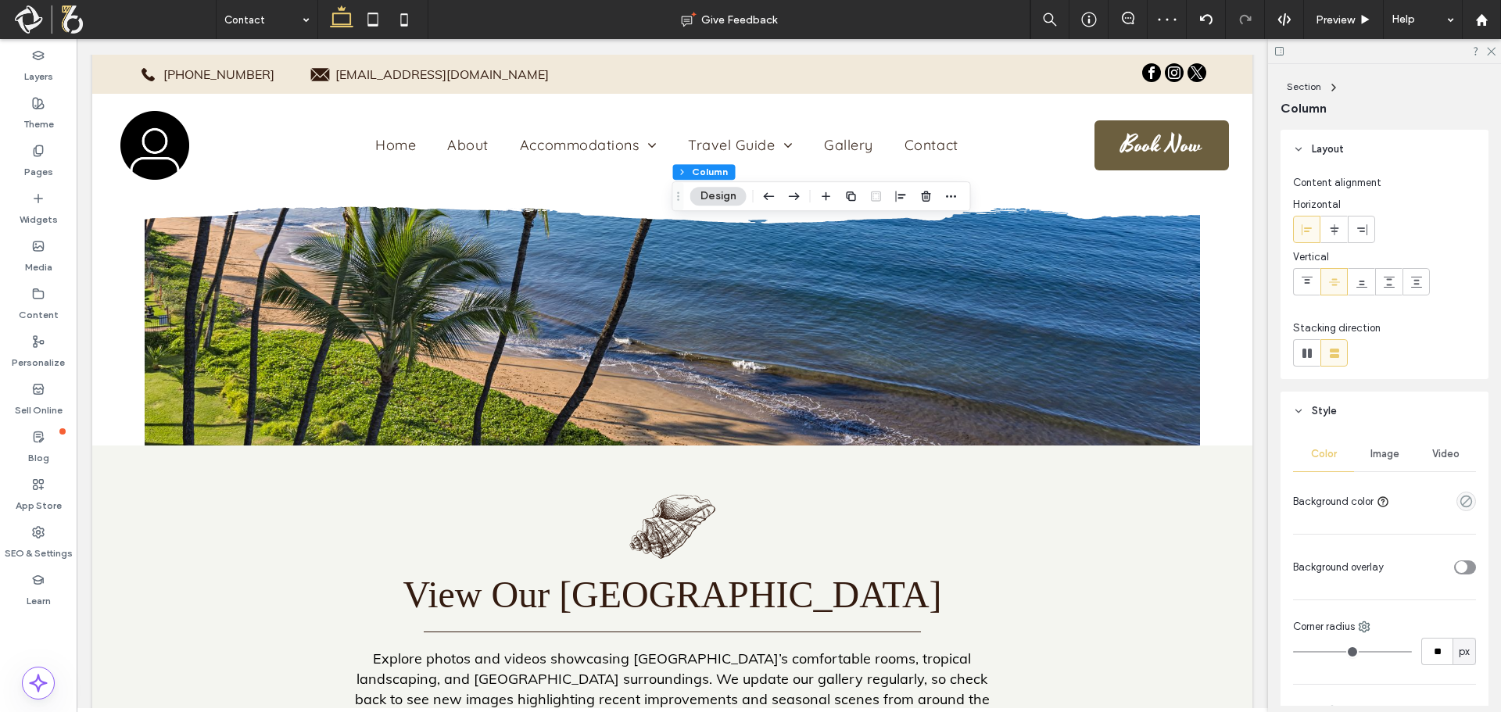
click at [1381, 453] on span "Image" at bounding box center [1384, 454] width 29 height 13
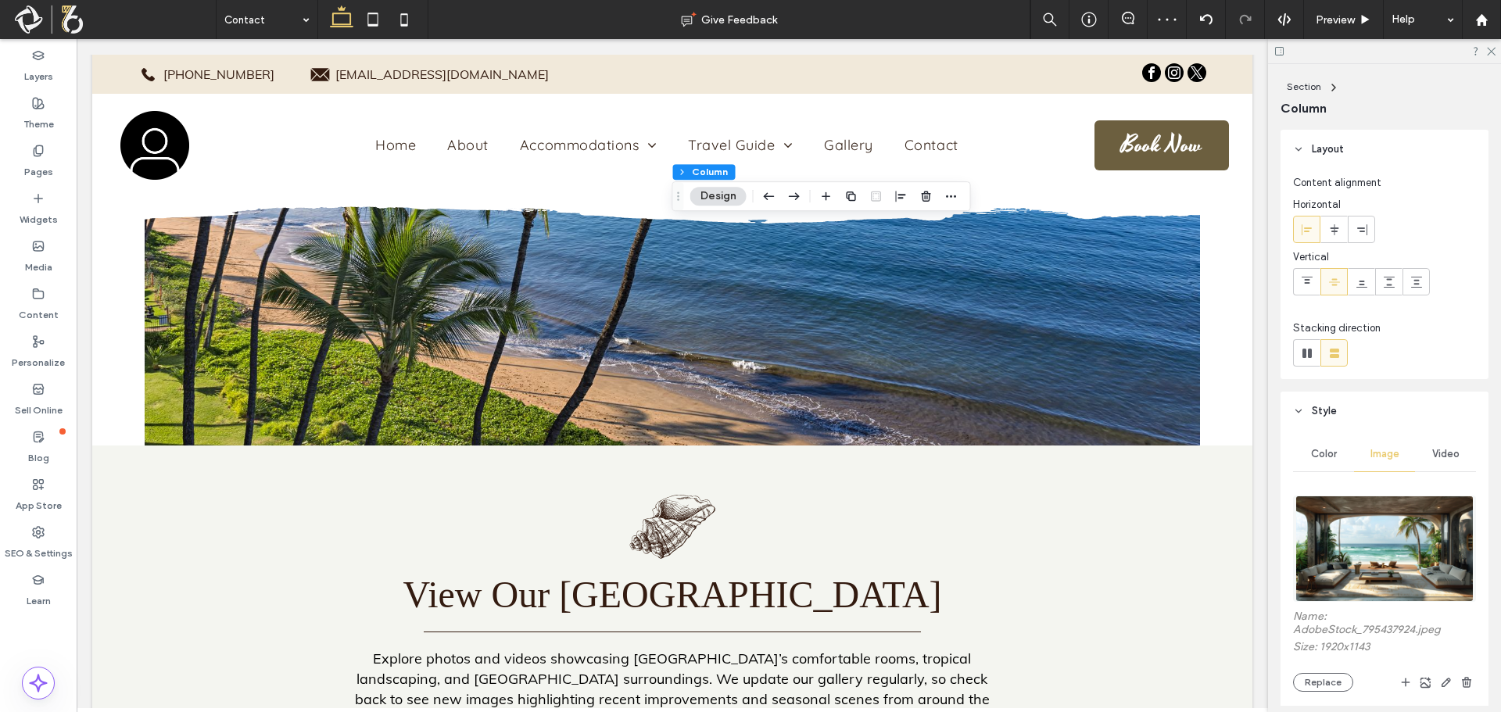
click at [1365, 567] on img at bounding box center [1383, 549] width 177 height 106
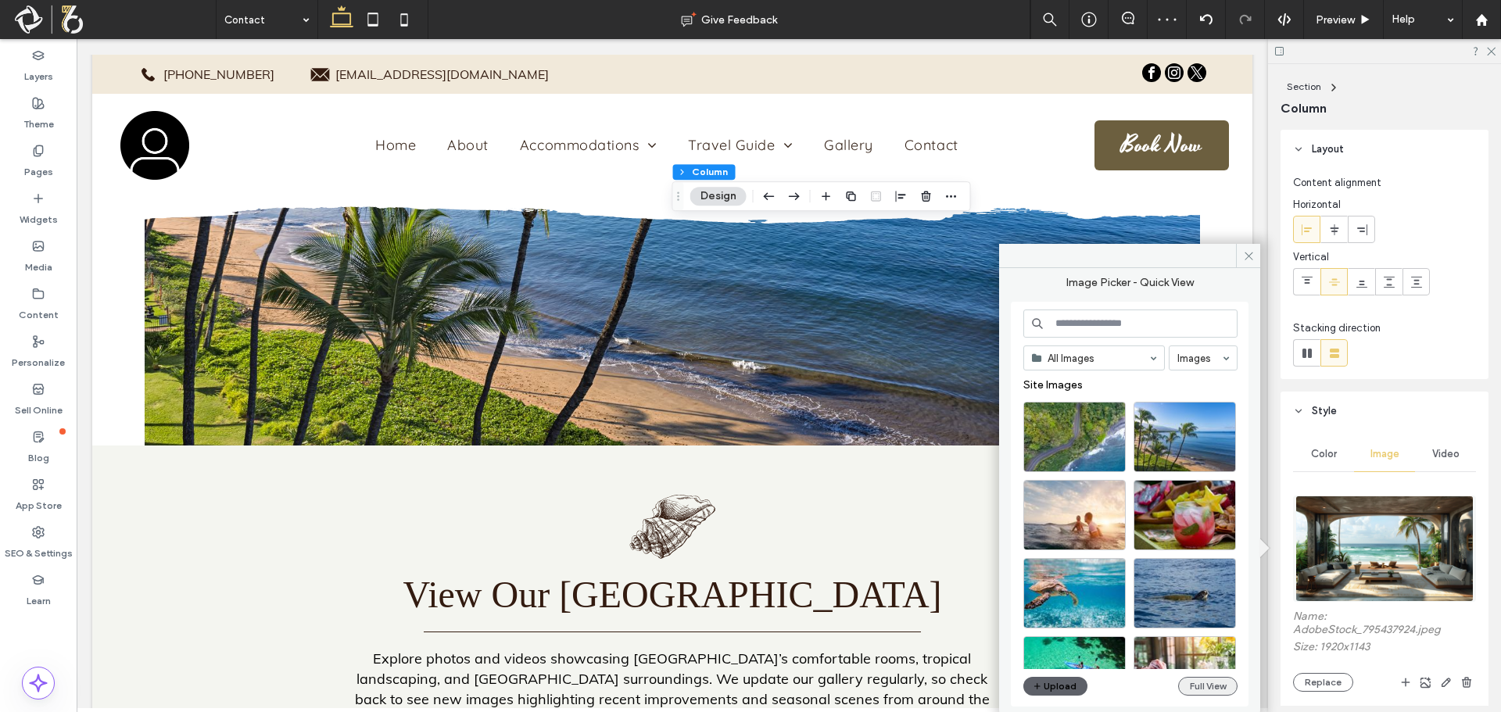
click at [1181, 685] on button "Full View" at bounding box center [1207, 686] width 59 height 19
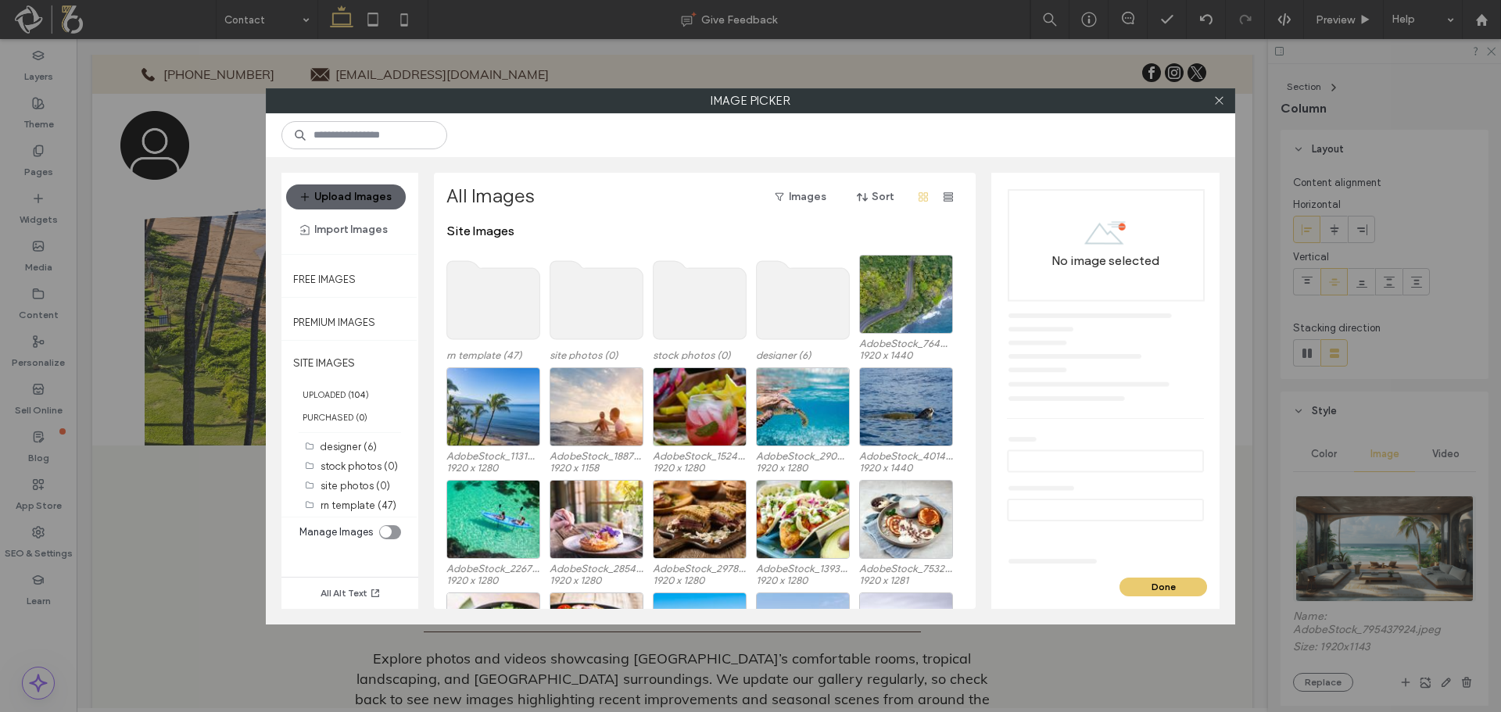
click at [522, 309] on use at bounding box center [493, 300] width 93 height 78
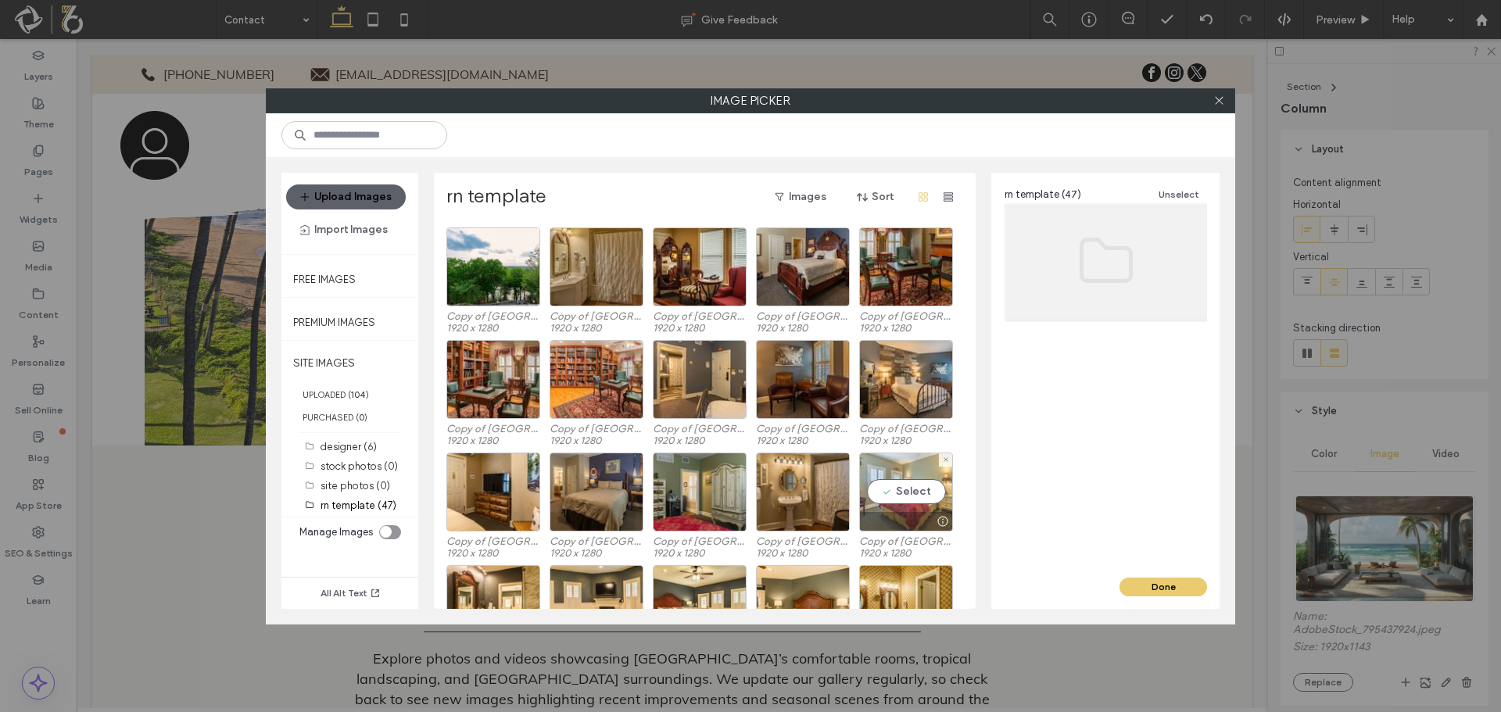
scroll to position [143, 0]
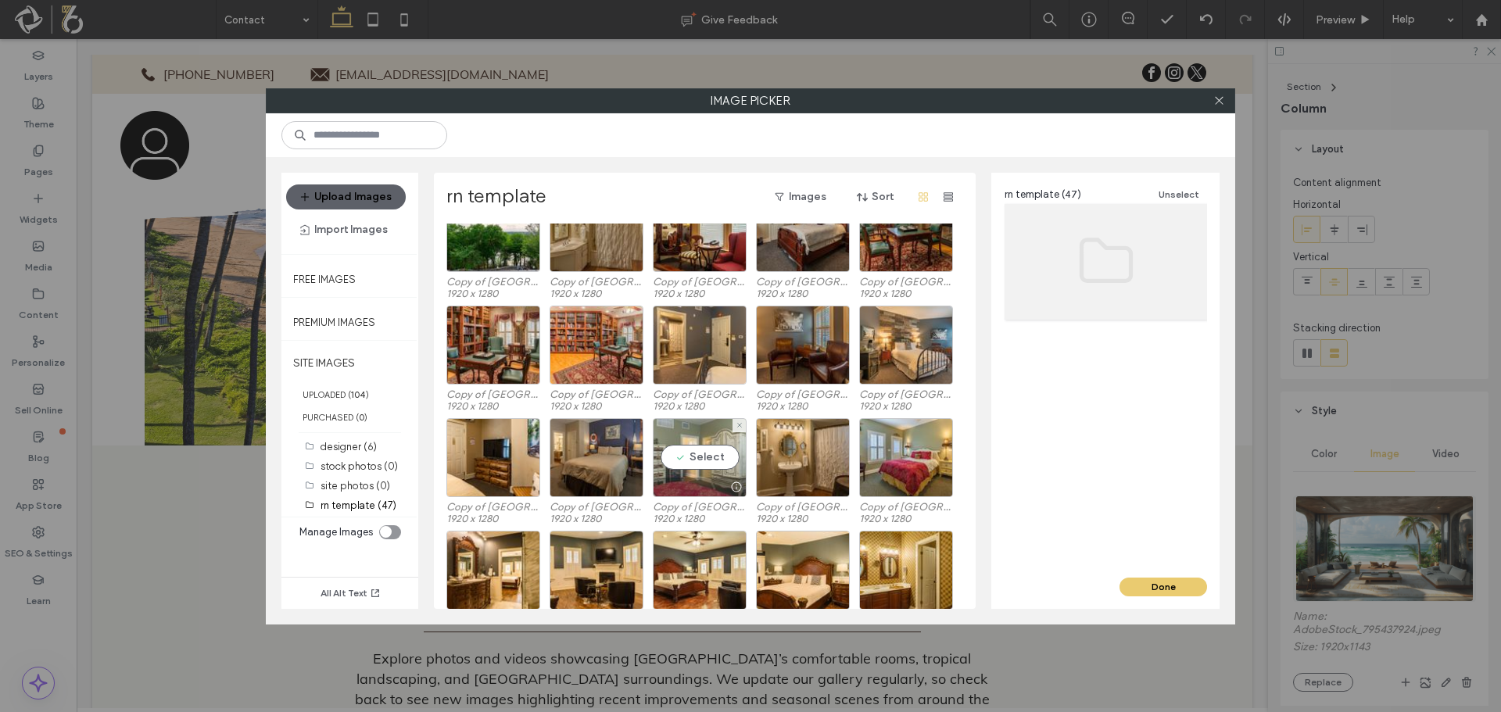
click at [682, 452] on div "Select" at bounding box center [700, 457] width 94 height 79
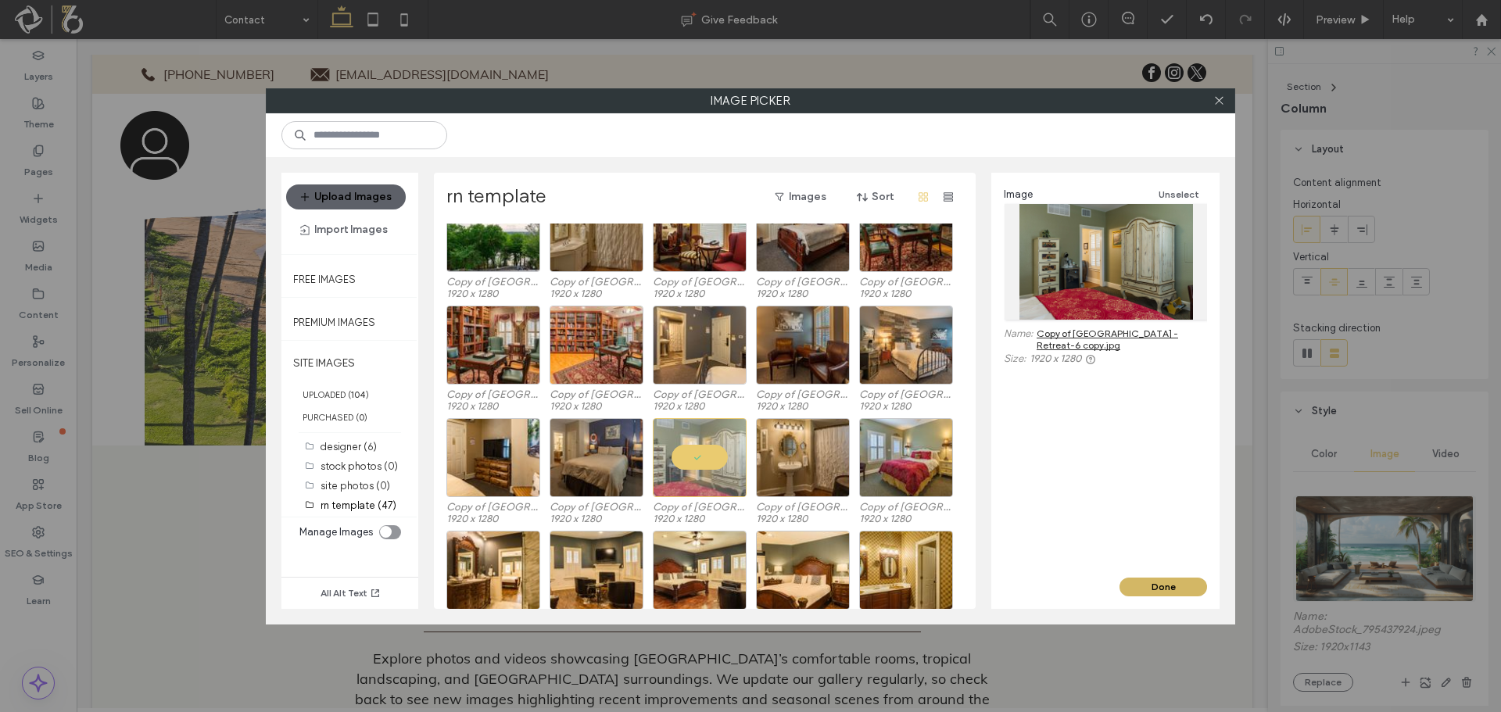
click at [1134, 589] on button "Done" at bounding box center [1163, 587] width 88 height 19
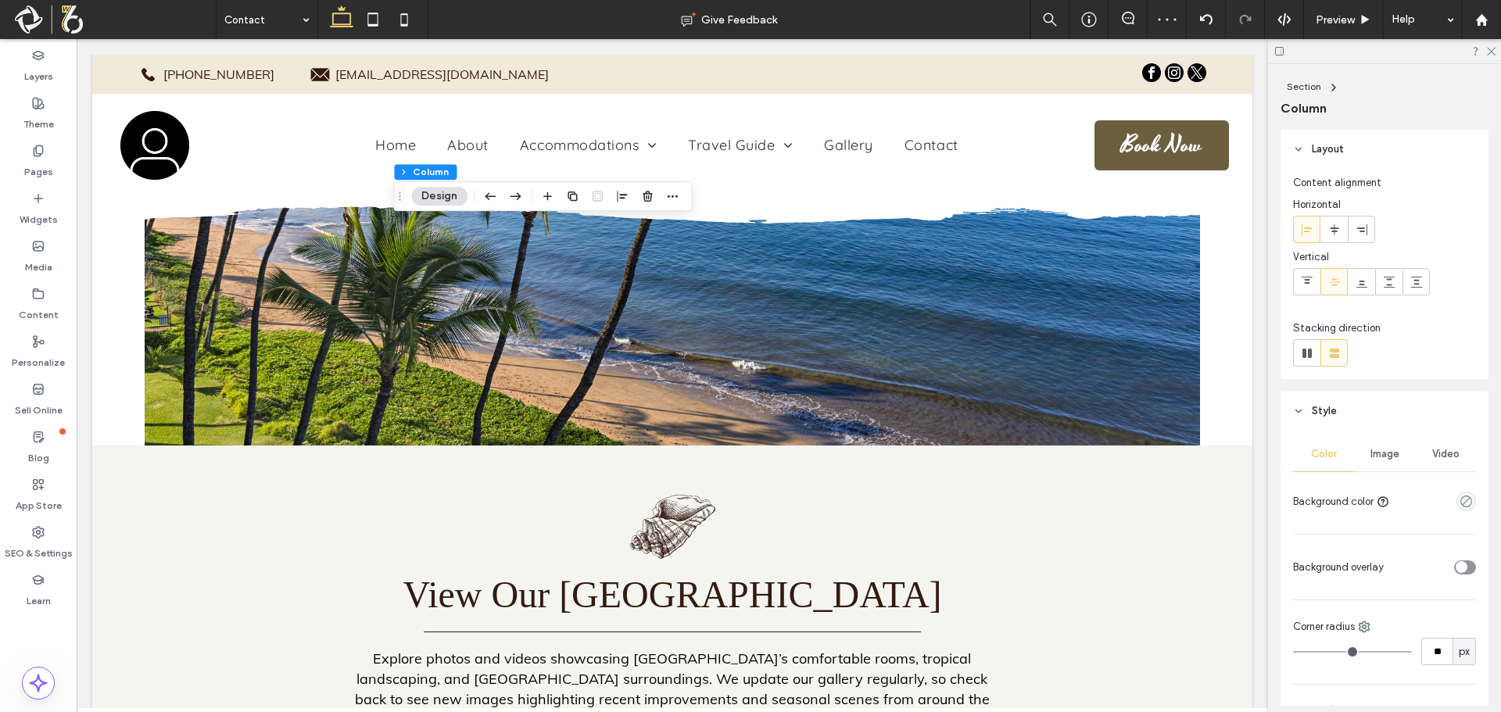
drag, startPoint x: 1372, startPoint y: 449, endPoint x: 1377, endPoint y: 478, distance: 29.4
click at [1372, 450] on span "Image" at bounding box center [1384, 454] width 29 height 13
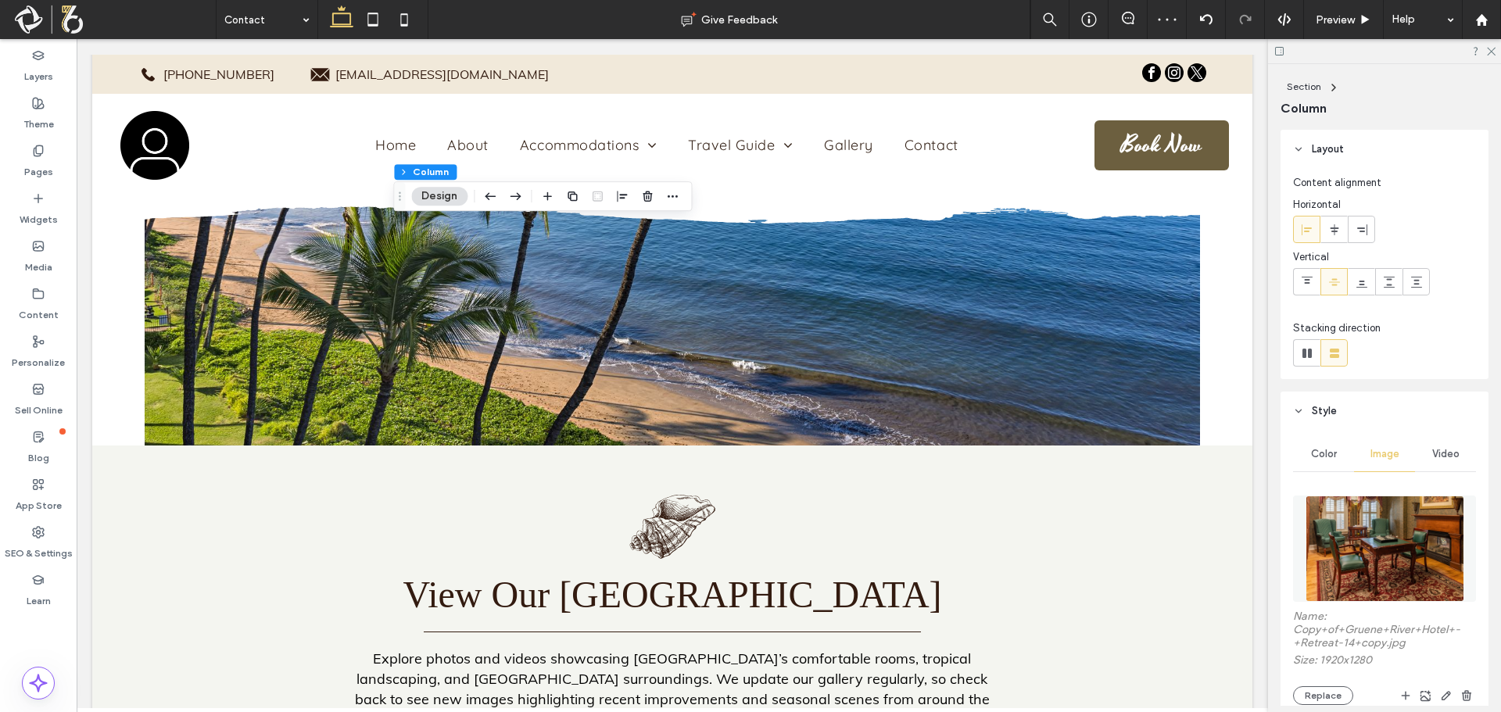
drag, startPoint x: 1377, startPoint y: 478, endPoint x: 1374, endPoint y: 503, distance: 24.4
click at [1379, 494] on div at bounding box center [1384, 549] width 183 height 122
click at [1358, 528] on img at bounding box center [1384, 549] width 159 height 106
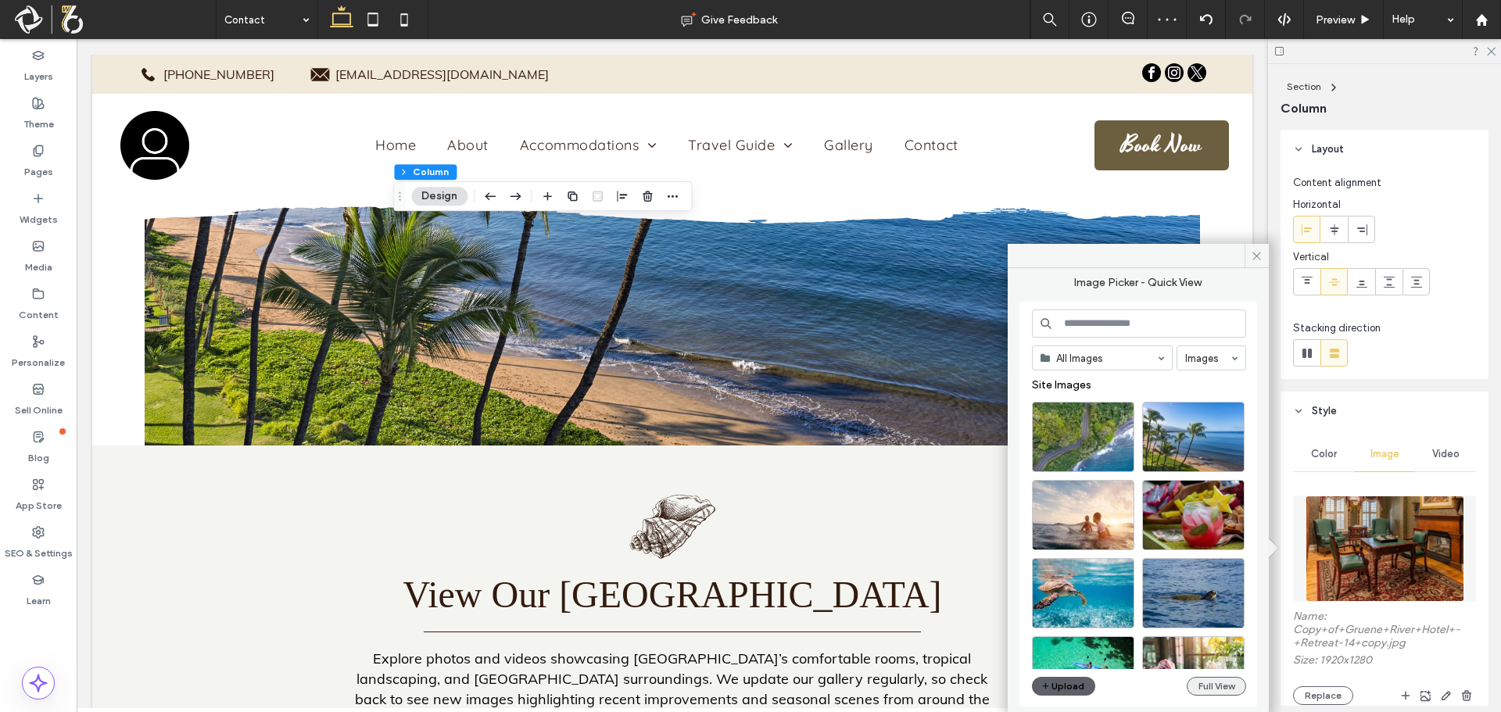
click at [1233, 689] on button "Full View" at bounding box center [1215, 686] width 59 height 19
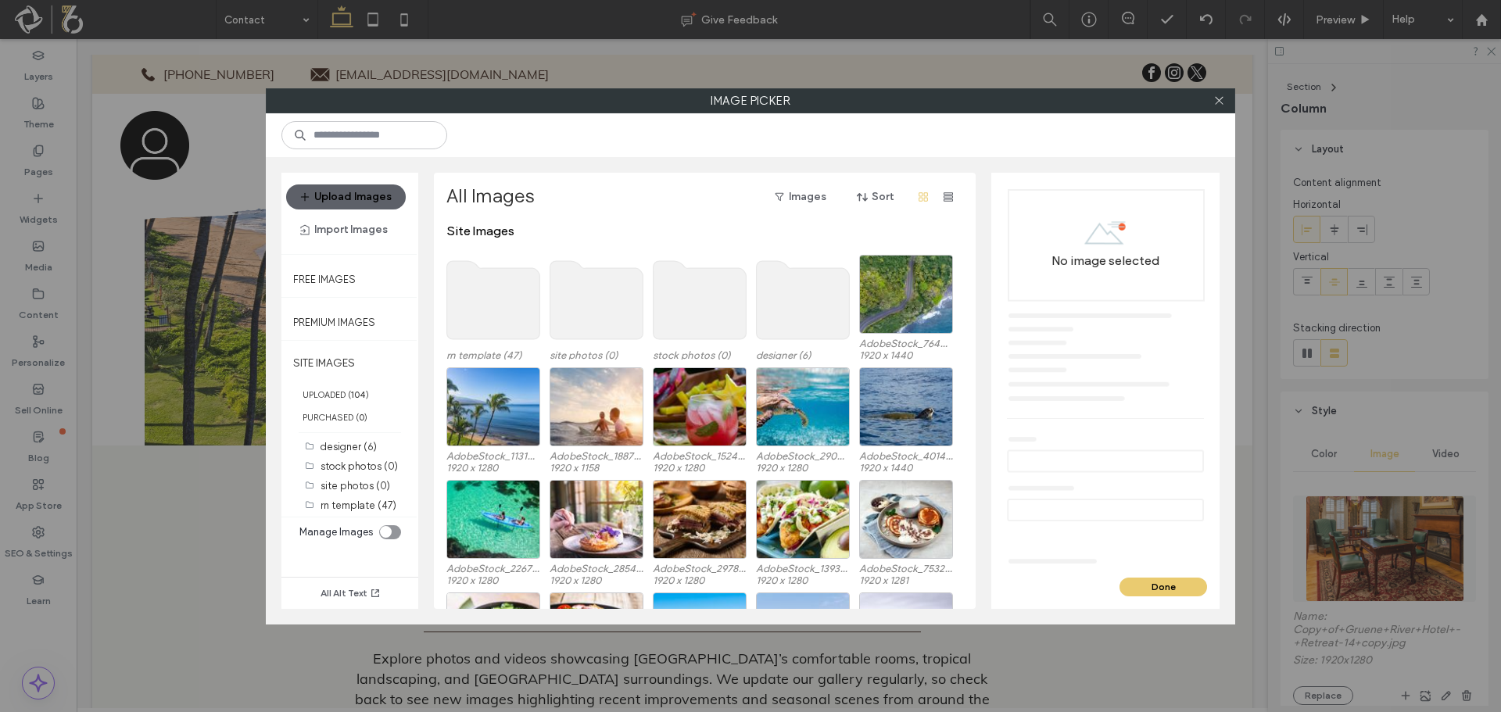
click at [477, 287] on use at bounding box center [493, 300] width 93 height 78
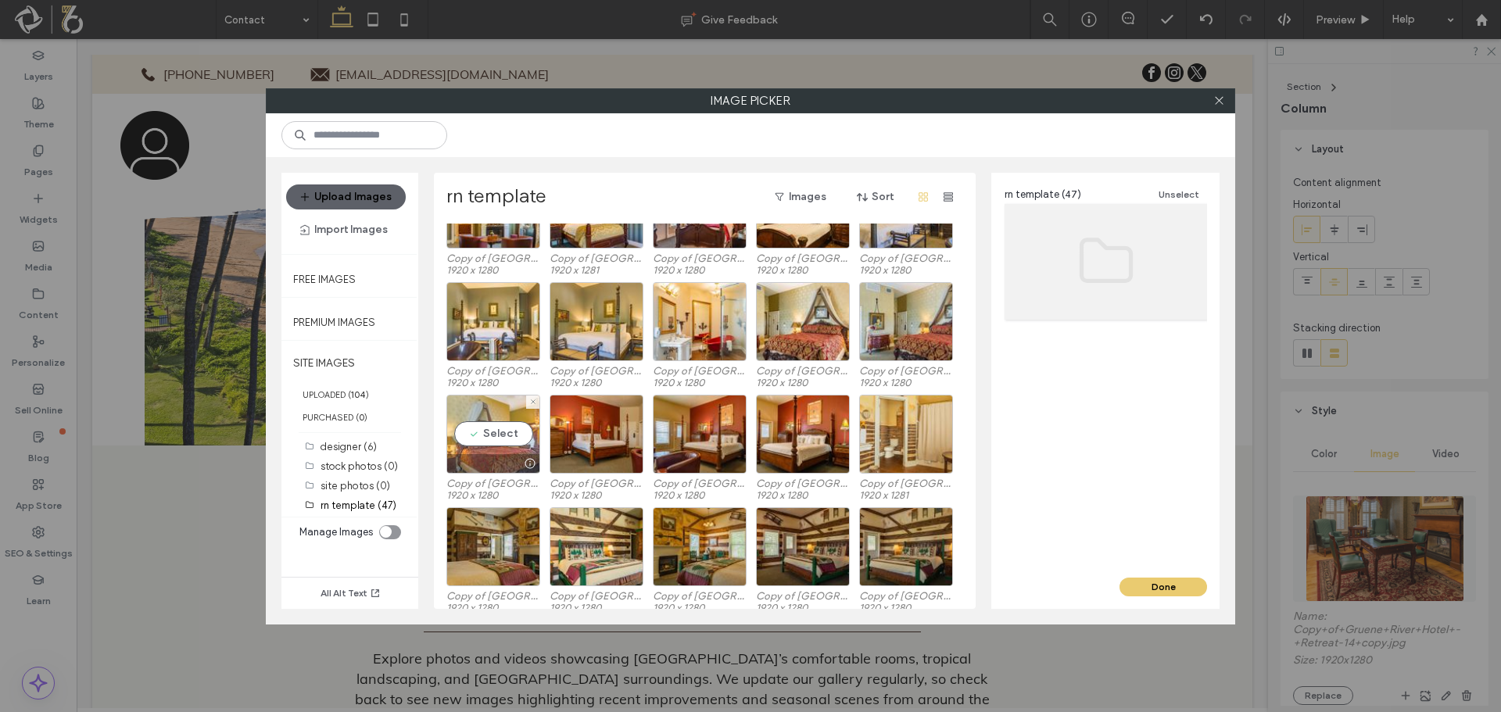
scroll to position [584, 0]
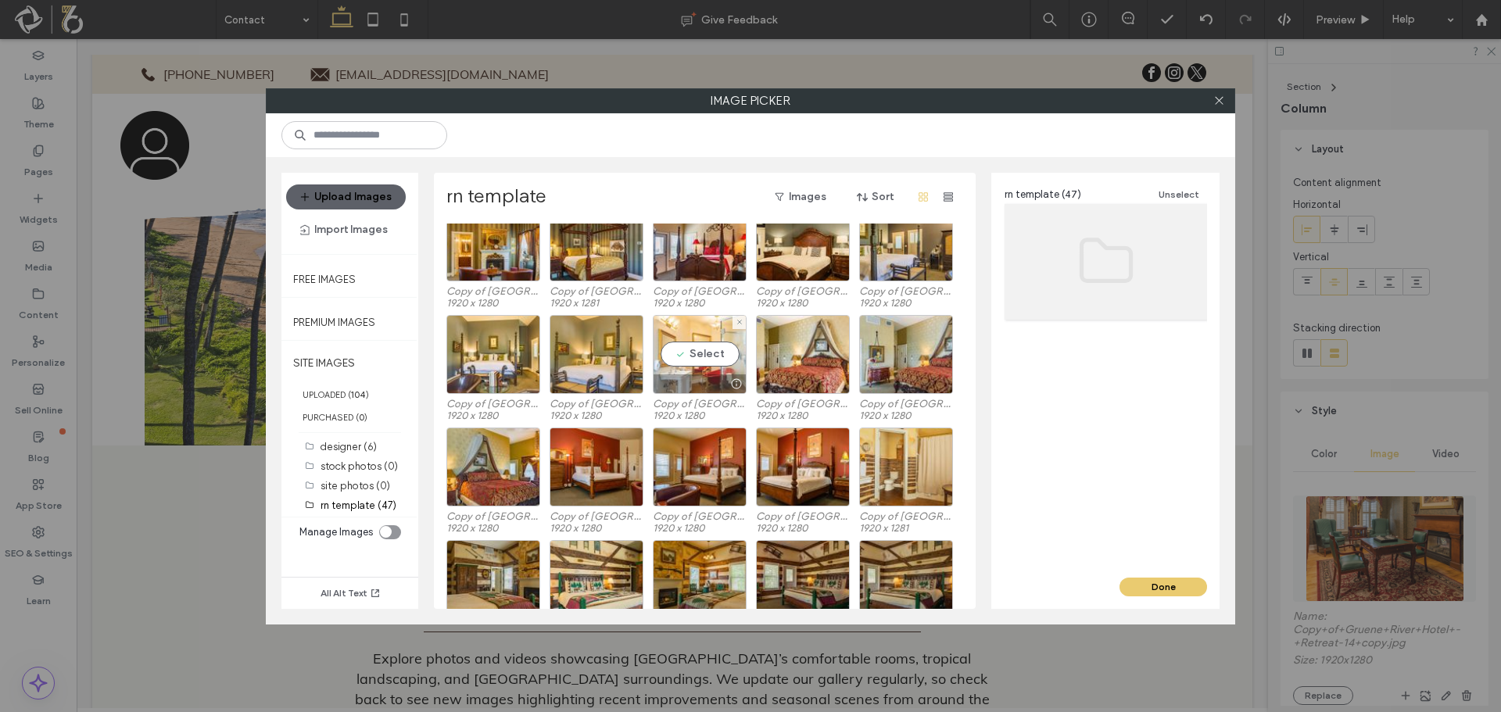
click at [717, 344] on div "Select" at bounding box center [700, 354] width 94 height 79
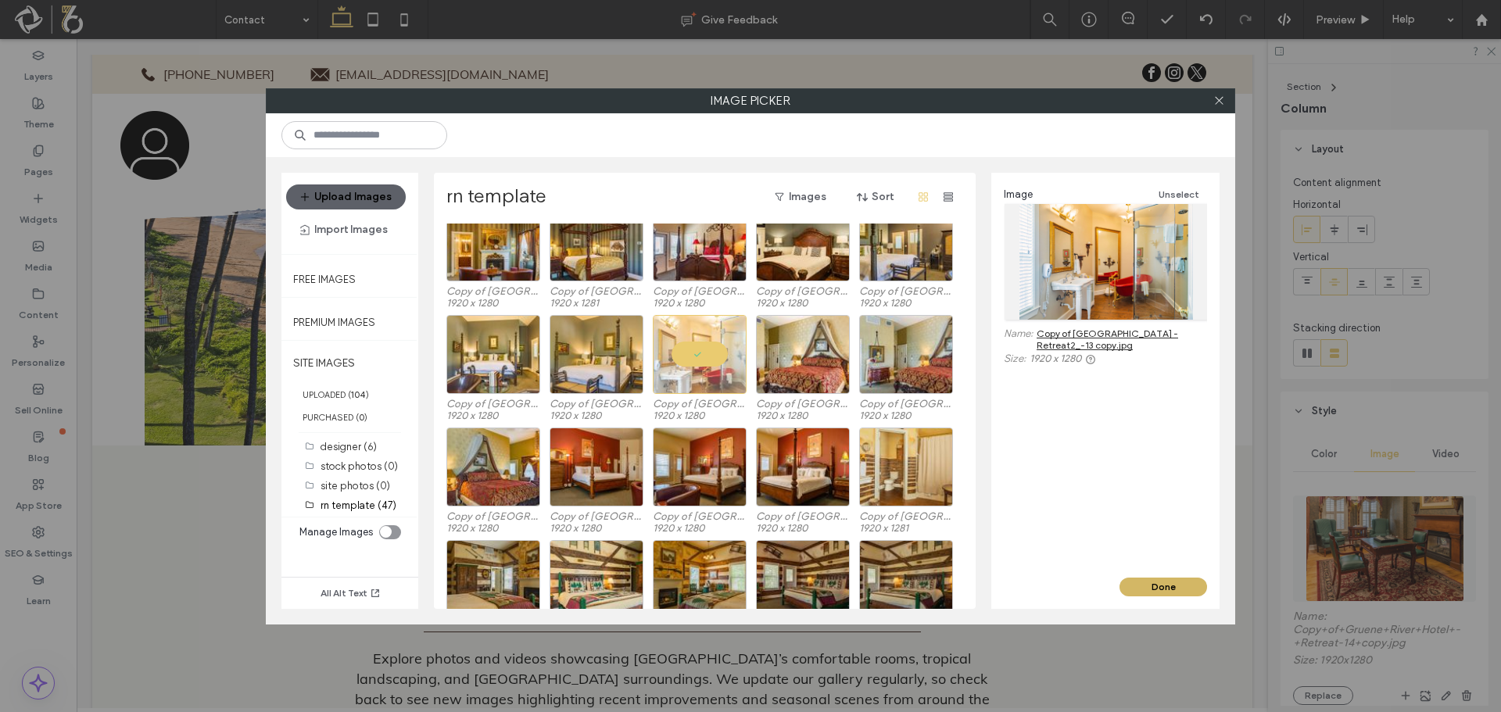
click at [1160, 592] on button "Done" at bounding box center [1163, 587] width 88 height 19
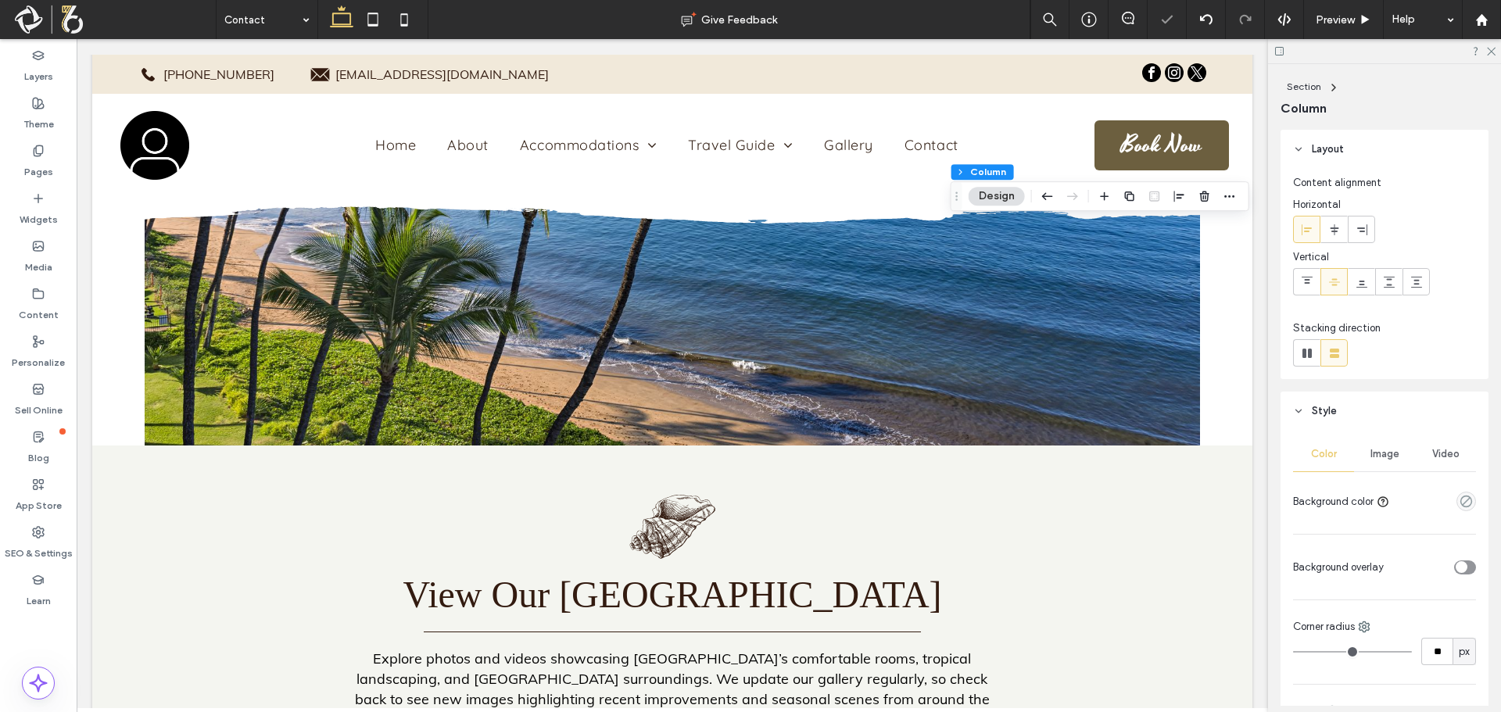
click at [1370, 462] on div "Image" at bounding box center [1384, 454] width 61 height 34
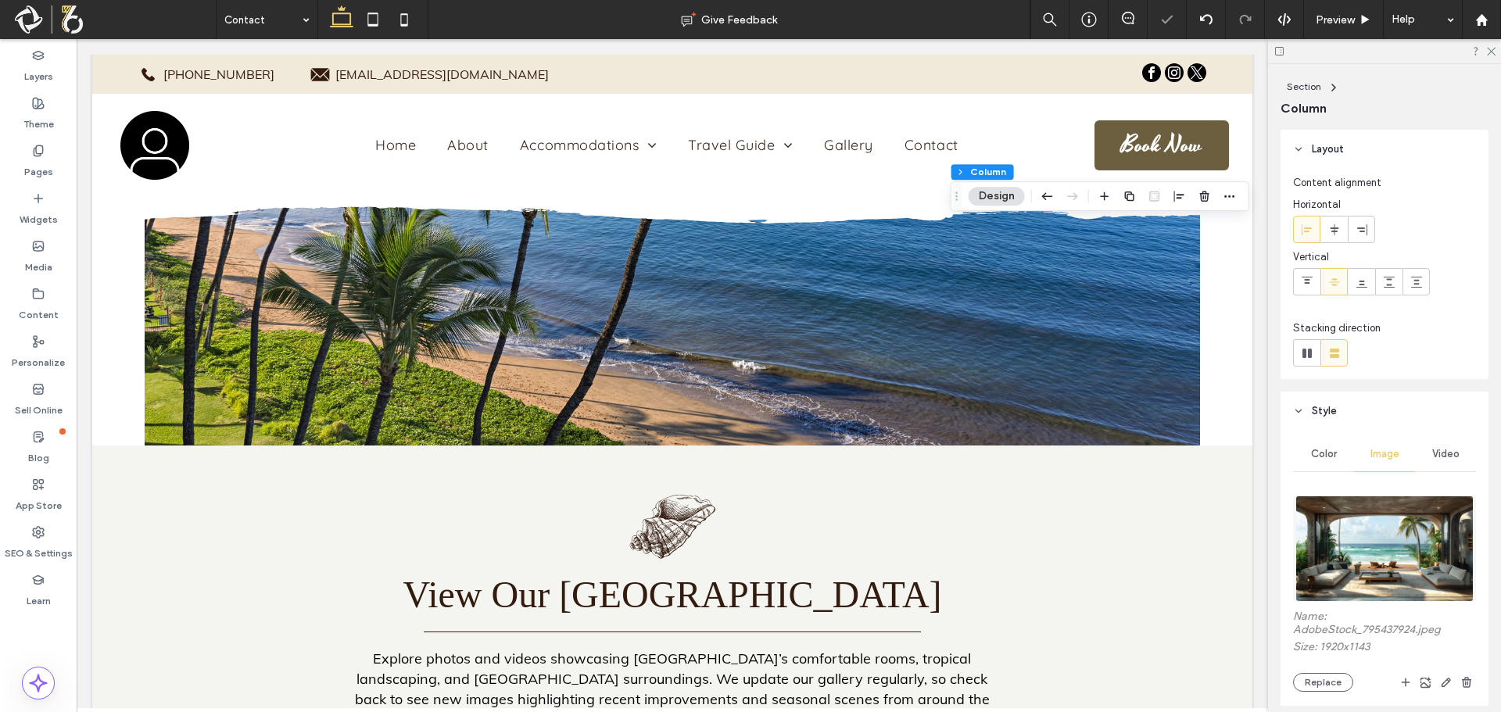
click at [1372, 531] on img at bounding box center [1383, 549] width 177 height 106
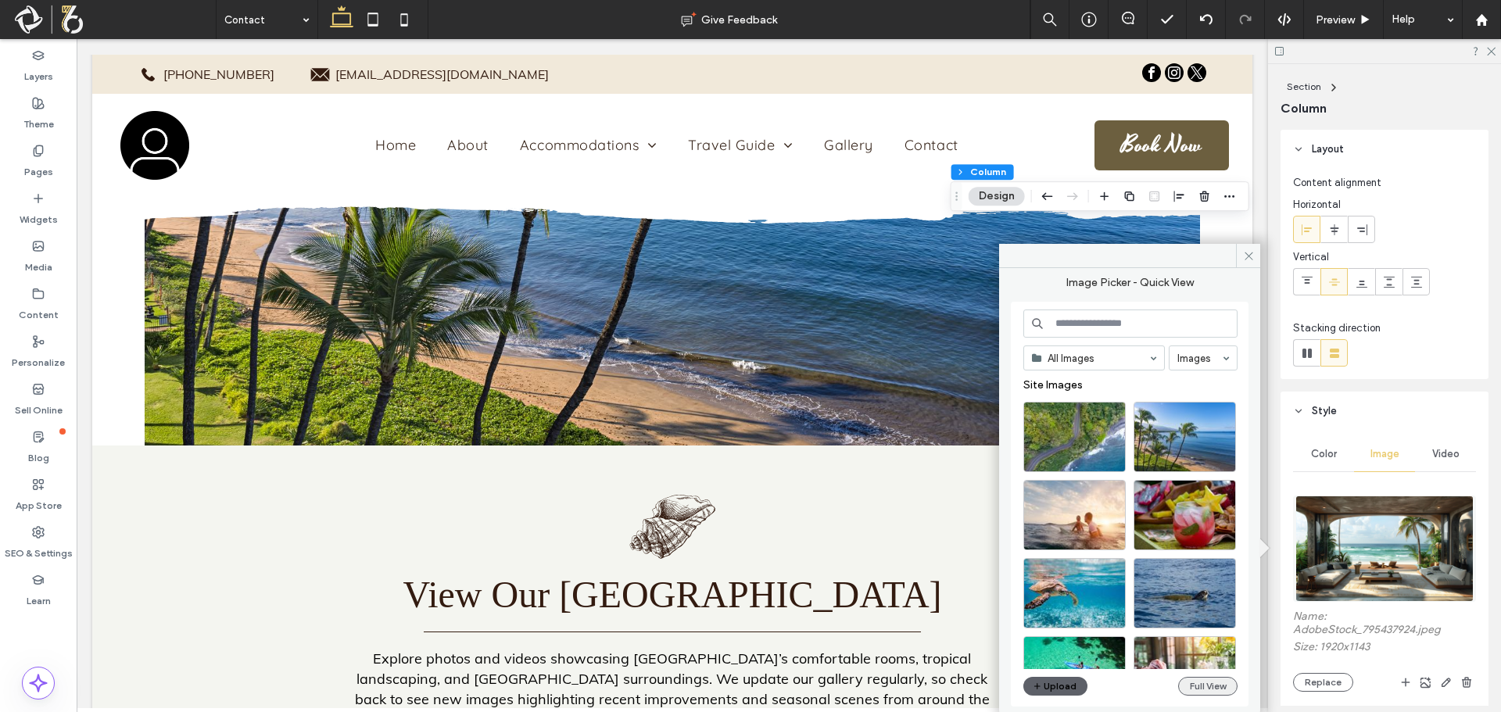
click at [1227, 689] on button "Full View" at bounding box center [1207, 686] width 59 height 19
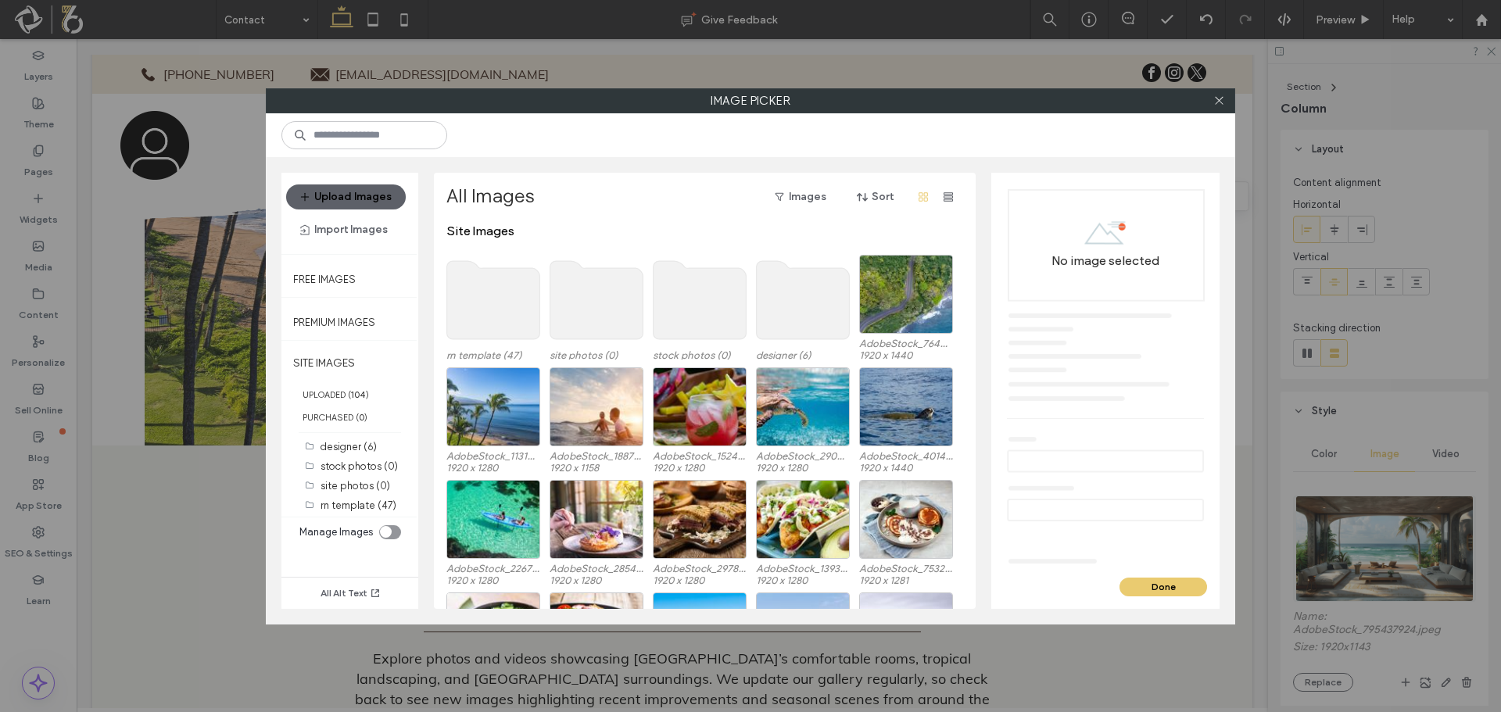
click at [515, 309] on use at bounding box center [493, 300] width 93 height 78
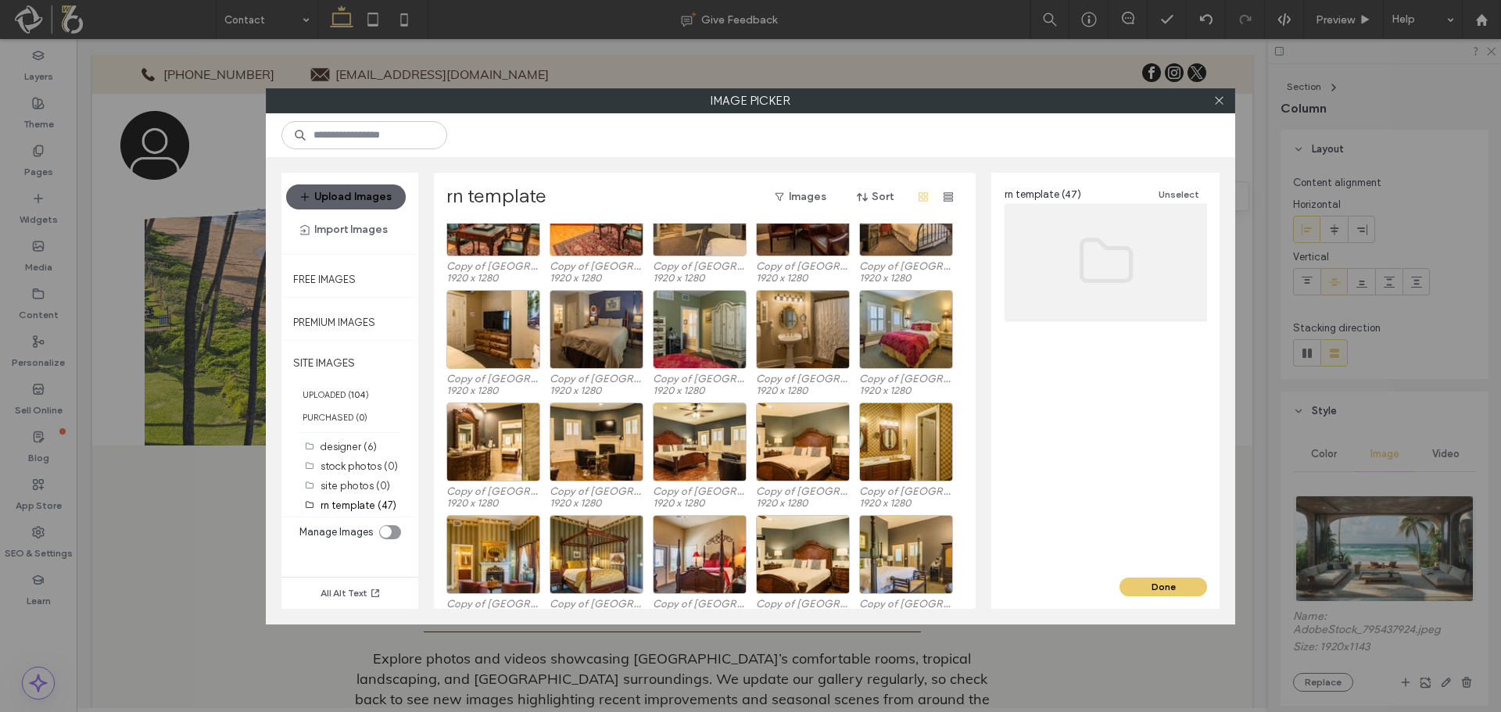
scroll to position [193, 0]
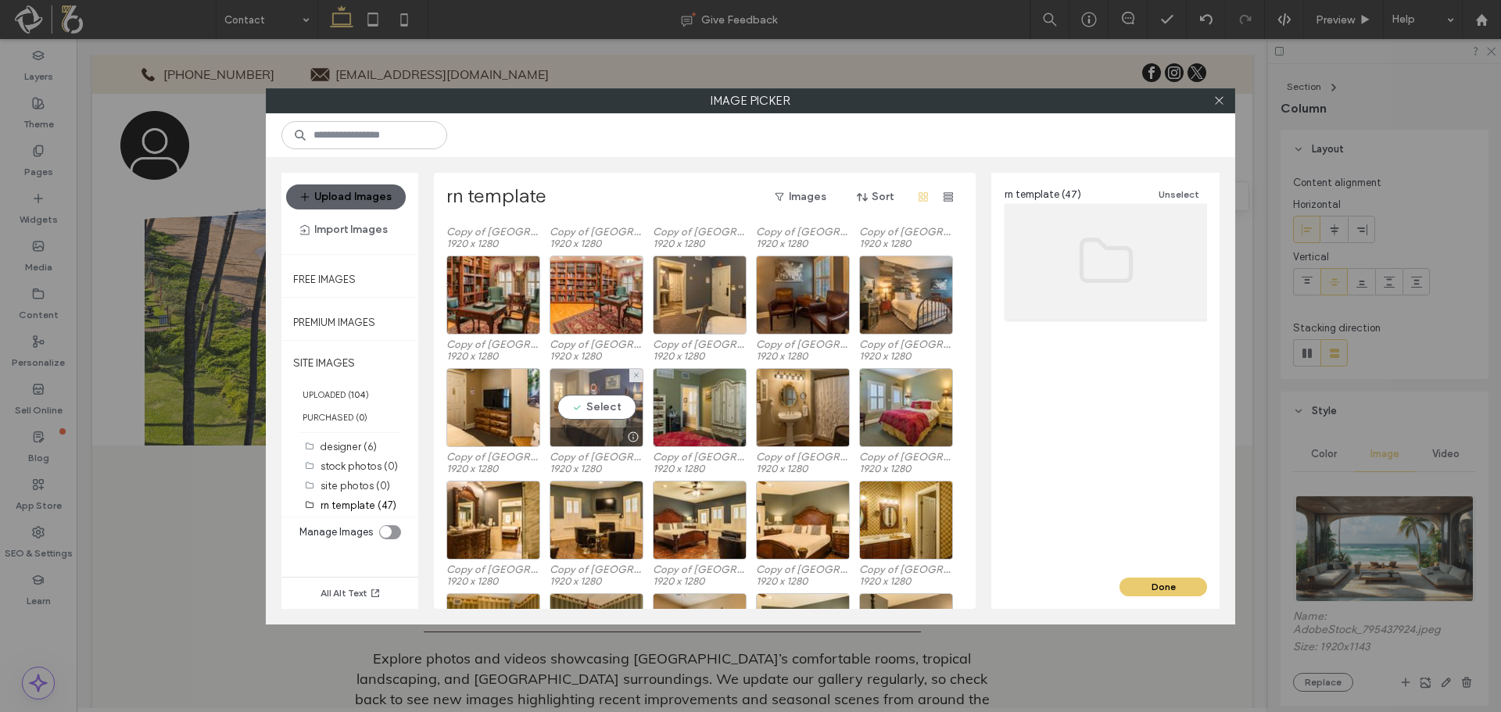
click at [589, 411] on div "Select" at bounding box center [596, 407] width 94 height 79
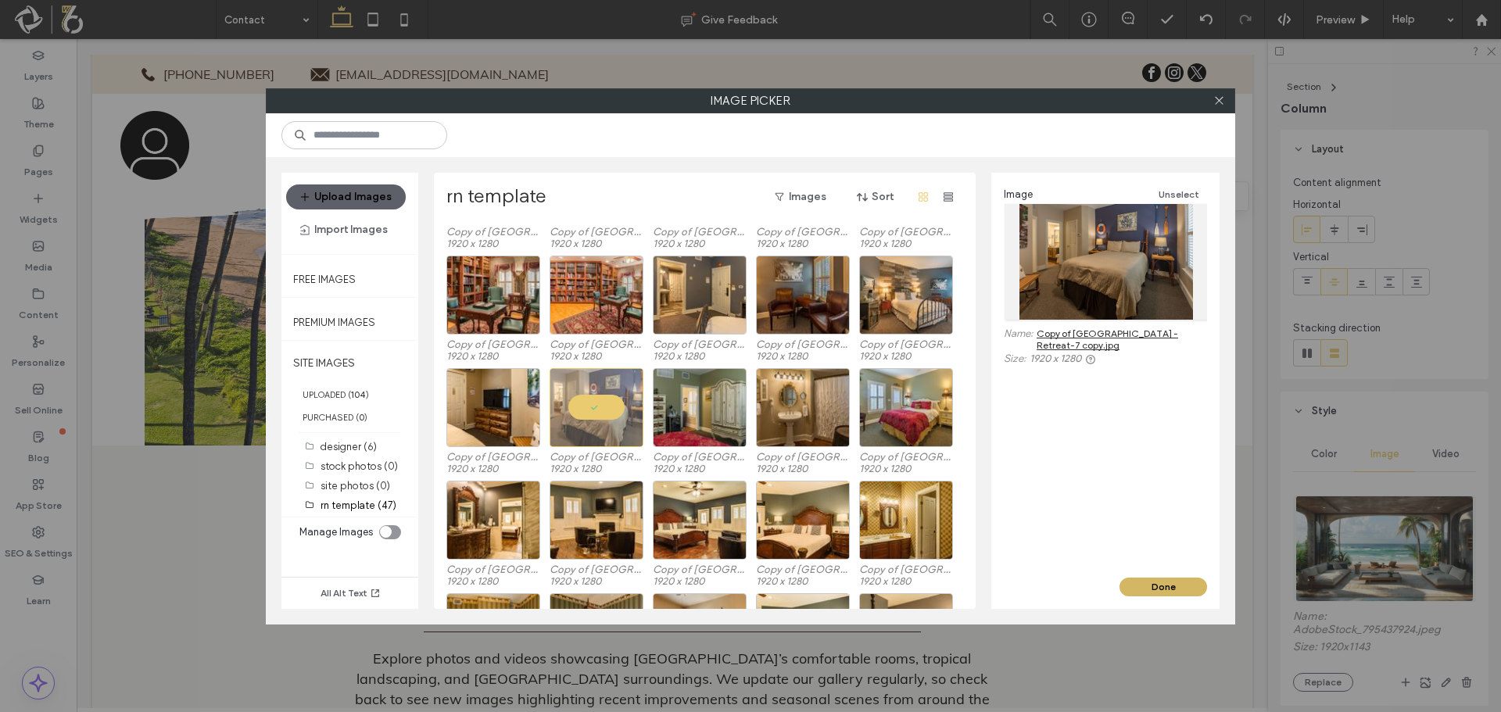
click at [1157, 591] on button "Done" at bounding box center [1163, 587] width 88 height 19
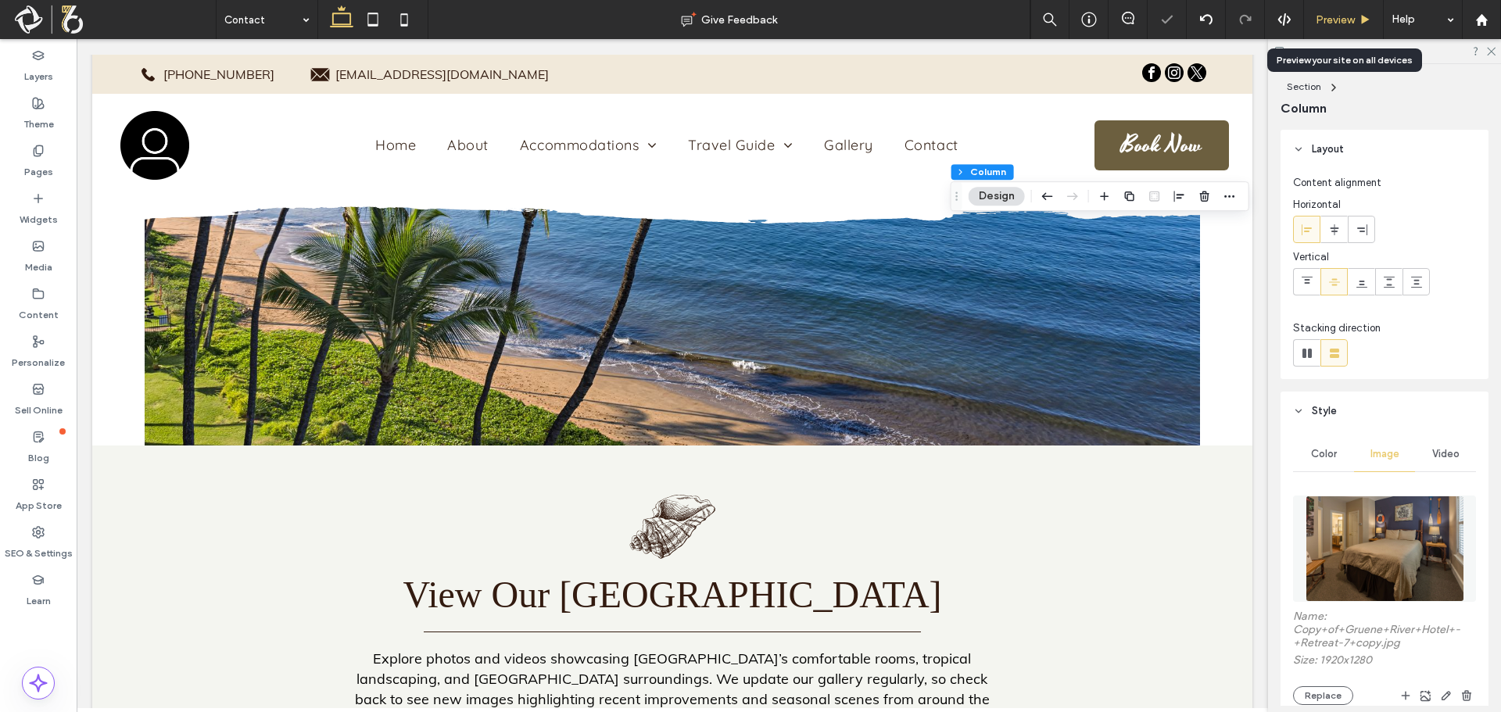
click at [1365, 22] on icon at bounding box center [1365, 20] width 12 height 12
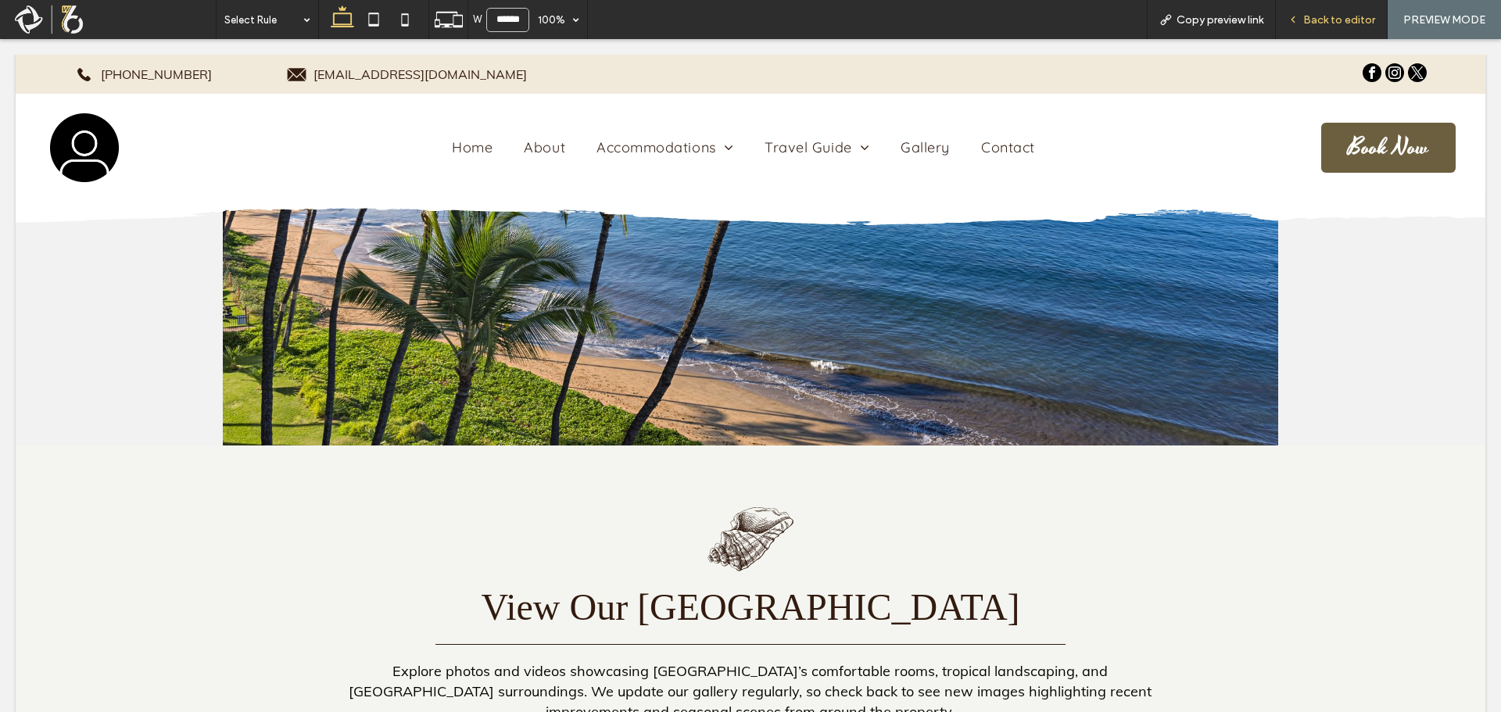
click at [1331, 19] on span "Back to editor" at bounding box center [1339, 19] width 72 height 13
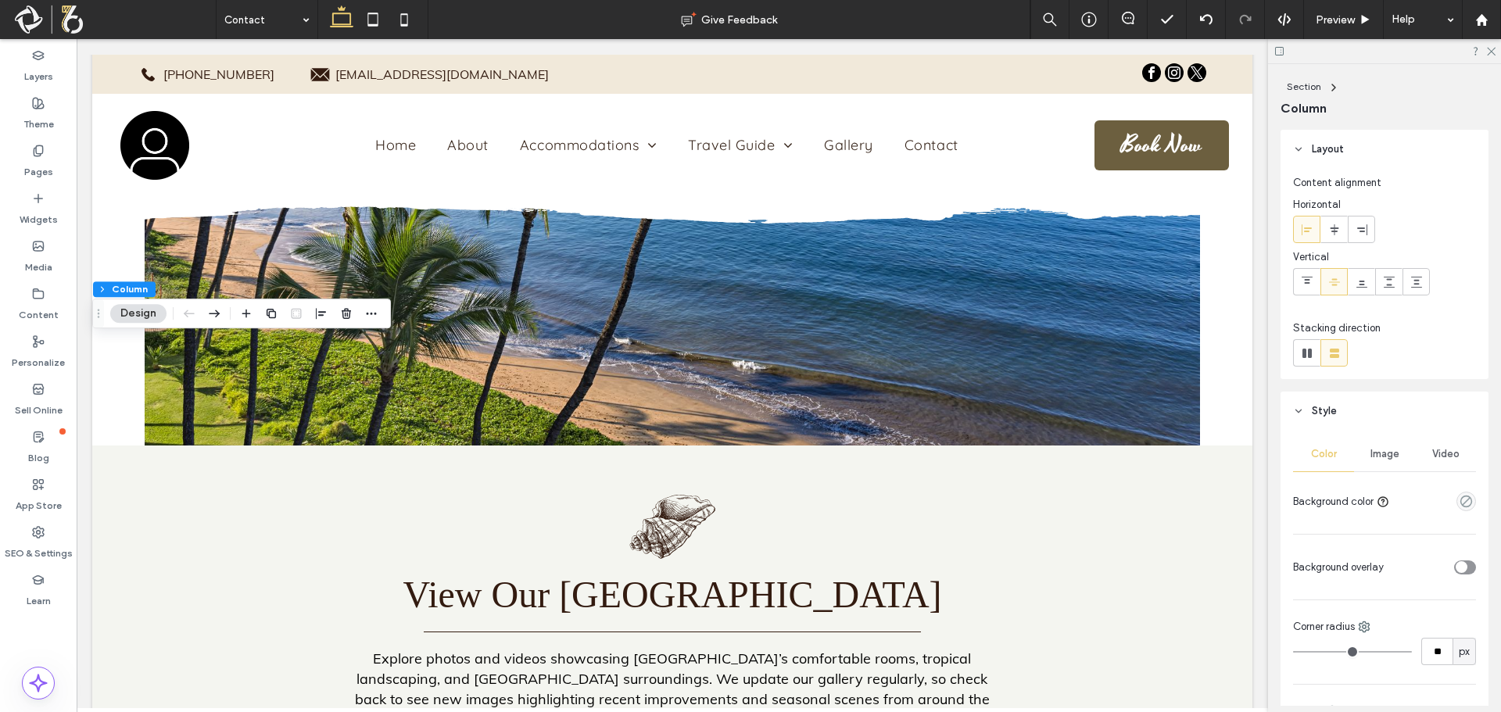
click at [1394, 461] on div "Image" at bounding box center [1384, 454] width 61 height 34
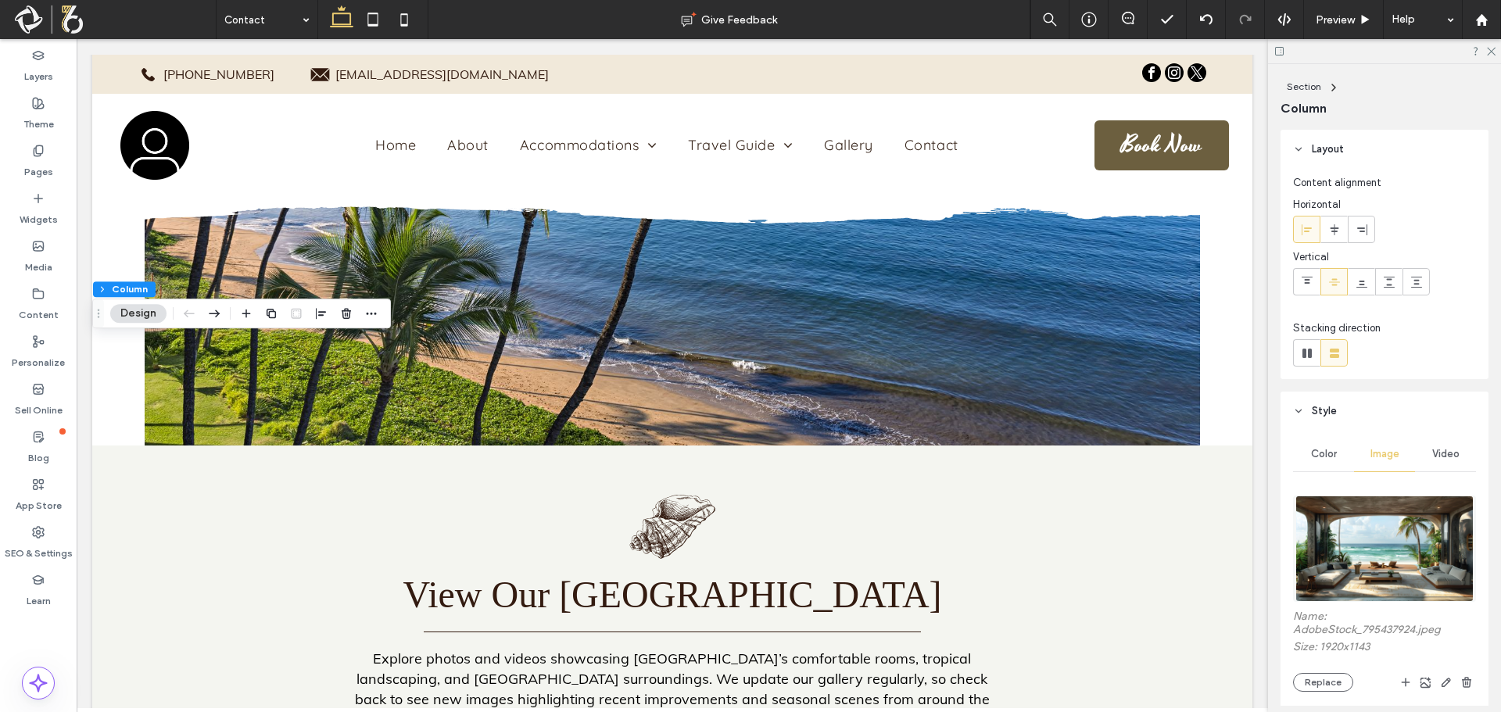
click at [1362, 500] on img at bounding box center [1383, 549] width 177 height 106
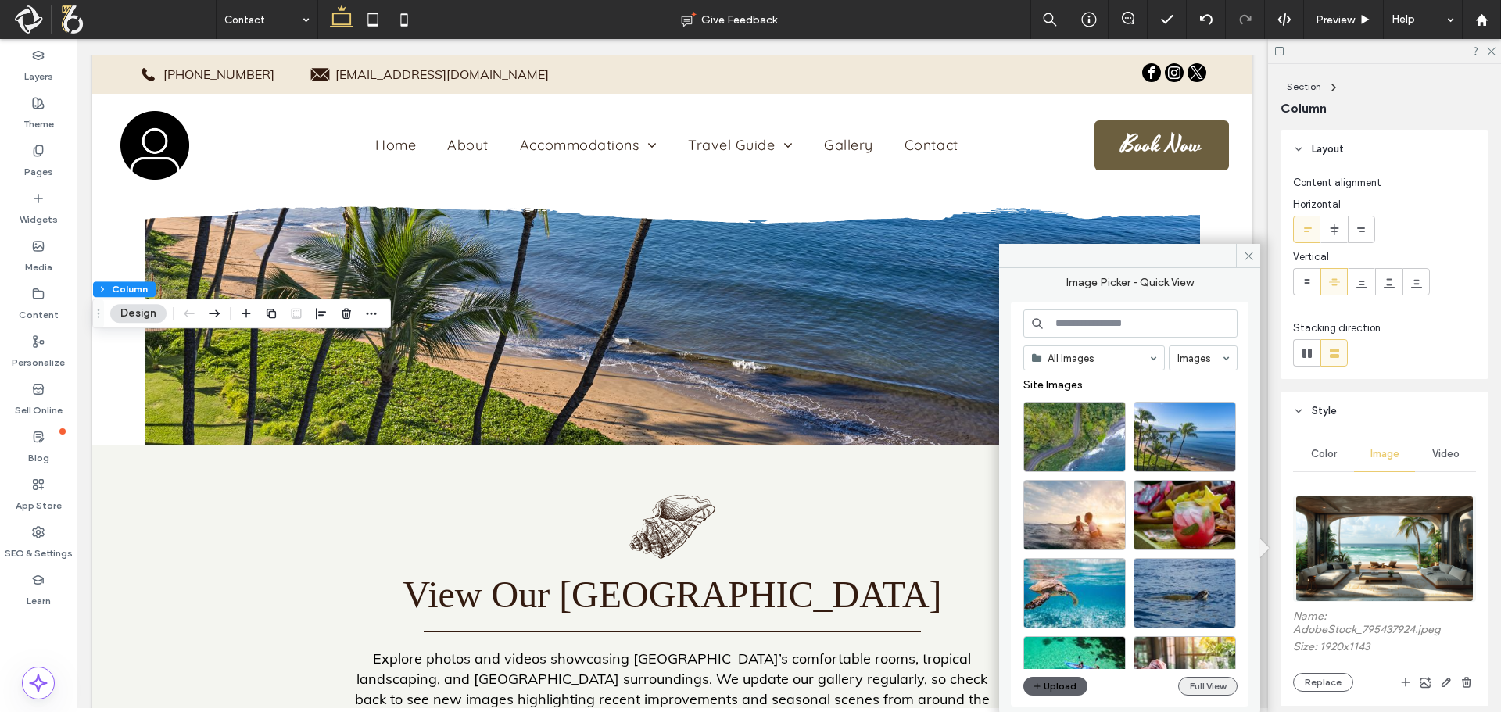
click at [1204, 683] on button "Full View" at bounding box center [1207, 686] width 59 height 19
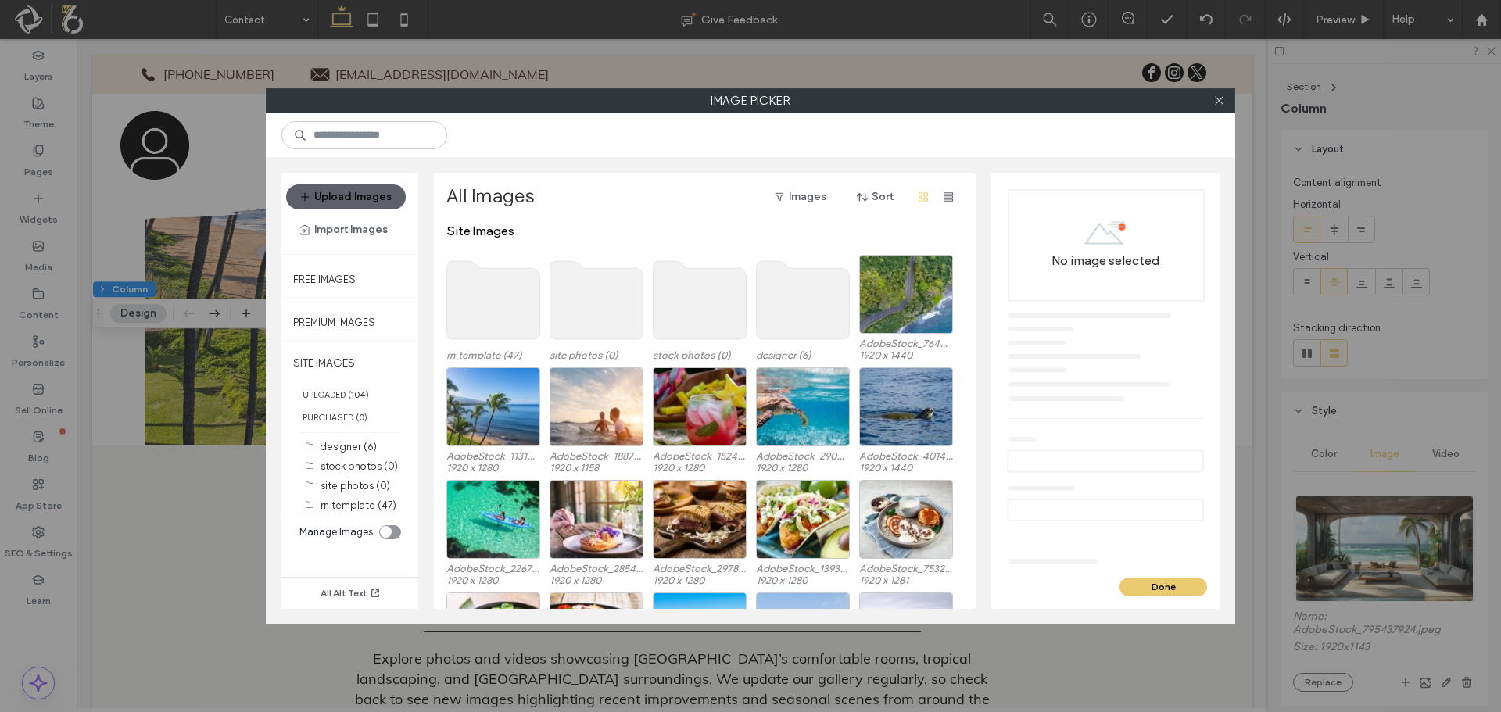
click at [464, 315] on use at bounding box center [493, 300] width 93 height 78
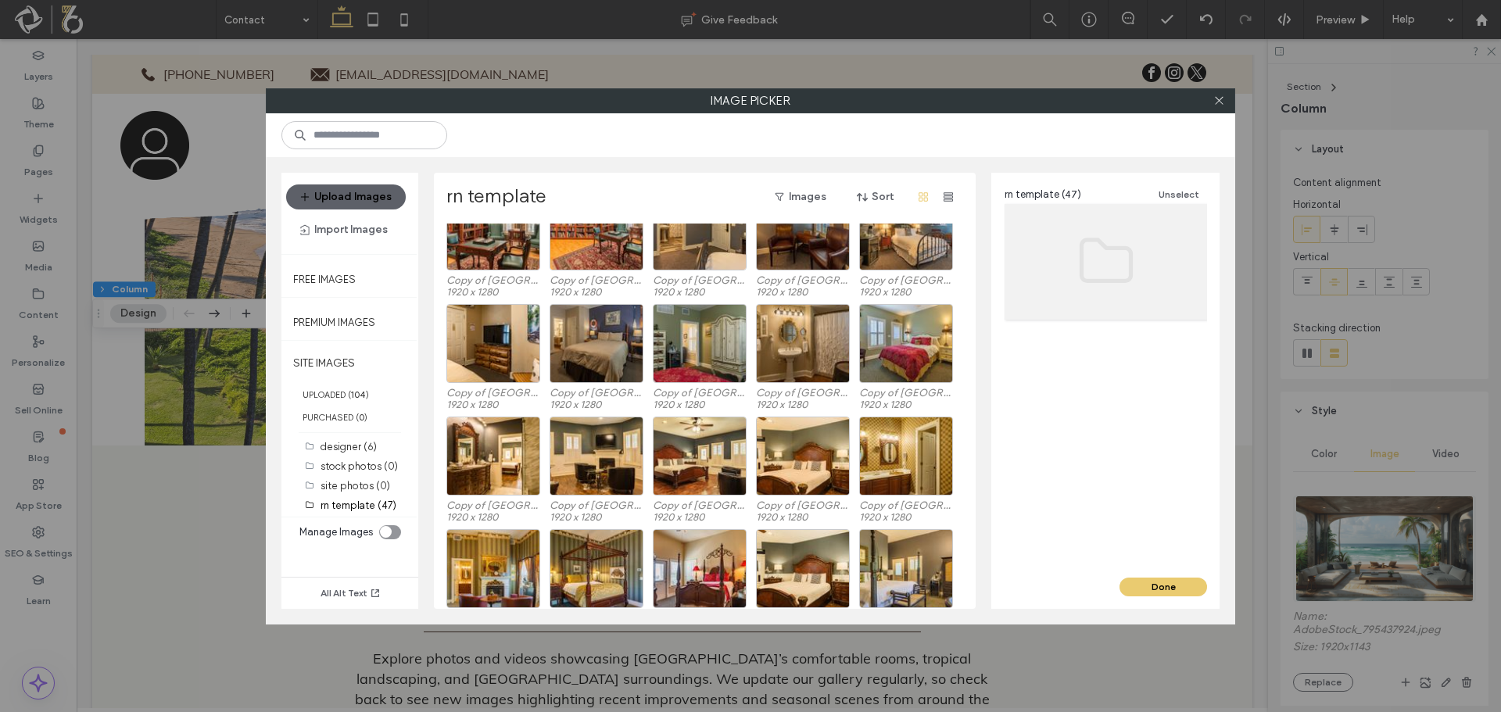
scroll to position [234, 0]
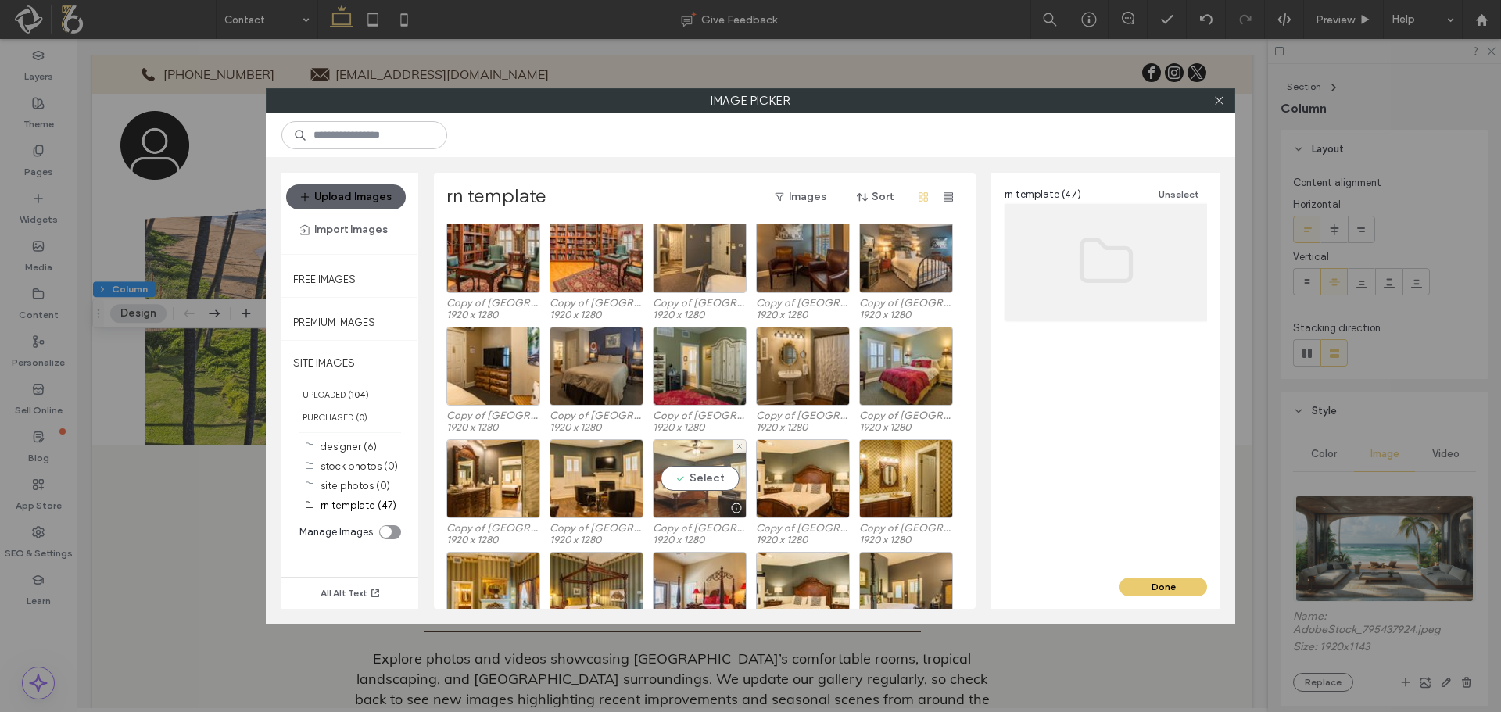
click at [711, 481] on div "Select" at bounding box center [700, 478] width 94 height 79
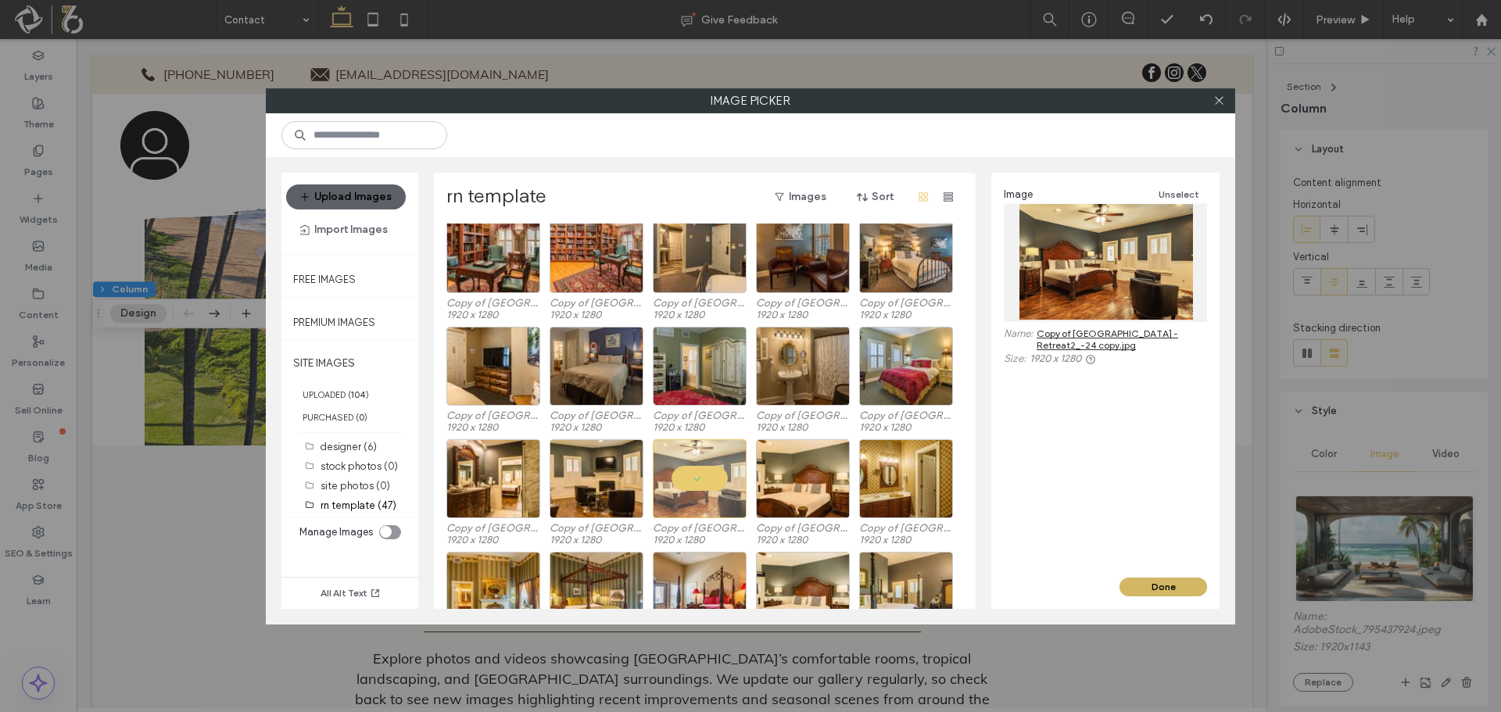
click at [1168, 590] on button "Done" at bounding box center [1163, 587] width 88 height 19
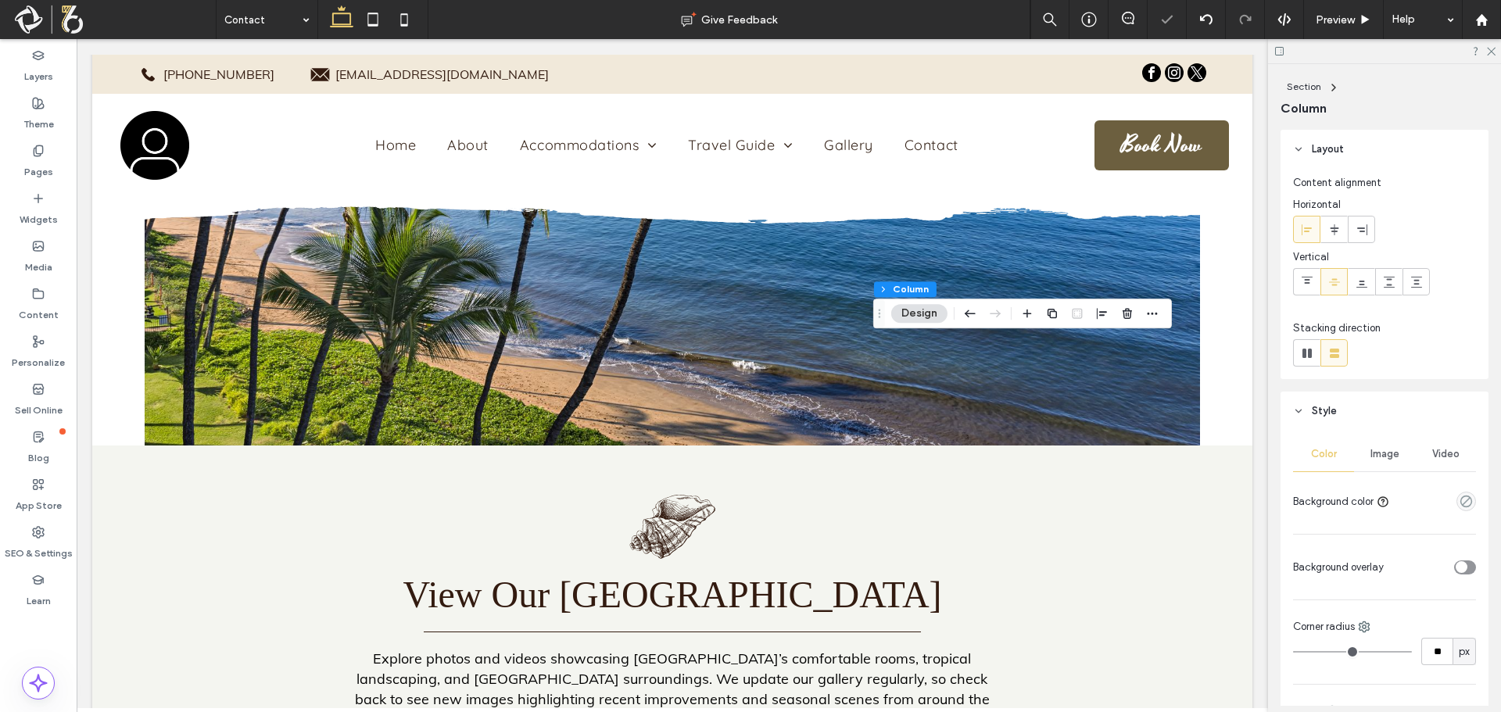
click at [1381, 459] on span "Image" at bounding box center [1384, 454] width 29 height 13
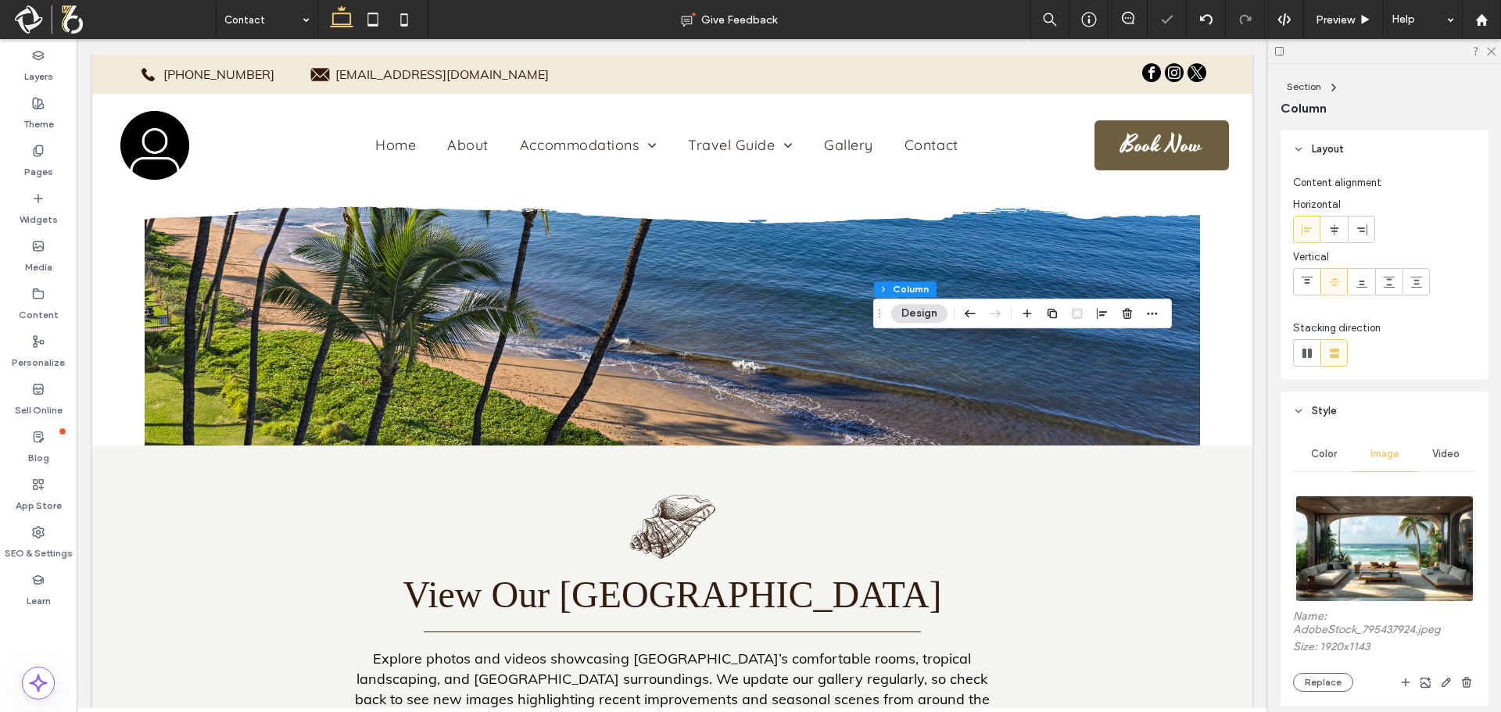
click at [1377, 547] on img at bounding box center [1383, 549] width 177 height 106
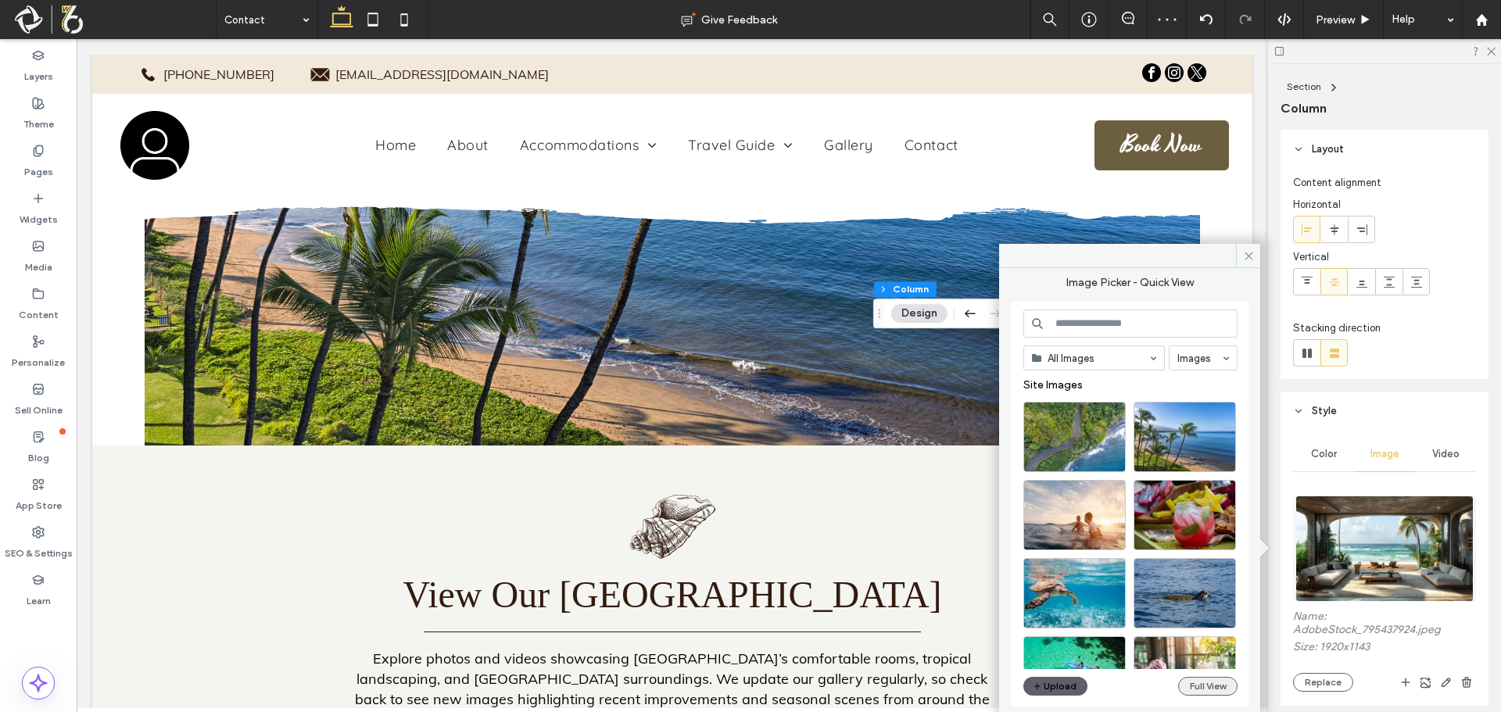
click at [1210, 689] on button "Full View" at bounding box center [1207, 686] width 59 height 19
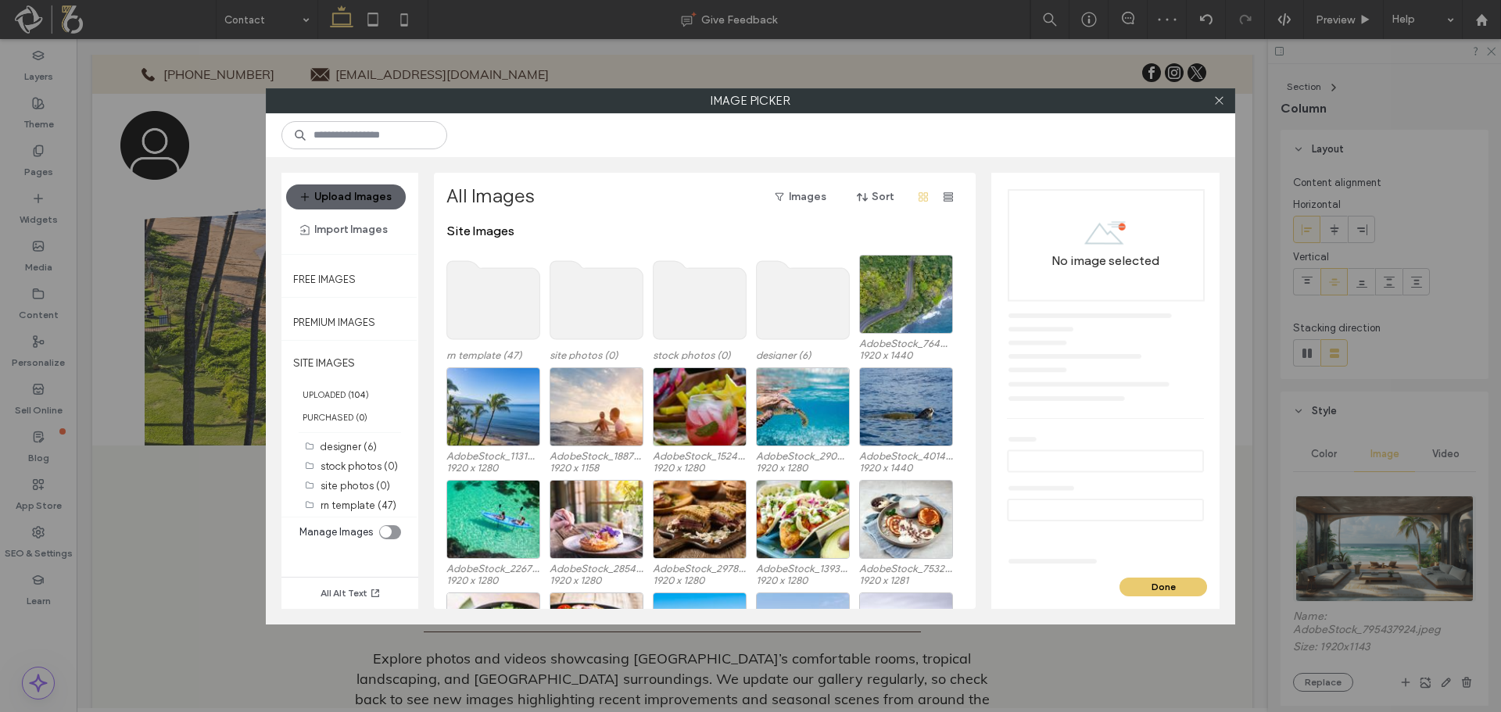
click at [503, 310] on use at bounding box center [493, 300] width 93 height 78
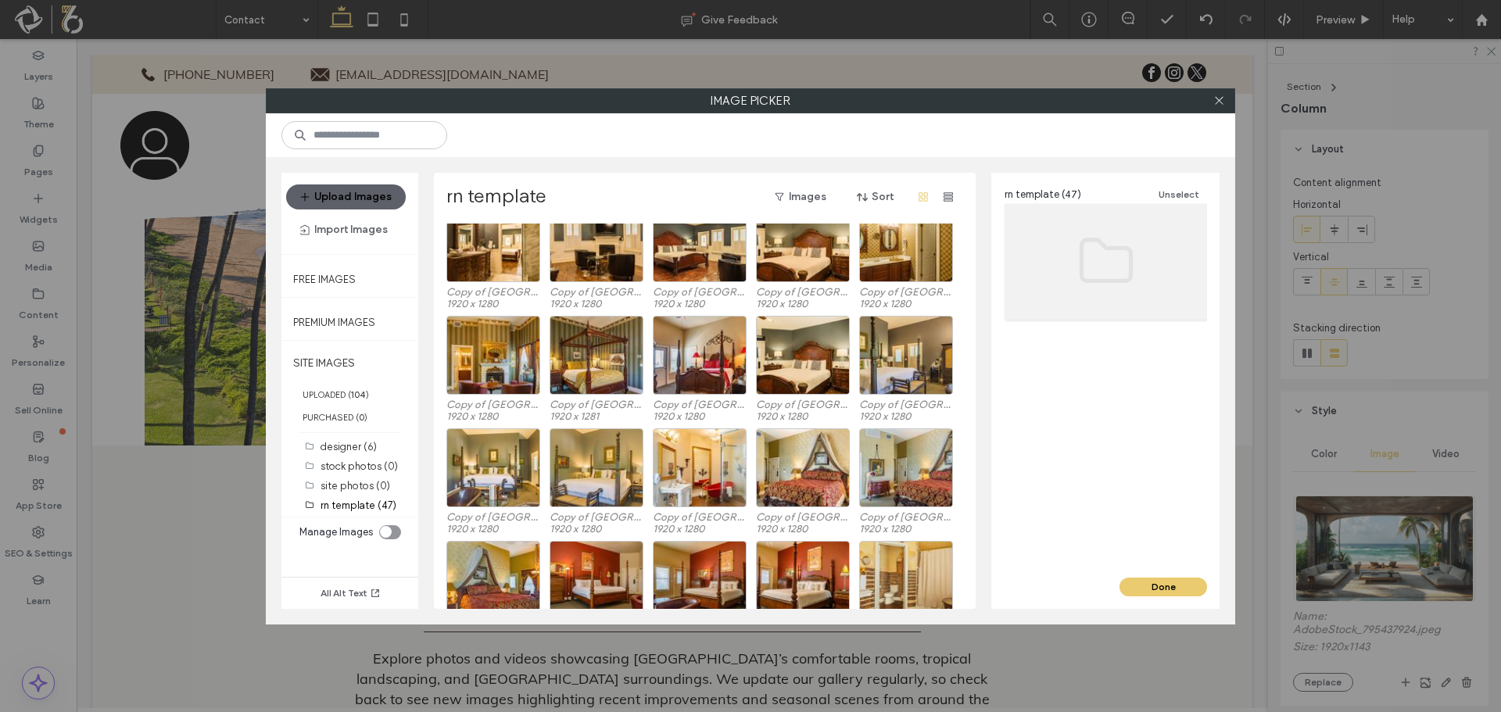
scroll to position [584, 0]
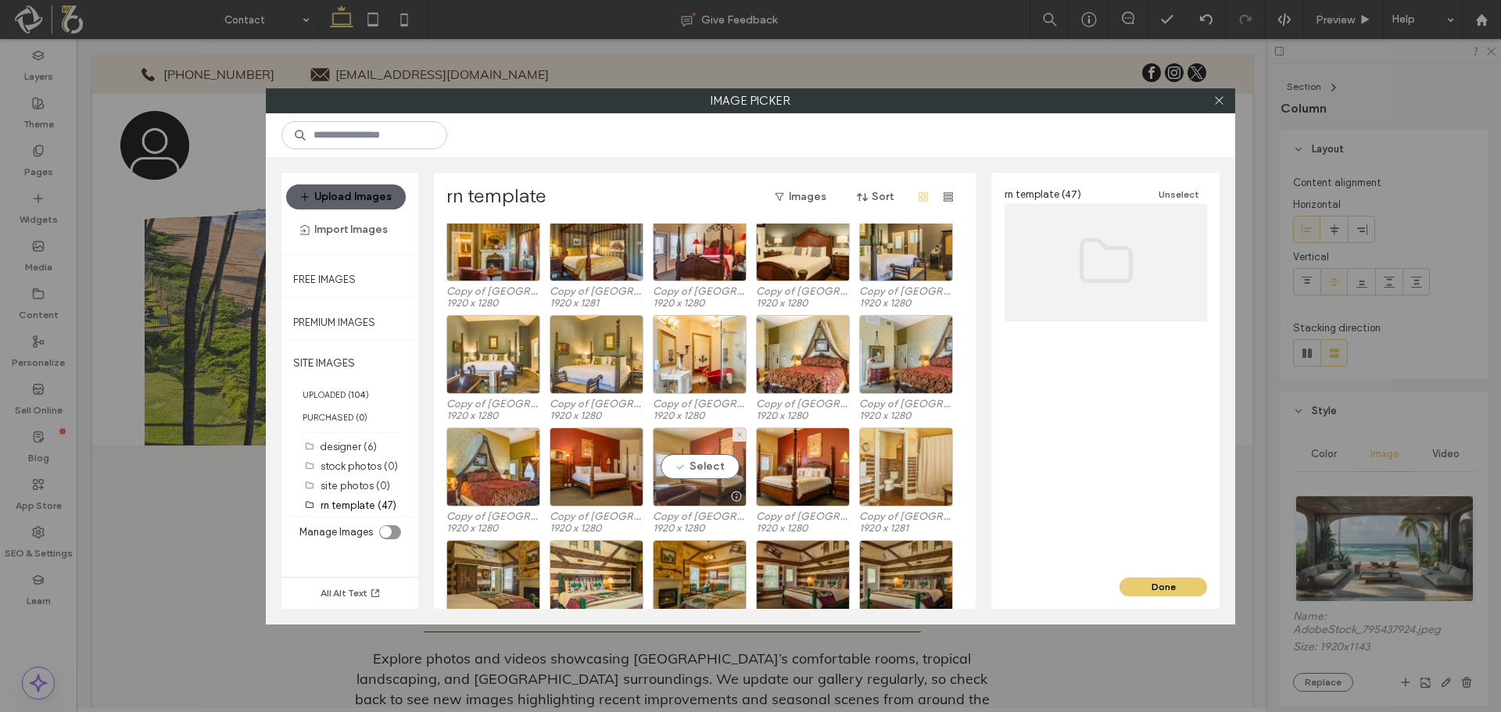
drag, startPoint x: 739, startPoint y: 494, endPoint x: 709, endPoint y: 487, distance: 31.3
click at [709, 487] on div at bounding box center [699, 496] width 92 height 19
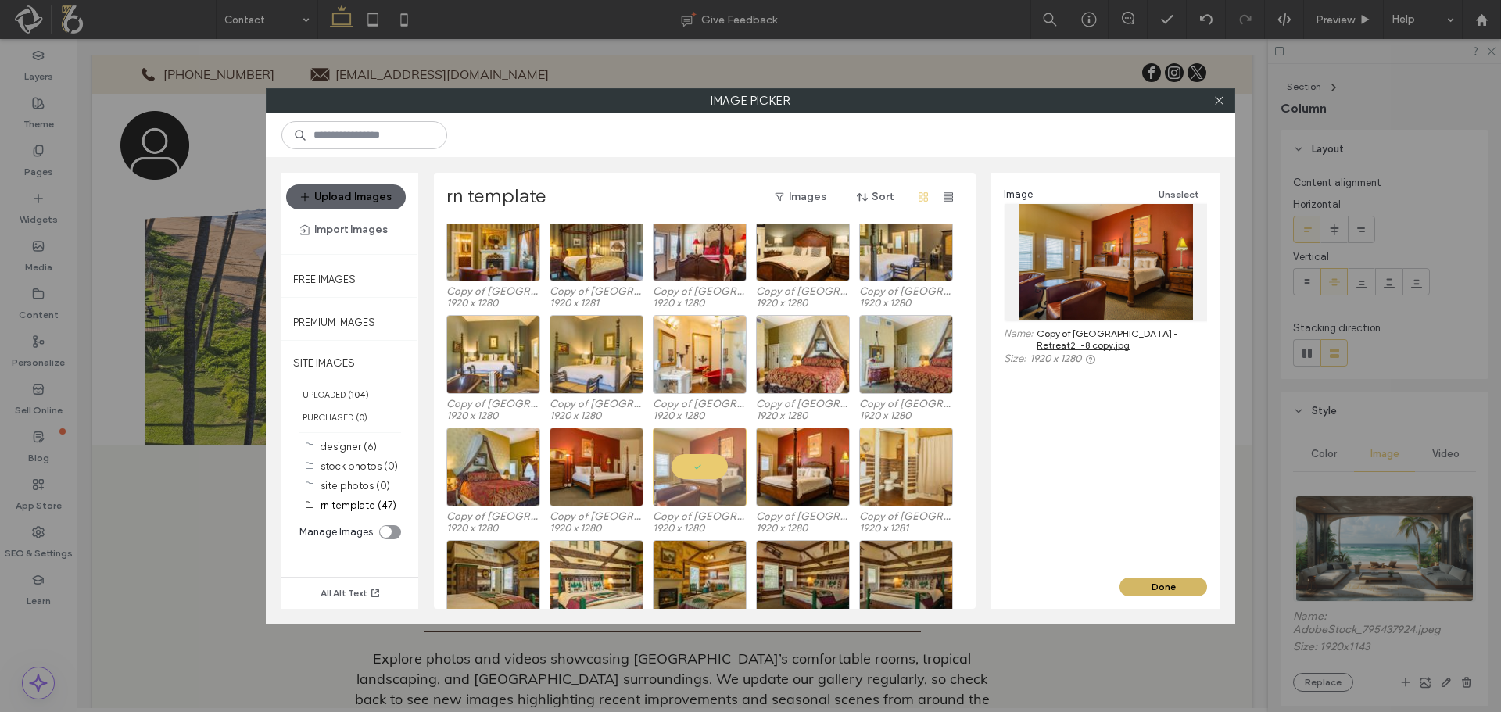
click at [1158, 589] on button "Done" at bounding box center [1163, 587] width 88 height 19
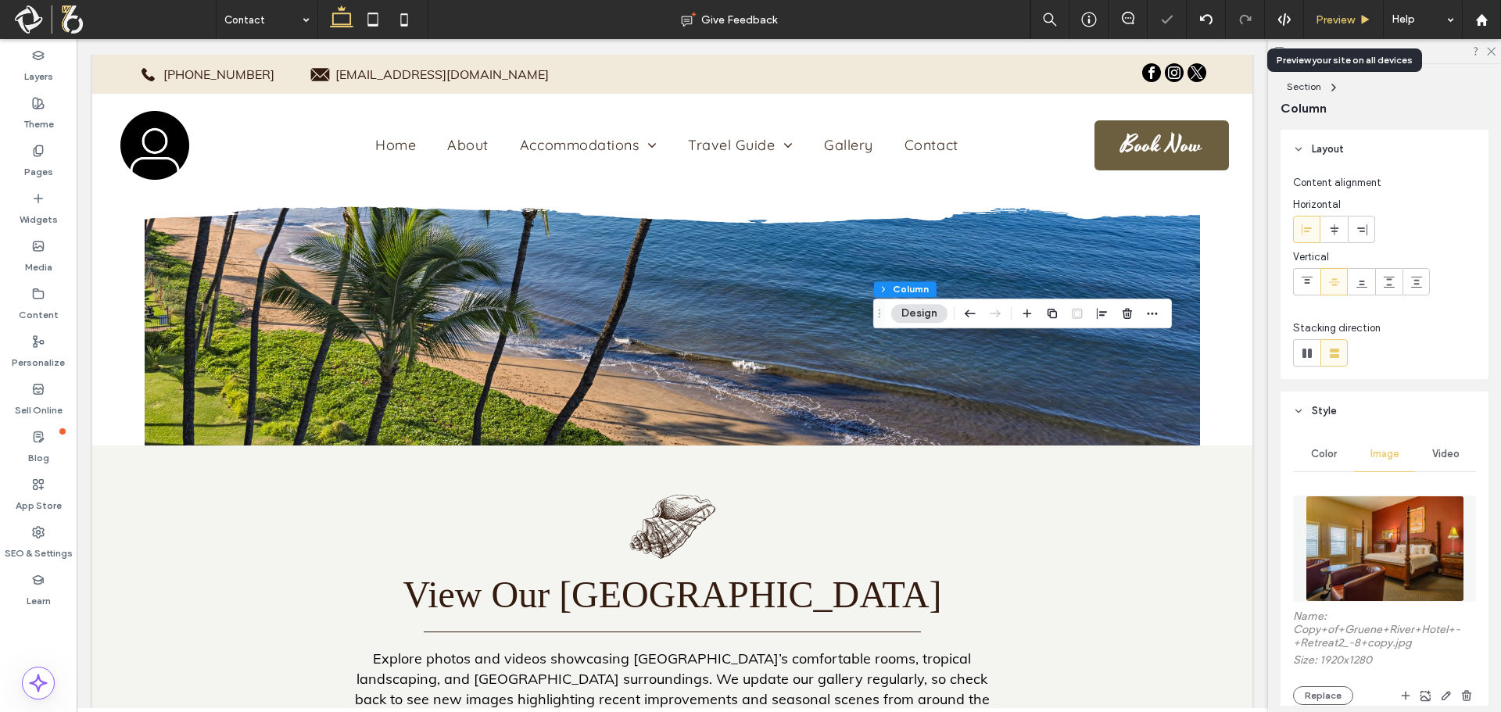
click at [1328, 13] on span "Preview" at bounding box center [1334, 19] width 39 height 13
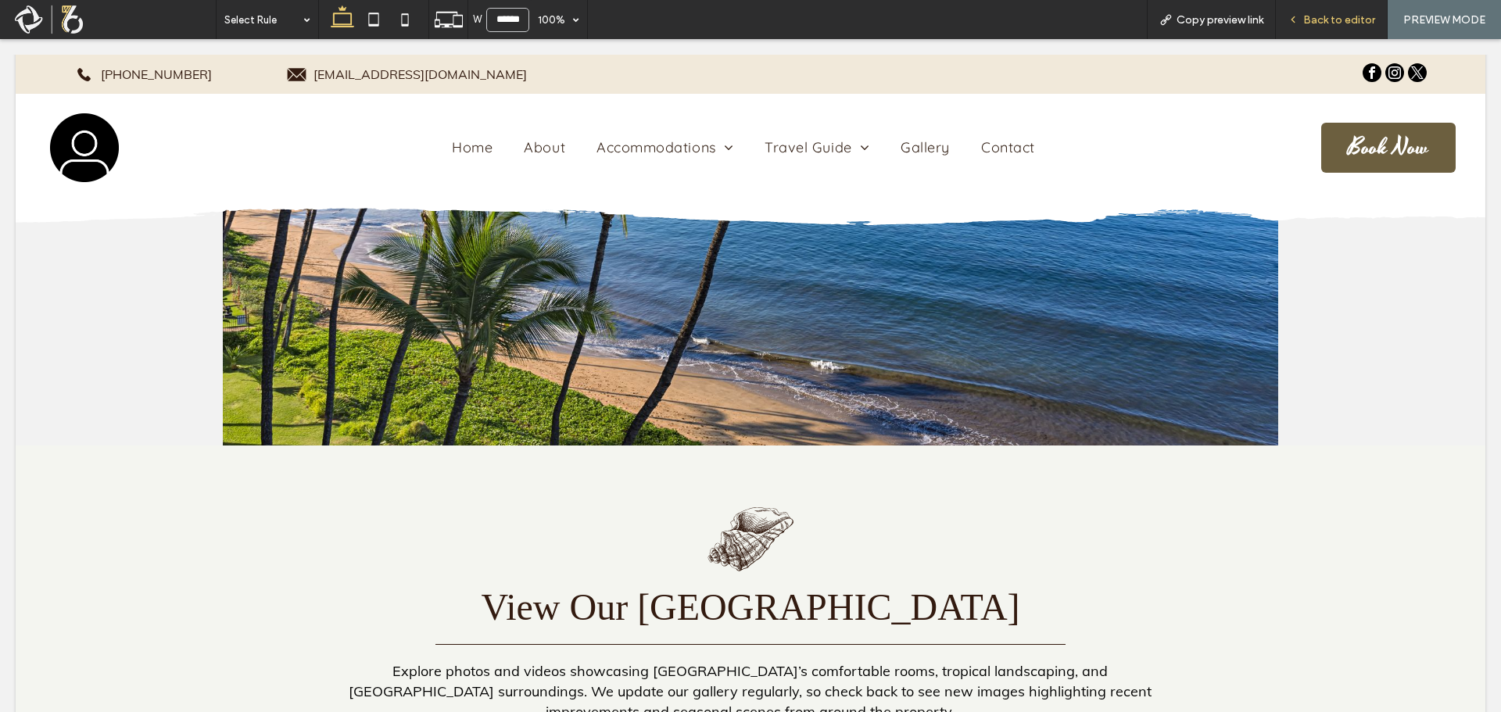
click at [1321, 24] on span "Back to editor" at bounding box center [1339, 19] width 72 height 13
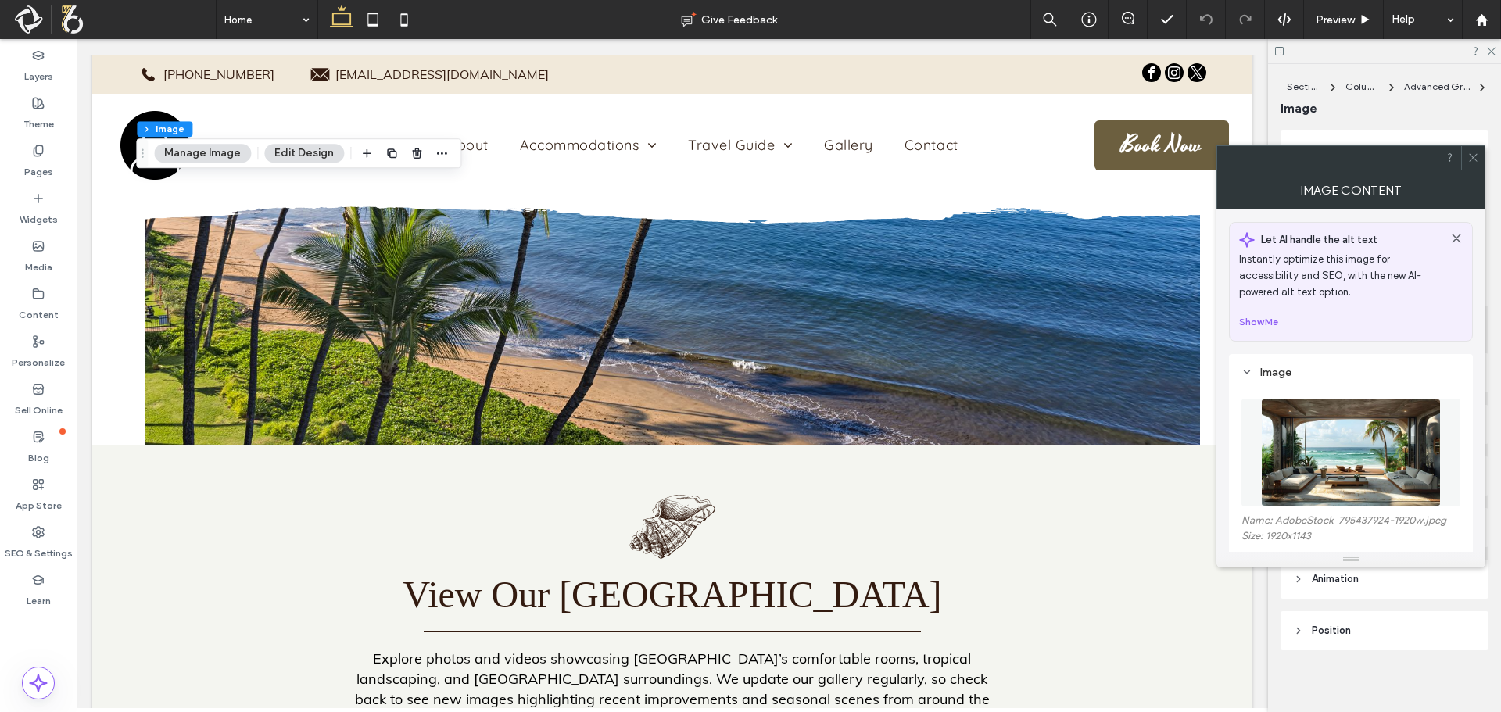
type input "**"
click at [1322, 411] on img at bounding box center [1351, 453] width 180 height 108
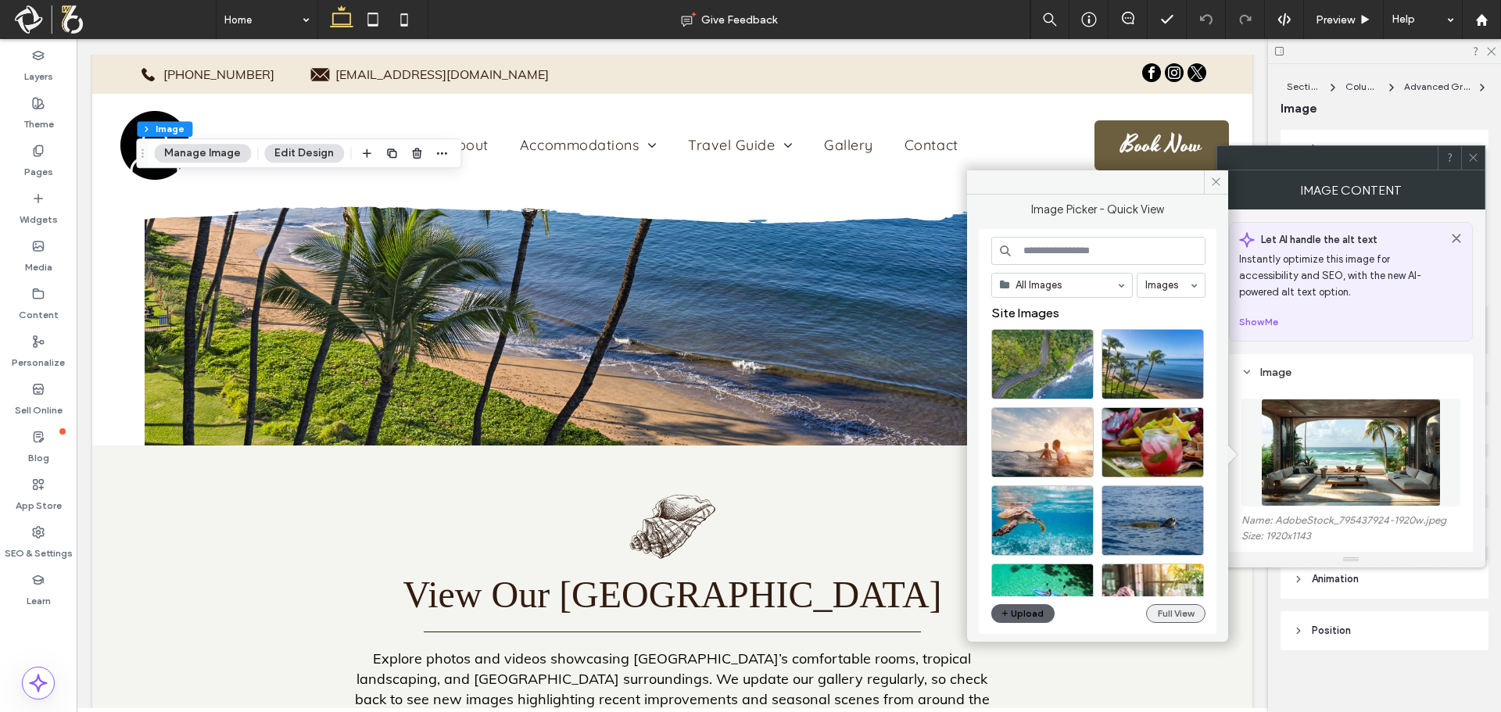
click at [1178, 608] on button "Full View" at bounding box center [1175, 613] width 59 height 19
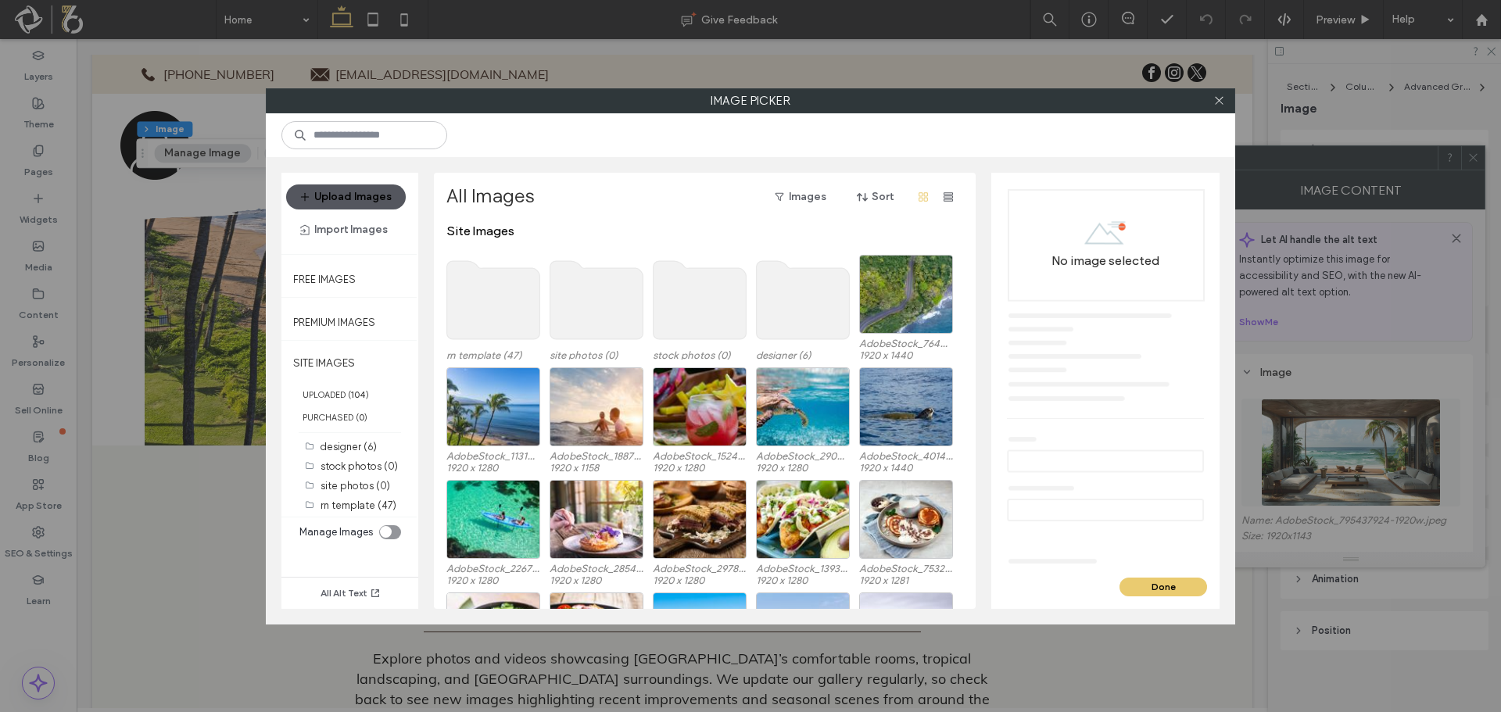
click at [343, 193] on button "Upload Images" at bounding box center [346, 196] width 120 height 25
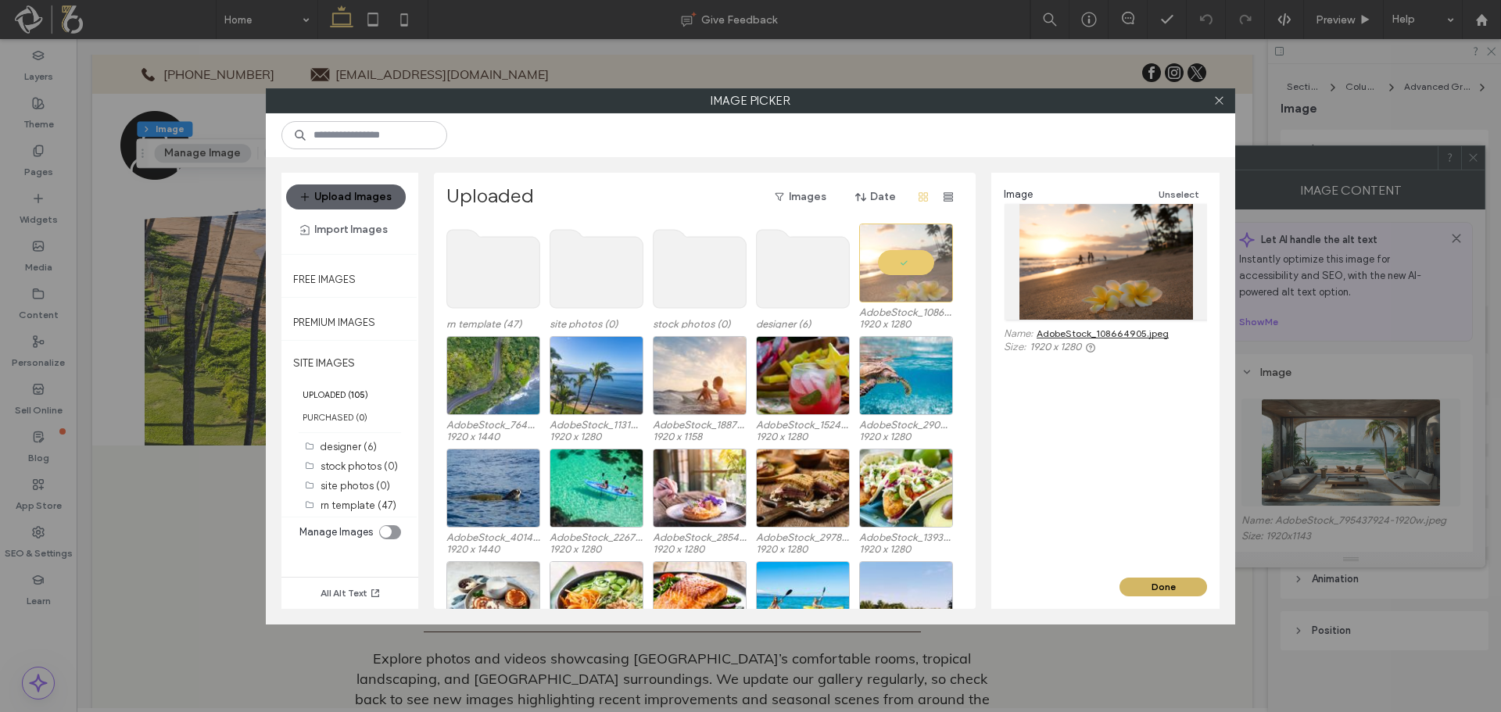
click at [1155, 588] on button "Done" at bounding box center [1163, 587] width 88 height 19
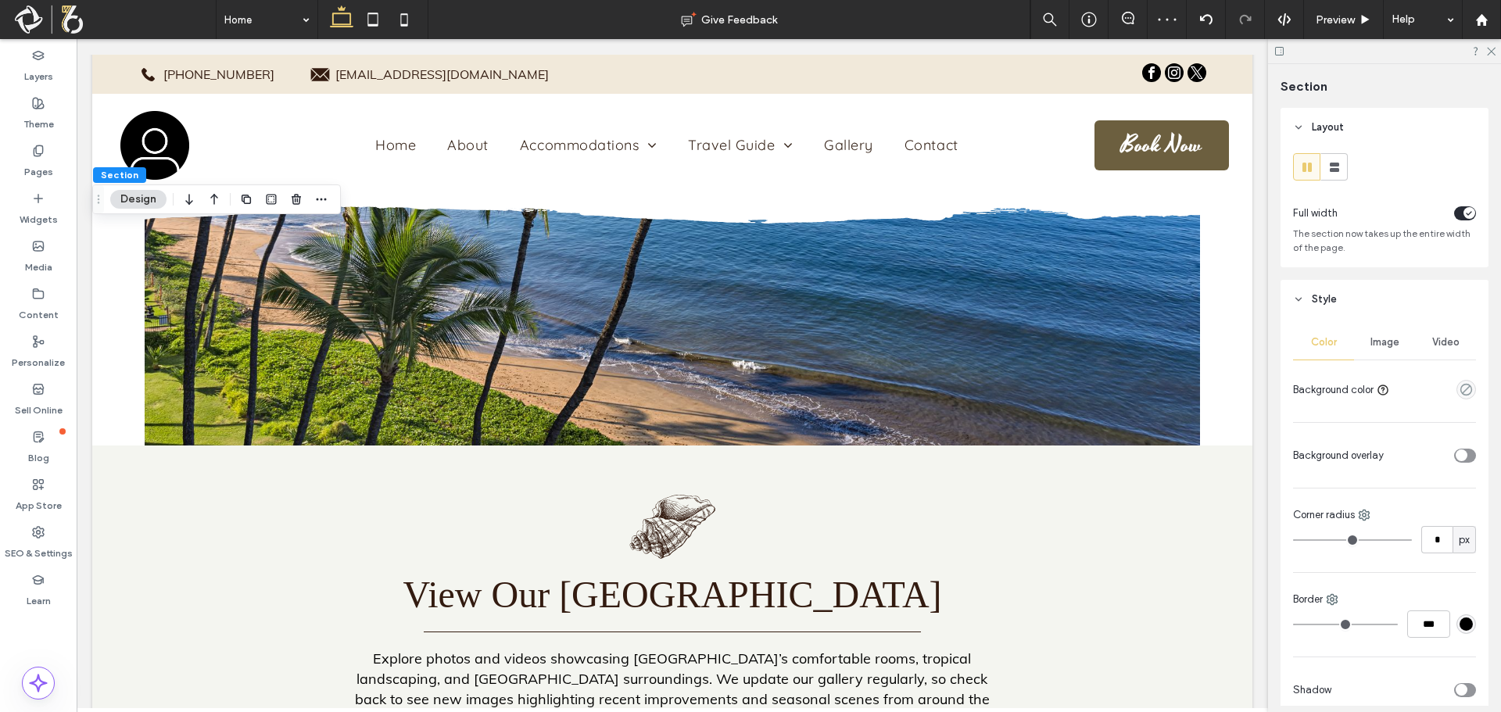
click at [1386, 345] on span "Image" at bounding box center [1384, 342] width 29 height 13
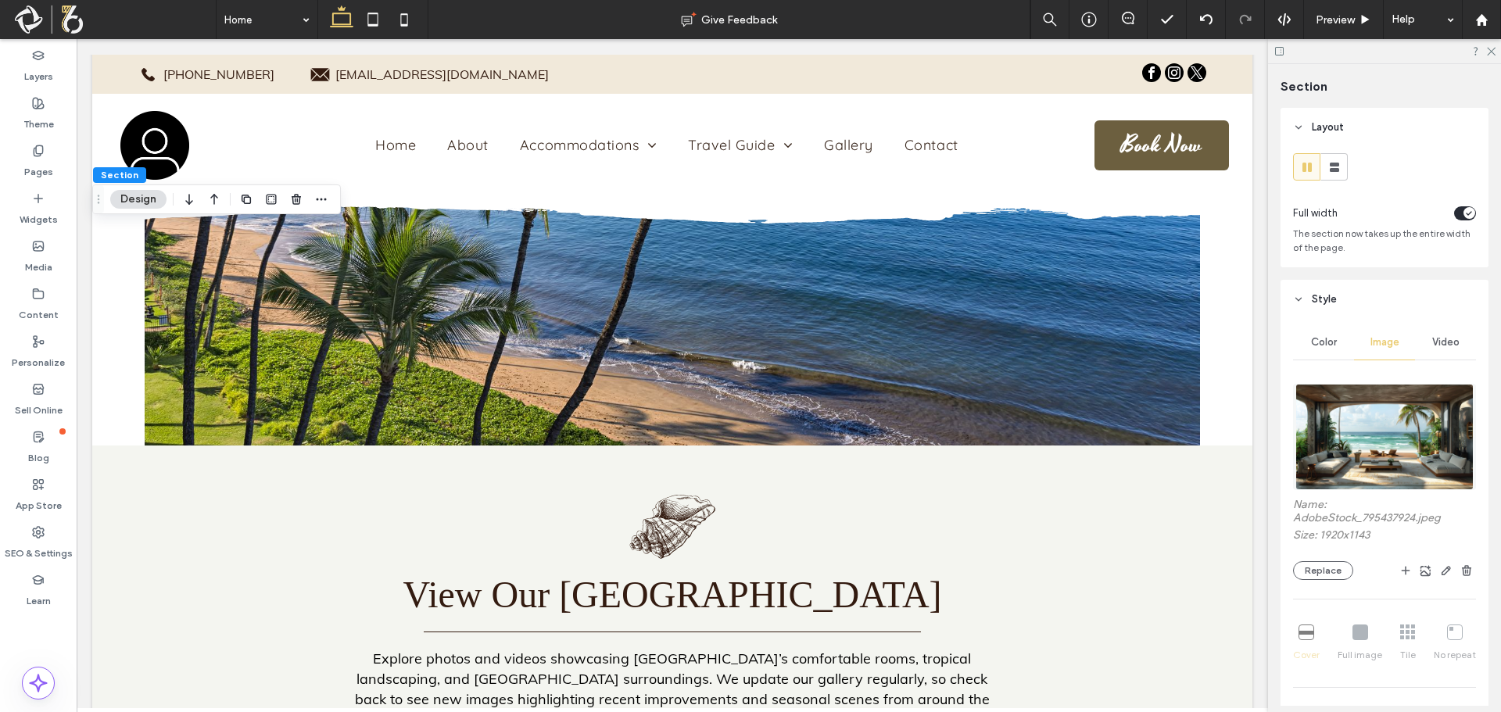
click at [1380, 414] on img at bounding box center [1383, 437] width 177 height 106
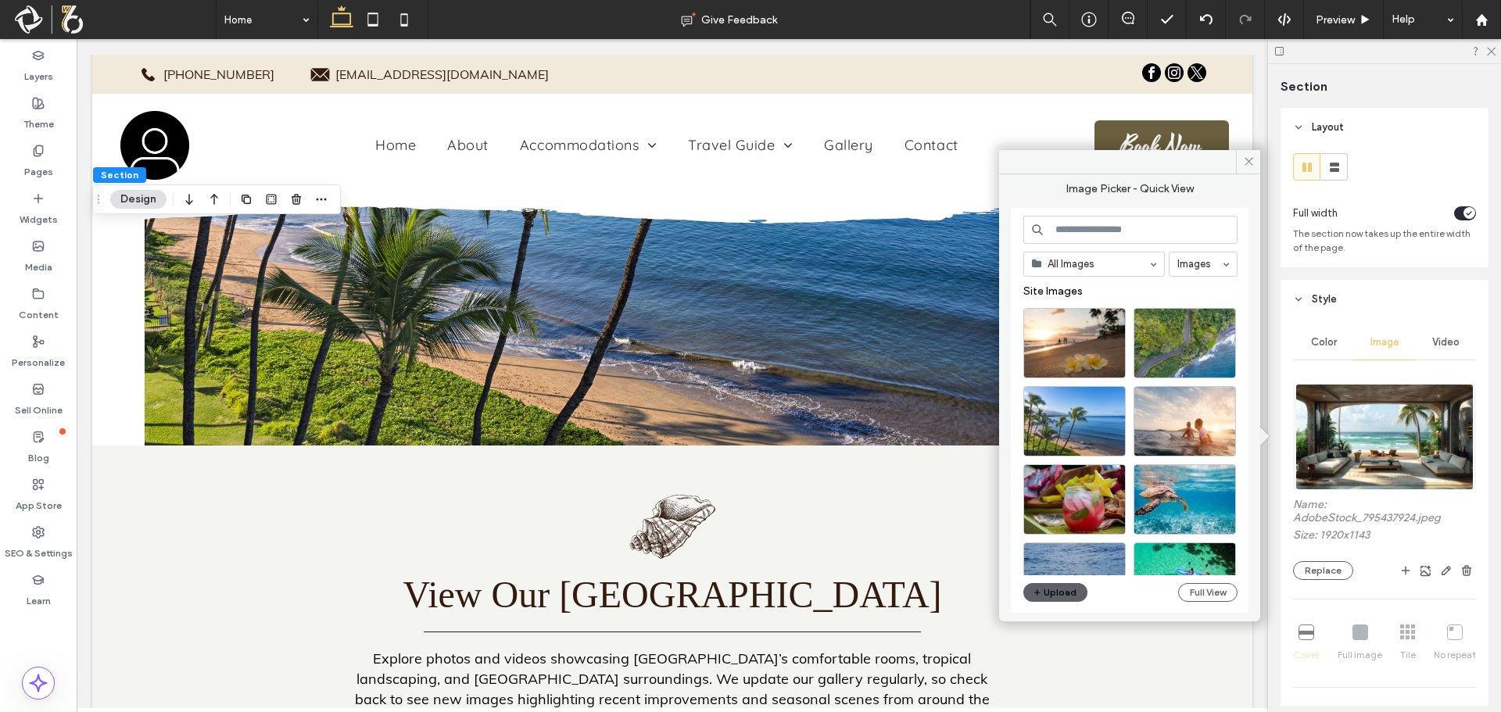
scroll to position [156, 0]
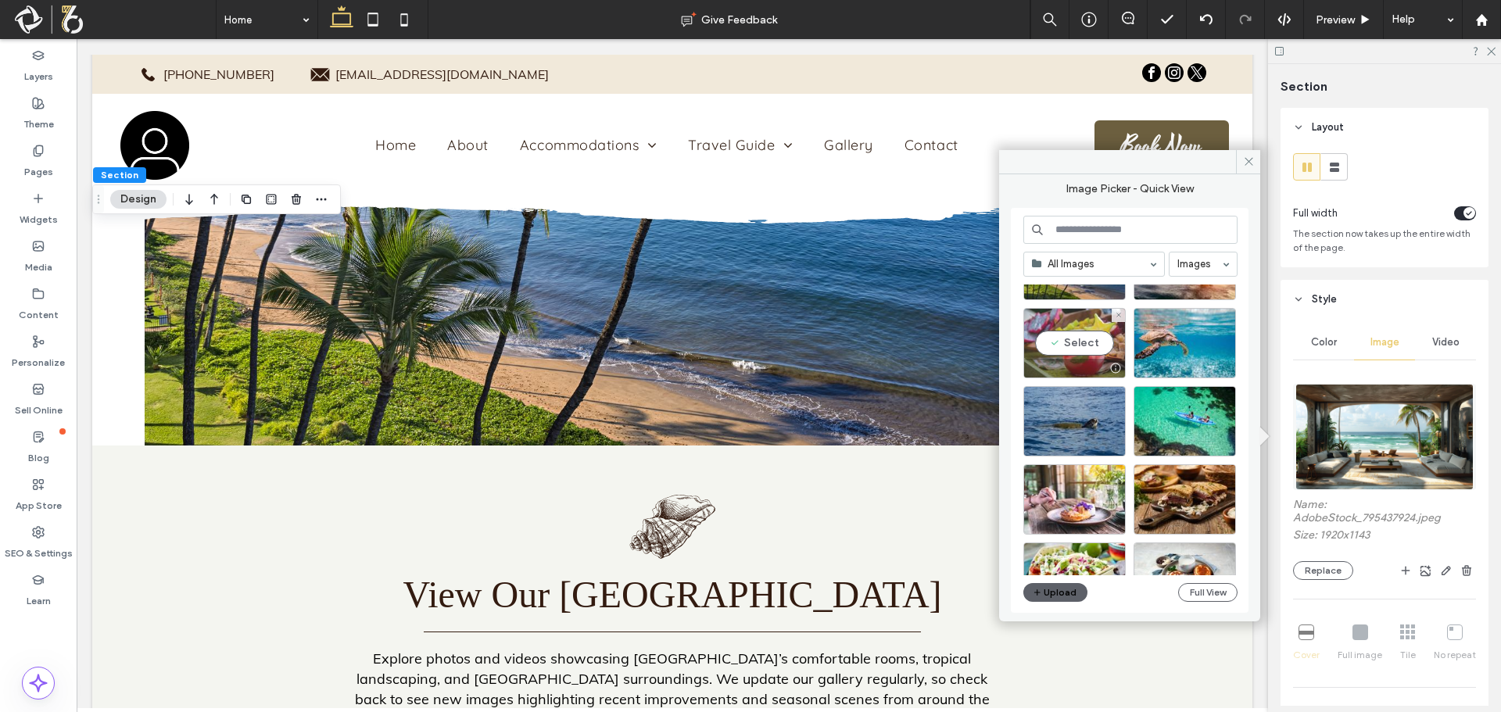
click at [1083, 336] on div "Select" at bounding box center [1074, 343] width 102 height 70
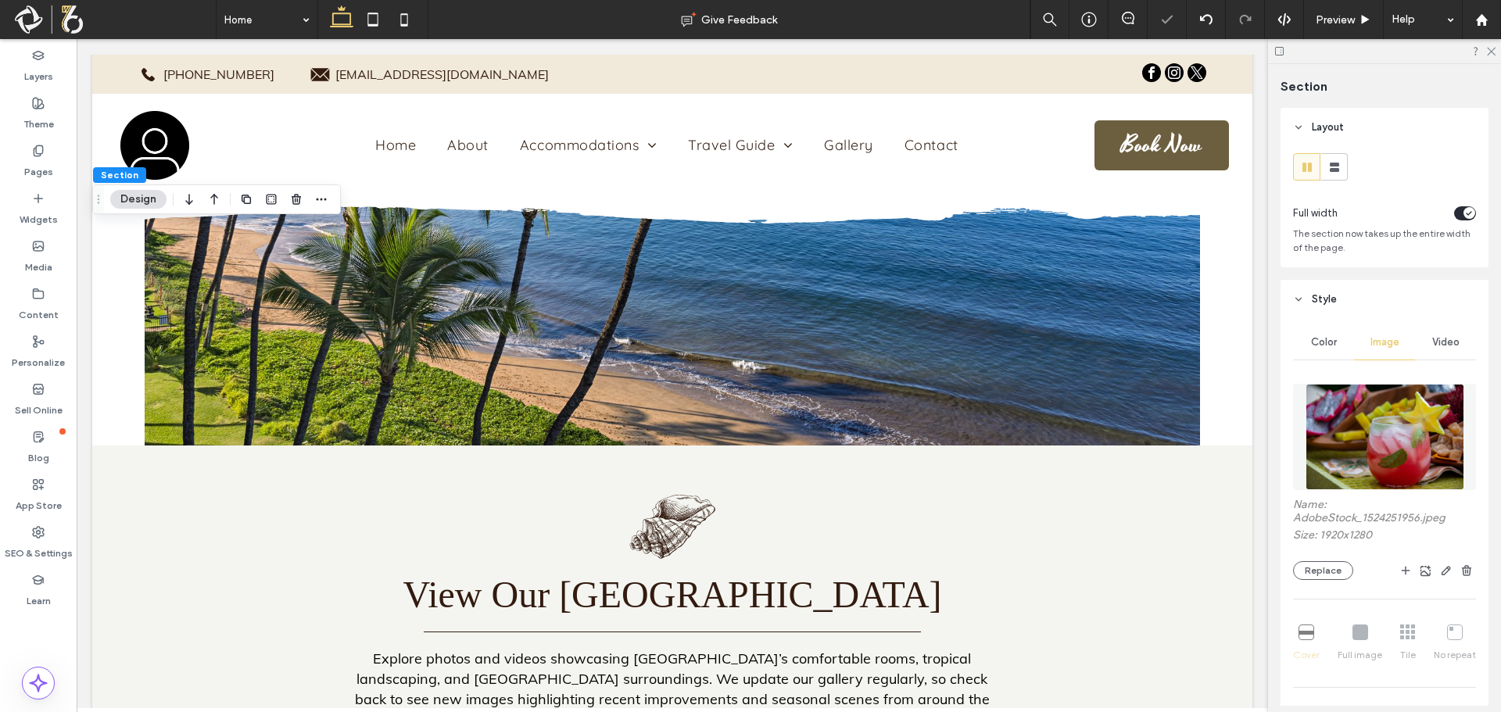
click at [1359, 444] on img at bounding box center [1384, 437] width 159 height 106
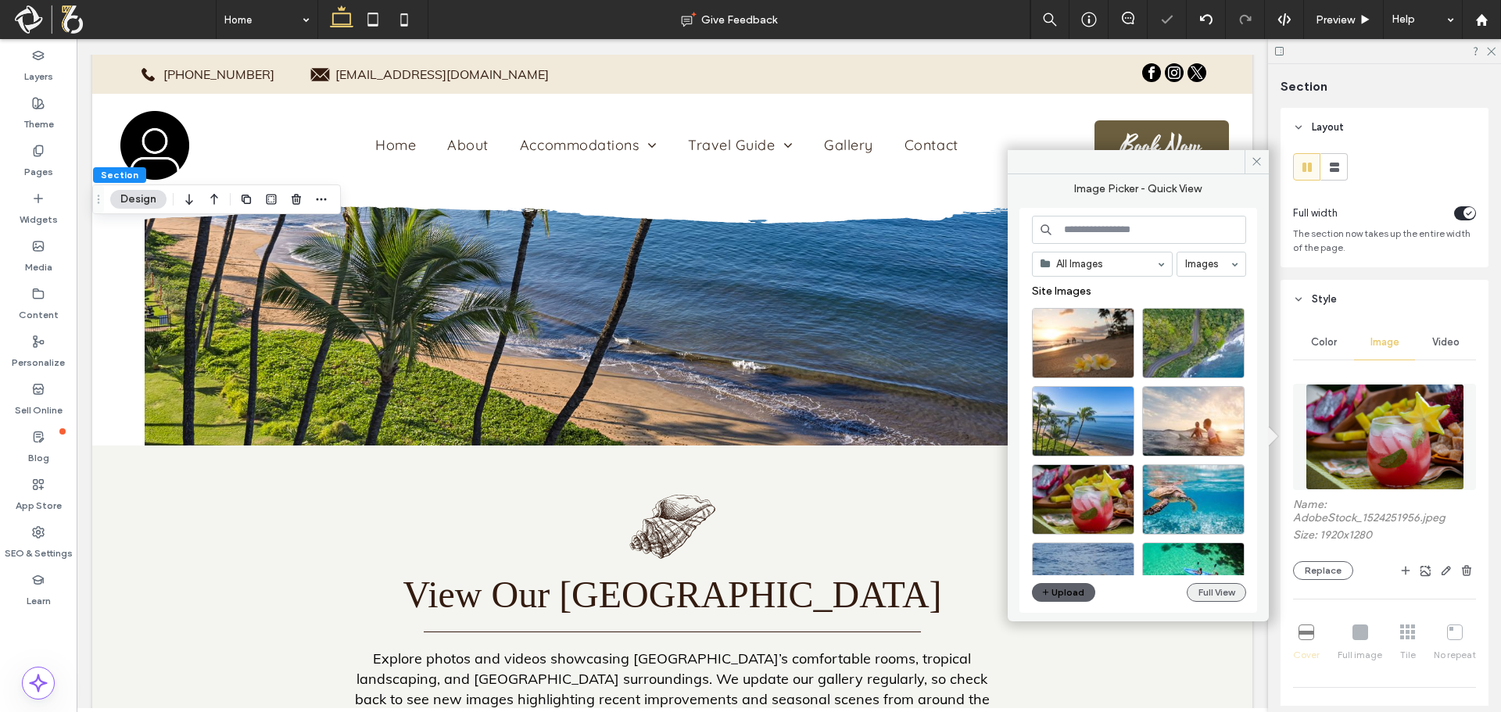
click at [1204, 596] on button "Full View" at bounding box center [1215, 592] width 59 height 19
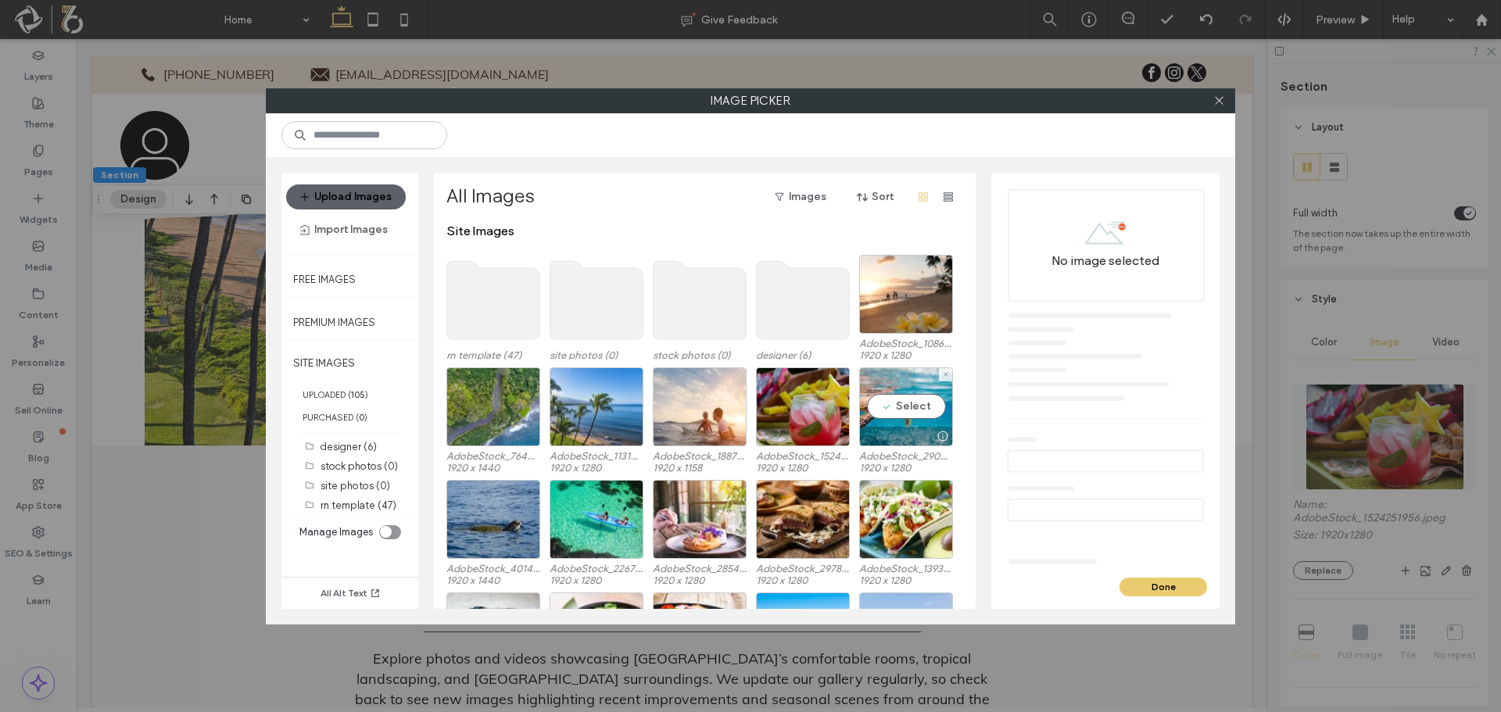
scroll to position [78, 0]
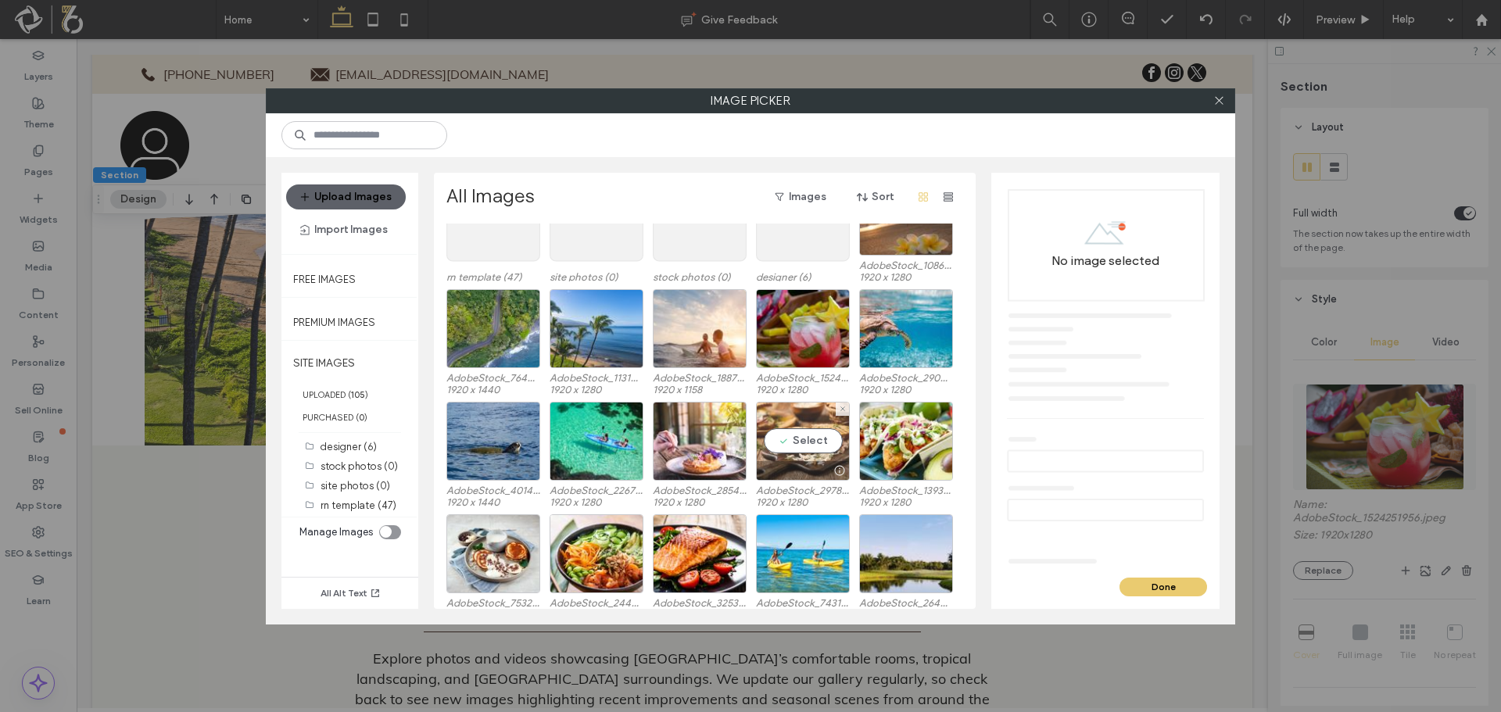
click at [787, 449] on div "Select" at bounding box center [803, 441] width 94 height 79
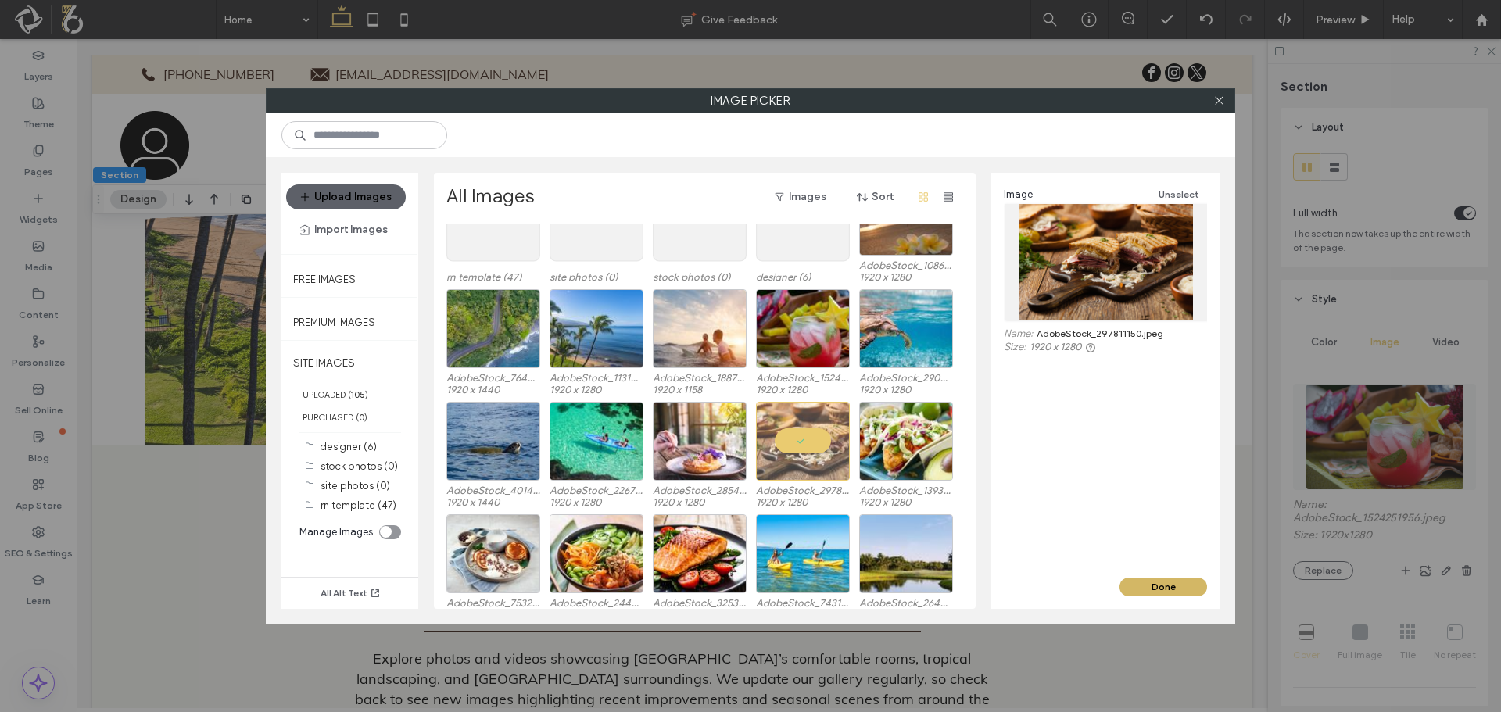
click at [1124, 588] on button "Done" at bounding box center [1163, 587] width 88 height 19
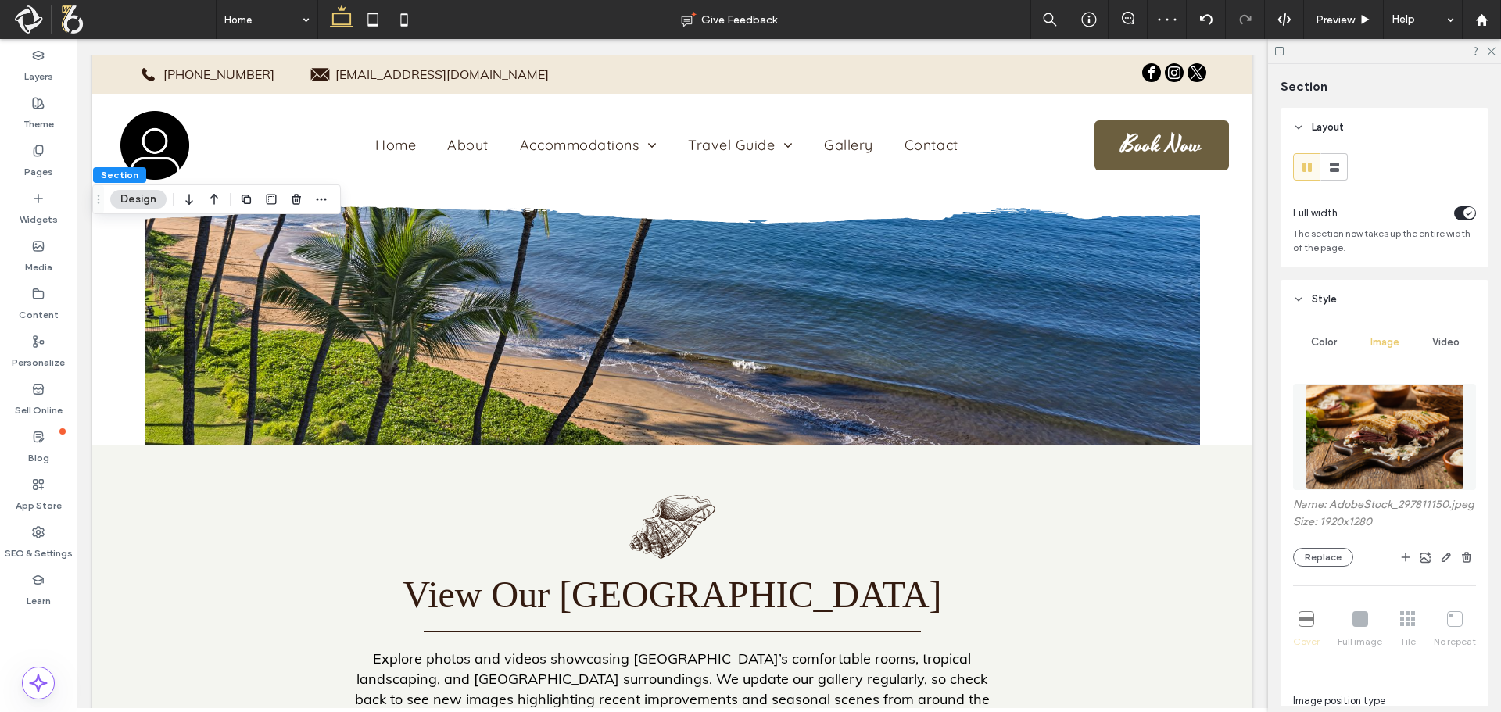
click at [1389, 403] on img at bounding box center [1384, 437] width 159 height 106
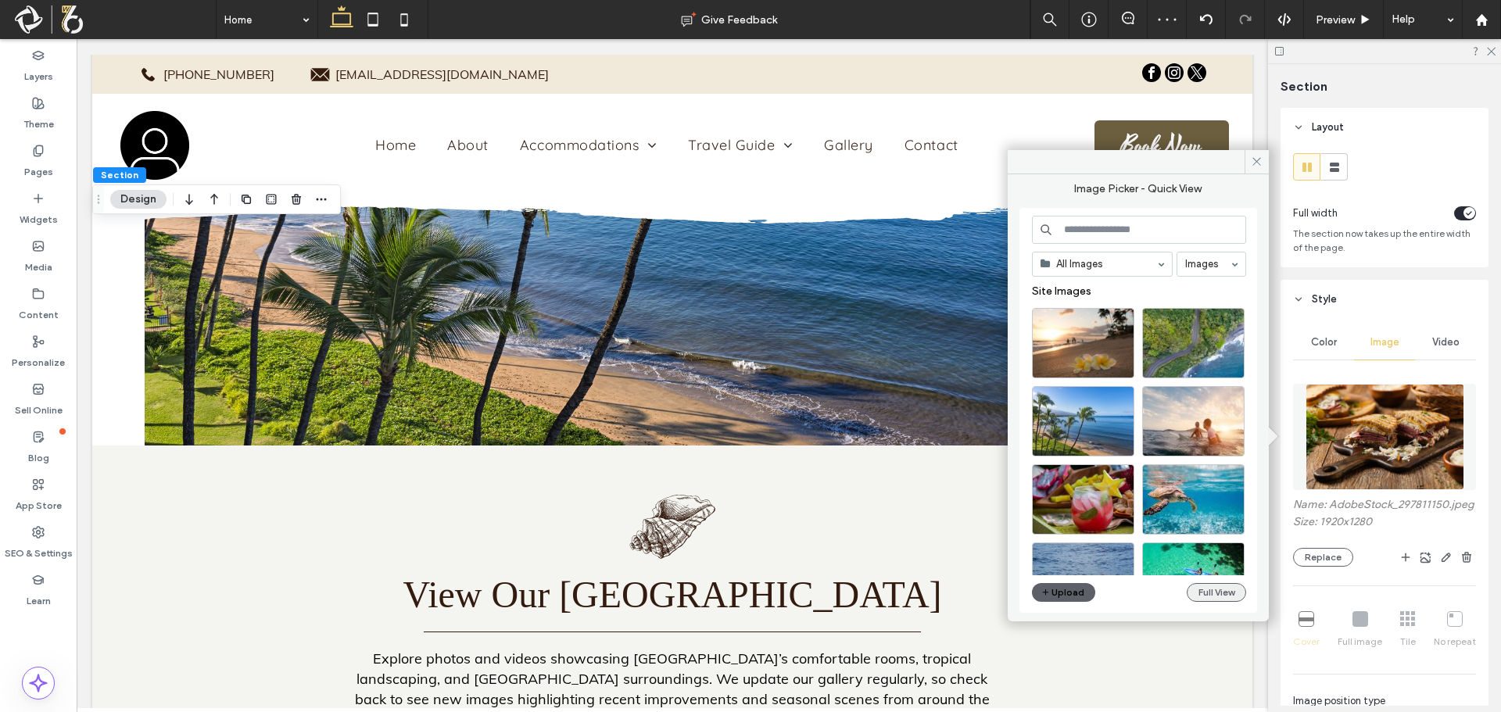
click at [1215, 583] on button "Full View" at bounding box center [1215, 592] width 59 height 19
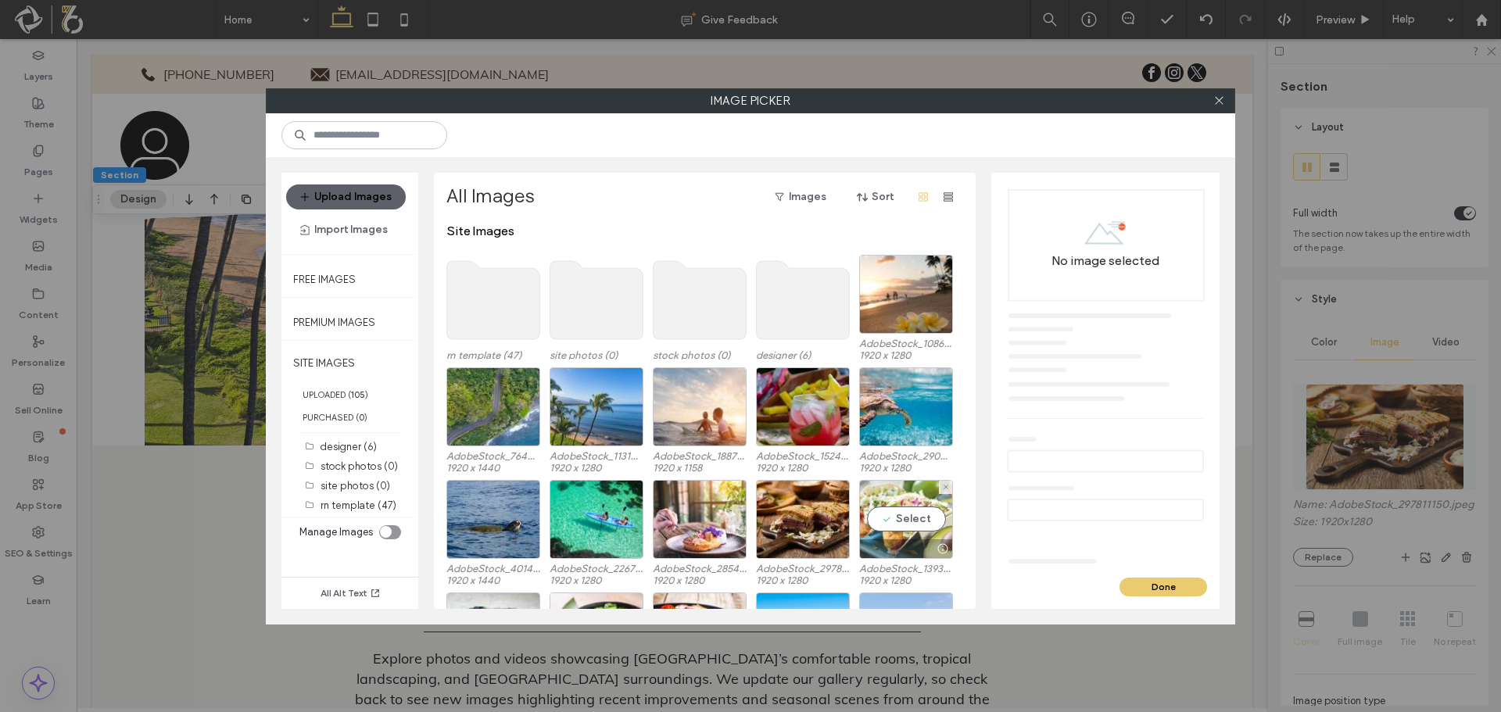
scroll to position [96, 0]
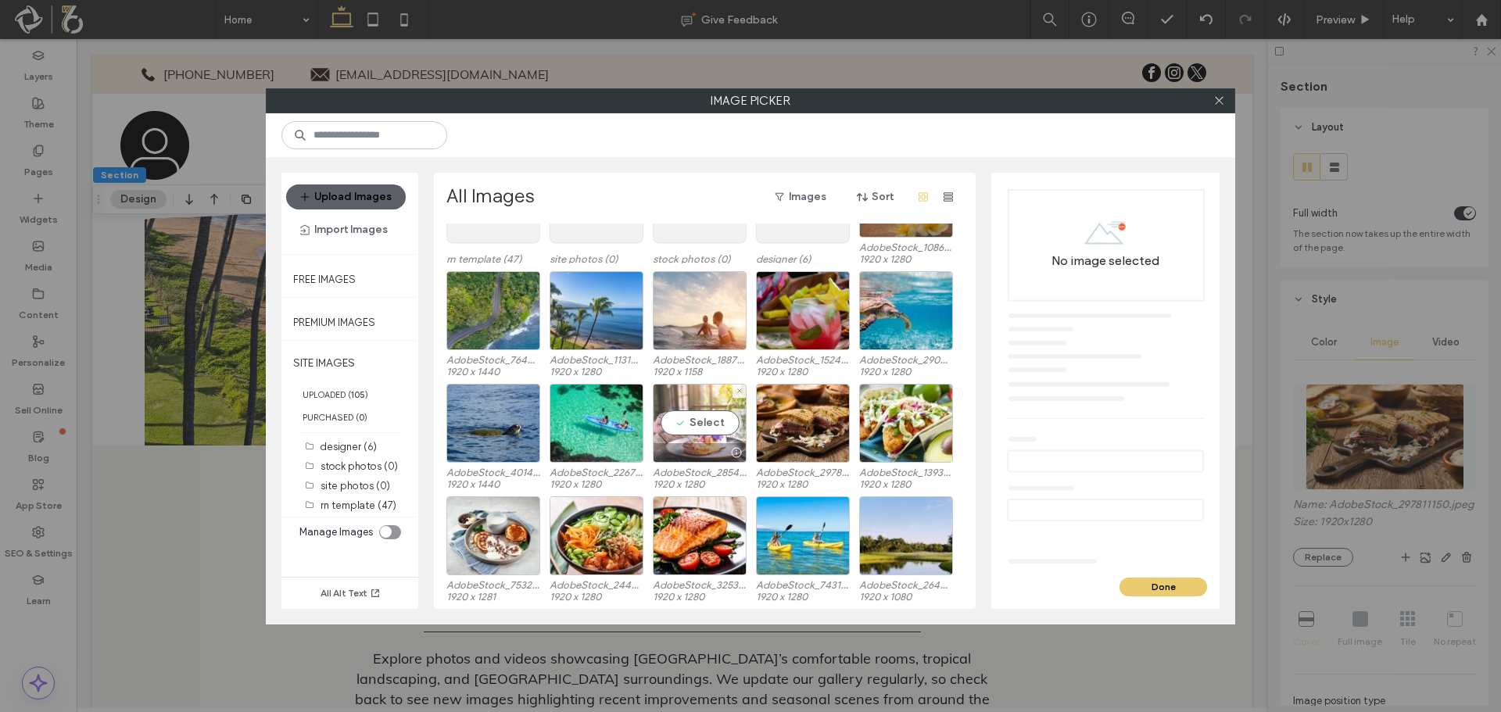
click at [725, 419] on div "Select" at bounding box center [700, 423] width 94 height 79
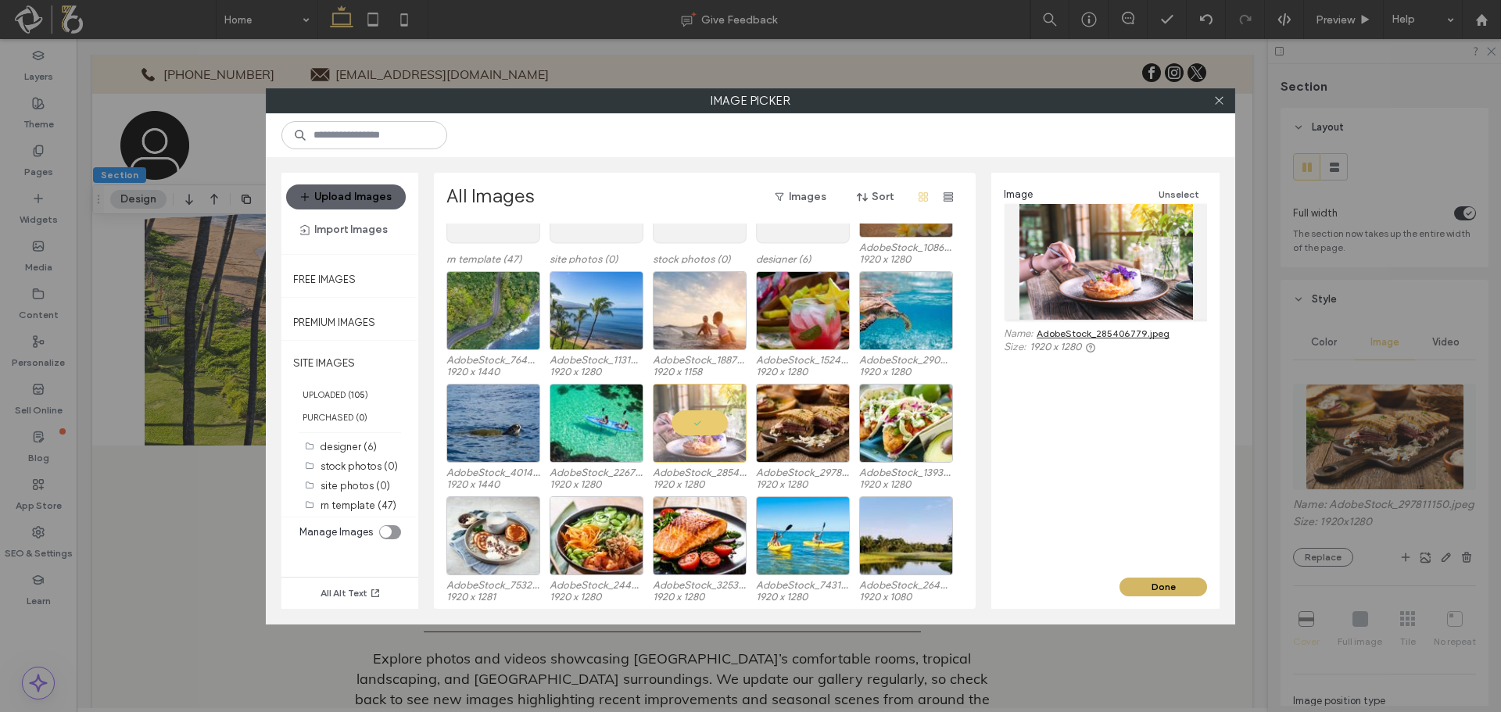
click at [1154, 592] on button "Done" at bounding box center [1163, 587] width 88 height 19
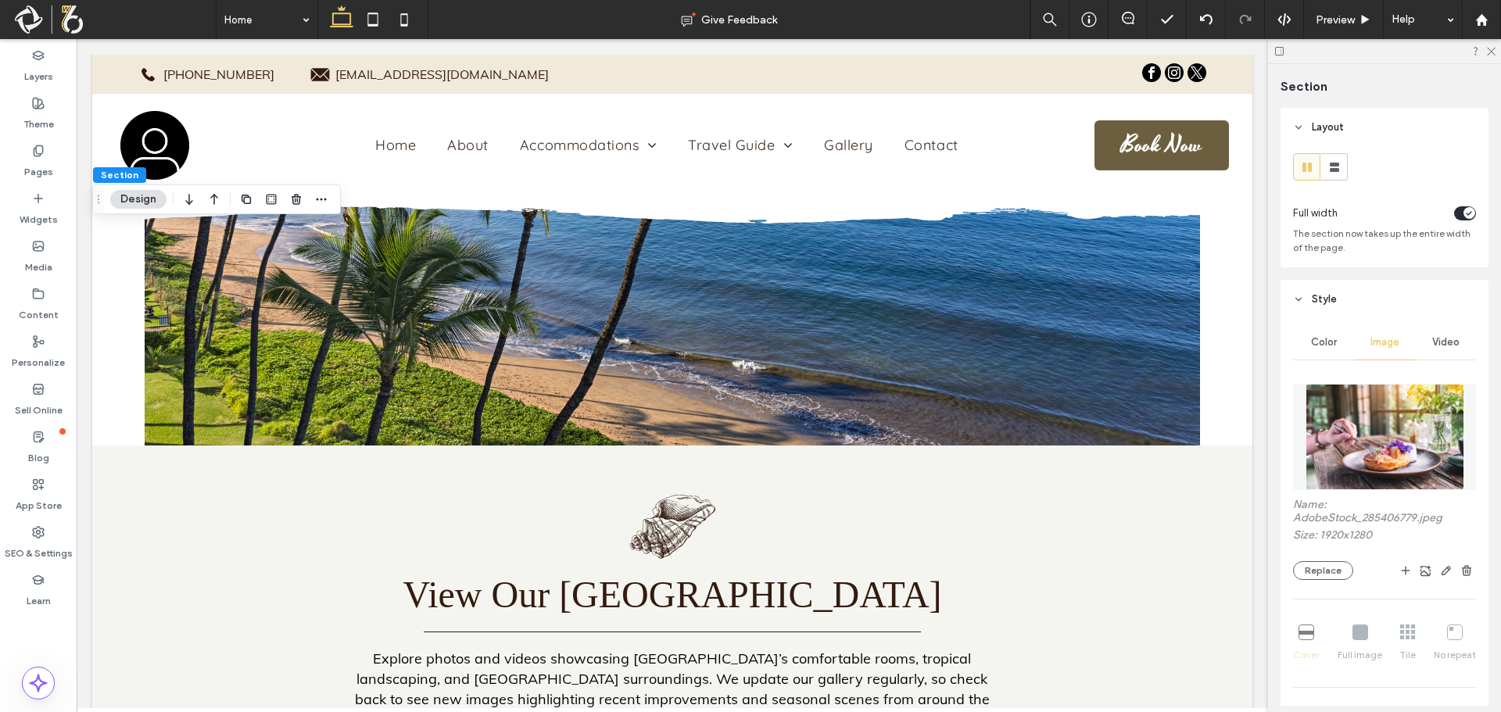
click at [1376, 460] on img at bounding box center [1384, 437] width 159 height 106
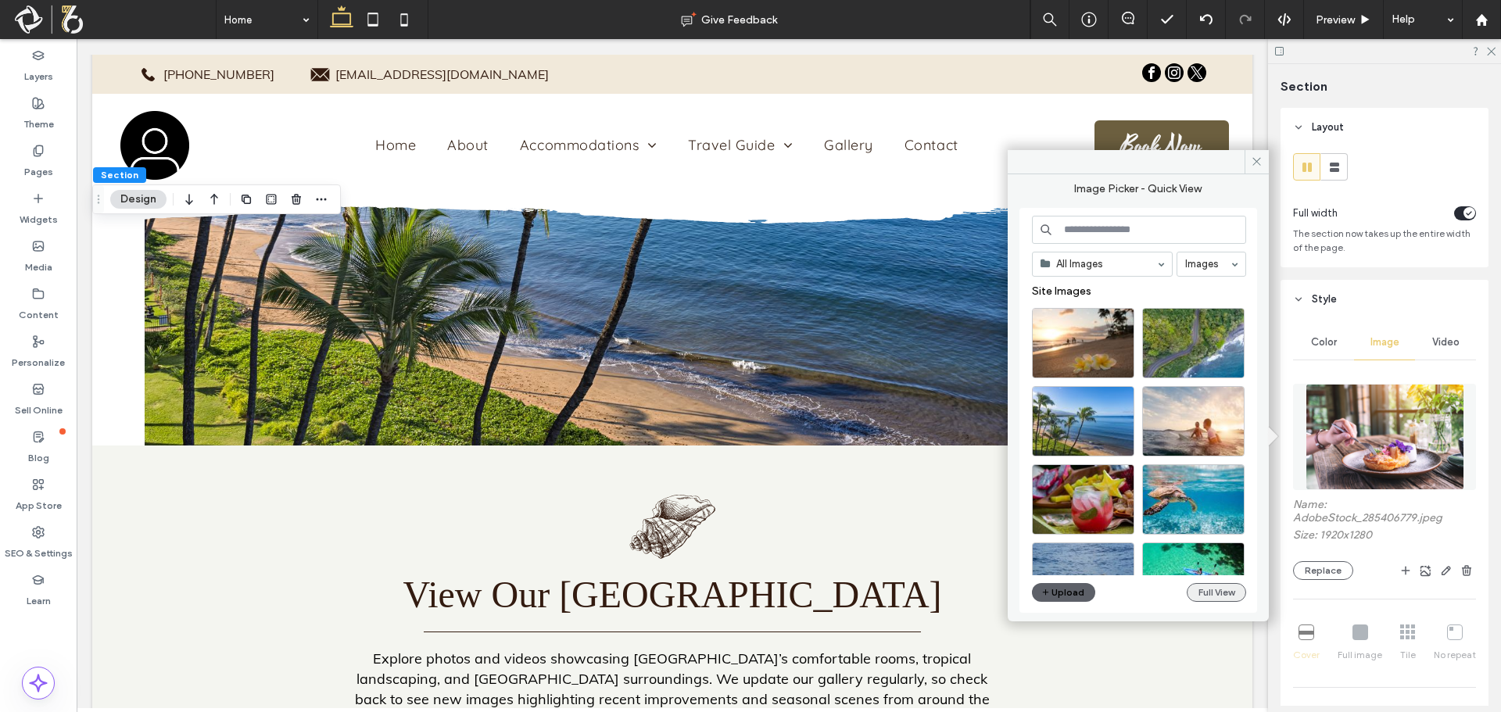
click at [1189, 597] on button "Full View" at bounding box center [1215, 592] width 59 height 19
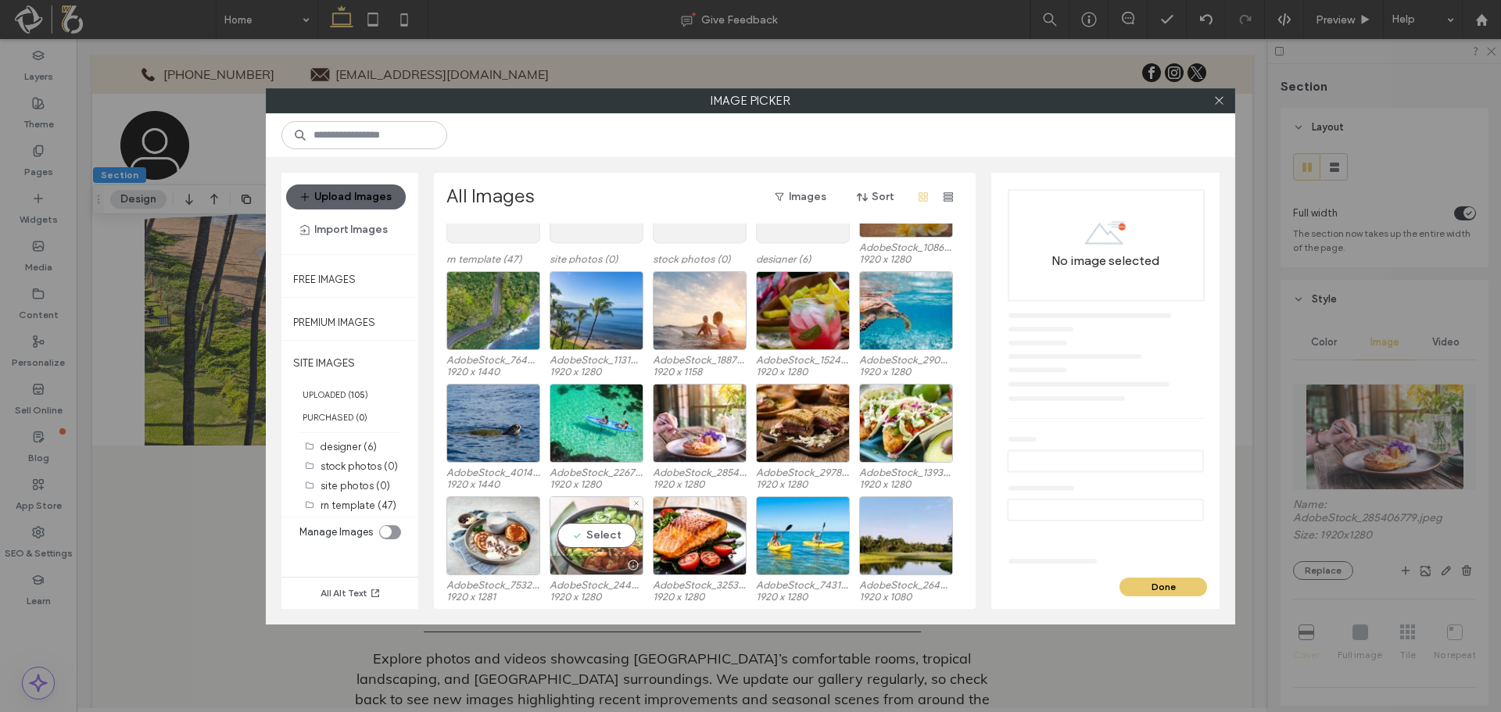
click at [577, 545] on div "Select" at bounding box center [596, 535] width 94 height 79
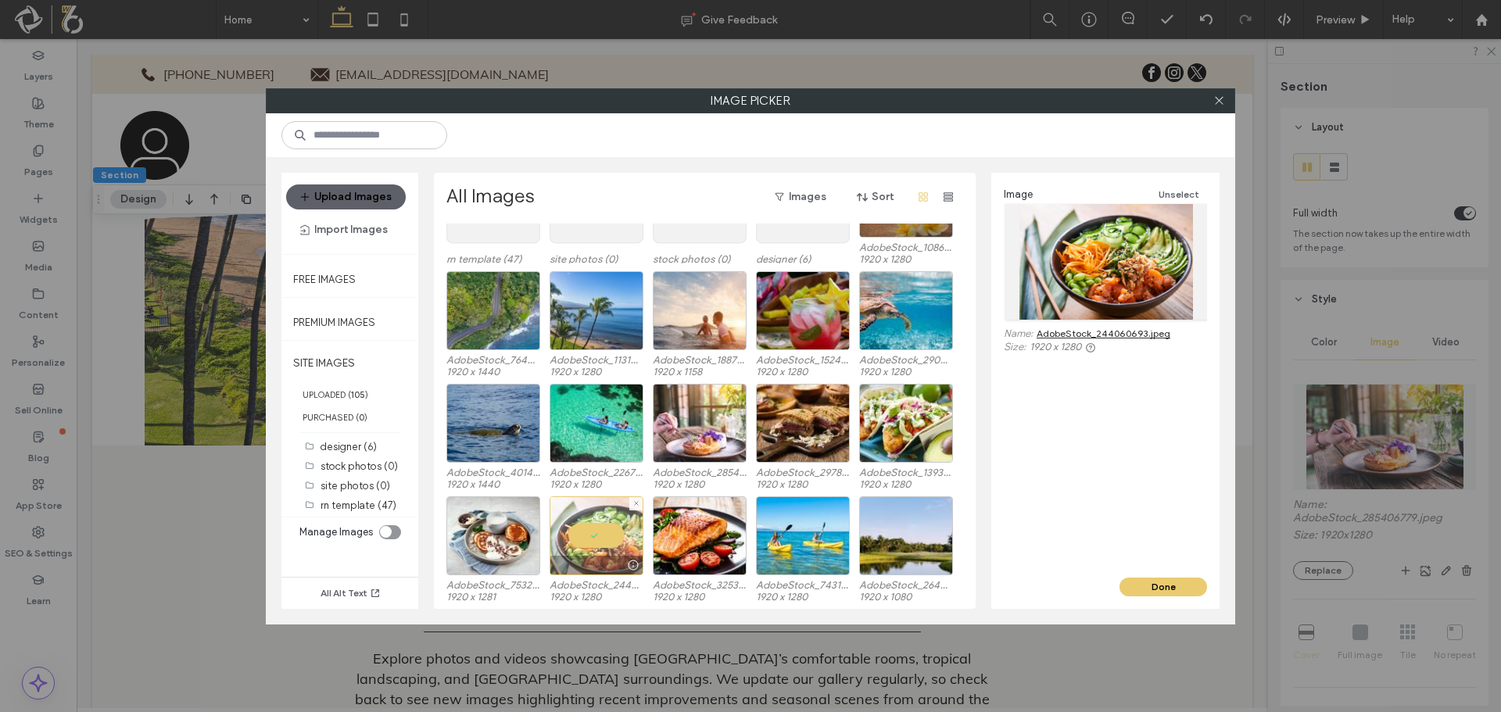
drag, startPoint x: 588, startPoint y: 538, endPoint x: 481, endPoint y: 542, distance: 107.1
click at [587, 538] on div at bounding box center [596, 535] width 94 height 79
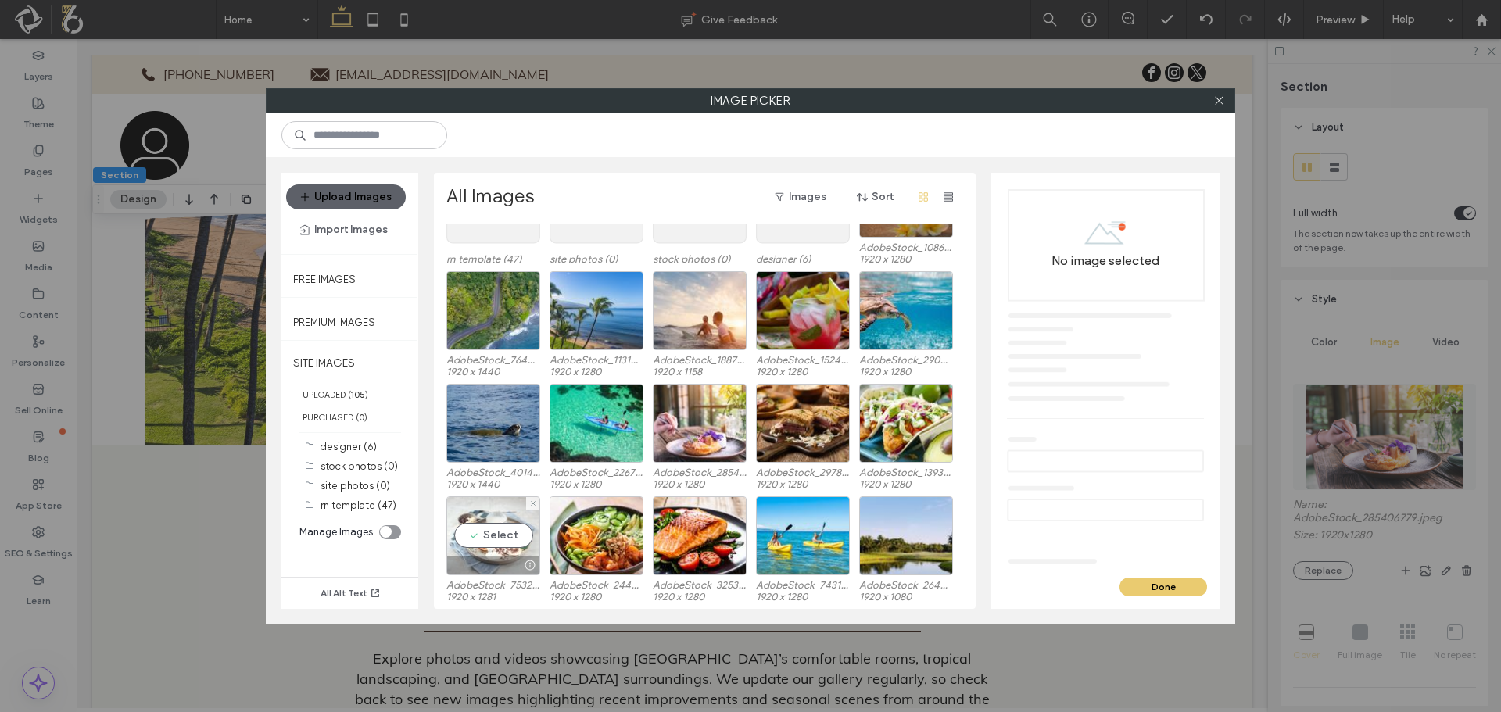
click at [481, 542] on div "Select" at bounding box center [493, 535] width 94 height 79
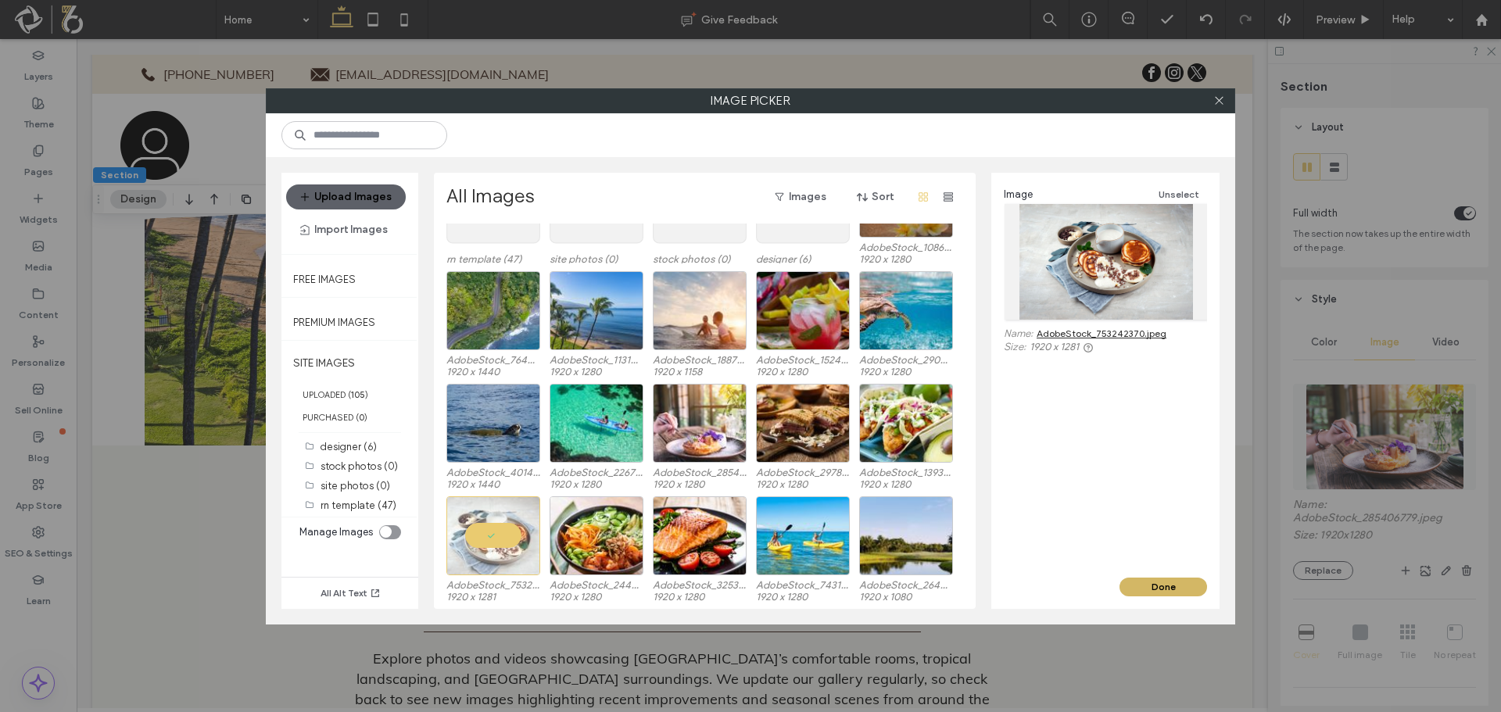
click at [1165, 590] on button "Done" at bounding box center [1163, 587] width 88 height 19
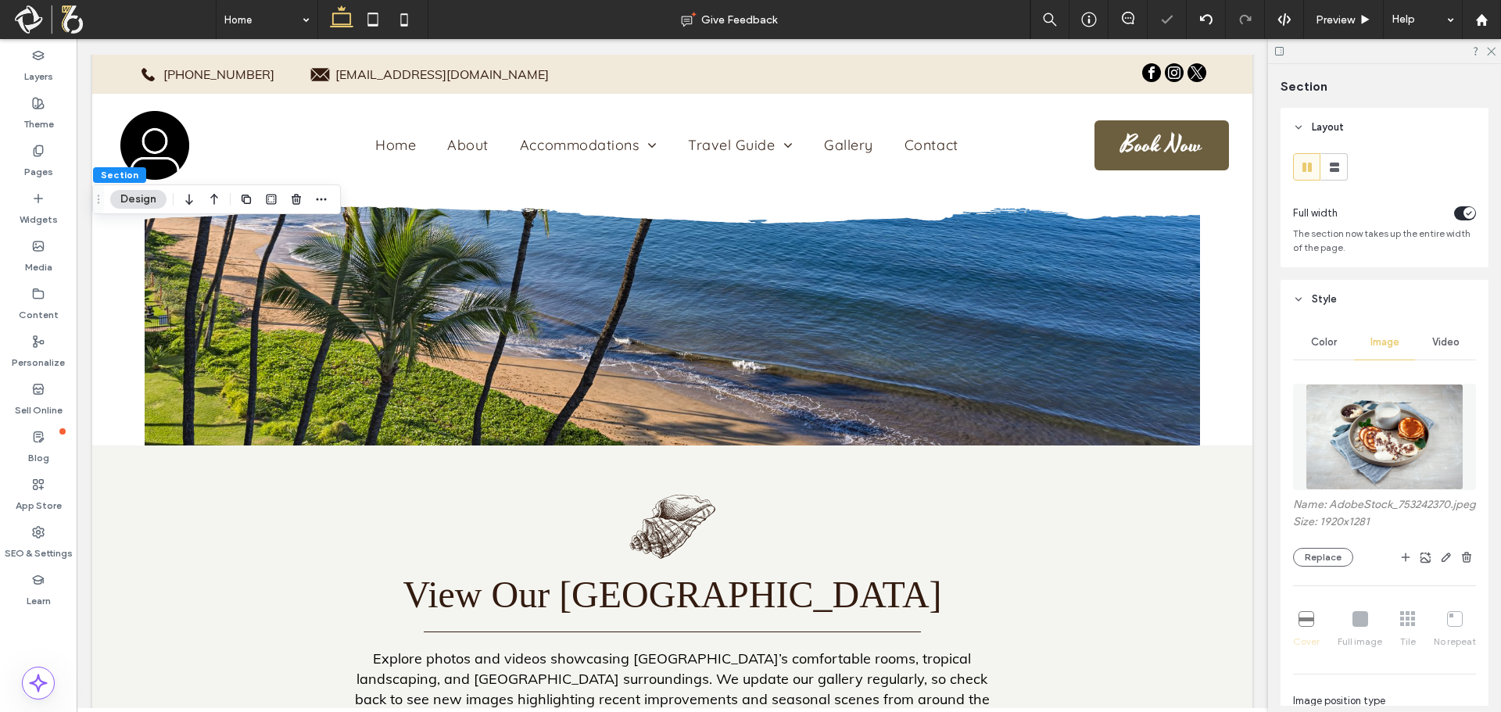
click at [1373, 440] on img at bounding box center [1384, 437] width 159 height 106
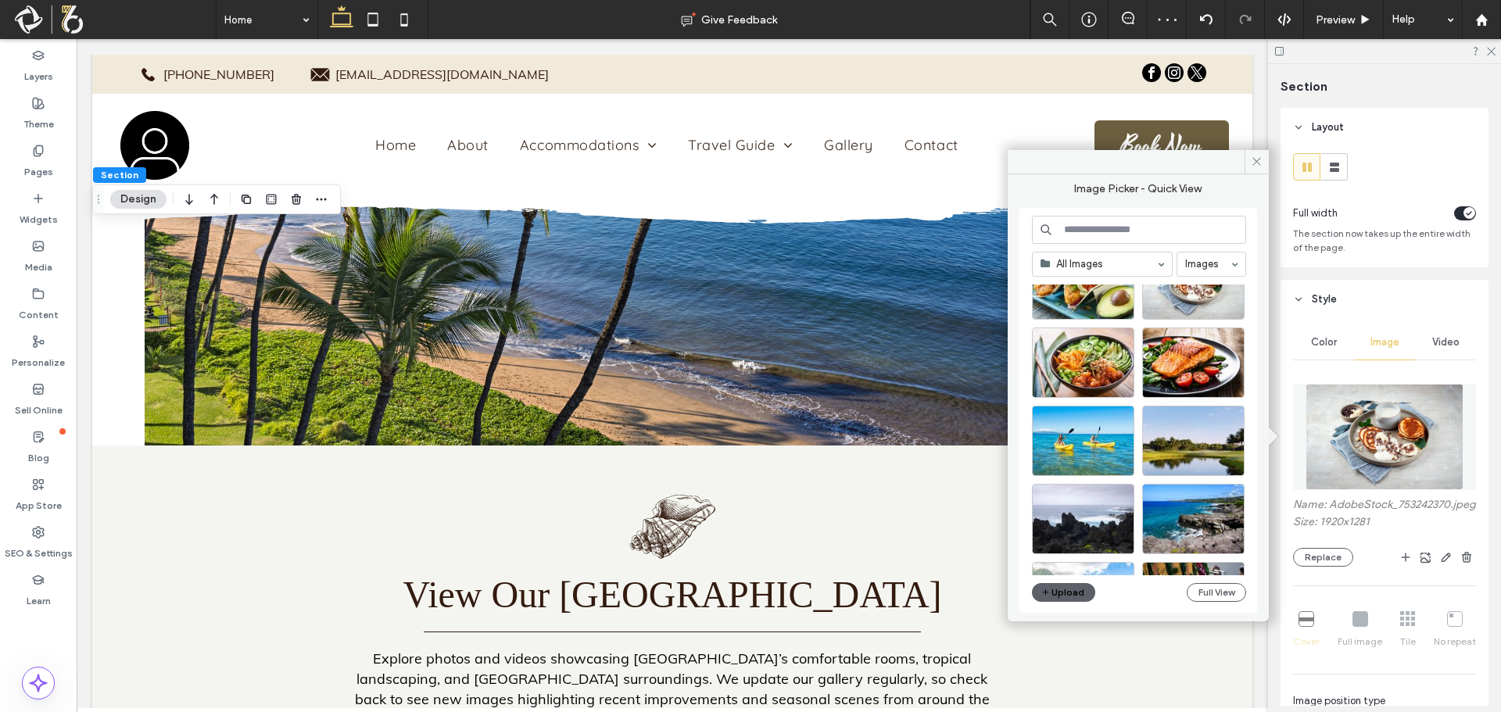
scroll to position [469, 0]
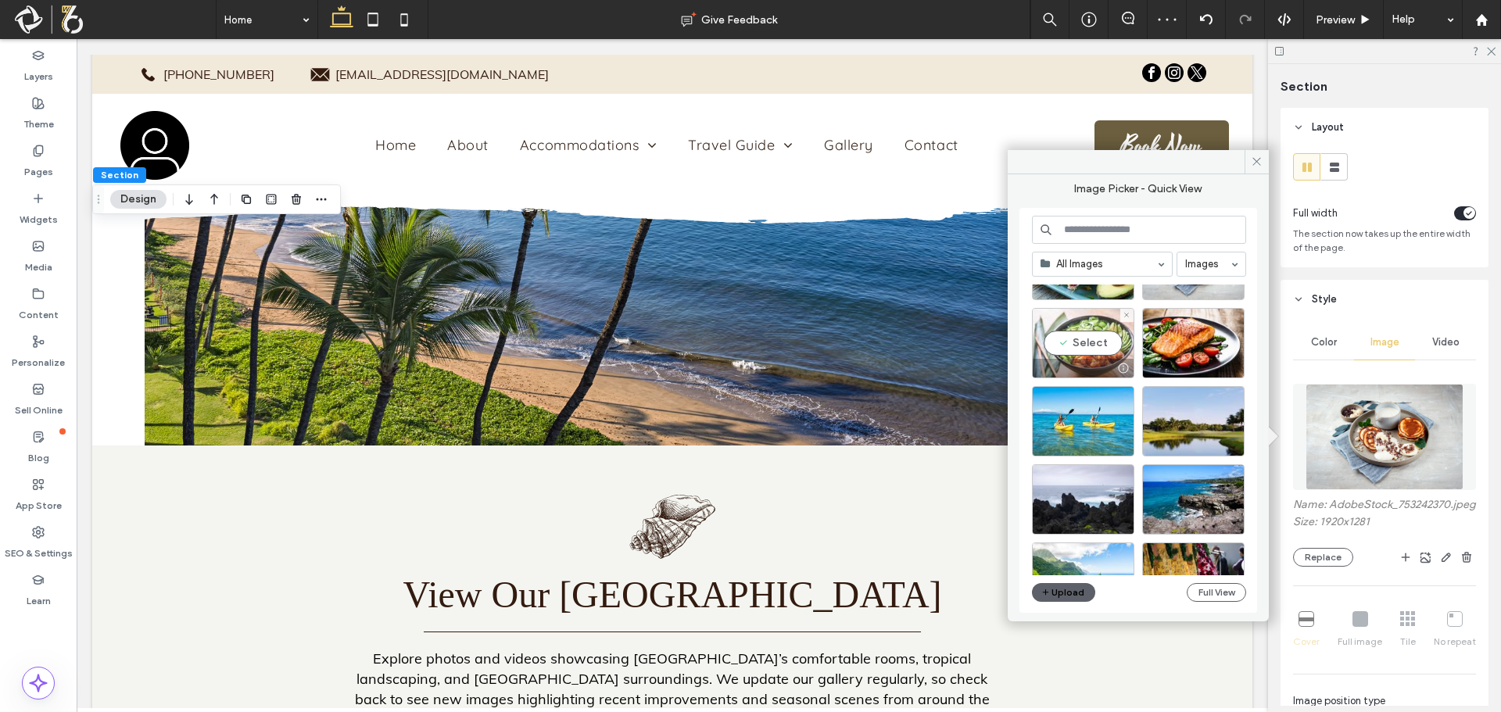
click at [1082, 352] on div "Select" at bounding box center [1083, 343] width 102 height 70
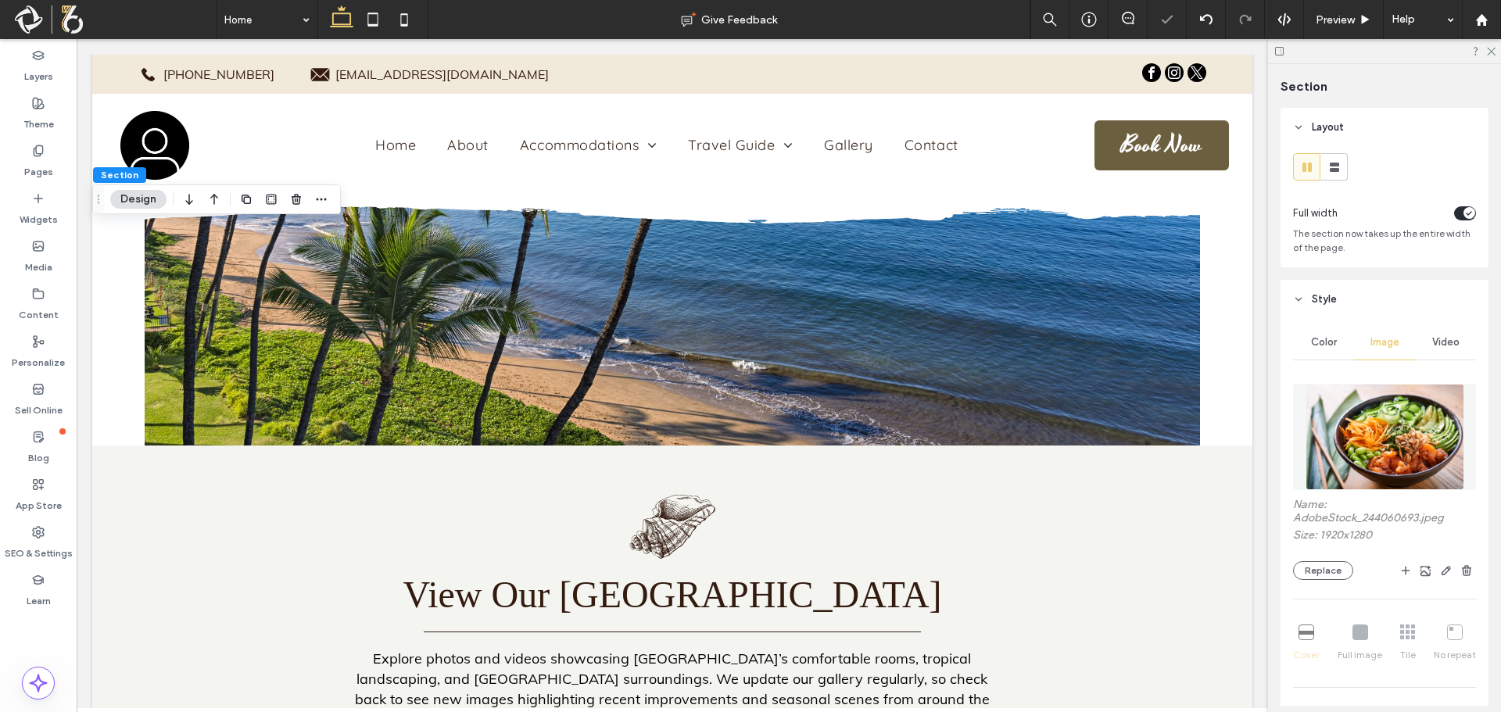
click at [1390, 431] on img at bounding box center [1384, 437] width 159 height 106
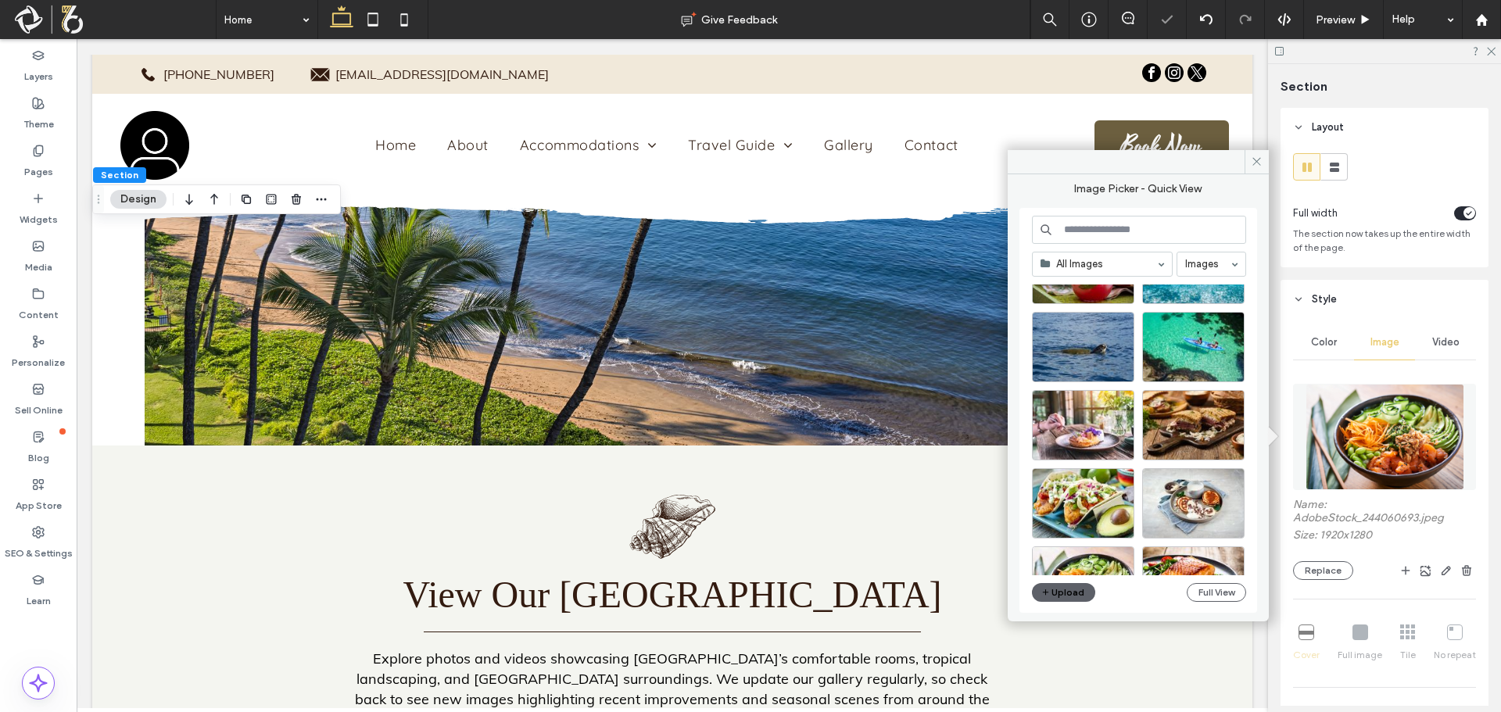
scroll to position [313, 0]
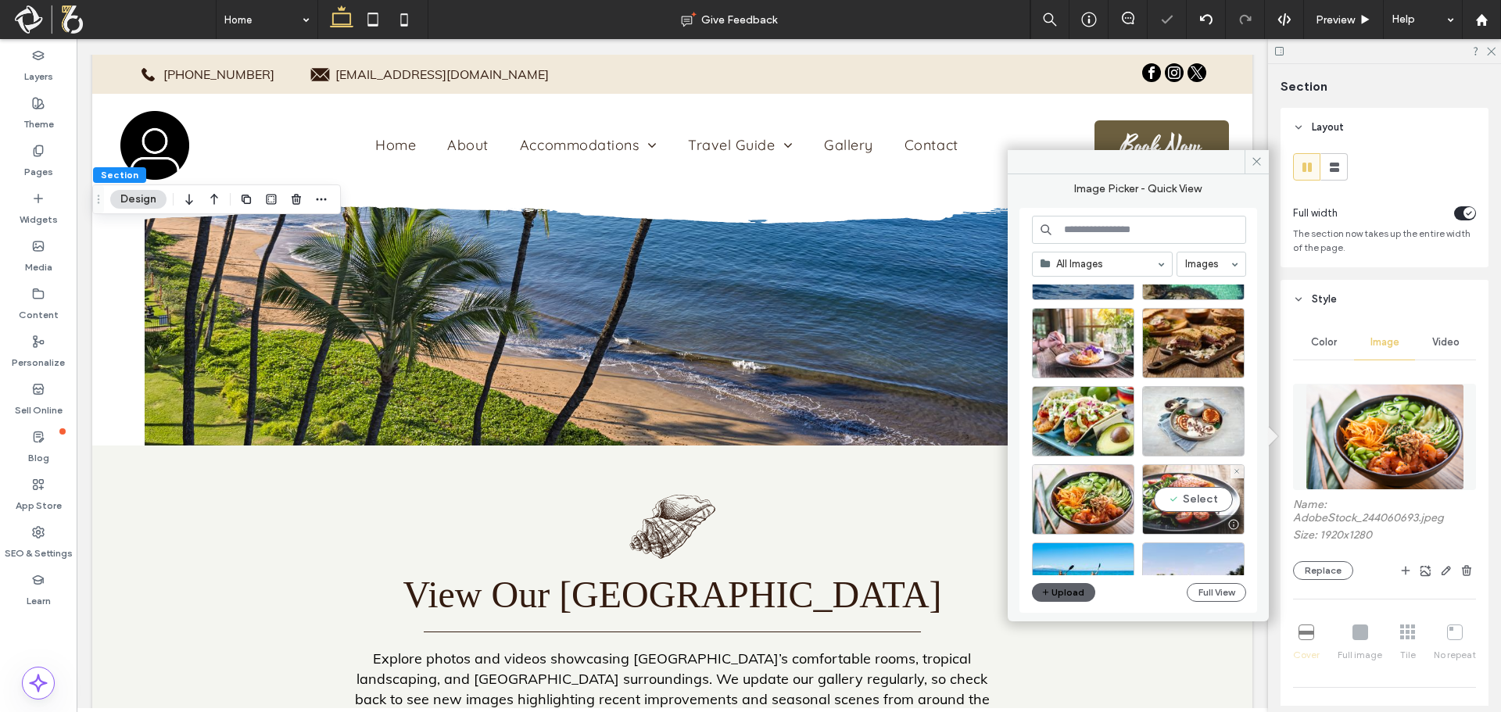
click at [1195, 496] on div "Select" at bounding box center [1193, 499] width 102 height 70
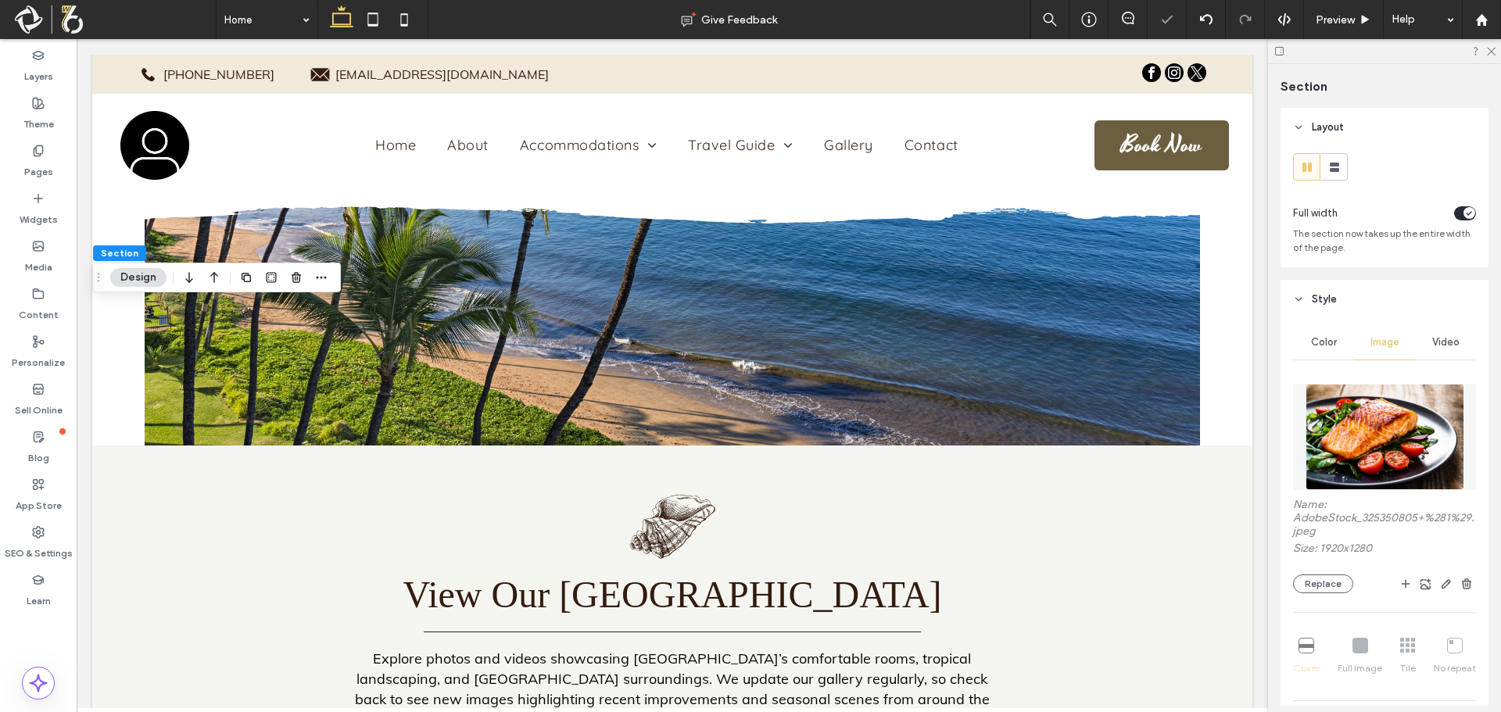
click at [1369, 426] on img at bounding box center [1384, 437] width 159 height 106
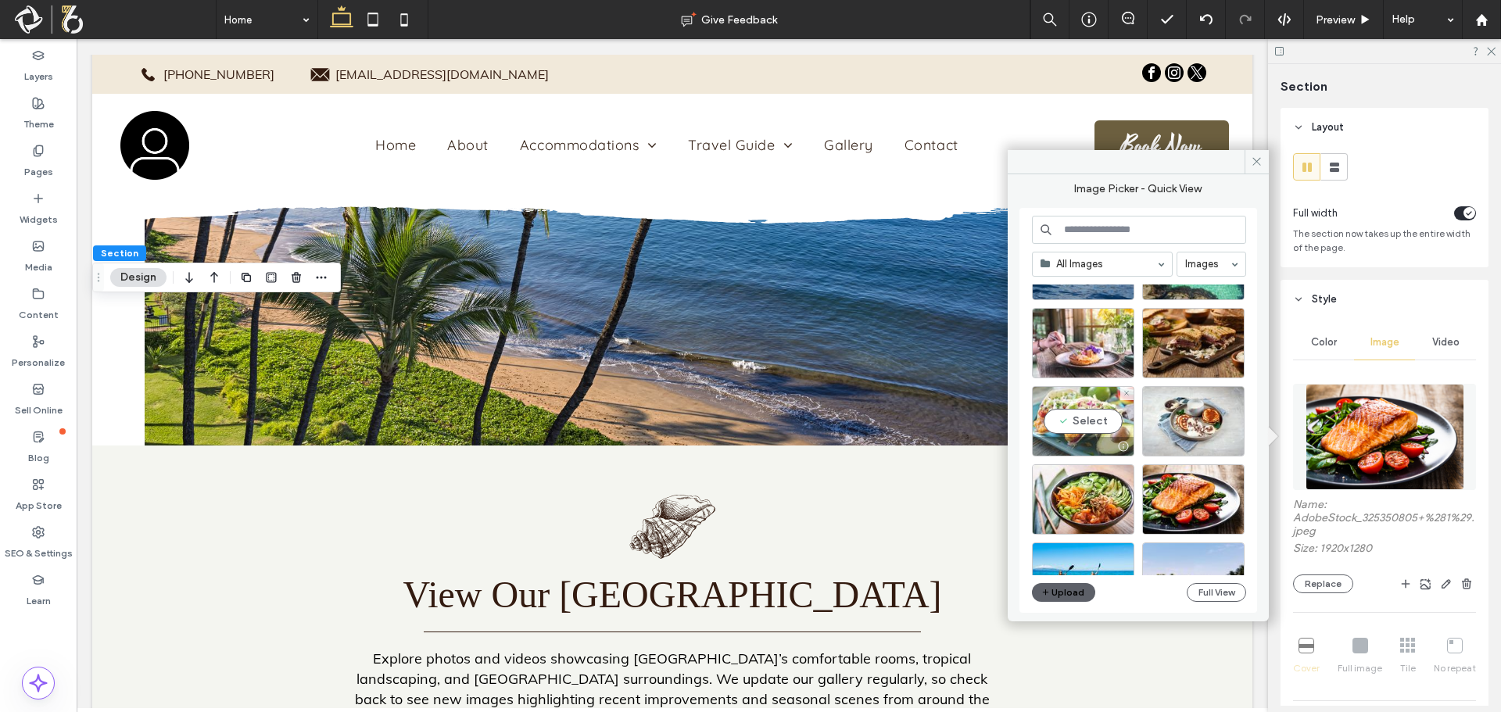
click at [1074, 408] on div "Select" at bounding box center [1083, 421] width 102 height 70
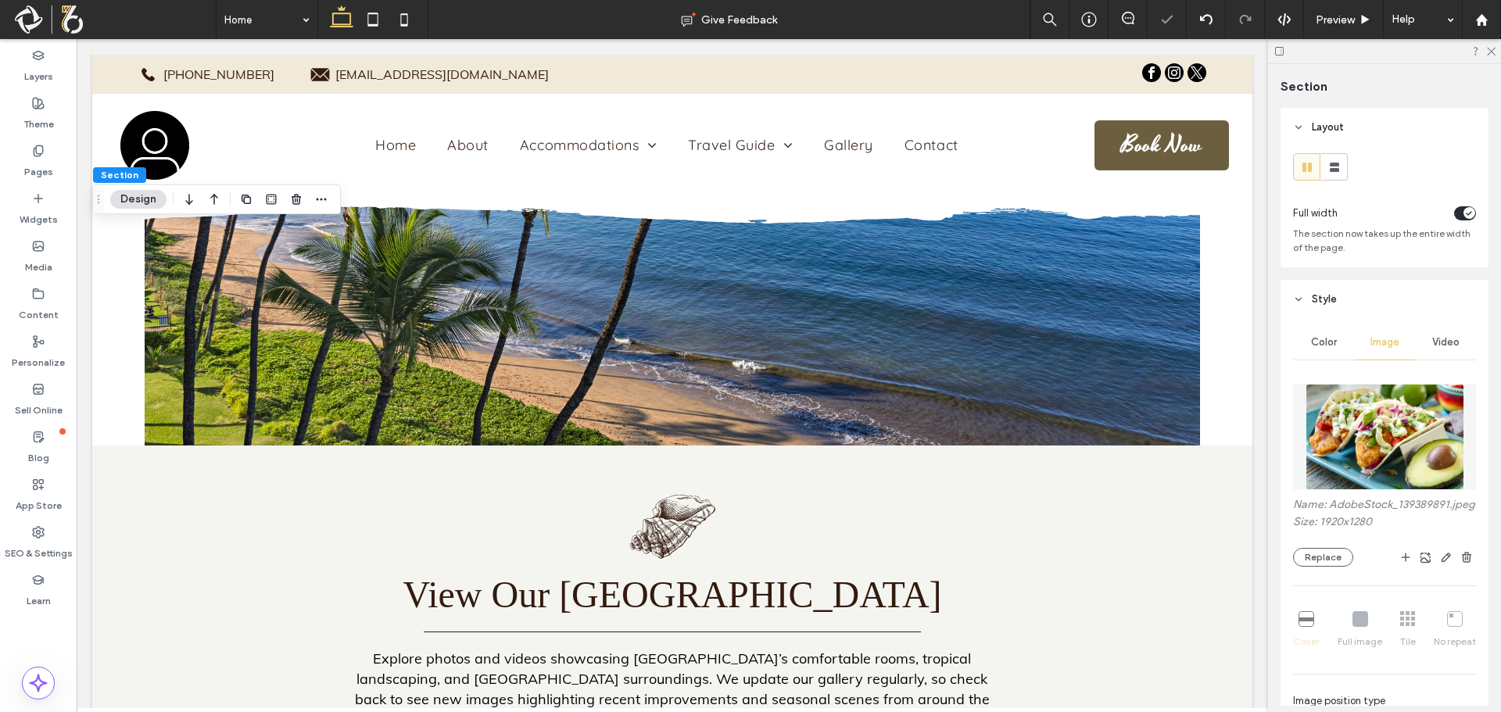
click at [1370, 441] on img at bounding box center [1384, 437] width 159 height 106
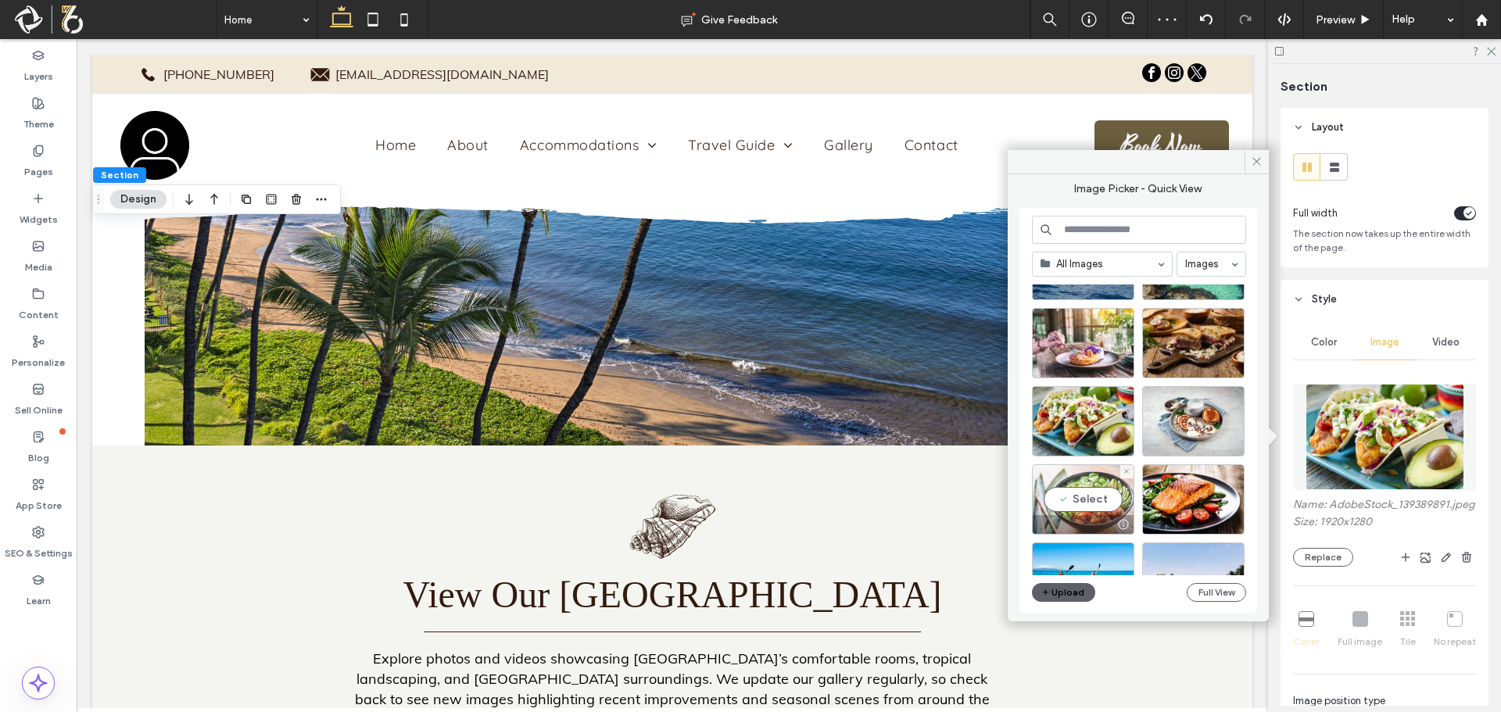
click at [1089, 518] on div at bounding box center [1082, 524] width 101 height 19
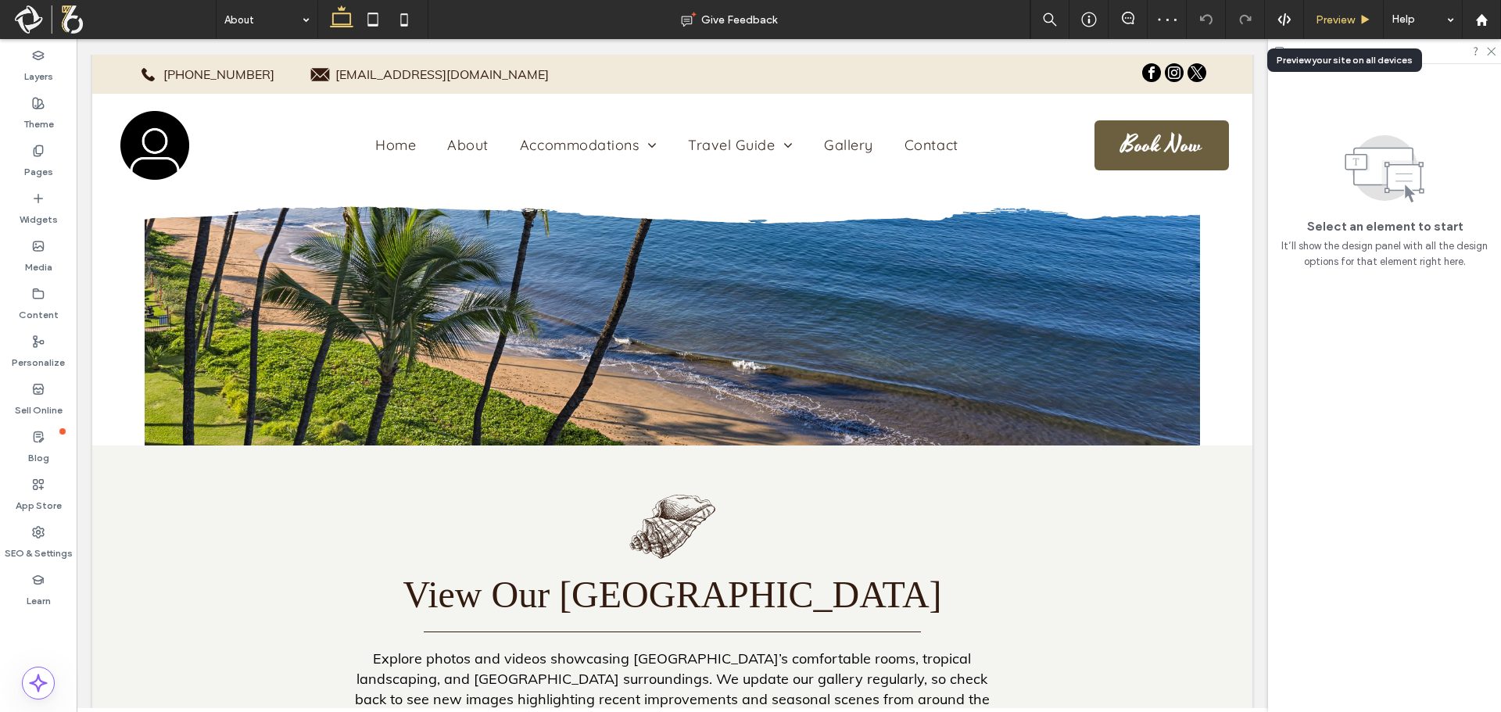
click at [1317, 27] on div "Preview" at bounding box center [1344, 19] width 80 height 39
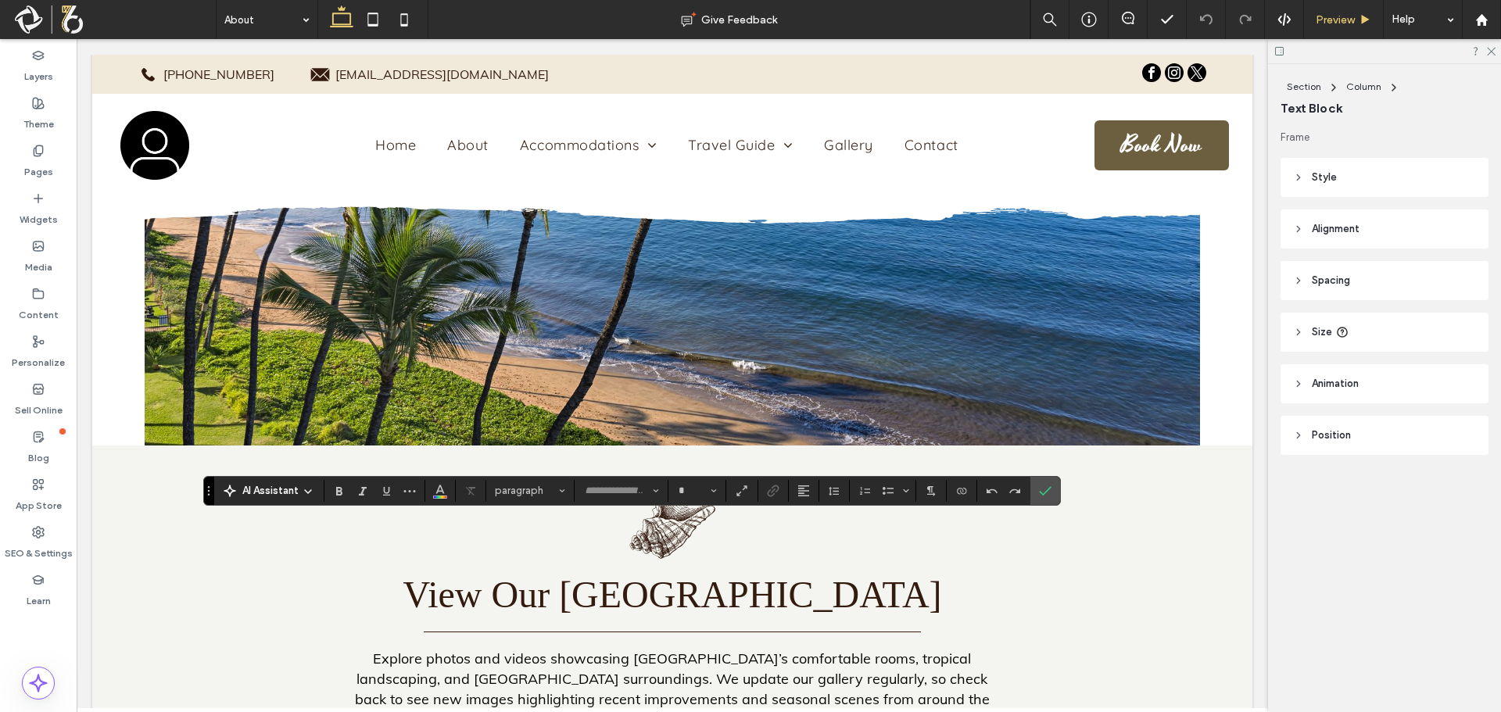
type input "**********"
type input "**"
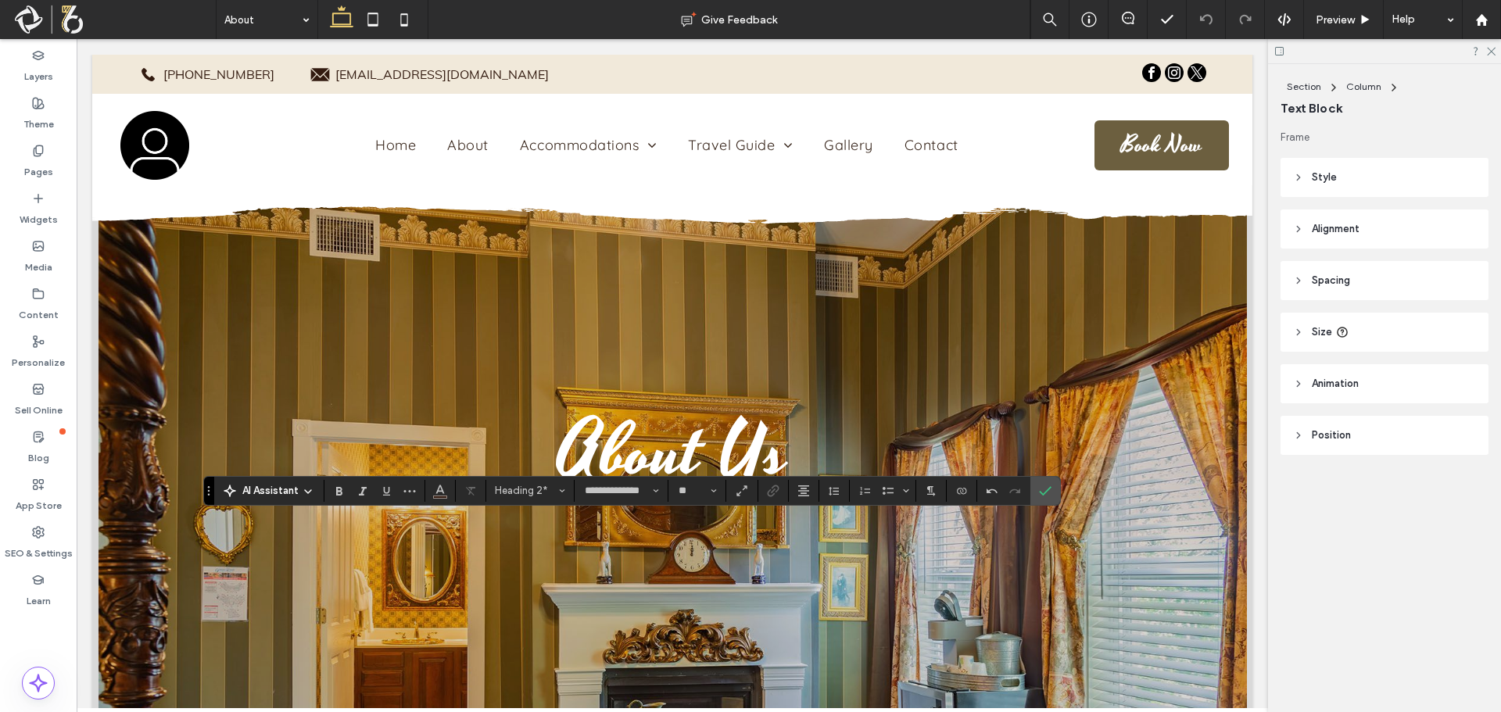
scroll to position [2892, 0]
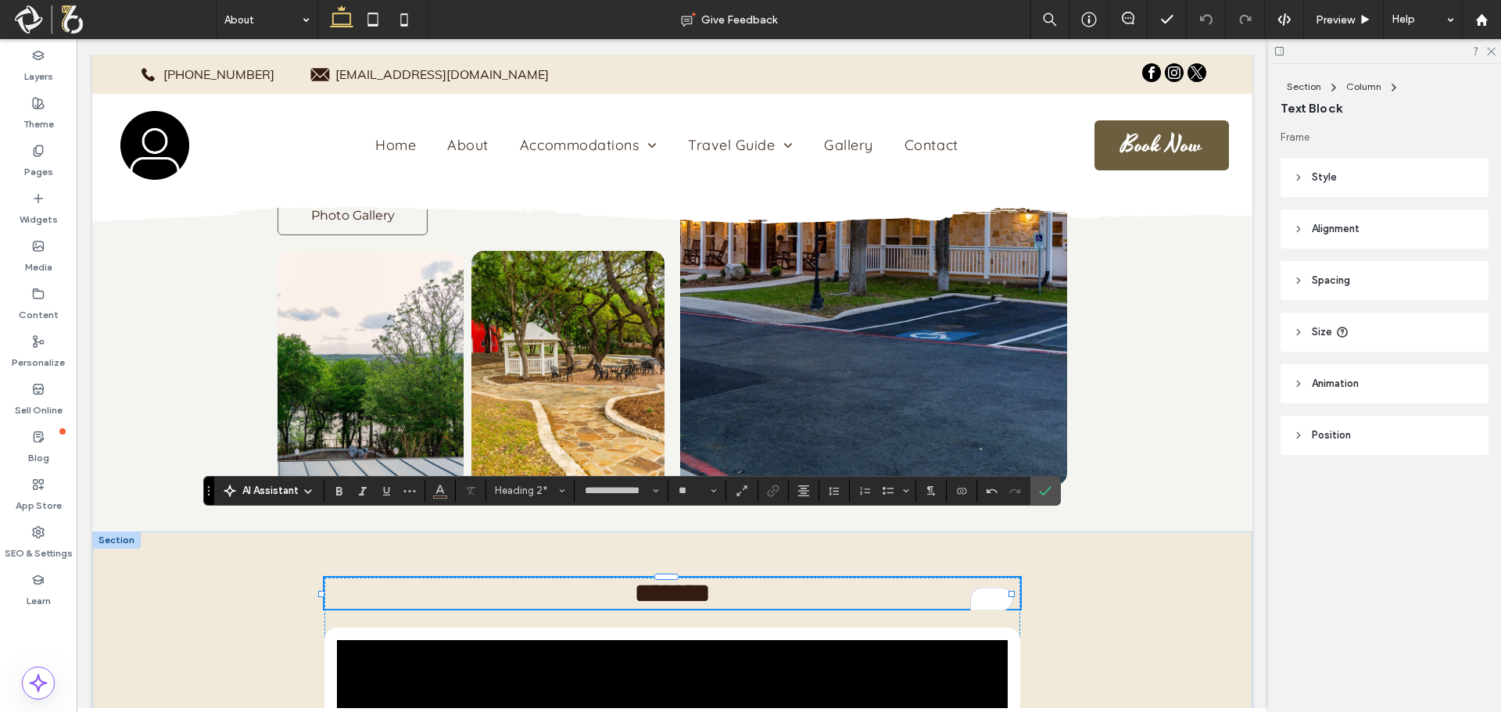
click at [634, 579] on span "*******" at bounding box center [672, 593] width 77 height 28
click at [825, 578] on h2 "***" at bounding box center [672, 593] width 696 height 31
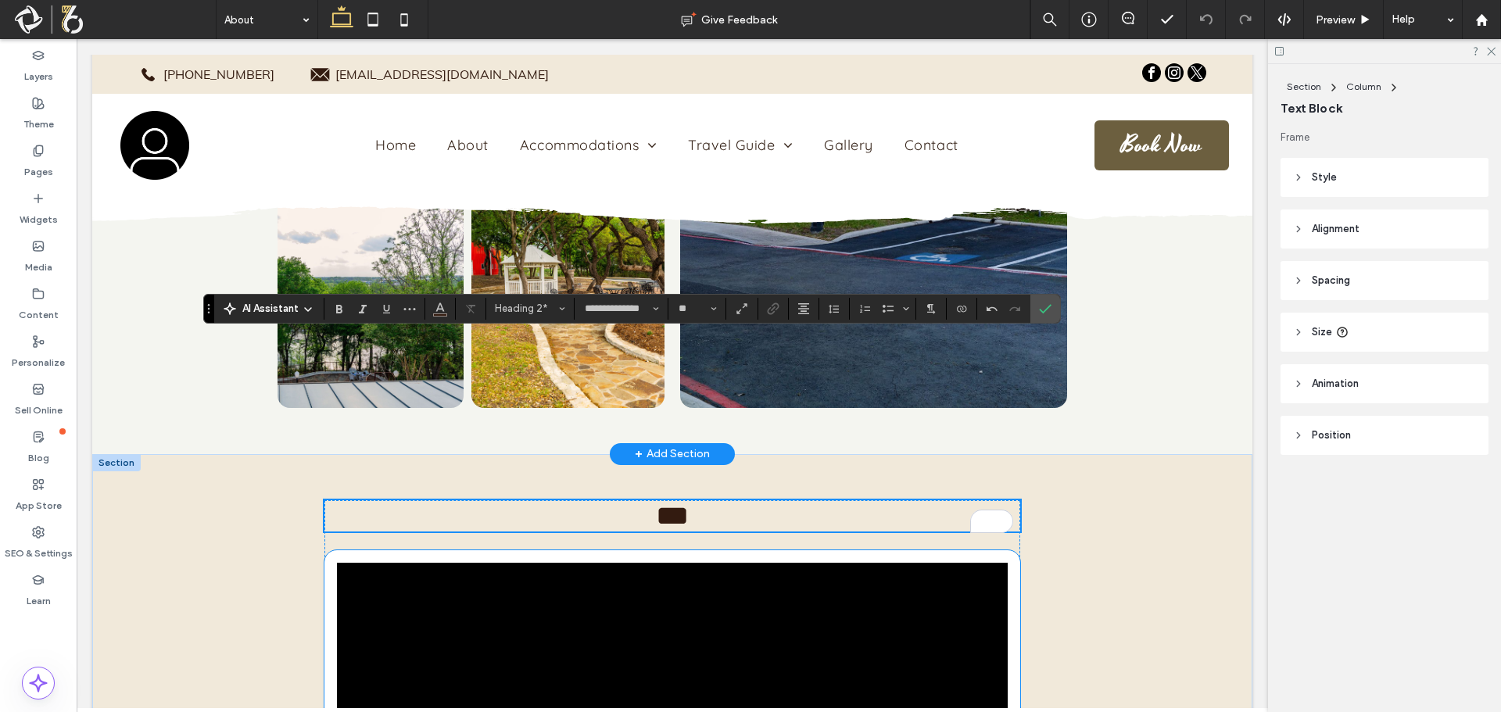
scroll to position [3126, 0]
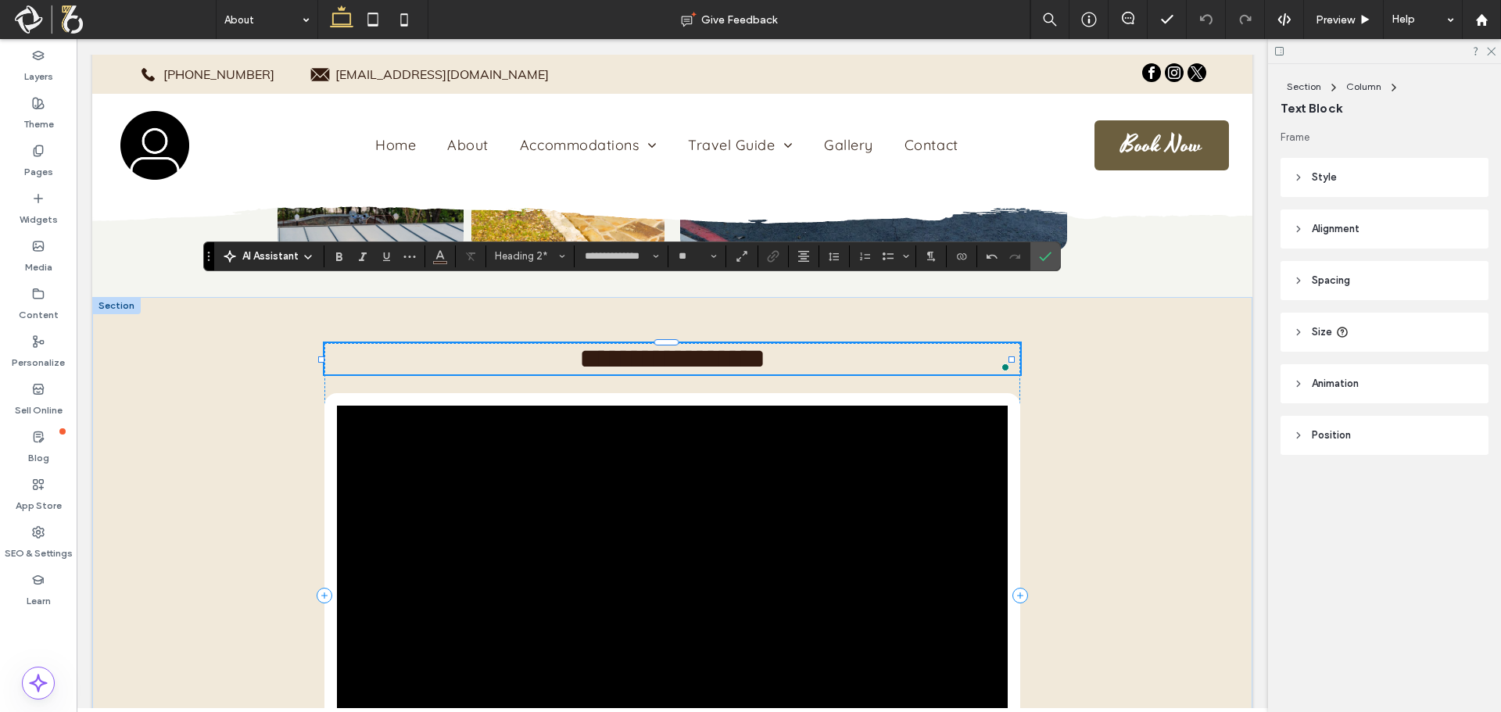
click at [598, 345] on span "**********" at bounding box center [672, 359] width 186 height 28
click at [590, 345] on span "**********" at bounding box center [672, 359] width 186 height 28
click at [809, 343] on h2 "**********" at bounding box center [672, 358] width 696 height 31
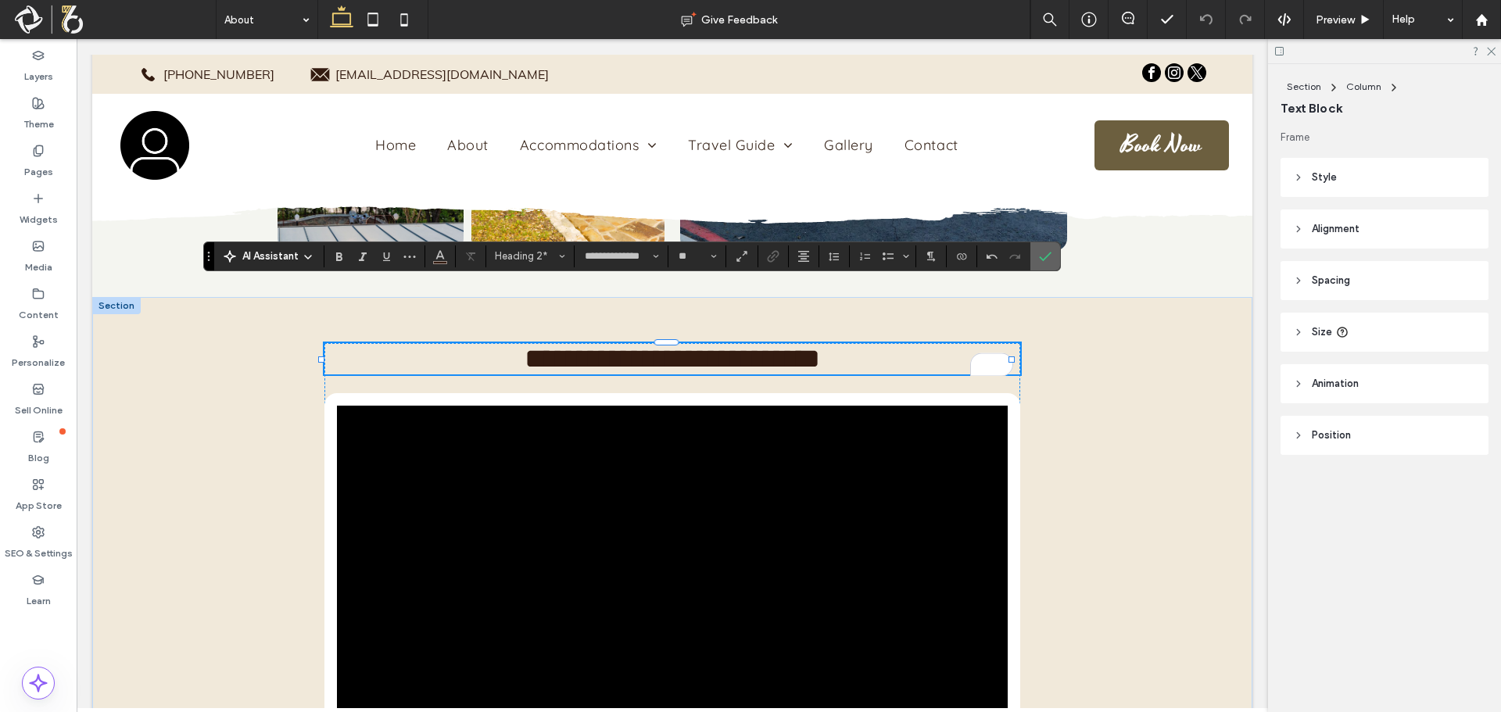
click at [1049, 253] on use "Confirm" at bounding box center [1045, 256] width 13 height 9
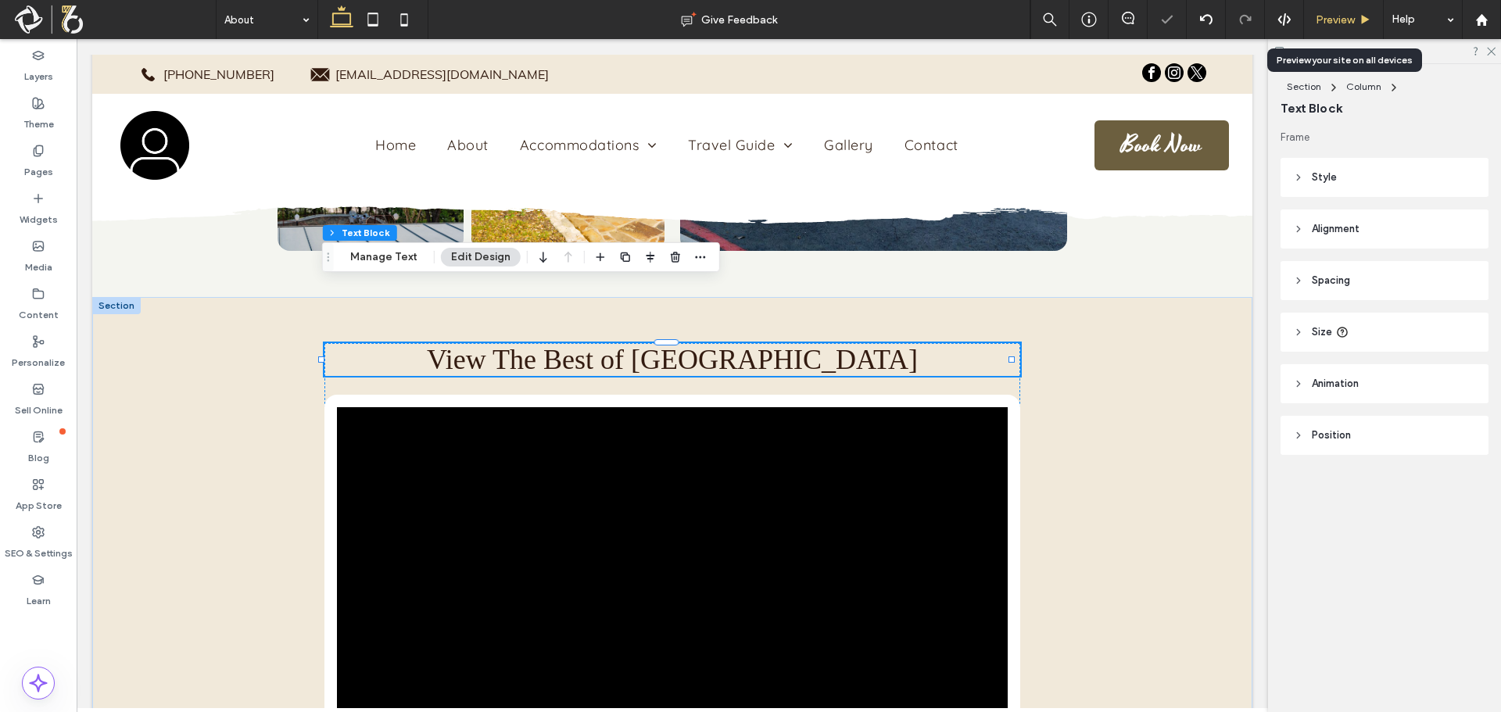
click at [1367, 22] on icon at bounding box center [1365, 20] width 12 height 12
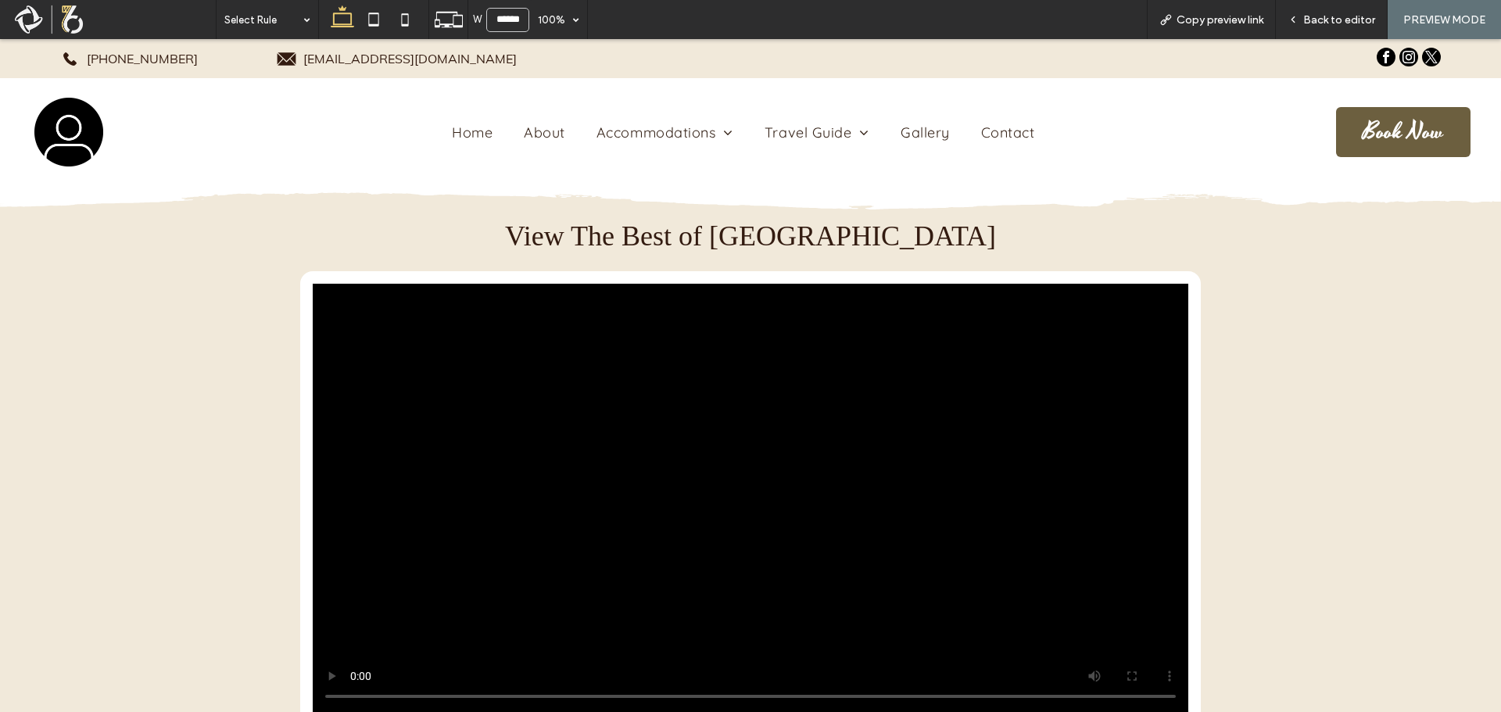
scroll to position [3361, 0]
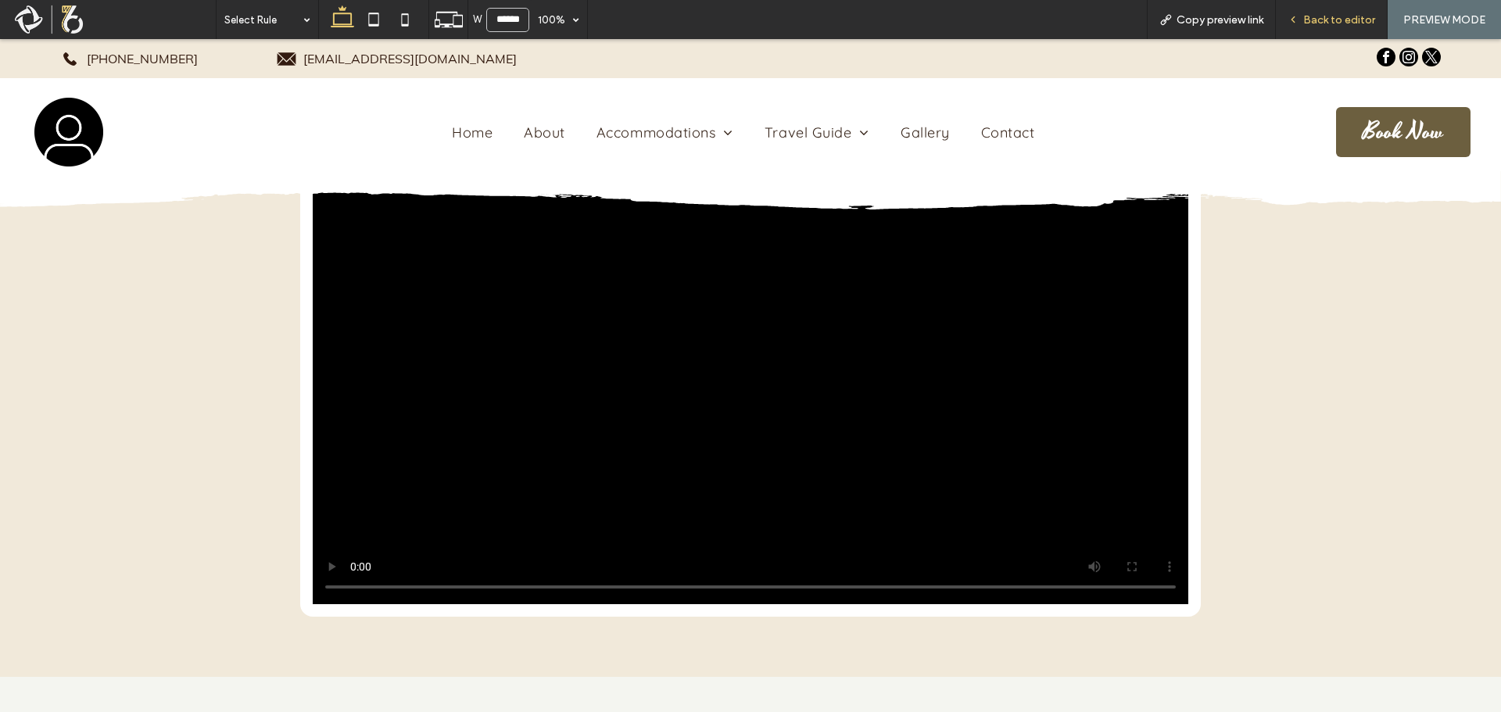
click at [1369, 8] on div "Back to editor" at bounding box center [1331, 19] width 112 height 39
click at [1348, 20] on span "Back to editor" at bounding box center [1339, 19] width 72 height 13
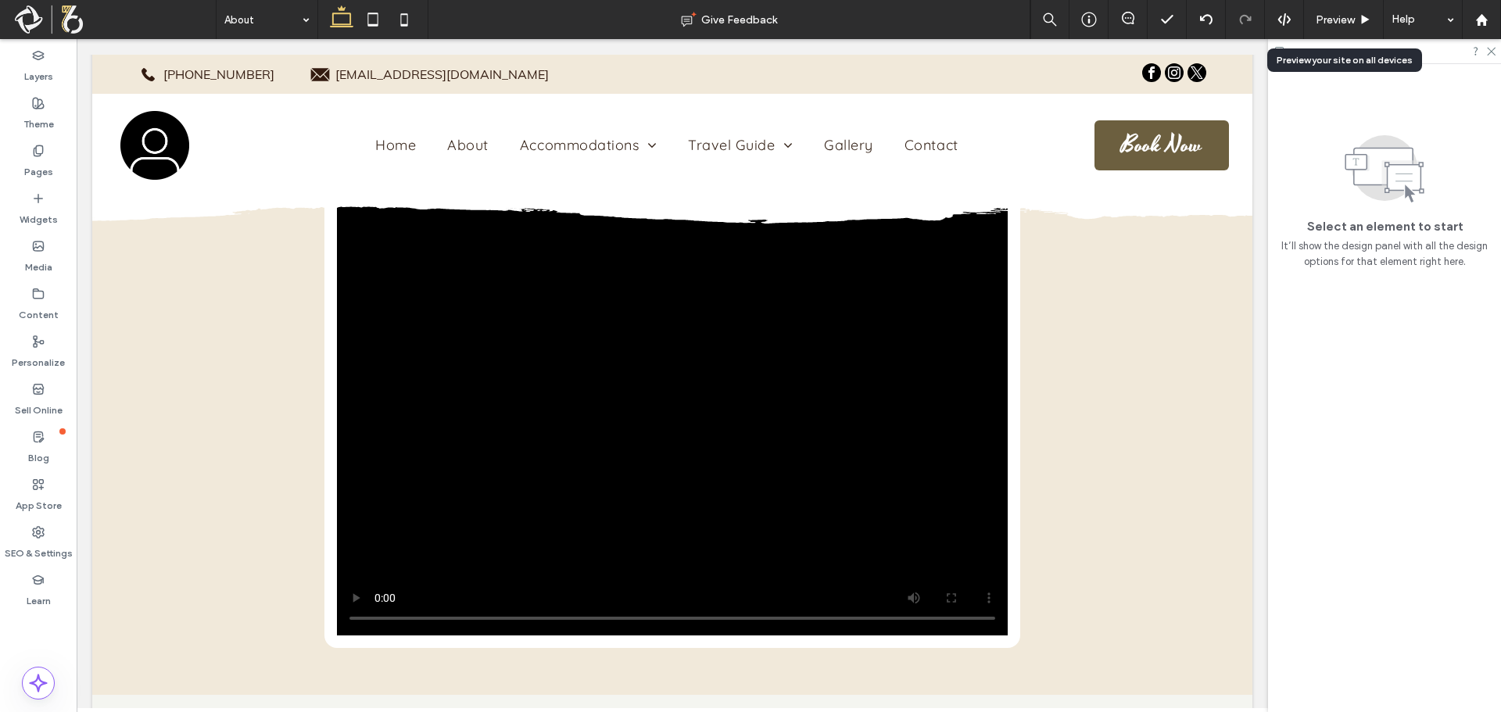
click at [1348, 20] on span "Preview" at bounding box center [1334, 19] width 39 height 13
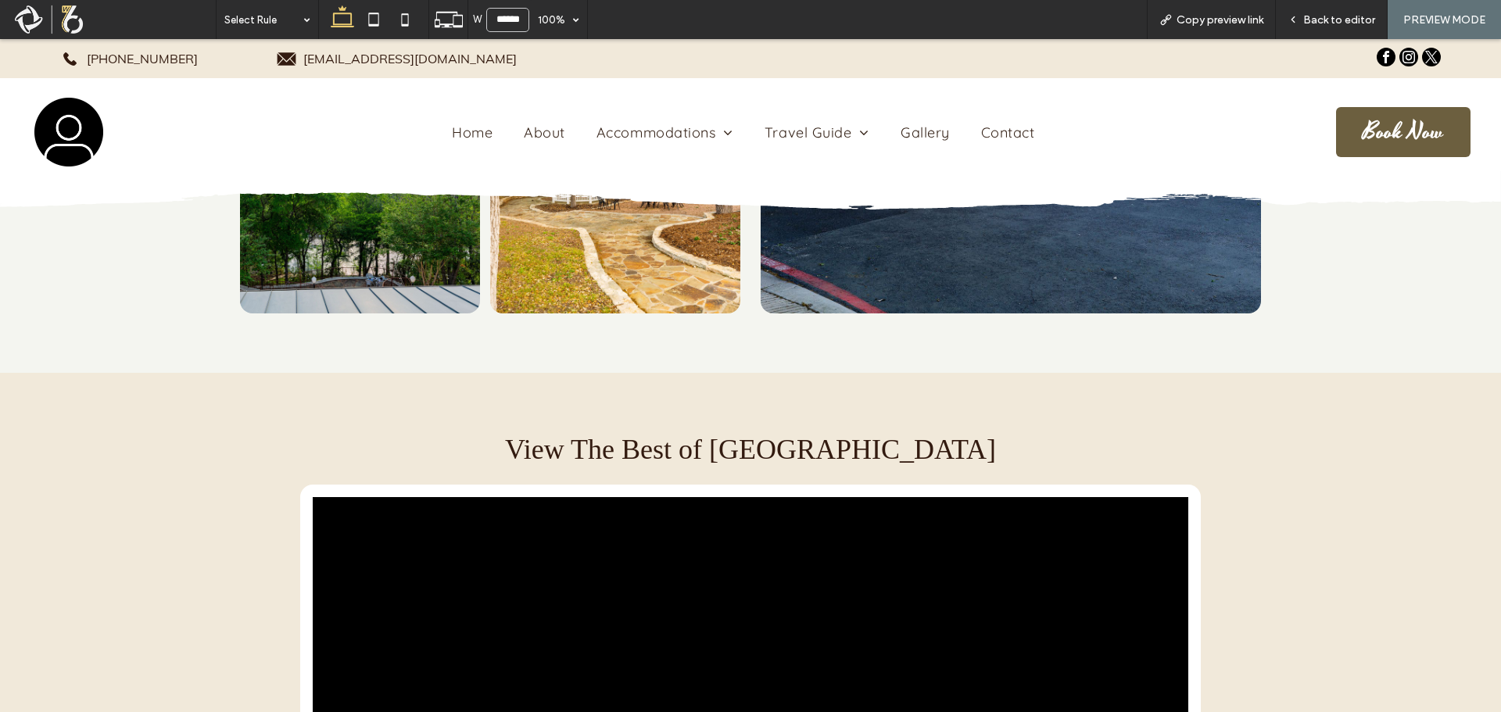
scroll to position [3048, 0]
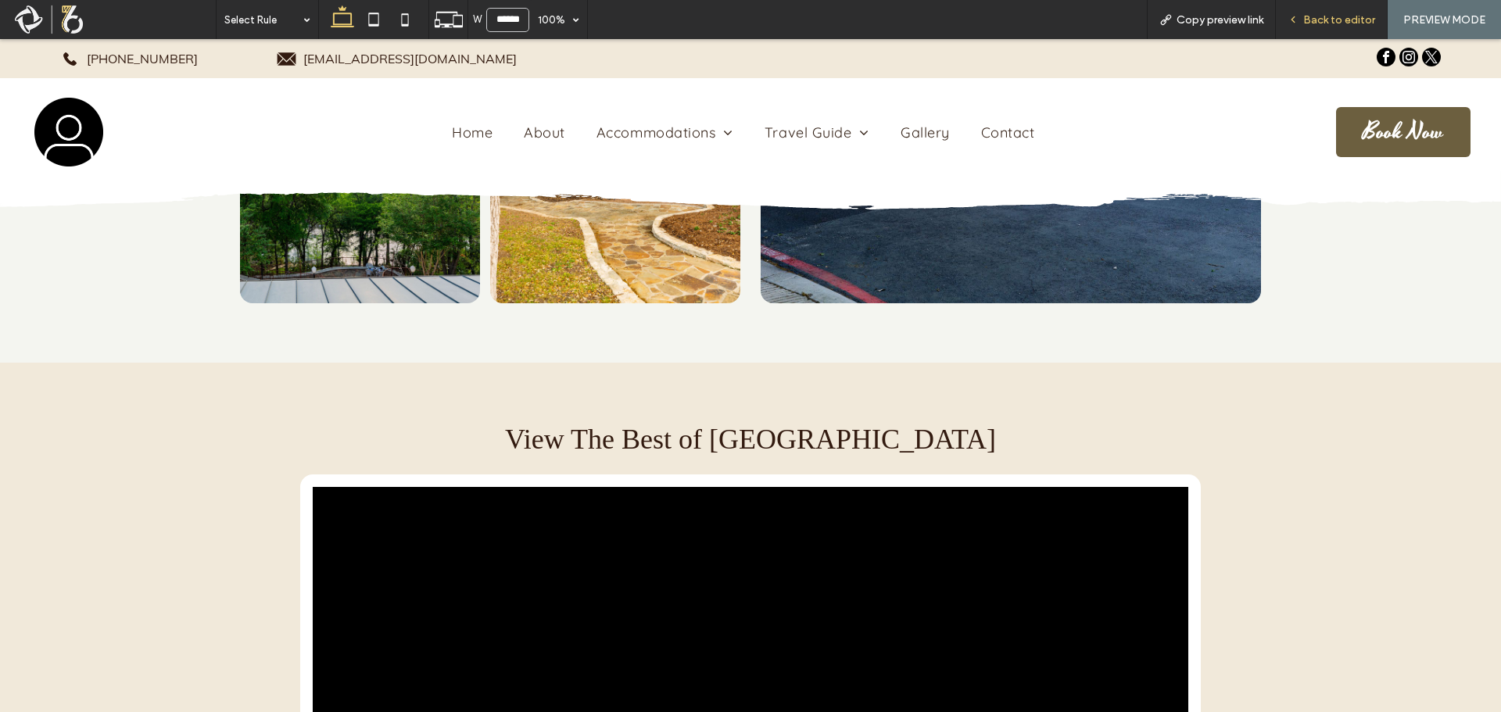
click at [1339, 21] on span "Back to editor" at bounding box center [1339, 19] width 72 height 13
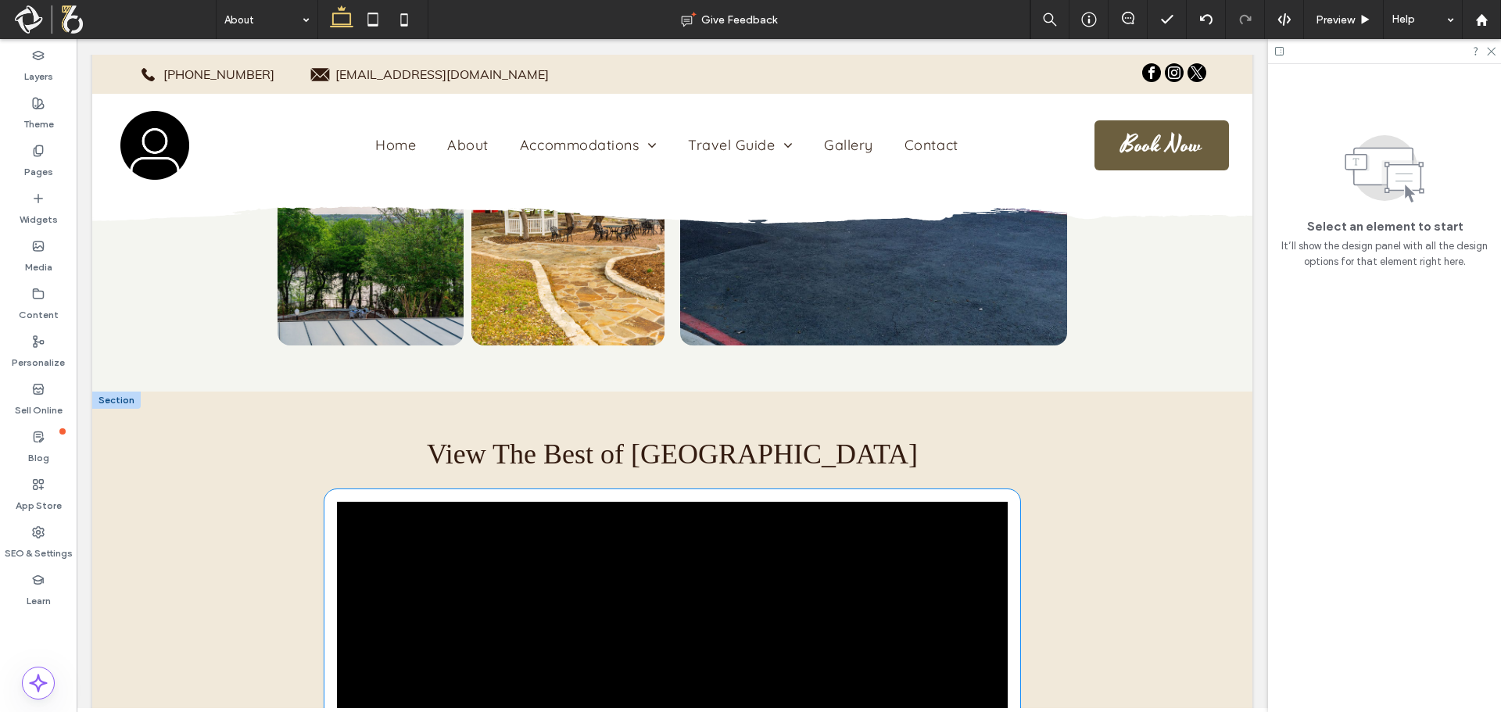
scroll to position [3042, 0]
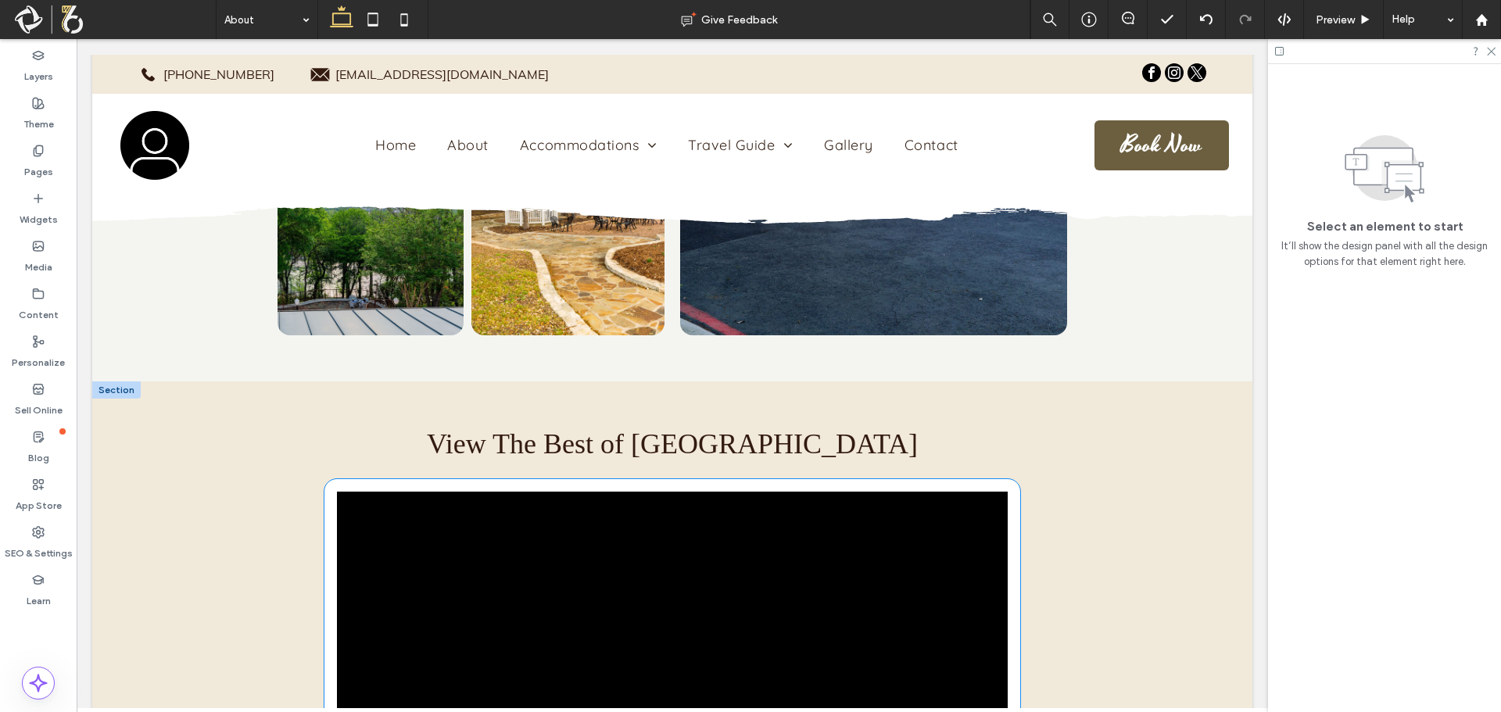
click at [771, 492] on video at bounding box center [672, 707] width 671 height 430
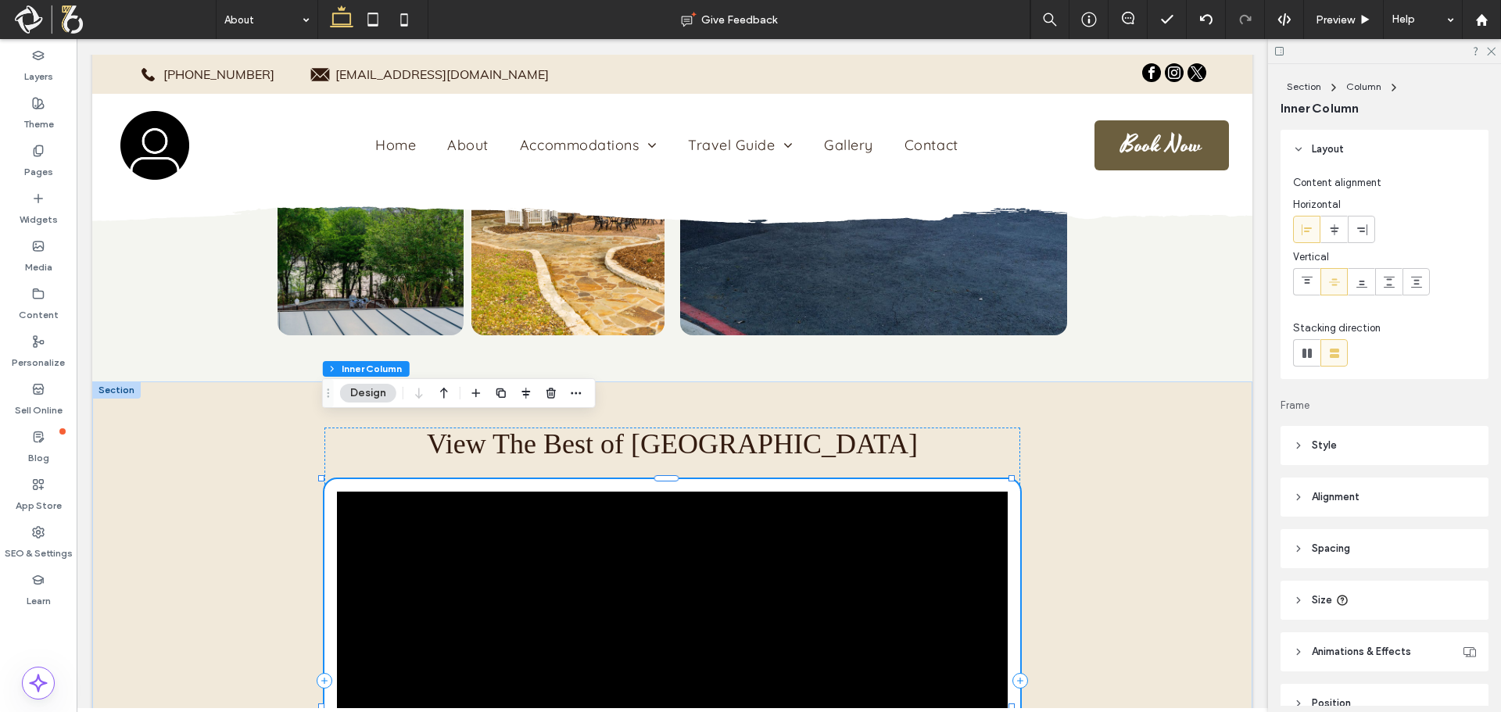
click at [771, 492] on video at bounding box center [672, 707] width 671 height 430
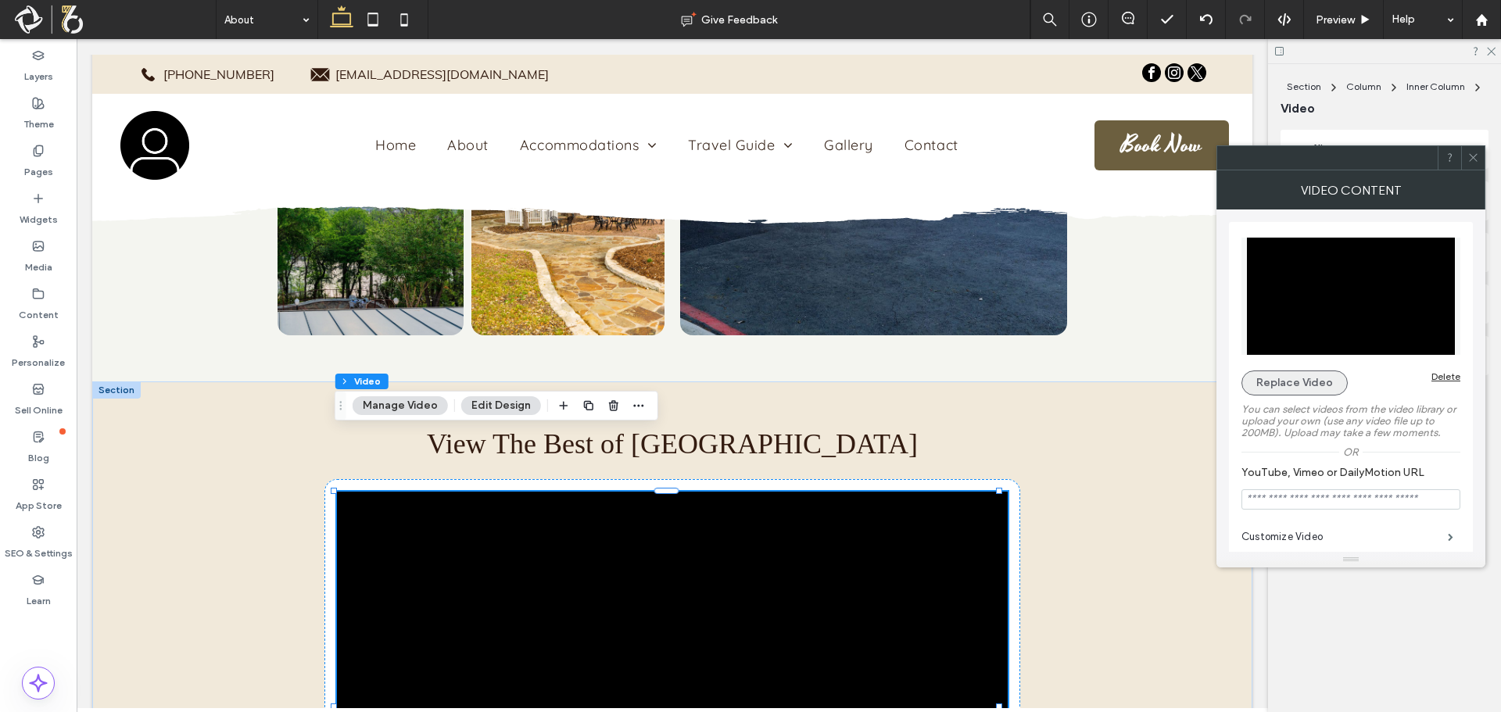
click at [1264, 379] on button "Replace Video" at bounding box center [1294, 382] width 106 height 25
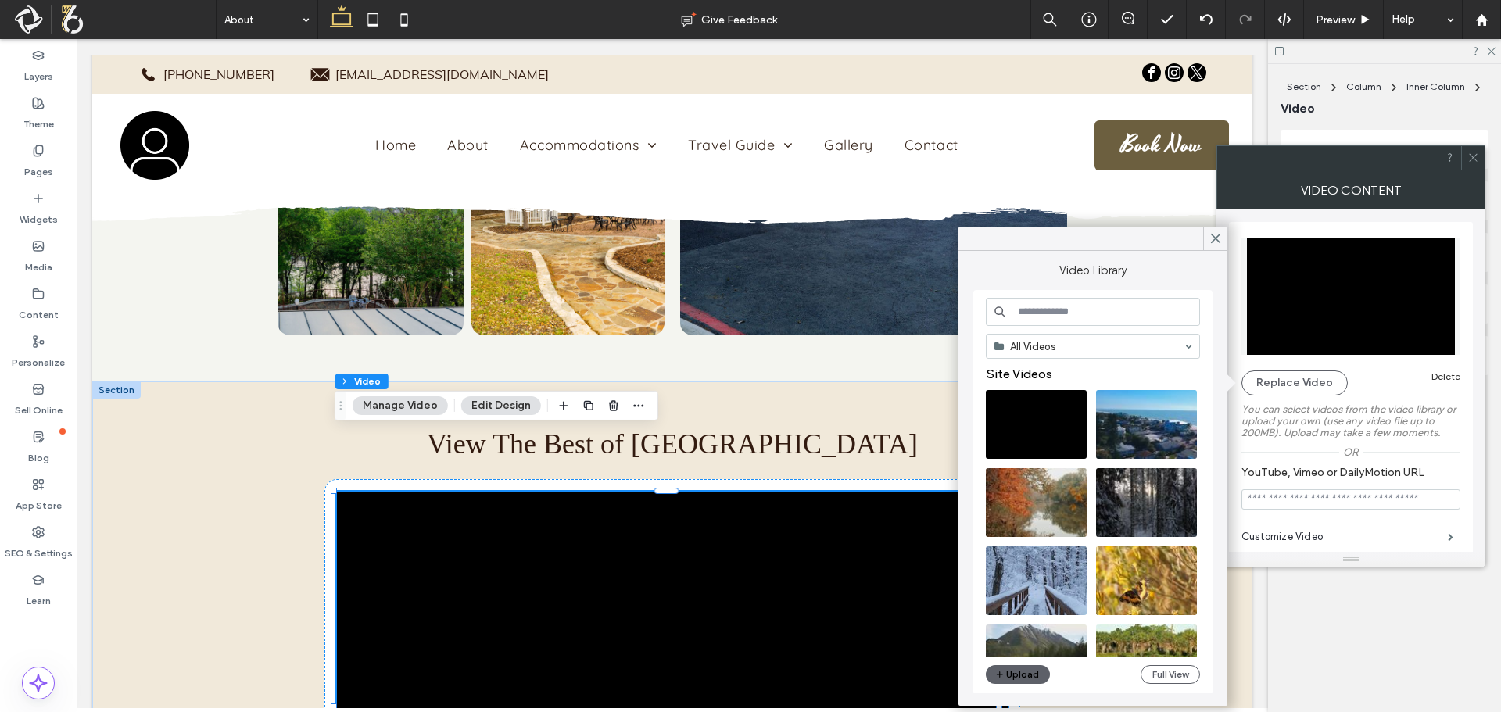
click at [1075, 302] on input at bounding box center [1093, 312] width 214 height 28
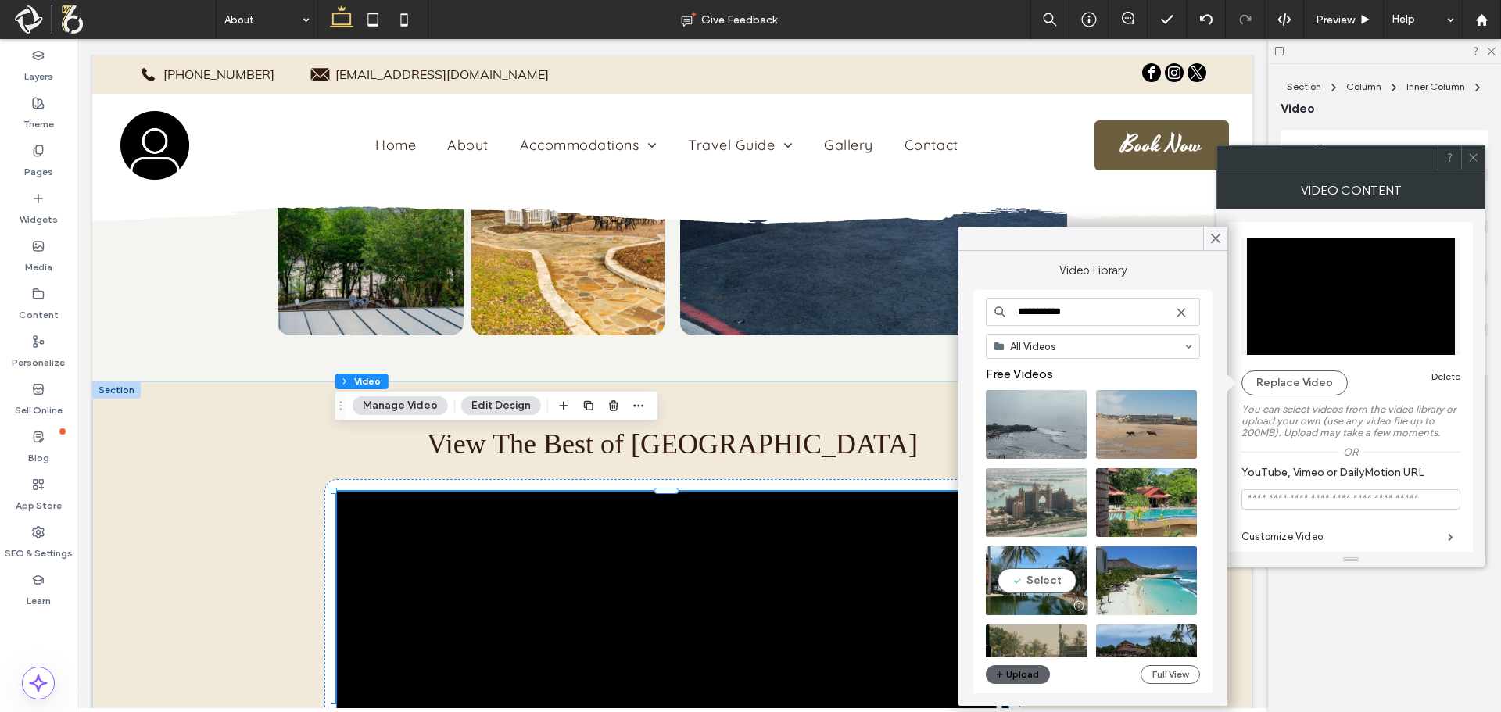
type input "**********"
click at [1032, 579] on video at bounding box center [1036, 580] width 101 height 69
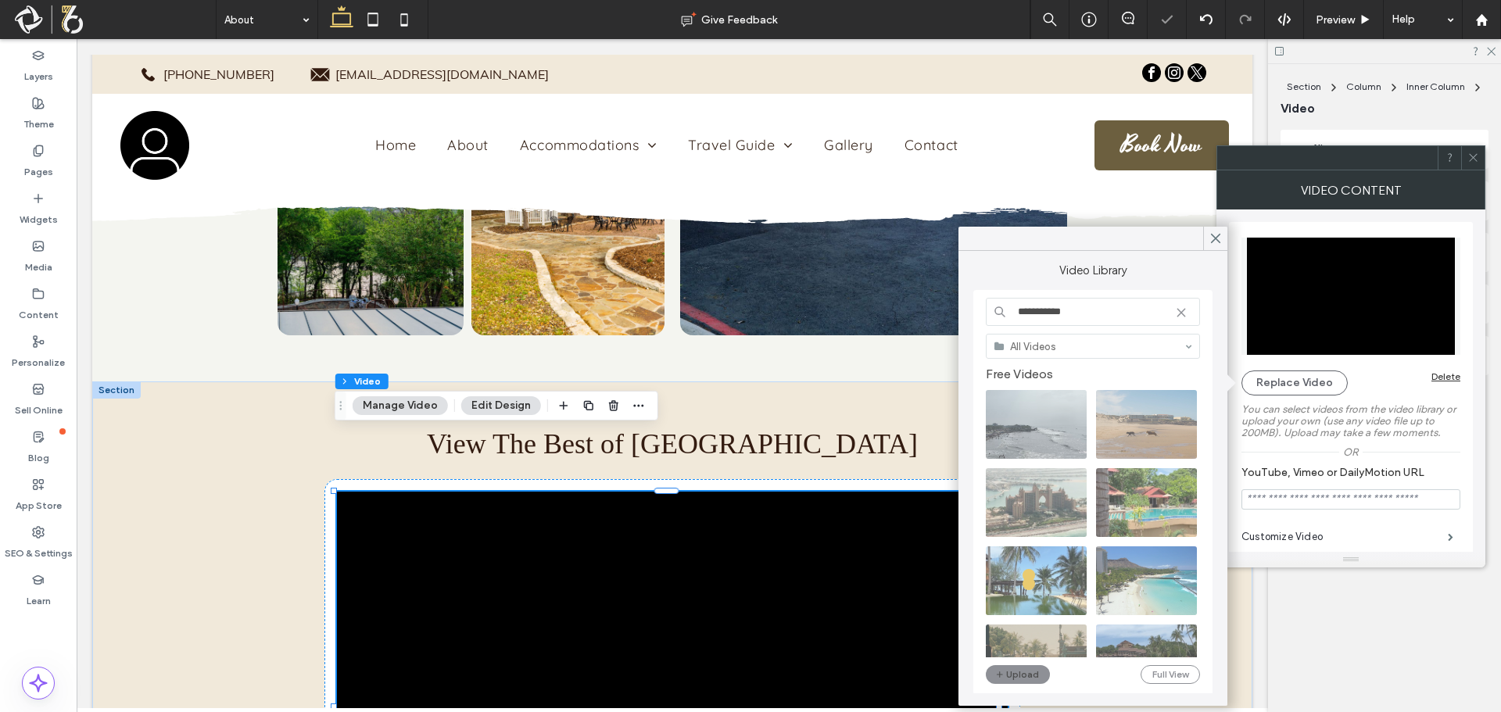
type input "**********"
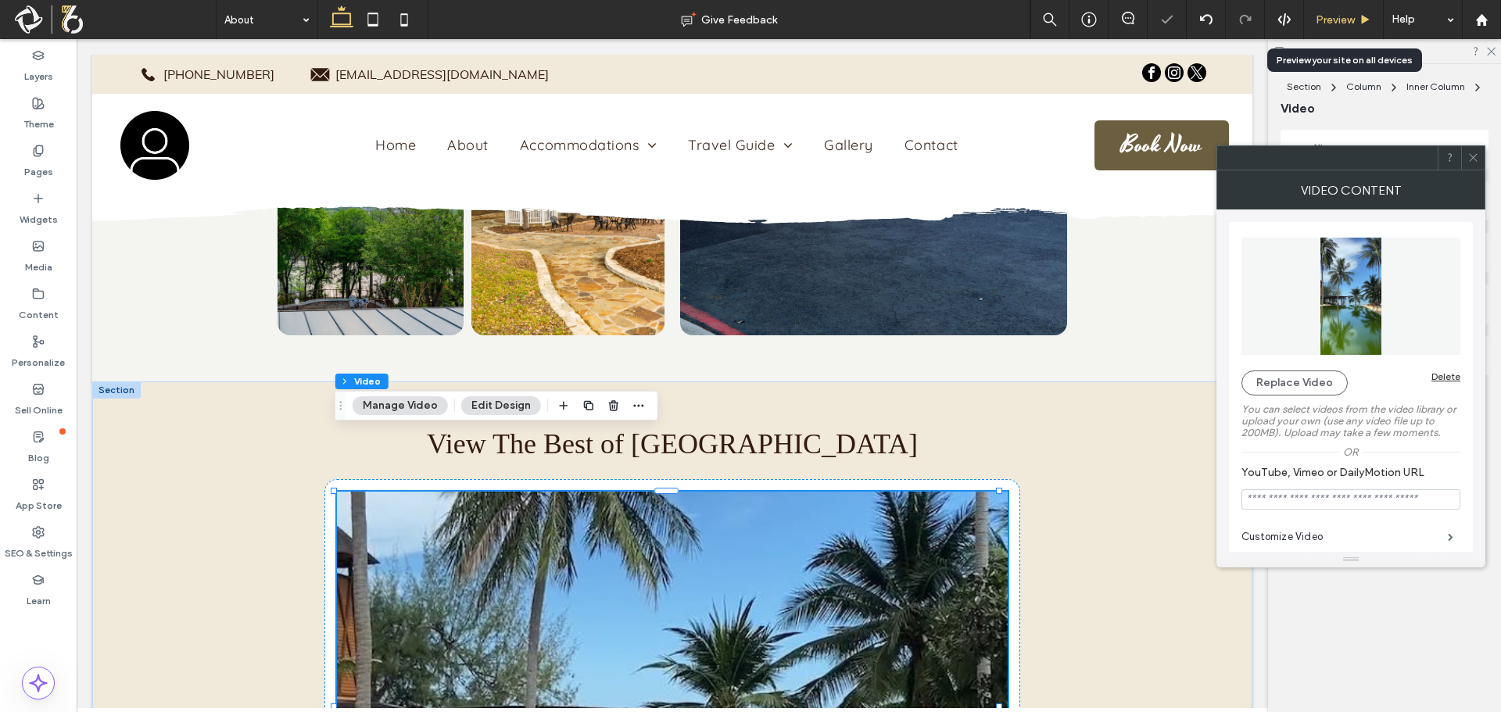
click at [1339, 23] on span "Preview" at bounding box center [1334, 19] width 39 height 13
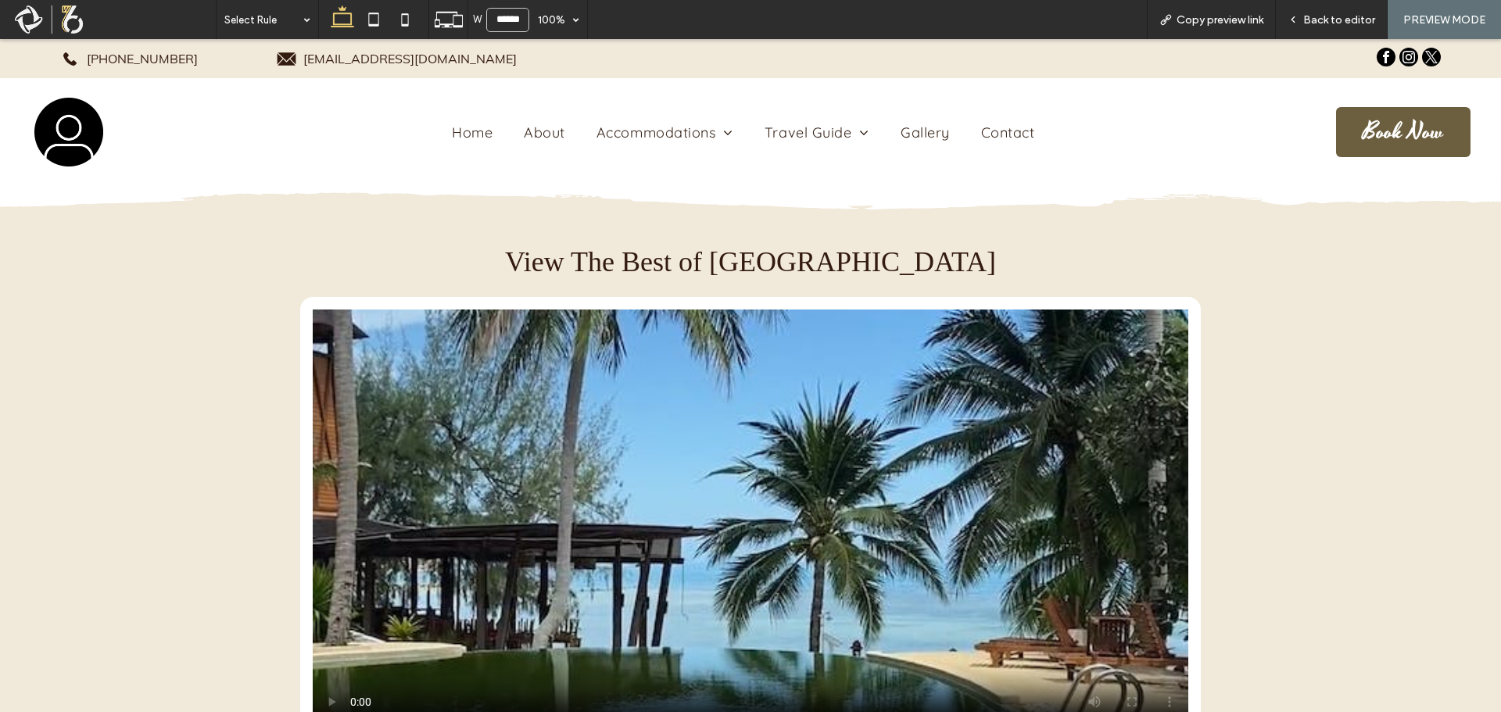
scroll to position [3204, 0]
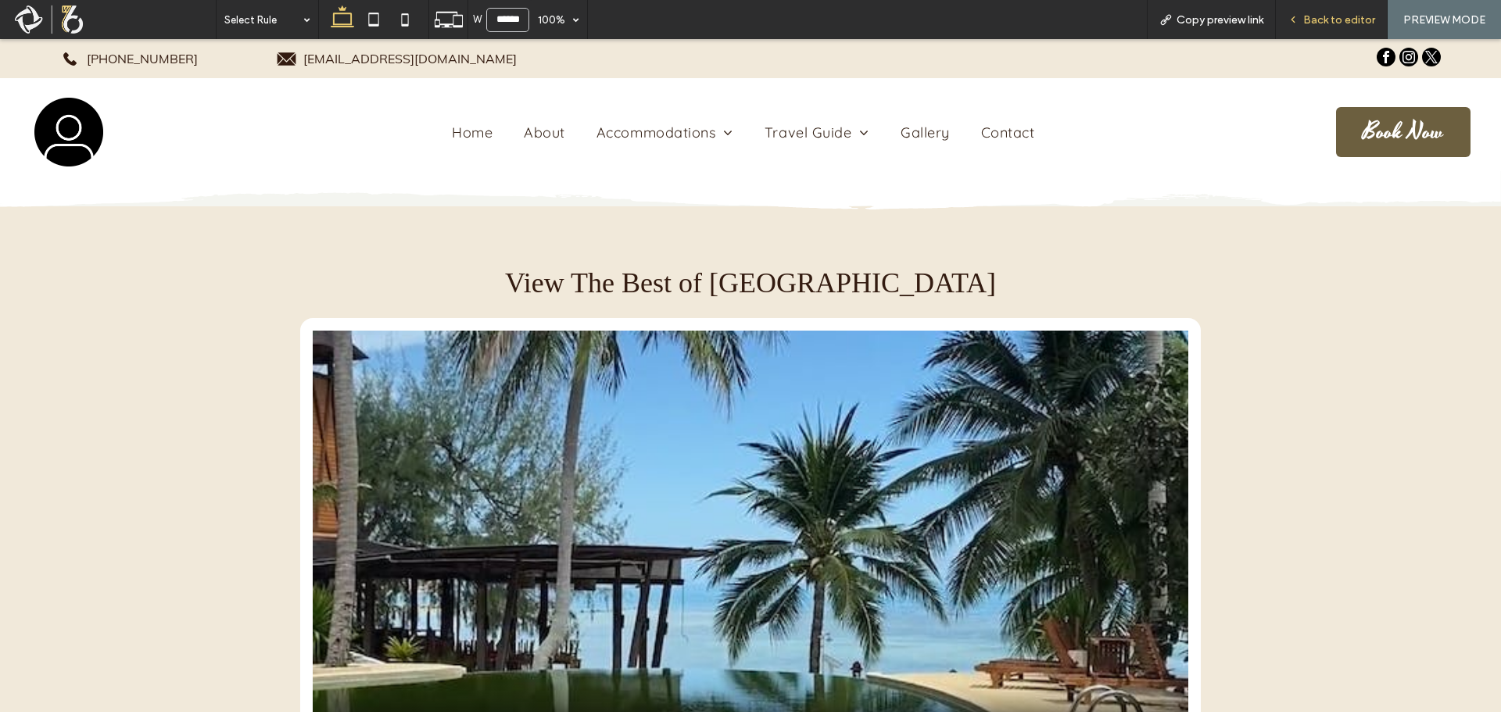
click at [1325, 13] on span "Back to editor" at bounding box center [1339, 19] width 72 height 13
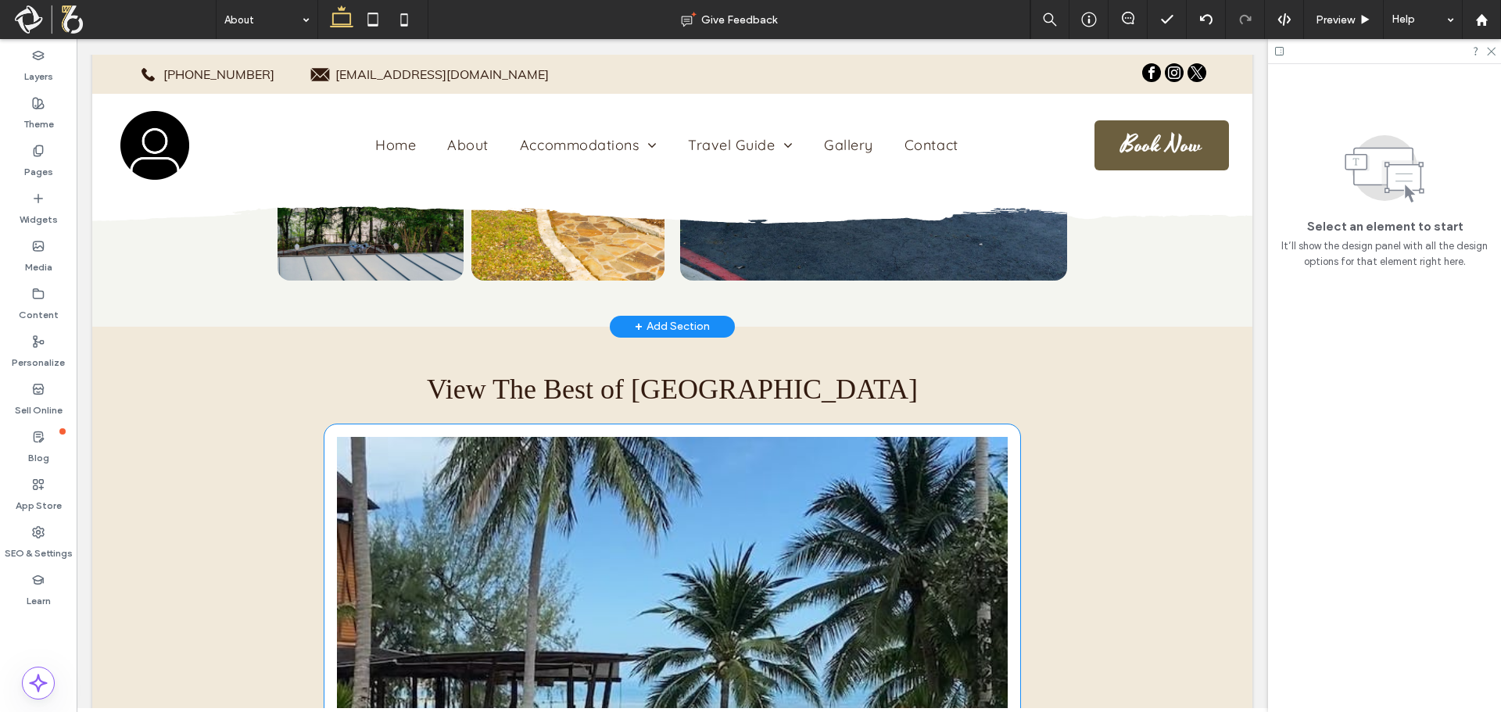
scroll to position [2964, 0]
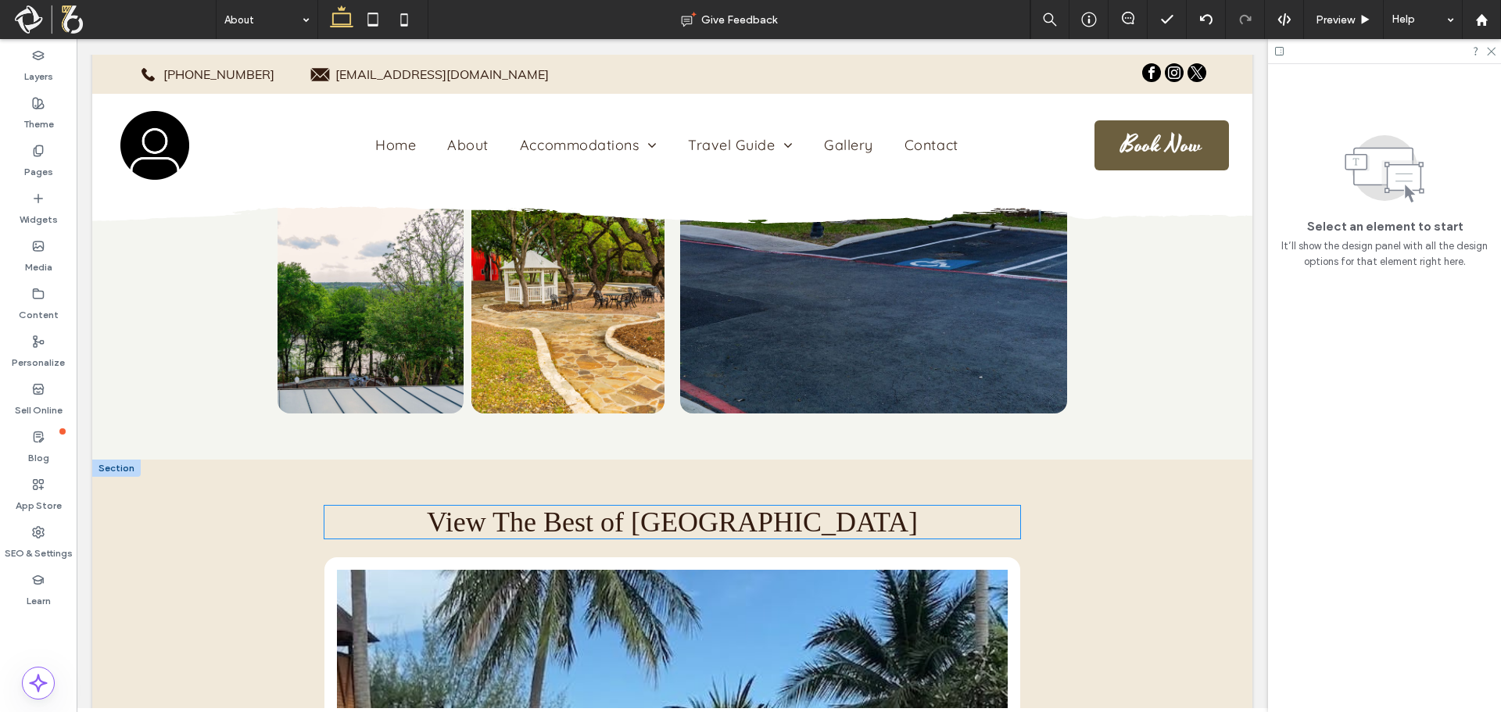
click at [532, 506] on span "View The Best of Maui Hotel" at bounding box center [672, 521] width 491 height 31
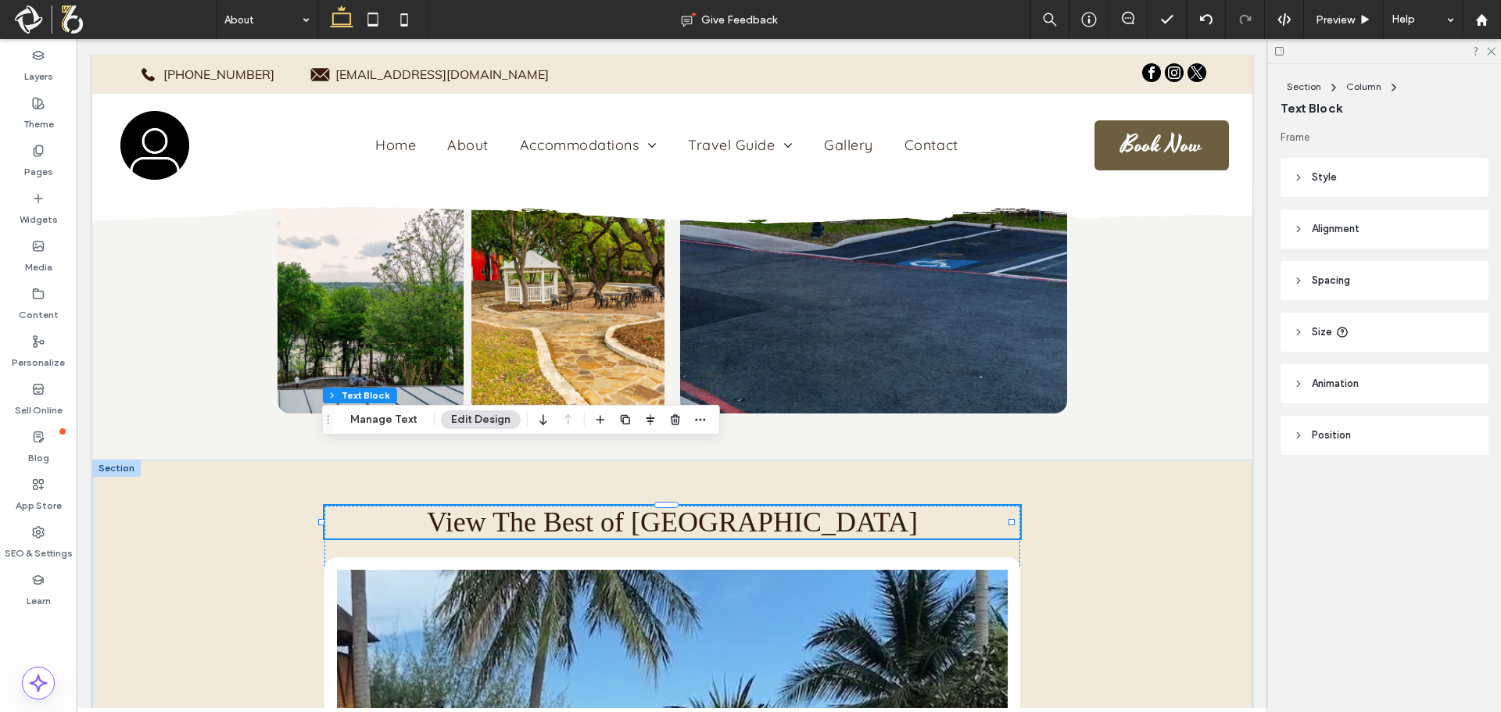
click at [532, 506] on div "View The Best of Maui Hotel" at bounding box center [672, 522] width 696 height 33
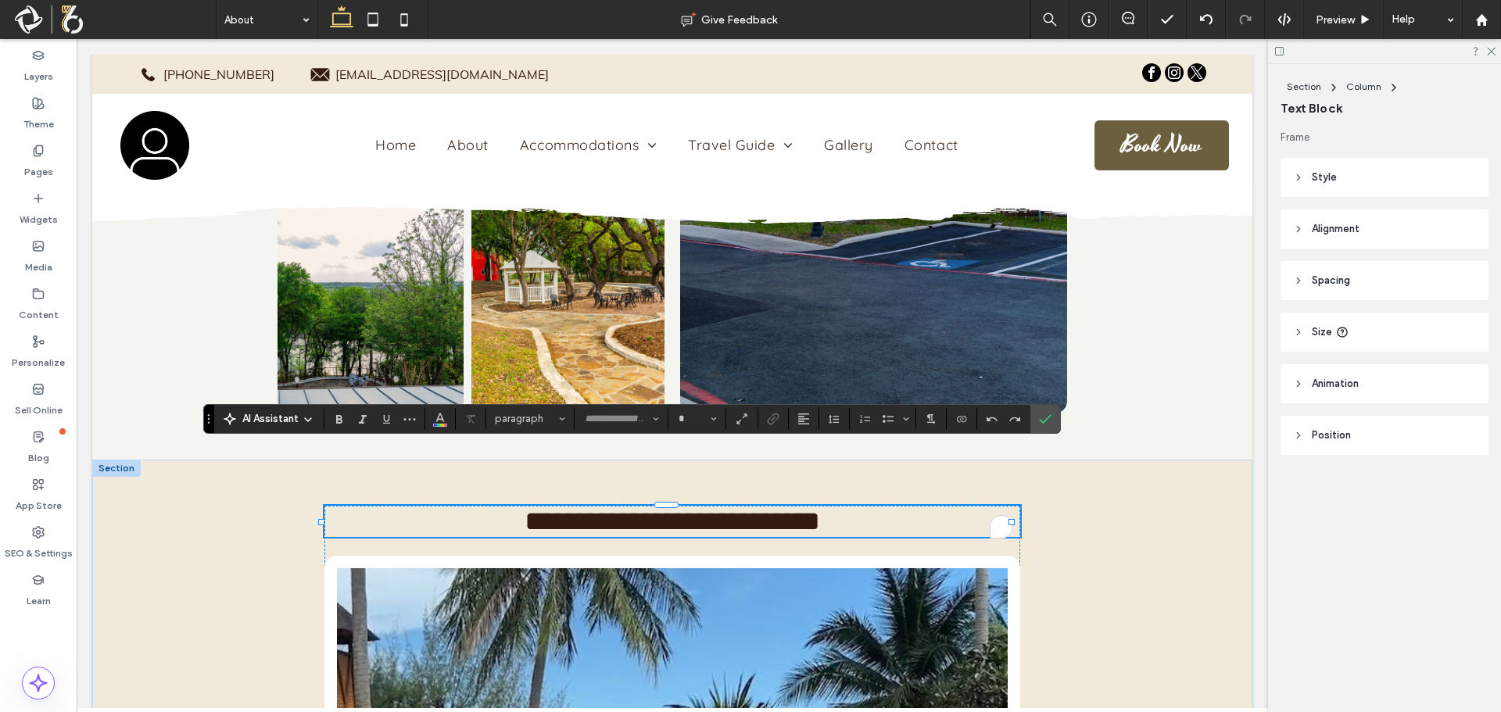
type input "**********"
type input "**"
click at [531, 507] on span "**********" at bounding box center [671, 521] width 295 height 28
drag, startPoint x: 532, startPoint y: 453, endPoint x: 674, endPoint y: 466, distance: 142.1
click at [674, 507] on span "**********" at bounding box center [671, 521] width 131 height 28
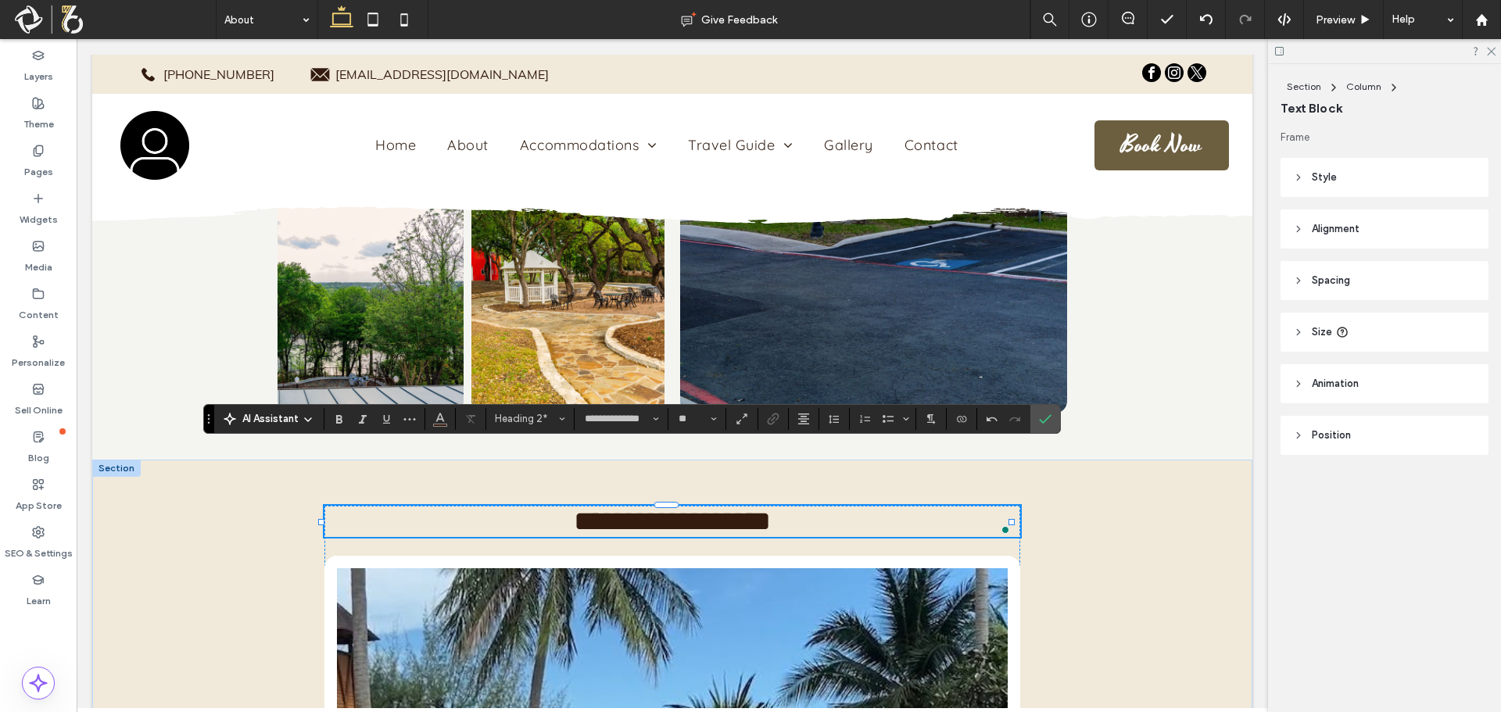
click at [628, 507] on span "**********" at bounding box center [672, 521] width 197 height 28
click at [686, 507] on span "**********" at bounding box center [672, 521] width 142 height 28
click at [884, 506] on h2 "**********" at bounding box center [672, 521] width 696 height 31
click at [1031, 419] on section at bounding box center [1045, 419] width 30 height 28
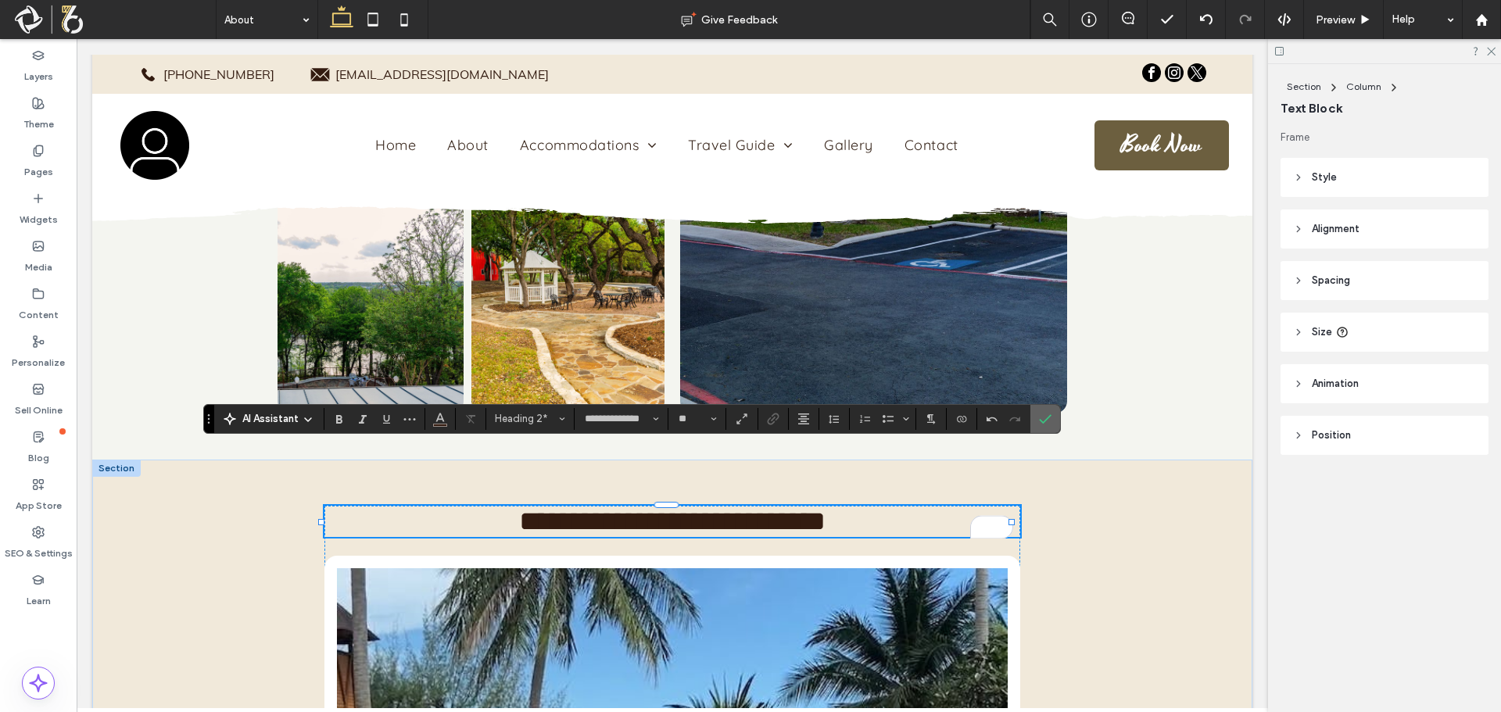
click at [1045, 415] on icon "Confirm" at bounding box center [1045, 419] width 13 height 13
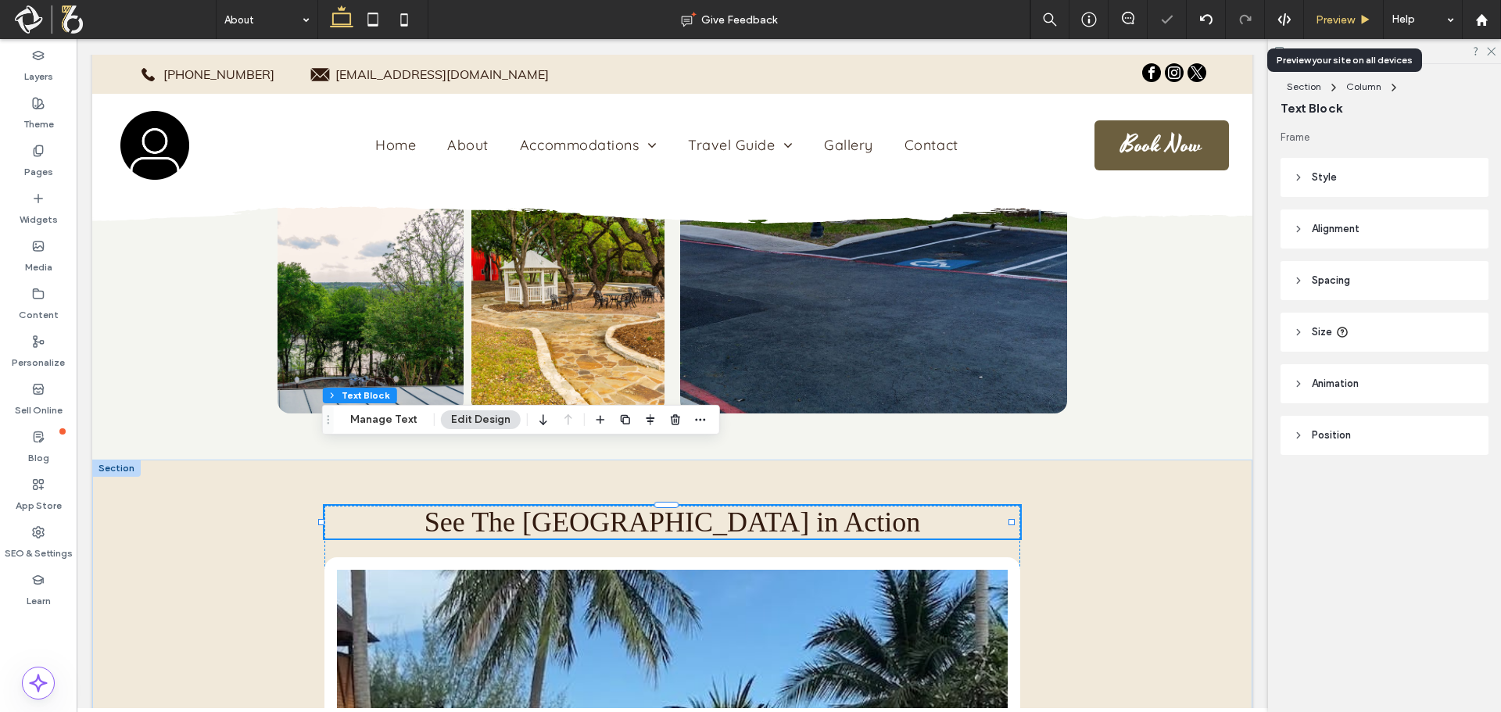
click at [1352, 20] on span "Preview" at bounding box center [1334, 19] width 39 height 13
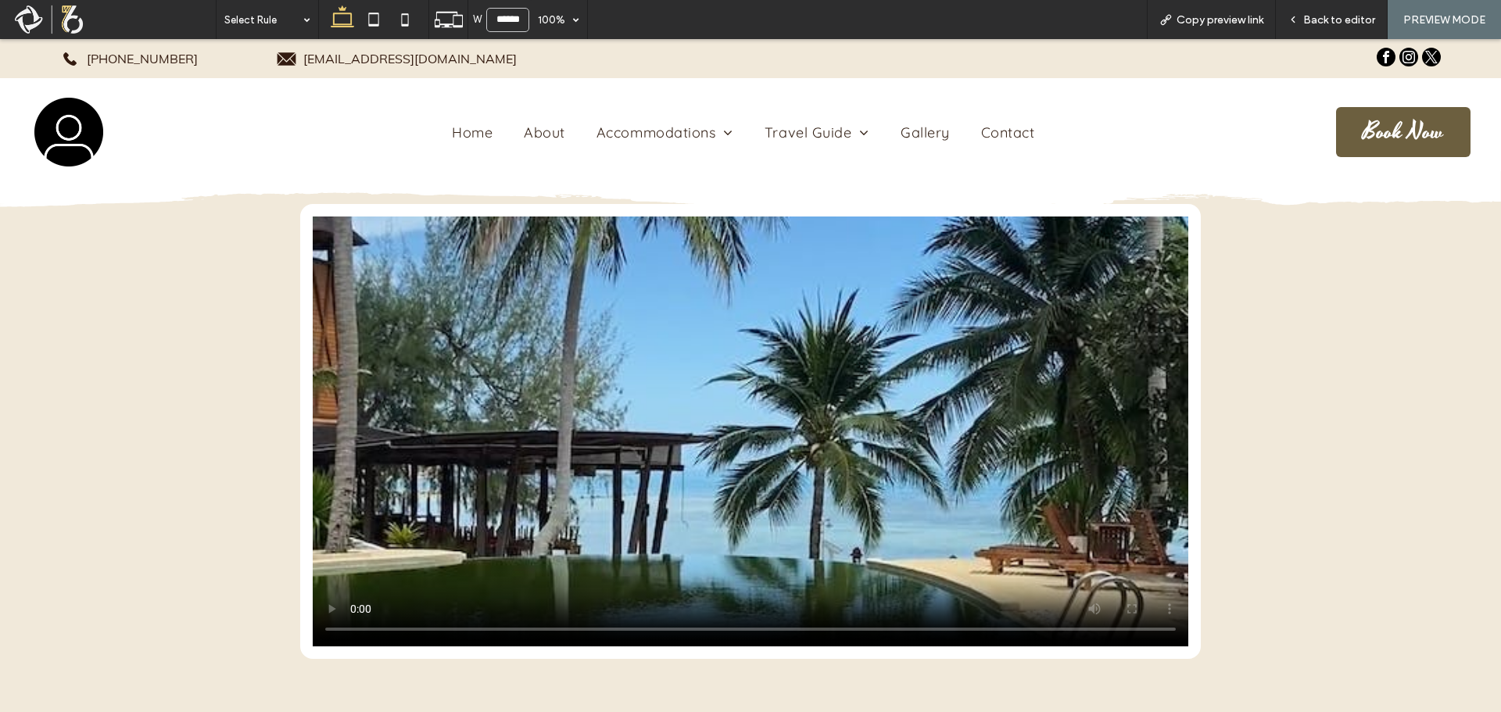
scroll to position [3449, 0]
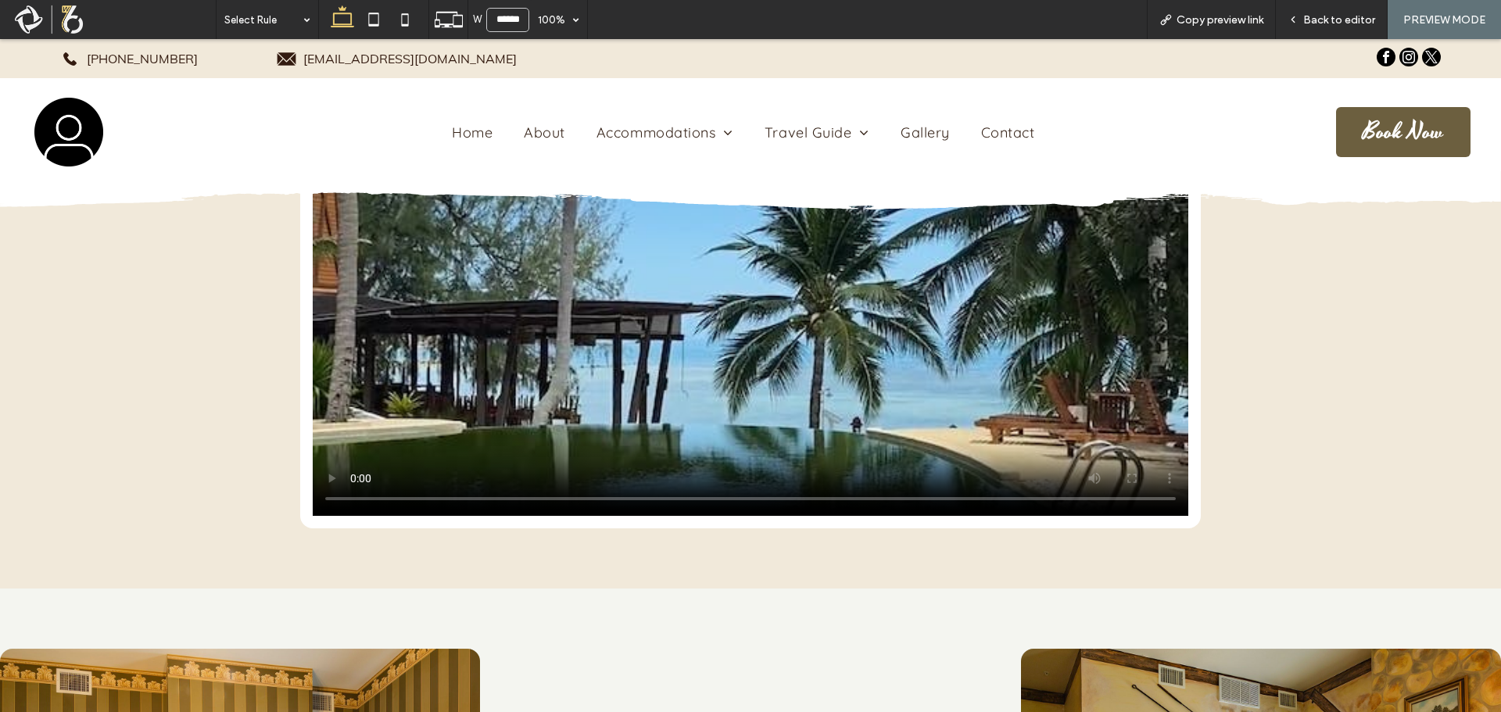
drag, startPoint x: 464, startPoint y: 139, endPoint x: 464, endPoint y: 176, distance: 36.7
click at [464, 139] on span "Home" at bounding box center [472, 132] width 41 height 18
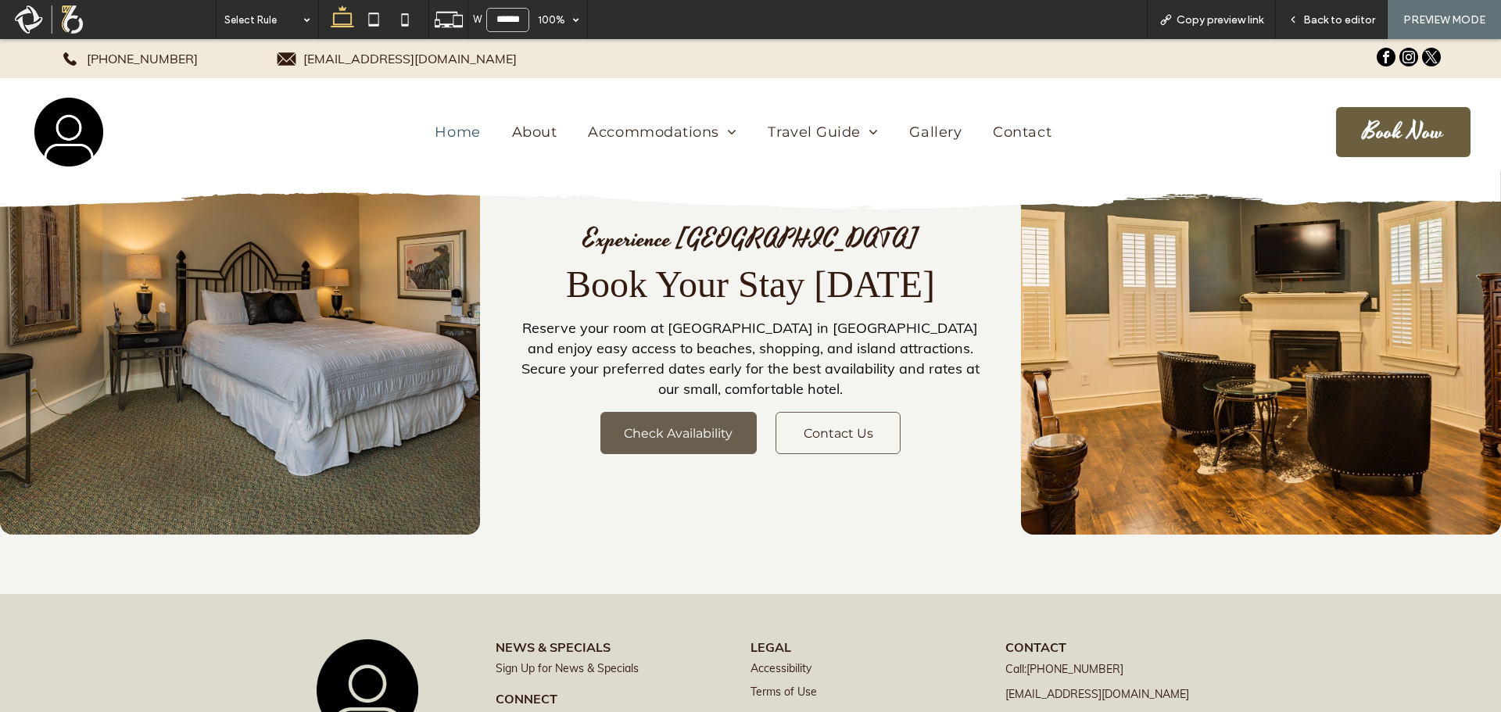
scroll to position [6496, 0]
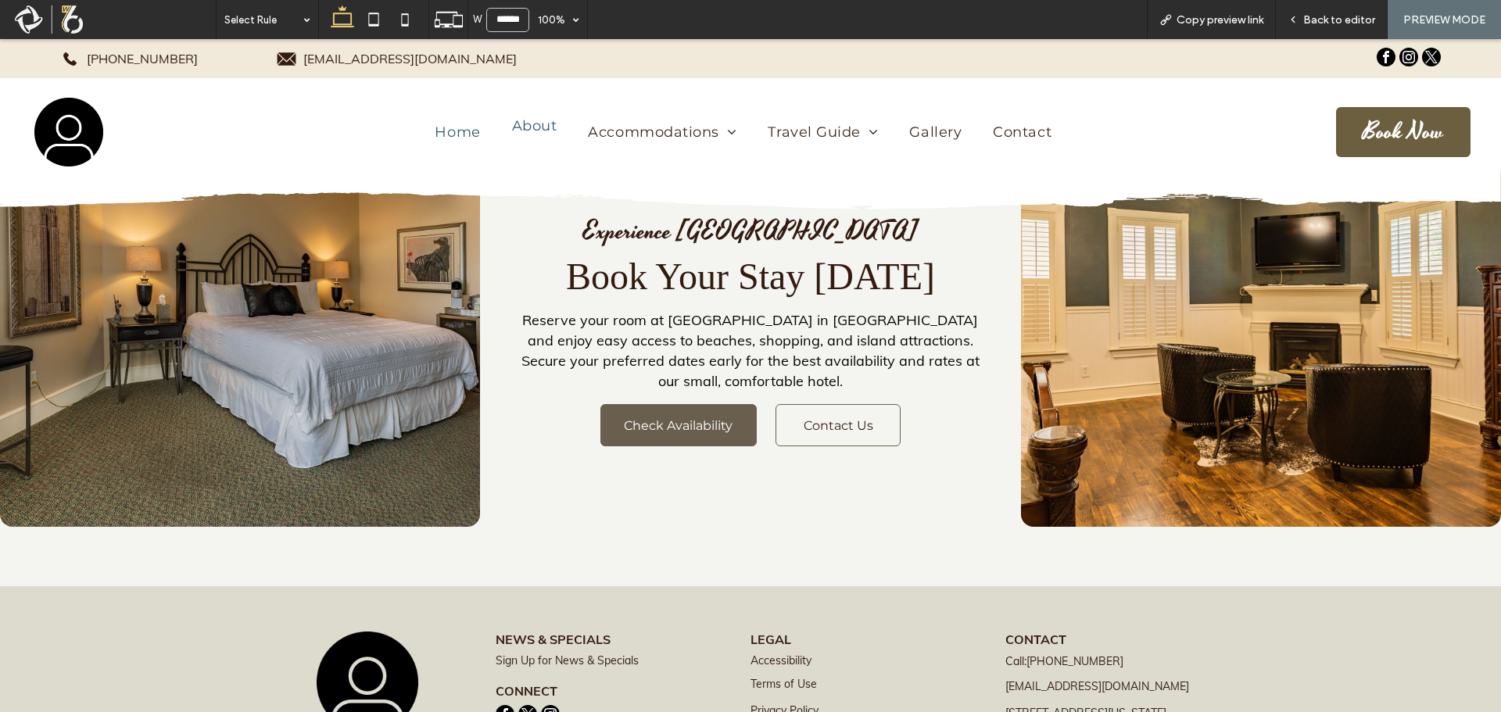
click at [531, 127] on span "About" at bounding box center [534, 125] width 45 height 17
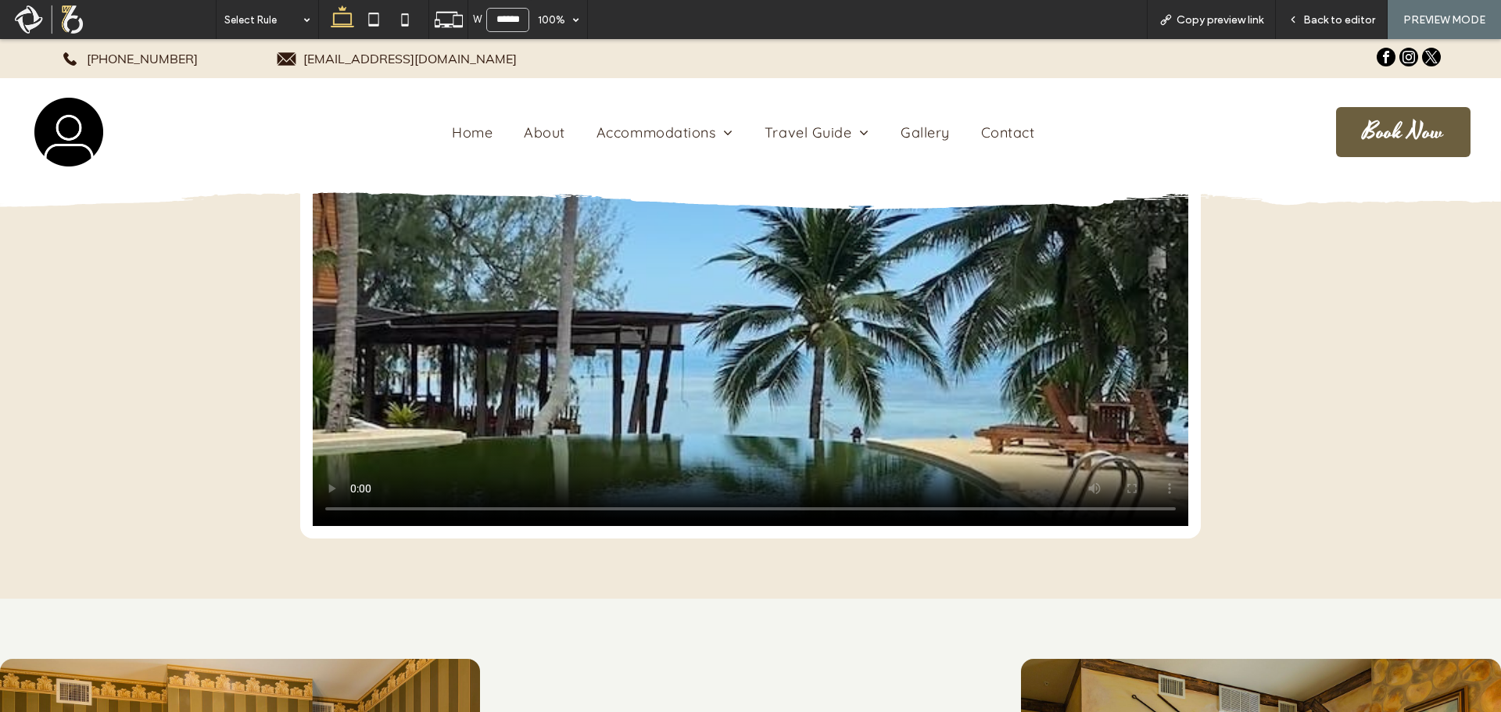
scroll to position [3908, 0]
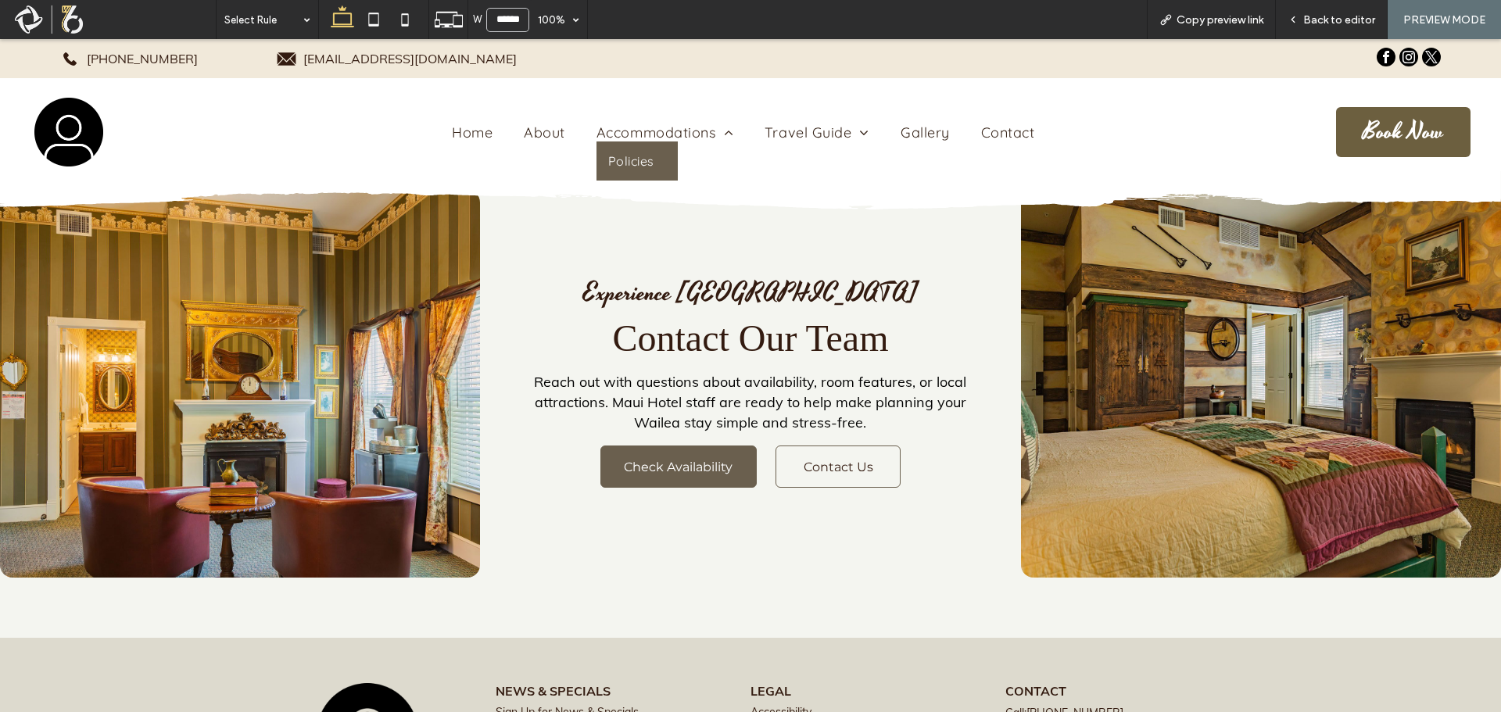
click at [640, 159] on span "Policies" at bounding box center [631, 161] width 46 height 16
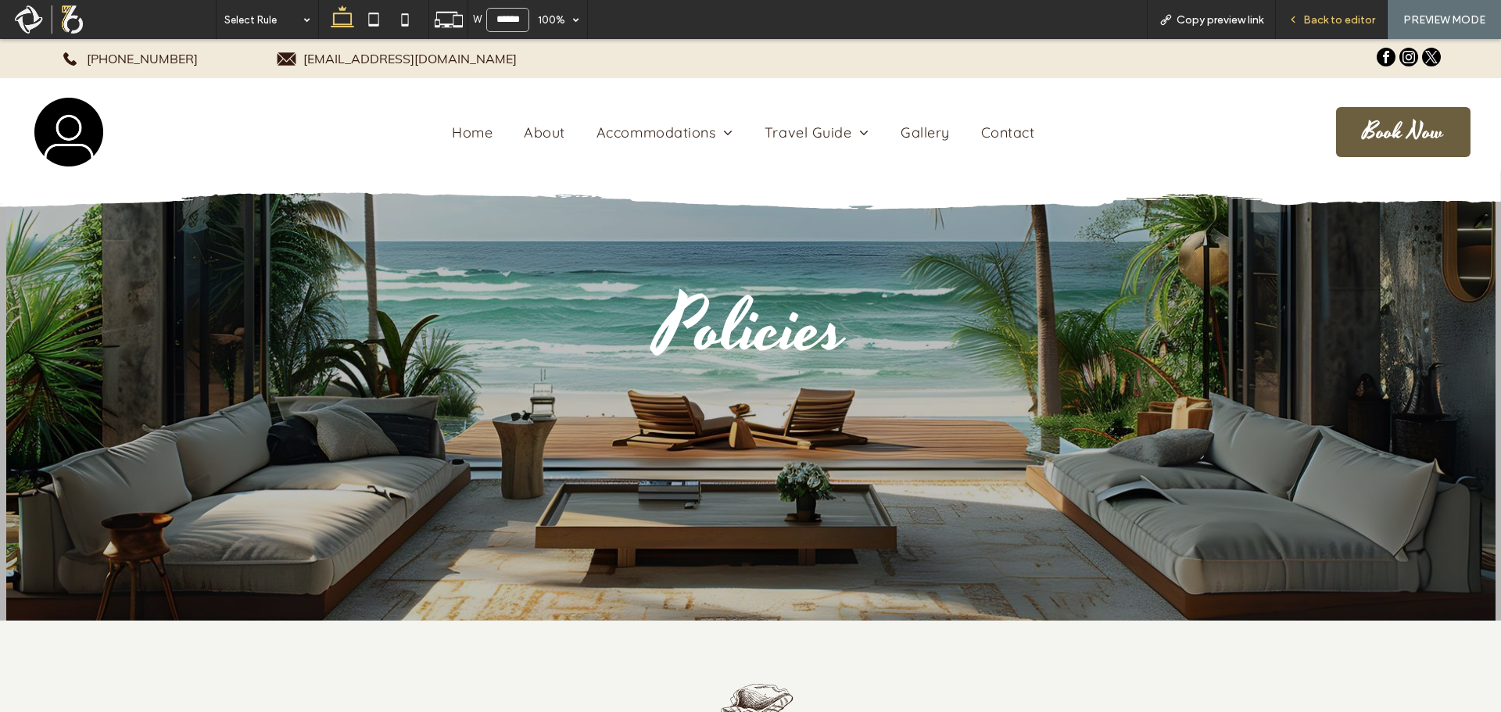
scroll to position [78, 0]
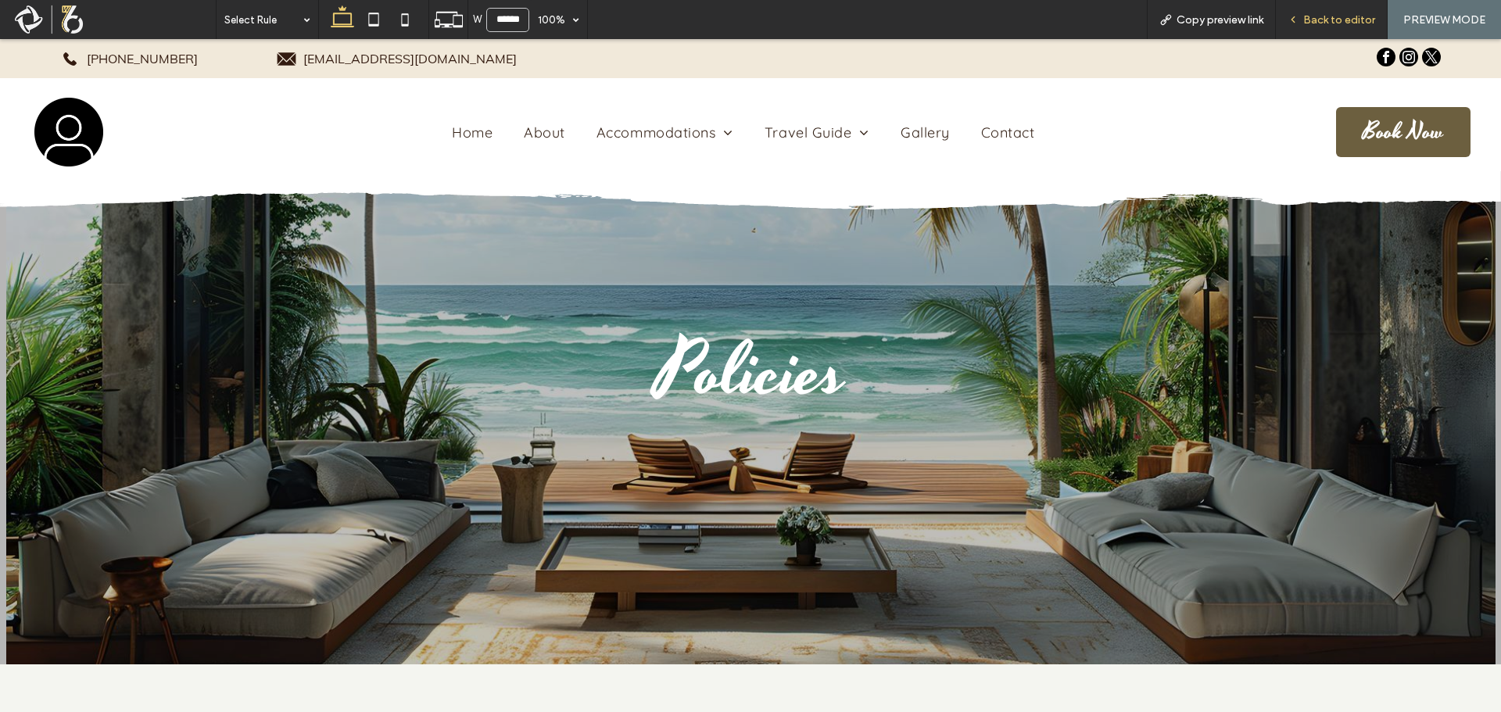
click at [1315, 12] on div "Back to editor" at bounding box center [1331, 19] width 112 height 39
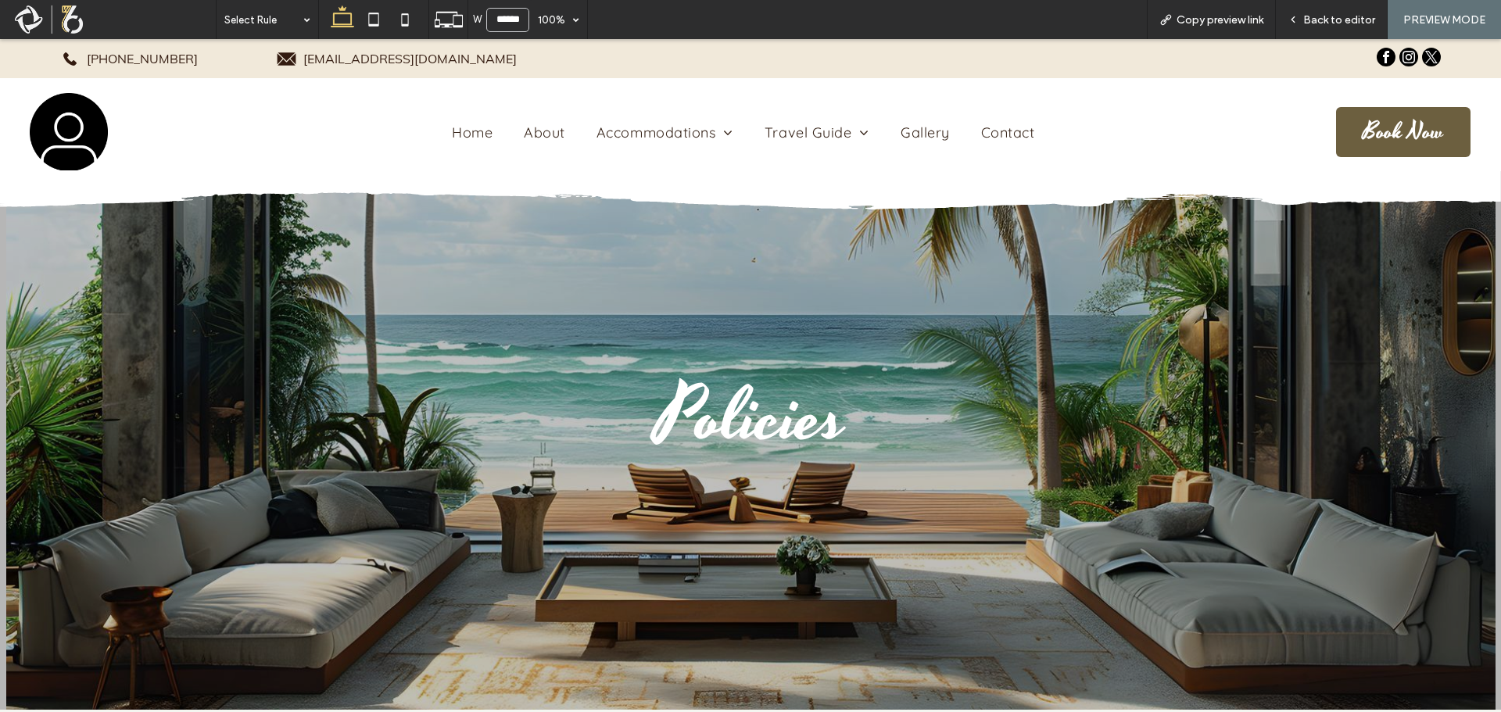
scroll to position [0, 0]
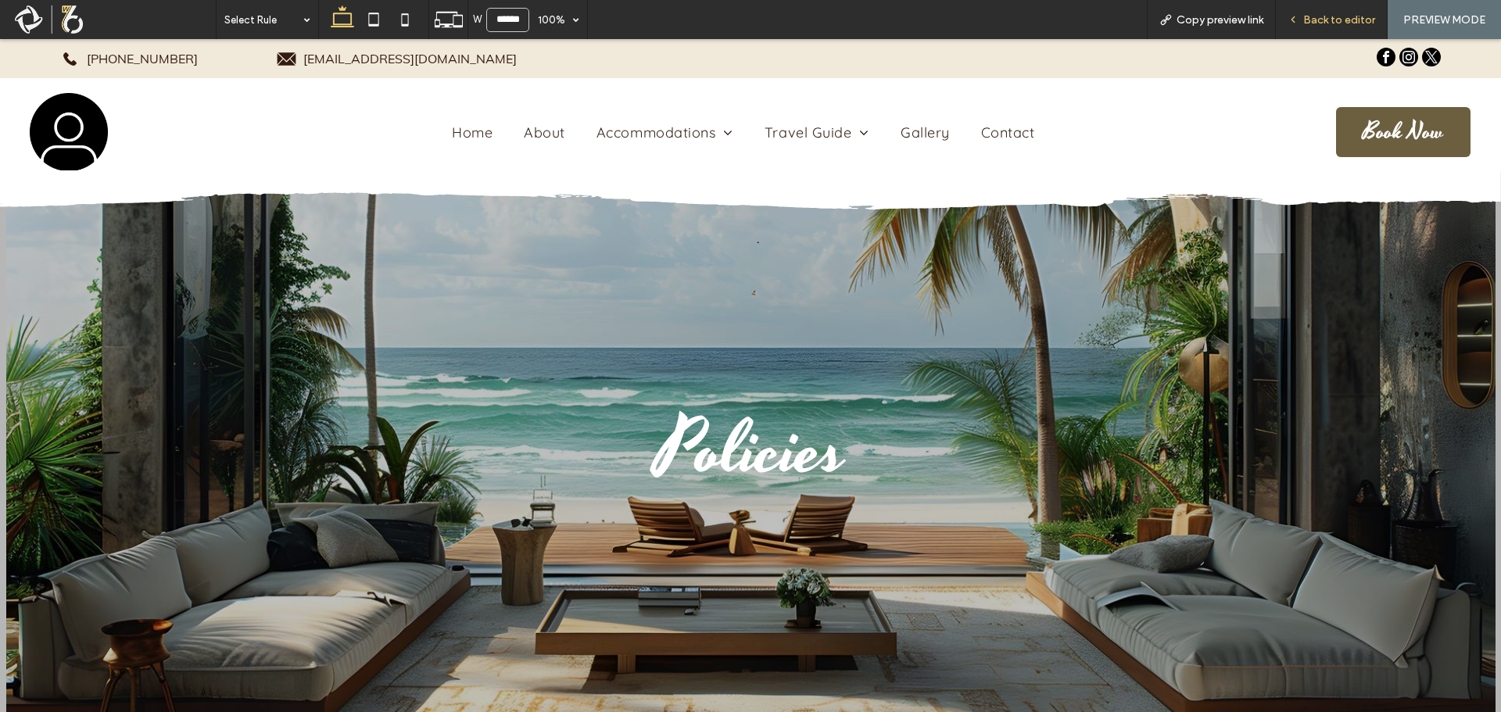
click at [1329, 16] on span "Back to editor" at bounding box center [1339, 19] width 72 height 13
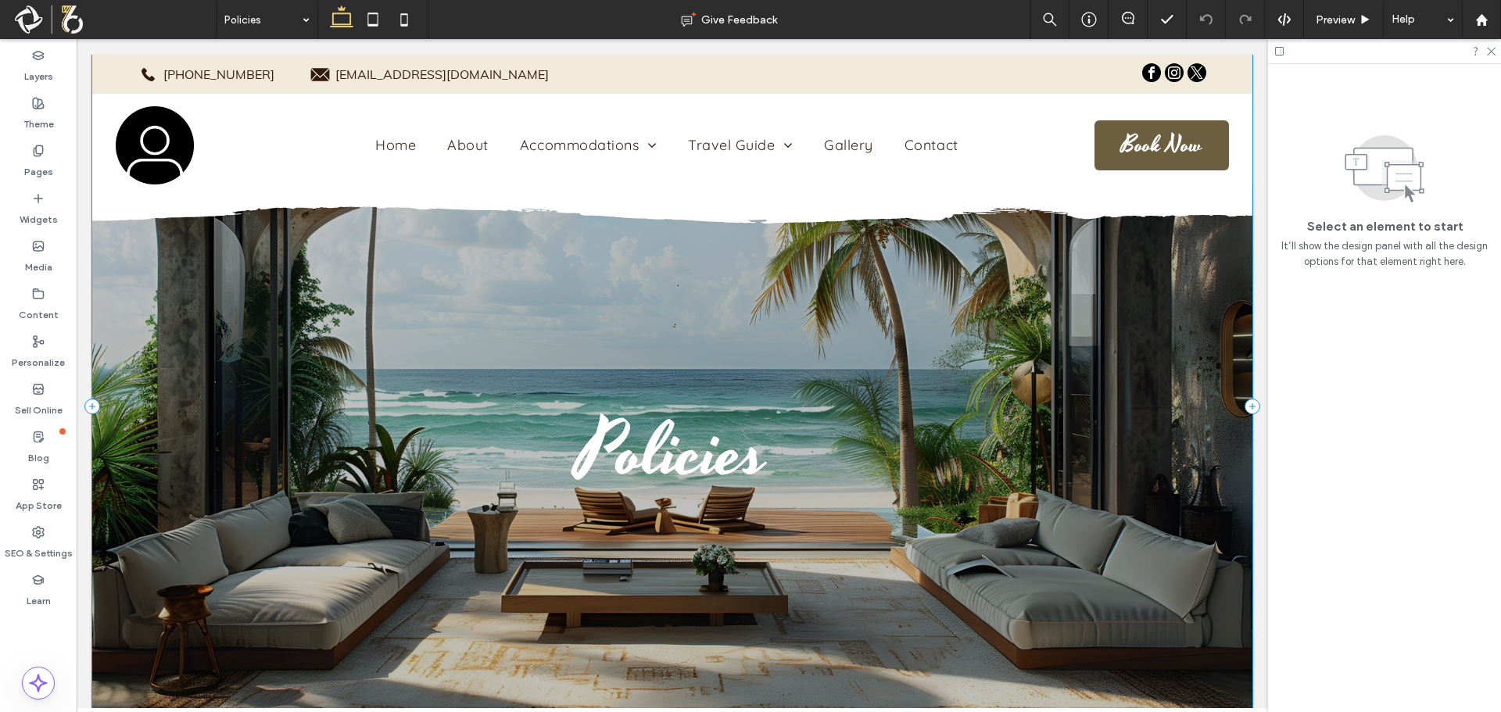
click at [170, 250] on div "Policies" at bounding box center [672, 406] width 1160 height 703
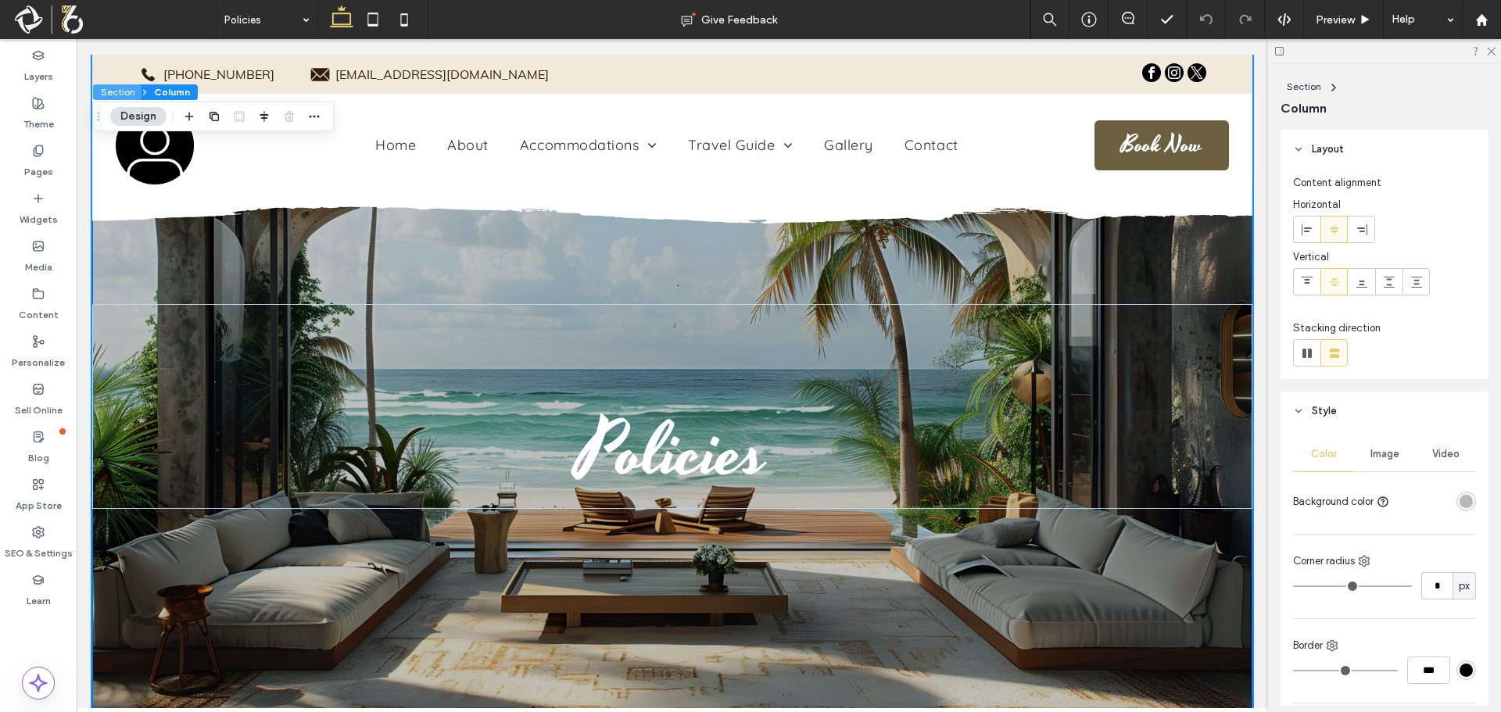
click at [117, 91] on button "Section" at bounding box center [117, 92] width 48 height 16
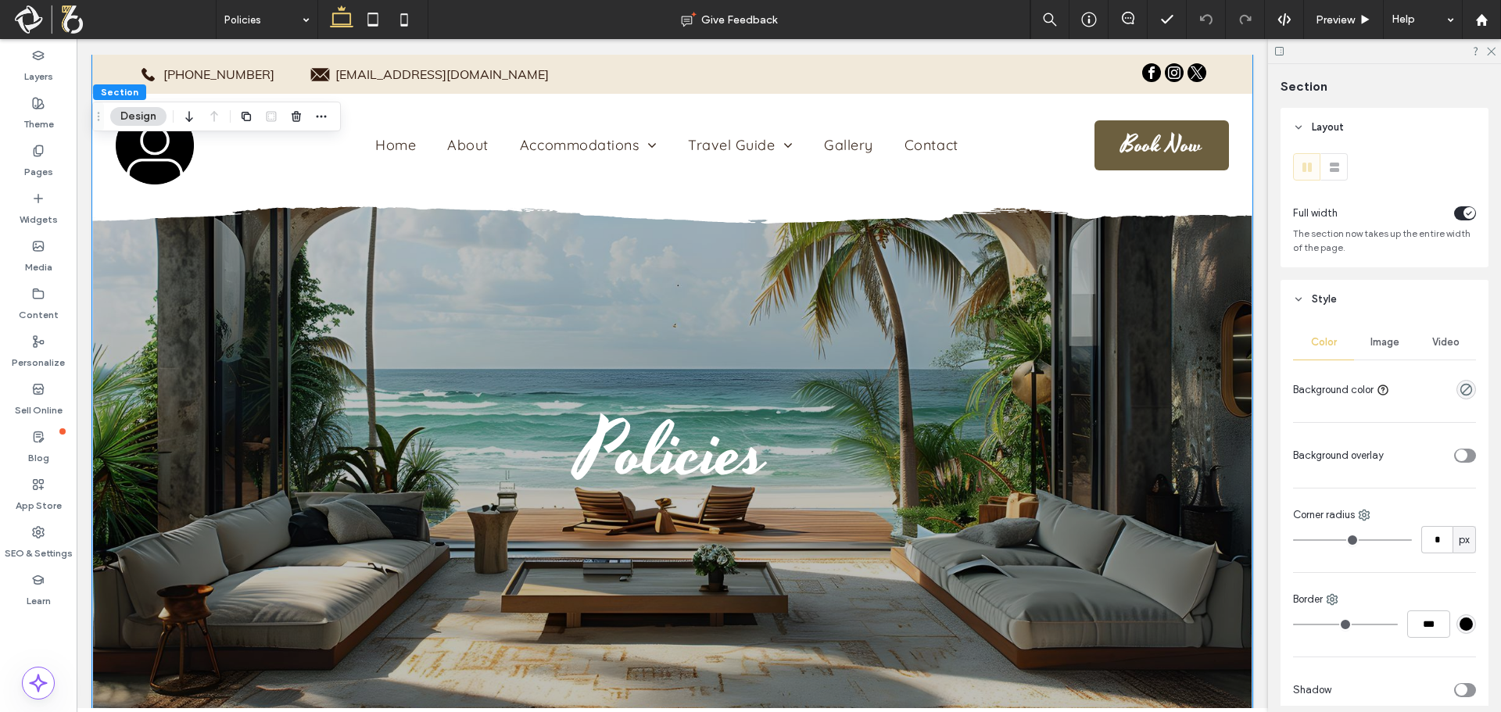
click at [1370, 341] on span "Image" at bounding box center [1384, 342] width 29 height 13
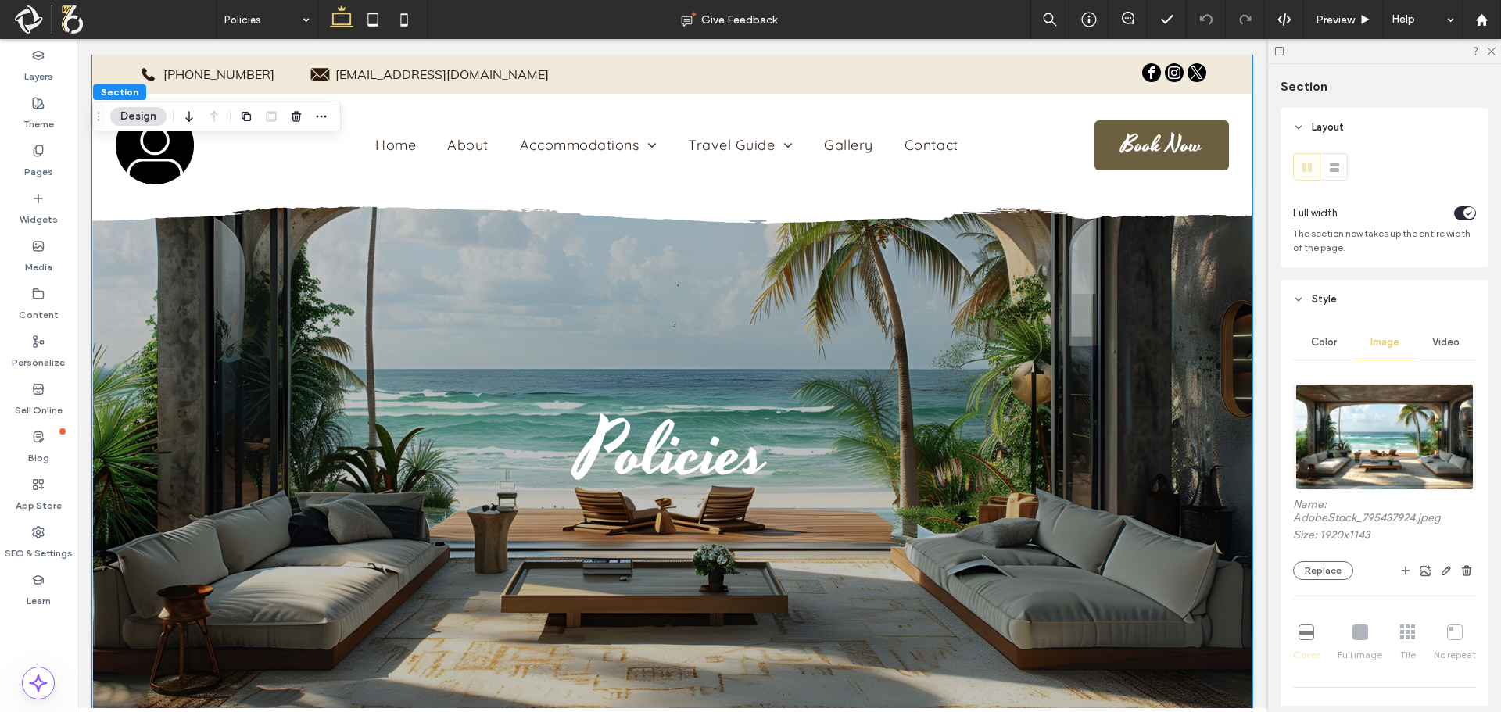
click at [1336, 463] on img at bounding box center [1383, 437] width 177 height 106
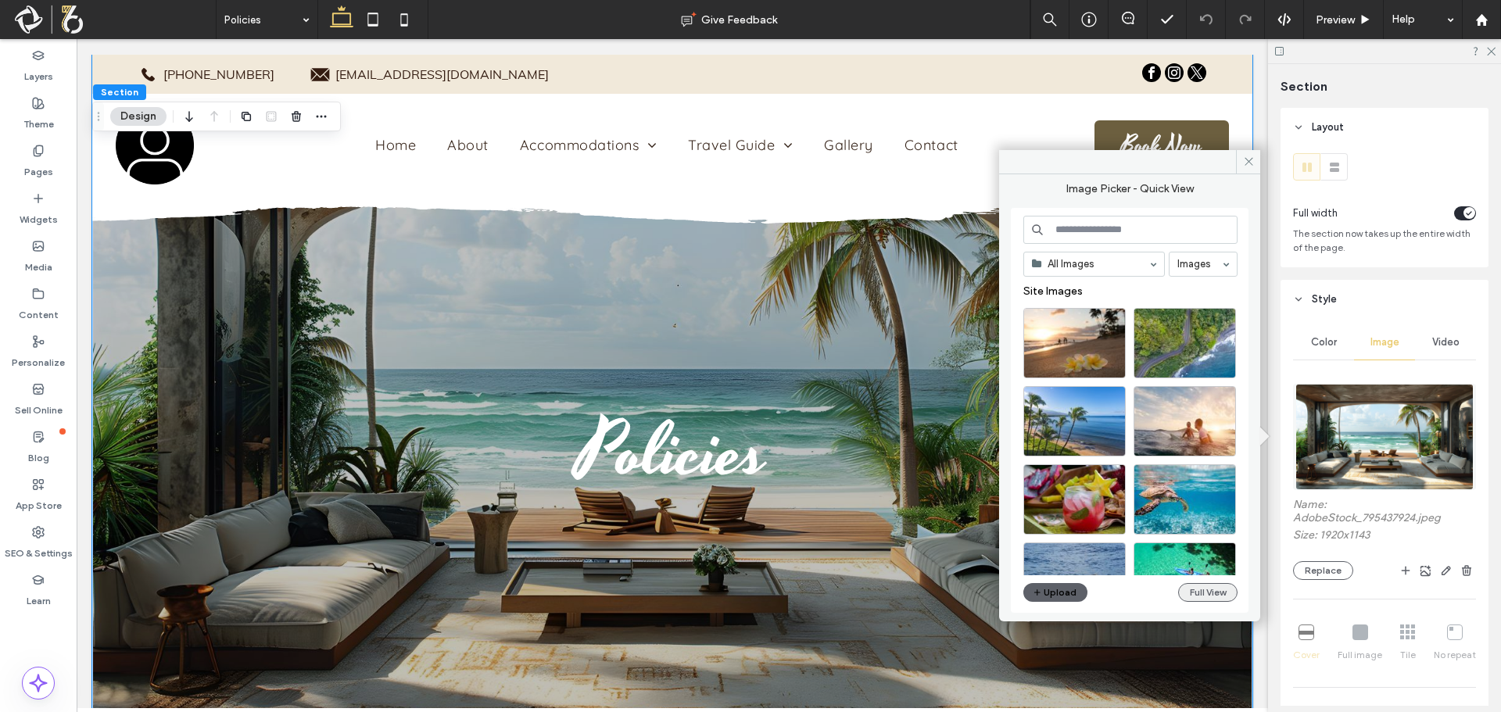
click at [1218, 592] on button "Full View" at bounding box center [1207, 592] width 59 height 19
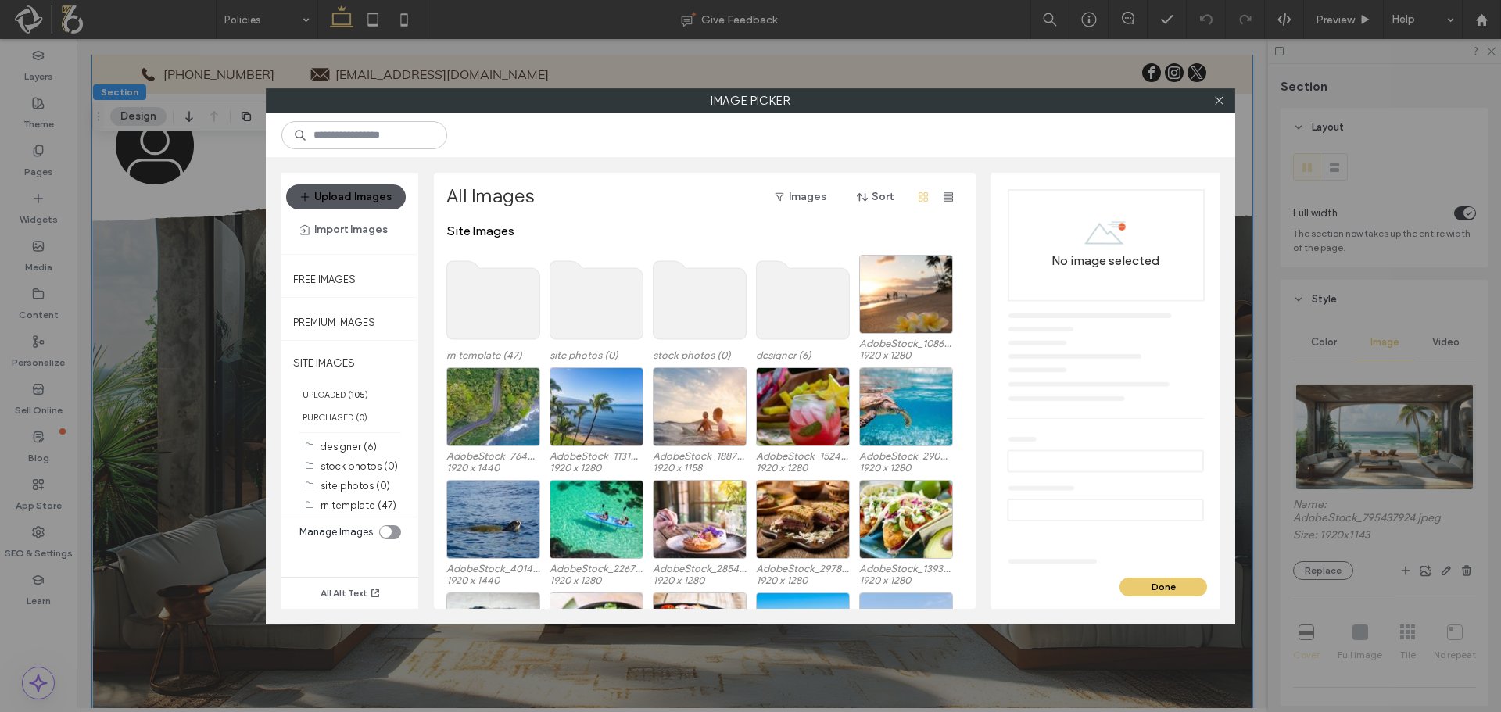
click at [363, 199] on button "Upload Images" at bounding box center [346, 196] width 120 height 25
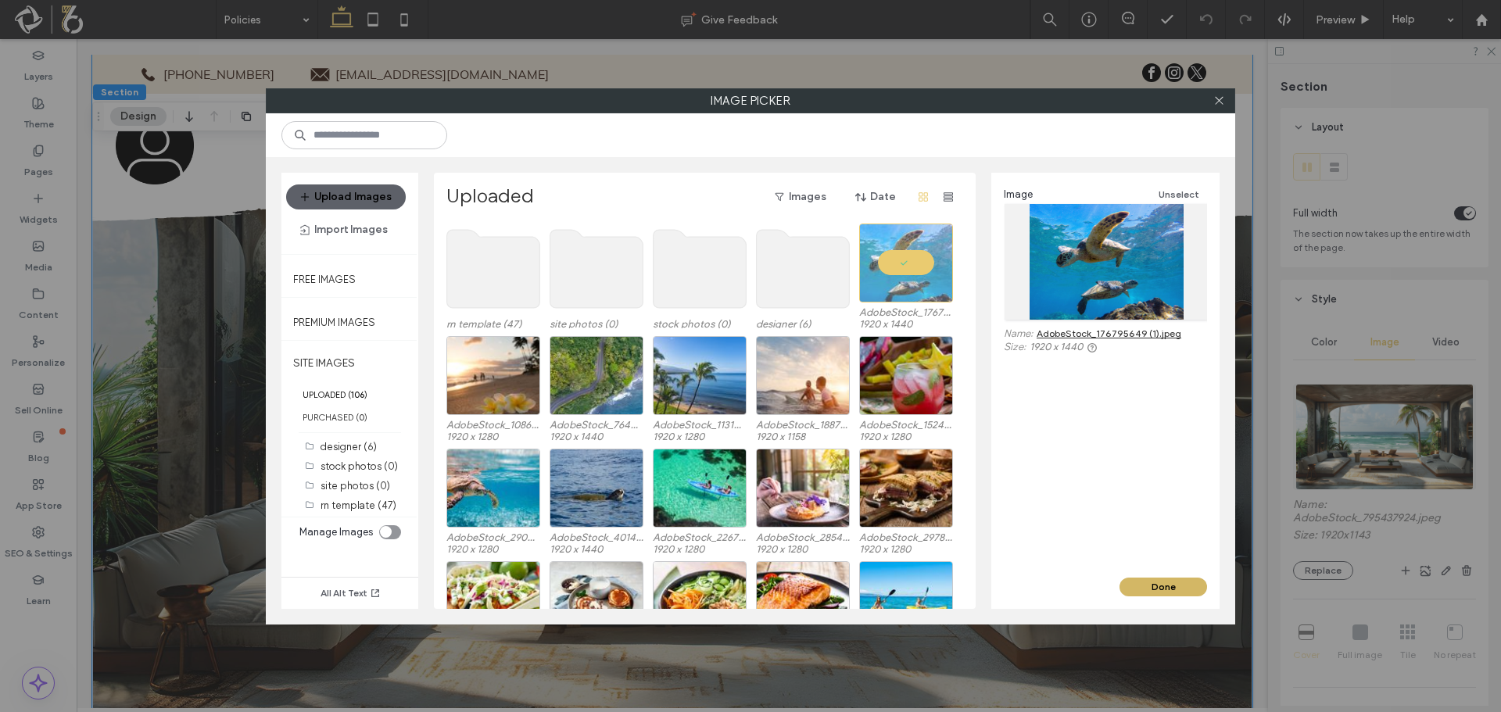
click at [1179, 585] on button "Done" at bounding box center [1163, 587] width 88 height 19
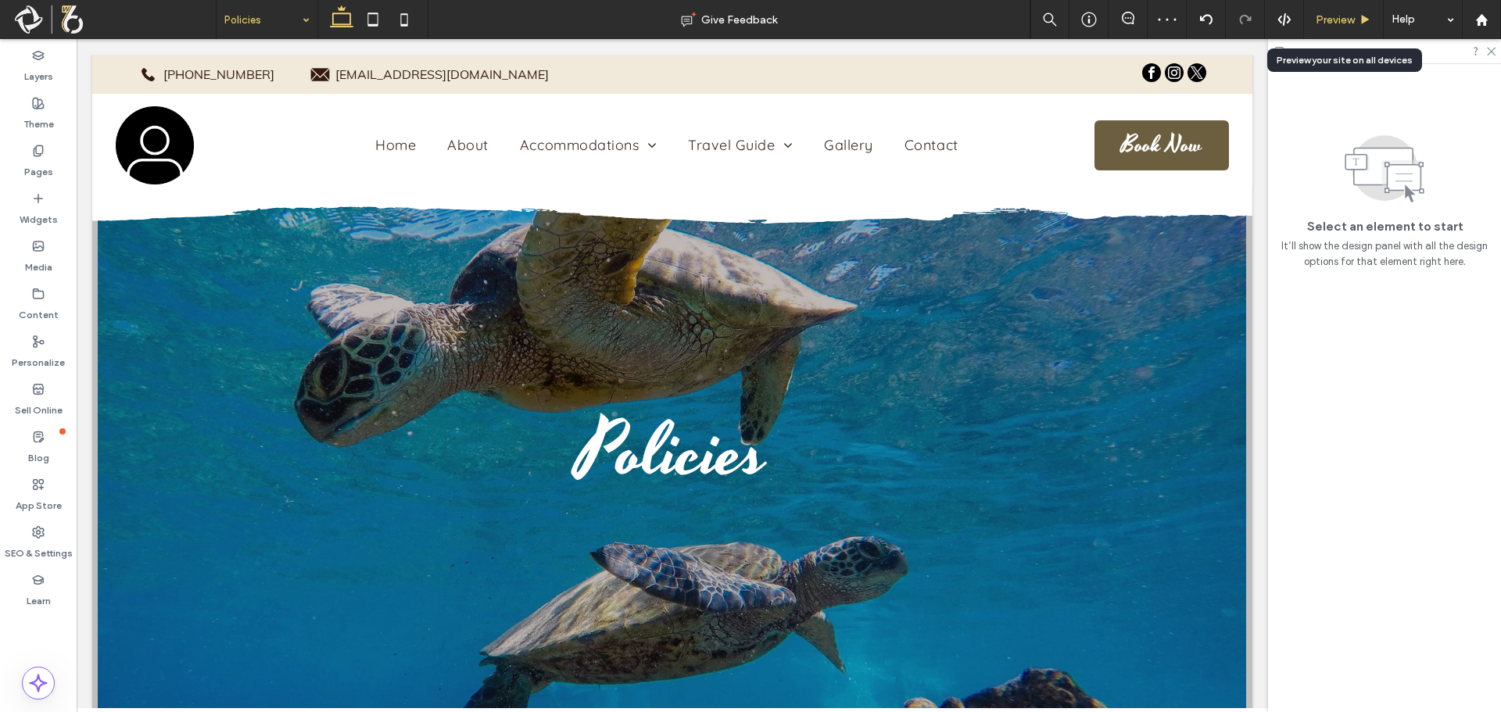
click at [1335, 20] on span "Preview" at bounding box center [1334, 19] width 39 height 13
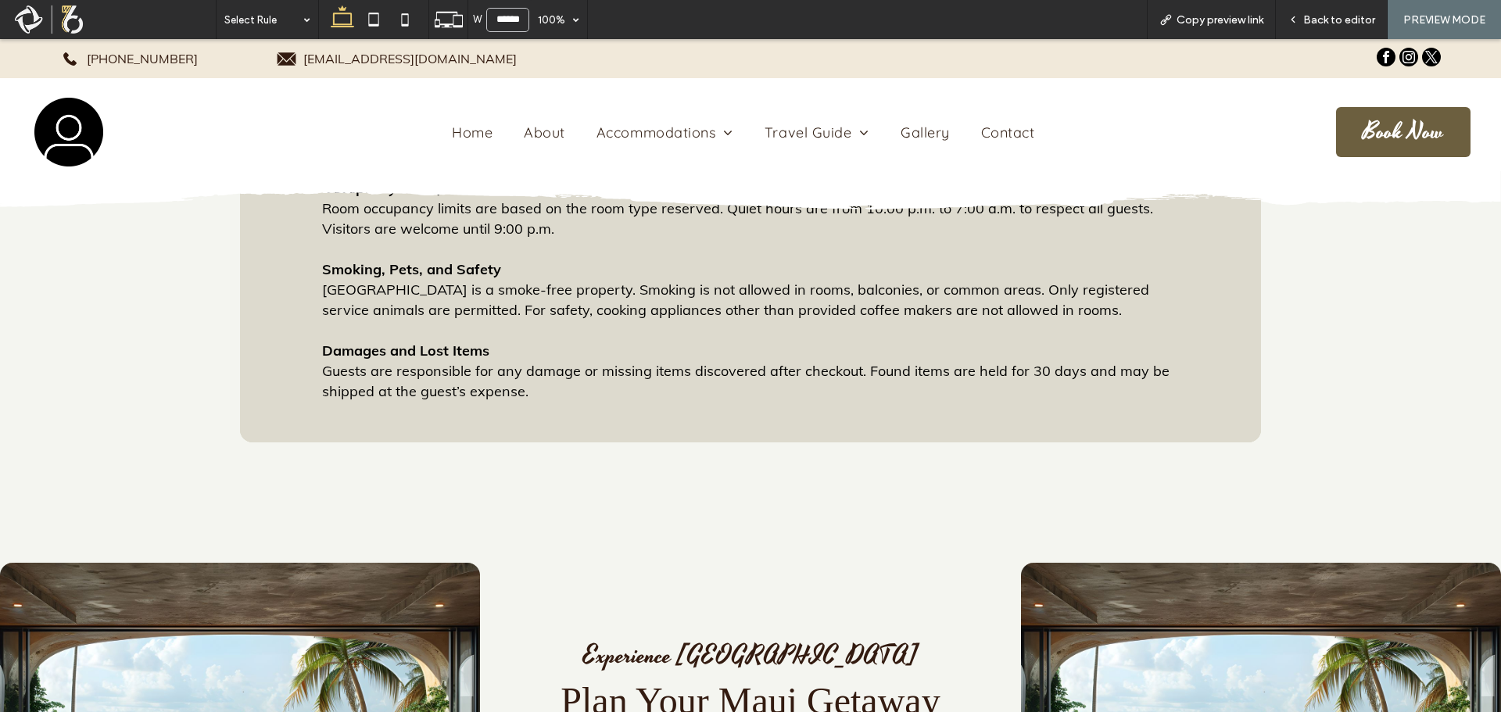
drag, startPoint x: 1110, startPoint y: 473, endPoint x: 1066, endPoint y: 320, distance: 158.6
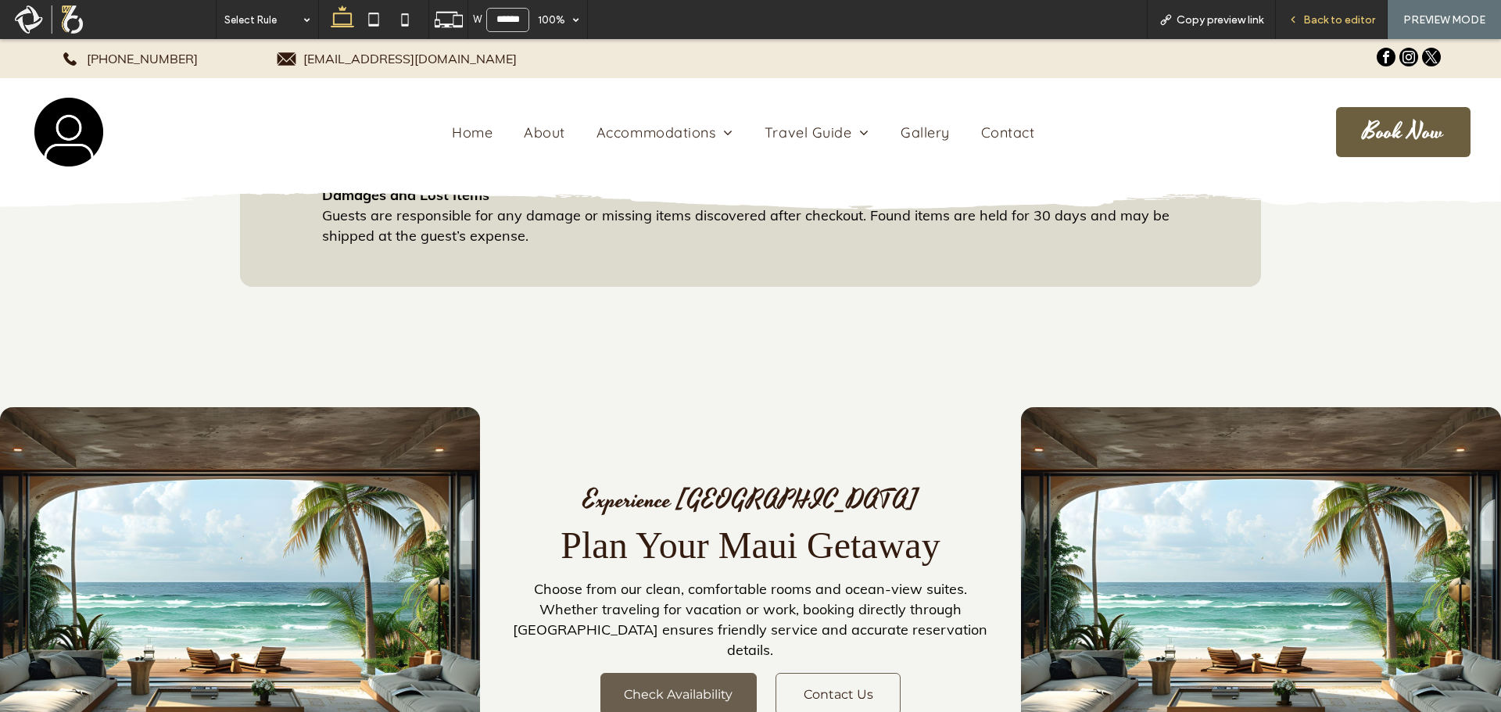
click at [1350, 22] on span "Back to editor" at bounding box center [1339, 19] width 72 height 13
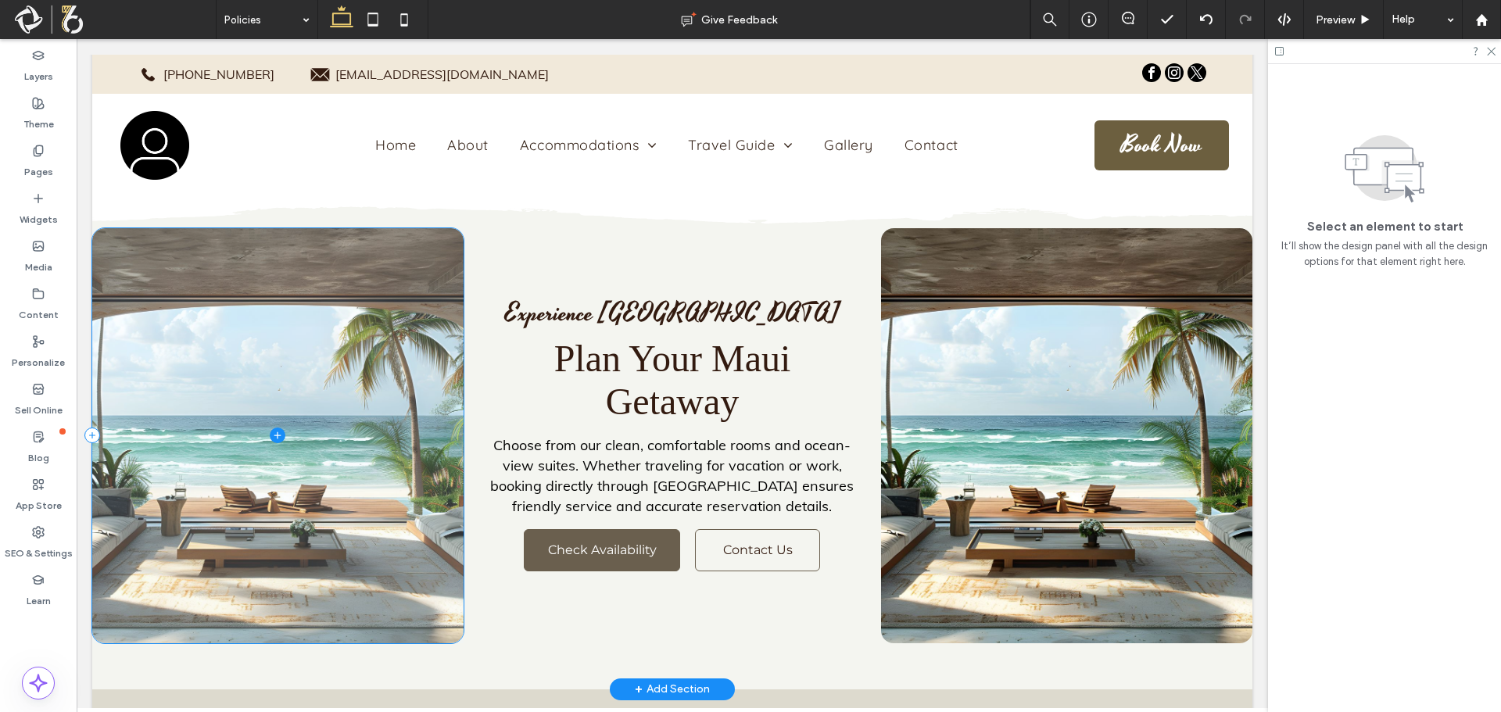
scroll to position [1605, 0]
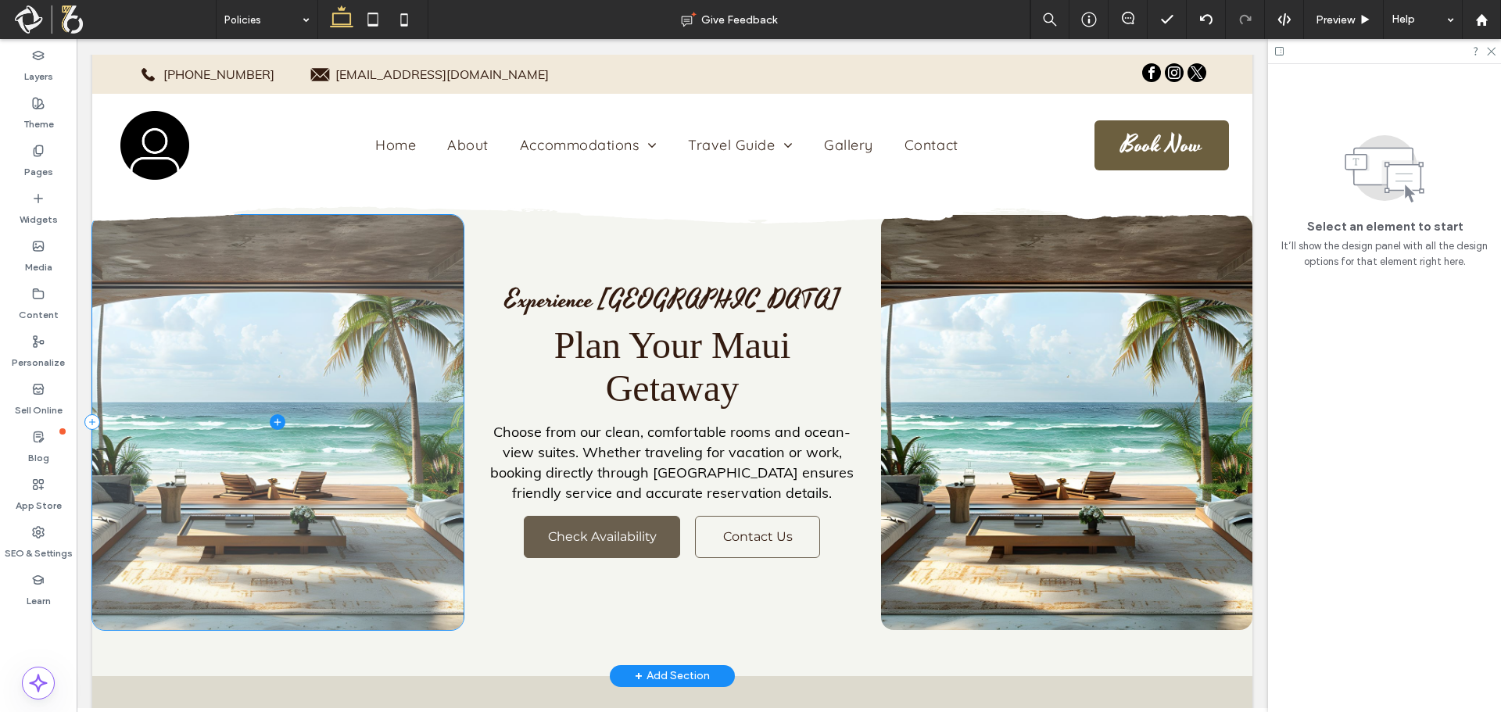
click at [281, 466] on span at bounding box center [277, 422] width 371 height 415
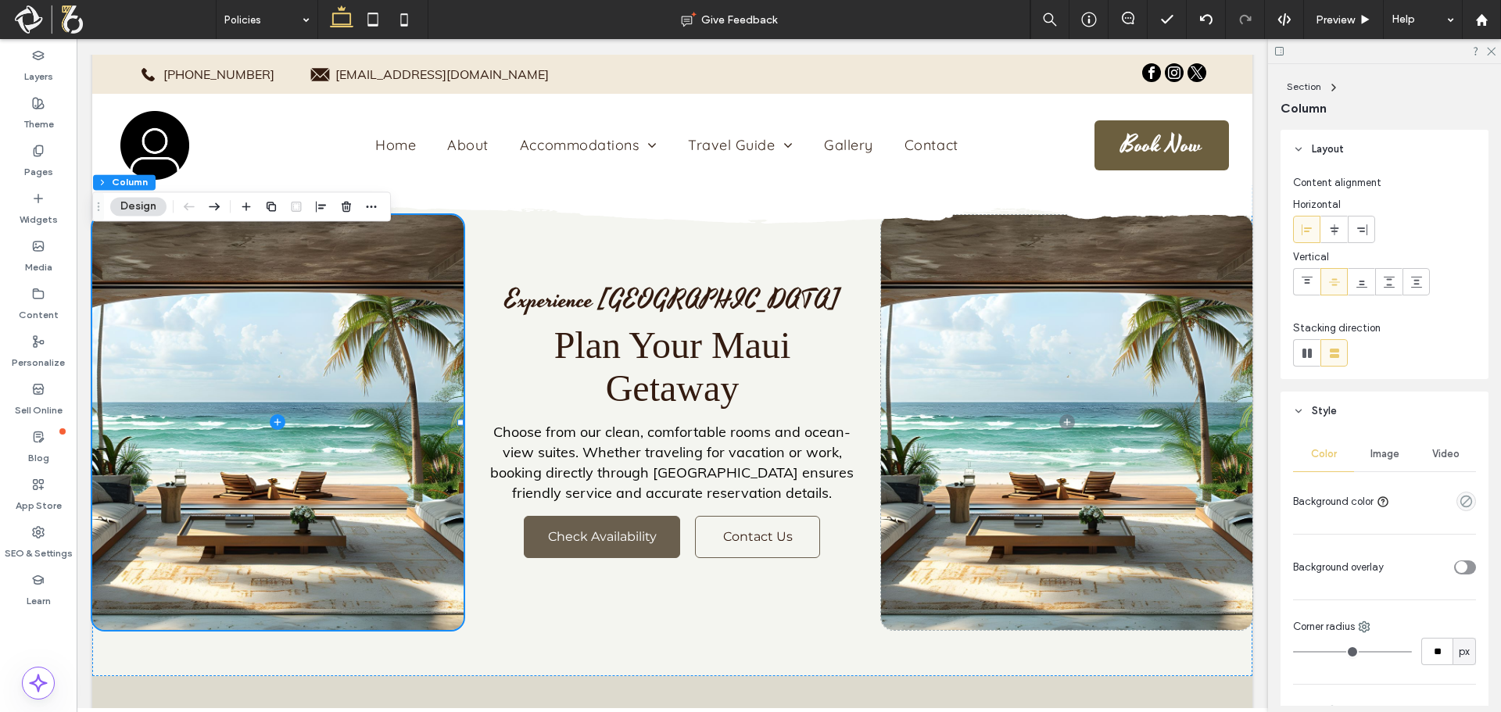
drag, startPoint x: 1381, startPoint y: 454, endPoint x: 1374, endPoint y: 481, distance: 28.2
click at [1383, 454] on span "Image" at bounding box center [1384, 454] width 29 height 13
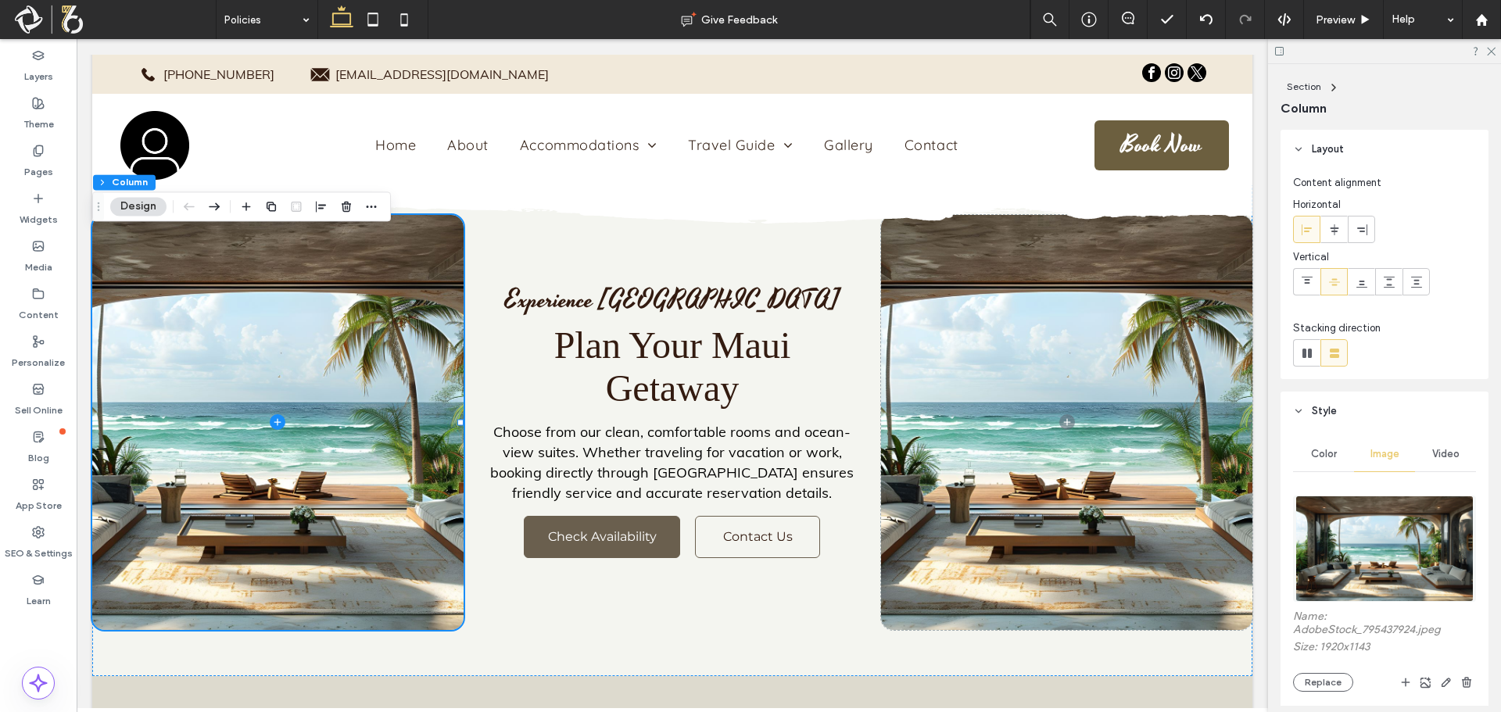
click at [1367, 507] on img at bounding box center [1383, 549] width 177 height 106
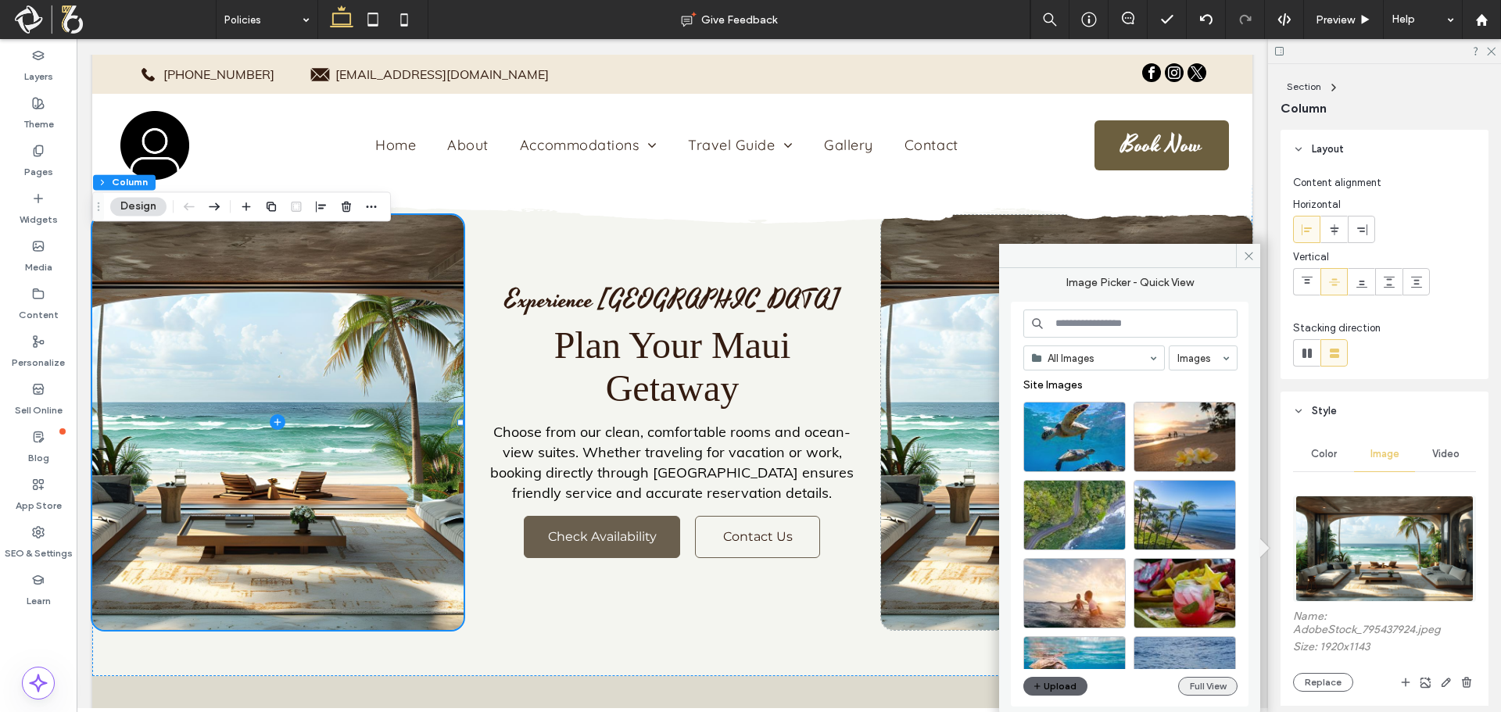
click at [1206, 686] on button "Full View" at bounding box center [1207, 686] width 59 height 19
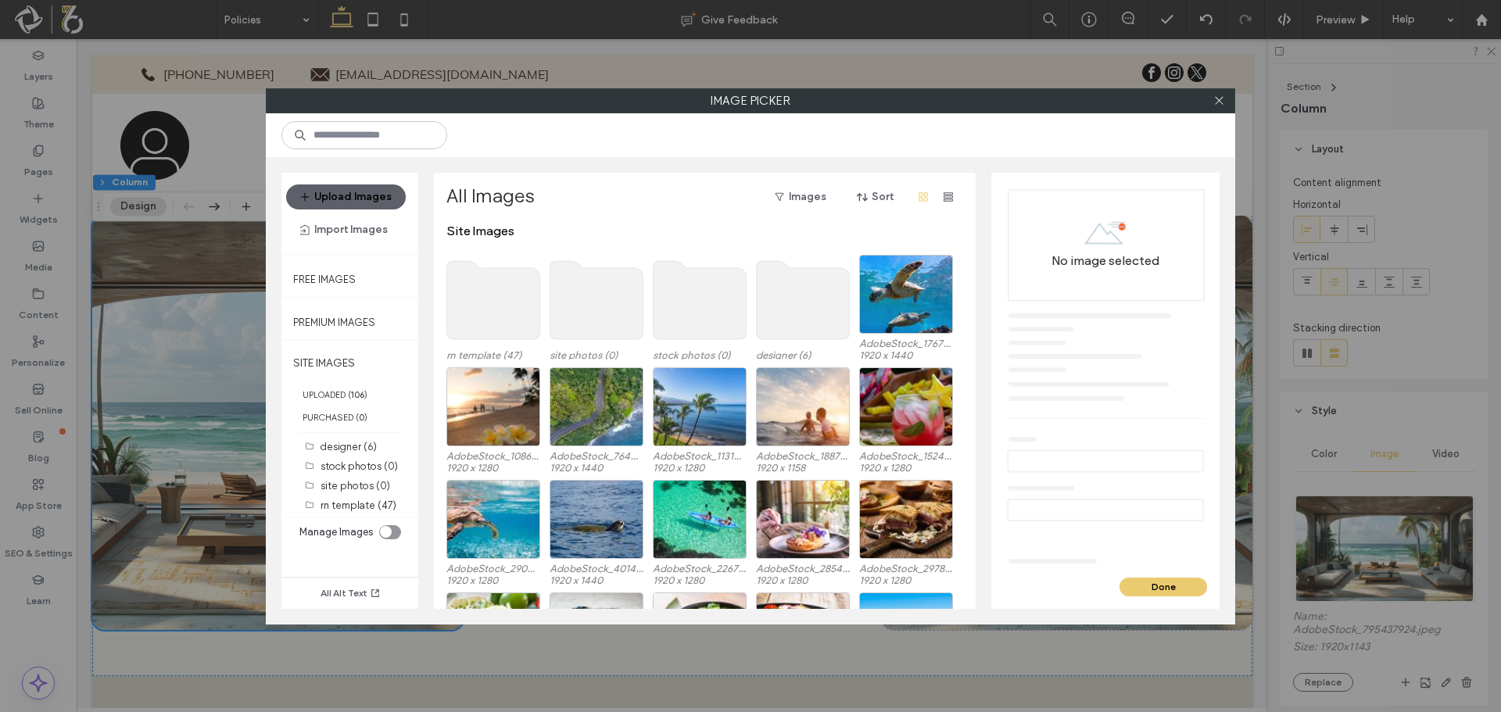
click at [479, 312] on use at bounding box center [493, 300] width 93 height 78
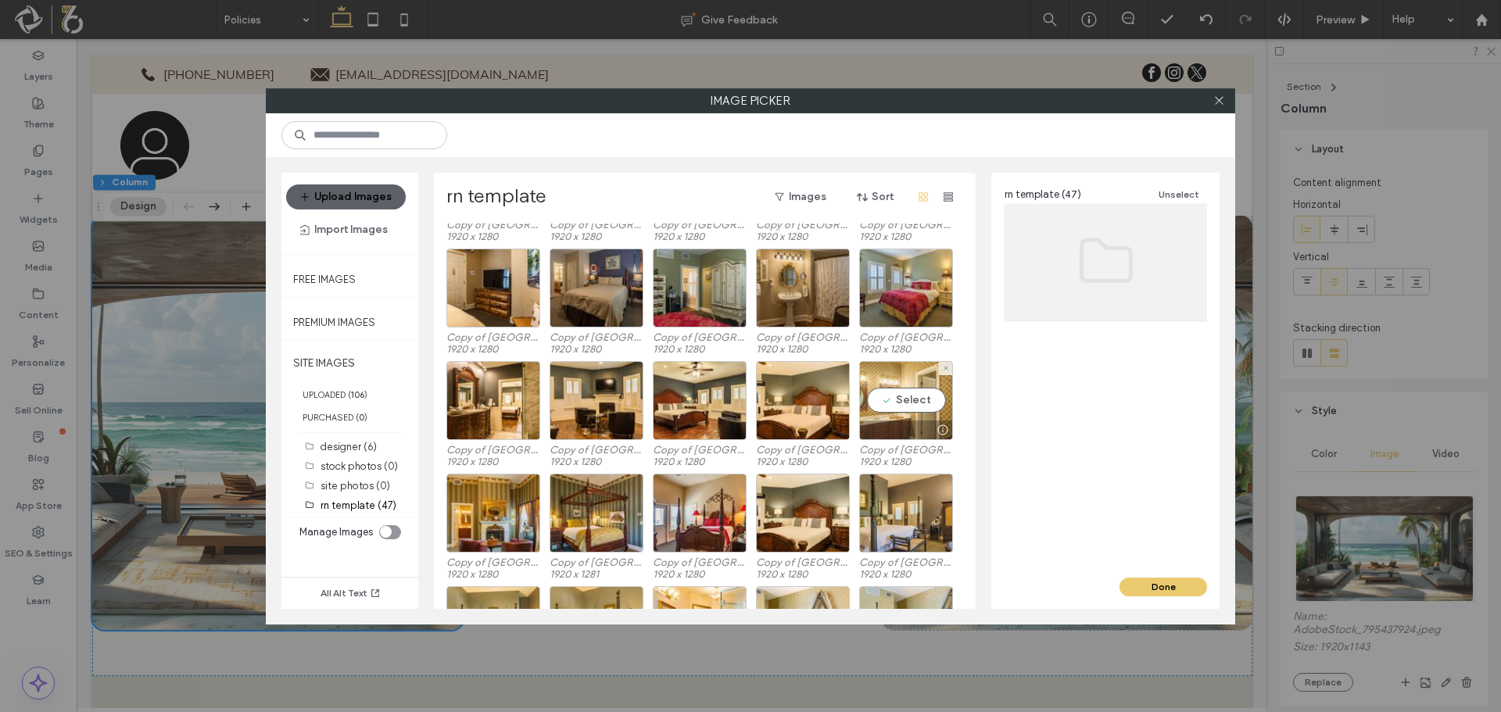
scroll to position [391, 0]
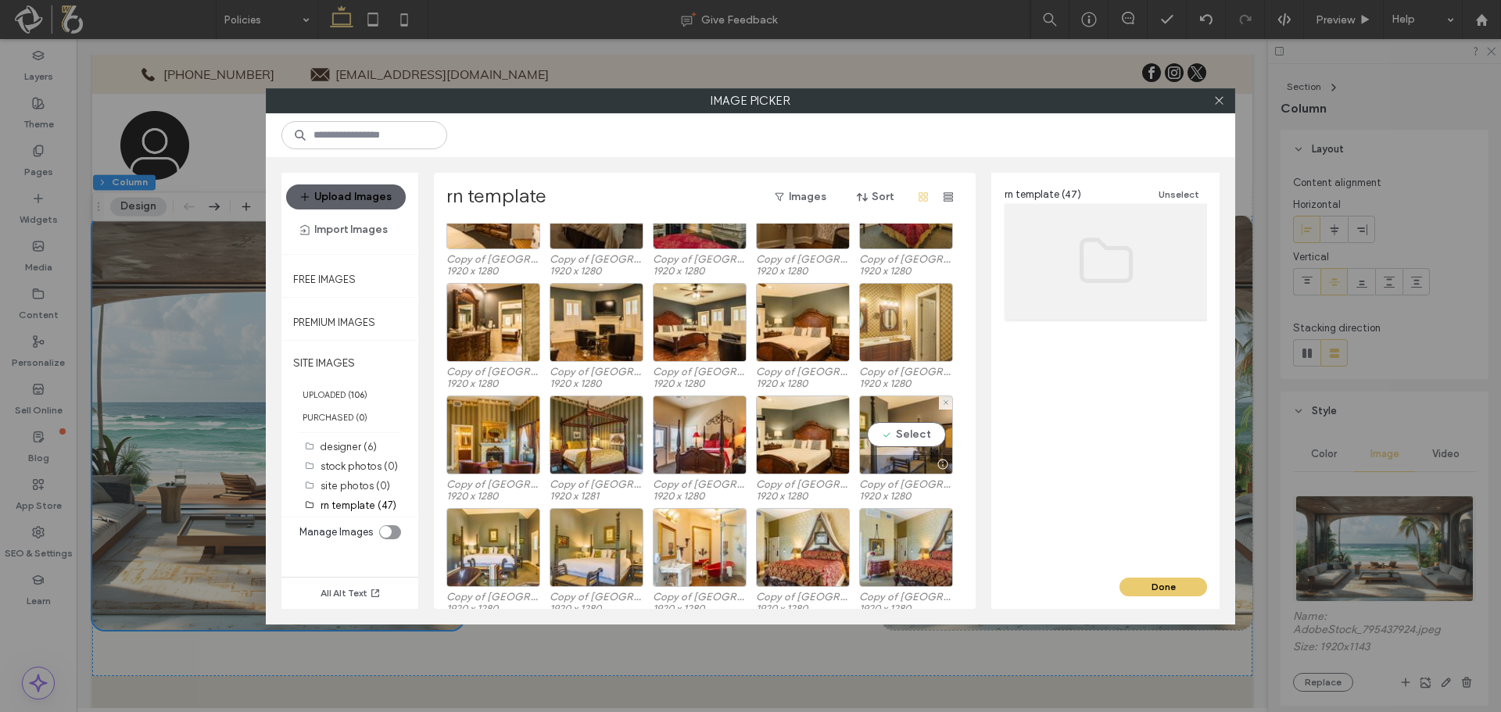
click at [887, 426] on div "Select" at bounding box center [906, 434] width 94 height 79
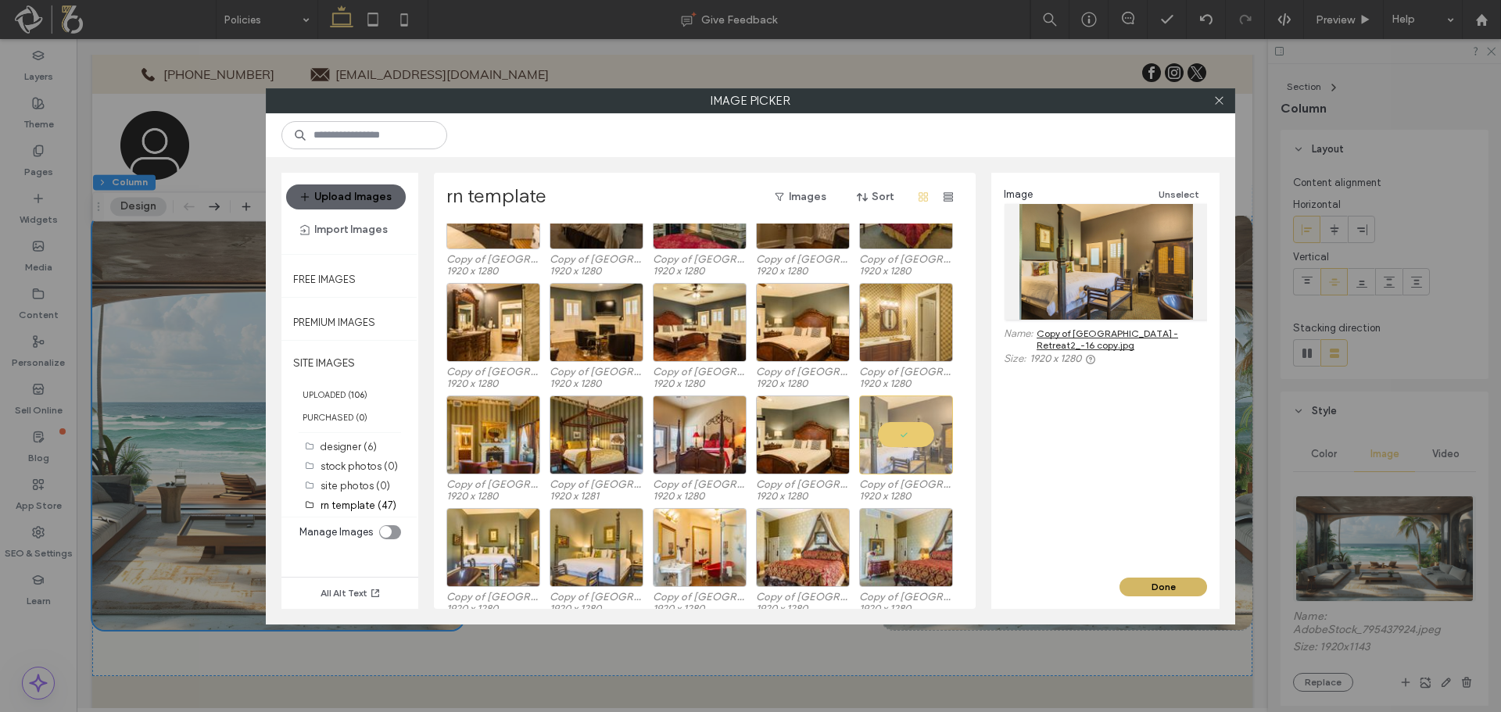
click at [1132, 586] on button "Done" at bounding box center [1163, 587] width 88 height 19
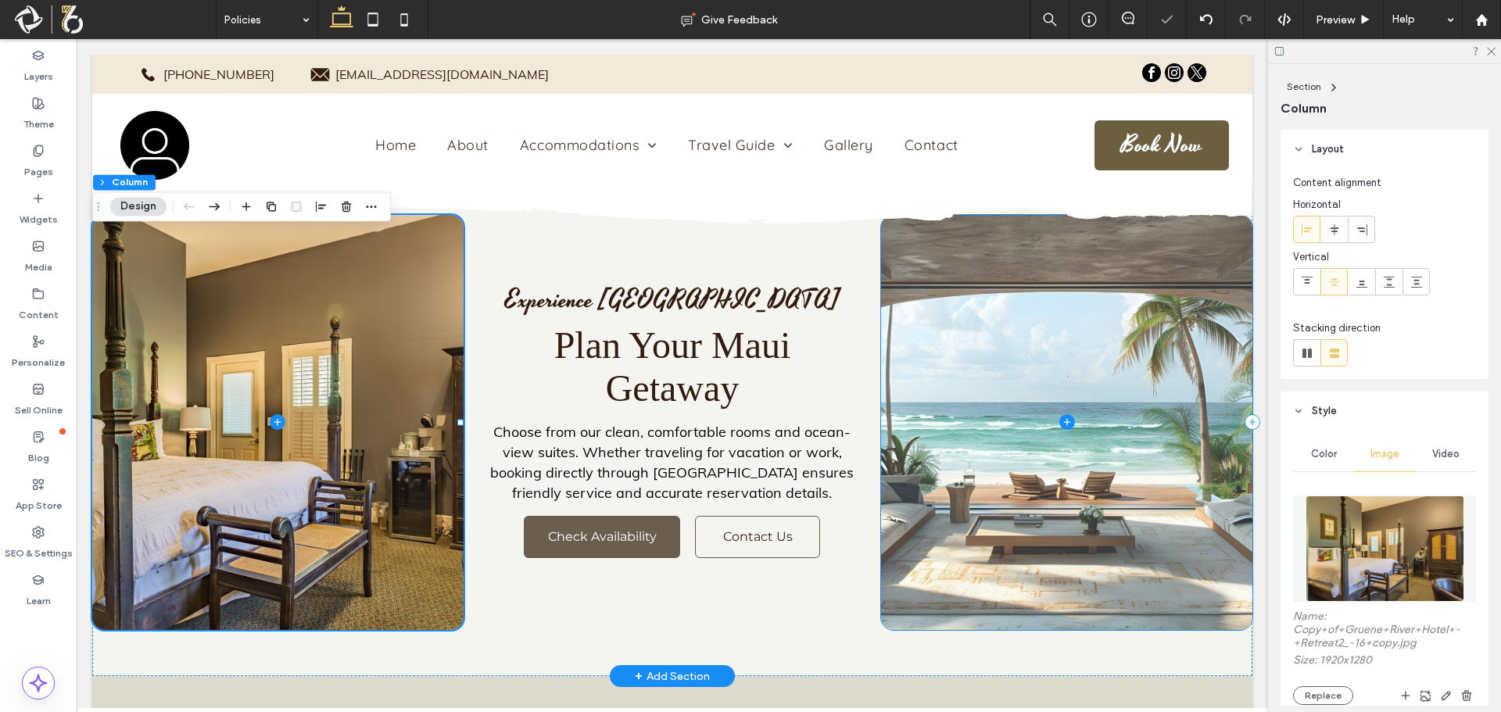
click at [1155, 323] on span at bounding box center [1066, 422] width 371 height 415
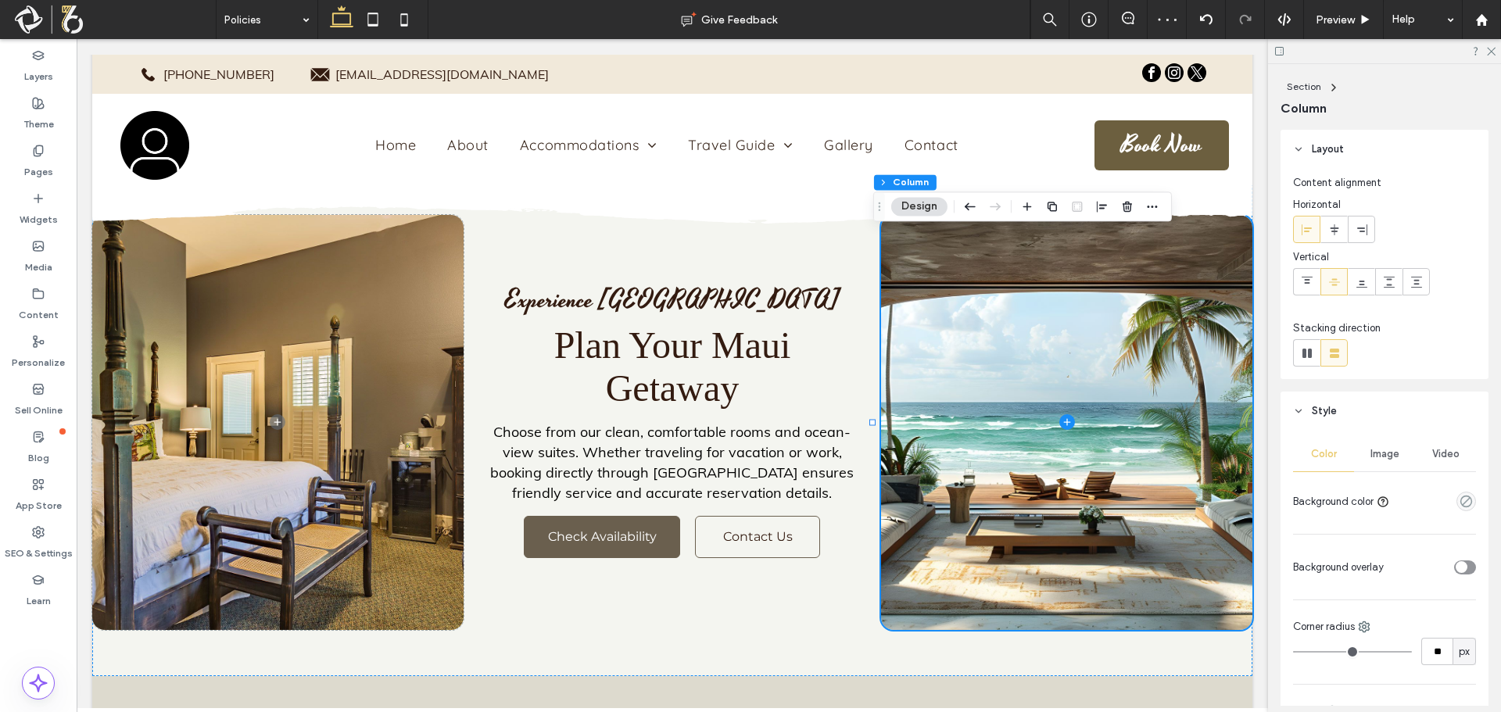
click at [1365, 462] on div "Image" at bounding box center [1384, 454] width 61 height 34
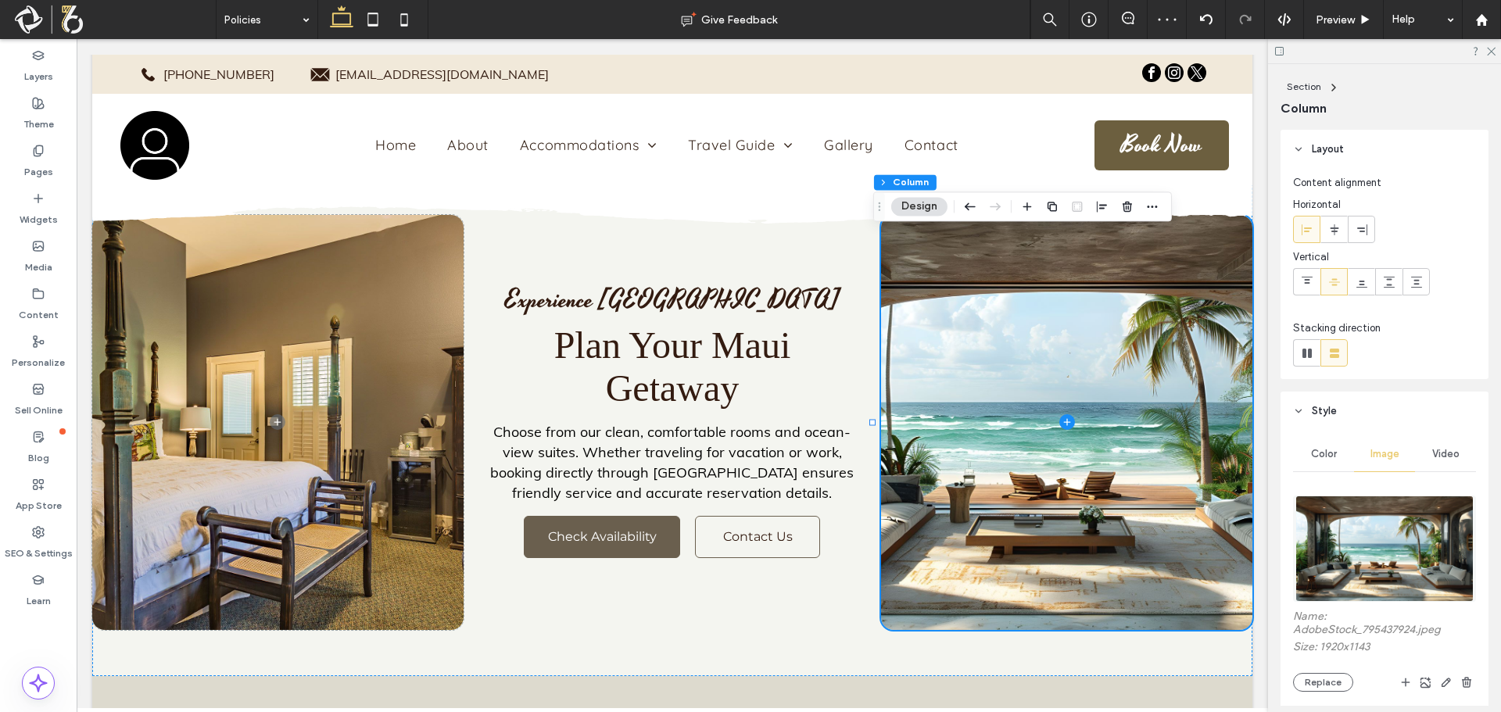
click at [1365, 481] on div "Color Image Video Name: AdobeStock_795437924.jpeg Size: 1920x1143 Replace Cover…" at bounding box center [1384, 706] width 183 height 539
click at [1351, 517] on img at bounding box center [1383, 549] width 177 height 106
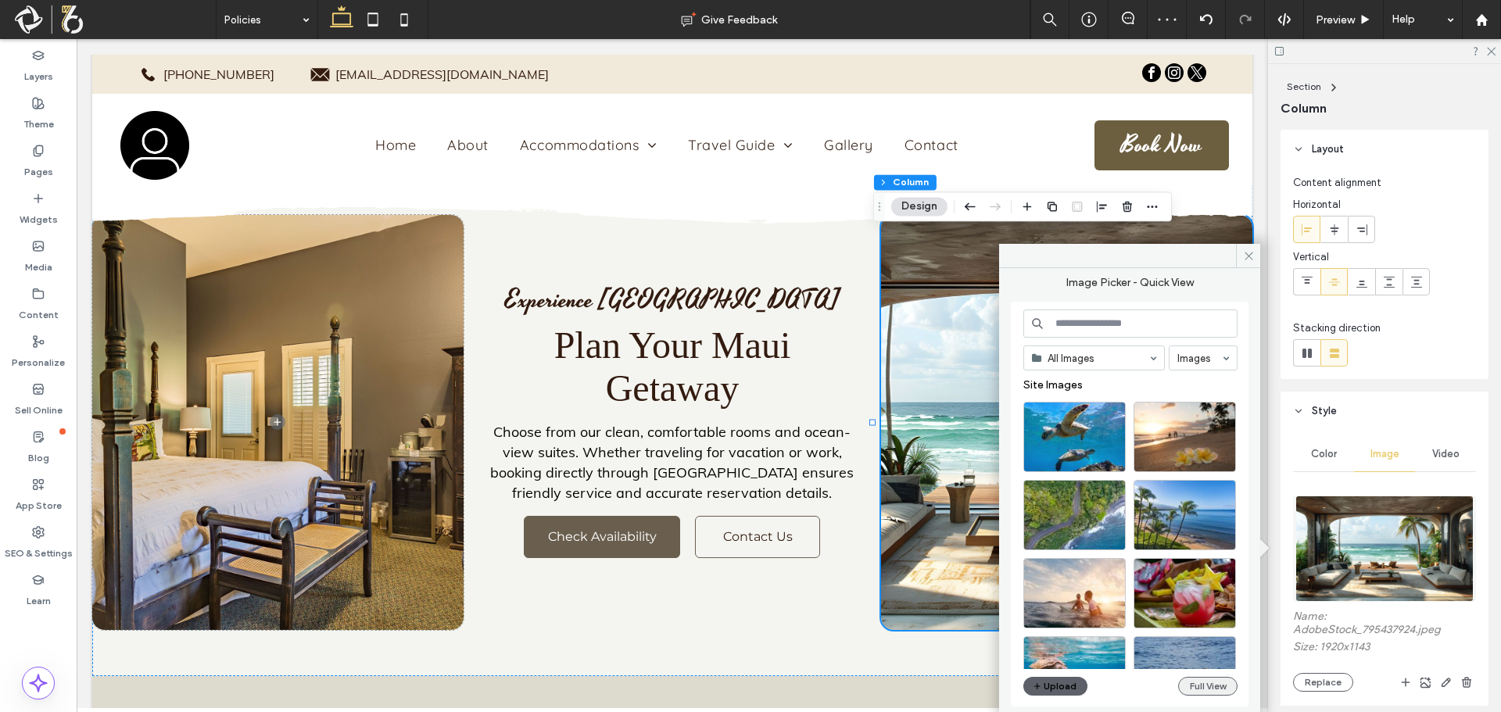
click at [1188, 689] on button "Full View" at bounding box center [1207, 686] width 59 height 19
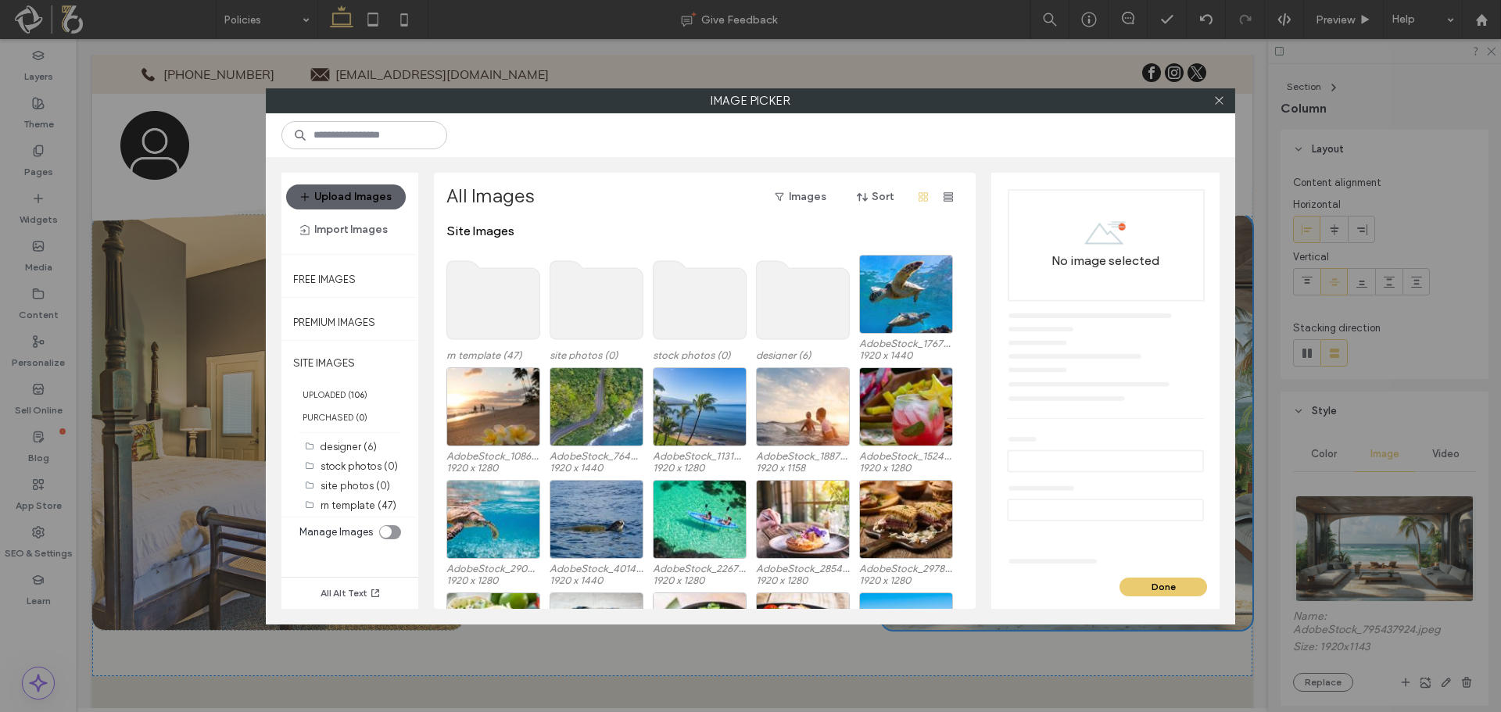
click at [479, 302] on use at bounding box center [493, 300] width 93 height 78
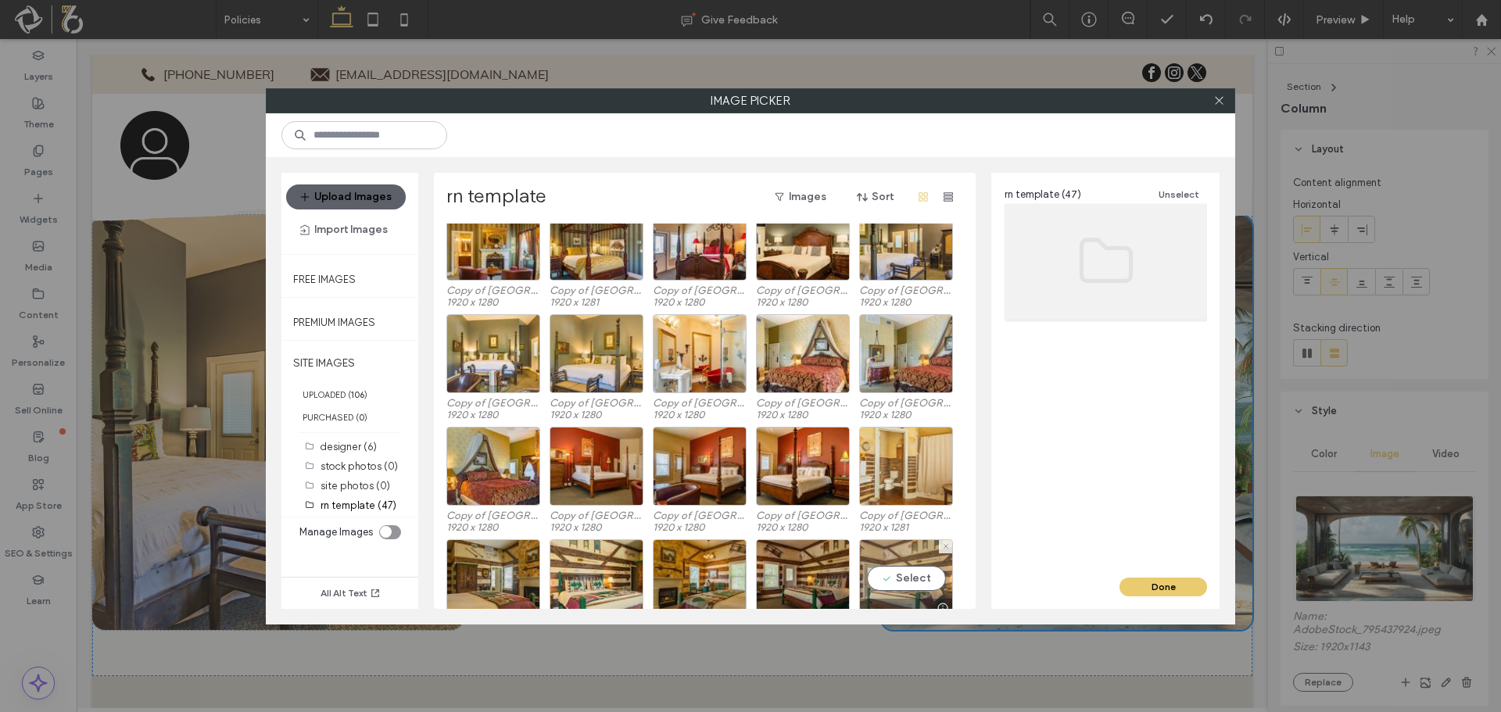
scroll to position [584, 0]
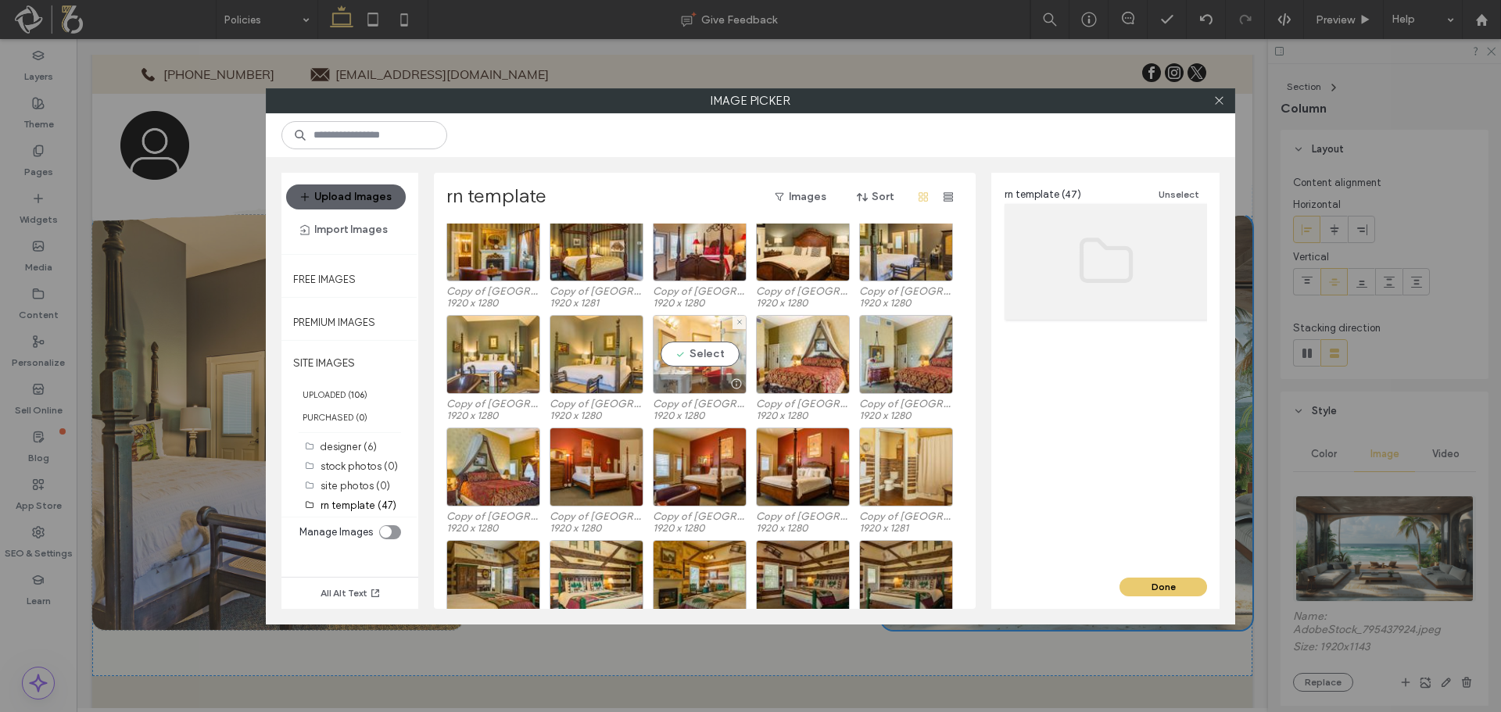
click at [689, 349] on div "Select" at bounding box center [700, 354] width 94 height 79
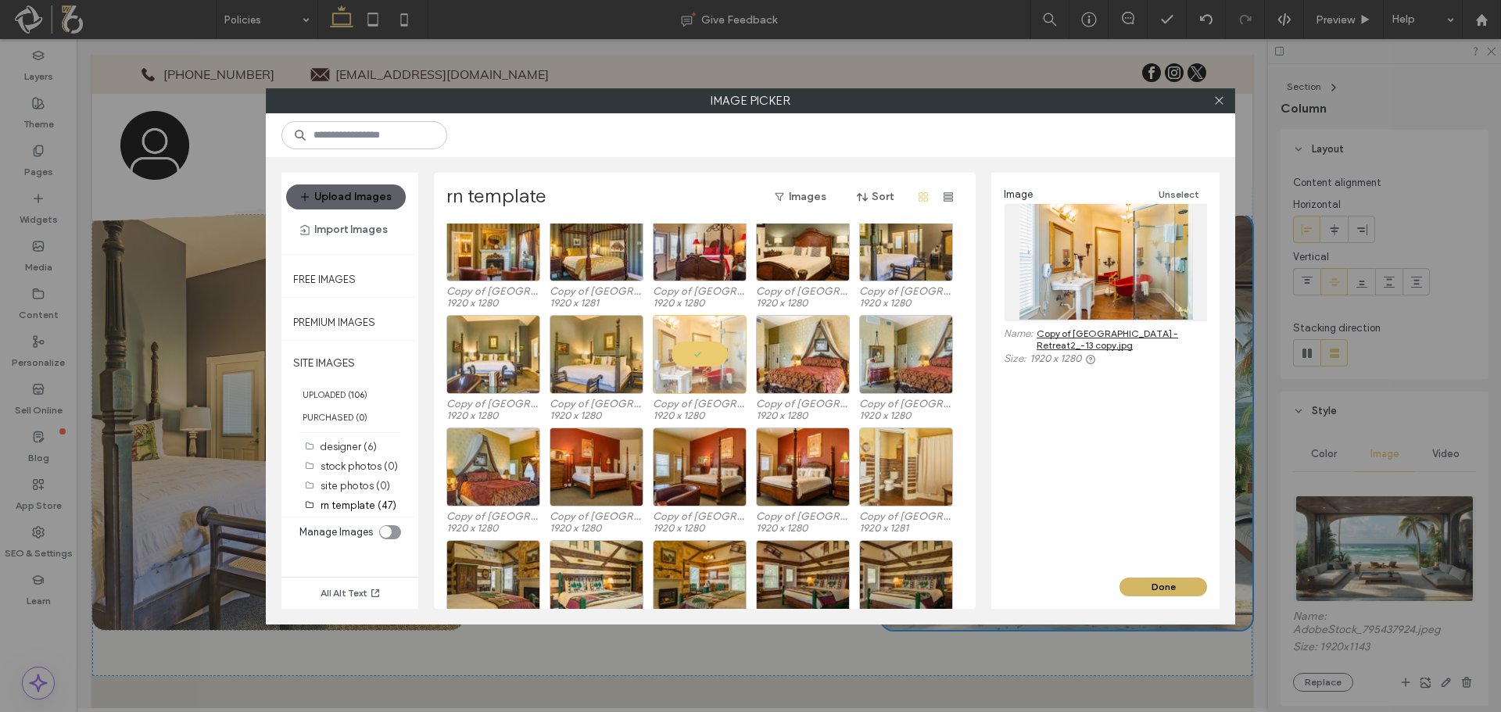
click at [1154, 581] on button "Done" at bounding box center [1163, 587] width 88 height 19
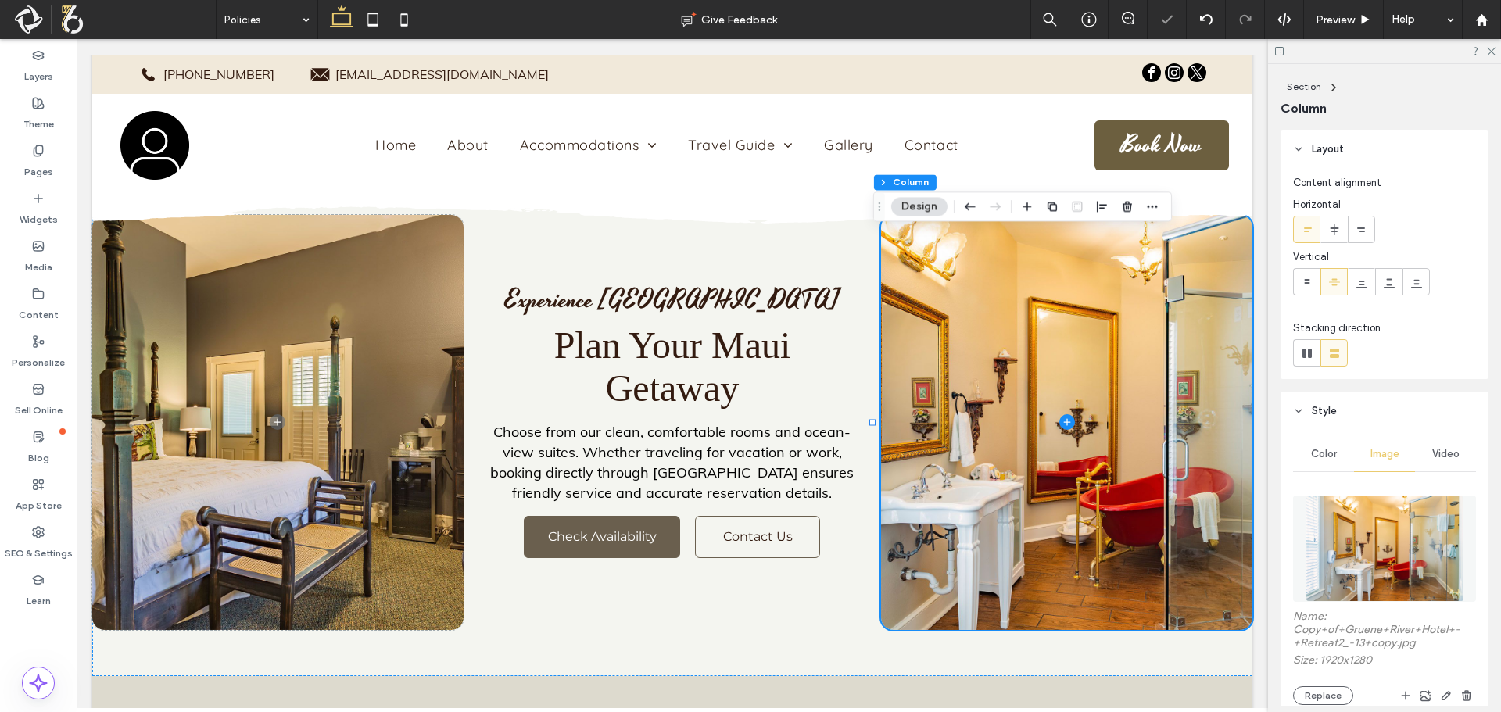
click at [1343, 549] on img at bounding box center [1384, 549] width 159 height 106
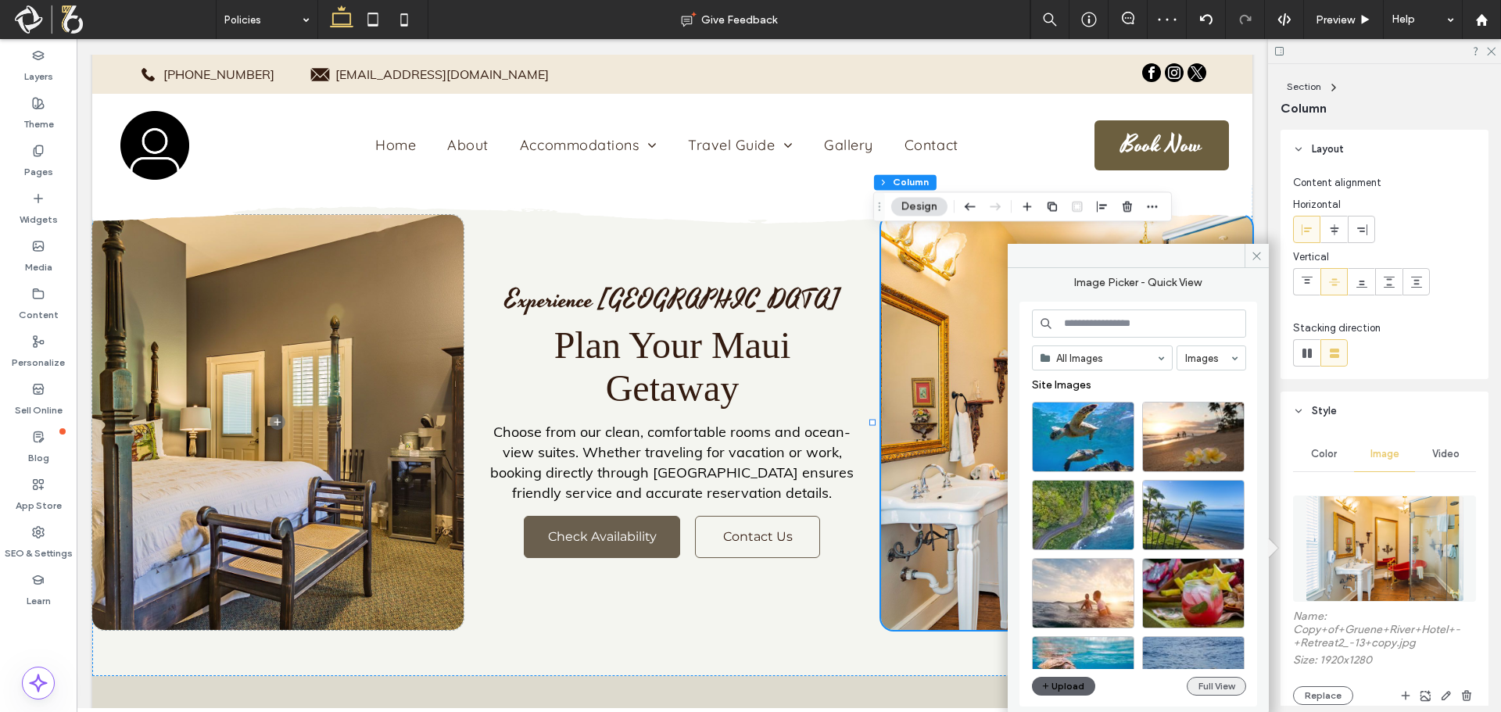
click at [1208, 692] on button "Full View" at bounding box center [1215, 686] width 59 height 19
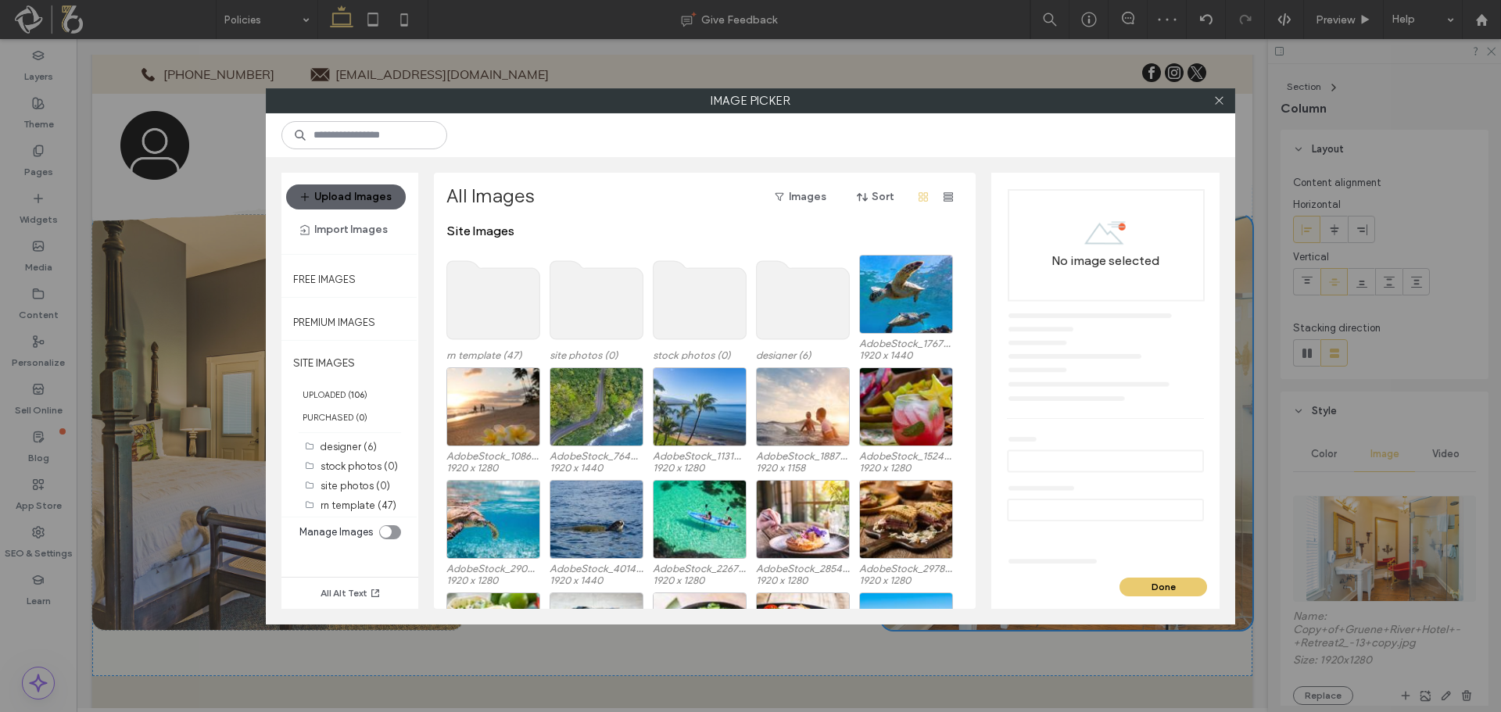
click at [507, 279] on use at bounding box center [493, 300] width 93 height 78
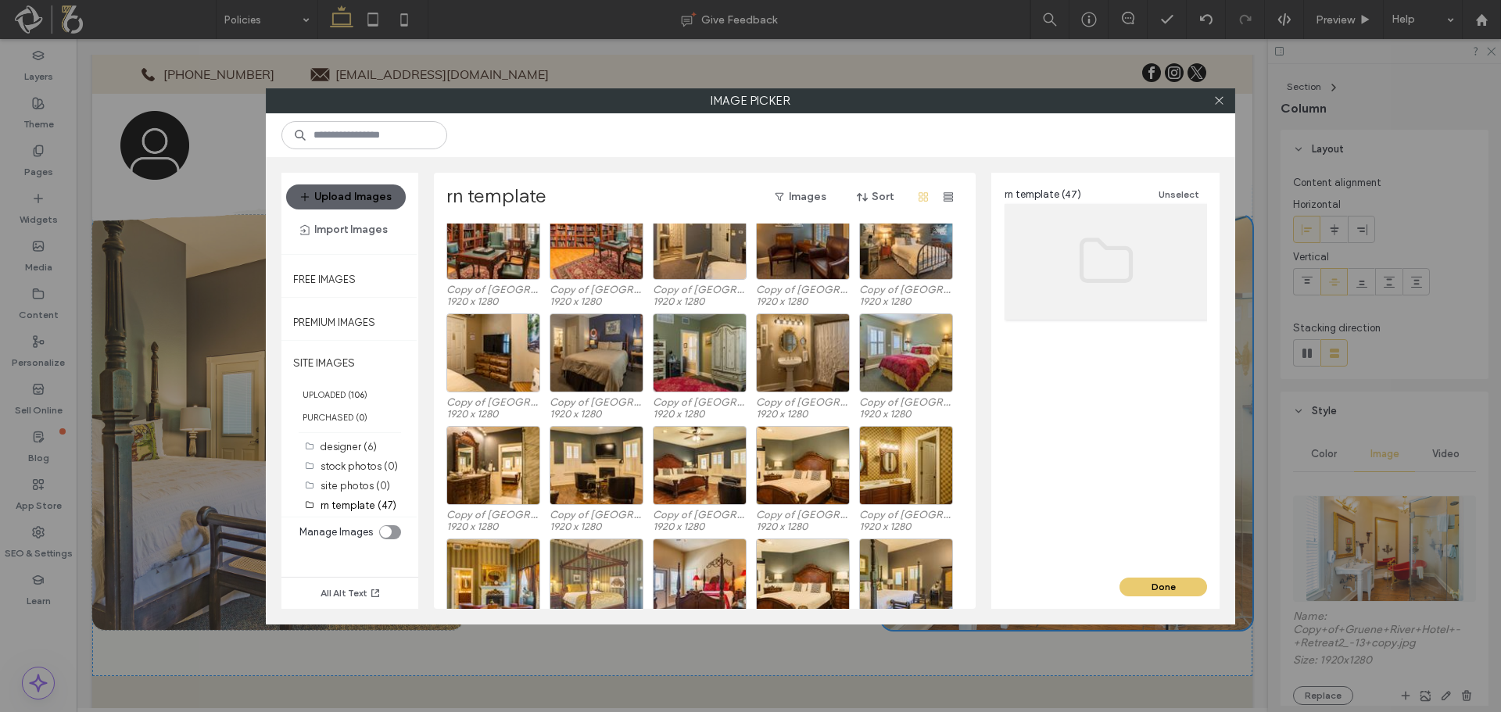
scroll to position [299, 0]
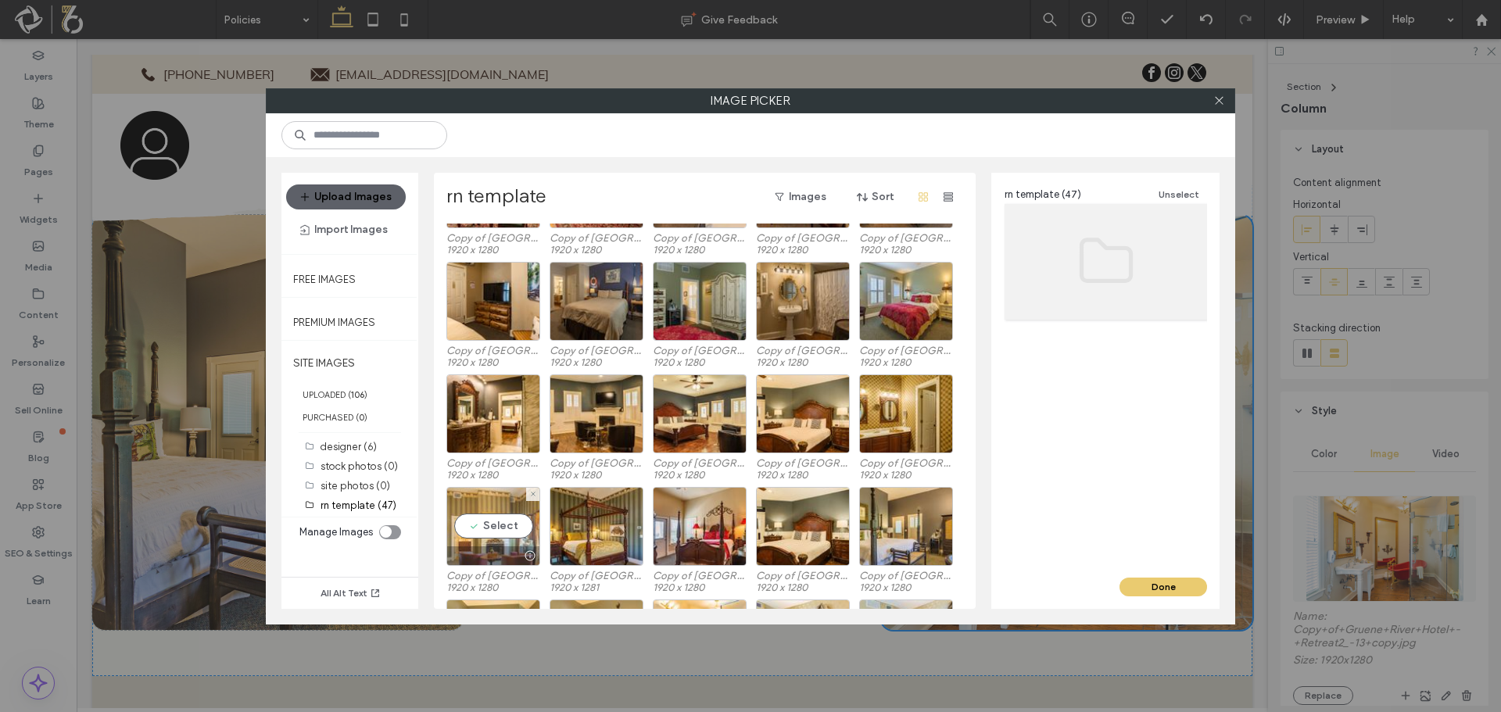
click at [509, 533] on div "Select" at bounding box center [493, 526] width 94 height 79
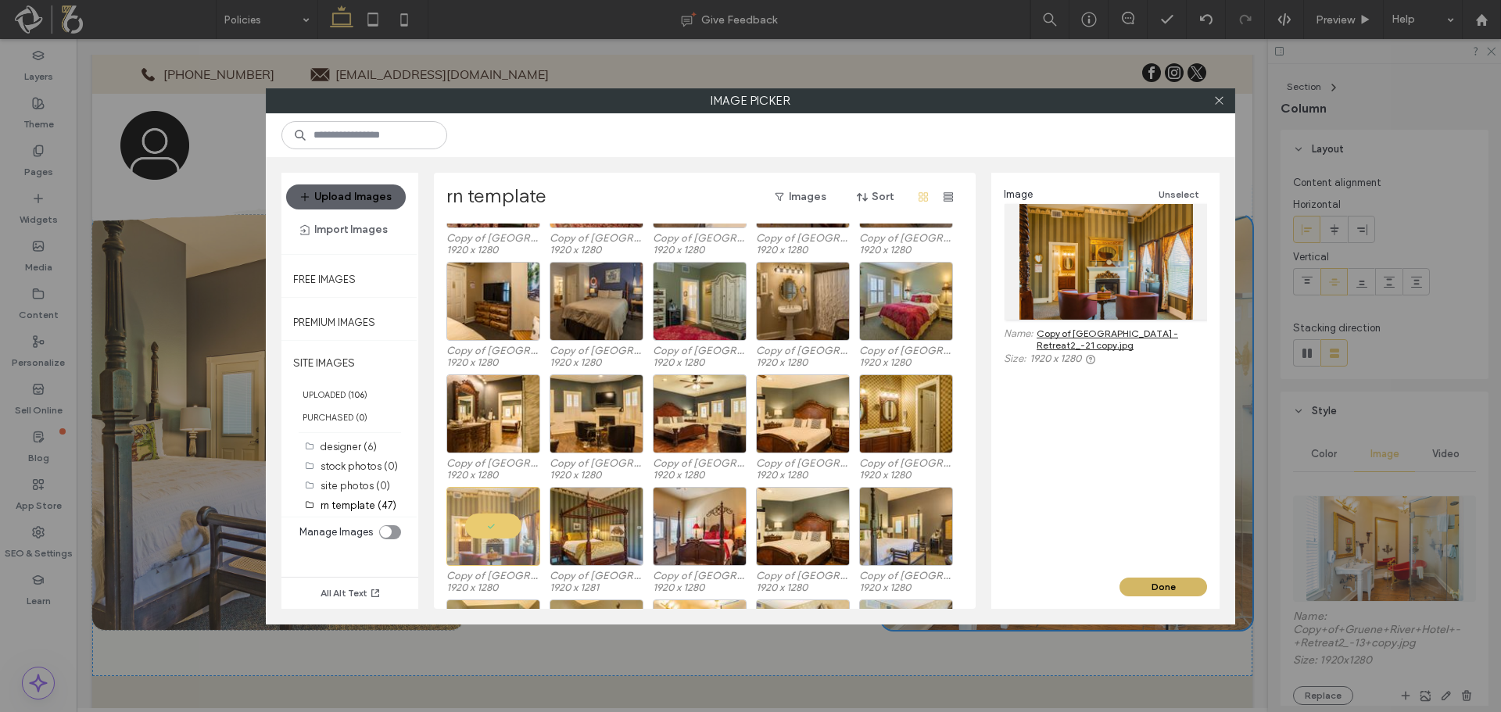
click at [1173, 587] on button "Done" at bounding box center [1163, 587] width 88 height 19
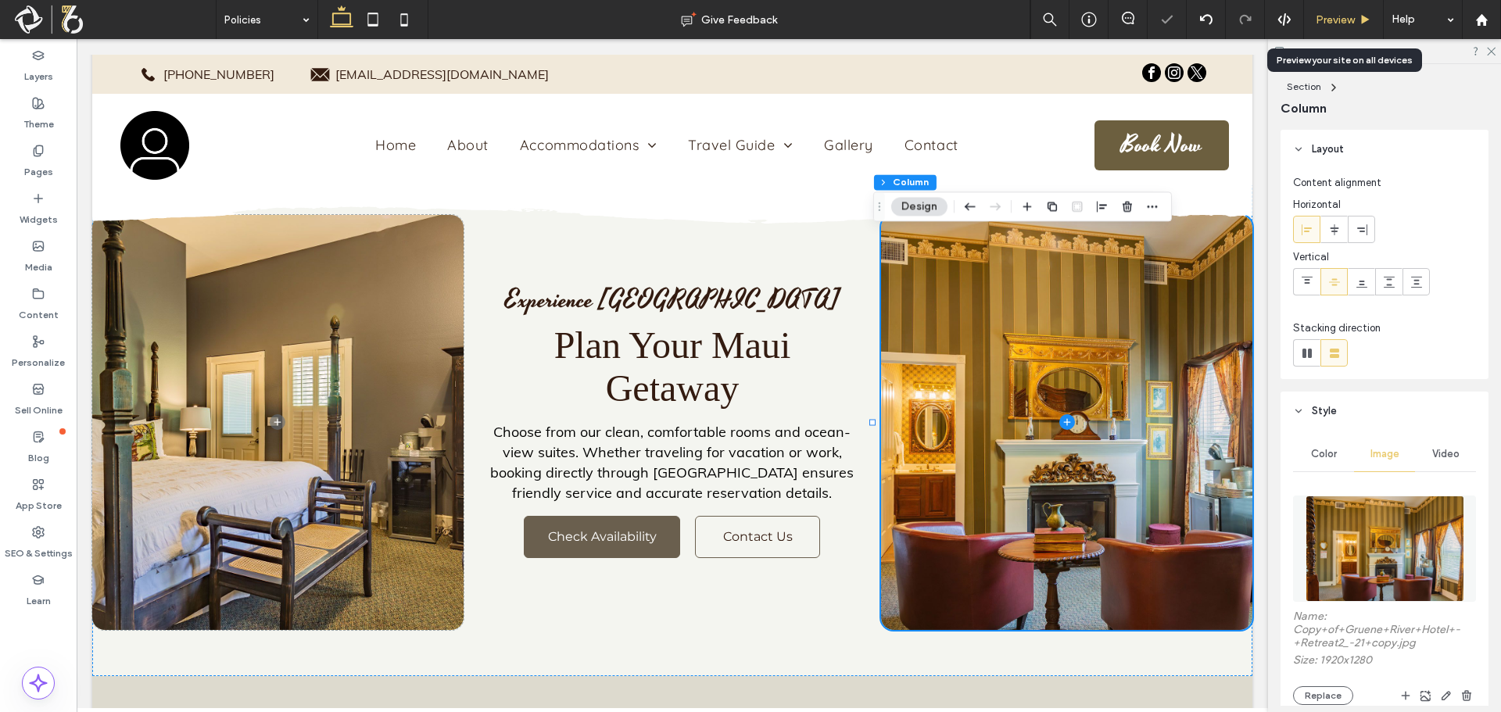
click at [1359, 18] on icon at bounding box center [1365, 20] width 12 height 12
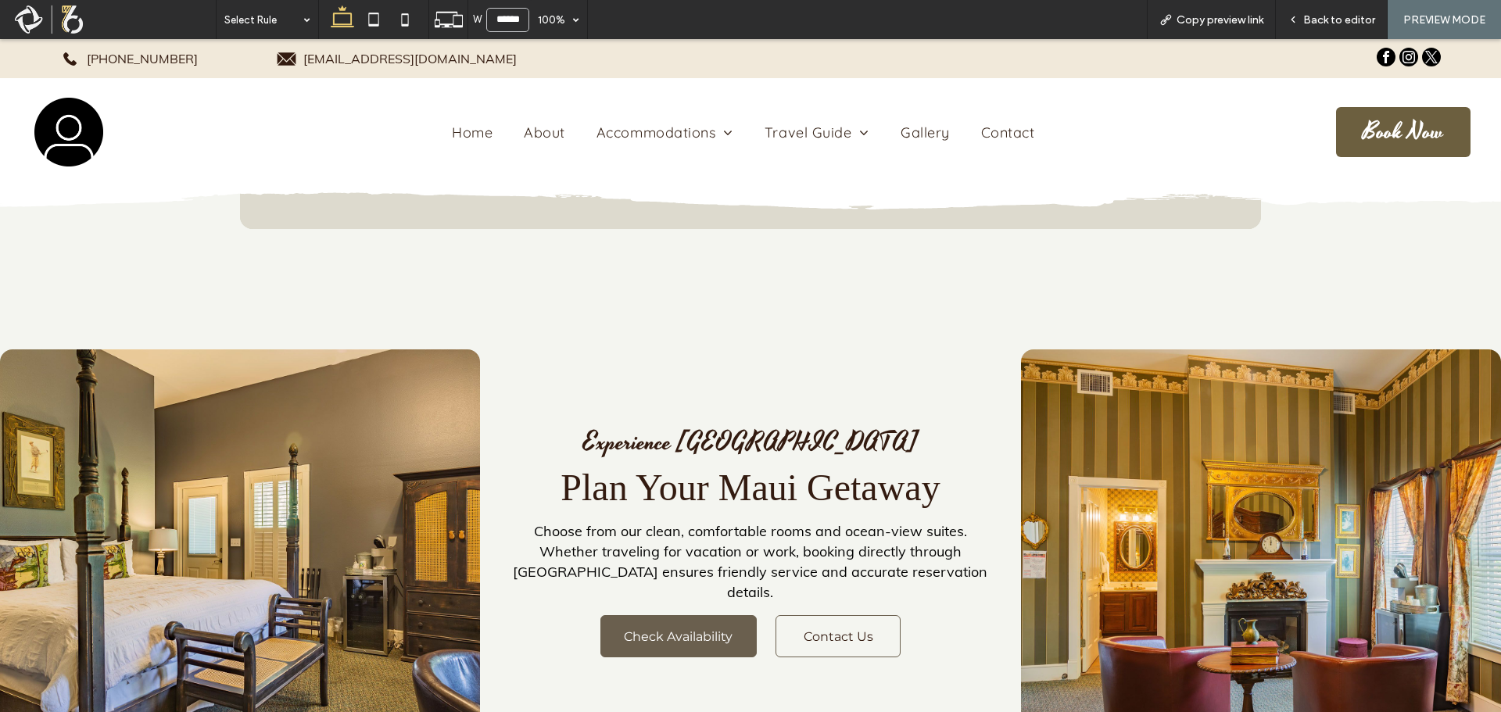
scroll to position [1543, 0]
